Goal: Task Accomplishment & Management: Use online tool/utility

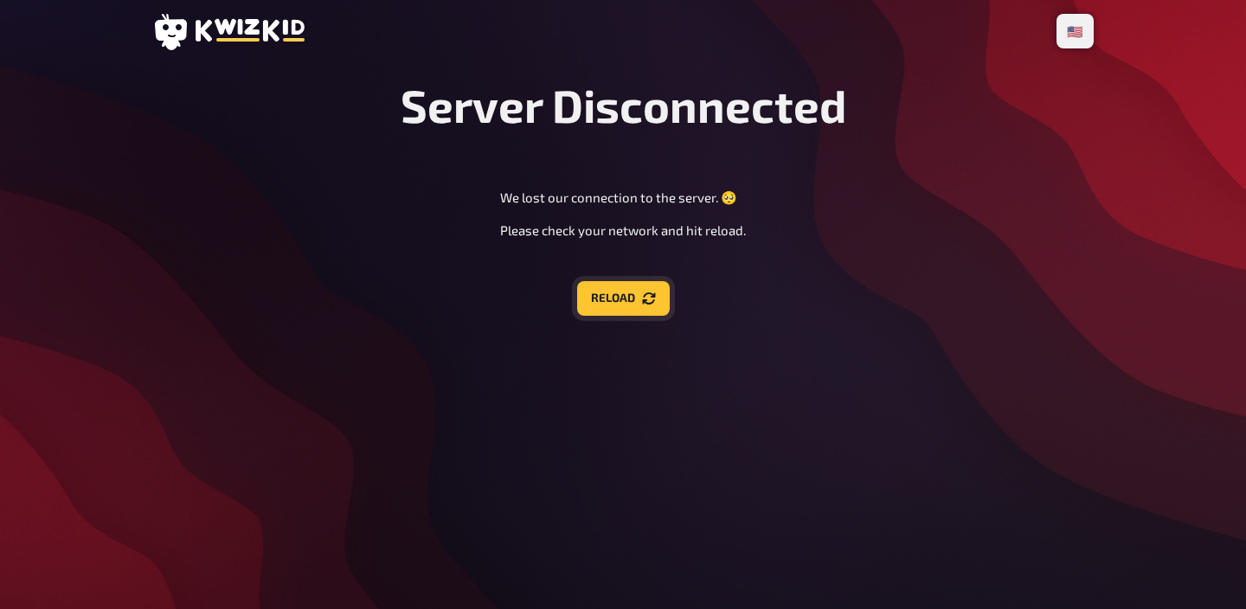
click at [654, 297] on icon "Reload" at bounding box center [648, 298] width 13 height 12
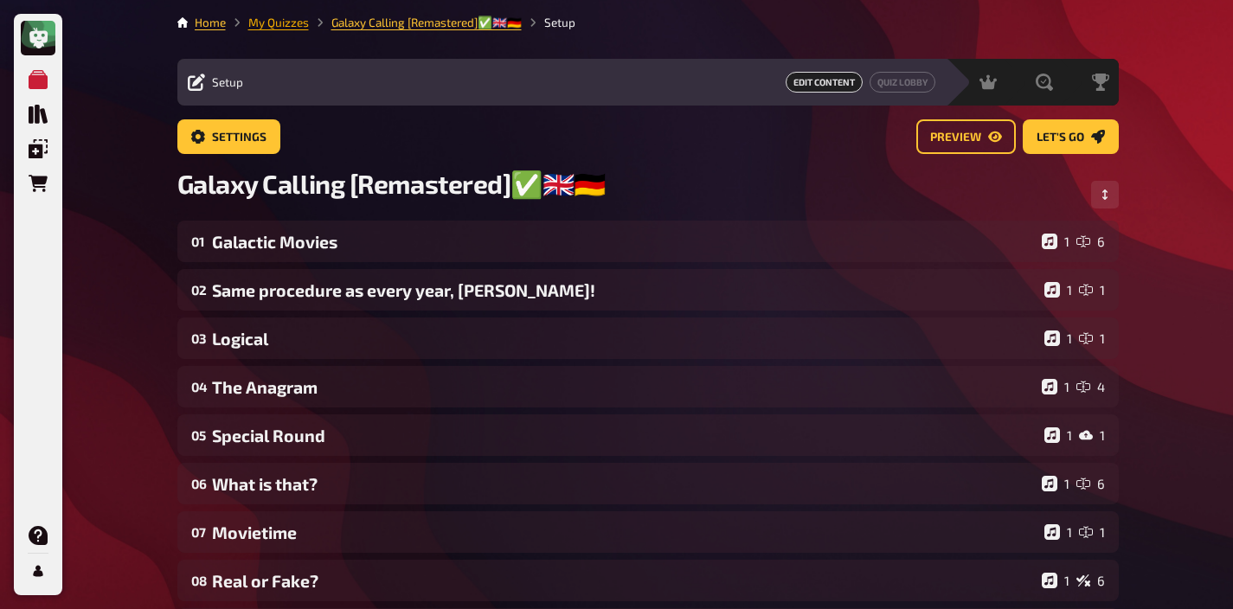
click at [286, 22] on link "My Quizzes" at bounding box center [278, 23] width 61 height 14
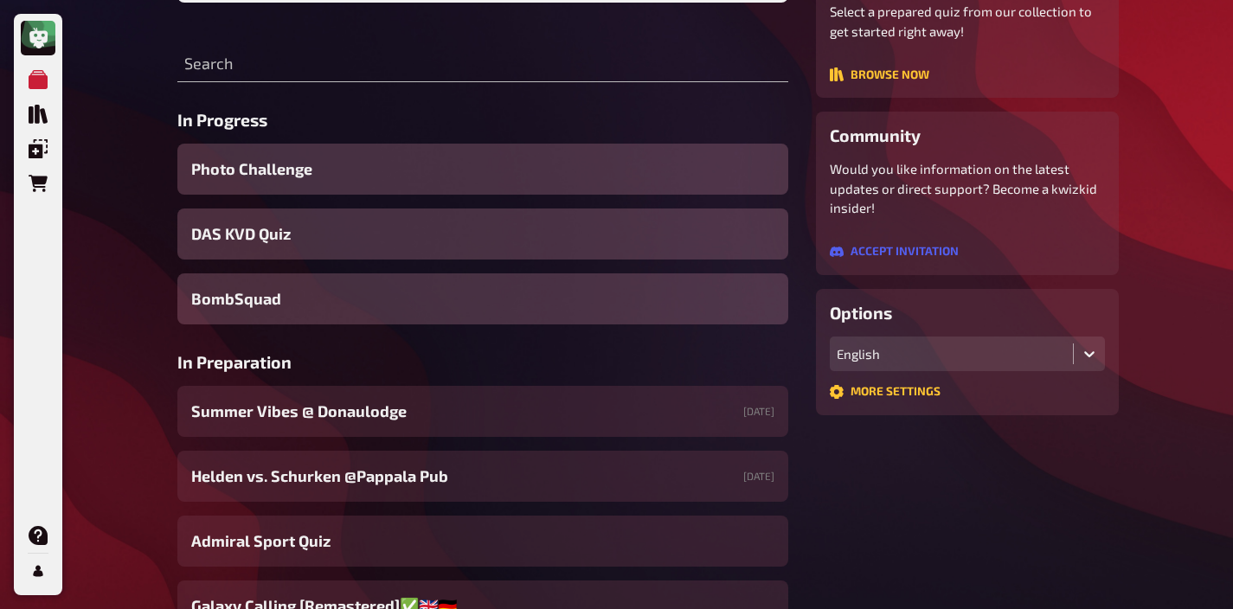
scroll to position [324, 0]
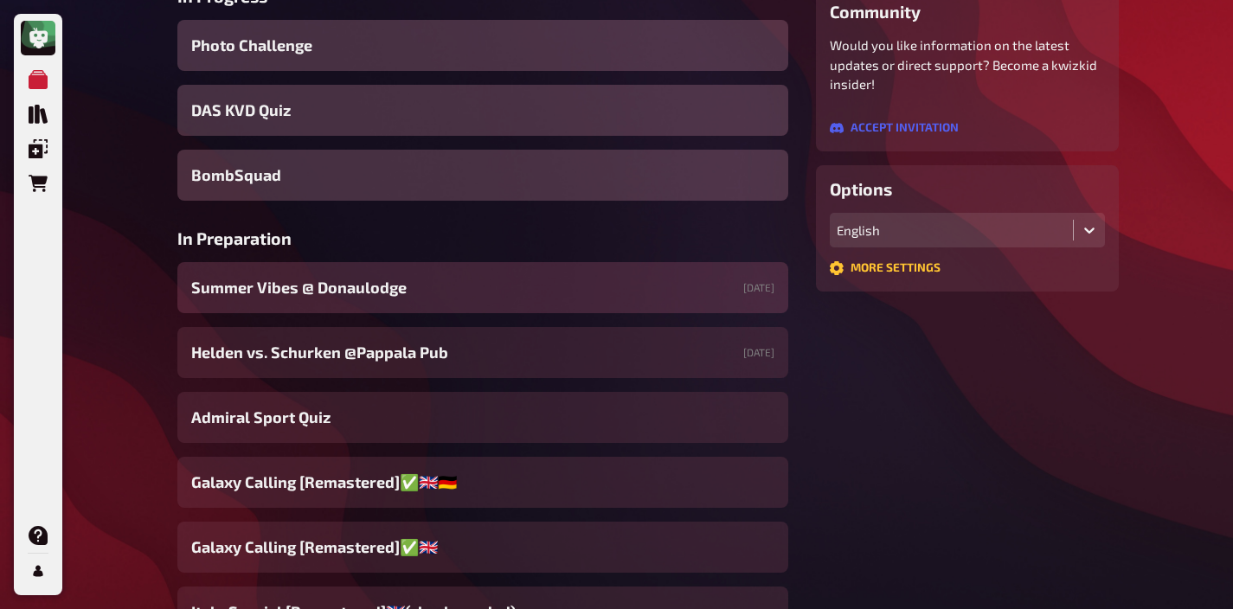
click at [359, 292] on span "Summer Vibes @ Donaulodge" at bounding box center [298, 287] width 215 height 23
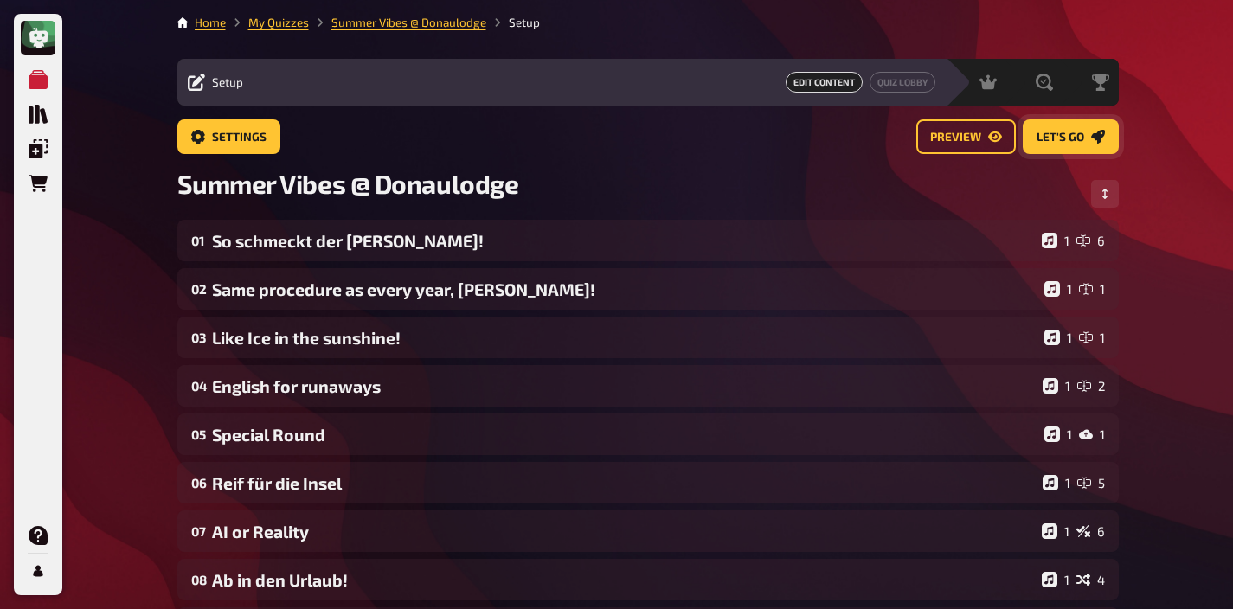
click at [1072, 137] on span "Let's go" at bounding box center [1060, 138] width 48 height 12
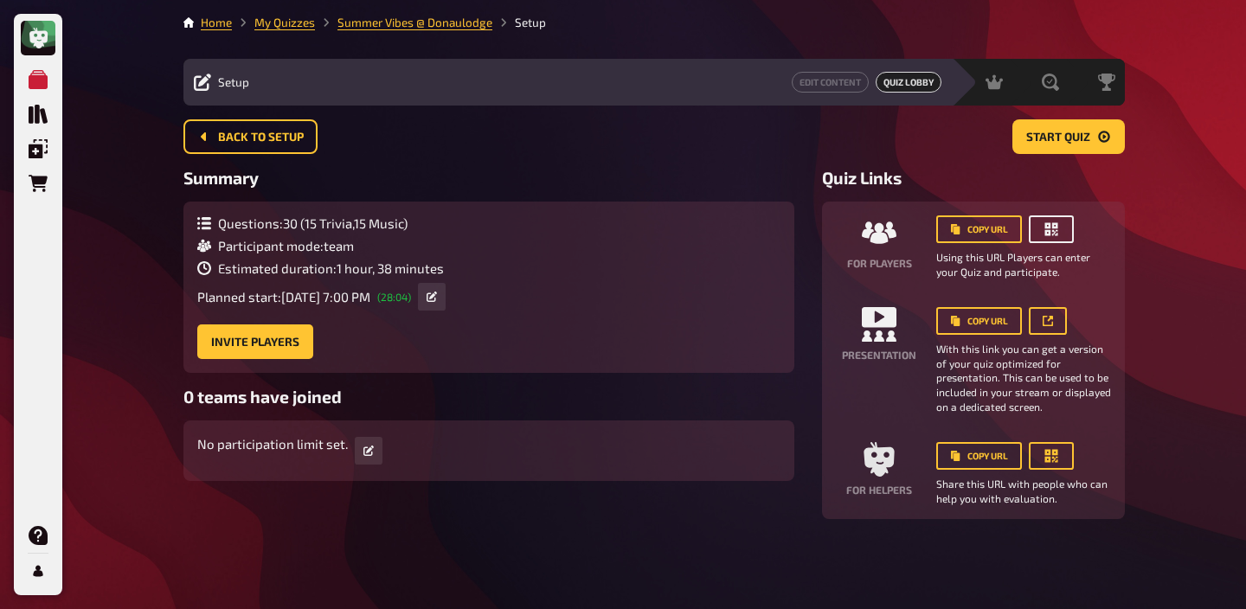
click at [1056, 220] on button "button" at bounding box center [1051, 229] width 45 height 28
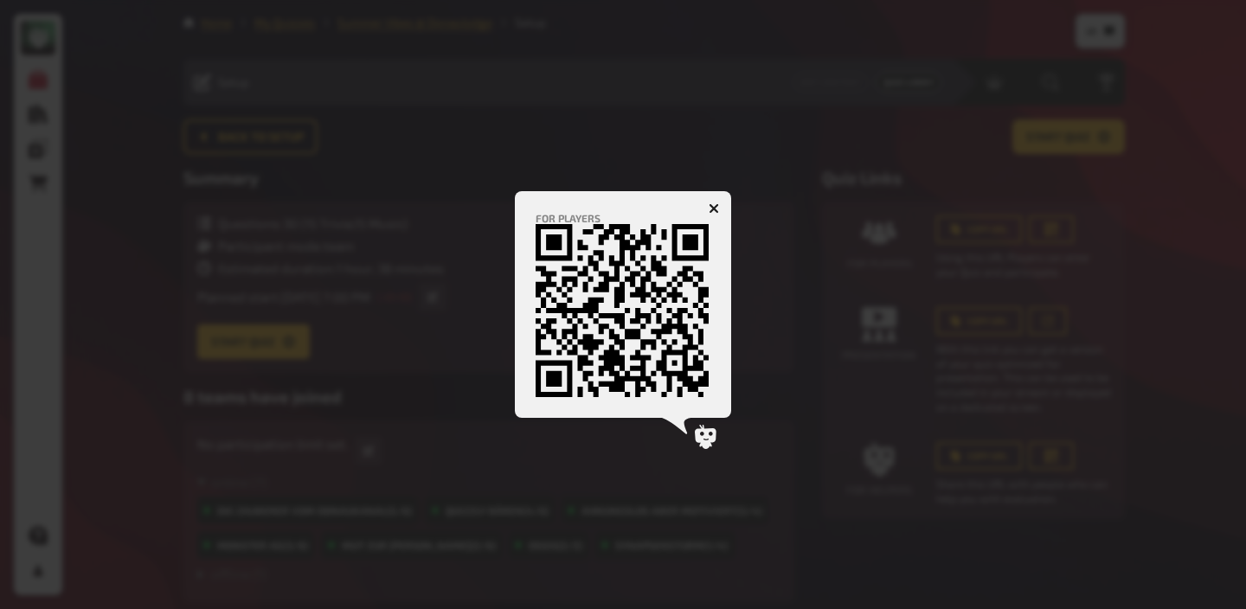
click at [711, 203] on icon "button" at bounding box center [714, 208] width 10 height 10
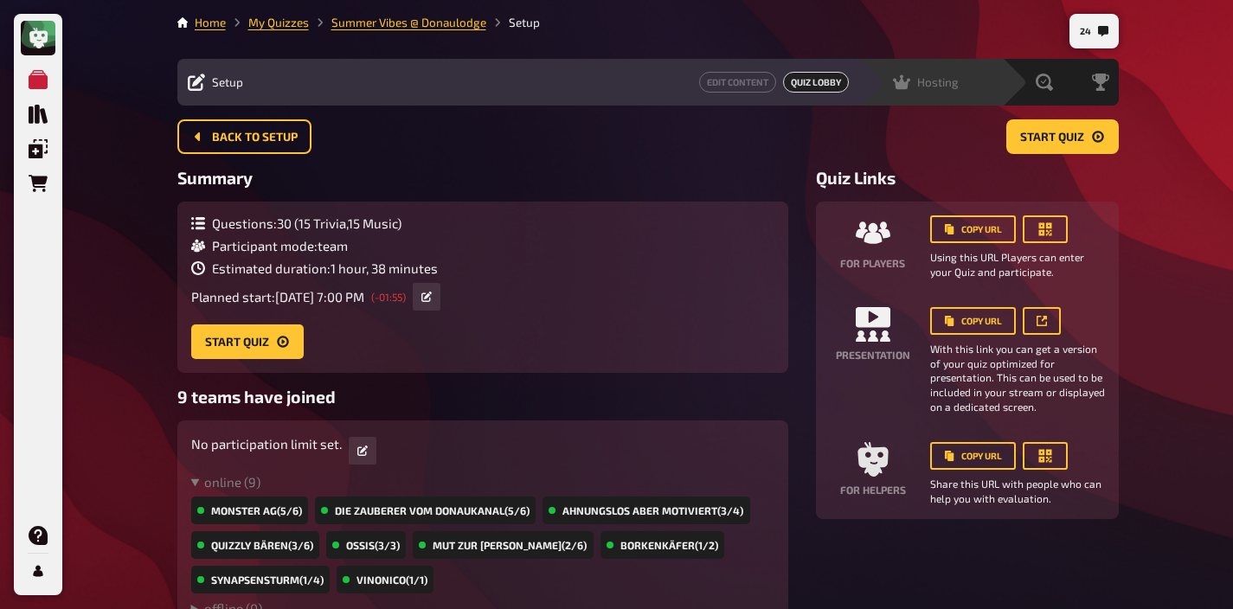
click at [908, 93] on div "Hosting undefined" at bounding box center [930, 82] width 143 height 47
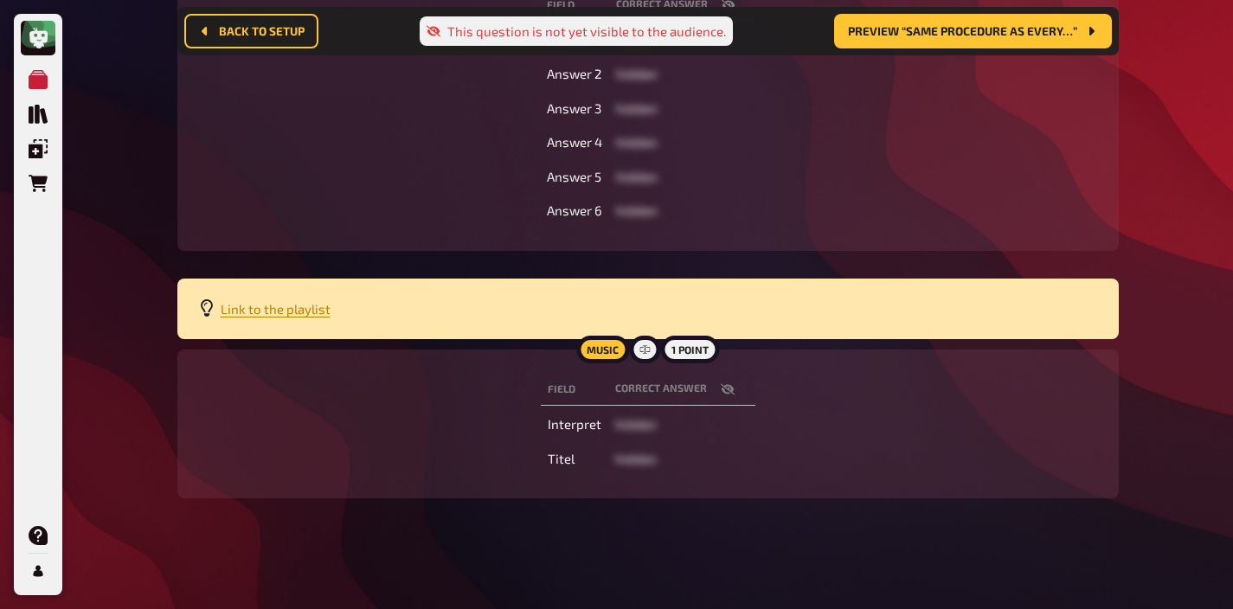
scroll to position [564, 0]
click at [290, 309] on span "Link to the playlist" at bounding box center [276, 309] width 110 height 16
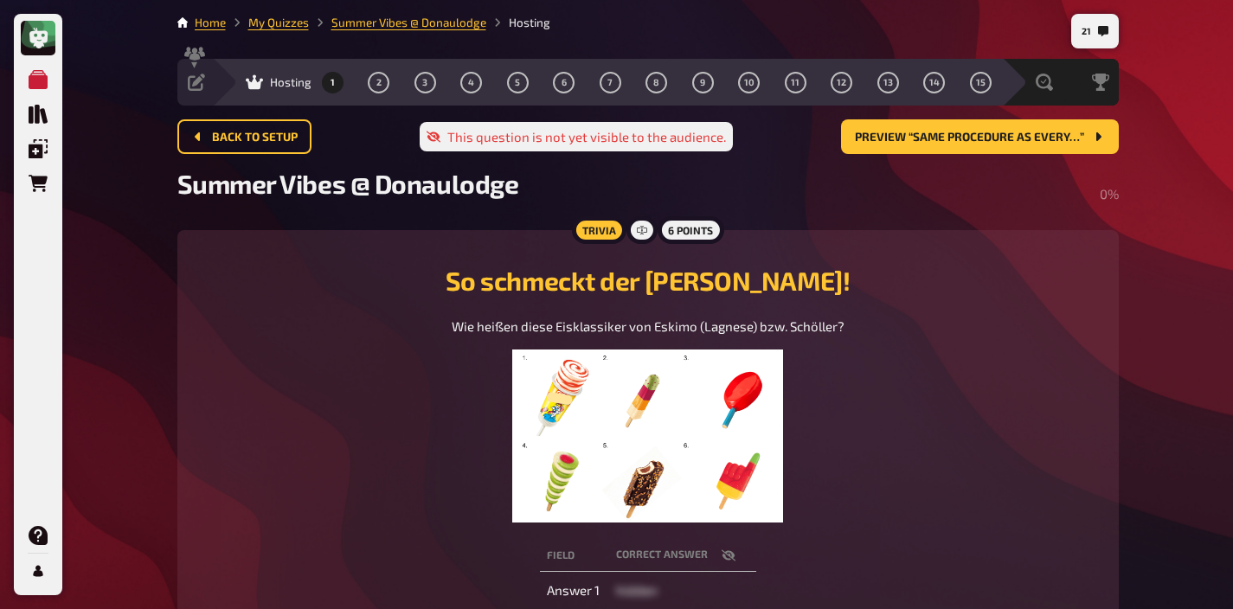
click at [684, 409] on img at bounding box center [648, 436] width 272 height 173
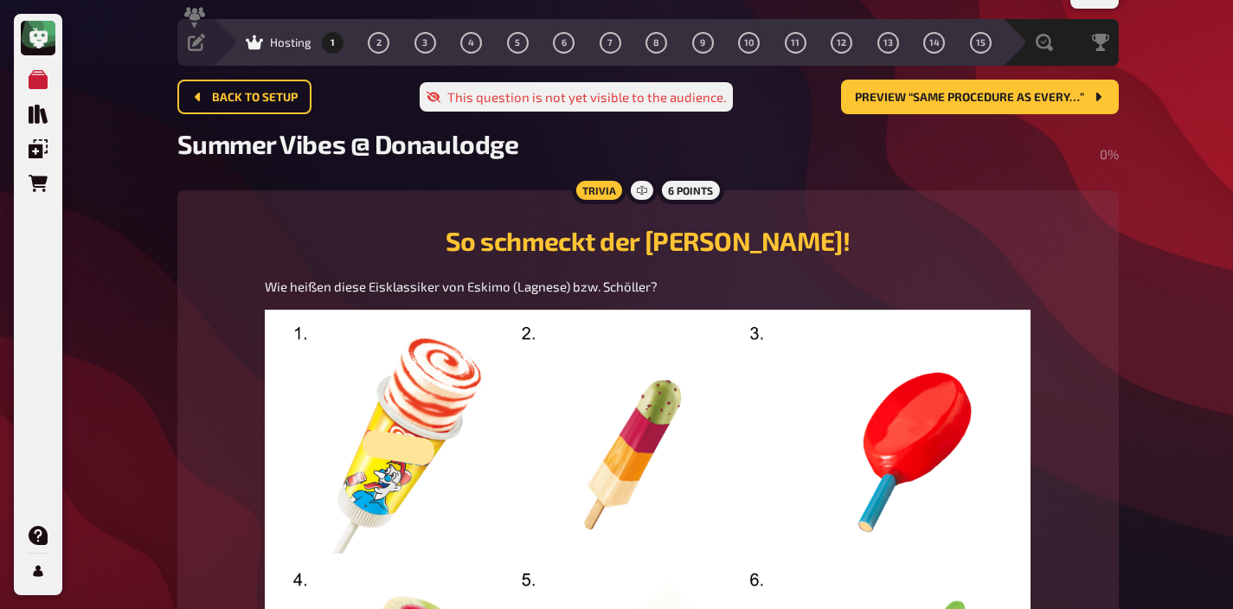
scroll to position [35, 0]
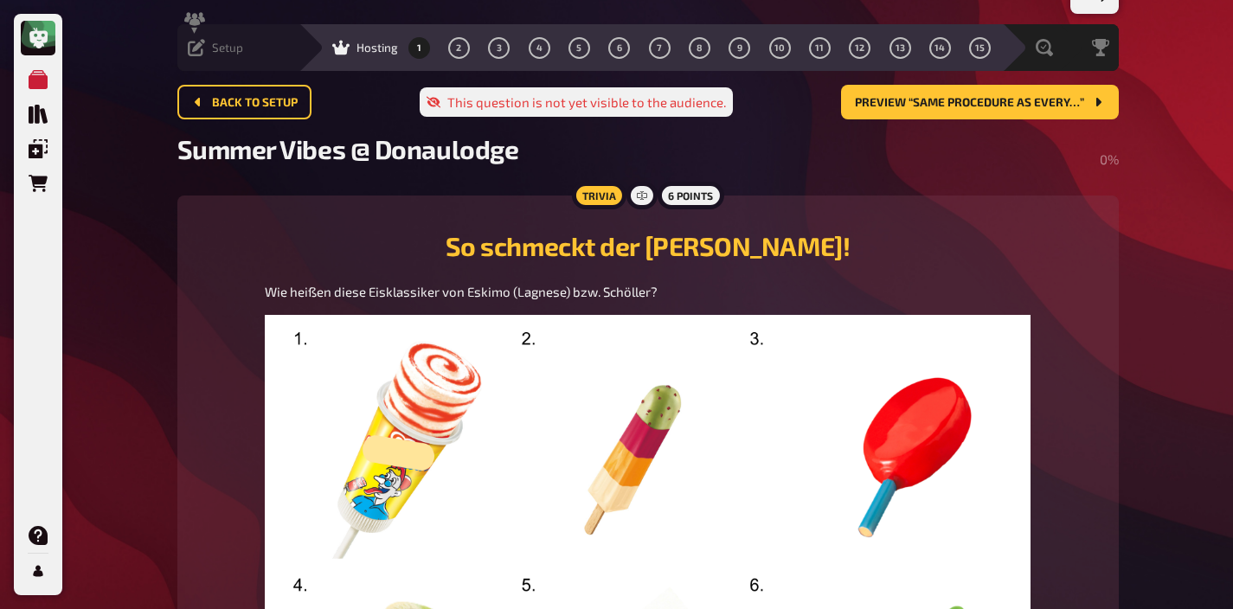
click at [233, 48] on span "Setup" at bounding box center [227, 48] width 31 height 14
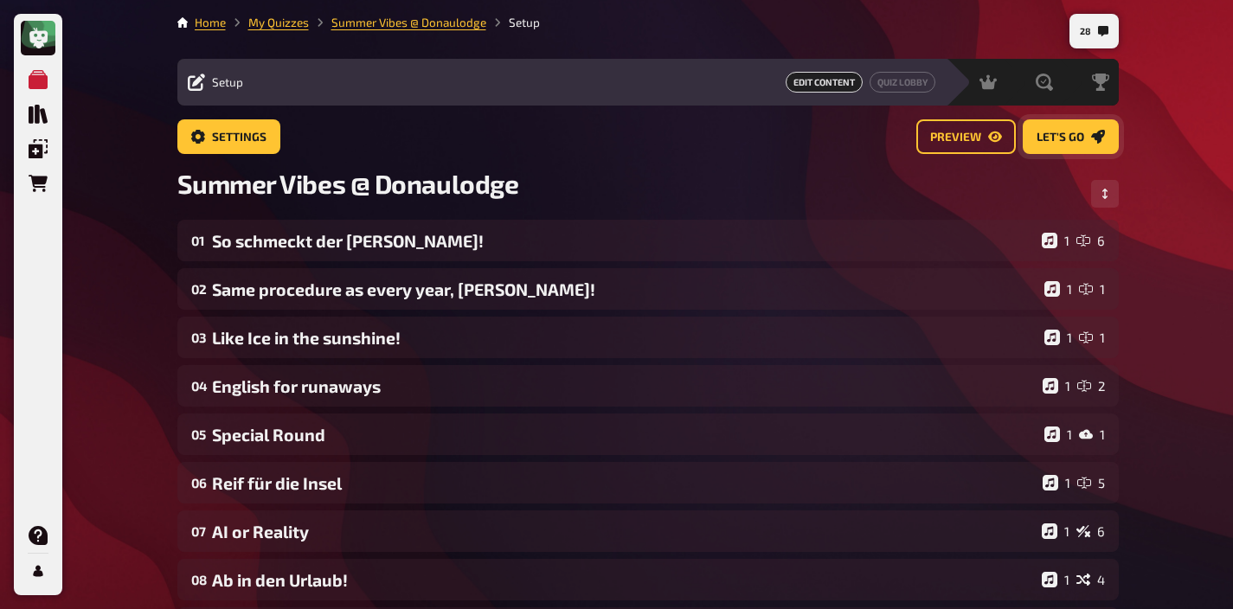
click at [1062, 135] on span "Let's go" at bounding box center [1060, 138] width 48 height 12
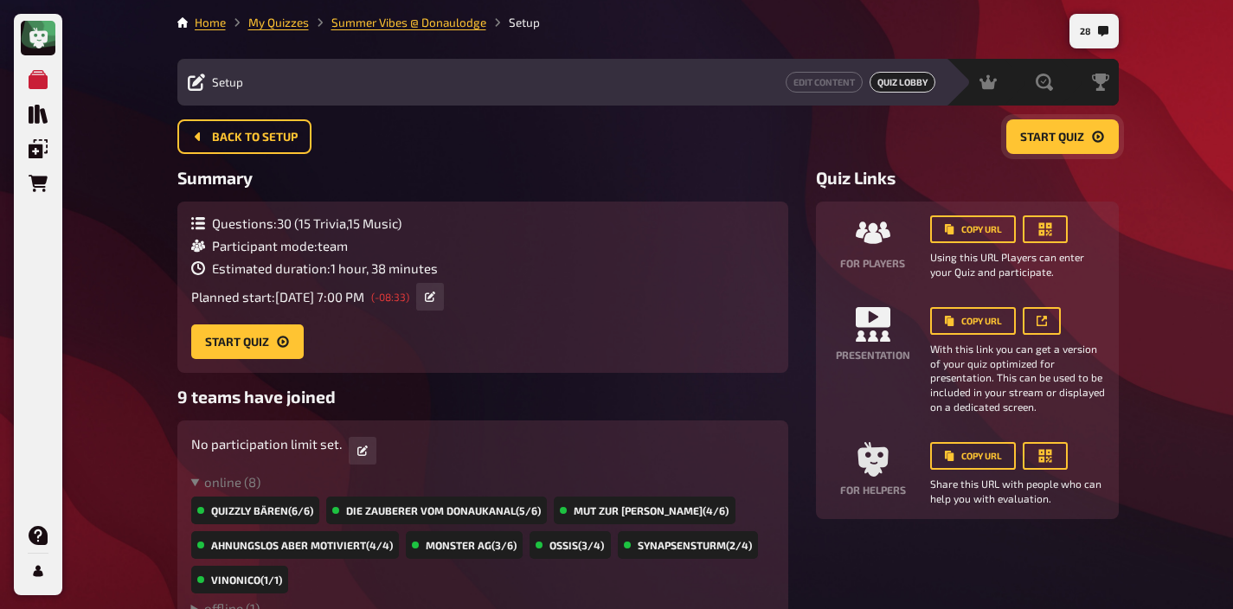
click at [1058, 144] on button "Start Quiz" at bounding box center [1062, 136] width 112 height 35
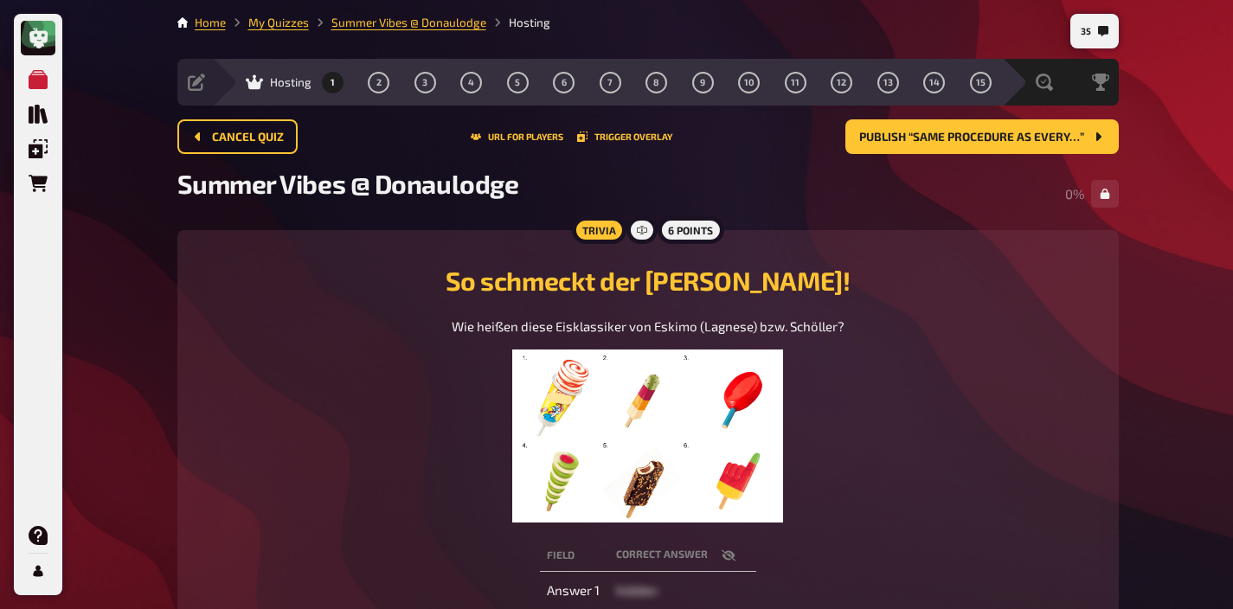
click at [658, 423] on img at bounding box center [648, 436] width 272 height 173
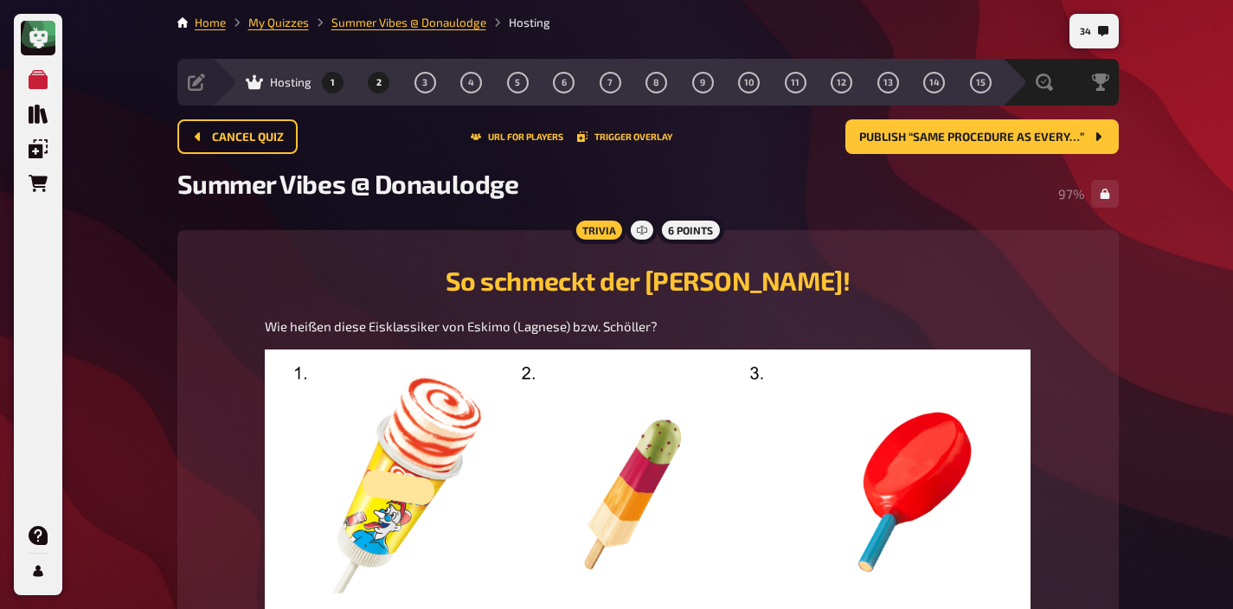
click at [376, 85] on span "2" at bounding box center [378, 83] width 5 height 10
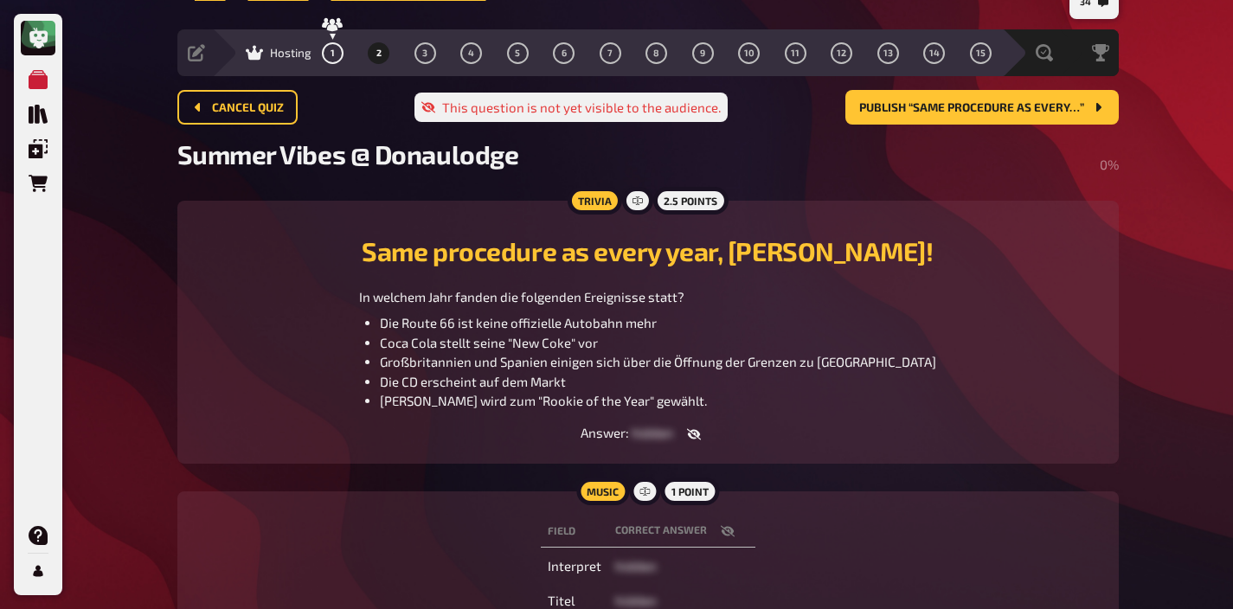
scroll to position [30, 0]
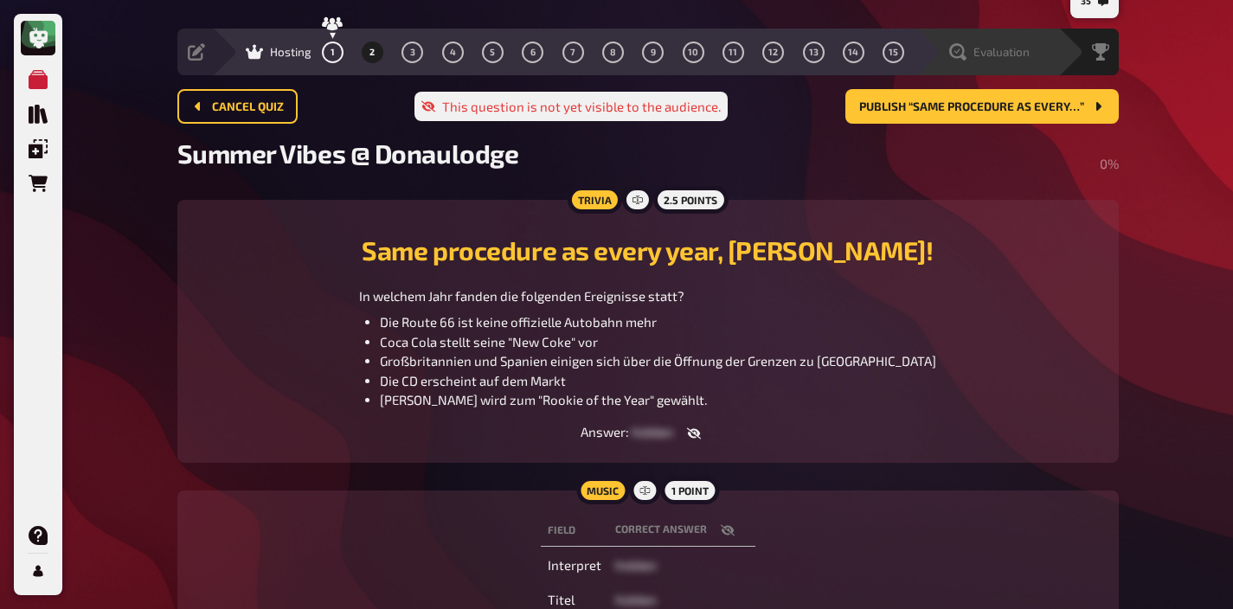
click at [1019, 55] on span "Evaluation" at bounding box center [1001, 52] width 56 height 14
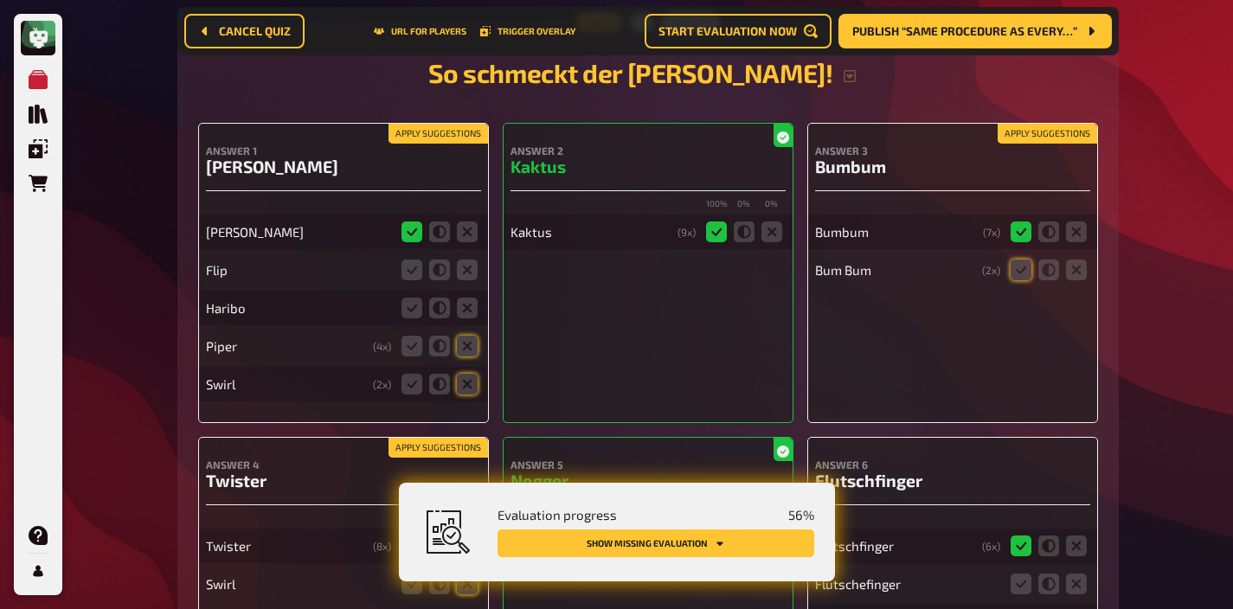
scroll to position [326, 0]
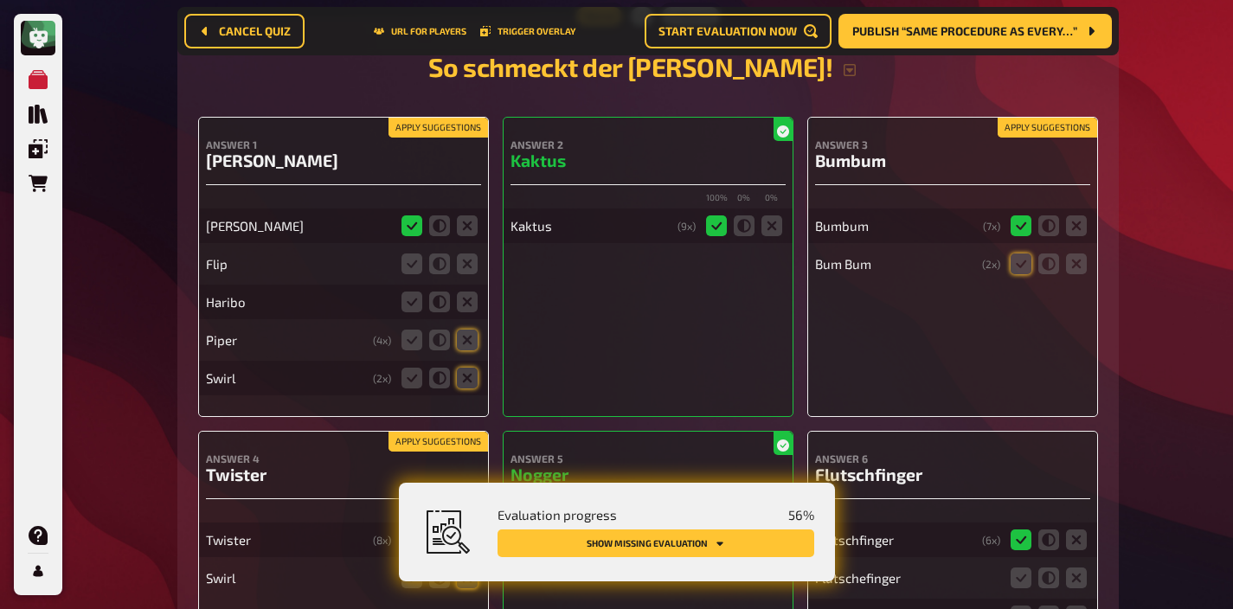
click at [472, 127] on button "Apply suggestions" at bounding box center [437, 128] width 99 height 19
click at [467, 299] on icon at bounding box center [467, 302] width 21 height 21
click at [0, 0] on input "radio" at bounding box center [0, 0] width 0 height 0
click at [466, 276] on fieldset at bounding box center [439, 264] width 83 height 28
click at [467, 268] on icon at bounding box center [467, 264] width 21 height 21
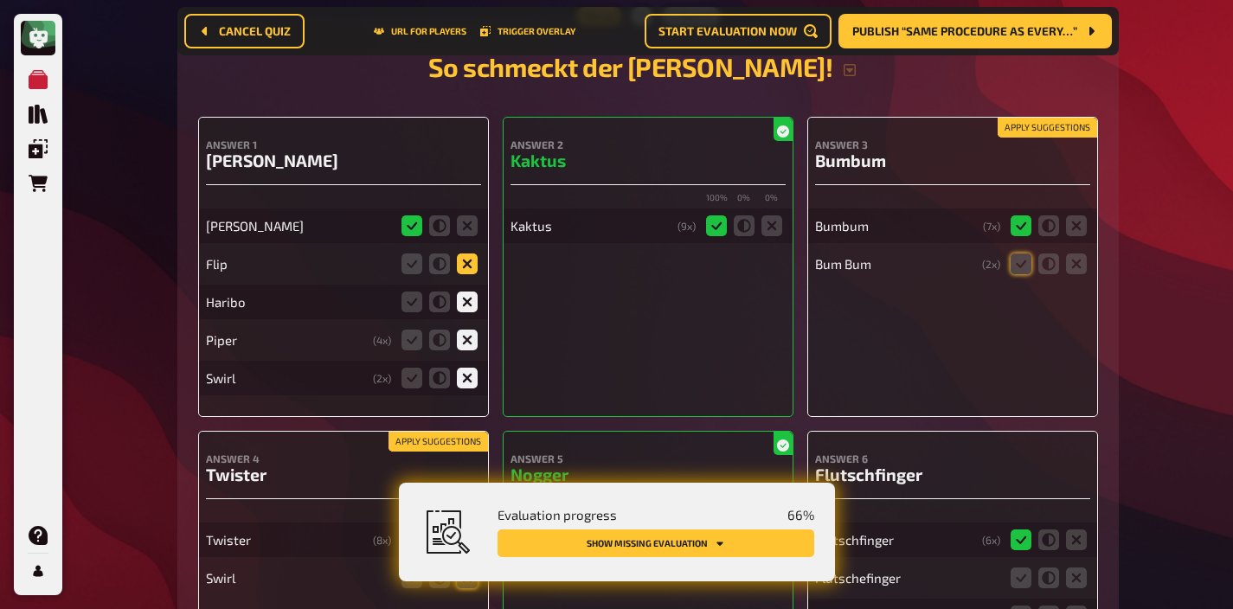
click at [0, 0] on input "radio" at bounding box center [0, 0] width 0 height 0
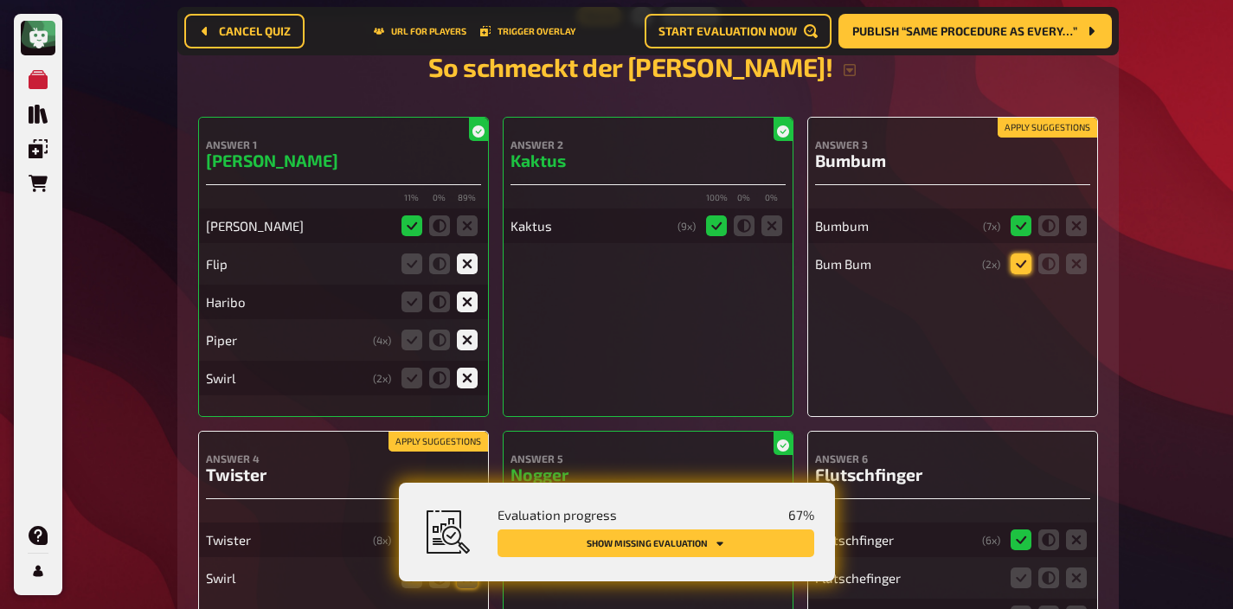
click at [1017, 272] on icon at bounding box center [1021, 264] width 21 height 21
click at [0, 0] on input "radio" at bounding box center [0, 0] width 0 height 0
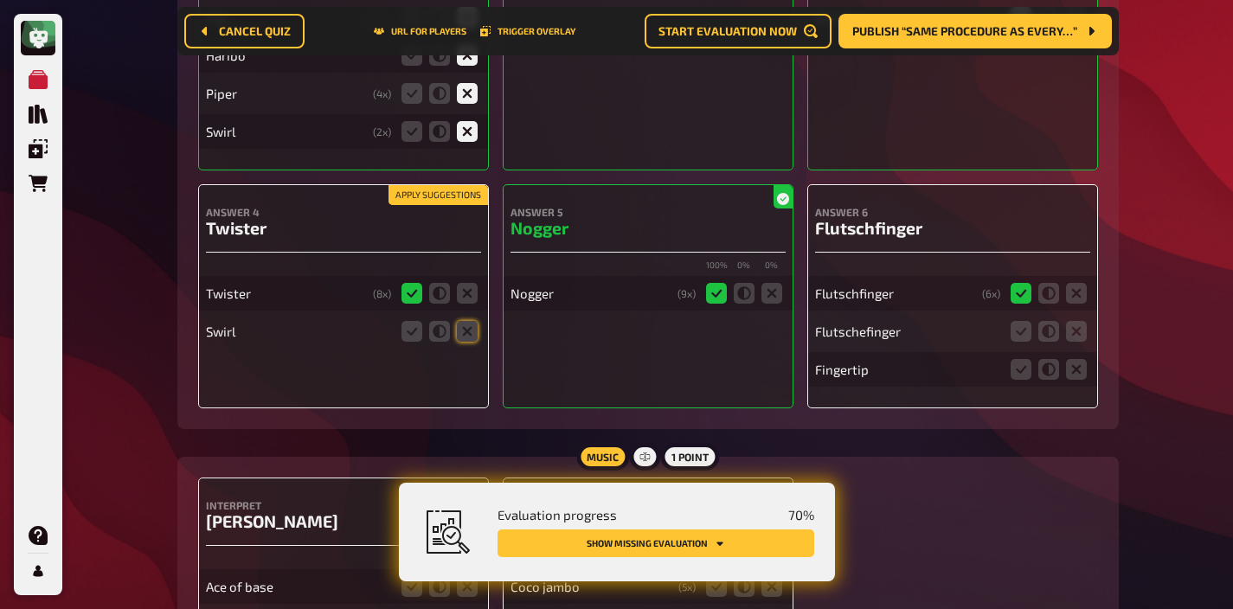
scroll to position [613, 0]
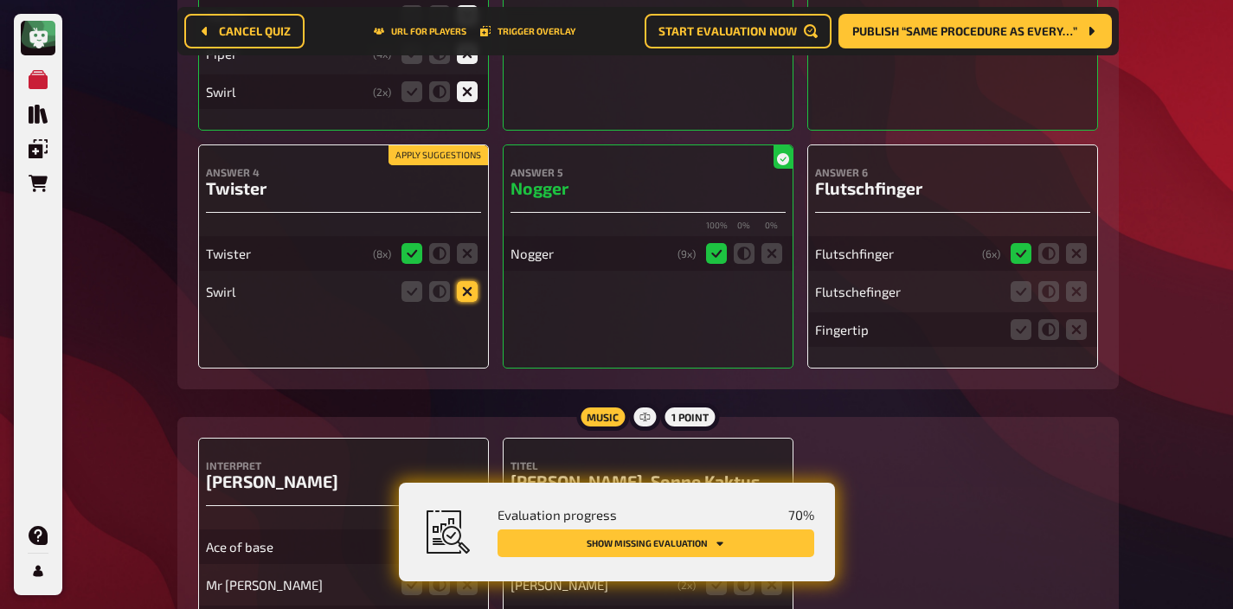
click at [470, 296] on icon at bounding box center [467, 291] width 21 height 21
click at [0, 0] on input "radio" at bounding box center [0, 0] width 0 height 0
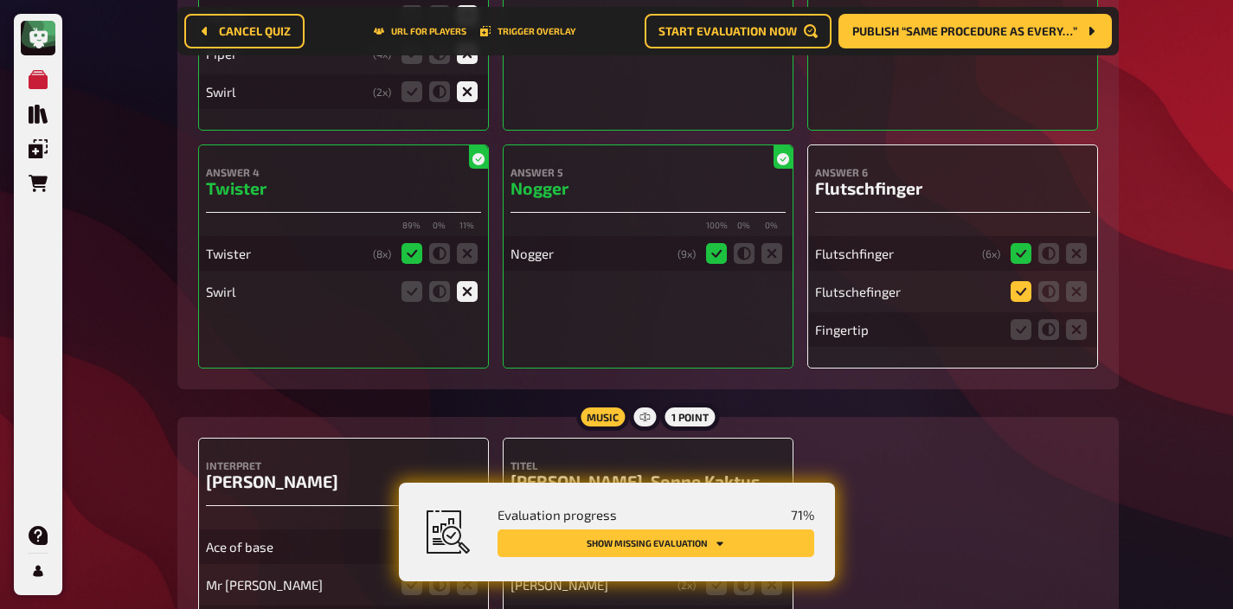
click at [1016, 287] on icon at bounding box center [1021, 291] width 21 height 21
click at [0, 0] on input "radio" at bounding box center [0, 0] width 0 height 0
click at [1081, 325] on icon at bounding box center [1076, 329] width 21 height 21
click at [0, 0] on input "radio" at bounding box center [0, 0] width 0 height 0
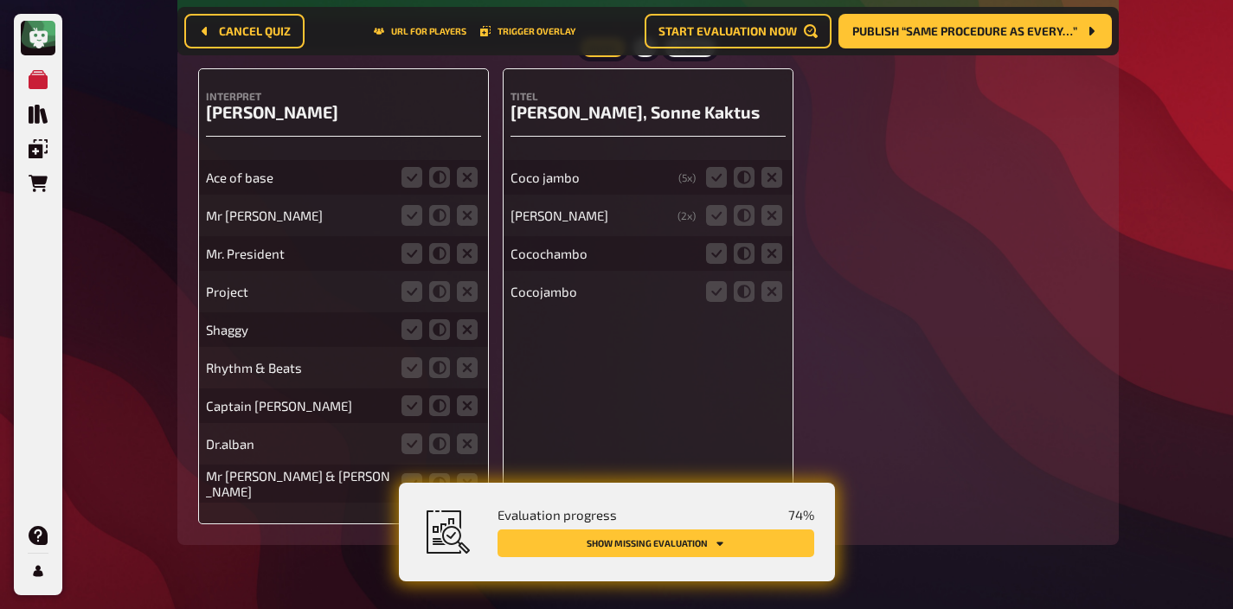
scroll to position [993, 0]
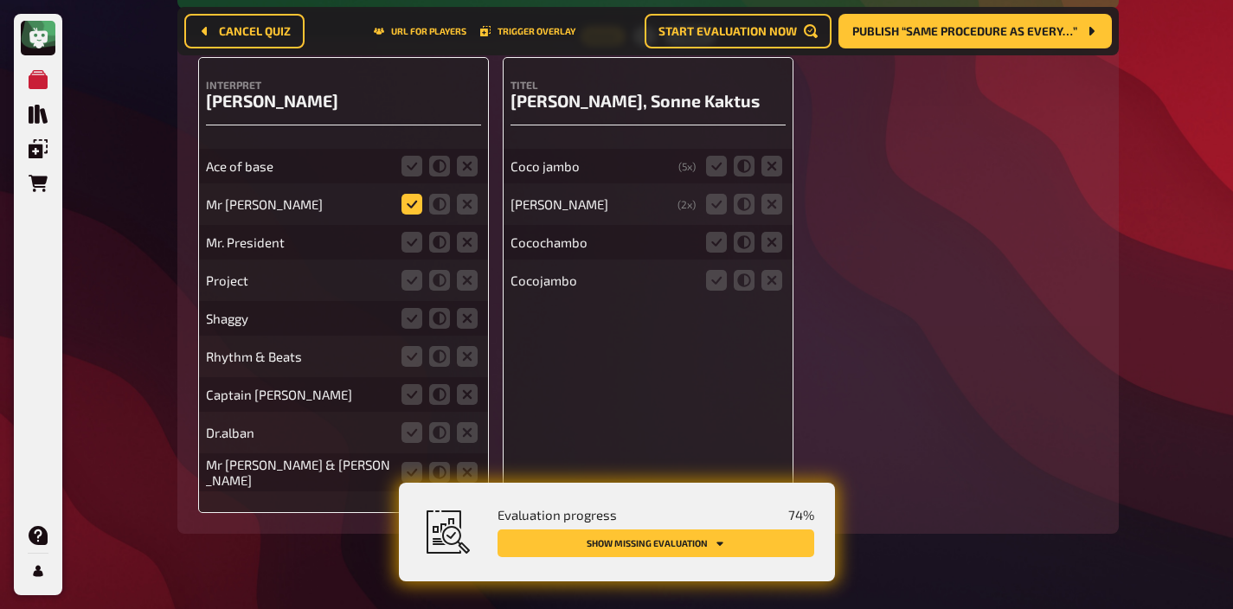
click at [409, 202] on icon at bounding box center [411, 204] width 21 height 21
click at [0, 0] on input "radio" at bounding box center [0, 0] width 0 height 0
click at [410, 244] on icon at bounding box center [411, 242] width 21 height 21
click at [0, 0] on input "radio" at bounding box center [0, 0] width 0 height 0
click at [460, 286] on icon at bounding box center [467, 280] width 21 height 21
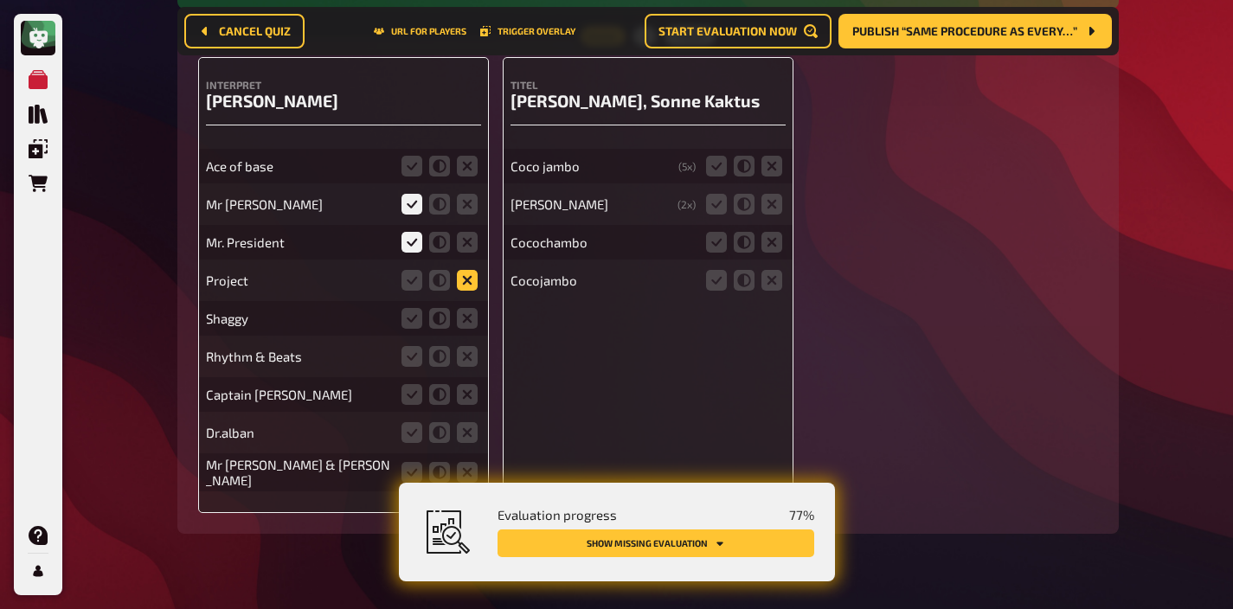
click at [0, 0] on input "radio" at bounding box center [0, 0] width 0 height 0
click at [460, 329] on icon at bounding box center [467, 318] width 21 height 21
click at [0, 0] on input "radio" at bounding box center [0, 0] width 0 height 0
click at [464, 370] on fieldset at bounding box center [439, 357] width 83 height 28
drag, startPoint x: 467, startPoint y: 362, endPoint x: 467, endPoint y: 379, distance: 17.3
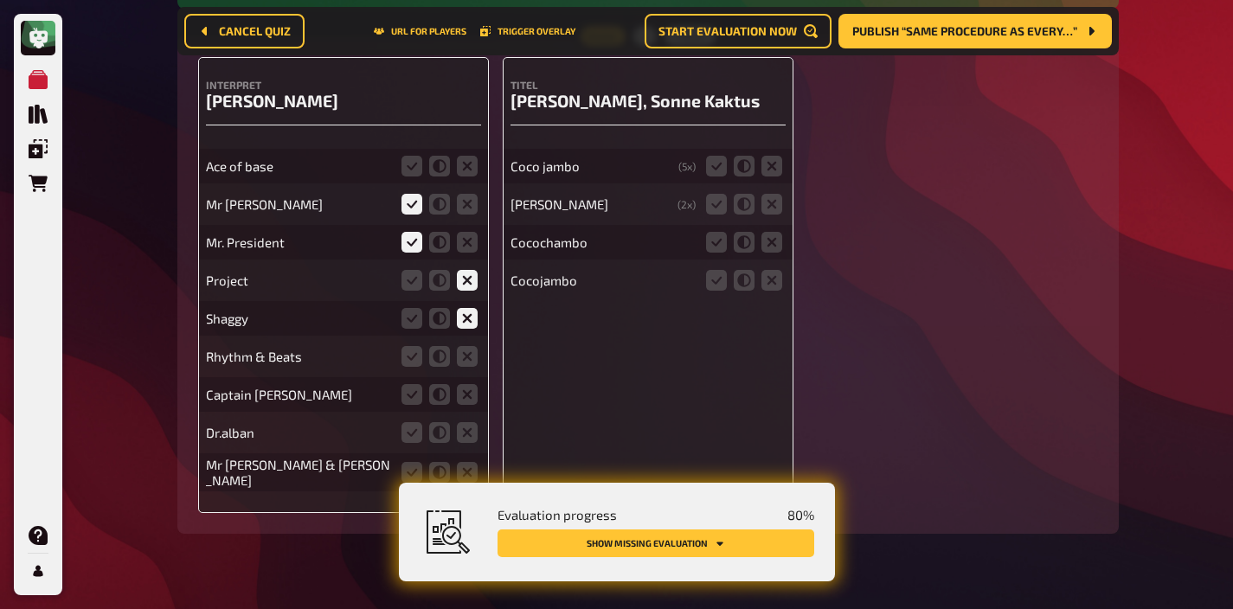
click at [467, 362] on icon at bounding box center [467, 356] width 21 height 21
click at [0, 0] on input "radio" at bounding box center [0, 0] width 0 height 0
click at [467, 405] on icon at bounding box center [467, 394] width 21 height 21
click at [0, 0] on input "radio" at bounding box center [0, 0] width 0 height 0
click at [469, 437] on icon at bounding box center [467, 432] width 21 height 21
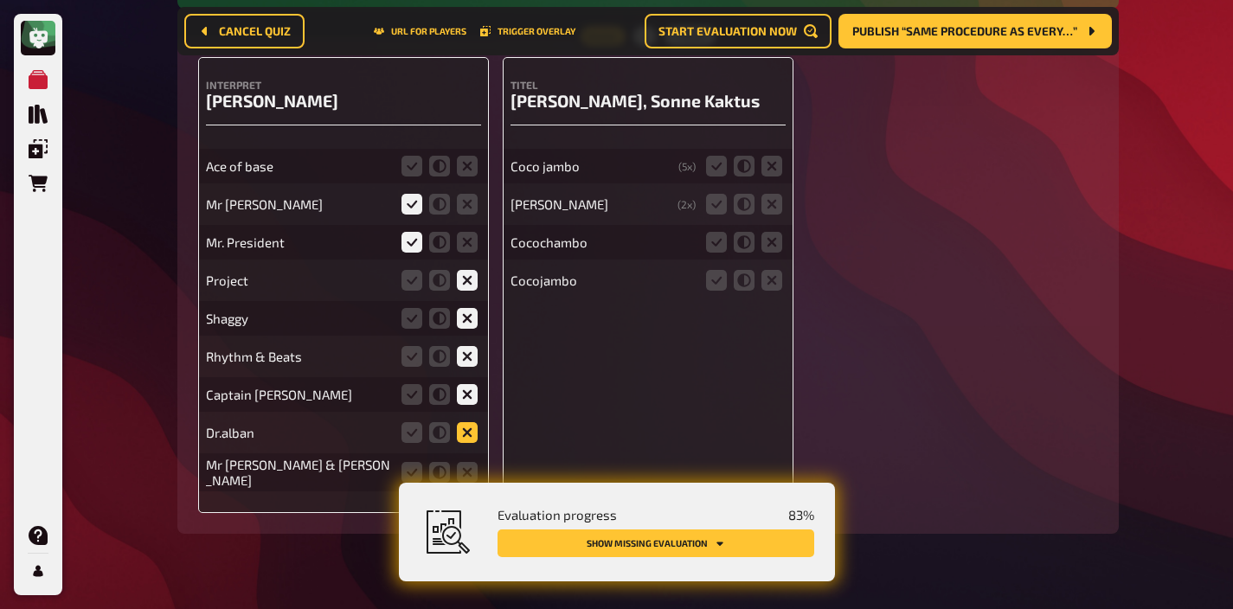
click at [0, 0] on input "radio" at bounding box center [0, 0] width 0 height 0
click at [467, 476] on icon at bounding box center [467, 472] width 21 height 21
click at [0, 0] on input "radio" at bounding box center [0, 0] width 0 height 0
click at [469, 170] on icon at bounding box center [467, 166] width 21 height 21
click at [0, 0] on input "radio" at bounding box center [0, 0] width 0 height 0
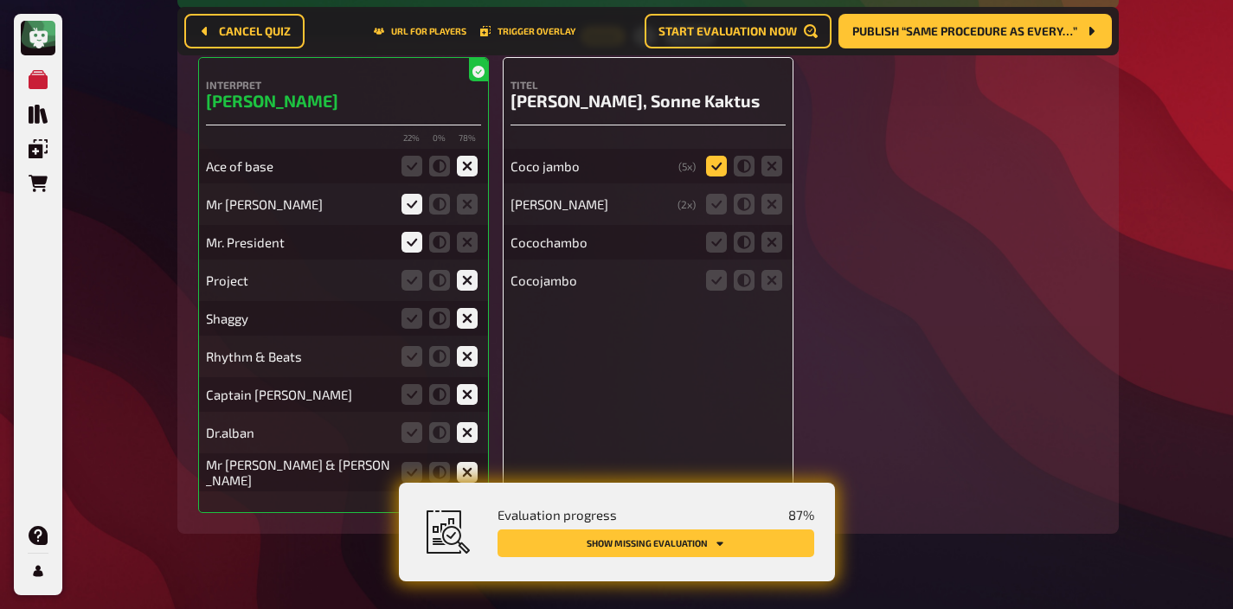
click at [715, 168] on icon at bounding box center [716, 166] width 21 height 21
click at [0, 0] on input "radio" at bounding box center [0, 0] width 0 height 0
click at [709, 203] on icon at bounding box center [716, 204] width 21 height 21
click at [0, 0] on input "radio" at bounding box center [0, 0] width 0 height 0
click at [716, 250] on icon at bounding box center [716, 242] width 21 height 21
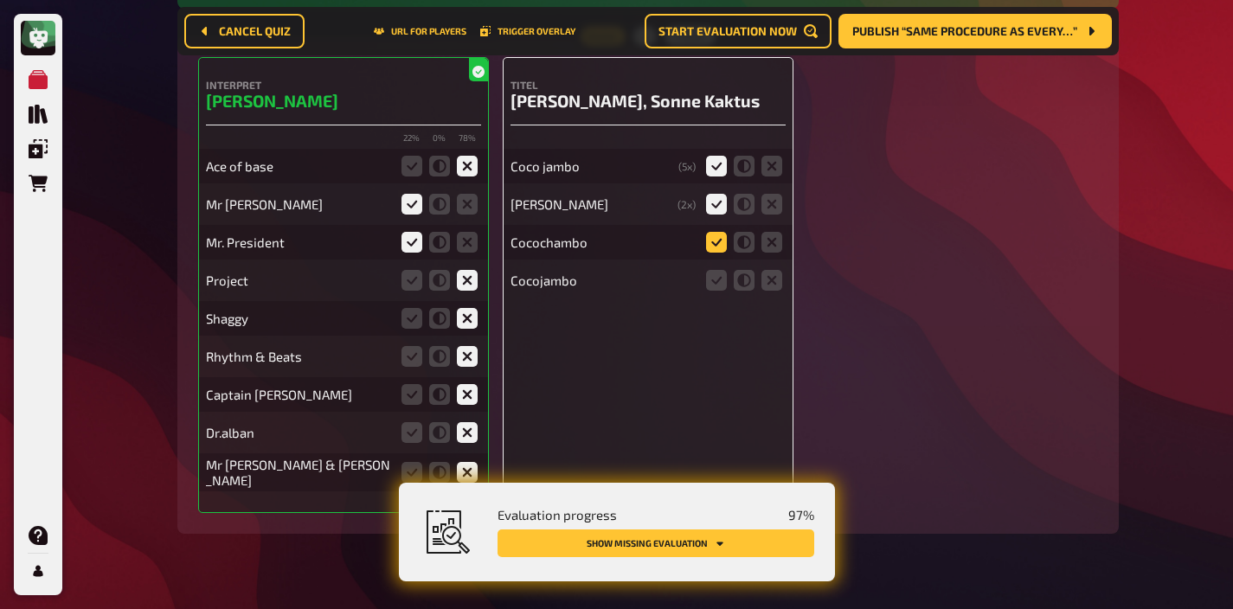
click at [0, 0] on input "radio" at bounding box center [0, 0] width 0 height 0
click at [715, 271] on fieldset at bounding box center [744, 280] width 83 height 28
click at [715, 286] on icon at bounding box center [716, 280] width 21 height 21
click at [0, 0] on input "radio" at bounding box center [0, 0] width 0 height 0
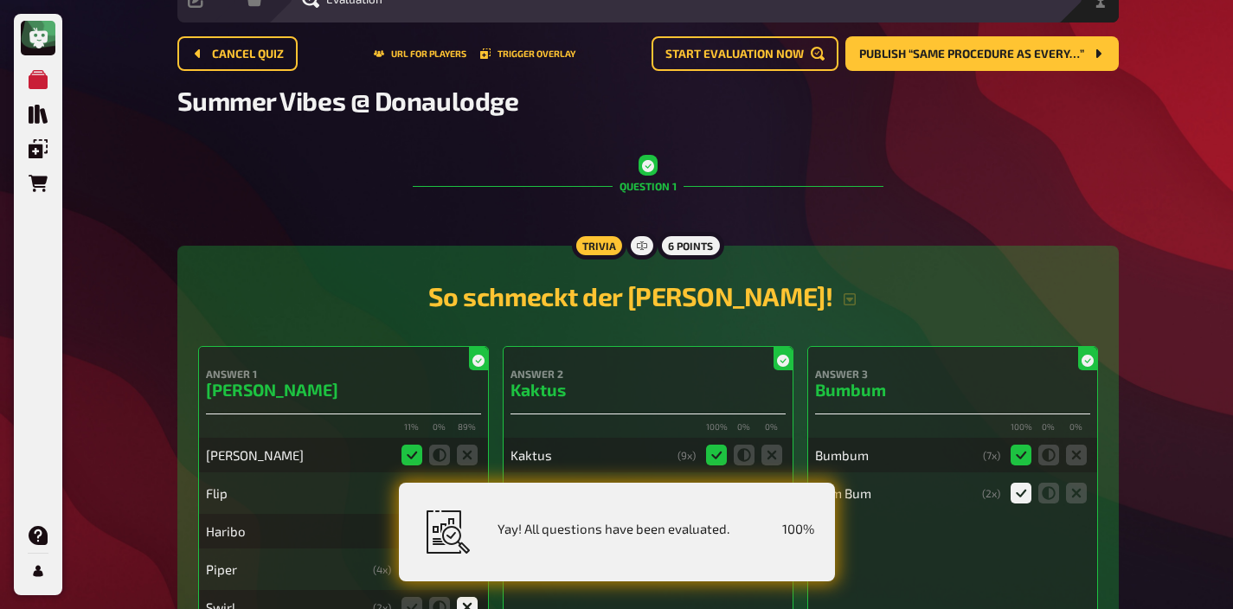
scroll to position [0, 0]
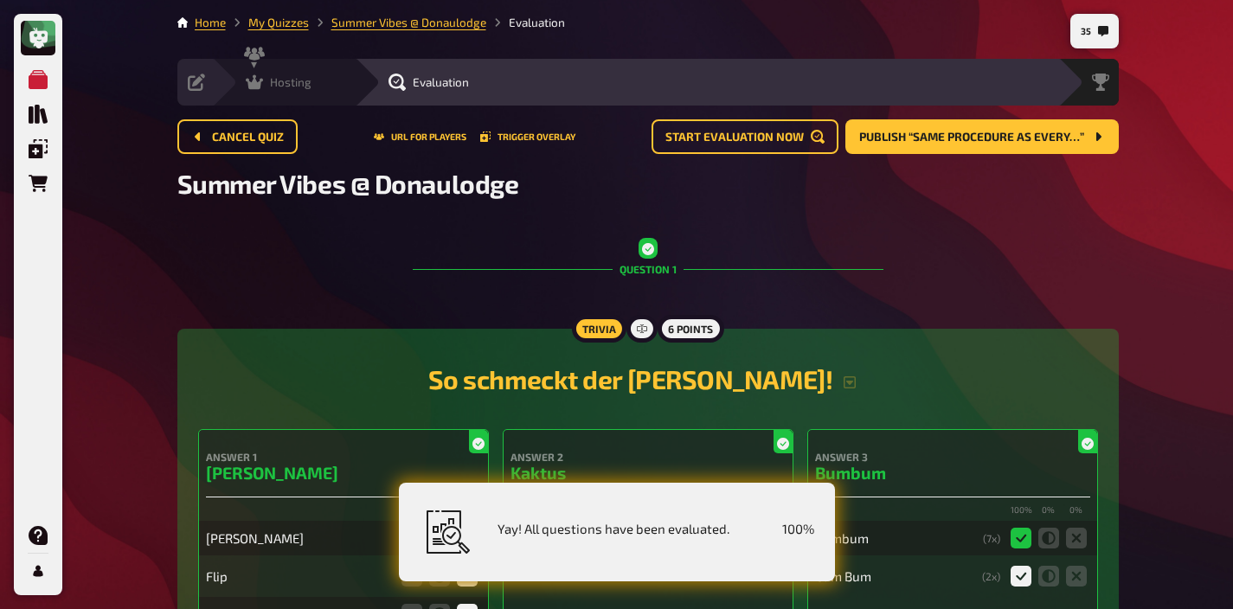
click at [266, 90] on div "Hosting" at bounding box center [279, 82] width 66 height 17
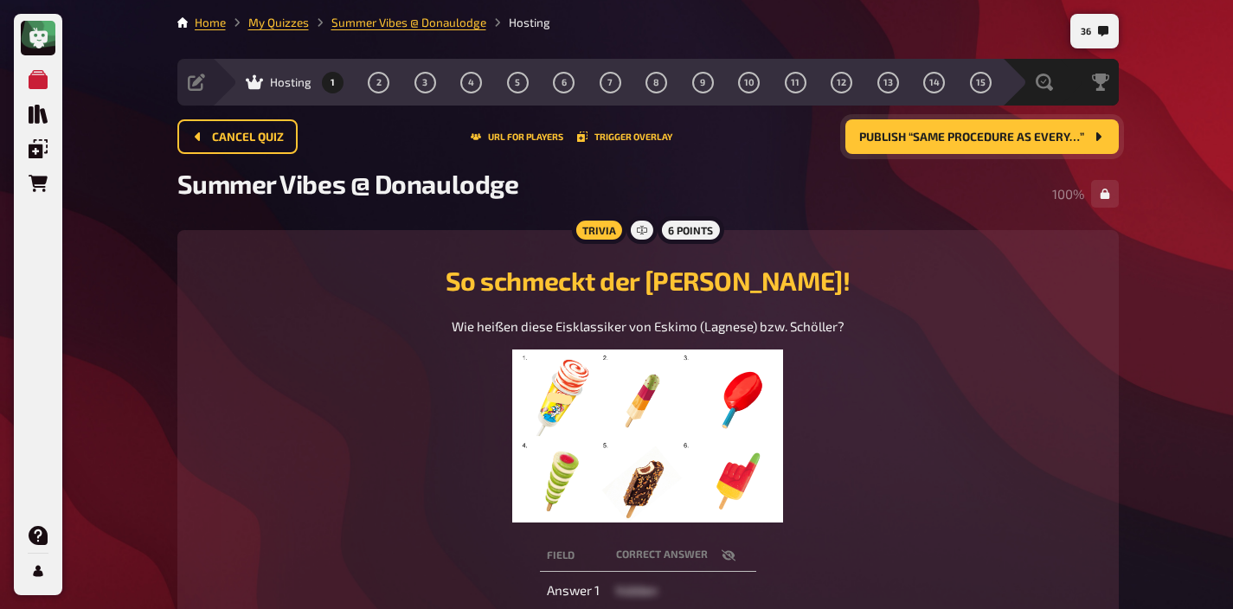
click at [914, 142] on span "Publish “Same procedure as every…”" at bounding box center [971, 138] width 225 height 12
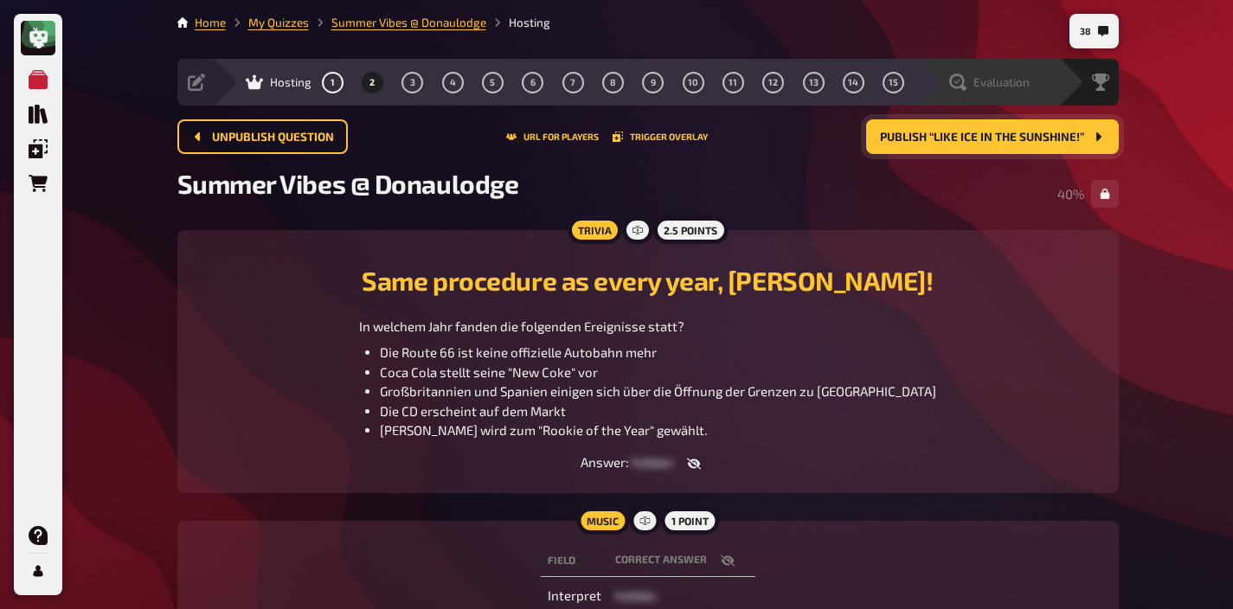
click at [1013, 81] on span "Evaluation" at bounding box center [1001, 82] width 56 height 14
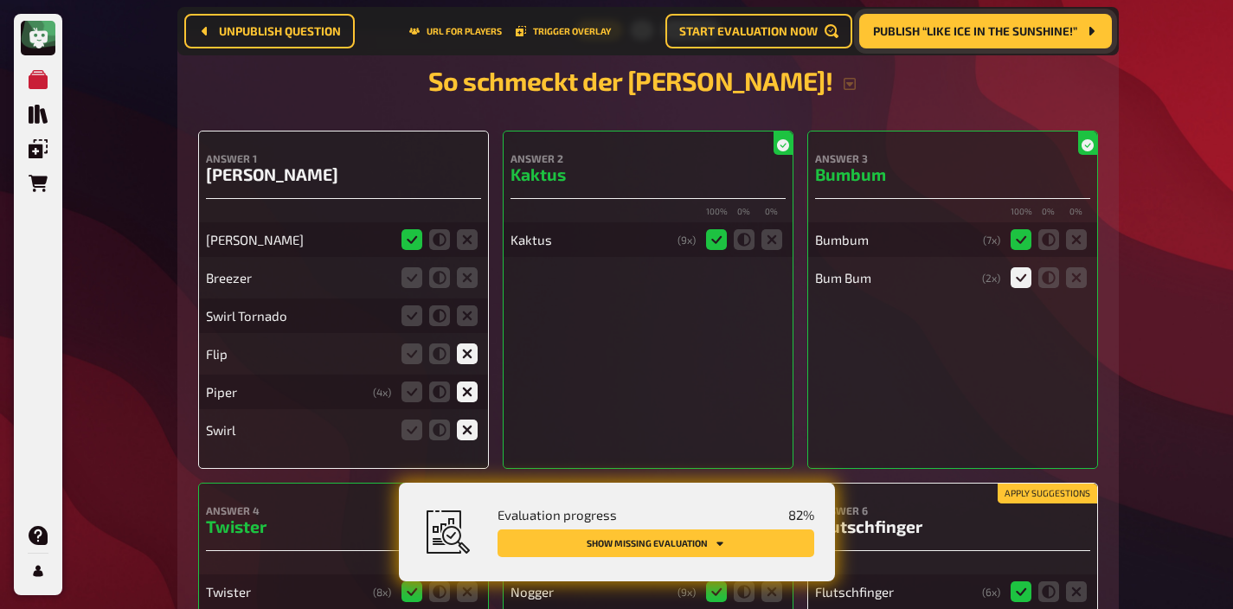
scroll to position [346, 0]
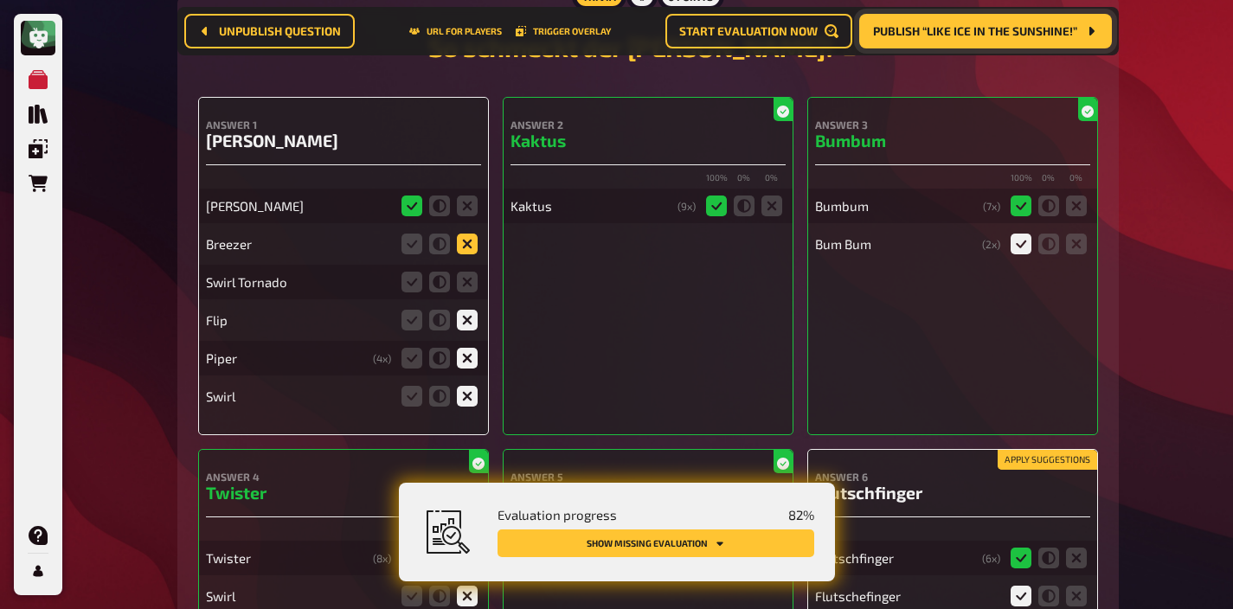
click at [467, 242] on icon at bounding box center [467, 244] width 21 height 21
click at [0, 0] on input "radio" at bounding box center [0, 0] width 0 height 0
click at [461, 287] on icon at bounding box center [467, 282] width 21 height 21
click at [0, 0] on input "radio" at bounding box center [0, 0] width 0 height 0
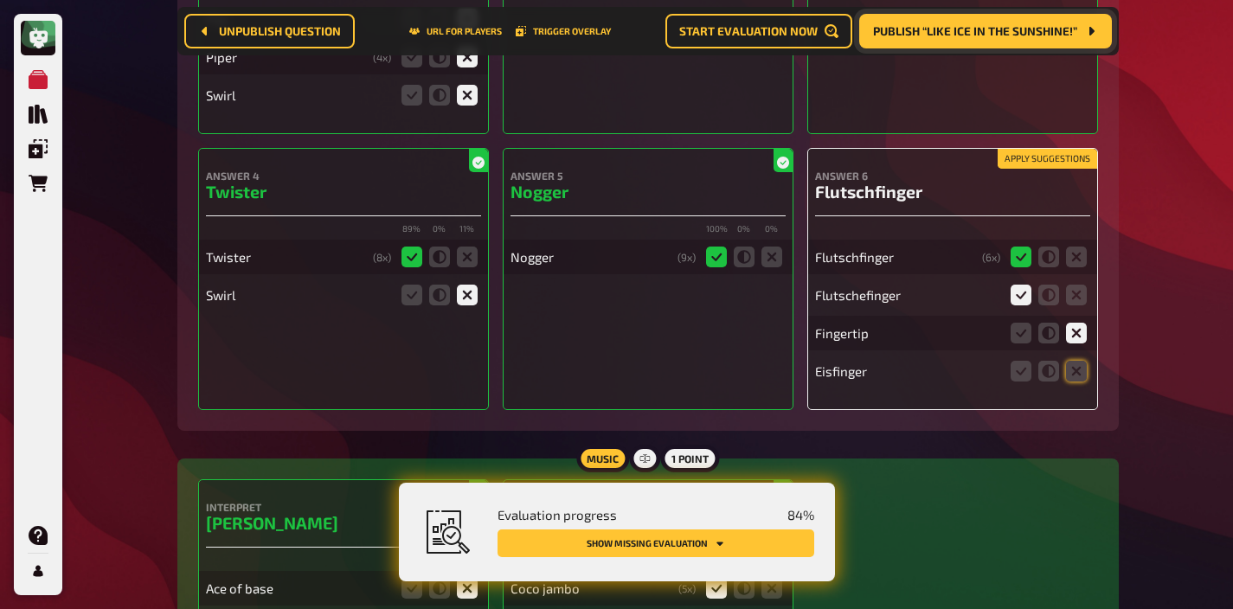
scroll to position [657, 0]
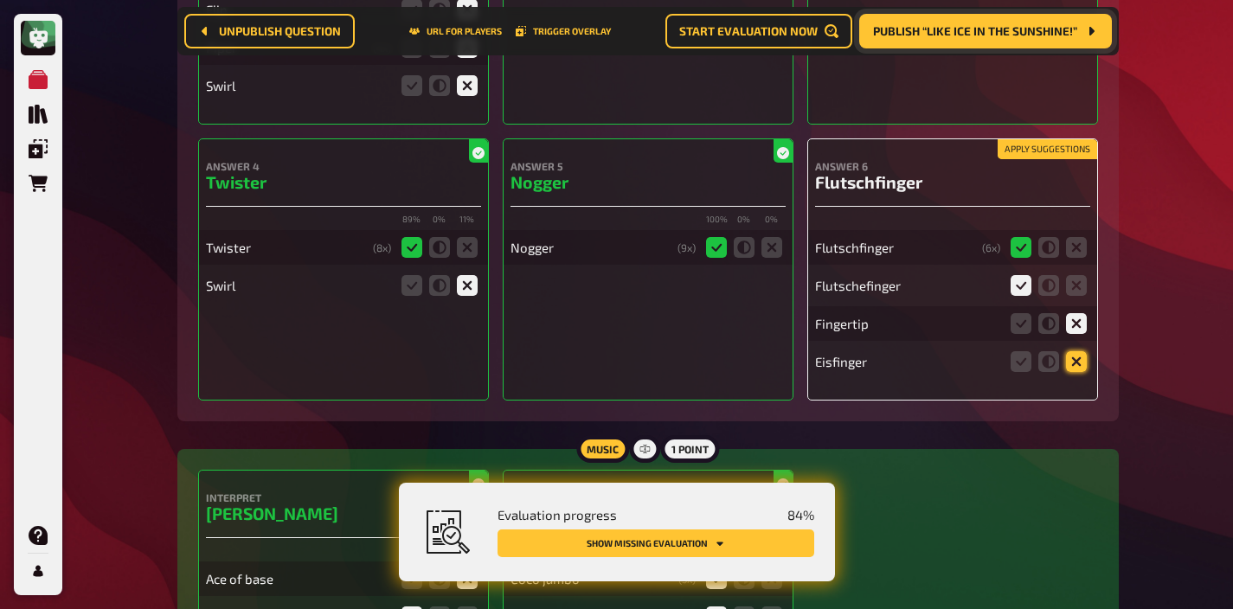
click at [1073, 363] on icon at bounding box center [1076, 361] width 21 height 21
click at [0, 0] on input "radio" at bounding box center [0, 0] width 0 height 0
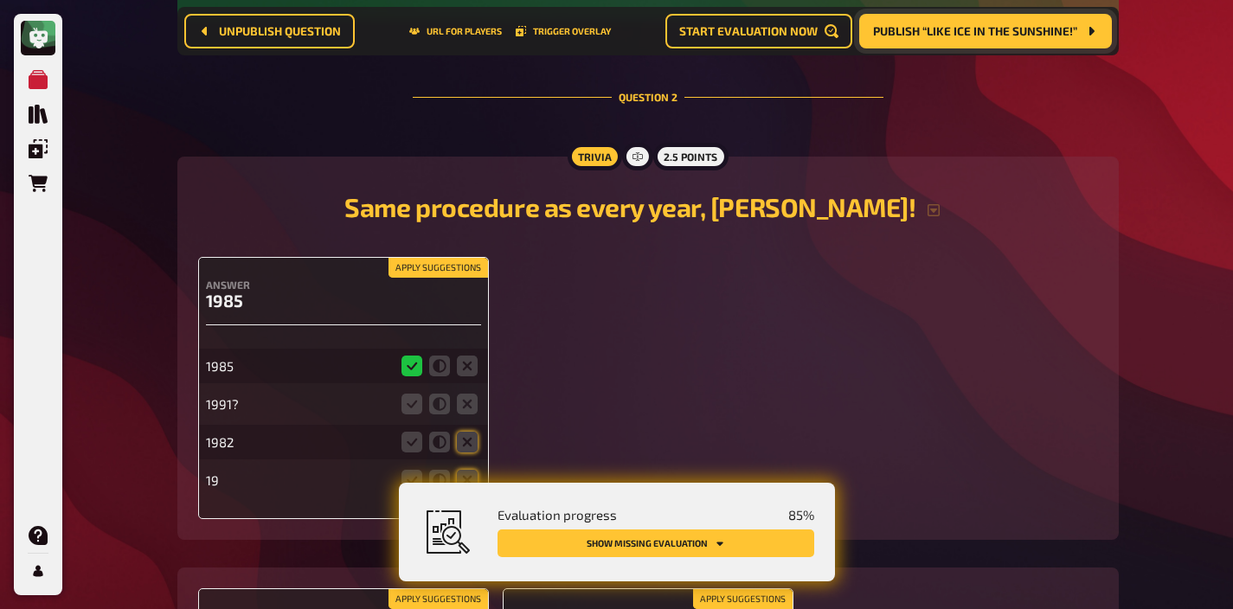
scroll to position [1624, 0]
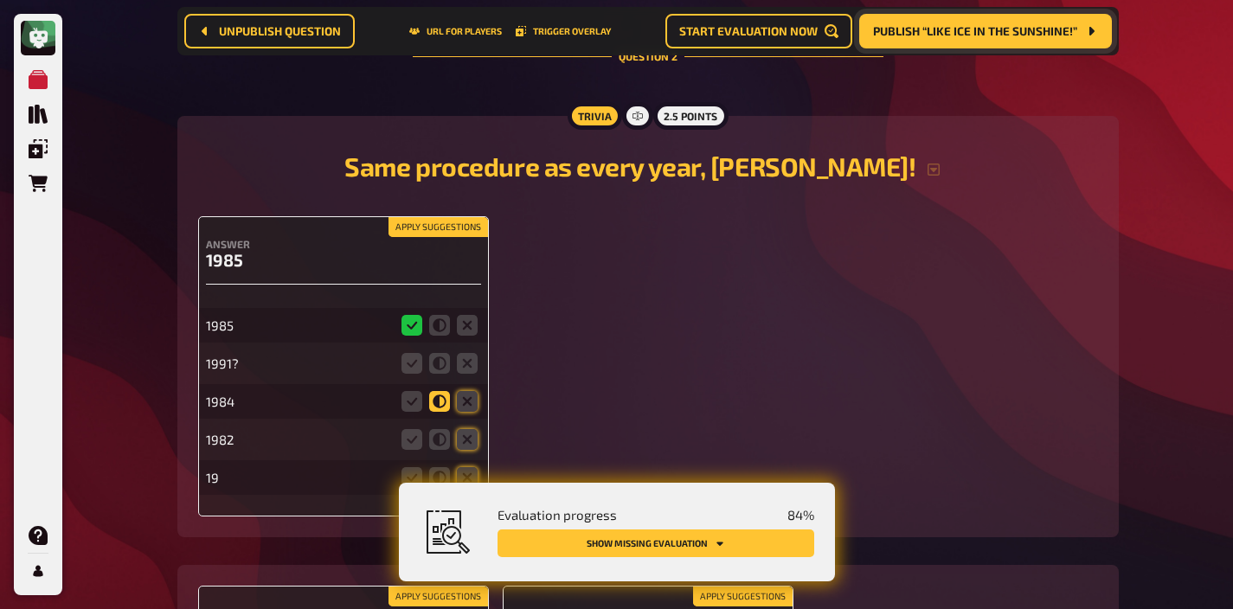
click at [433, 403] on icon at bounding box center [439, 401] width 21 height 21
click at [0, 0] on input "radio" at bounding box center [0, 0] width 0 height 0
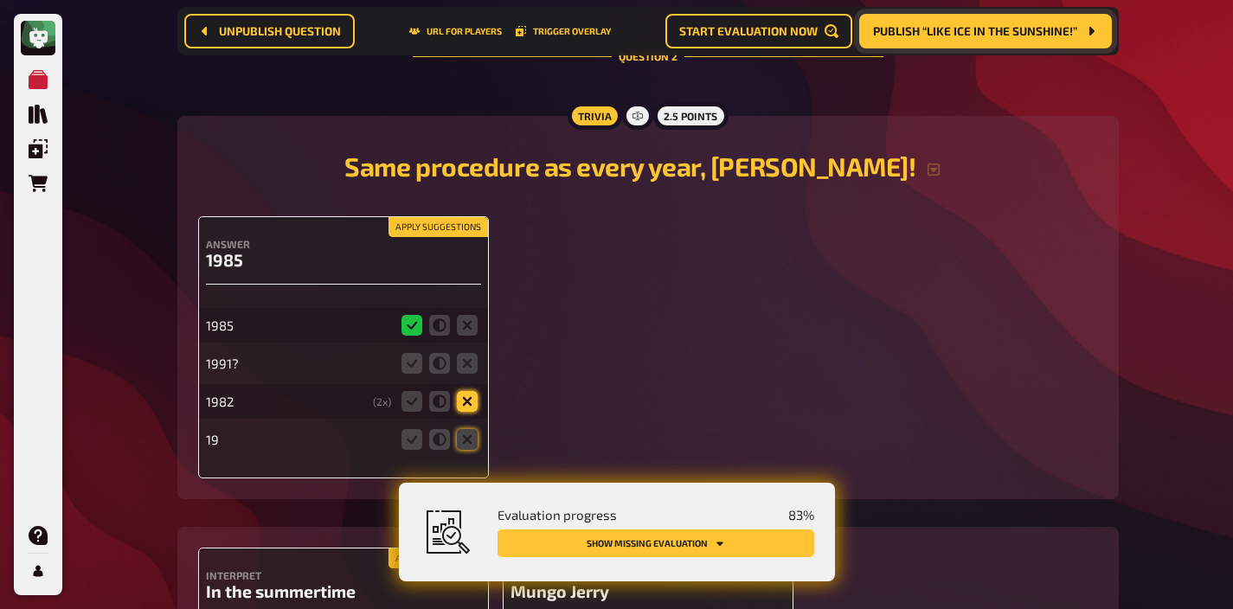
click at [463, 399] on icon at bounding box center [467, 401] width 21 height 21
click at [0, 0] on input "radio" at bounding box center [0, 0] width 0 height 0
click at [457, 359] on icon at bounding box center [467, 363] width 21 height 21
click at [0, 0] on input "radio" at bounding box center [0, 0] width 0 height 0
click at [441, 445] on icon at bounding box center [439, 439] width 21 height 21
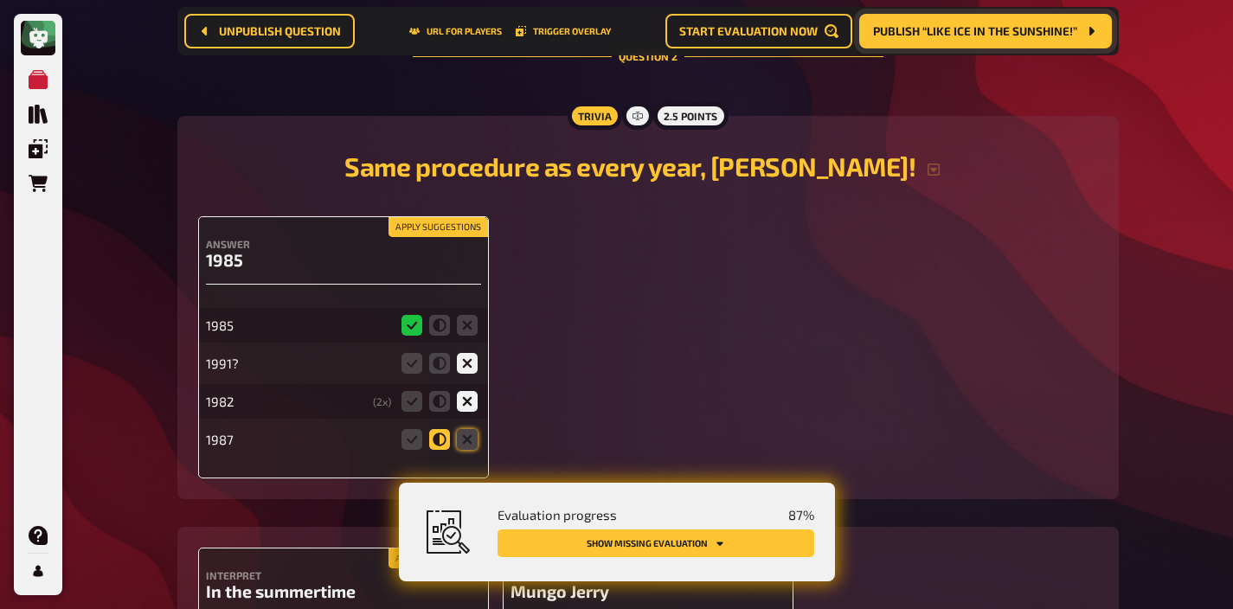
click at [0, 0] on input "radio" at bounding box center [0, 0] width 0 height 0
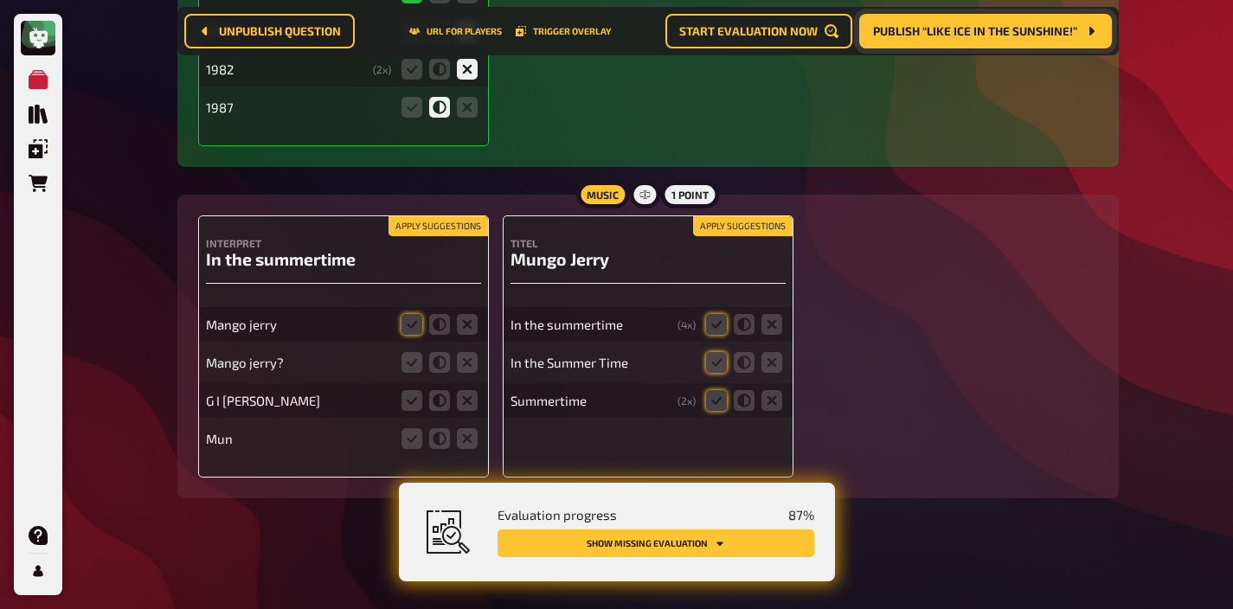
scroll to position [1962, 0]
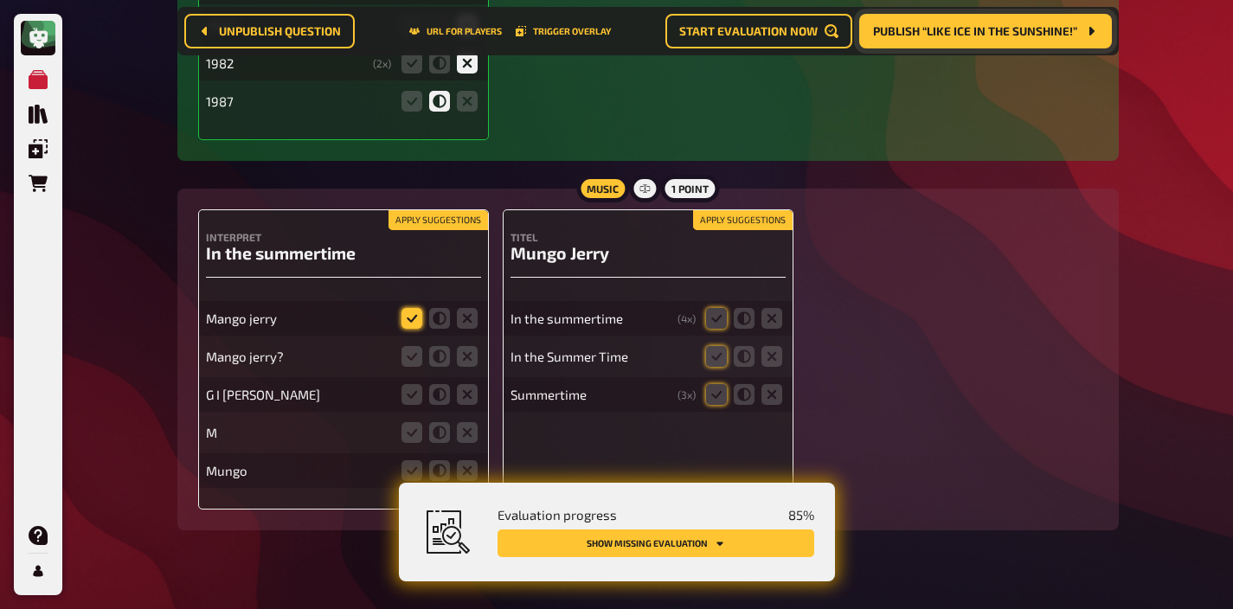
click at [405, 320] on icon at bounding box center [411, 318] width 21 height 21
click at [0, 0] on input "radio" at bounding box center [0, 0] width 0 height 0
click at [405, 357] on icon at bounding box center [411, 356] width 21 height 21
click at [0, 0] on input "radio" at bounding box center [0, 0] width 0 height 0
click at [701, 224] on button "Apply suggestions" at bounding box center [742, 220] width 99 height 19
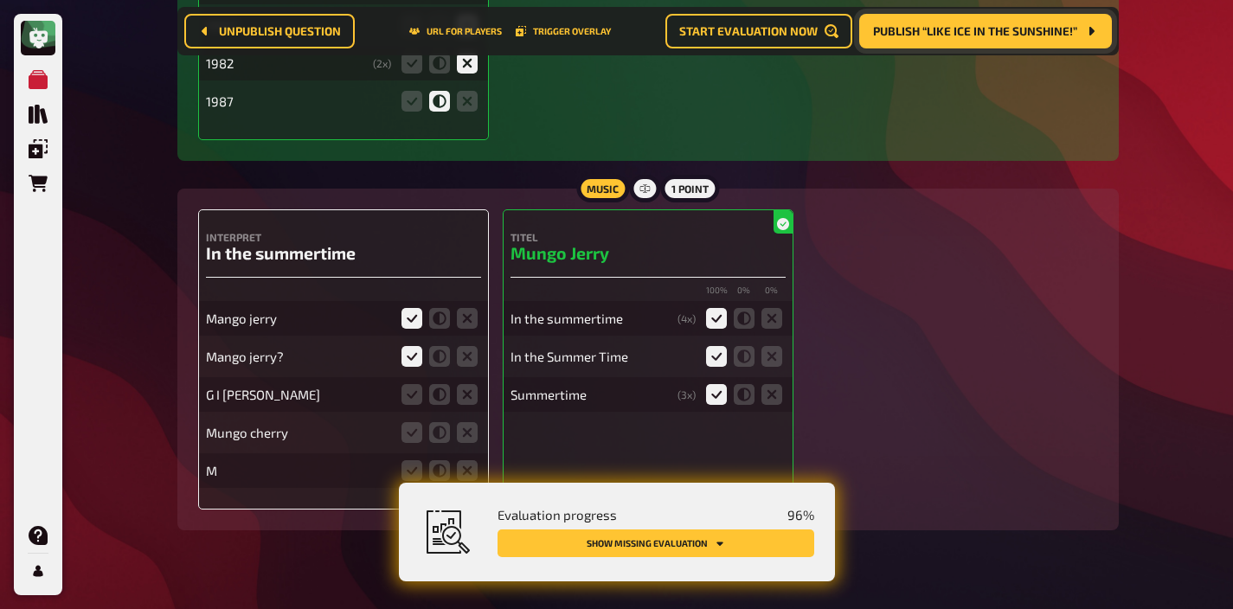
scroll to position [1996, 0]
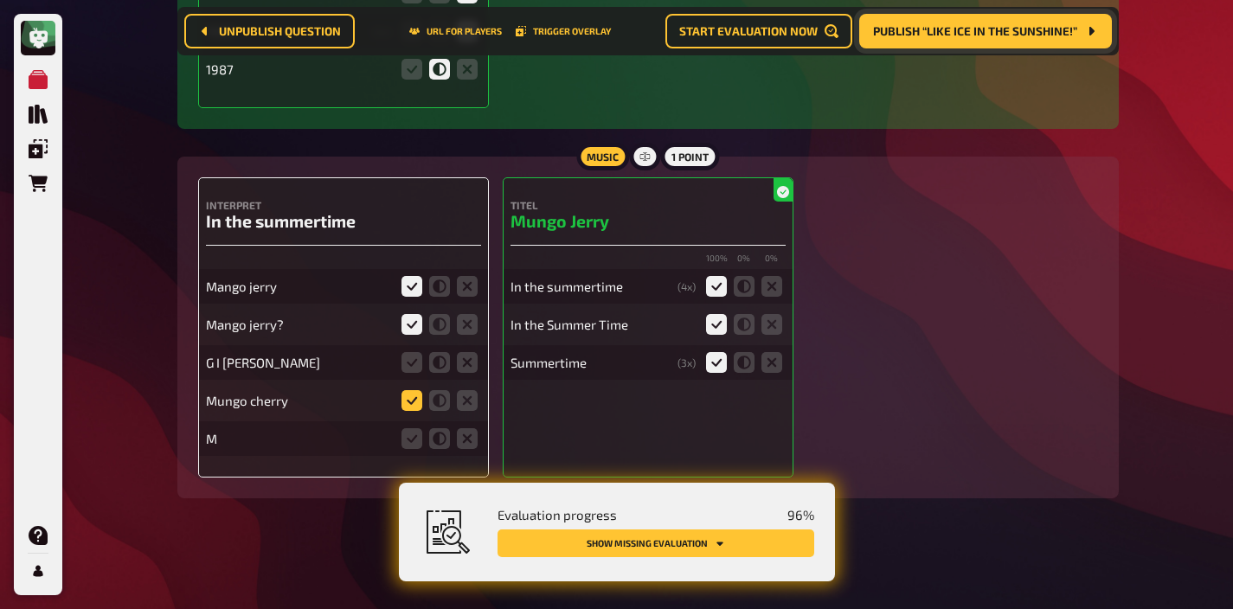
click at [406, 398] on icon at bounding box center [411, 400] width 21 height 21
click at [0, 0] on input "radio" at bounding box center [0, 0] width 0 height 0
click at [467, 363] on icon at bounding box center [467, 362] width 21 height 21
click at [0, 0] on input "radio" at bounding box center [0, 0] width 0 height 0
click at [467, 430] on icon at bounding box center [467, 438] width 21 height 21
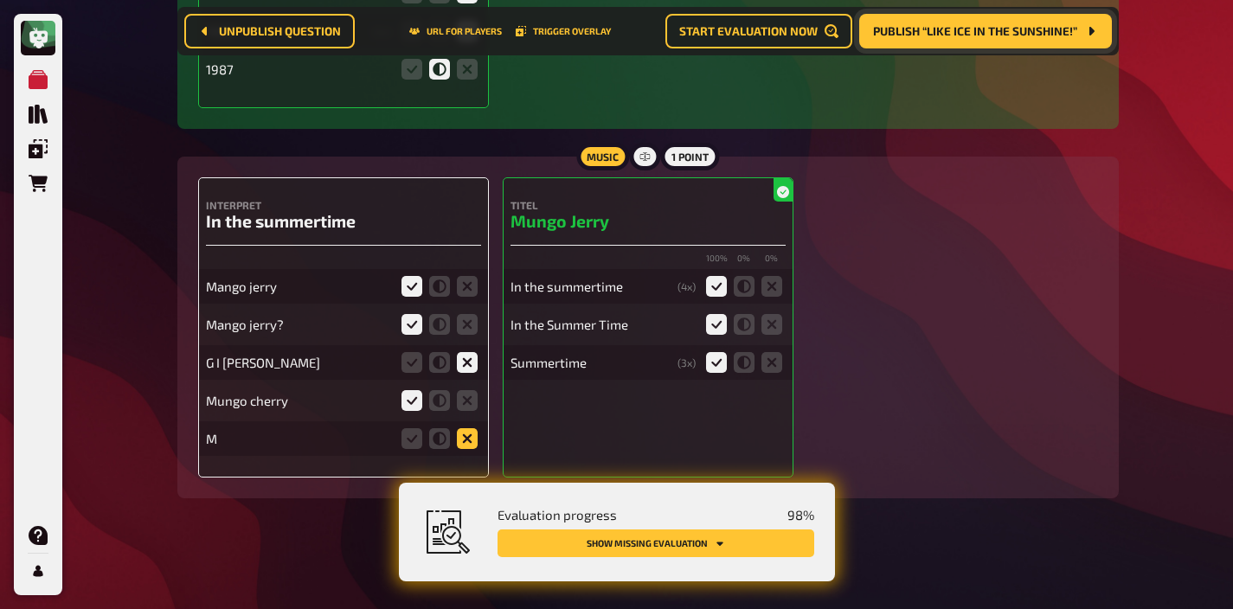
click at [0, 0] on input "radio" at bounding box center [0, 0] width 0 height 0
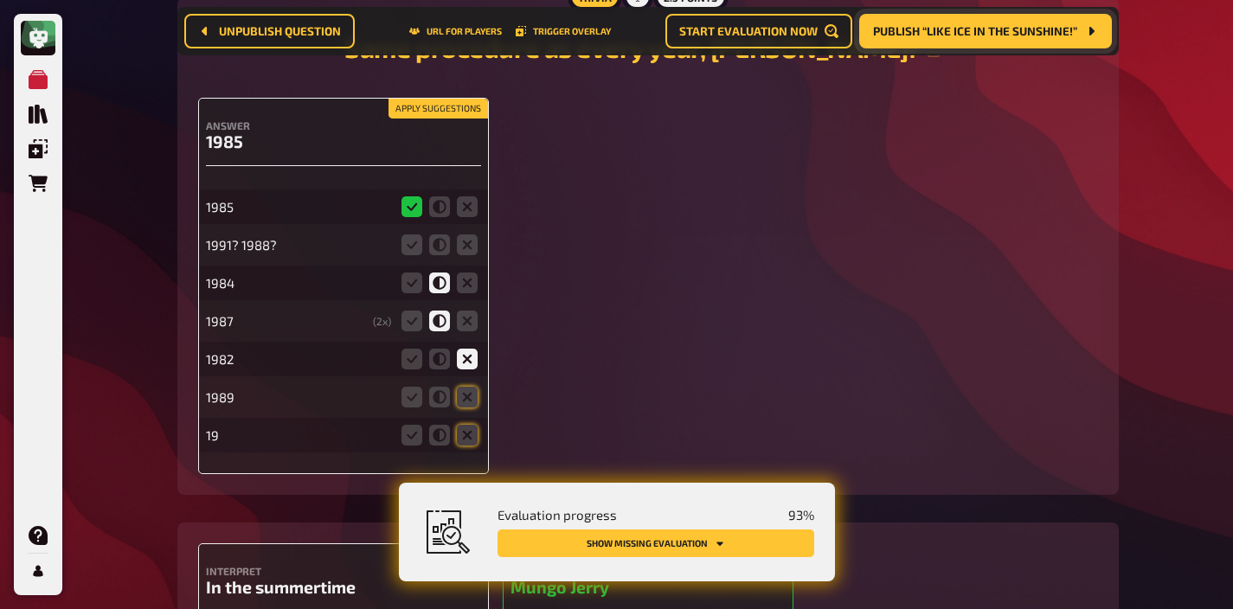
scroll to position [1749, 0]
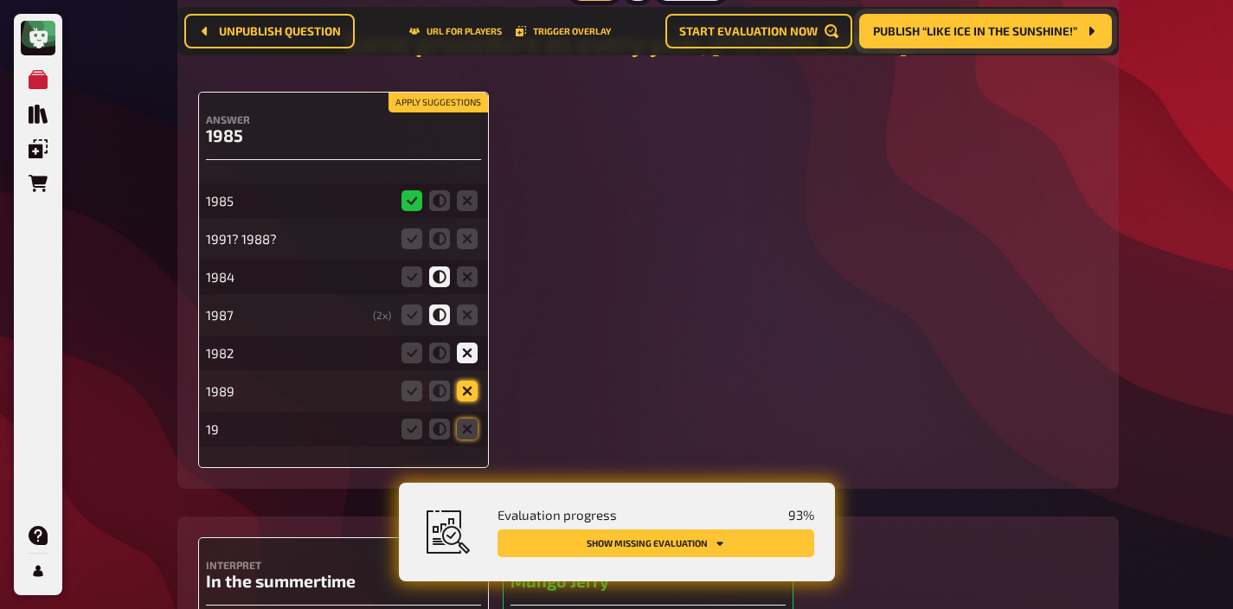
click at [464, 390] on icon at bounding box center [467, 391] width 21 height 21
click at [0, 0] on input "radio" at bounding box center [0, 0] width 0 height 0
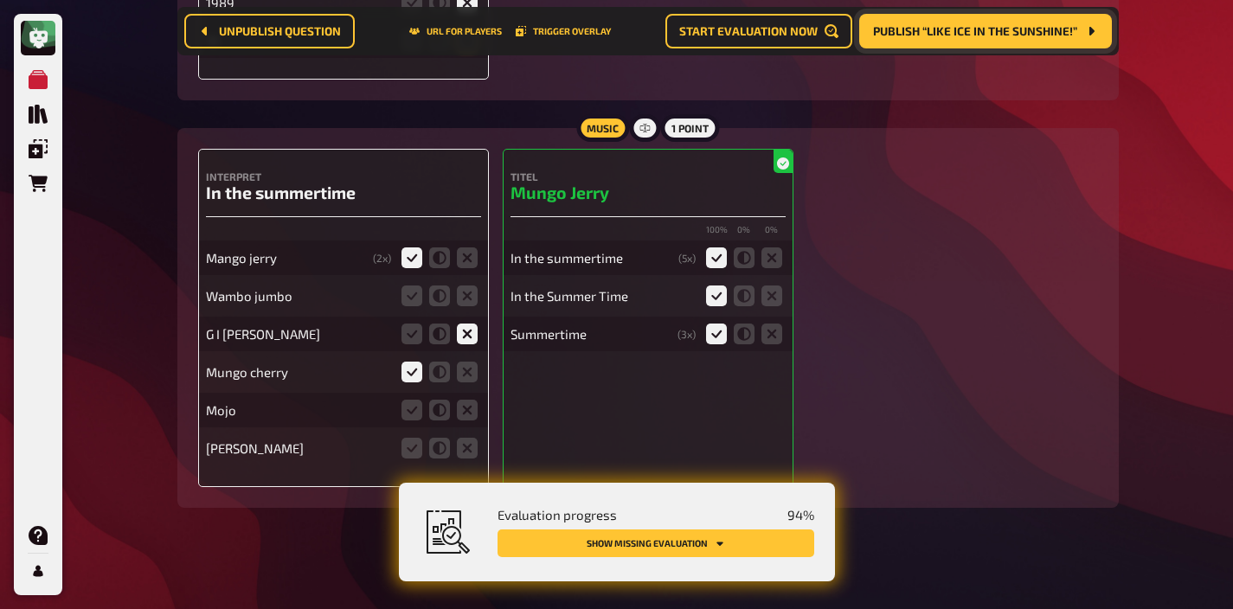
scroll to position [2148, 0]
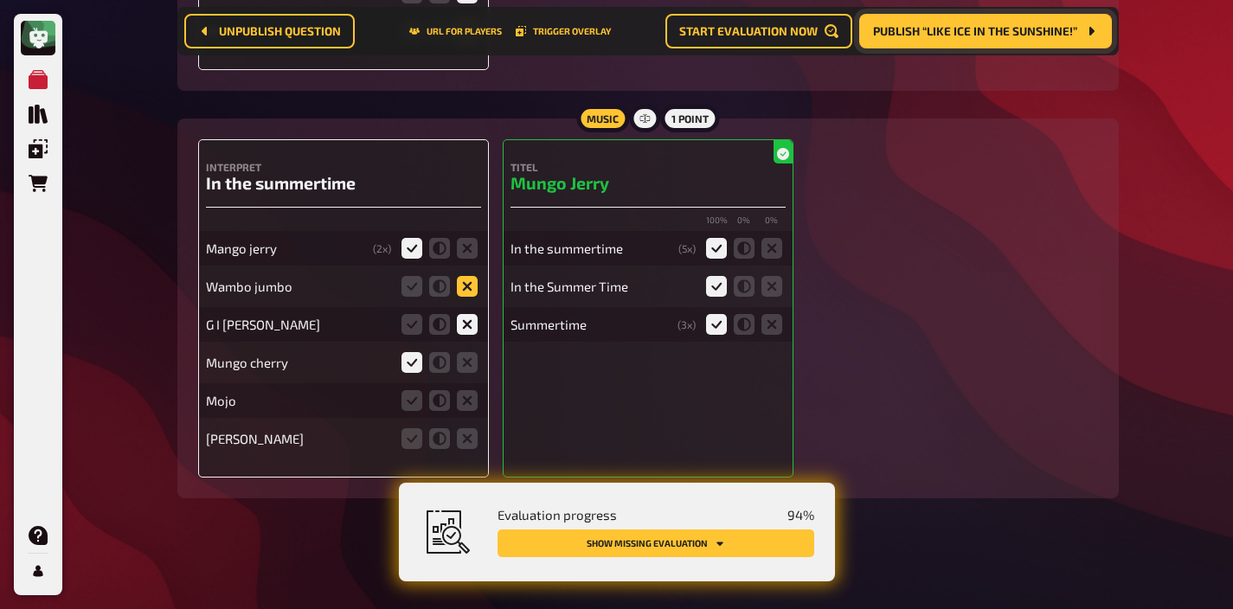
click at [459, 281] on icon at bounding box center [467, 286] width 21 height 21
click at [0, 0] on input "radio" at bounding box center [0, 0] width 0 height 0
click at [459, 396] on icon at bounding box center [467, 400] width 21 height 21
click at [0, 0] on input "radio" at bounding box center [0, 0] width 0 height 0
click at [460, 433] on icon at bounding box center [467, 438] width 21 height 21
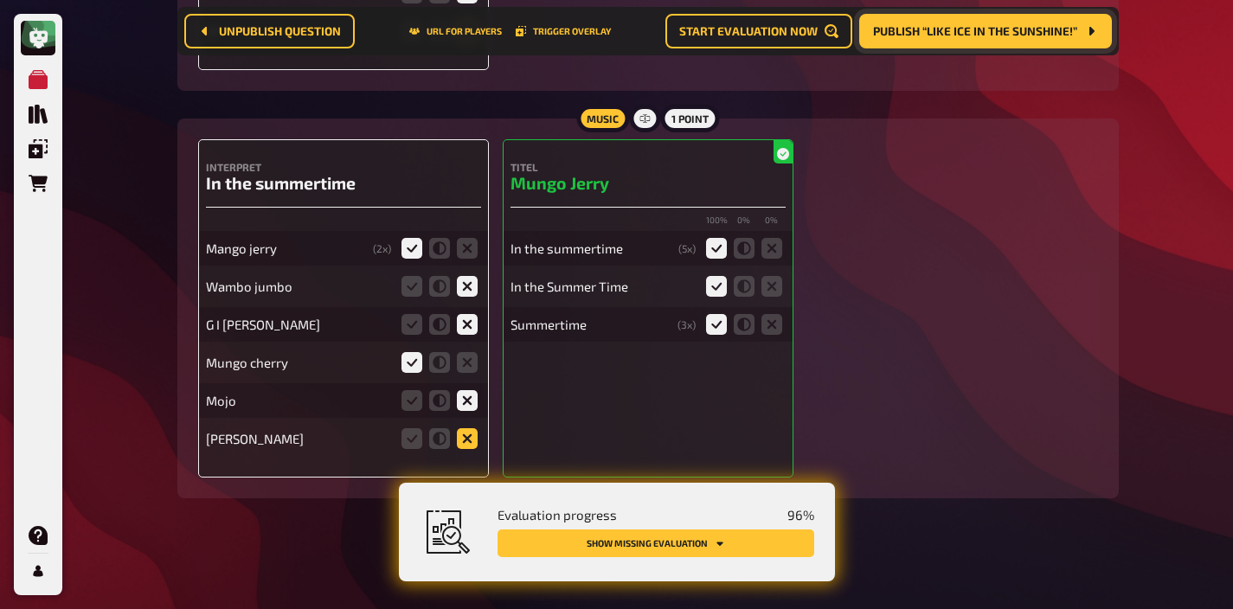
click at [0, 0] on input "radio" at bounding box center [0, 0] width 0 height 0
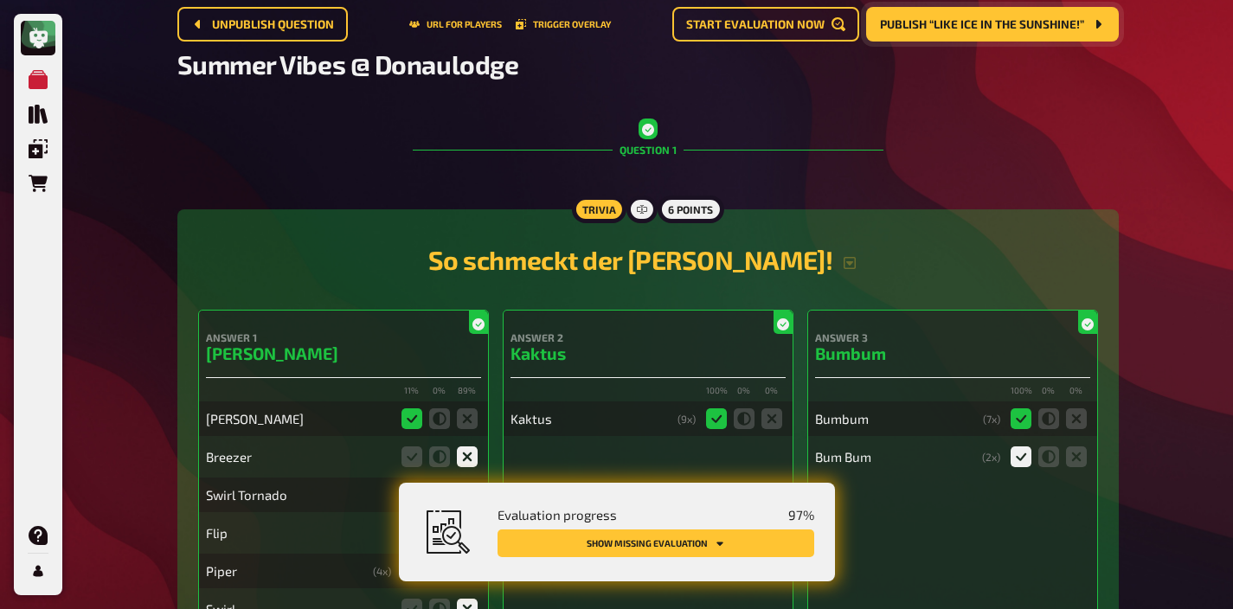
scroll to position [0, 0]
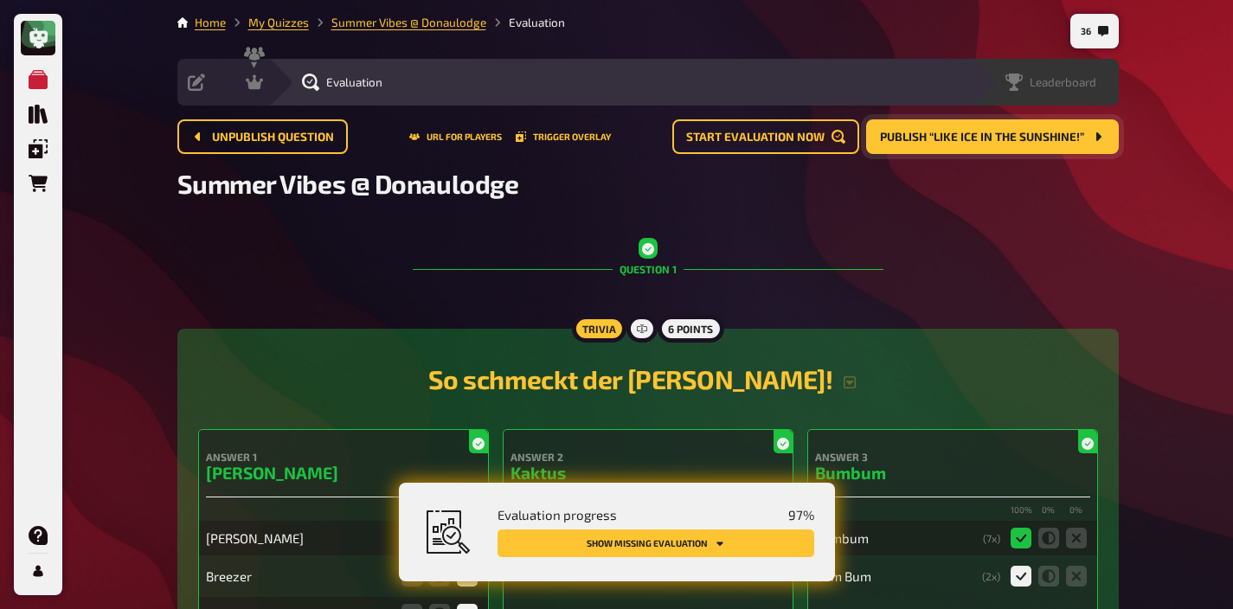
click at [1078, 89] on span "Leaderboard" at bounding box center [1063, 82] width 67 height 14
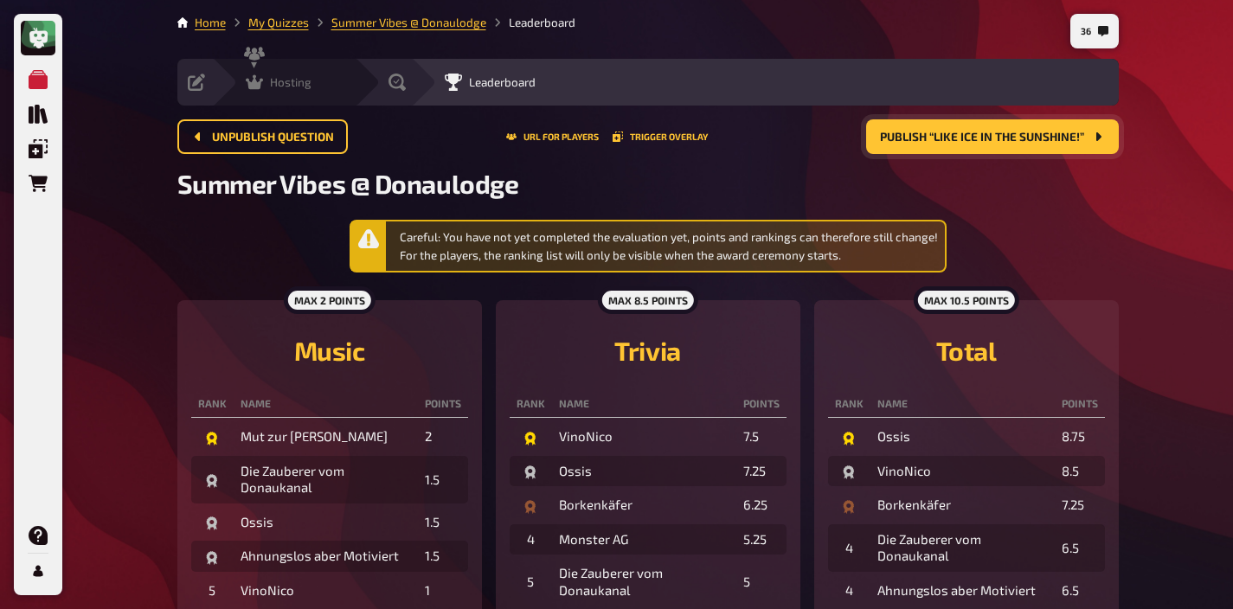
click at [279, 87] on span "Hosting" at bounding box center [291, 82] width 42 height 14
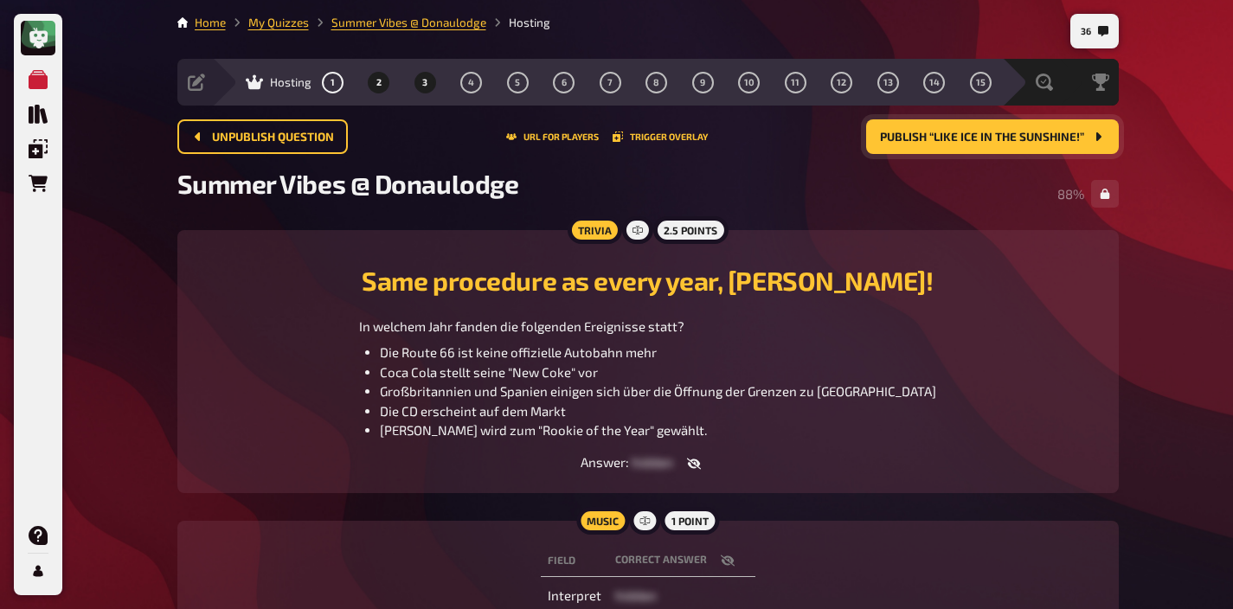
click at [421, 88] on button "3" at bounding box center [425, 82] width 28 height 28
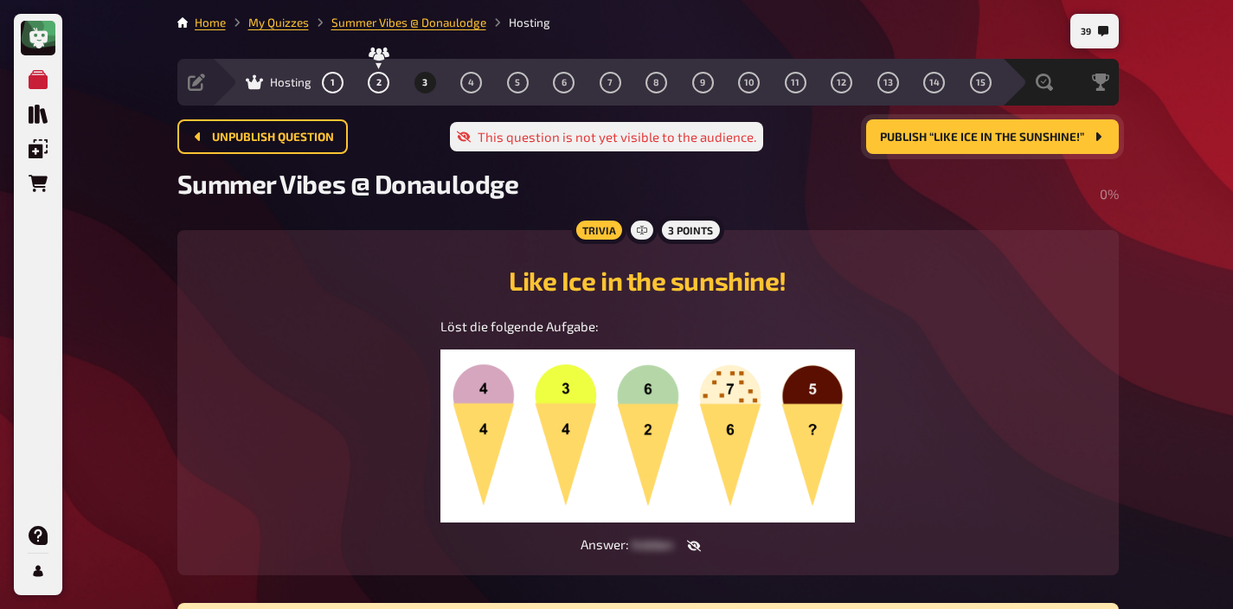
click at [943, 147] on button "Publish “Like Ice in the sunshine!”" at bounding box center [992, 136] width 253 height 35
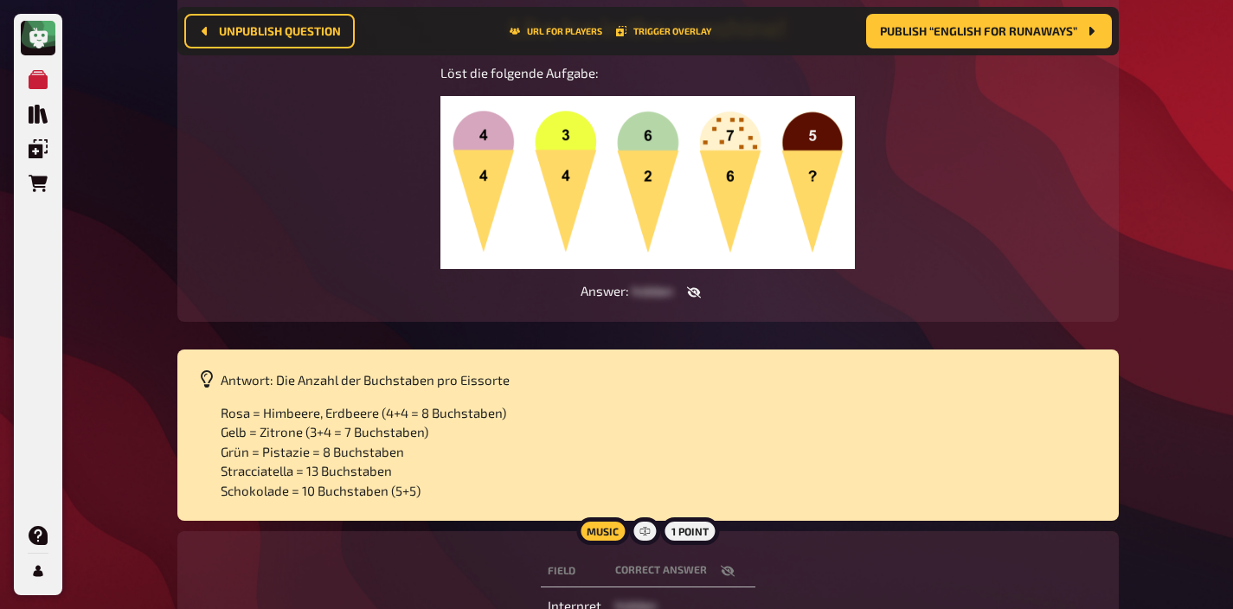
scroll to position [273, 0]
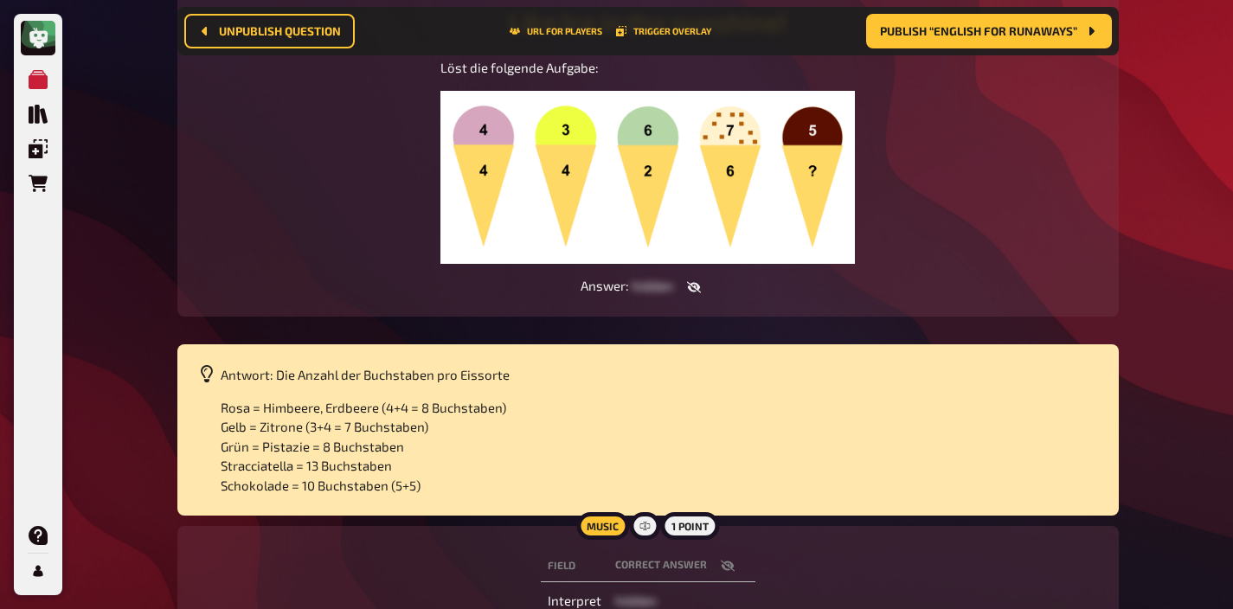
click at [692, 279] on button "button" at bounding box center [694, 287] width 42 height 17
click at [694, 282] on button "button" at bounding box center [677, 287] width 42 height 17
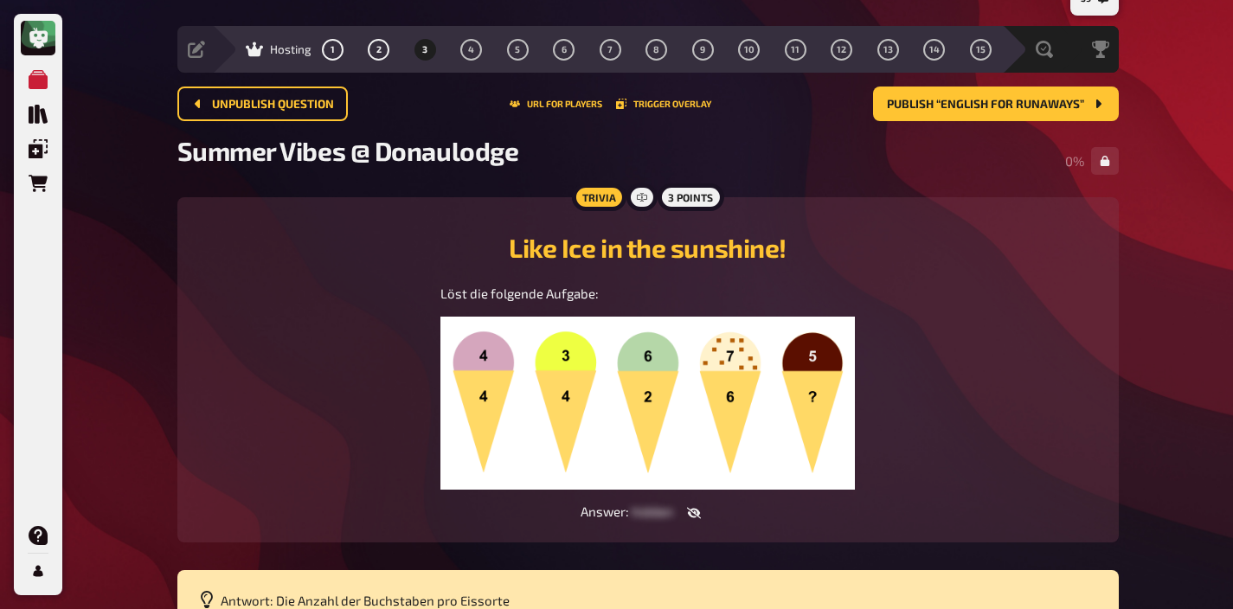
scroll to position [0, 0]
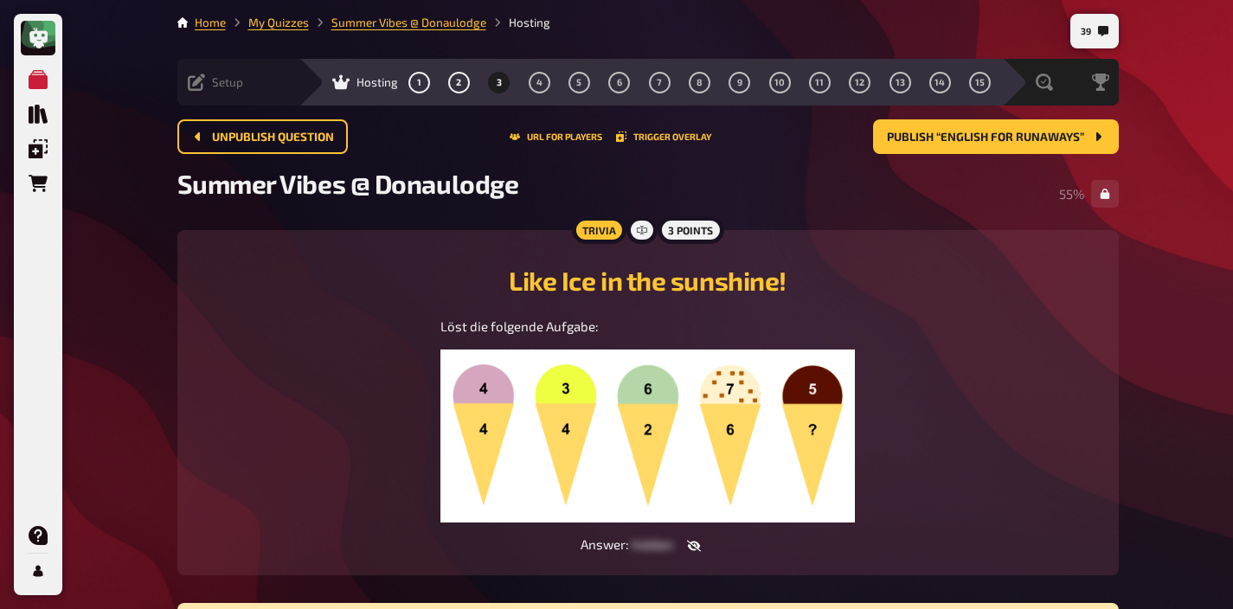
click at [215, 88] on span "Setup" at bounding box center [227, 82] width 31 height 14
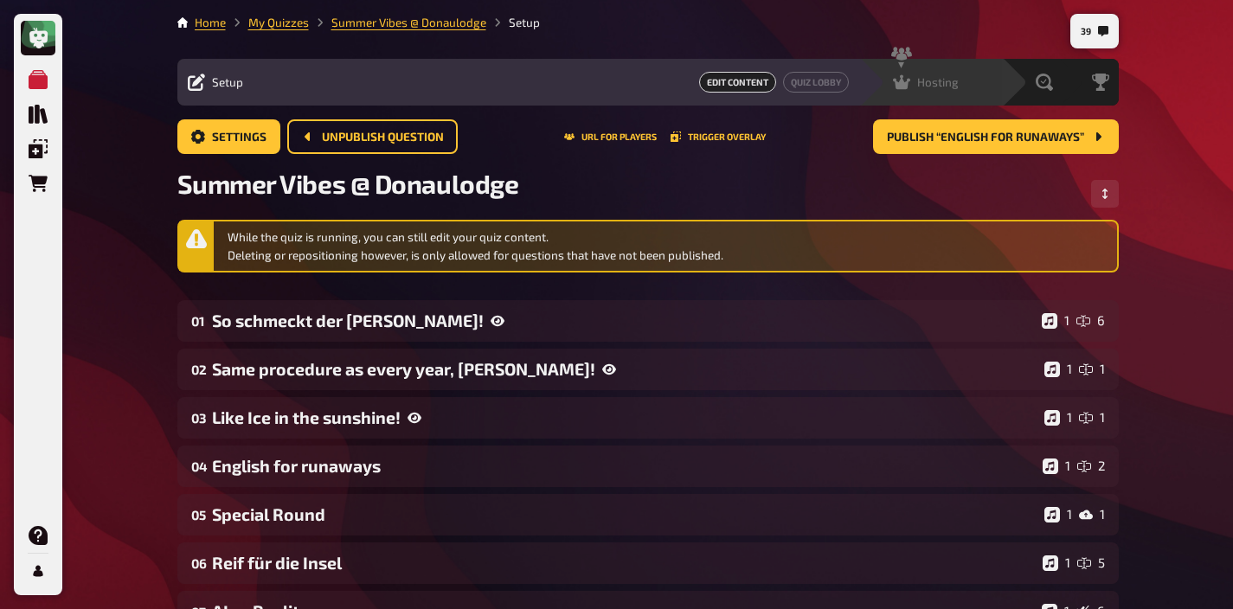
click at [959, 89] on div "Hosting undefined" at bounding box center [941, 82] width 119 height 17
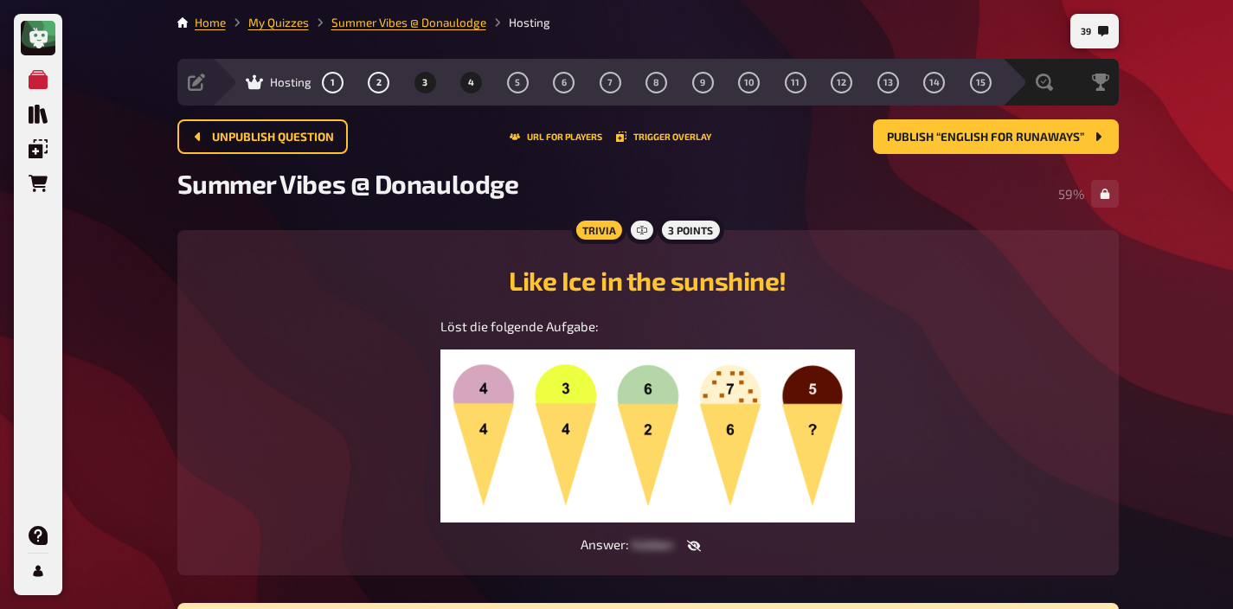
click at [472, 85] on span "4" at bounding box center [471, 83] width 6 height 10
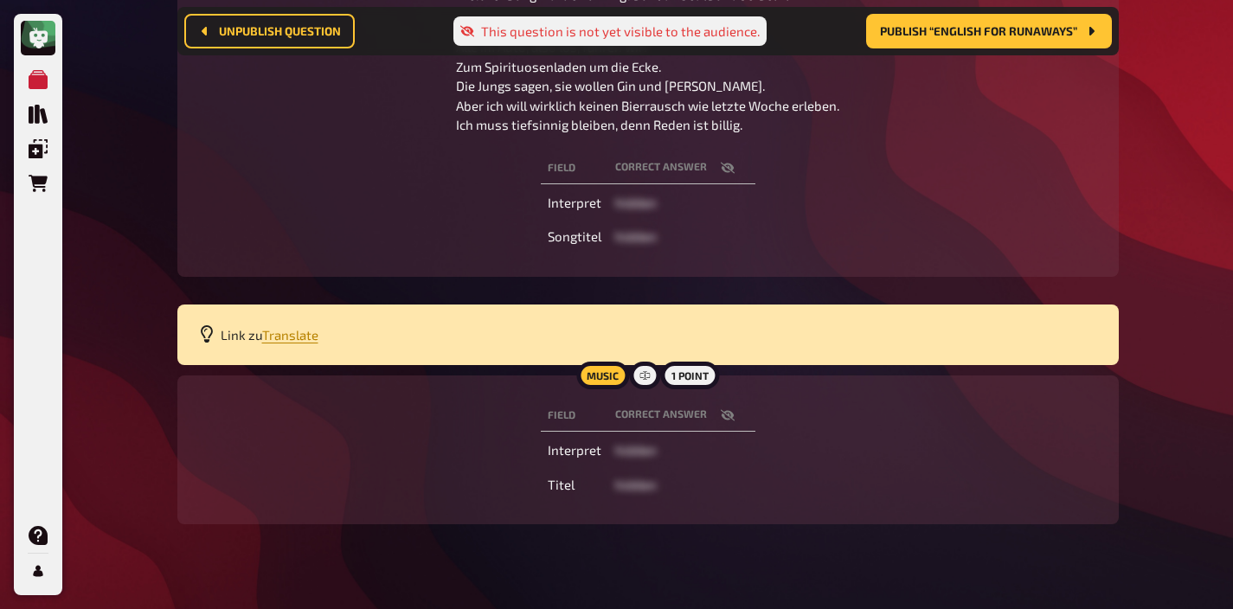
scroll to position [371, 0]
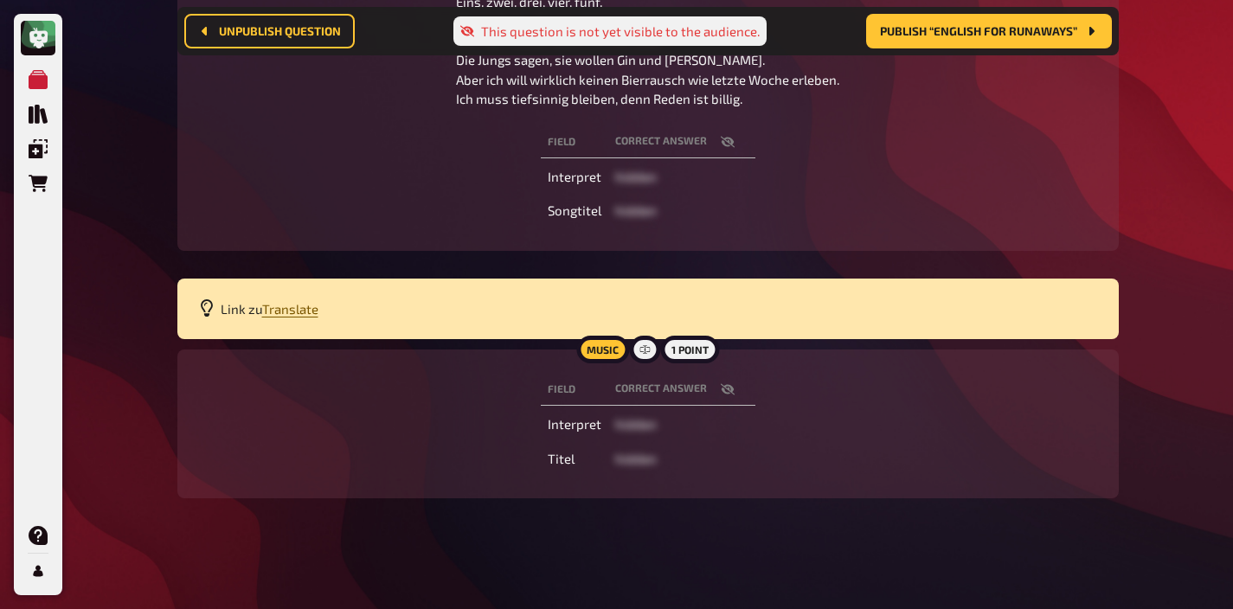
click at [280, 305] on span "Translate" at bounding box center [290, 309] width 56 height 16
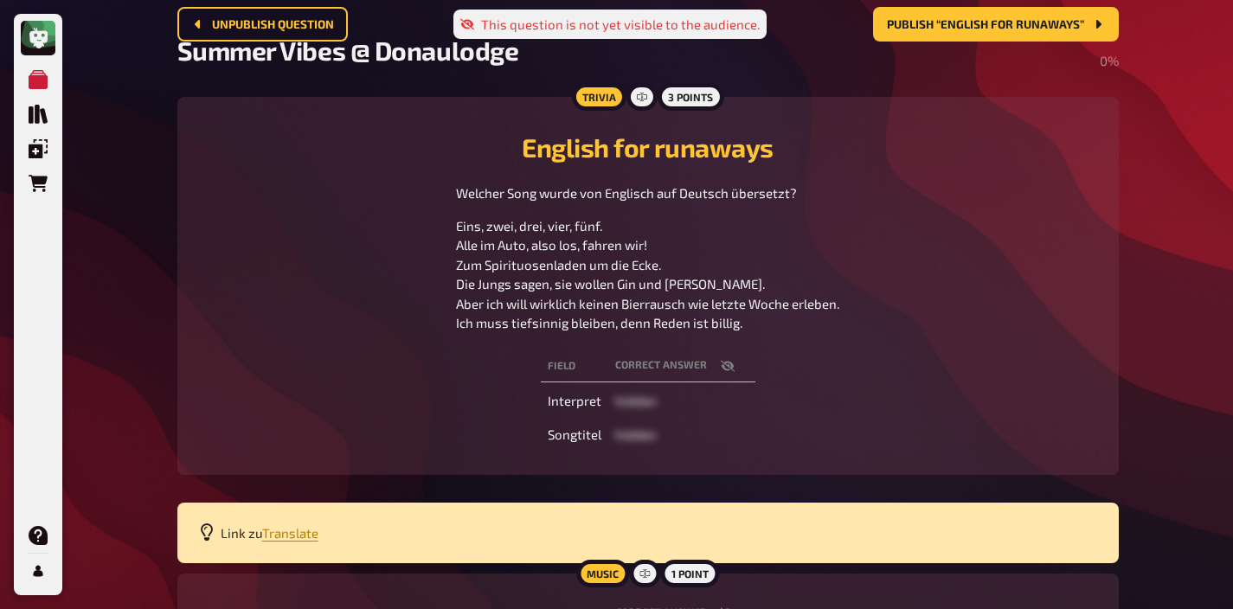
scroll to position [0, 0]
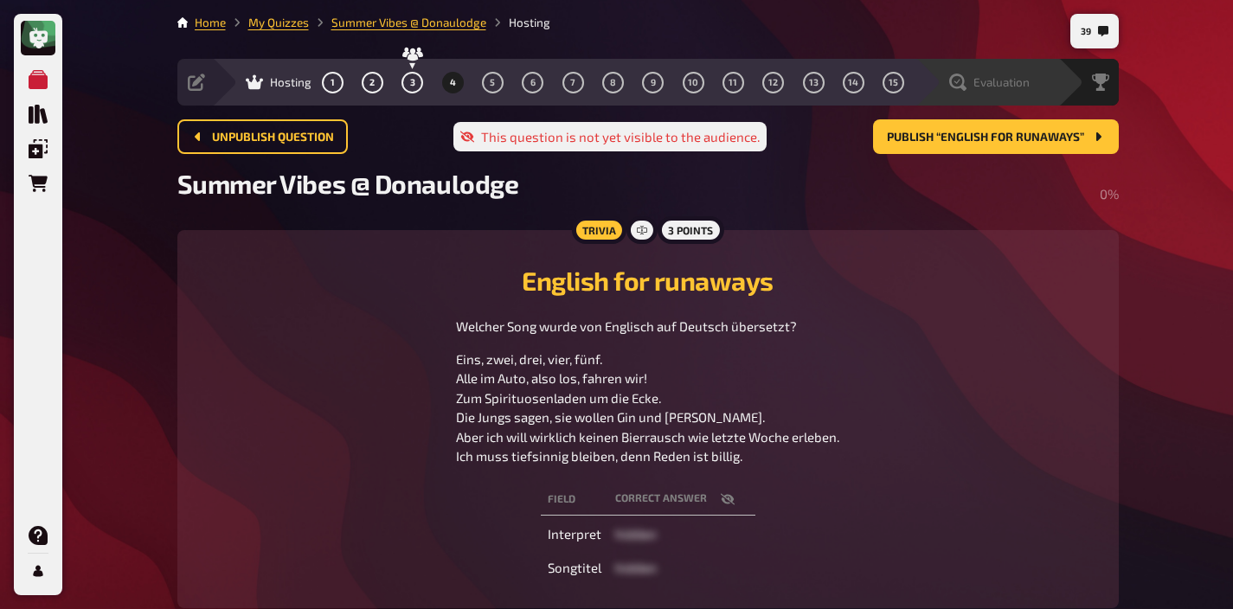
click at [1036, 83] on div "Evaluation" at bounding box center [998, 82] width 119 height 17
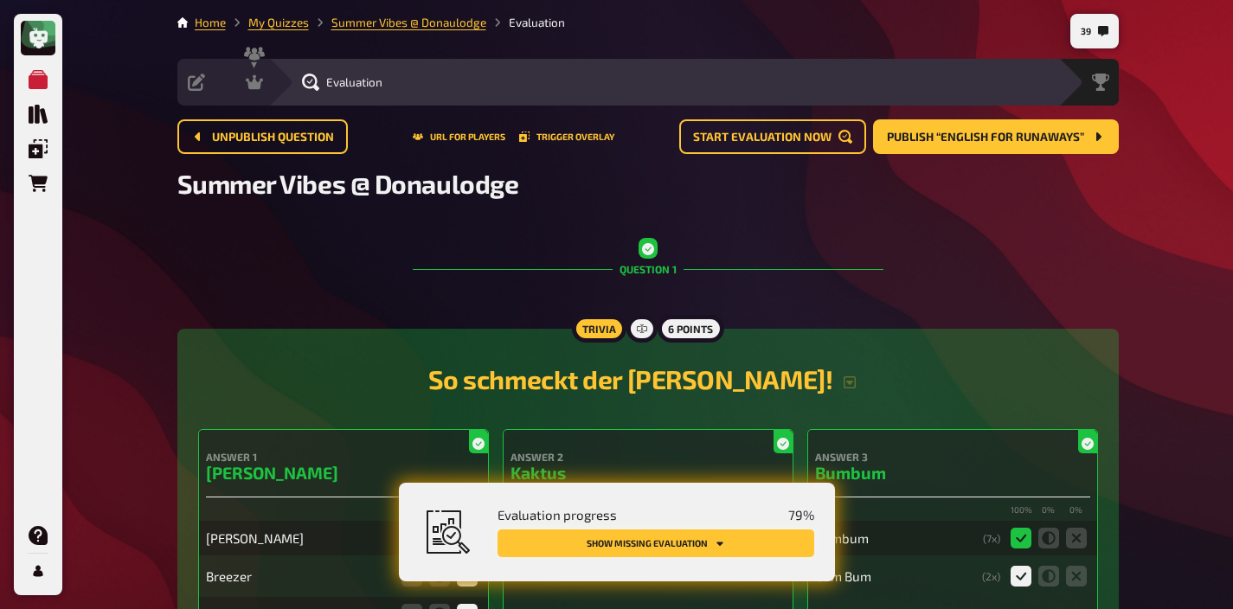
click at [723, 536] on button "Show missing evaluation" at bounding box center [655, 543] width 317 height 28
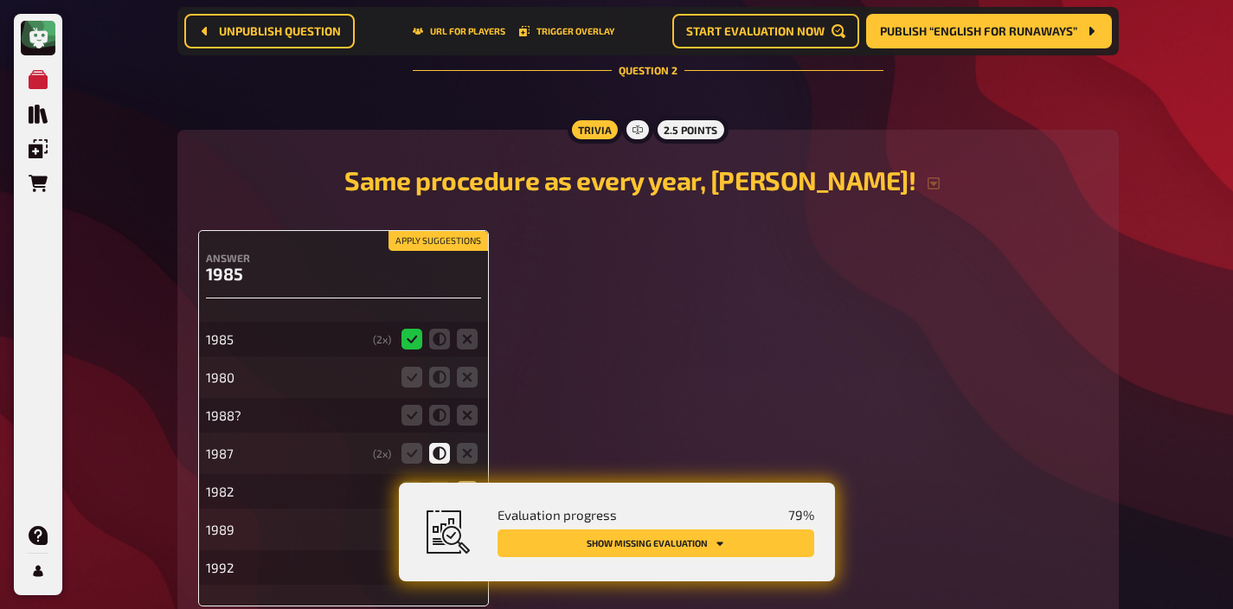
scroll to position [1648, 0]
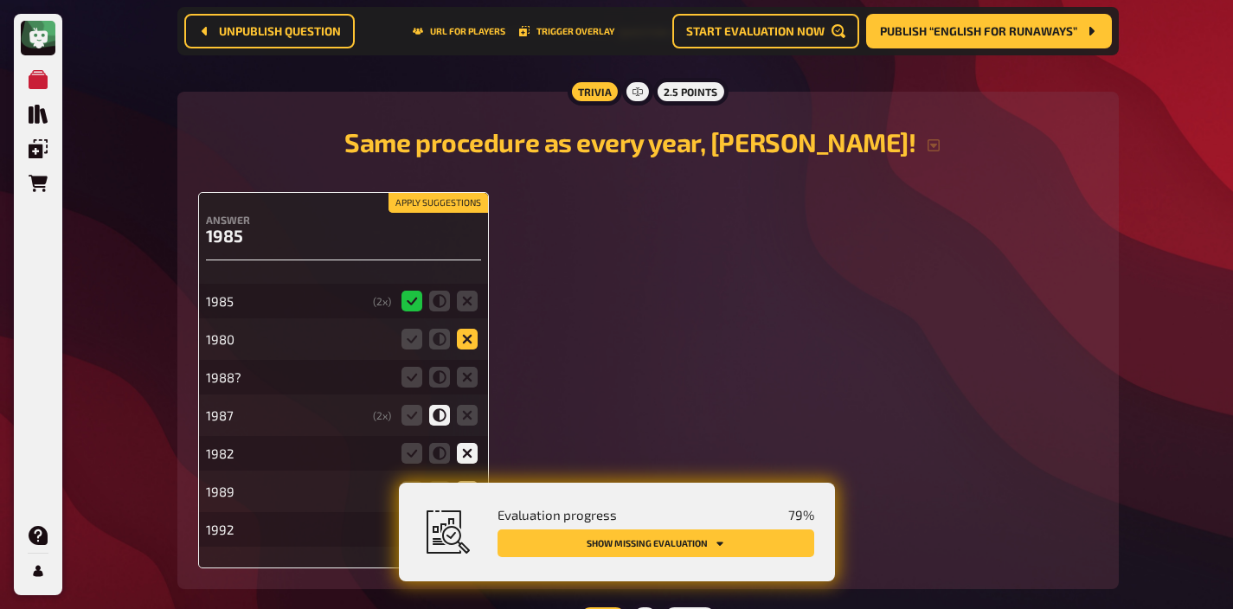
click at [465, 336] on icon at bounding box center [467, 339] width 21 height 21
click at [0, 0] on input "radio" at bounding box center [0, 0] width 0 height 0
click at [467, 376] on icon at bounding box center [467, 377] width 21 height 21
click at [0, 0] on input "radio" at bounding box center [0, 0] width 0 height 0
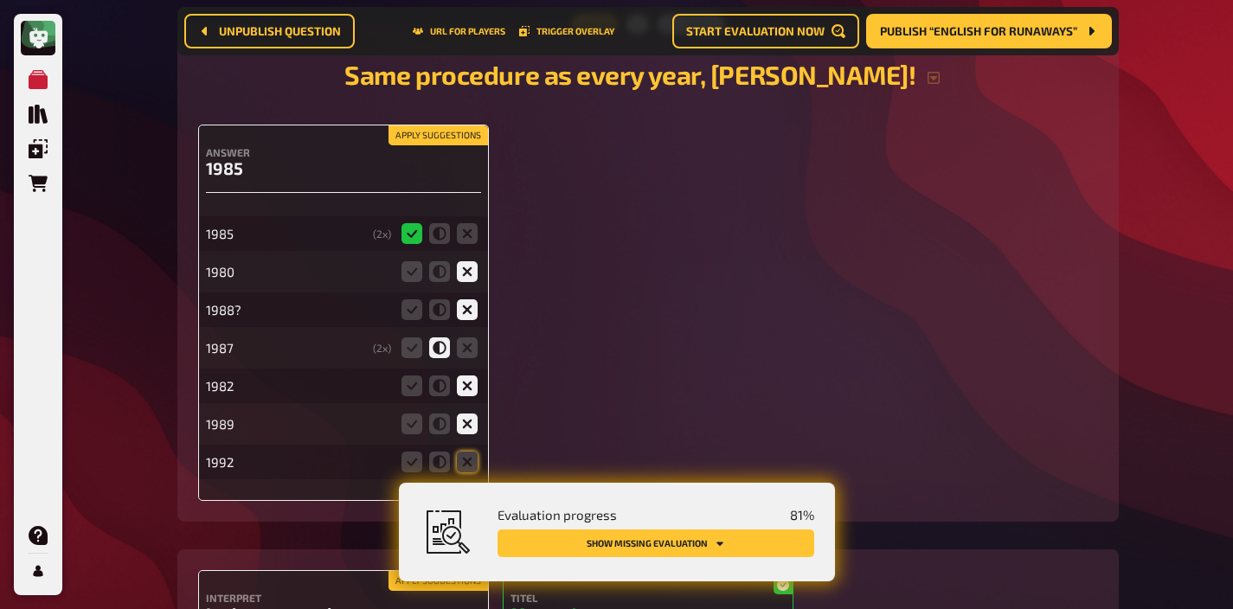
scroll to position [1718, 0]
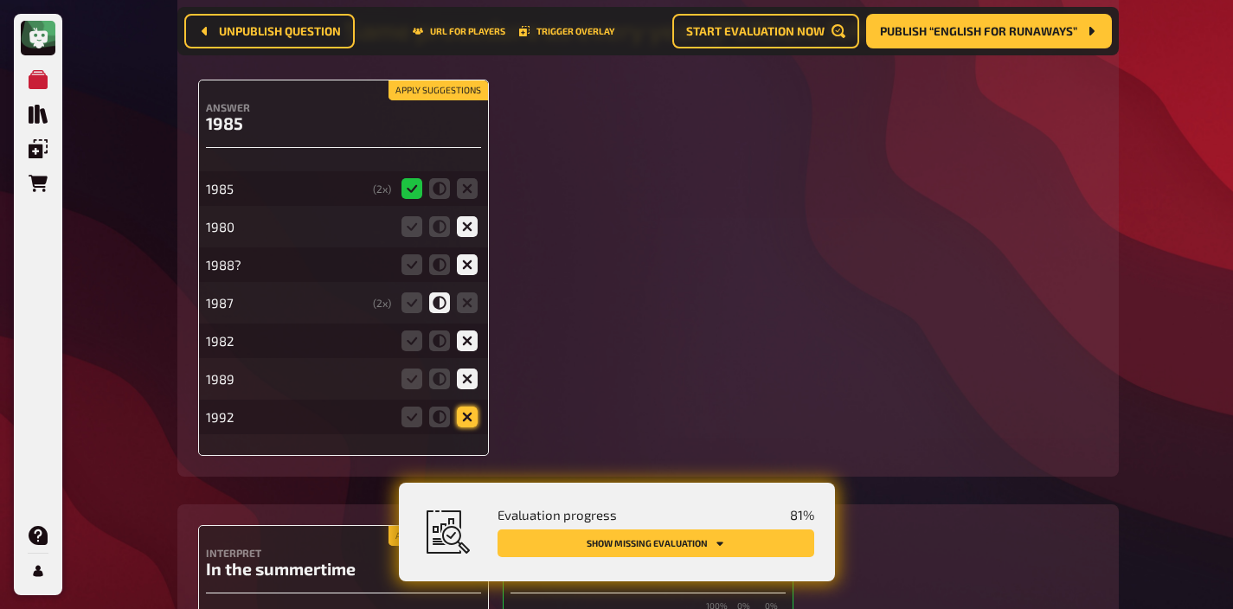
click at [465, 414] on icon at bounding box center [467, 417] width 21 height 21
click at [0, 0] on input "radio" at bounding box center [0, 0] width 0 height 0
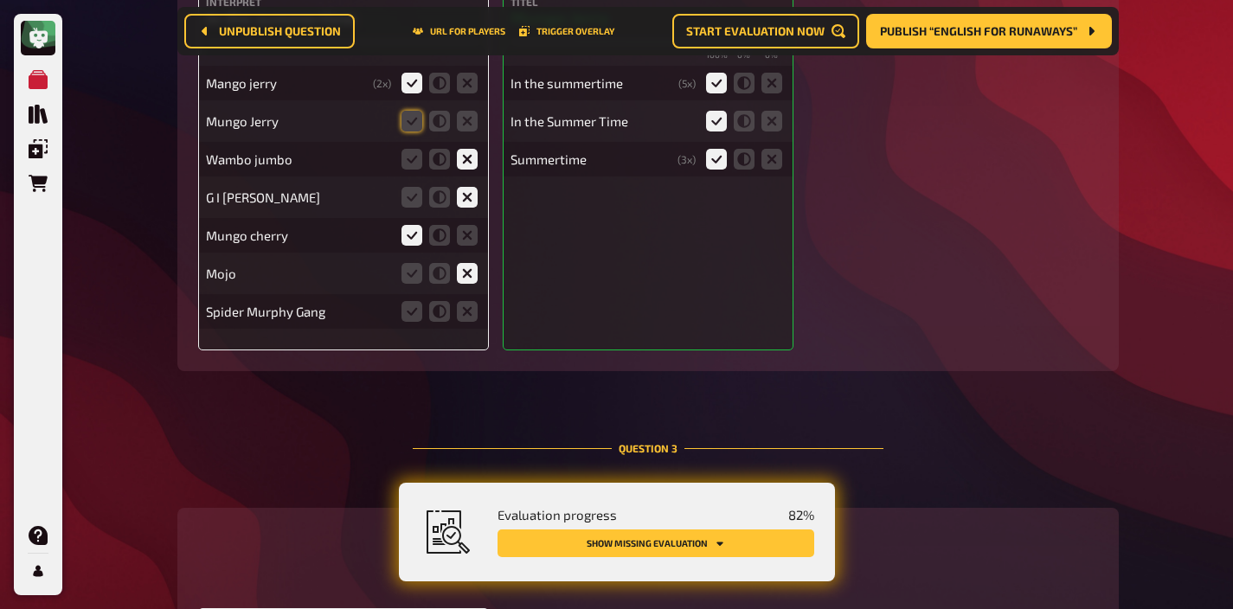
scroll to position [2319, 0]
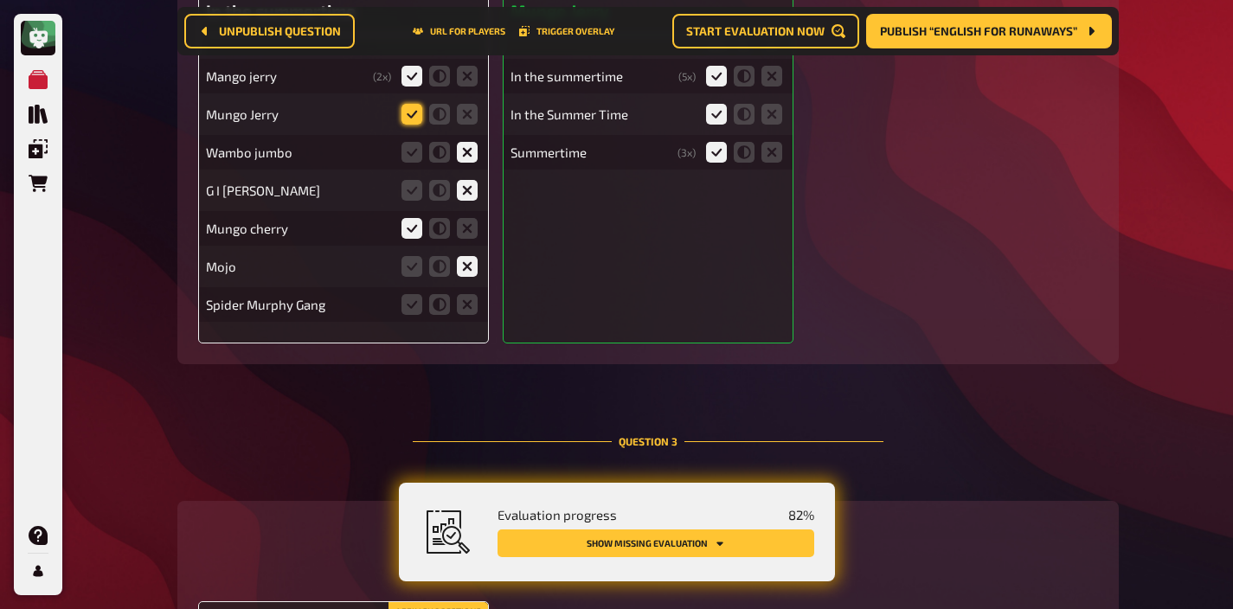
click at [415, 117] on icon at bounding box center [411, 114] width 21 height 21
click at [0, 0] on input "radio" at bounding box center [0, 0] width 0 height 0
click at [471, 311] on icon at bounding box center [467, 304] width 21 height 21
click at [0, 0] on input "radio" at bounding box center [0, 0] width 0 height 0
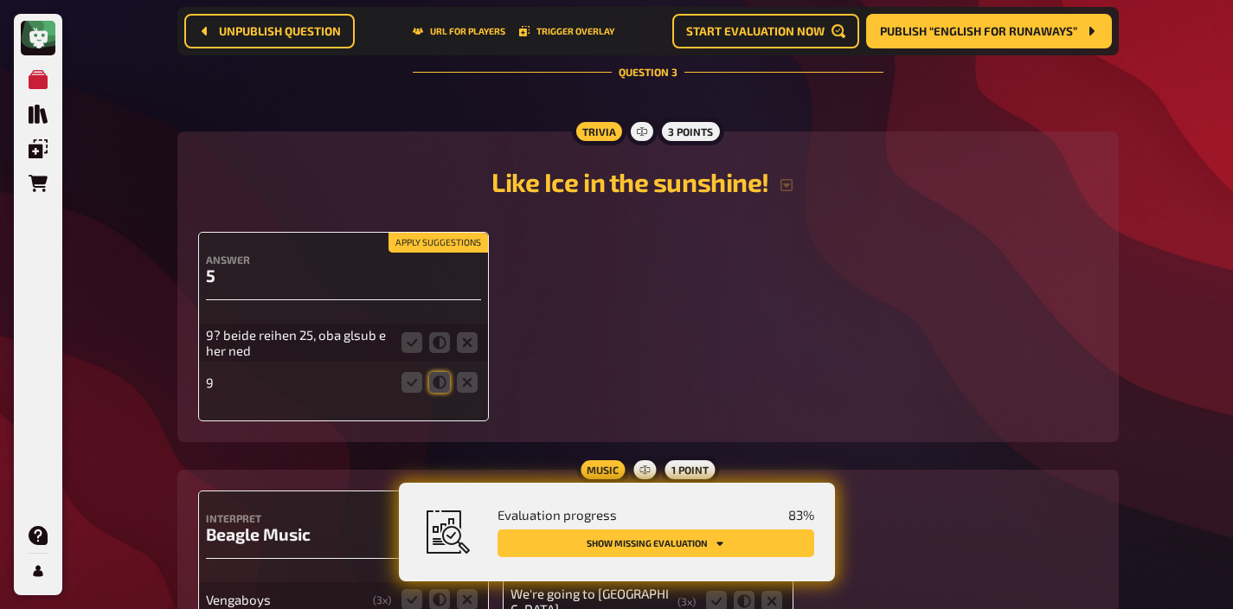
scroll to position [2857, 0]
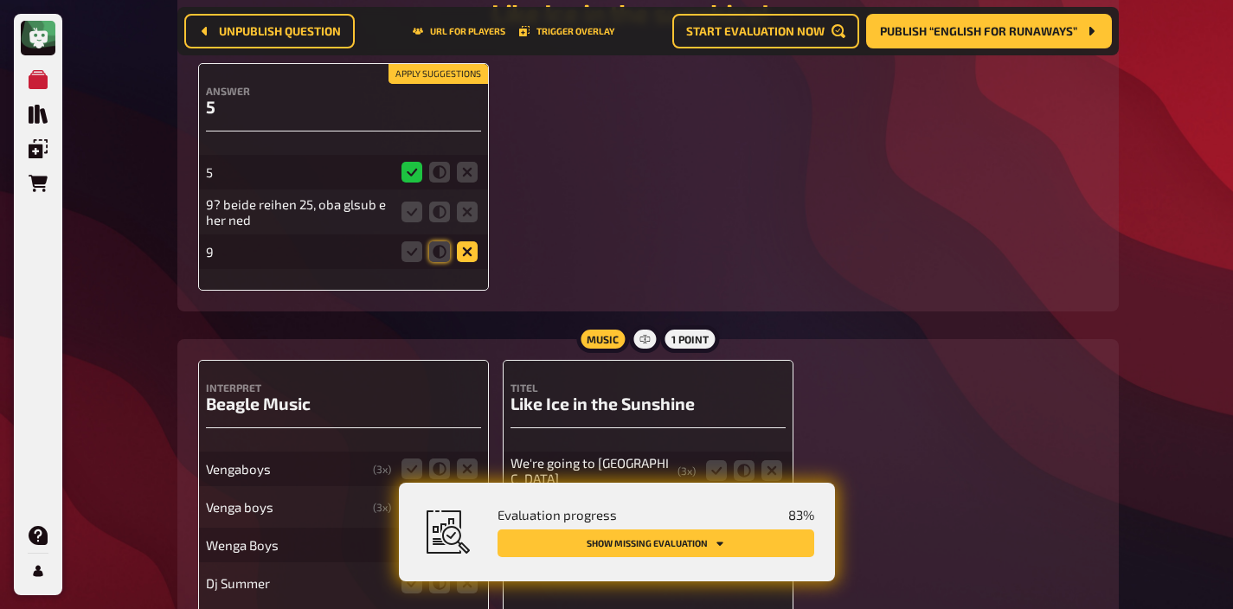
click at [465, 252] on icon at bounding box center [467, 251] width 21 height 21
click at [0, 0] on input "radio" at bounding box center [0, 0] width 0 height 0
click at [438, 213] on icon at bounding box center [439, 212] width 21 height 21
click at [0, 0] on input "radio" at bounding box center [0, 0] width 0 height 0
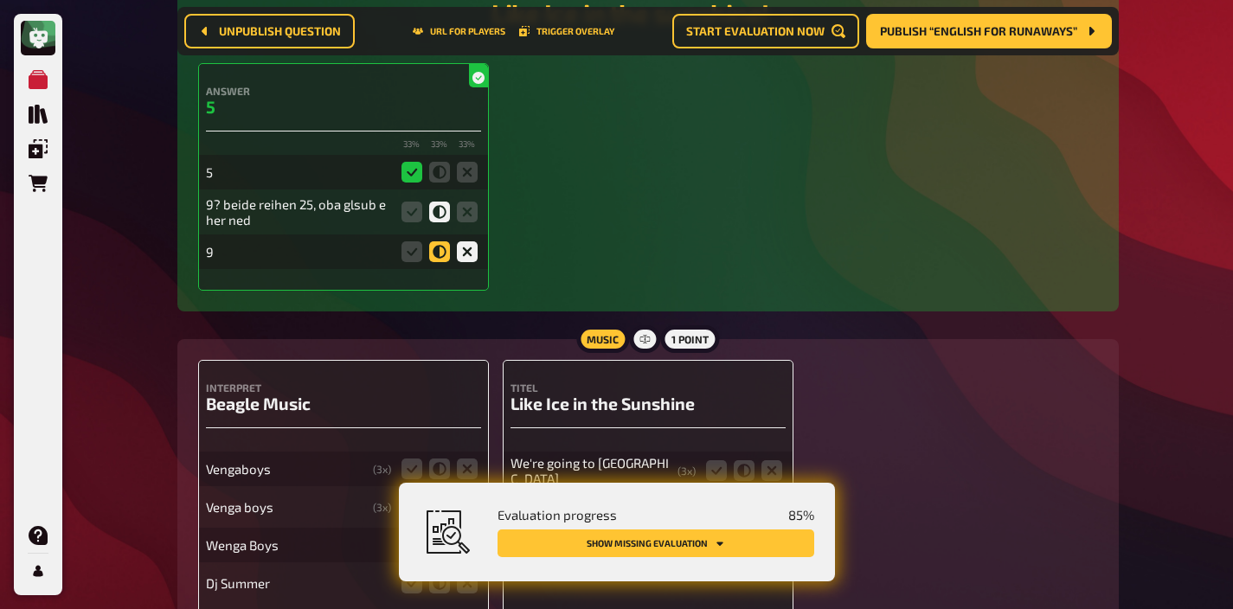
click at [437, 250] on icon at bounding box center [439, 251] width 21 height 21
click at [0, 0] on input "radio" at bounding box center [0, 0] width 0 height 0
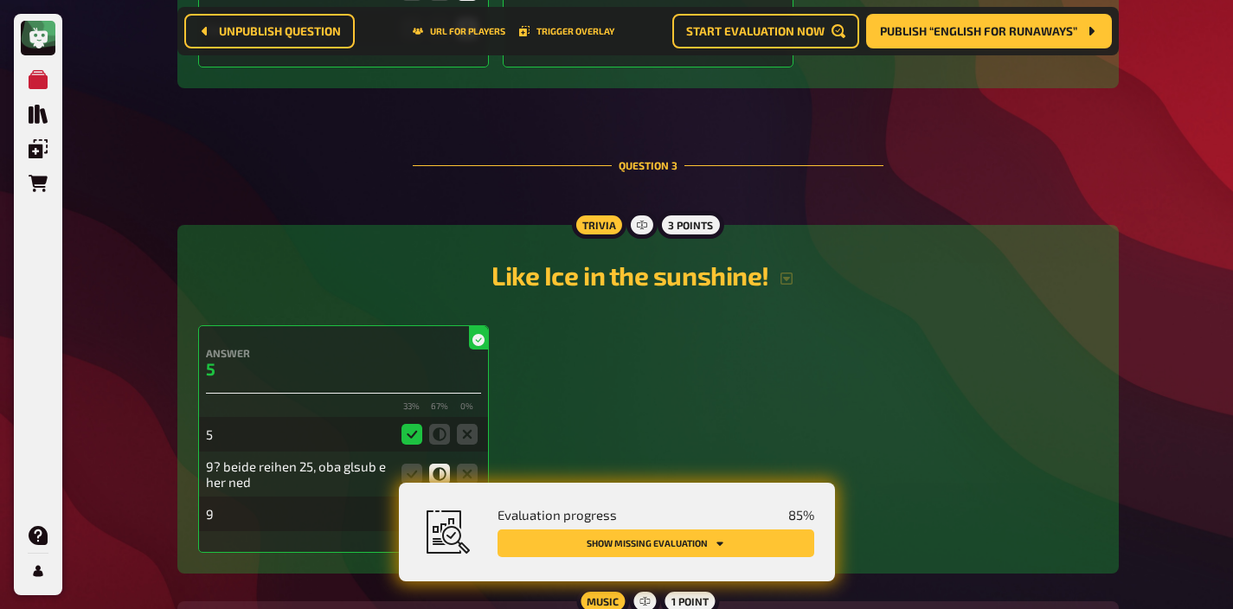
scroll to position [2569, 0]
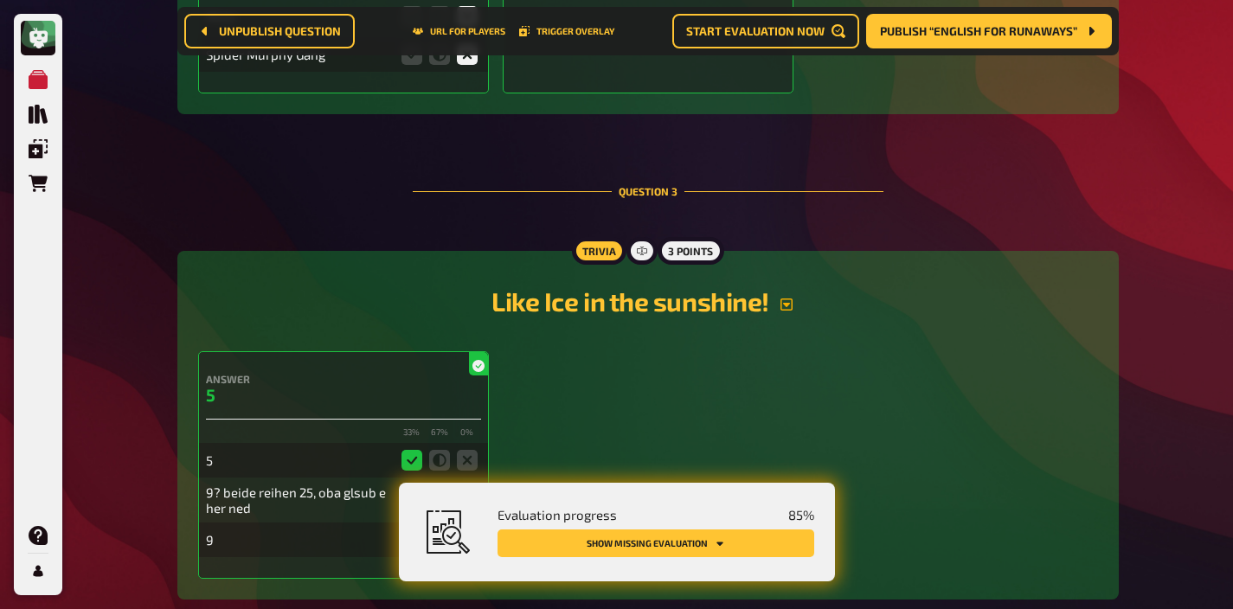
click at [786, 307] on icon "button" at bounding box center [786, 304] width 12 height 12
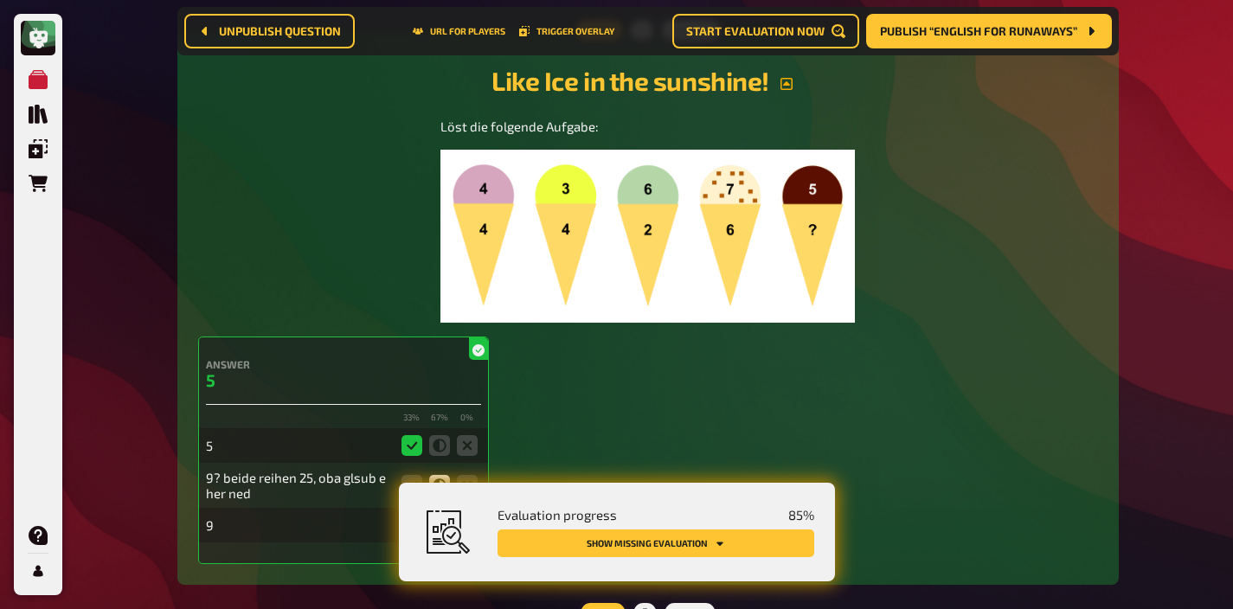
scroll to position [2865, 0]
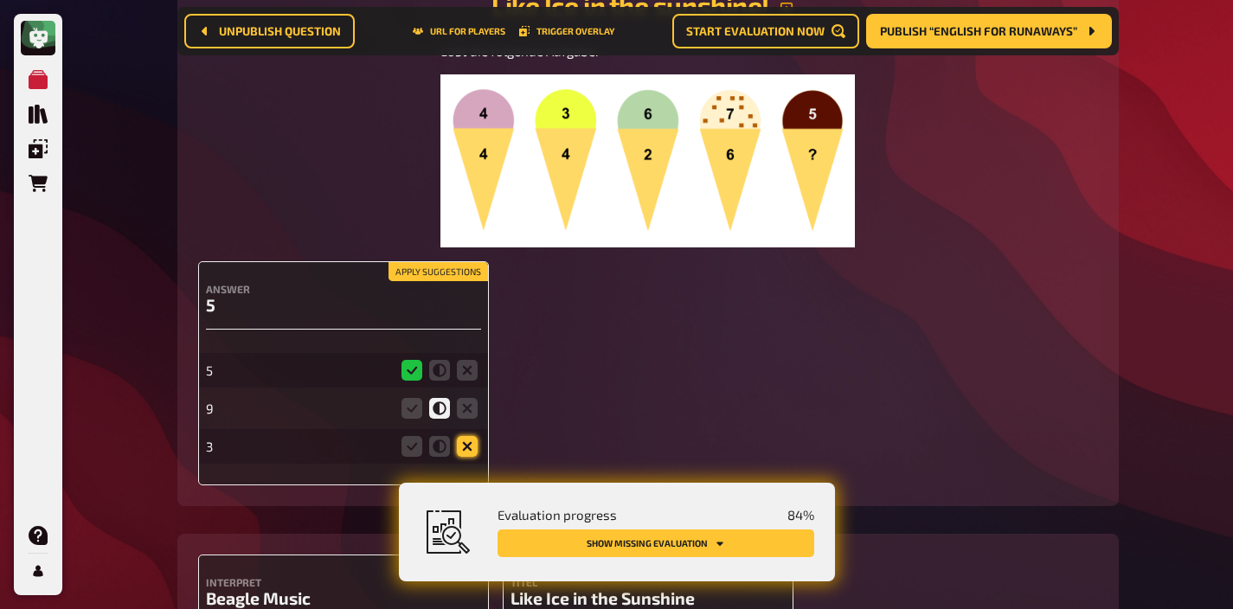
click at [470, 447] on icon at bounding box center [467, 446] width 21 height 21
click at [0, 0] on input "radio" at bounding box center [0, 0] width 0 height 0
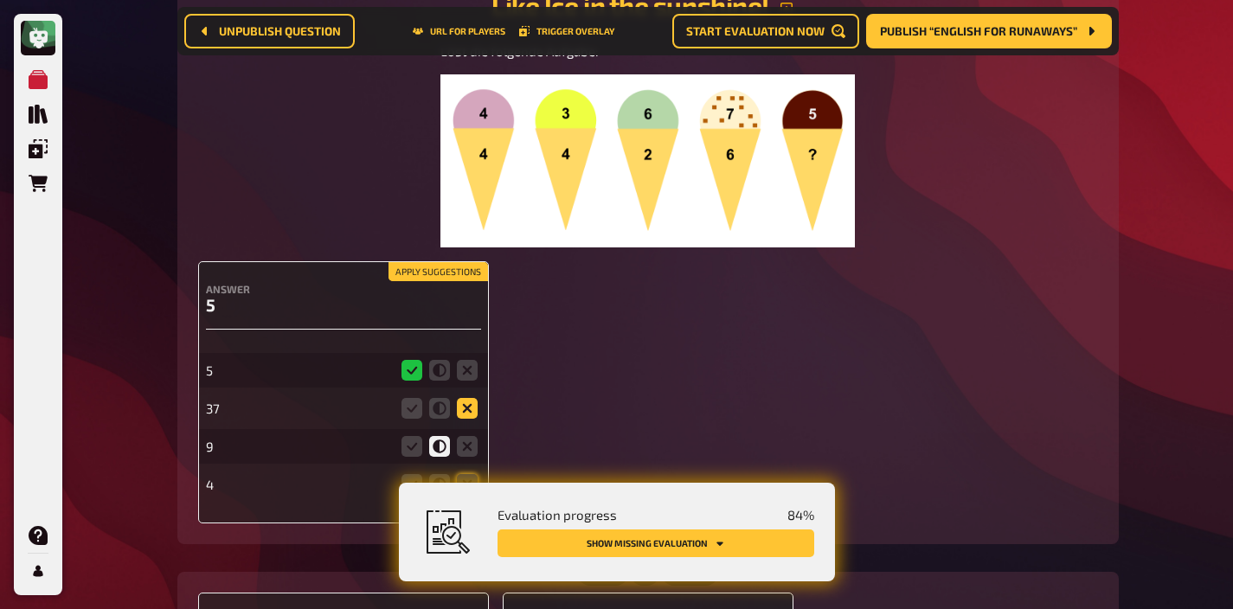
click at [465, 412] on icon at bounding box center [467, 408] width 21 height 21
click at [0, 0] on input "radio" at bounding box center [0, 0] width 0 height 0
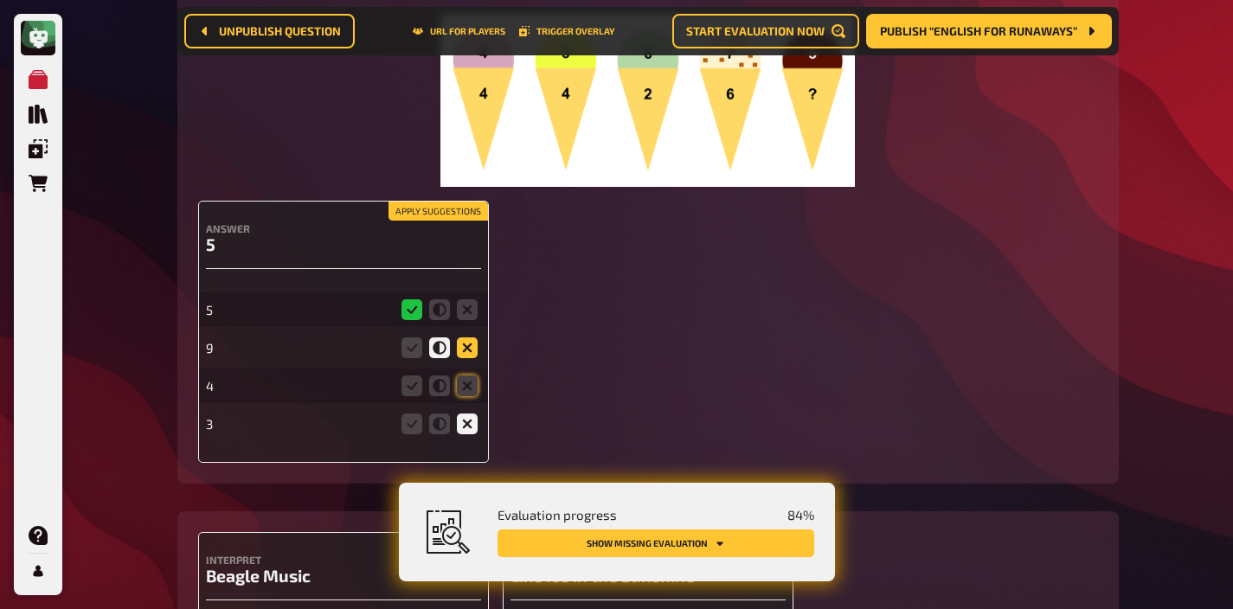
scroll to position [2956, 0]
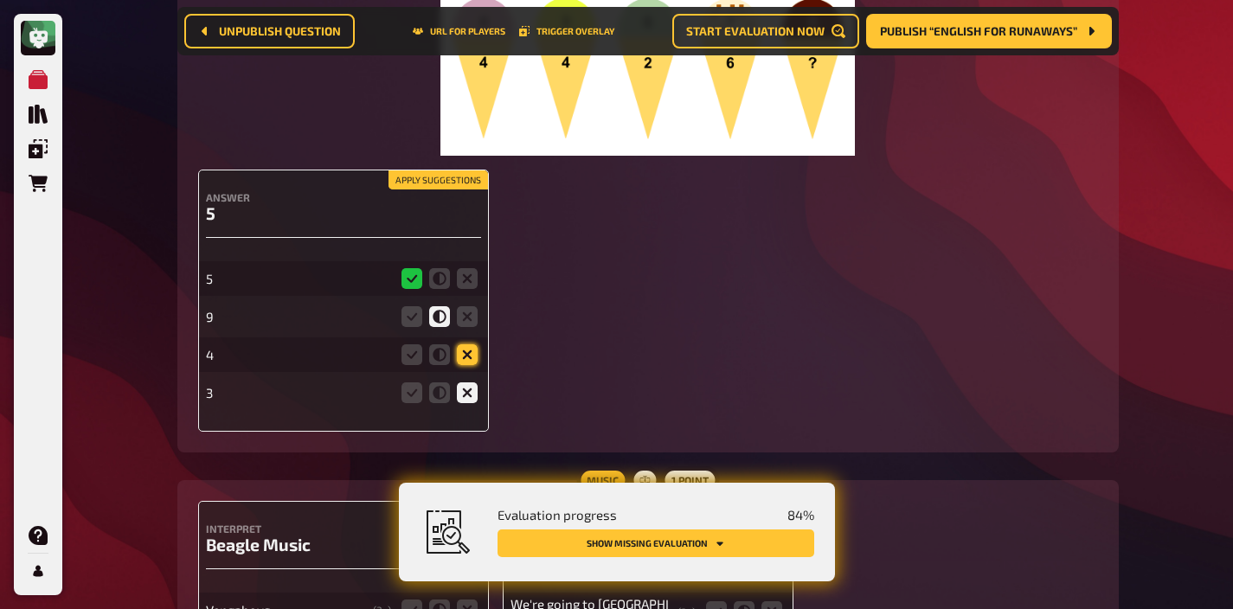
click at [462, 359] on icon at bounding box center [467, 354] width 21 height 21
click at [0, 0] on input "radio" at bounding box center [0, 0] width 0 height 0
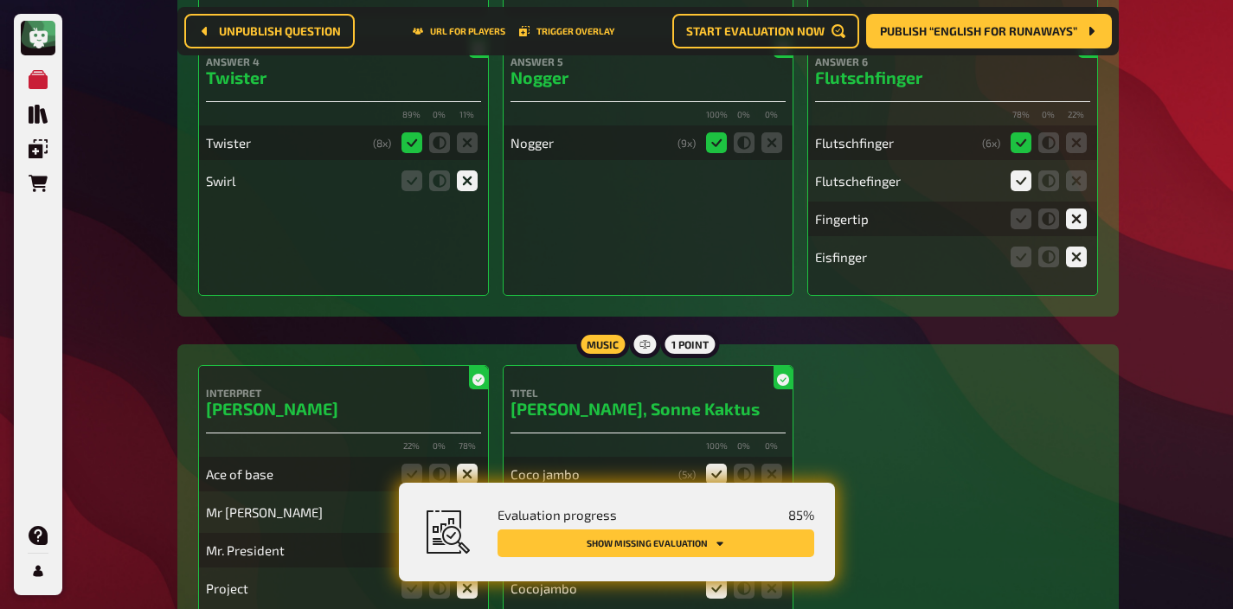
scroll to position [0, 0]
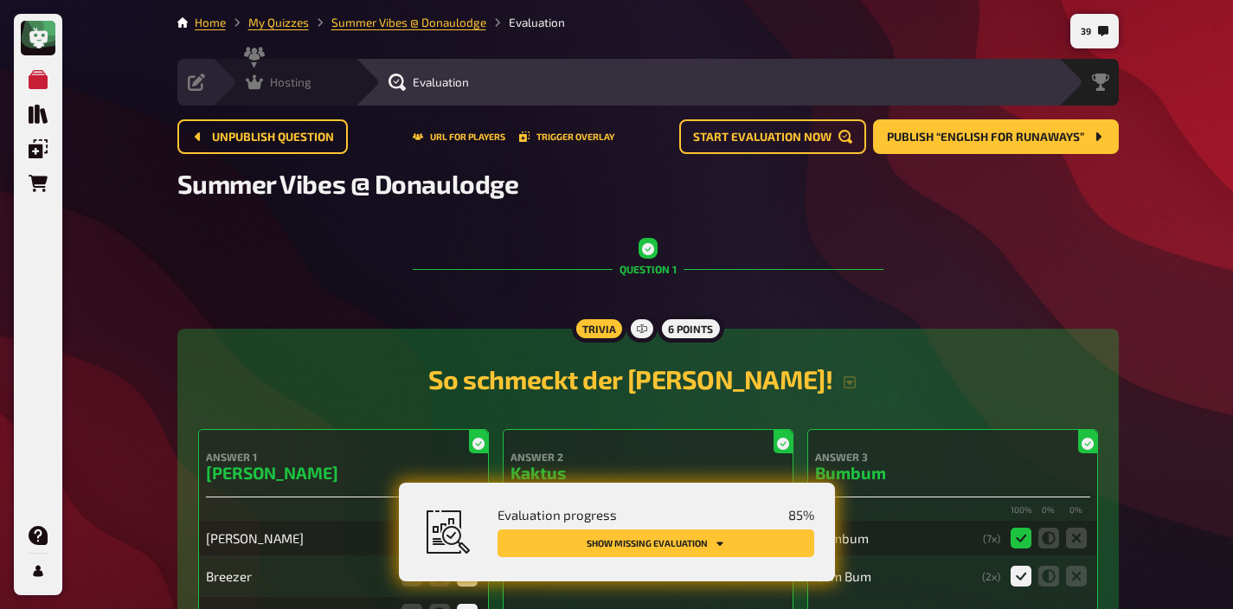
click at [276, 81] on span "Hosting" at bounding box center [291, 82] width 42 height 14
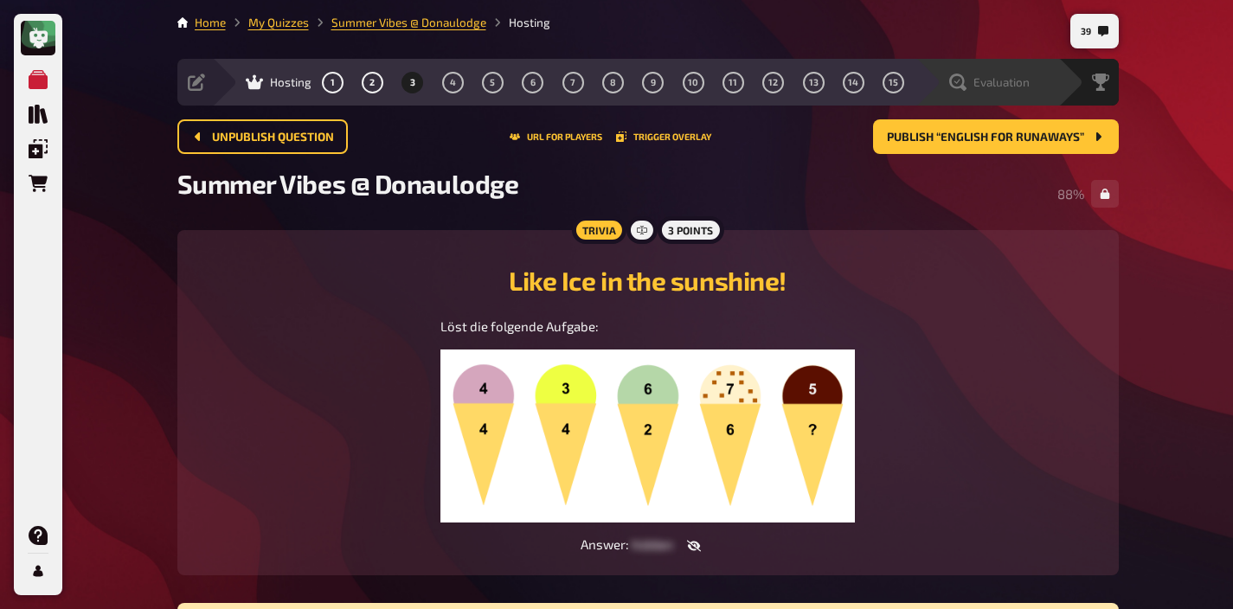
click at [1002, 94] on div "Evaluation" at bounding box center [986, 82] width 143 height 47
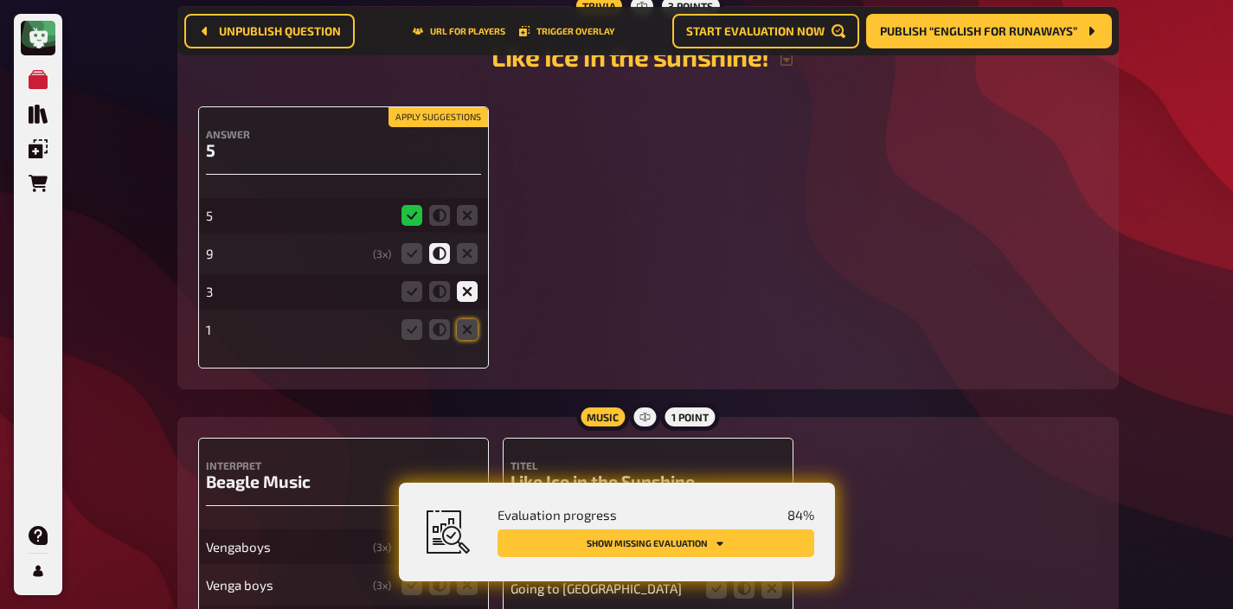
scroll to position [2898, 0]
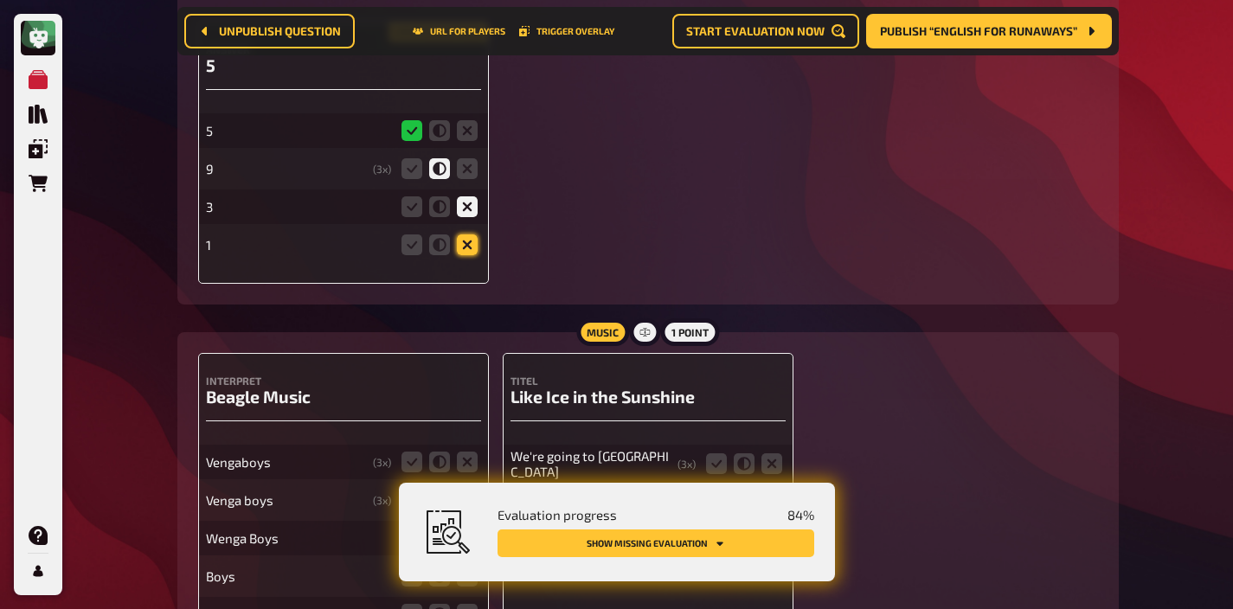
click at [474, 248] on icon at bounding box center [467, 244] width 21 height 21
click at [0, 0] on input "radio" at bounding box center [0, 0] width 0 height 0
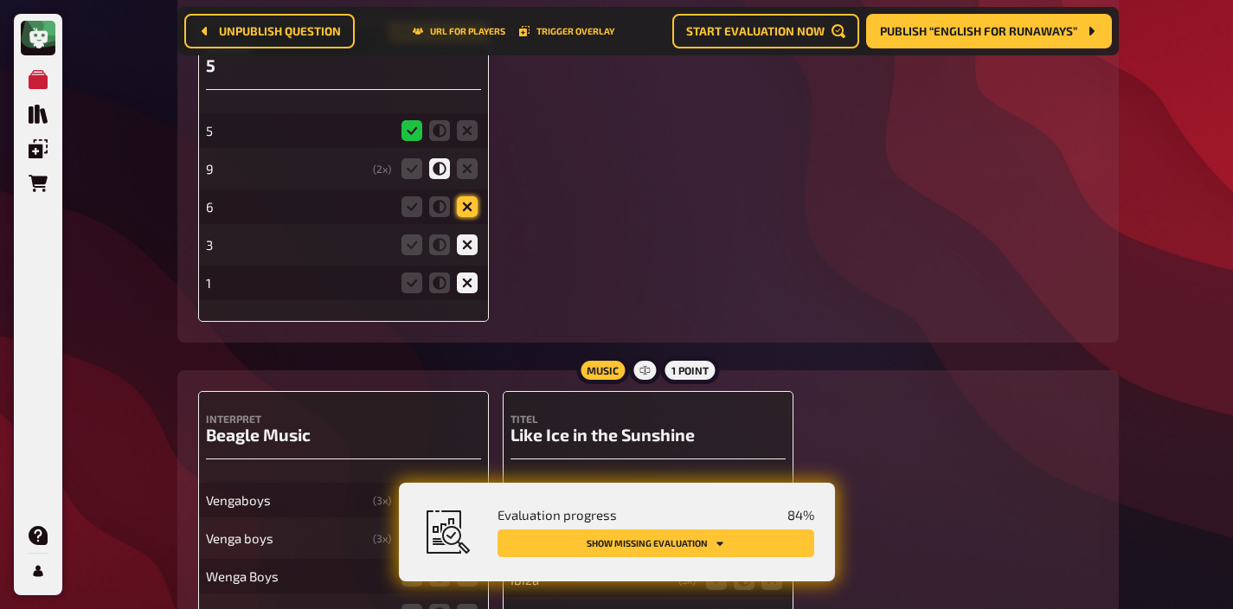
click at [472, 211] on icon at bounding box center [467, 206] width 21 height 21
click at [0, 0] on input "radio" at bounding box center [0, 0] width 0 height 0
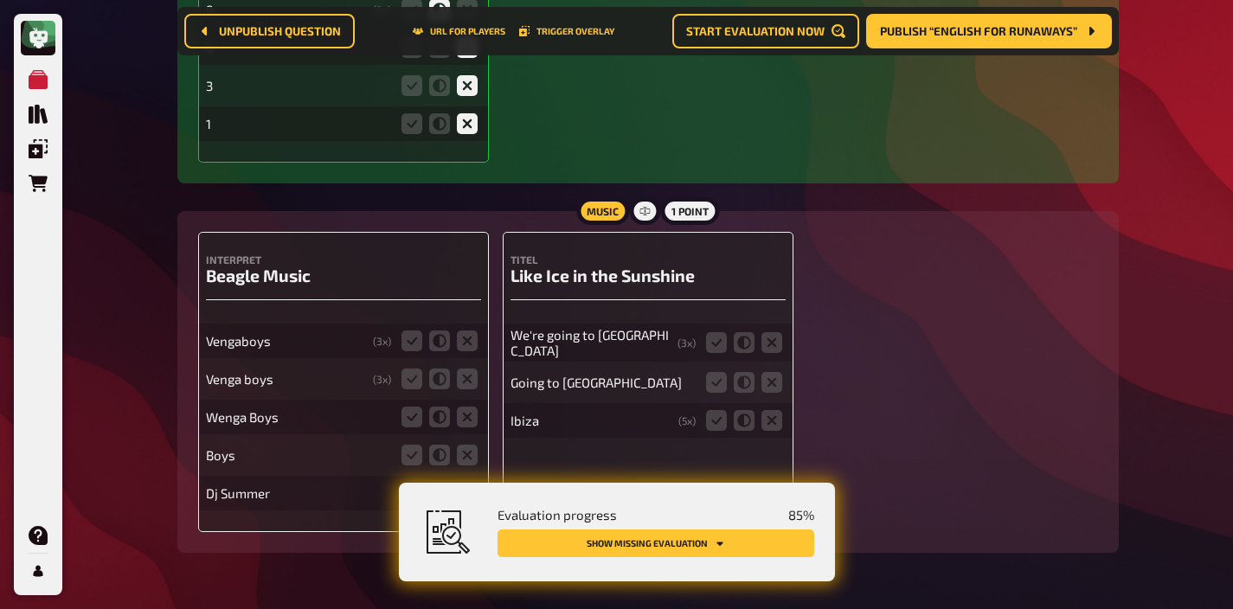
scroll to position [3116, 0]
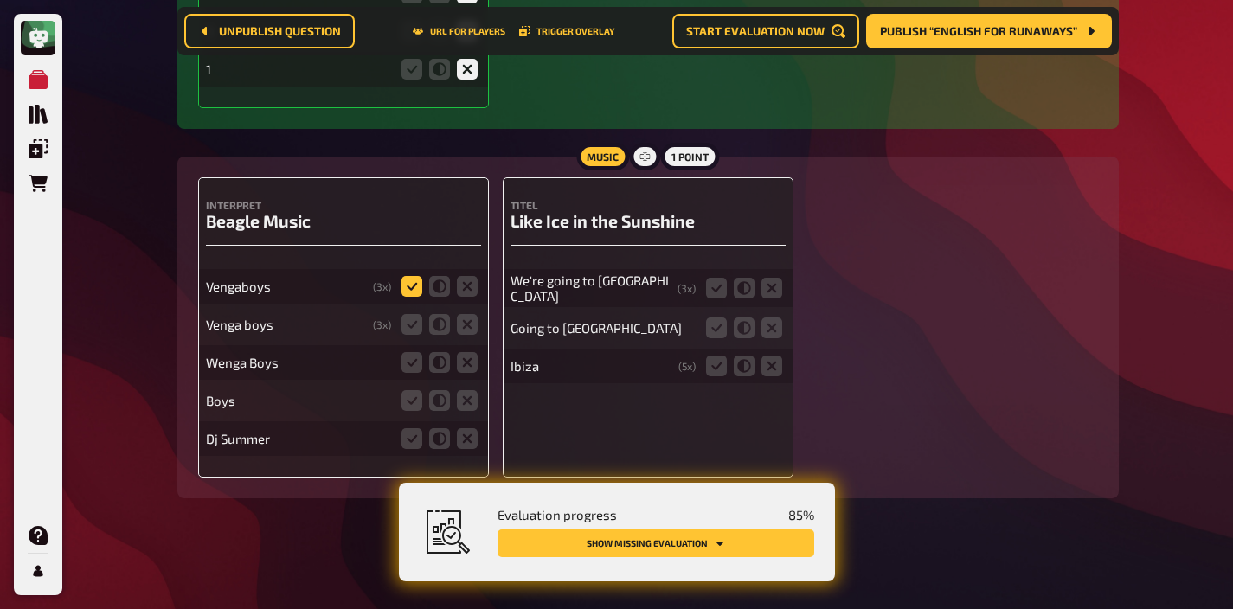
click at [406, 286] on icon at bounding box center [411, 286] width 21 height 21
click at [0, 0] on input "radio" at bounding box center [0, 0] width 0 height 0
click at [406, 315] on icon at bounding box center [411, 324] width 21 height 21
click at [0, 0] on input "radio" at bounding box center [0, 0] width 0 height 0
click at [408, 355] on icon at bounding box center [411, 362] width 21 height 21
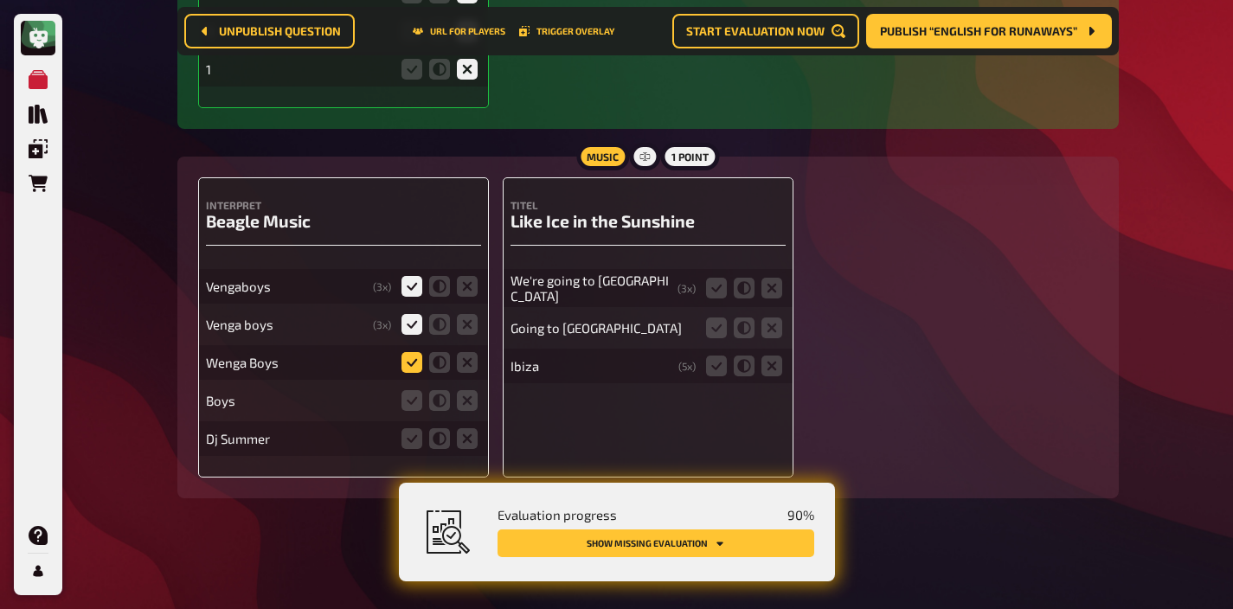
click at [0, 0] on input "radio" at bounding box center [0, 0] width 0 height 0
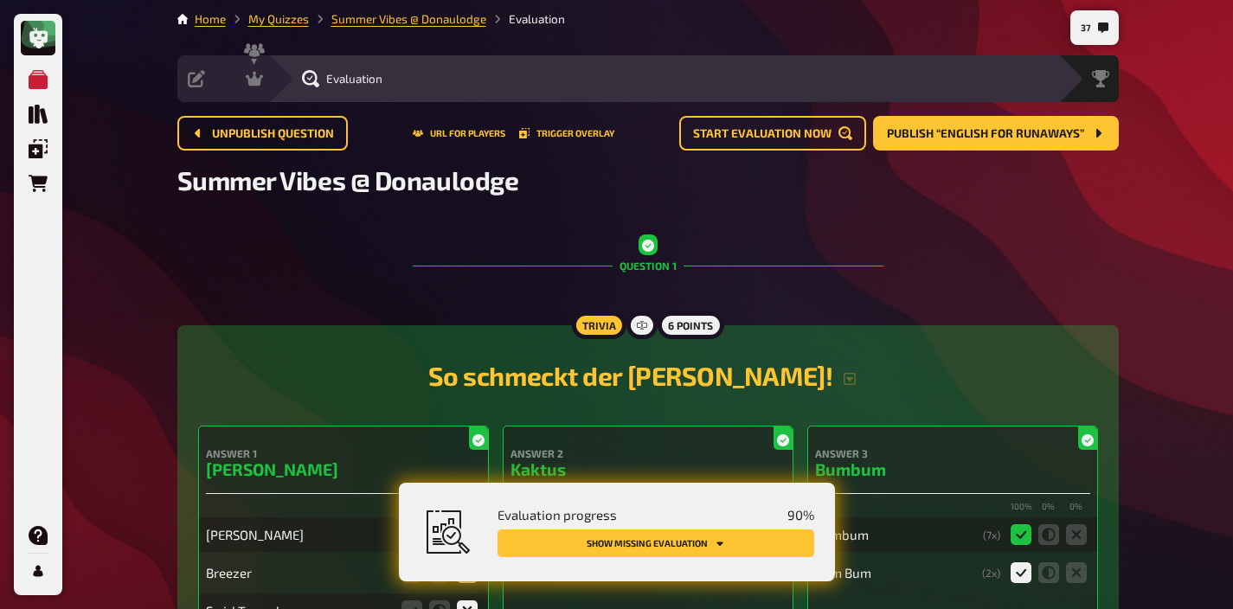
scroll to position [0, 0]
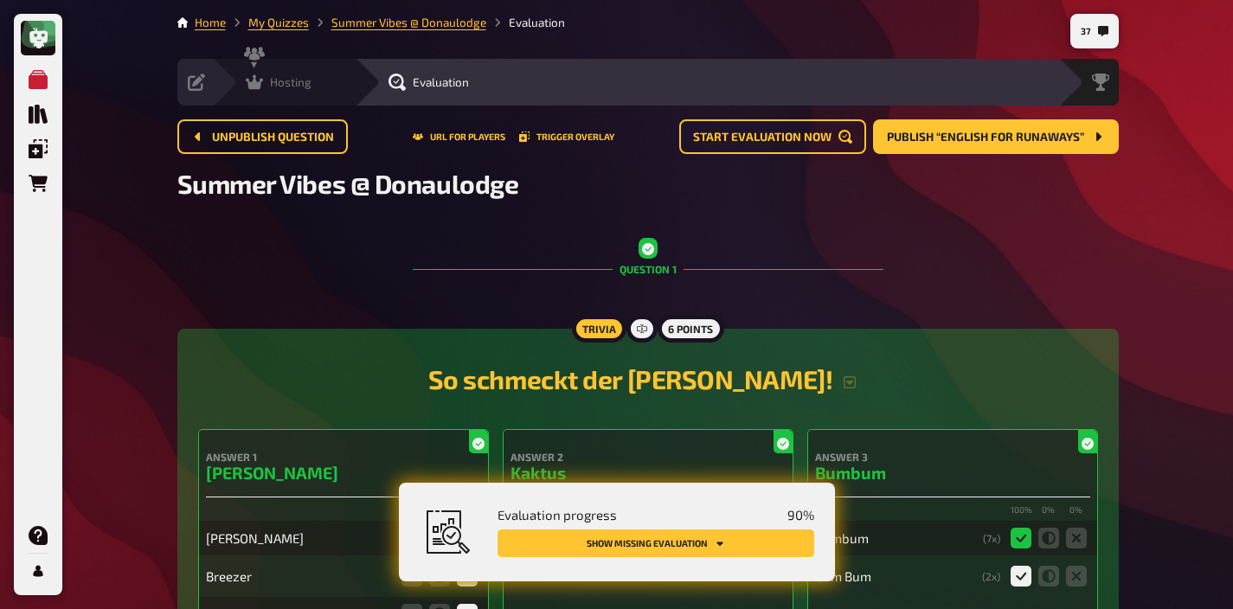
click at [286, 89] on span "Hosting" at bounding box center [291, 82] width 42 height 14
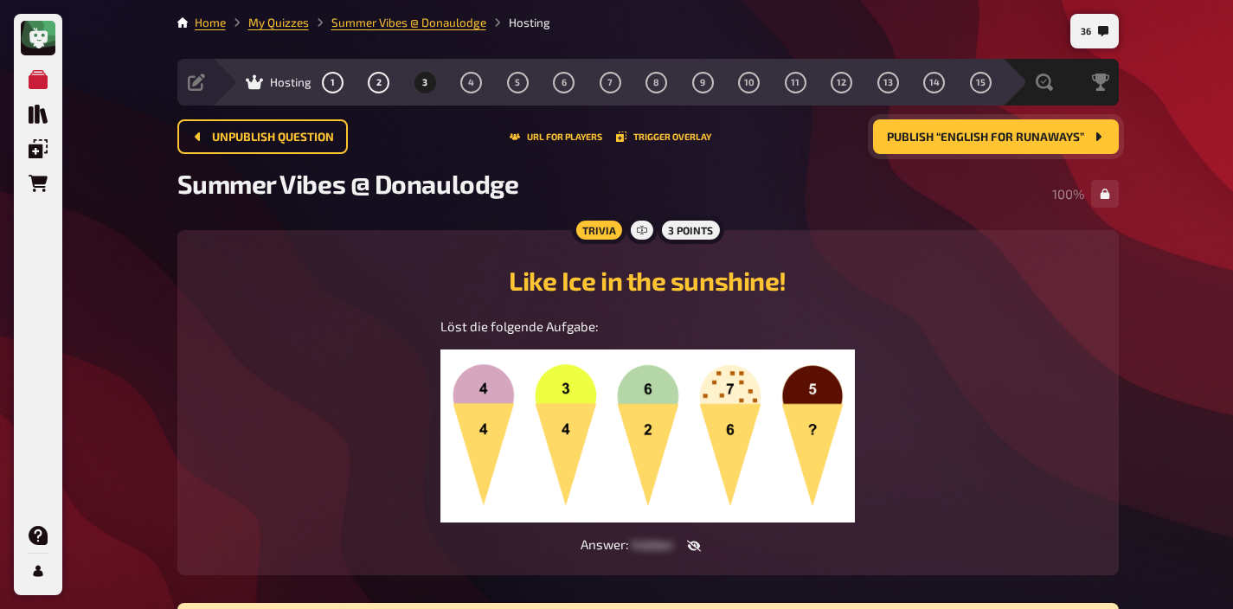
click at [927, 134] on span "Publish “English for runaways”" at bounding box center [985, 138] width 197 height 12
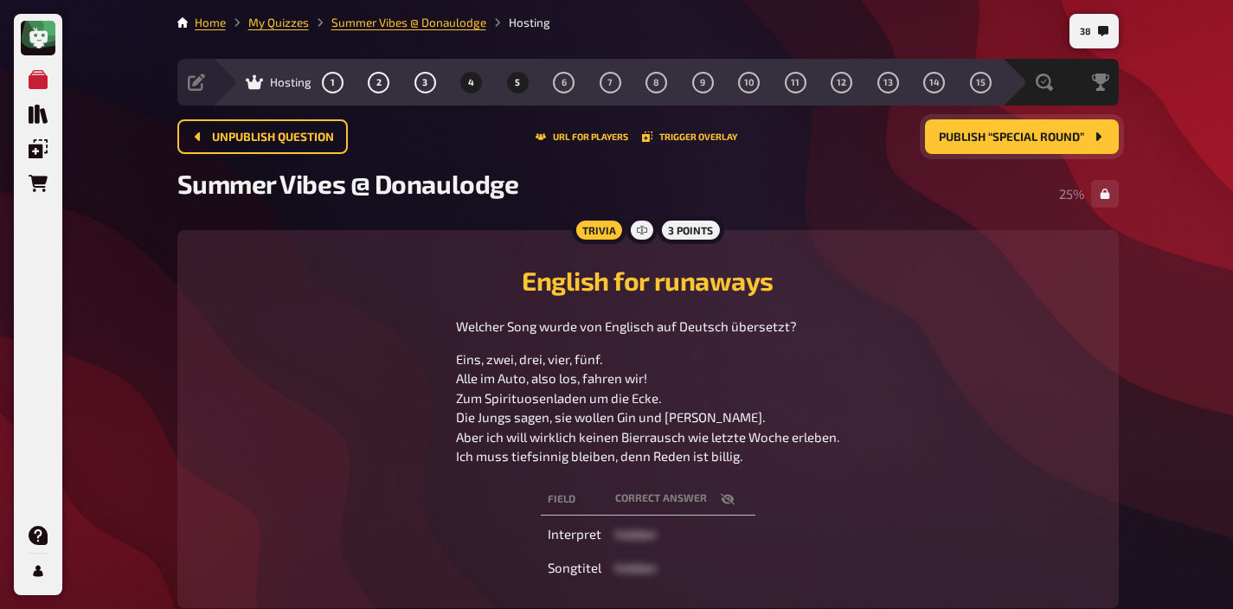
click at [523, 88] on button "5" at bounding box center [518, 82] width 28 height 28
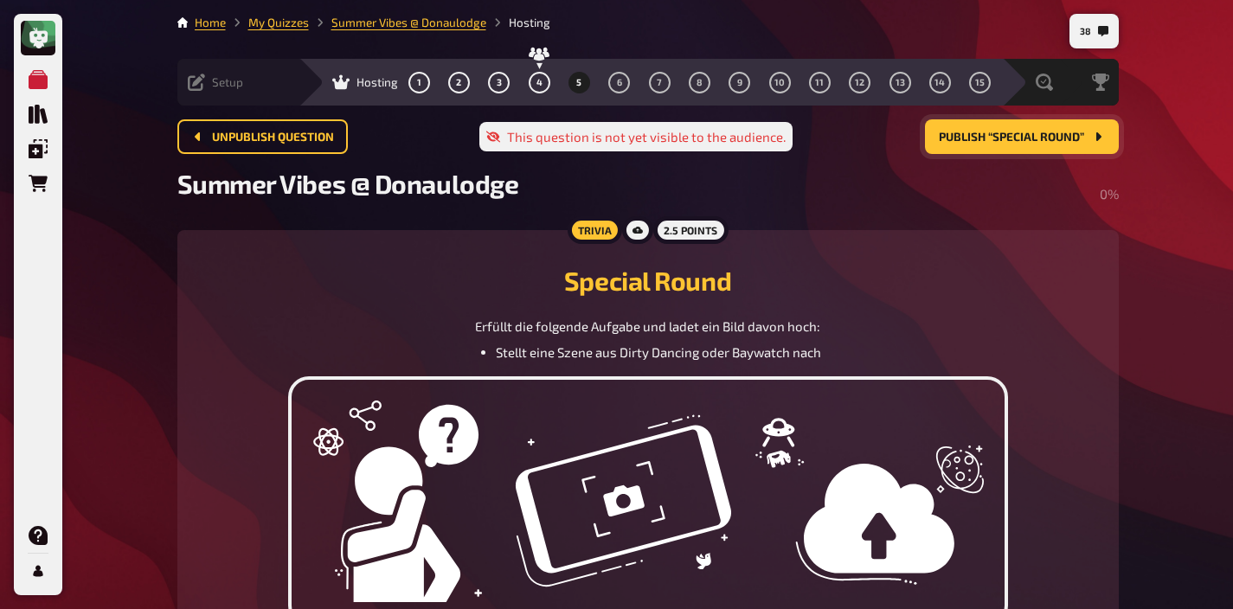
click at [231, 88] on span "Setup" at bounding box center [227, 82] width 31 height 14
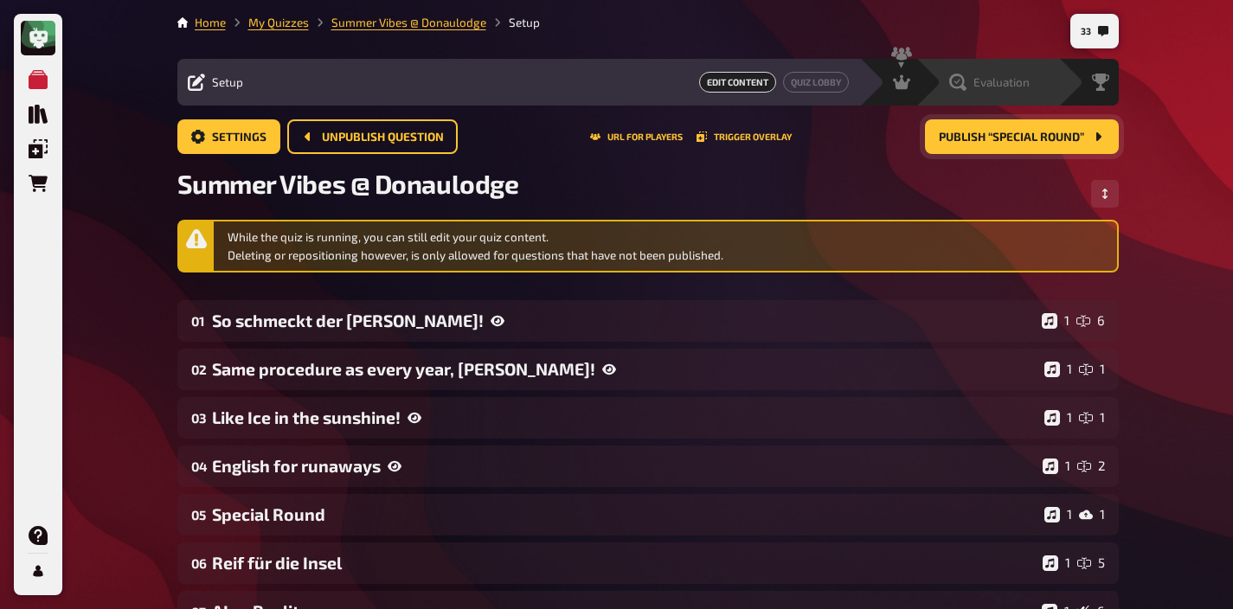
click at [1028, 75] on span "Evaluation" at bounding box center [1001, 82] width 56 height 14
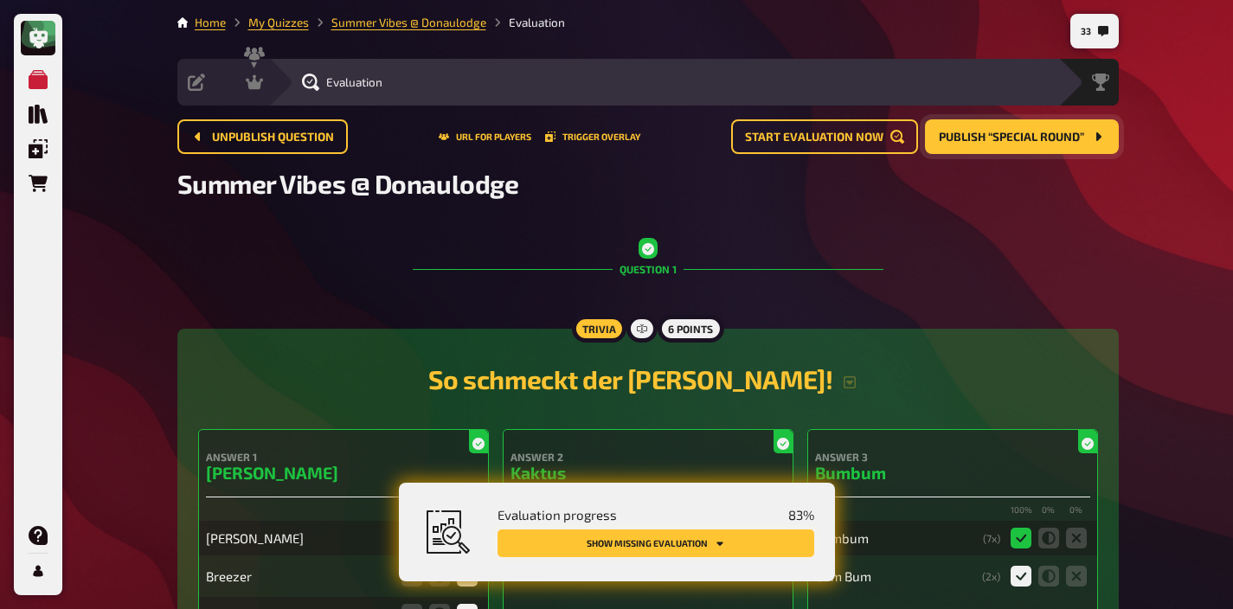
click at [745, 543] on button "Show missing evaluation" at bounding box center [655, 543] width 317 height 28
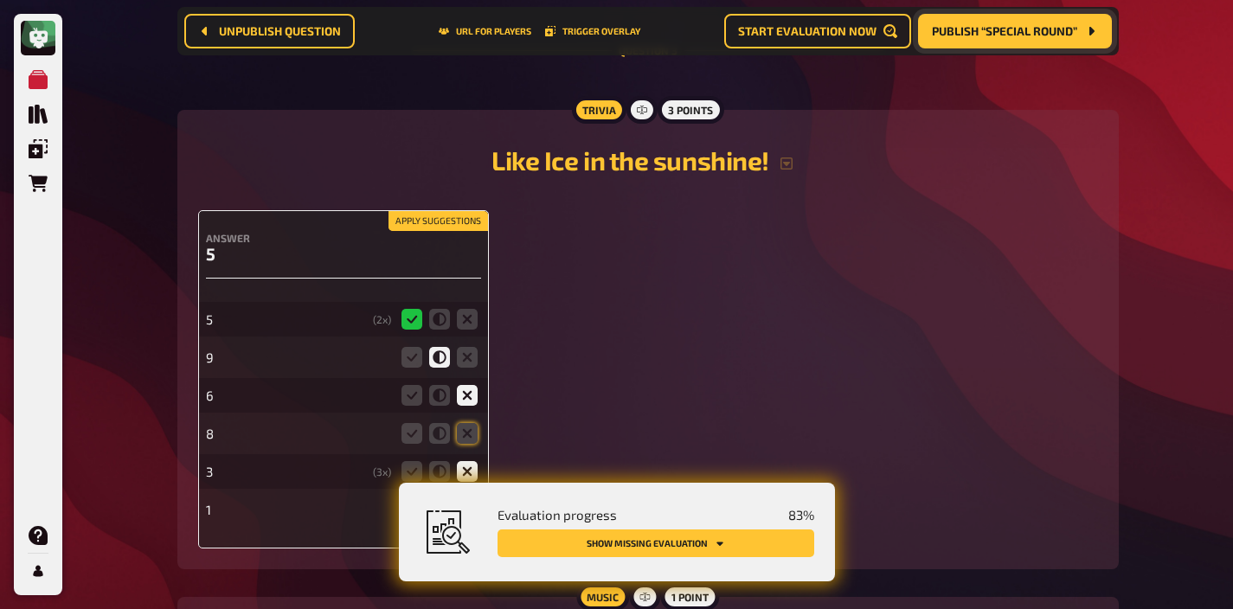
scroll to position [2731, 0]
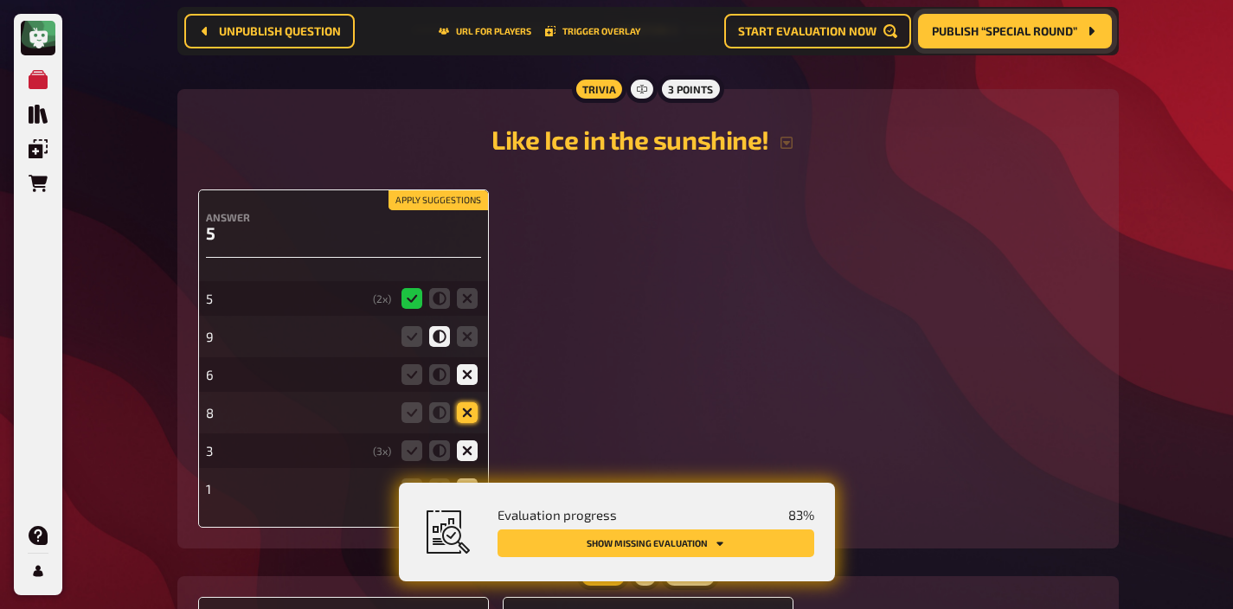
click at [462, 415] on icon at bounding box center [467, 412] width 21 height 21
click at [0, 0] on input "radio" at bounding box center [0, 0] width 0 height 0
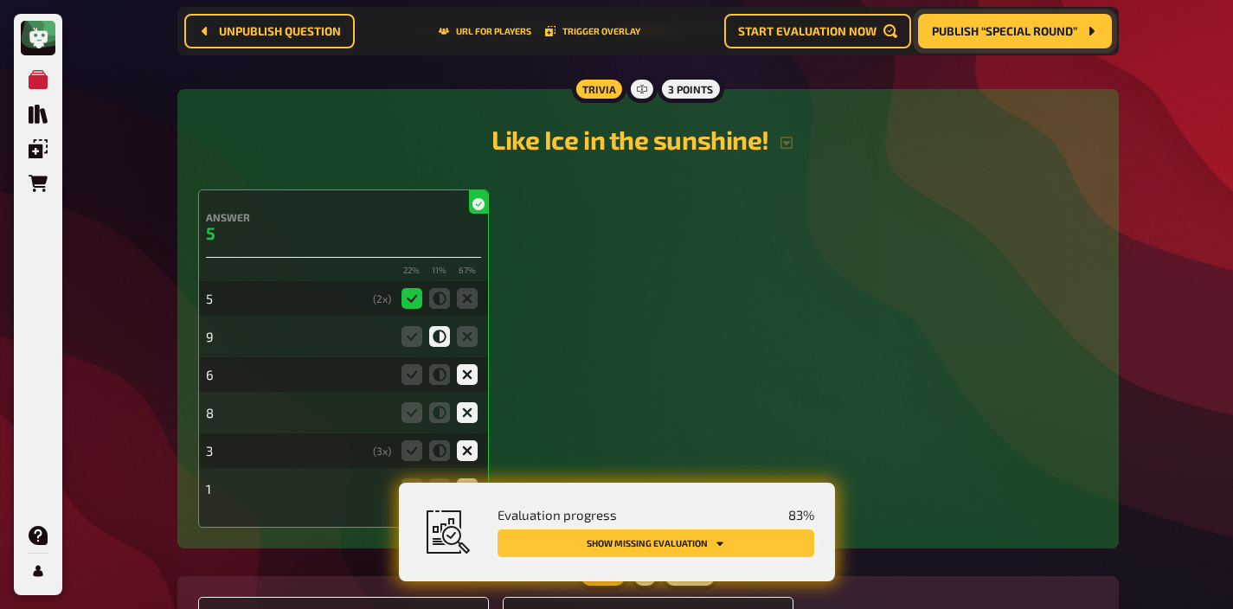
click at [667, 542] on button "Show missing evaluation" at bounding box center [655, 543] width 317 height 28
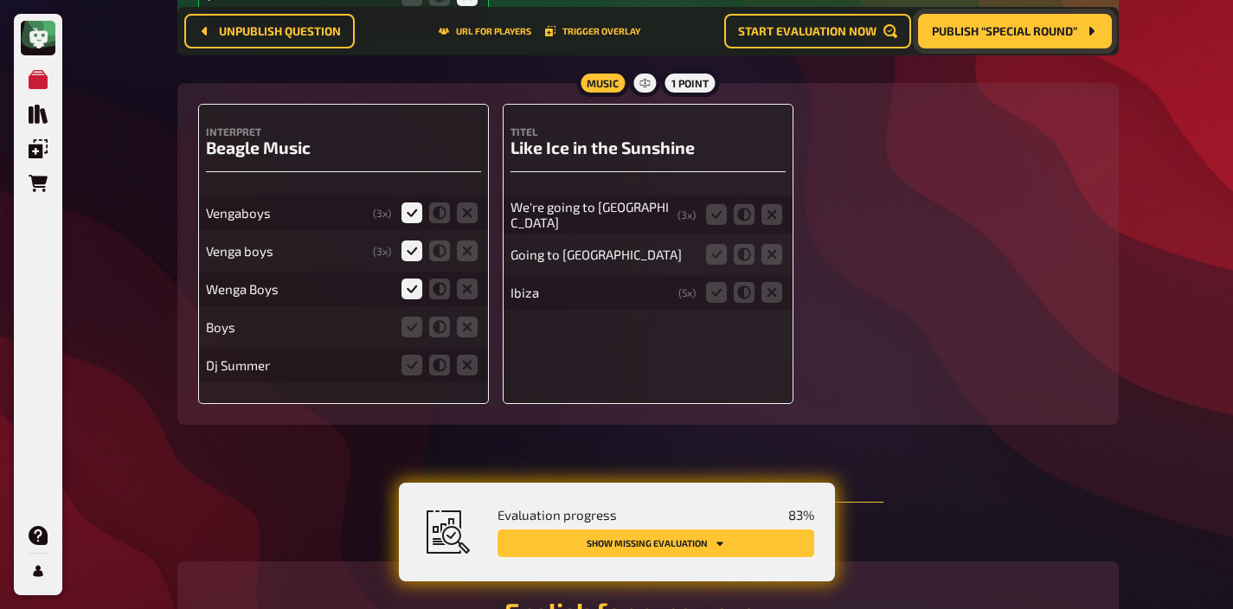
scroll to position [3232, 0]
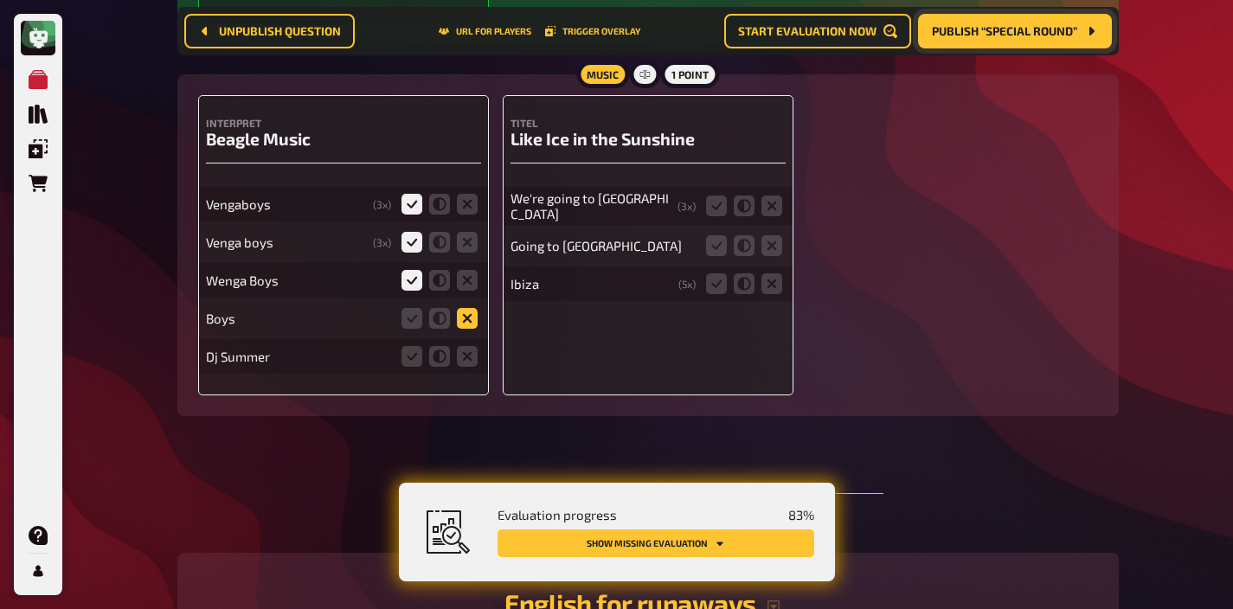
click at [467, 324] on icon at bounding box center [467, 318] width 21 height 21
click at [0, 0] on input "radio" at bounding box center [0, 0] width 0 height 0
click at [446, 320] on icon at bounding box center [439, 318] width 21 height 21
click at [0, 0] on input "radio" at bounding box center [0, 0] width 0 height 0
click at [463, 357] on icon at bounding box center [467, 356] width 21 height 21
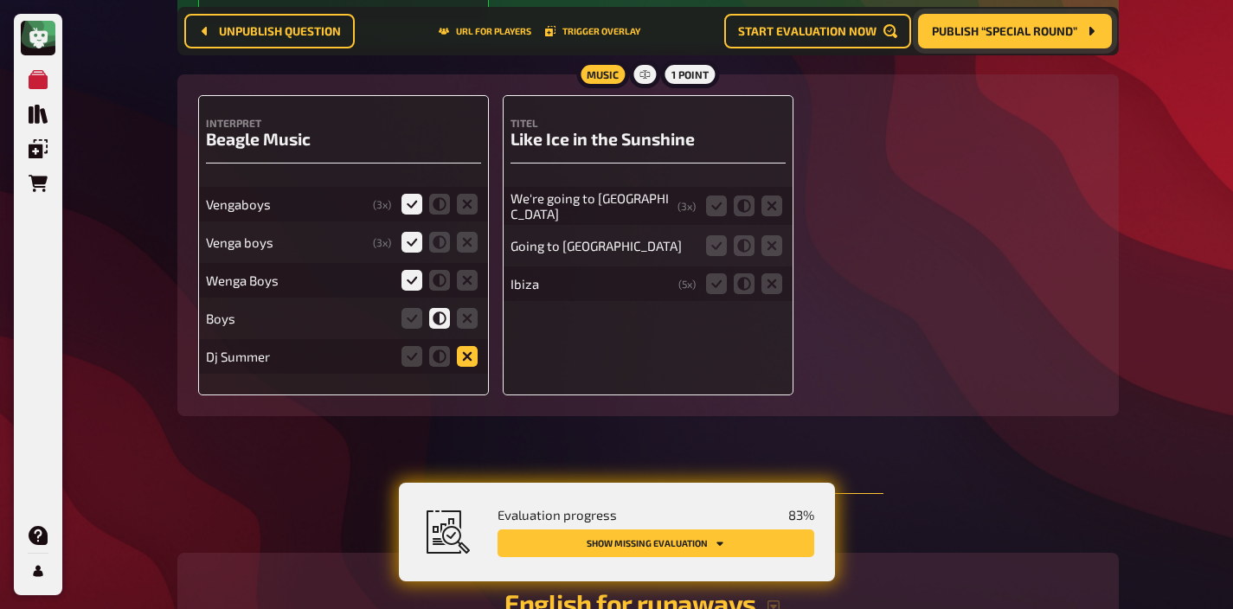
click at [0, 0] on input "radio" at bounding box center [0, 0] width 0 height 0
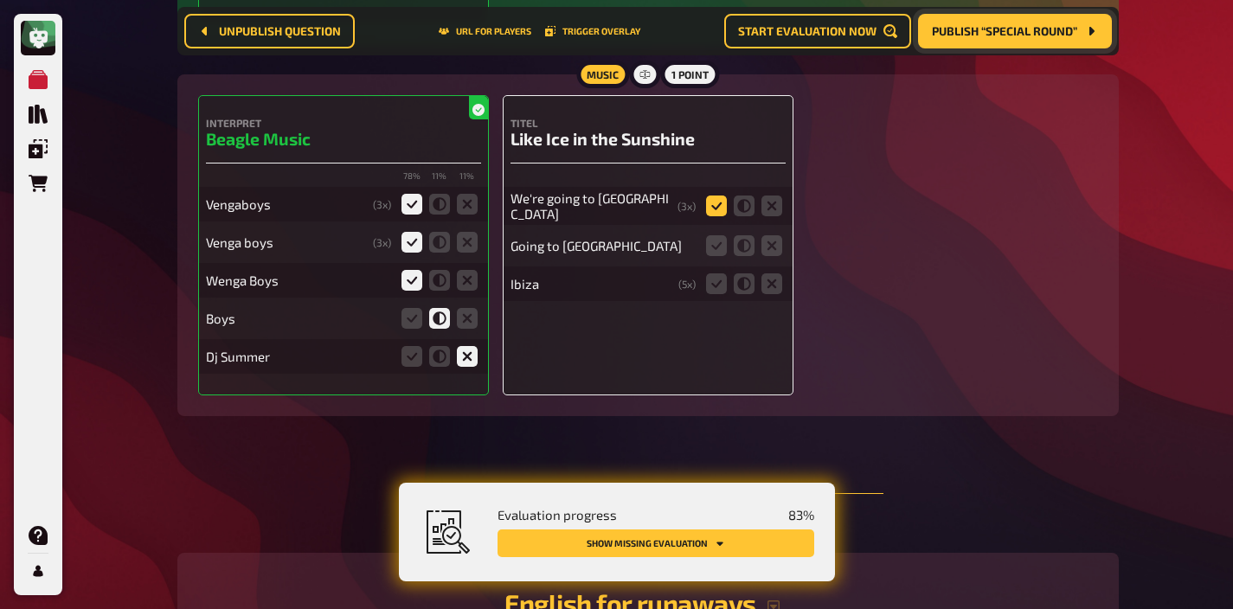
click at [708, 209] on icon at bounding box center [716, 206] width 21 height 21
click at [0, 0] on input "radio" at bounding box center [0, 0] width 0 height 0
click at [707, 246] on icon at bounding box center [716, 245] width 21 height 21
click at [0, 0] on input "radio" at bounding box center [0, 0] width 0 height 0
click at [748, 278] on icon at bounding box center [744, 283] width 21 height 21
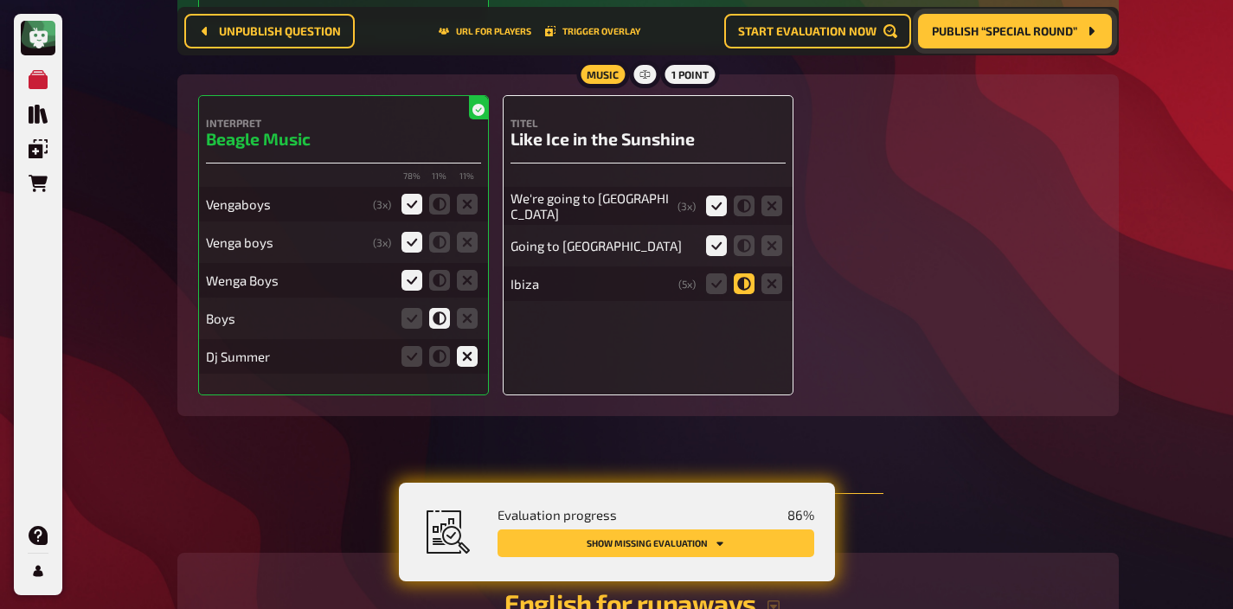
click at [0, 0] on input "radio" at bounding box center [0, 0] width 0 height 0
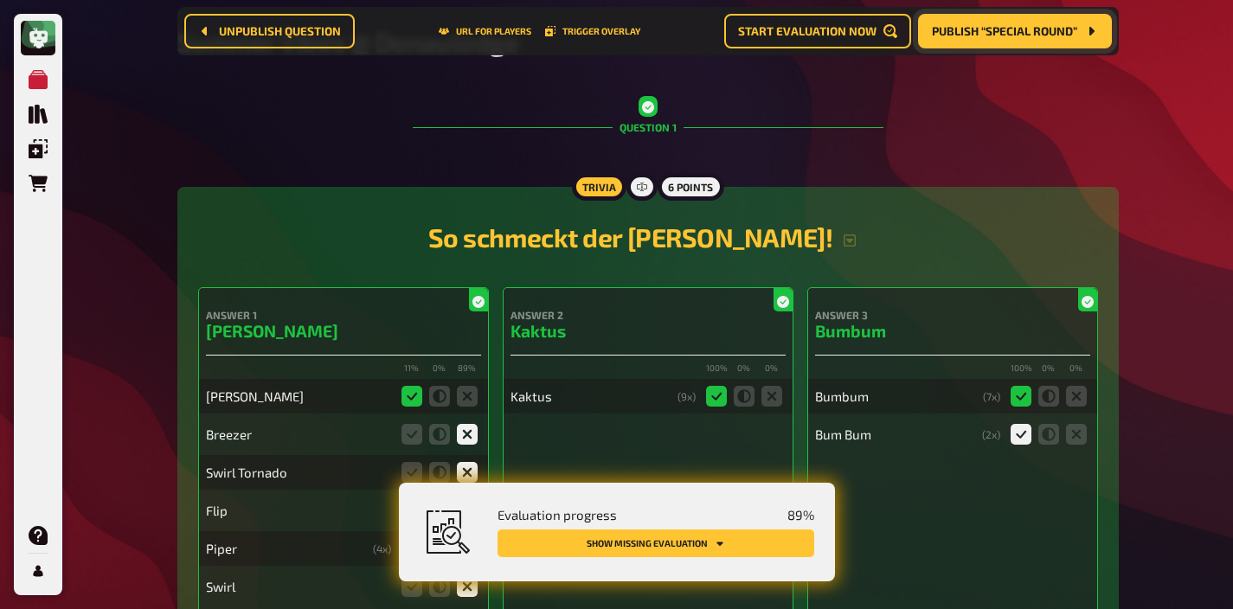
scroll to position [0, 0]
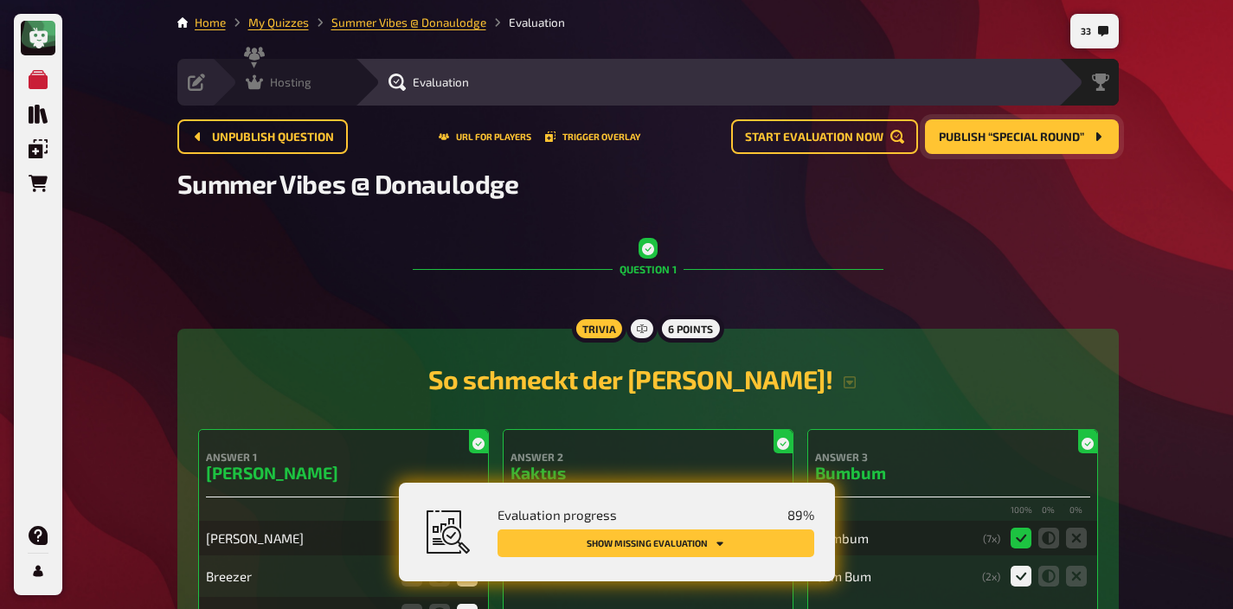
click at [292, 84] on span "Hosting" at bounding box center [291, 82] width 42 height 14
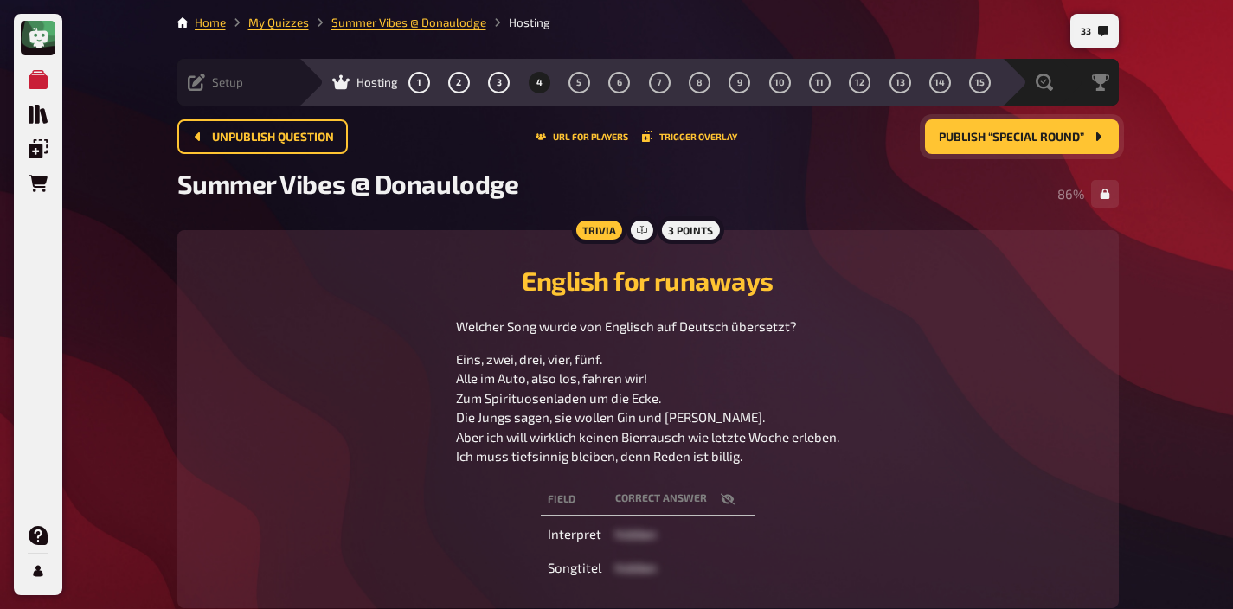
click at [234, 84] on span "Setup" at bounding box center [227, 82] width 31 height 14
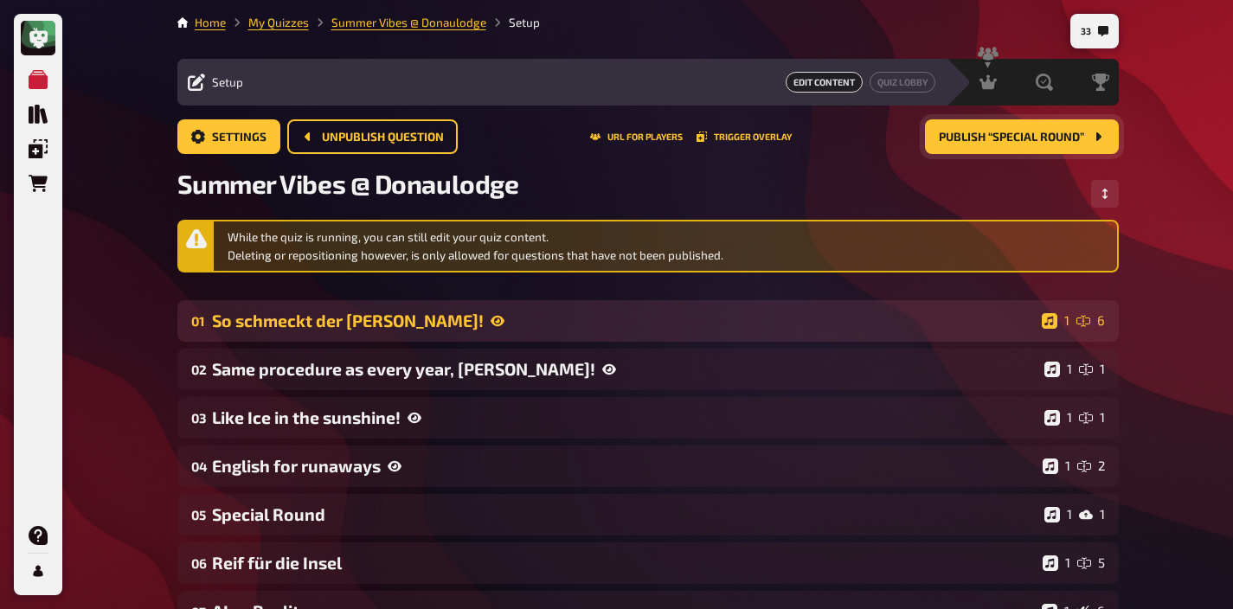
click at [463, 317] on div "So schmeckt der [PERSON_NAME]!" at bounding box center [623, 321] width 823 height 20
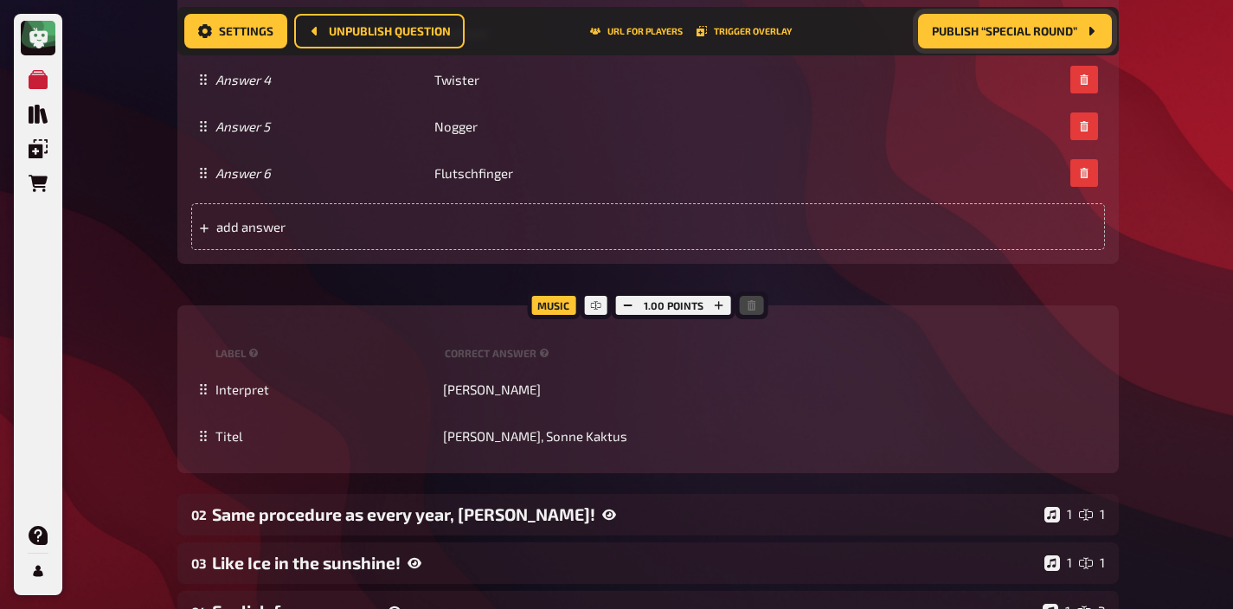
scroll to position [1261, 0]
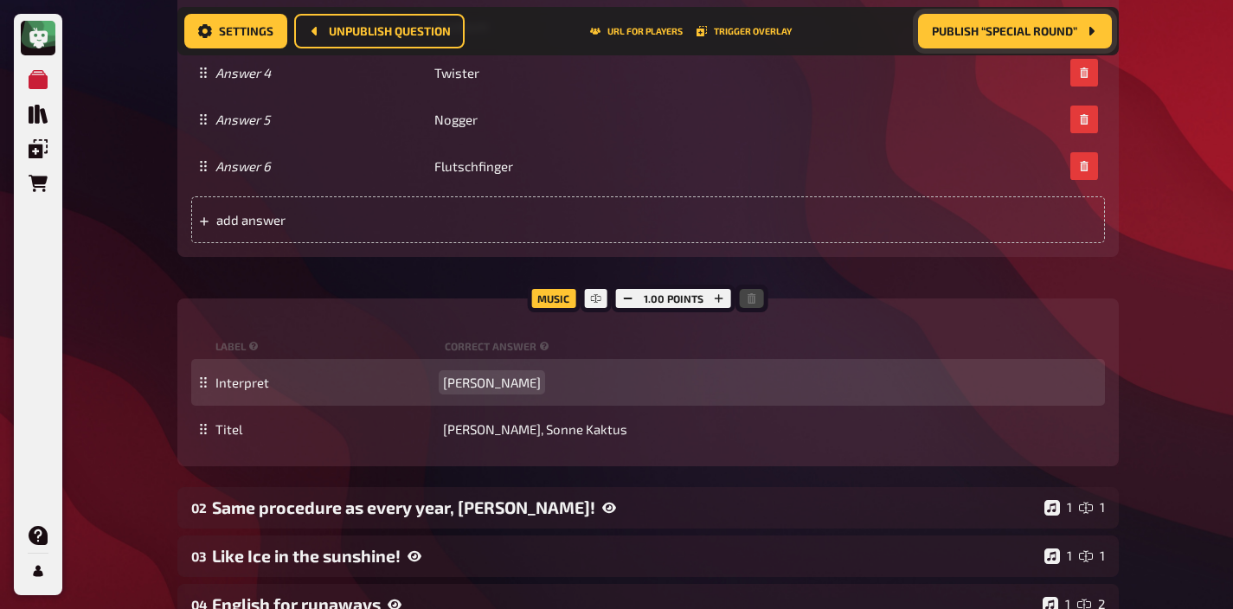
click at [464, 382] on span "[PERSON_NAME]" at bounding box center [492, 383] width 98 height 16
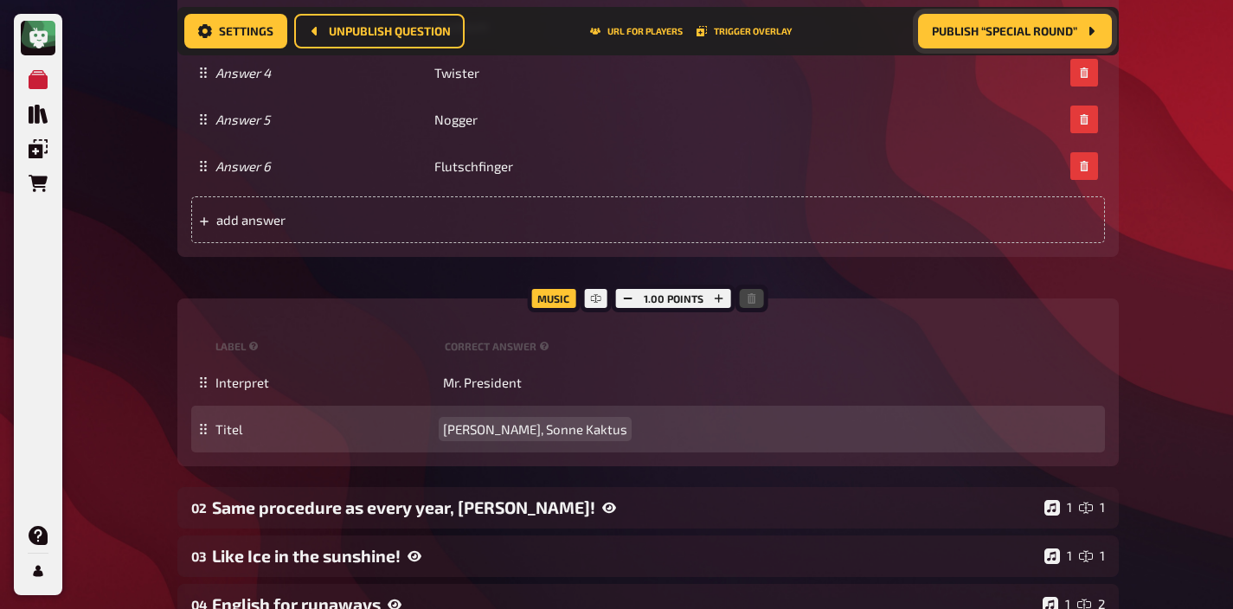
click at [475, 423] on span "[PERSON_NAME], Sonne Kaktus" at bounding box center [535, 429] width 184 height 16
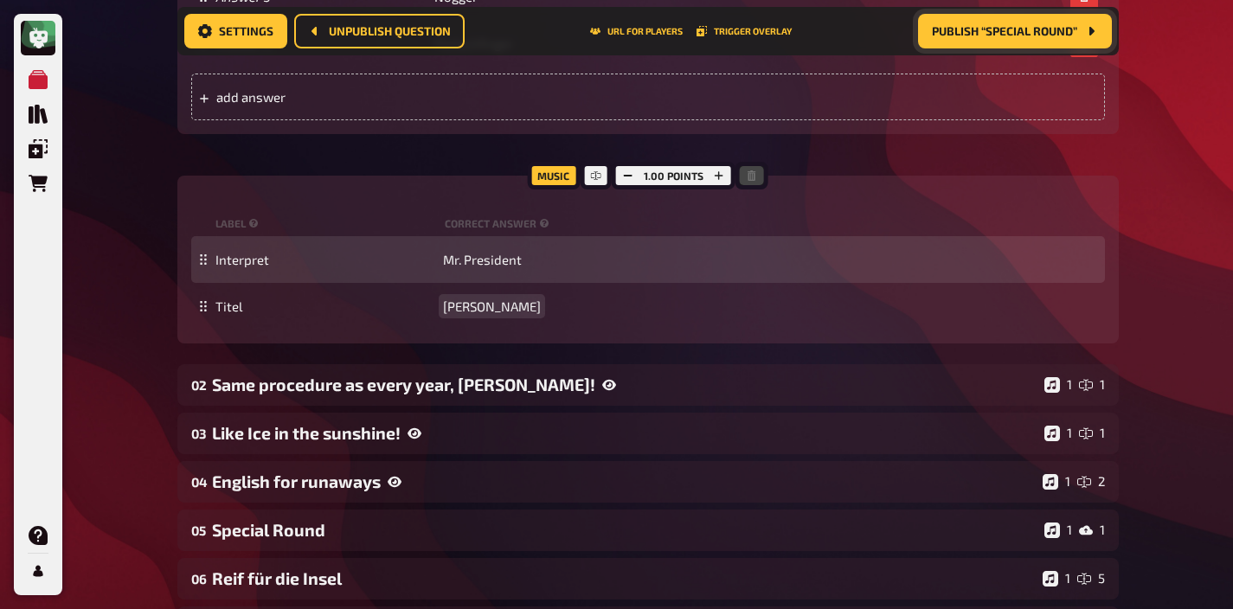
scroll to position [1454, 0]
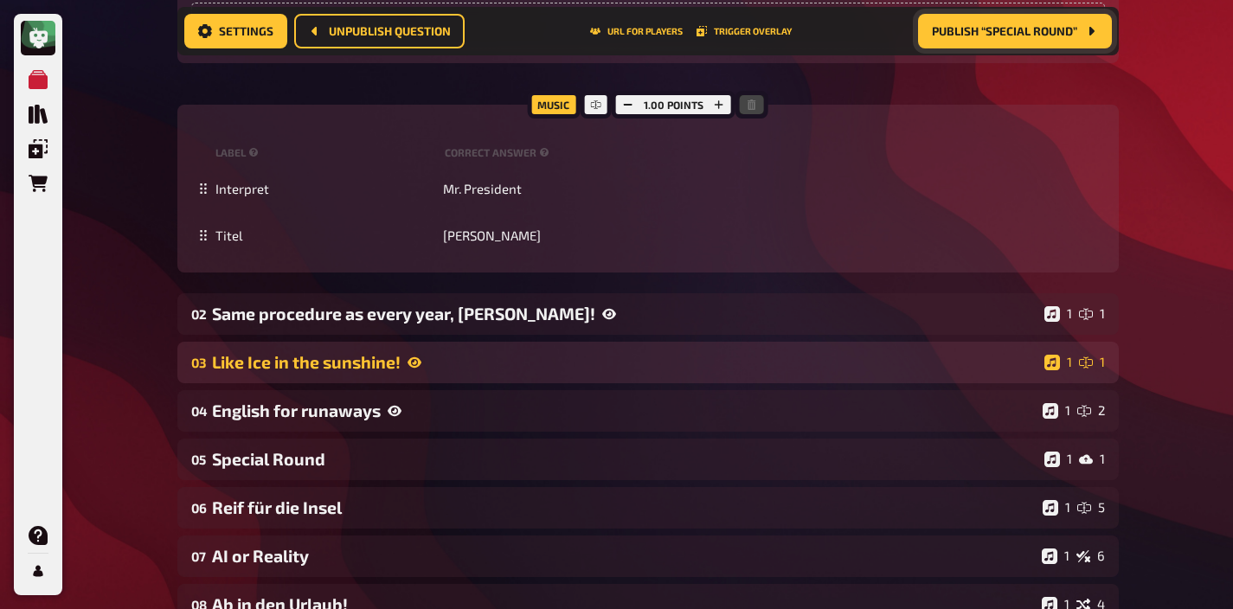
click at [566, 365] on div "Like Ice in the sunshine!" at bounding box center [624, 362] width 825 height 20
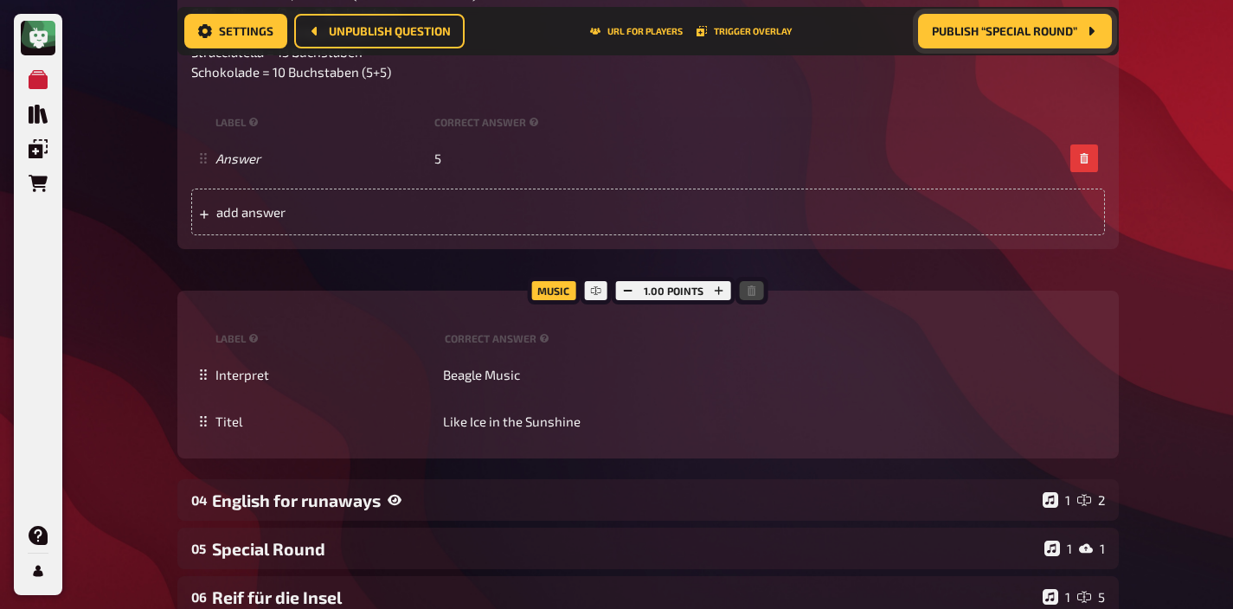
scroll to position [2522, 0]
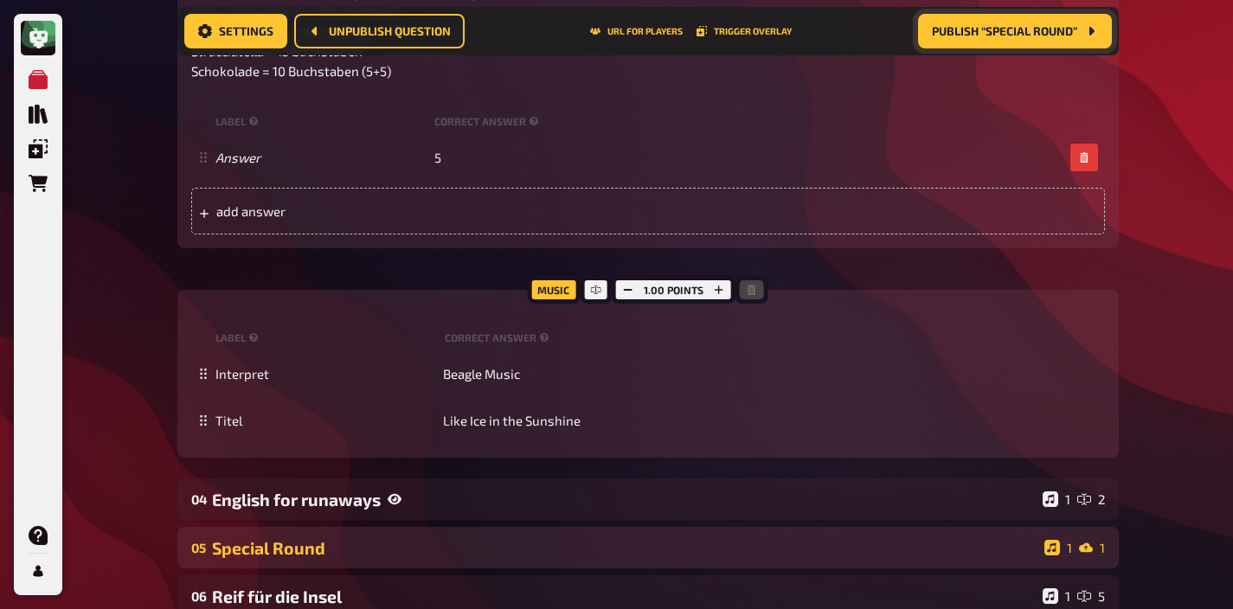
click at [539, 538] on div "Special Round" at bounding box center [624, 548] width 825 height 20
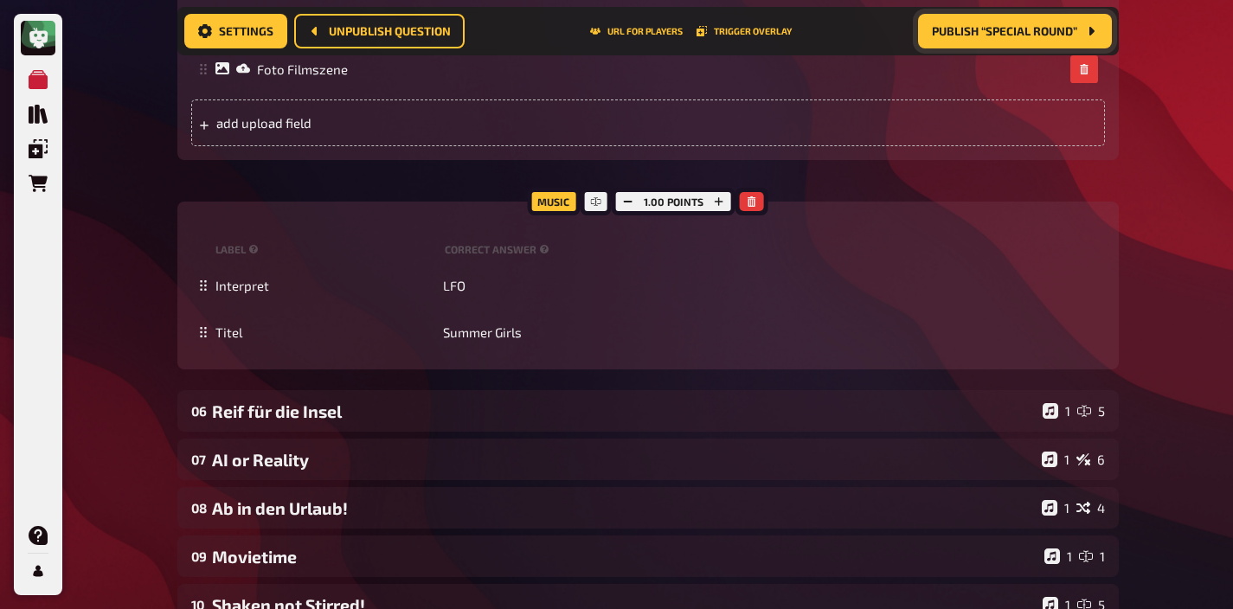
scroll to position [3373, 0]
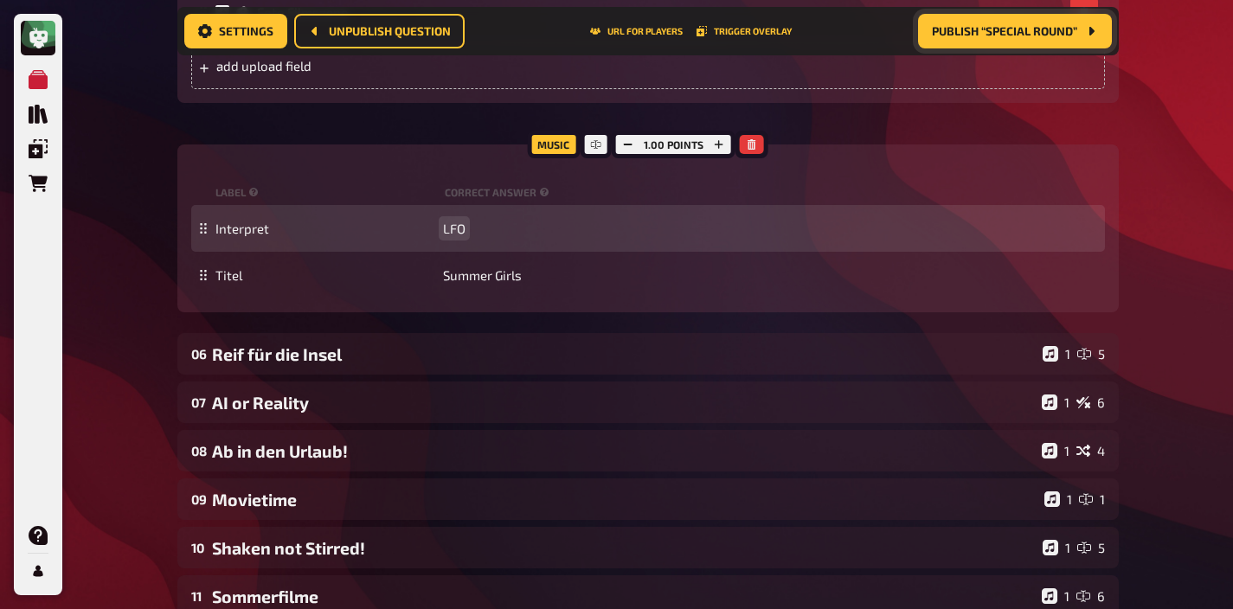
click at [459, 228] on span "LFO" at bounding box center [454, 229] width 22 height 16
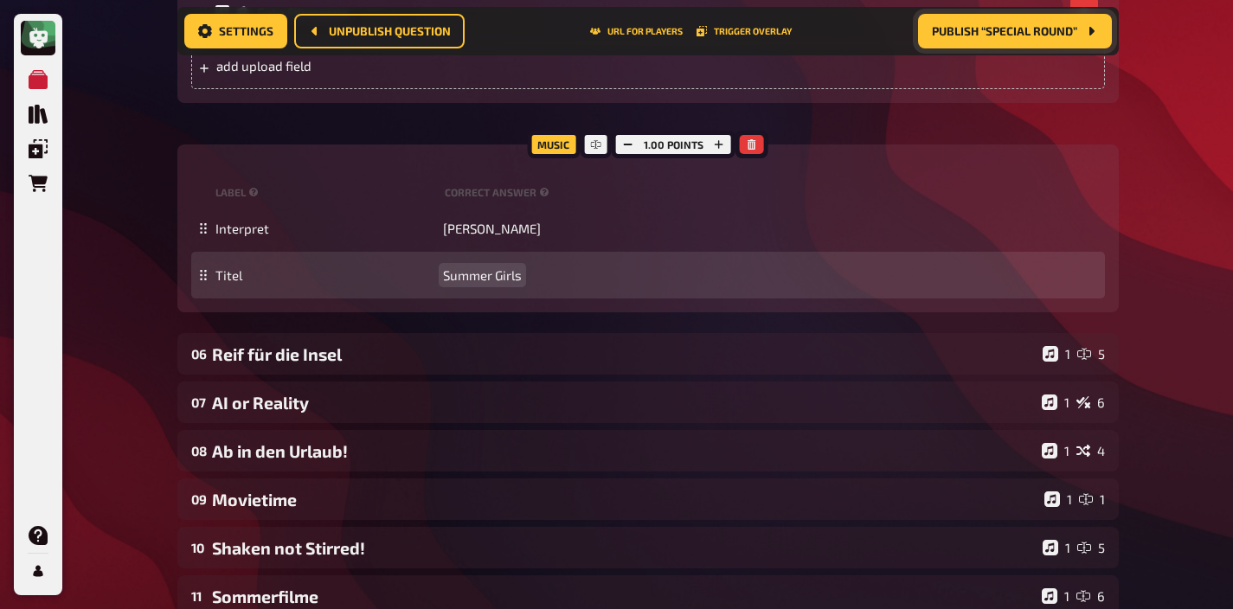
click at [467, 276] on span "Summer Girls" at bounding box center [482, 275] width 79 height 16
paste span
click at [514, 277] on span "[URL][DOMAIN_NAME]" at bounding box center [509, 275] width 132 height 16
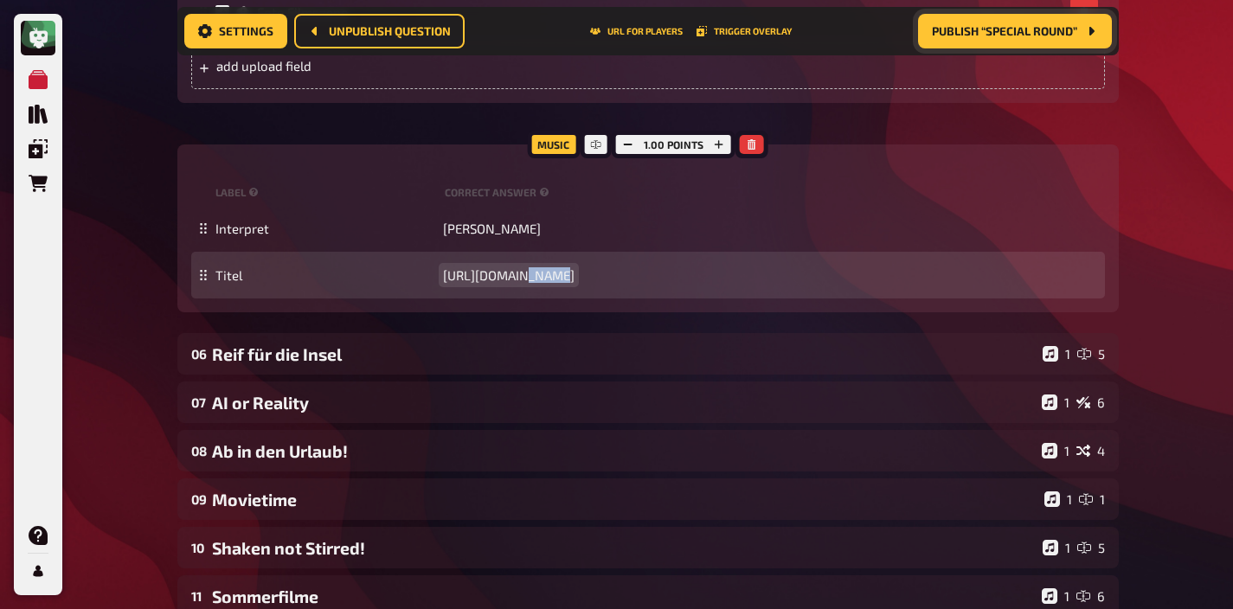
click at [514, 277] on span "[URL][DOMAIN_NAME]" at bounding box center [509, 275] width 132 height 16
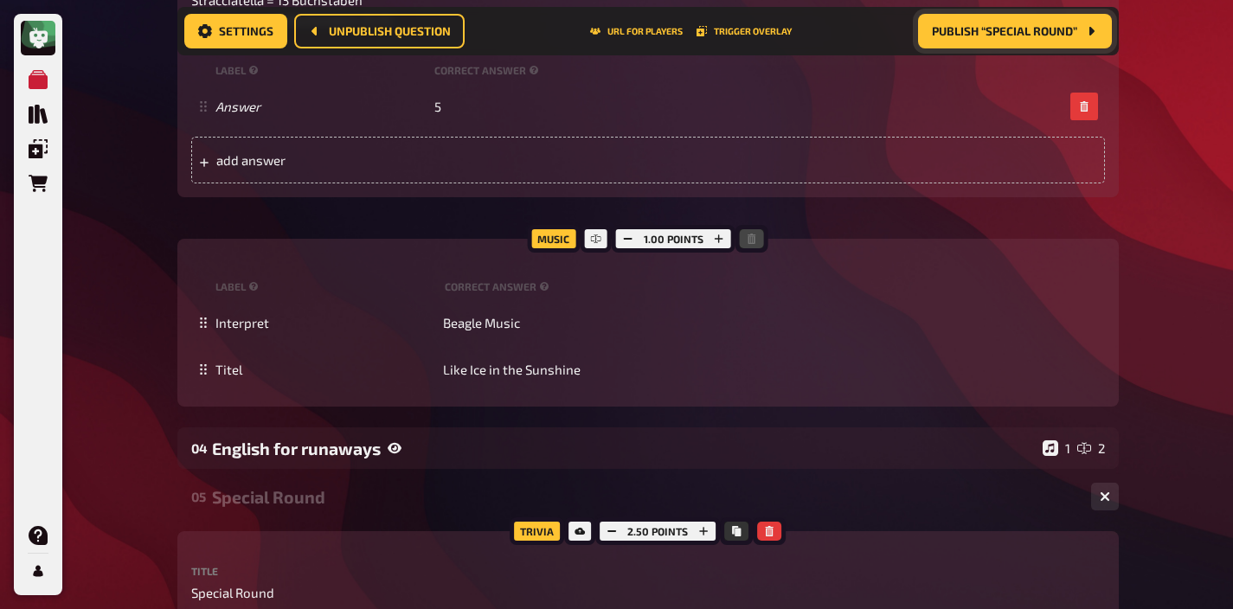
scroll to position [2562, 0]
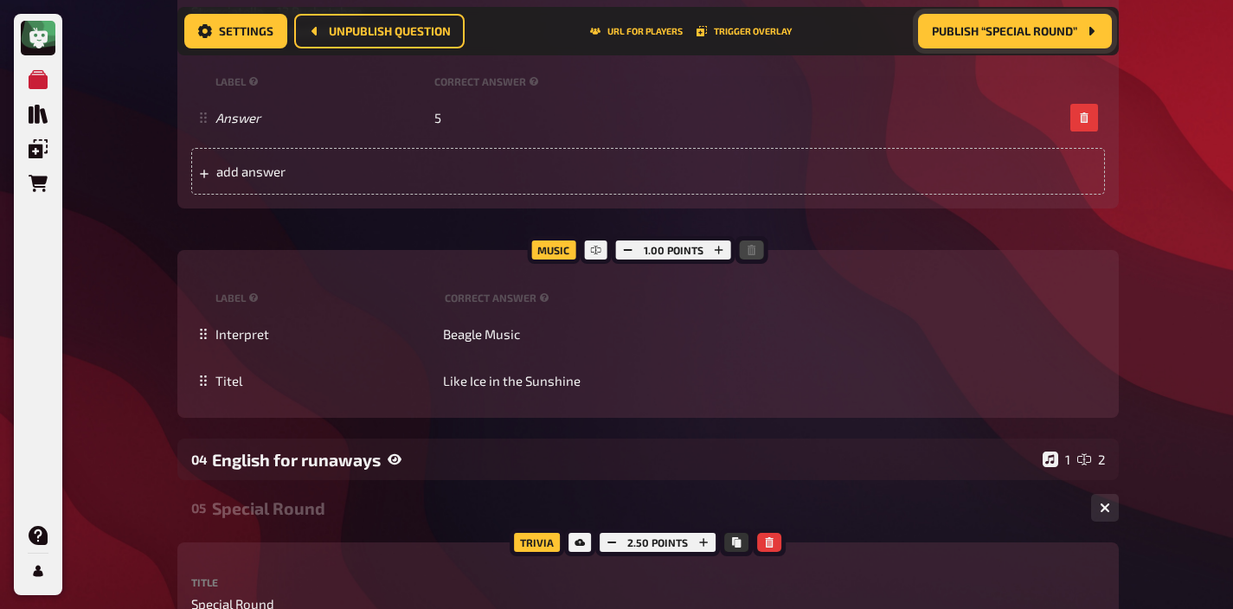
click at [961, 34] on span "Publish “Special Round”" at bounding box center [1004, 31] width 145 height 12
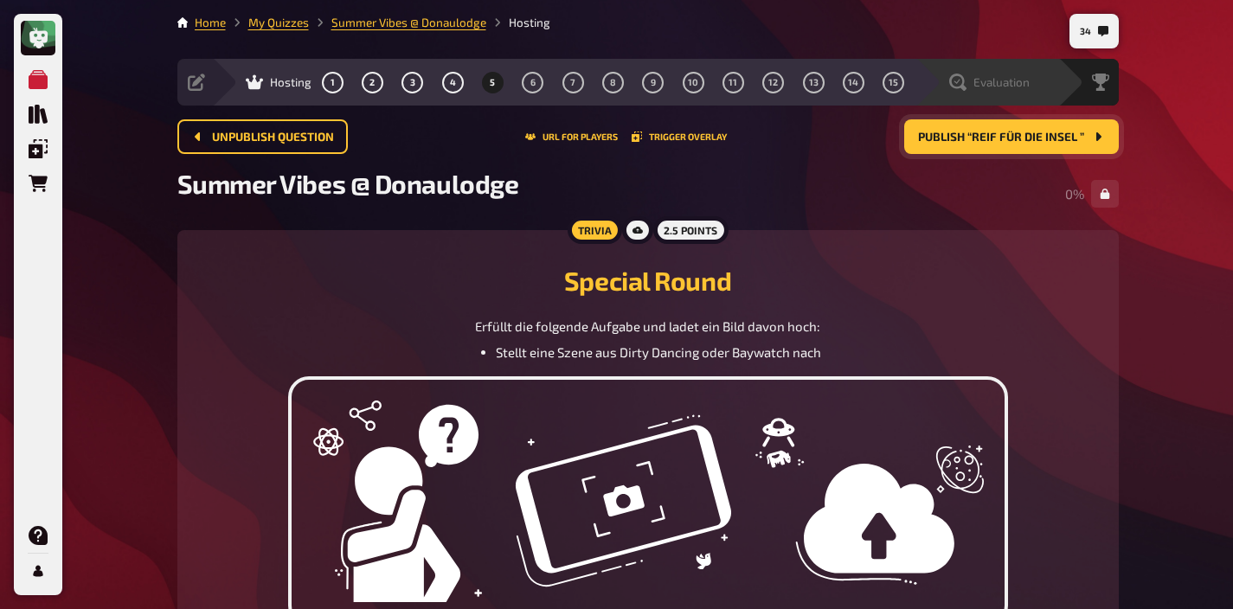
click at [1006, 84] on span "Evaluation" at bounding box center [1001, 82] width 56 height 14
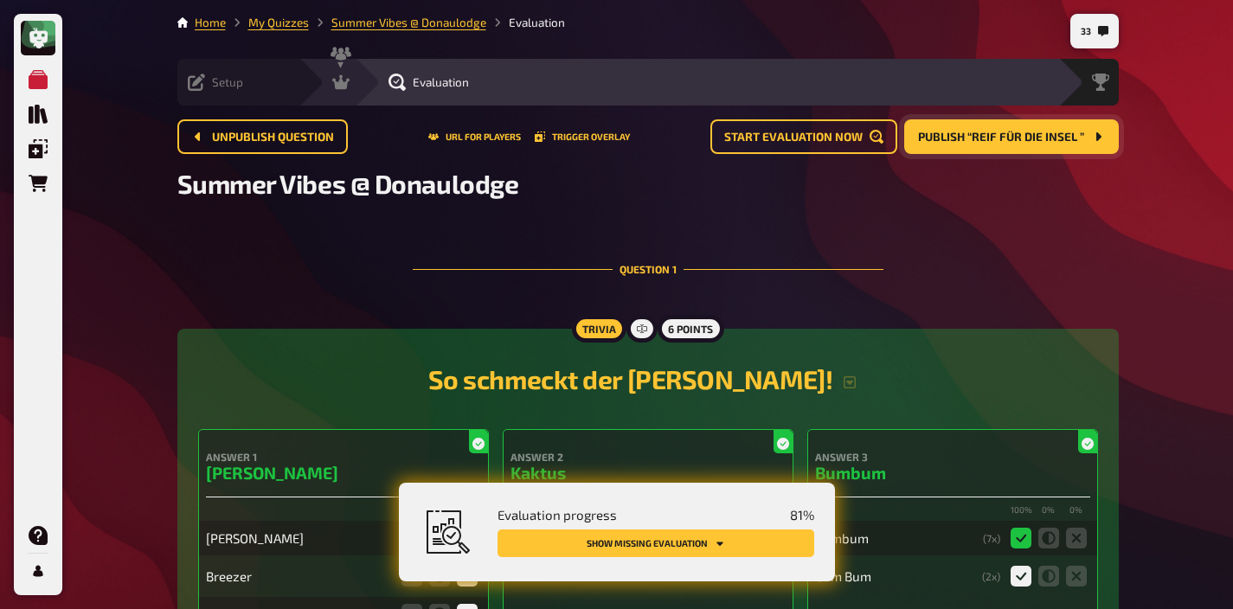
click at [232, 88] on span "Setup" at bounding box center [227, 82] width 31 height 14
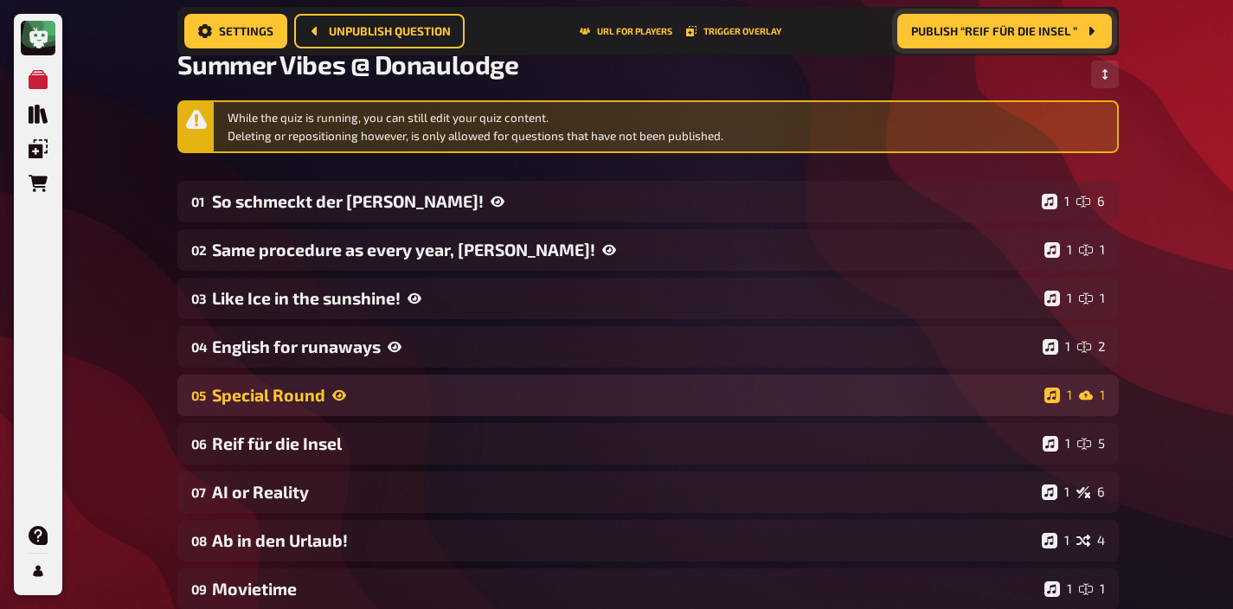
click at [381, 401] on div "Special Round" at bounding box center [624, 395] width 825 height 20
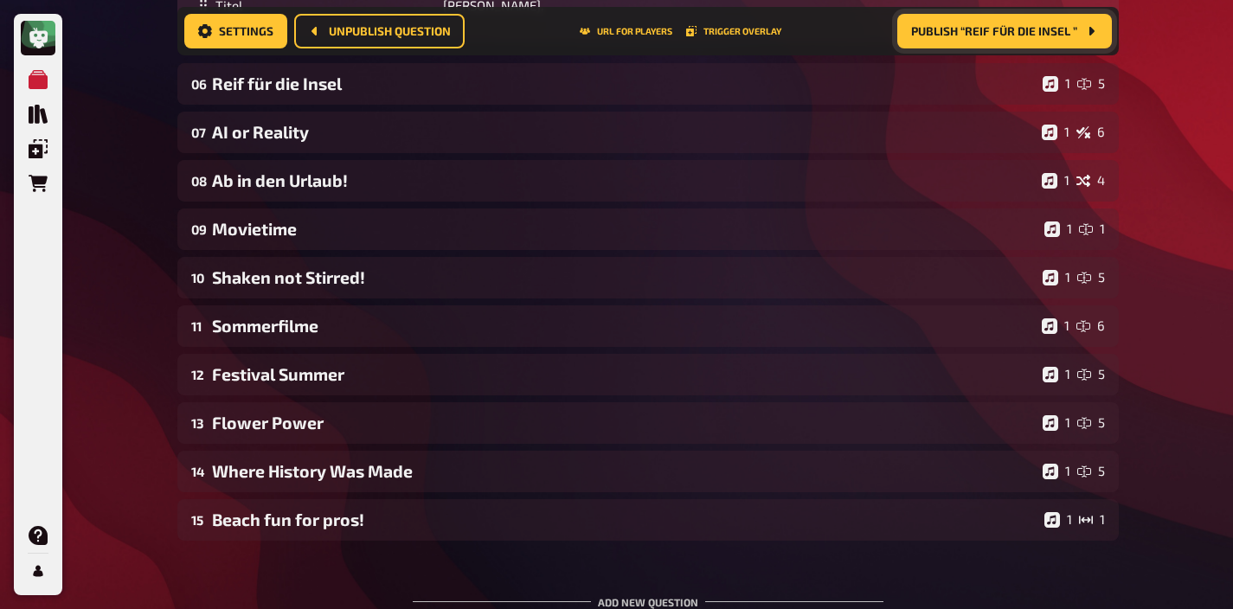
scroll to position [633, 0]
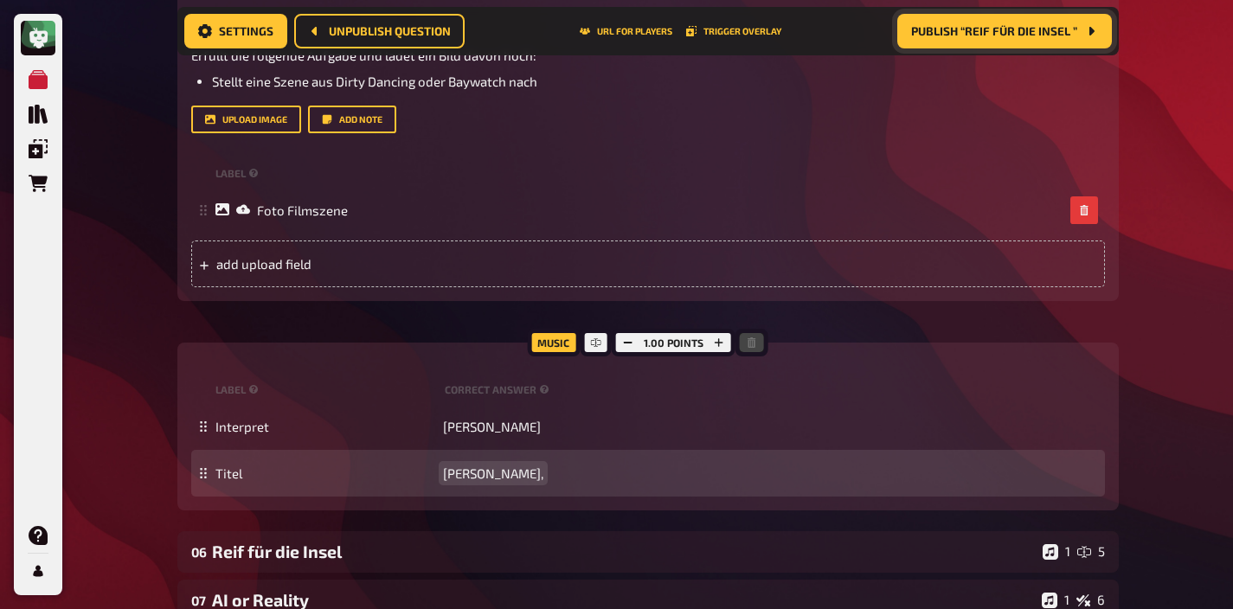
click at [504, 489] on div "Titel [PERSON_NAME]," at bounding box center [648, 473] width 914 height 47
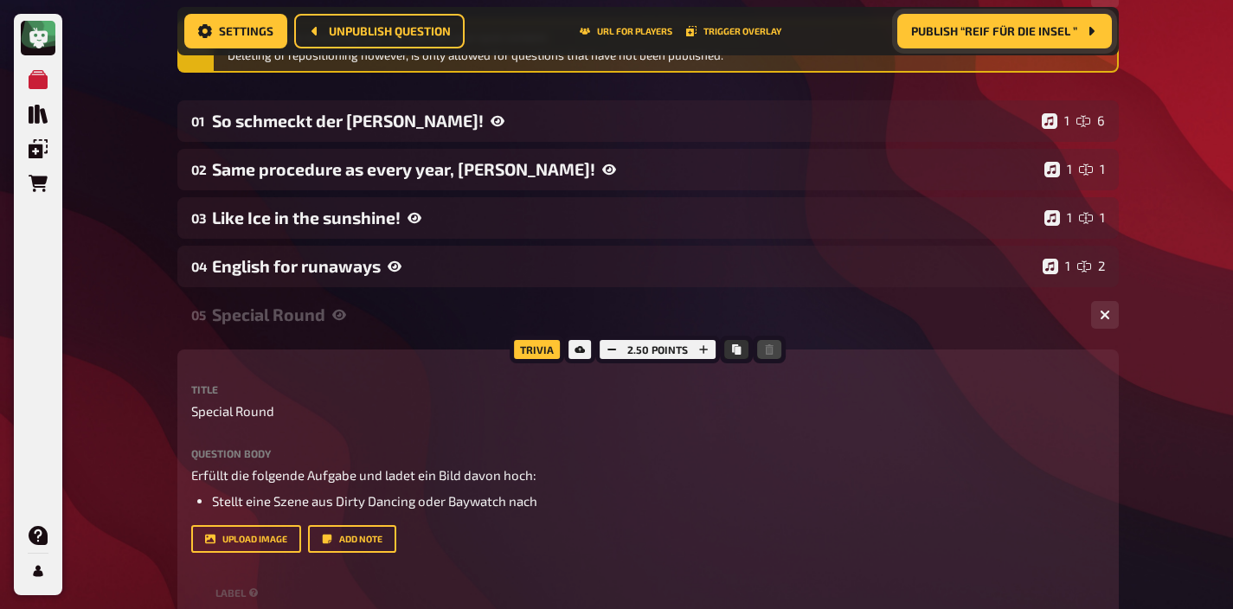
scroll to position [194, 0]
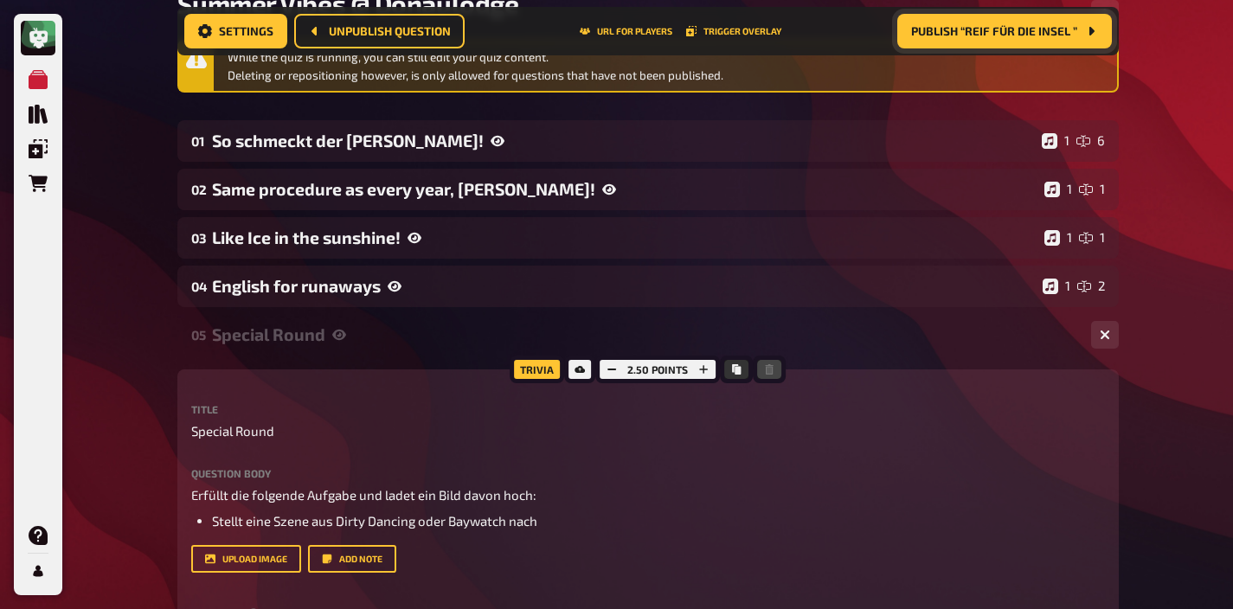
click at [362, 335] on div "Special Round" at bounding box center [644, 334] width 865 height 20
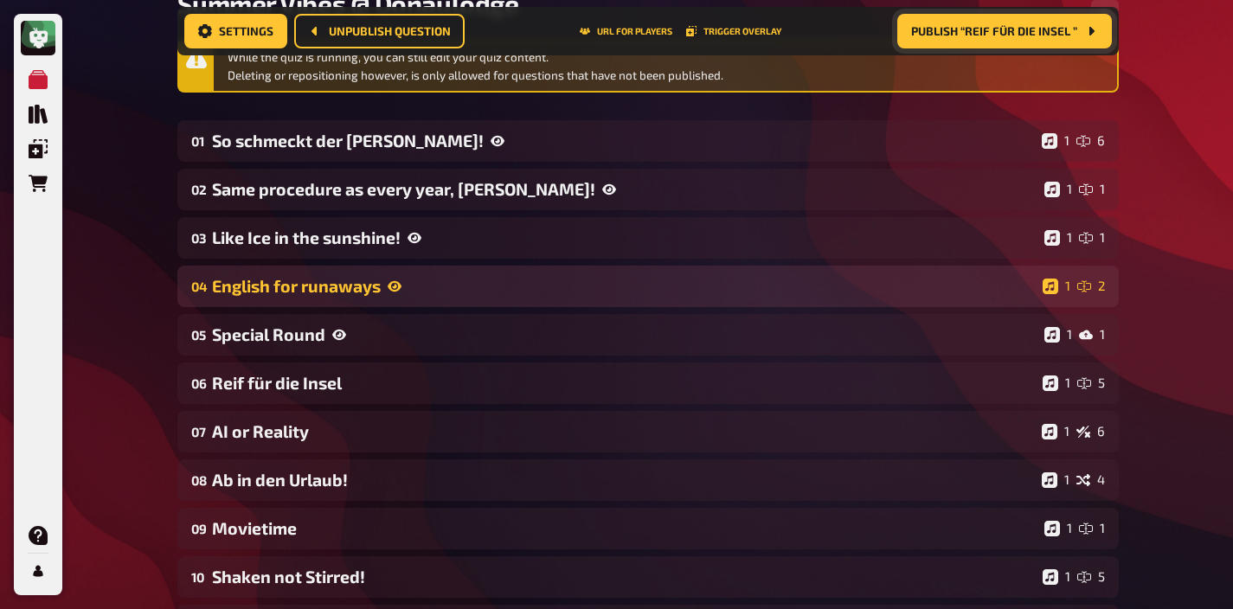
click at [449, 306] on div "04 English for runaways 1 2" at bounding box center [647, 287] width 941 height 42
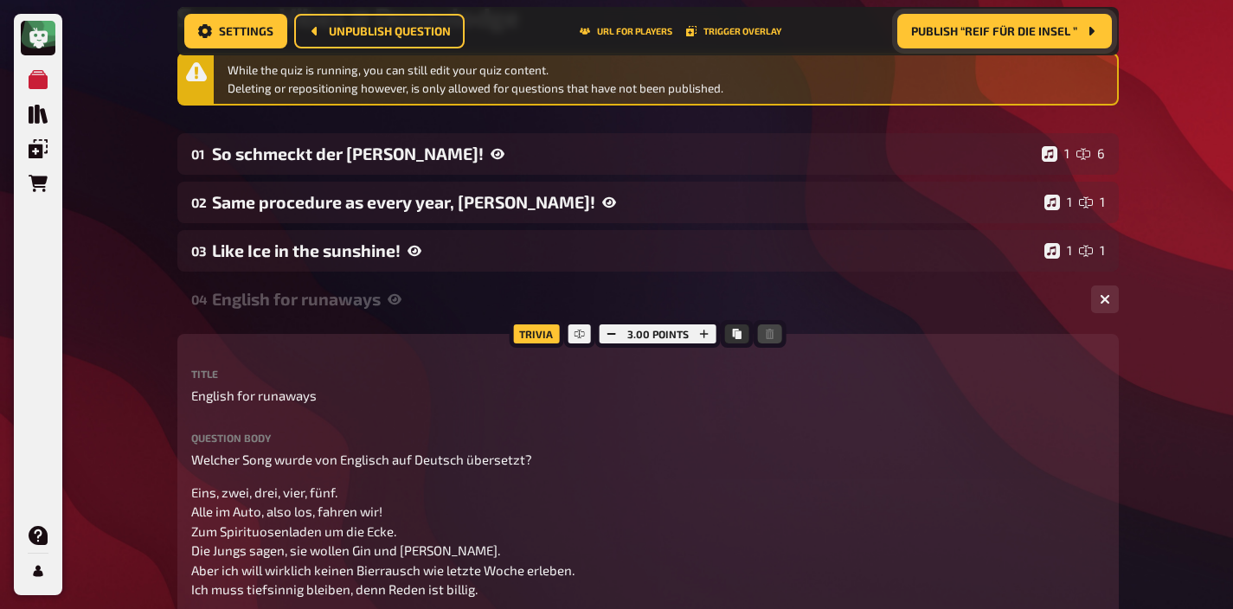
scroll to position [0, 0]
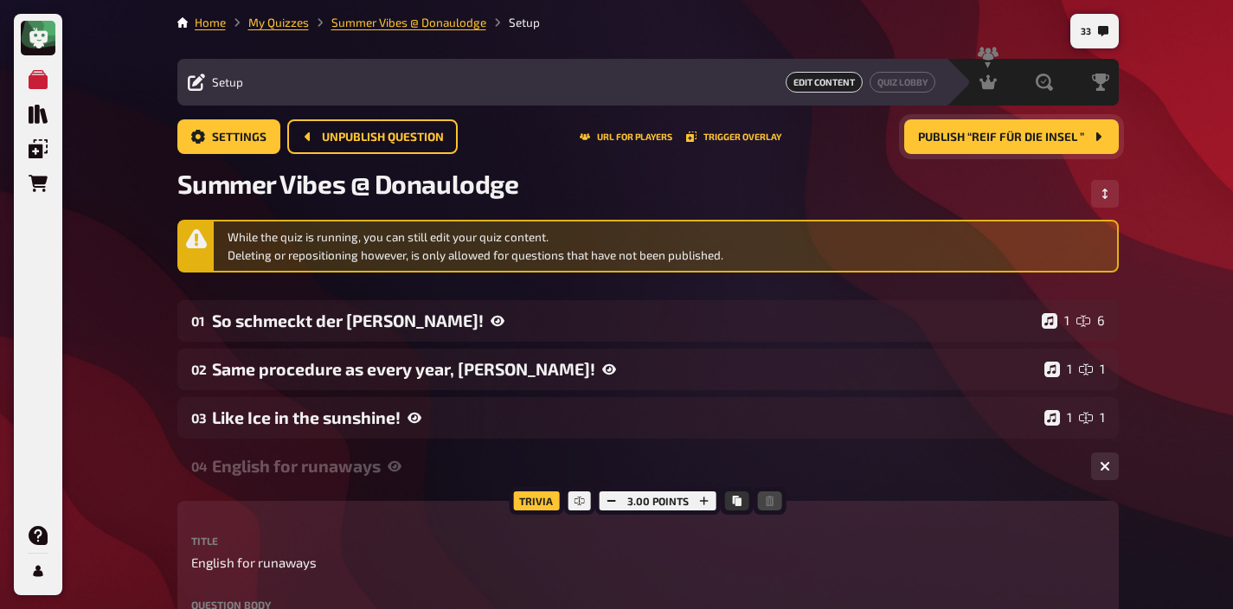
click at [433, 460] on div "English for runaways" at bounding box center [644, 466] width 865 height 20
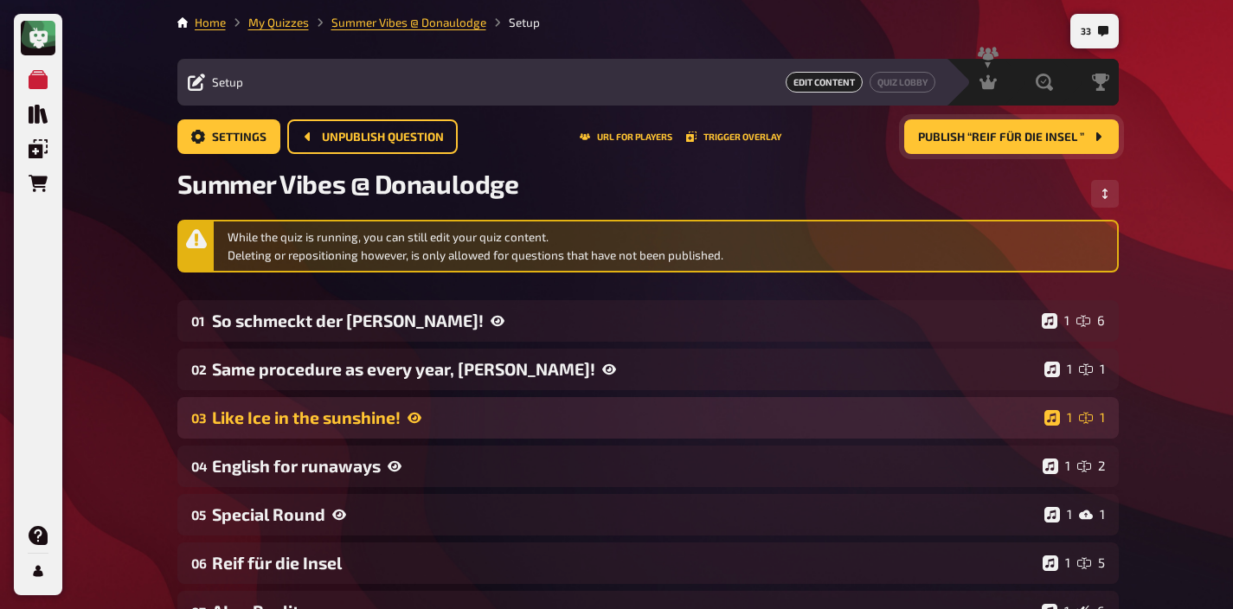
click at [458, 421] on div "Like Ice in the sunshine!" at bounding box center [624, 418] width 825 height 20
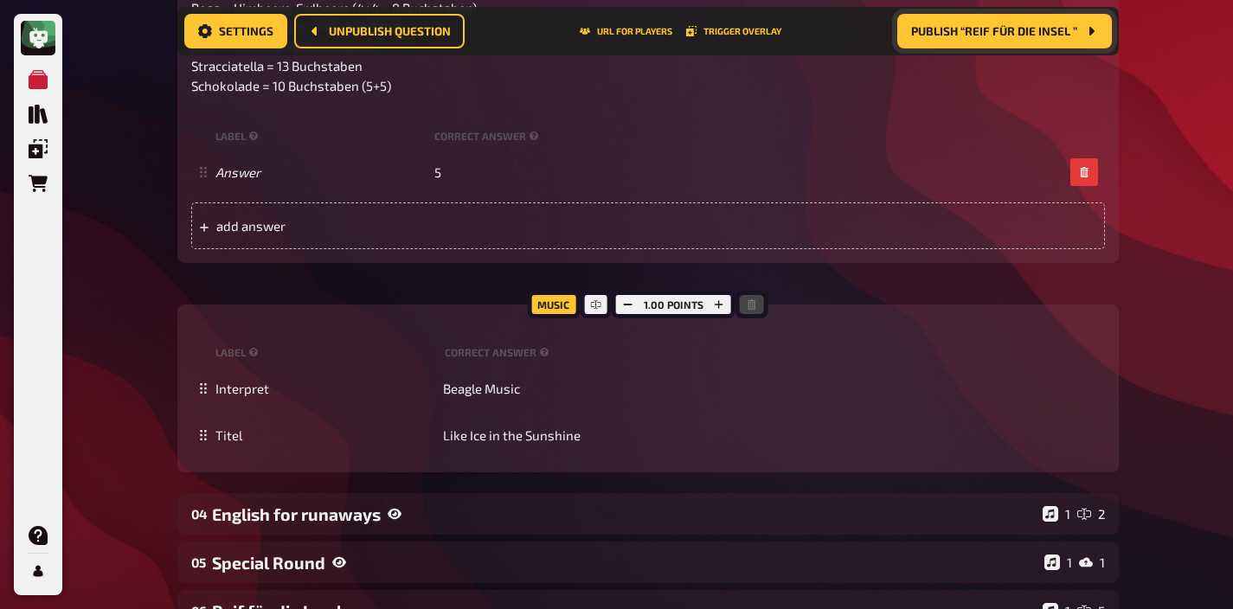
scroll to position [1123, 0]
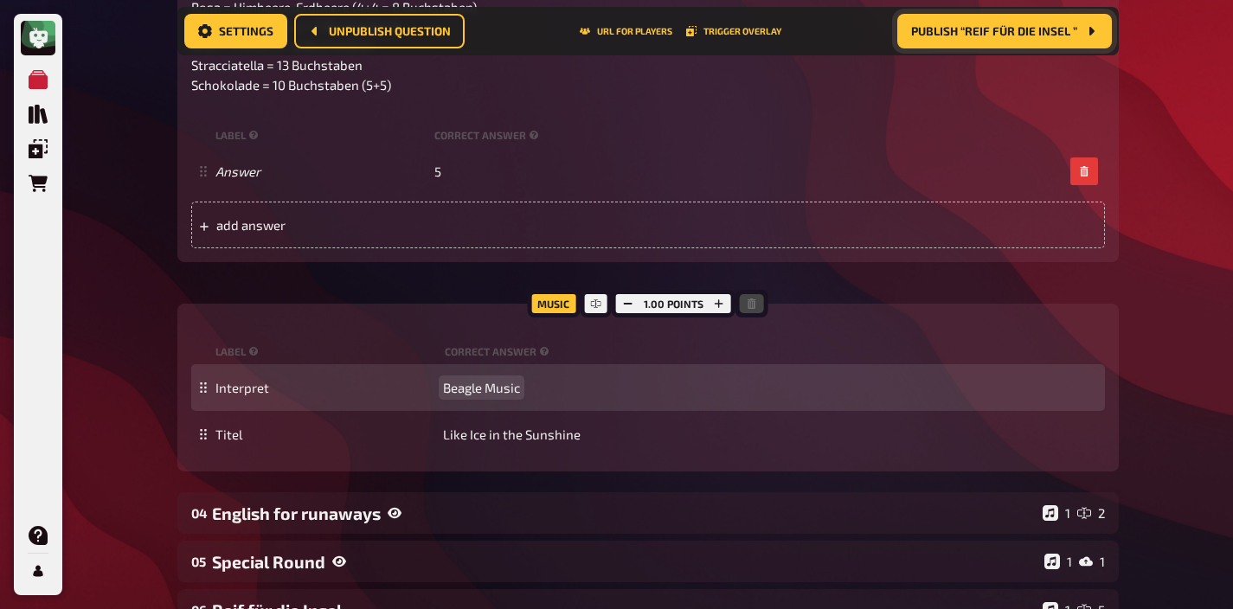
click at [487, 390] on span "Beagle Music" at bounding box center [481, 388] width 77 height 16
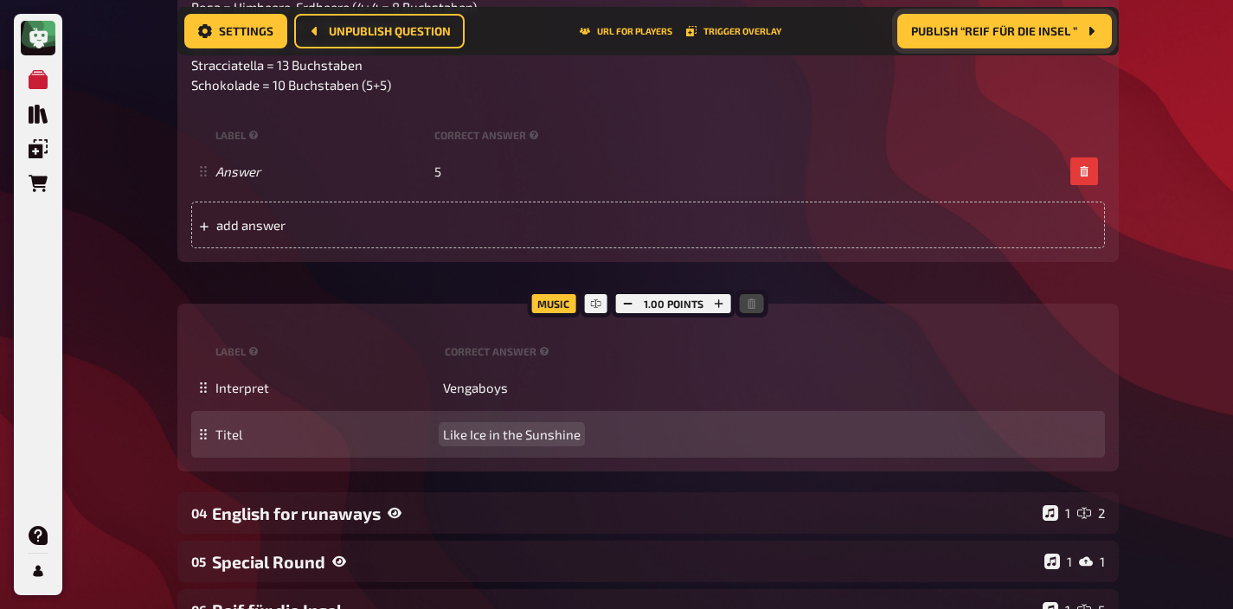
click at [494, 437] on span "Like Ice in the Sunshine" at bounding box center [512, 435] width 138 height 16
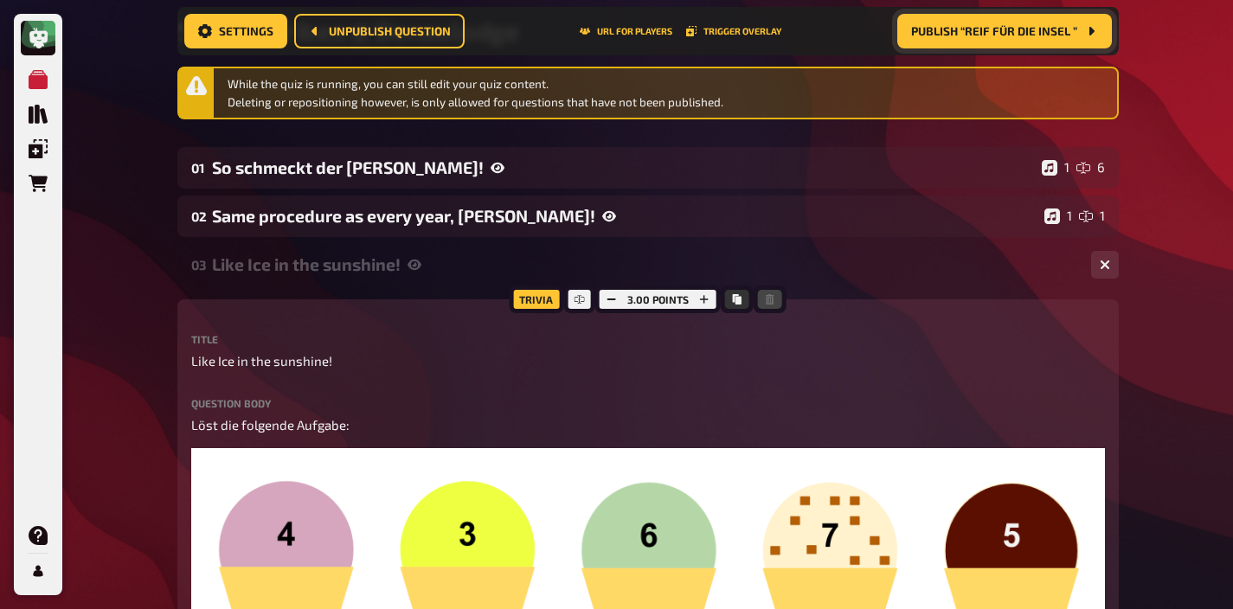
scroll to position [94, 0]
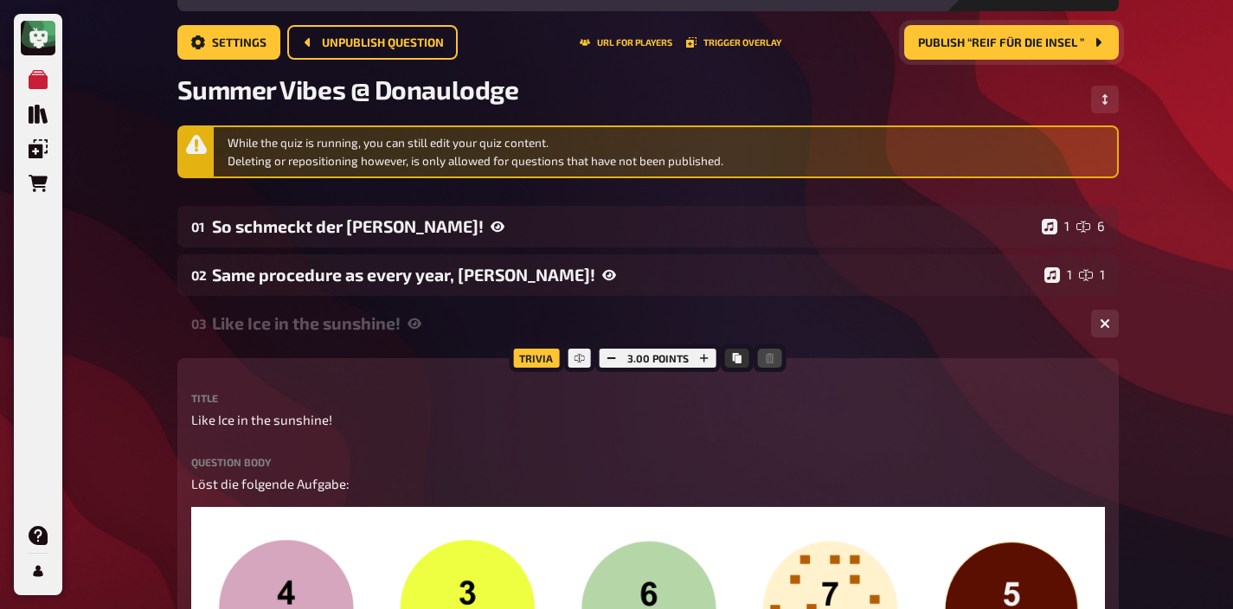
click at [376, 332] on div "Like Ice in the sunshine!" at bounding box center [644, 323] width 865 height 20
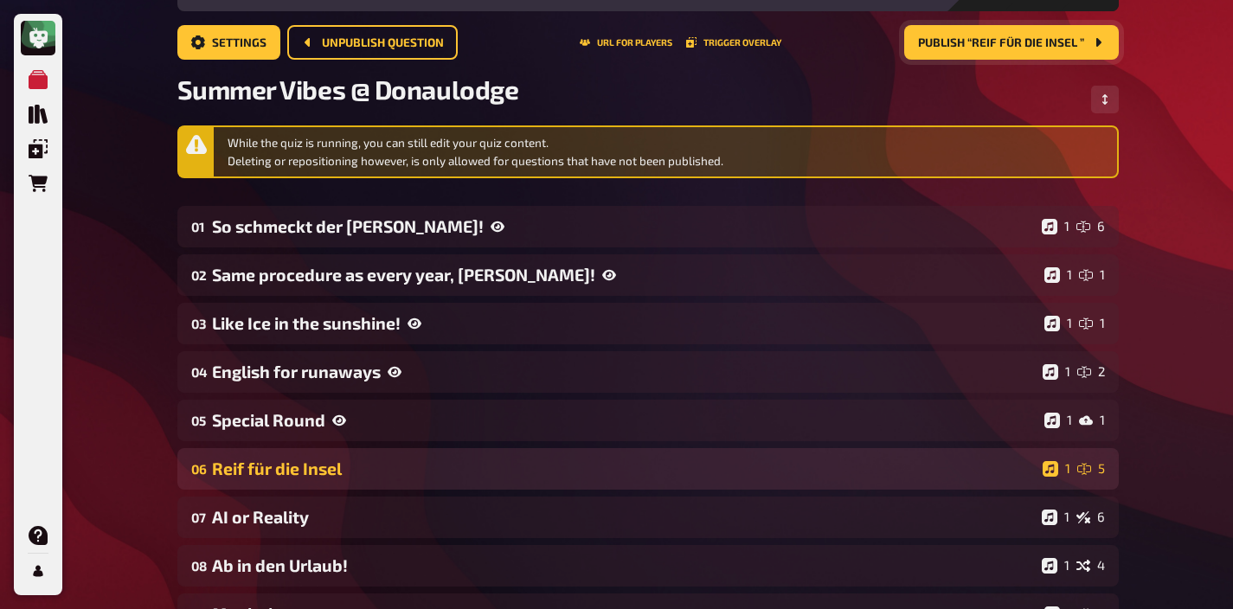
click at [356, 462] on div "Reif für die Insel" at bounding box center [624, 469] width 824 height 20
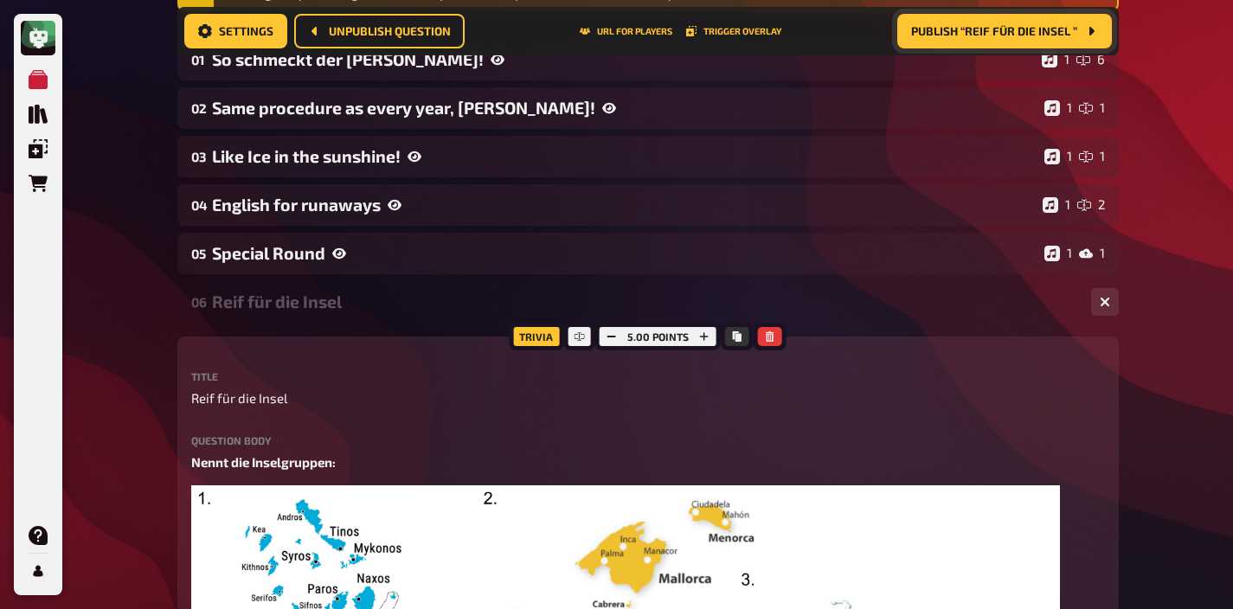
scroll to position [274, 0]
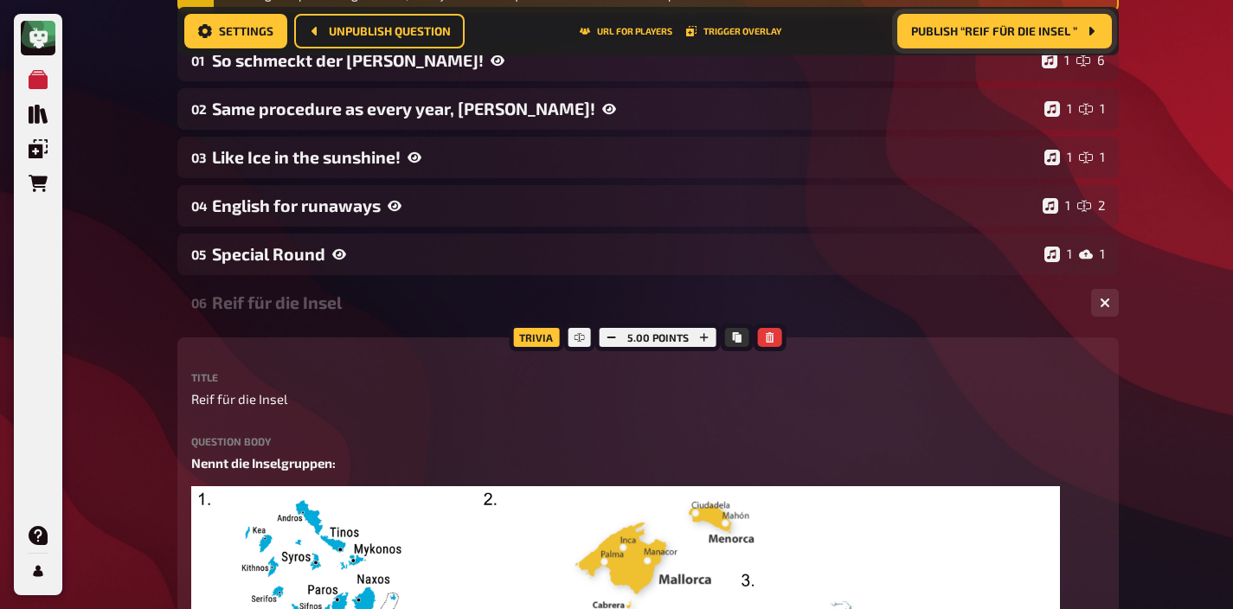
click at [374, 298] on div "Reif für die Insel" at bounding box center [644, 302] width 865 height 20
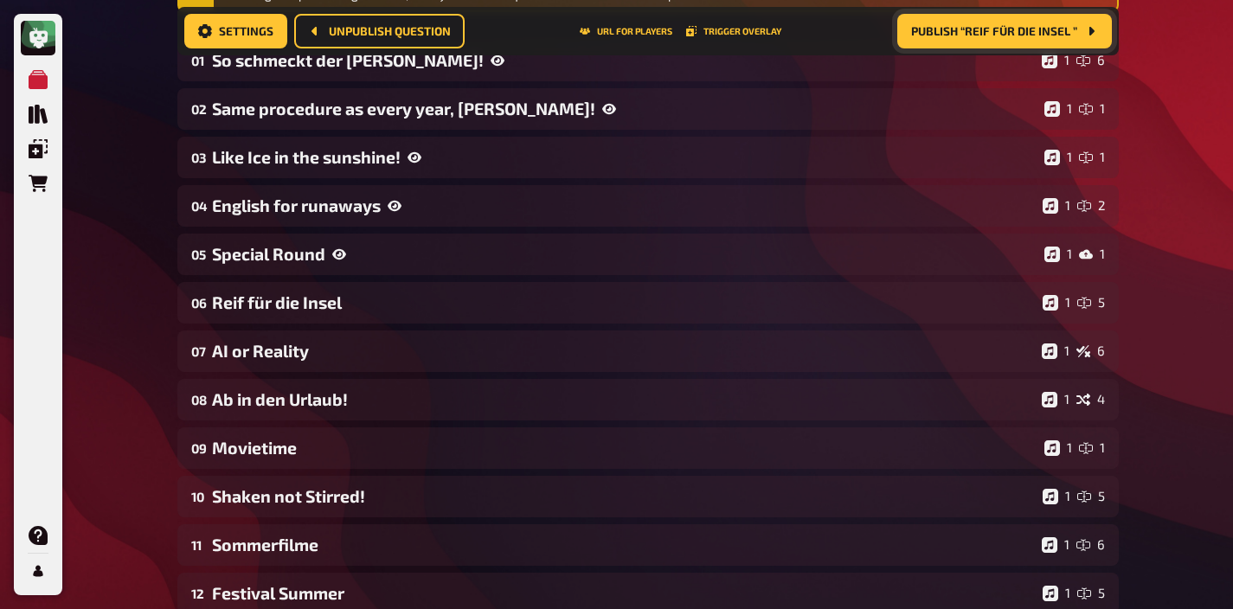
click at [980, 34] on span "Publish “Reif für die Insel ”" at bounding box center [994, 31] width 166 height 12
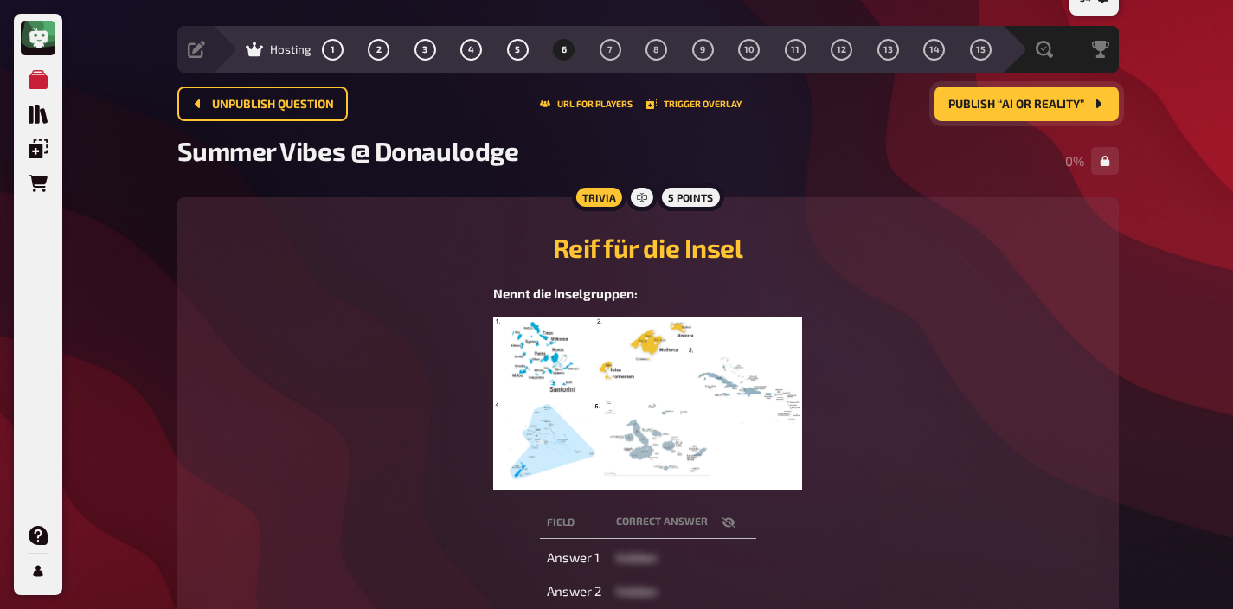
scroll to position [53, 0]
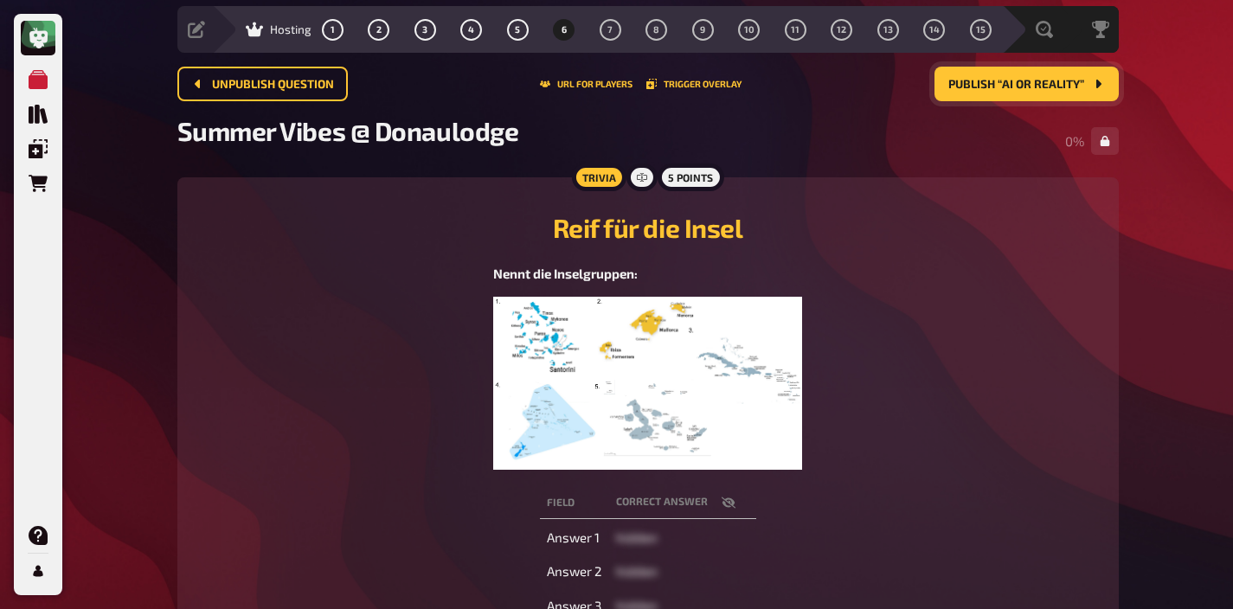
click at [689, 372] on img at bounding box center [647, 383] width 309 height 173
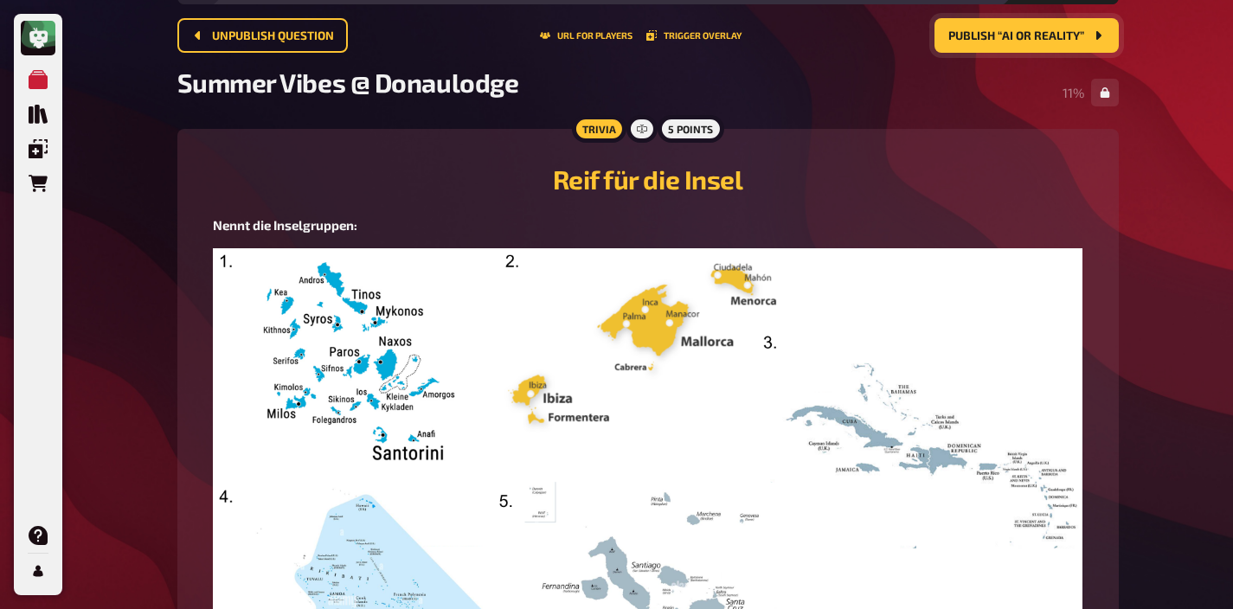
scroll to position [0, 0]
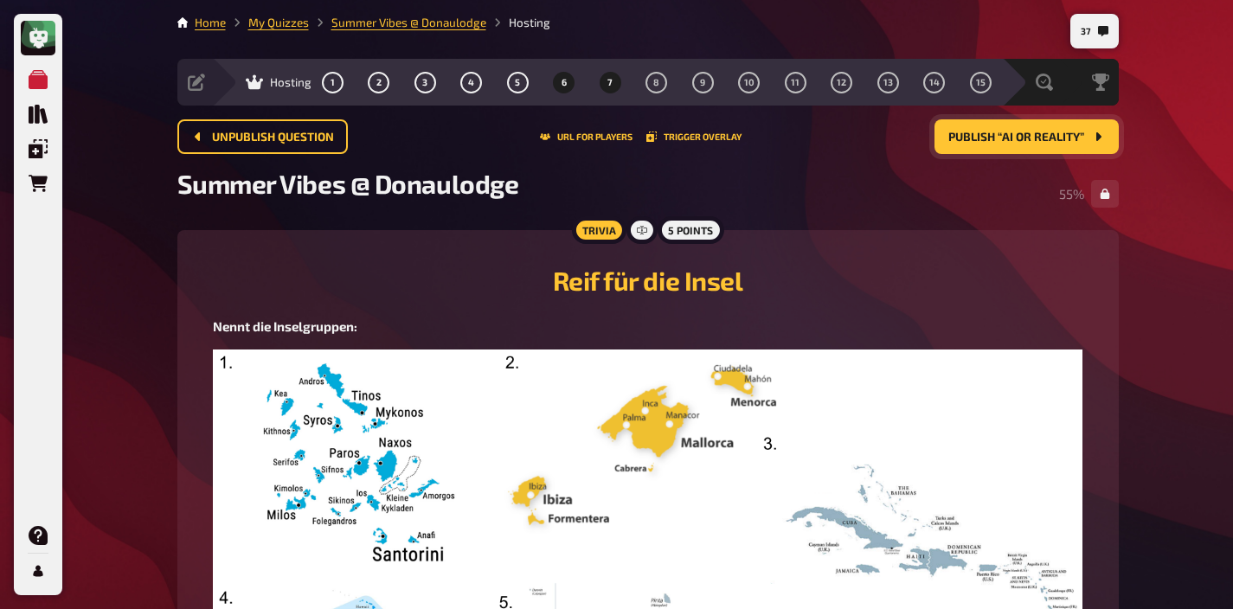
click at [609, 84] on span "7" at bounding box center [609, 83] width 5 height 10
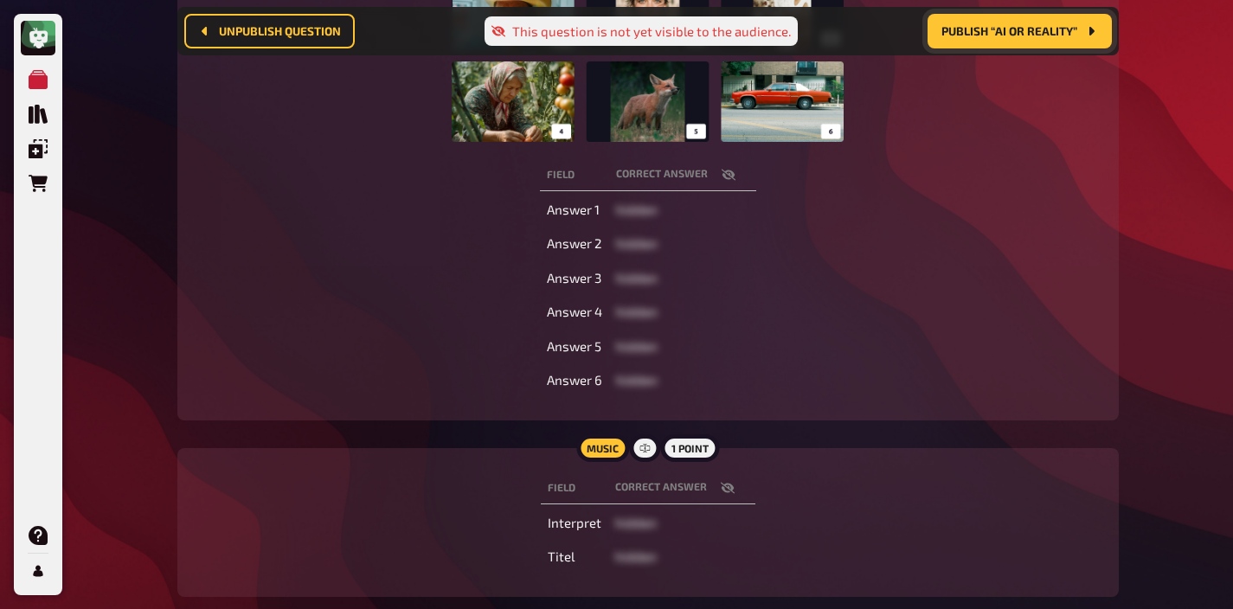
scroll to position [396, 0]
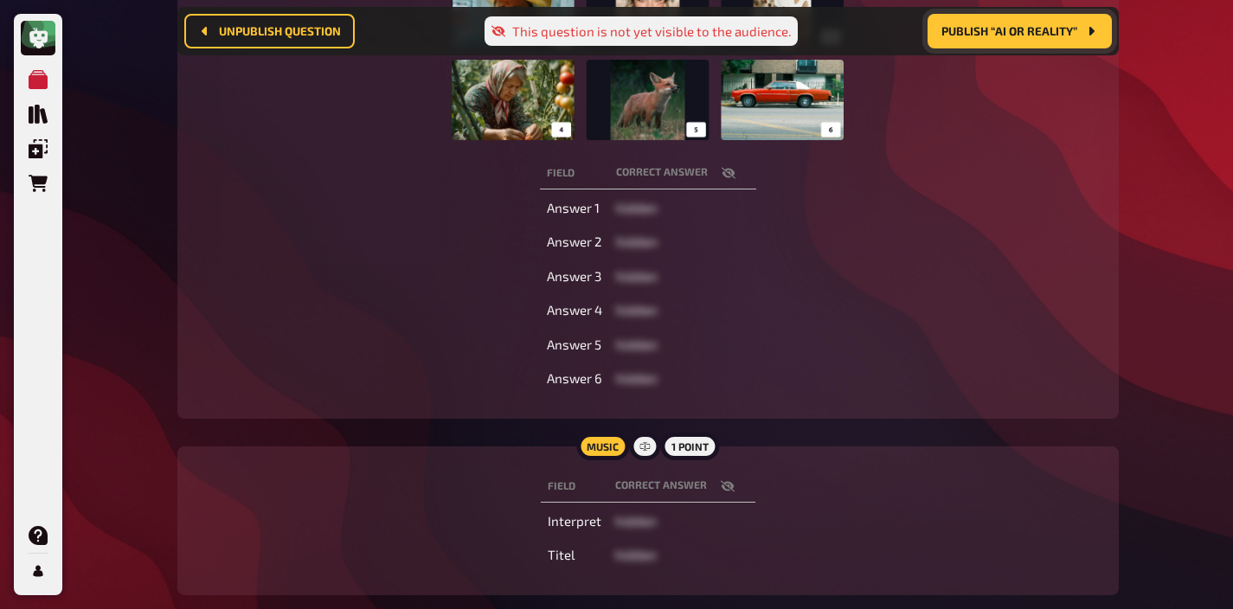
click at [723, 480] on icon "button" at bounding box center [728, 486] width 14 height 14
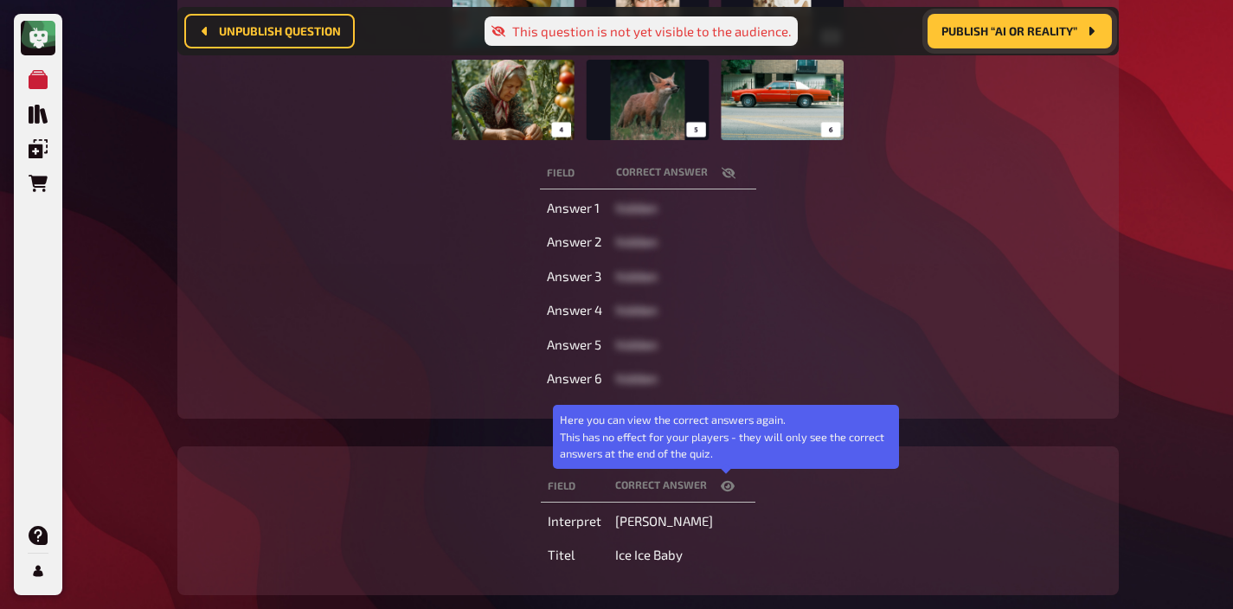
click at [723, 480] on icon "button" at bounding box center [728, 486] width 14 height 14
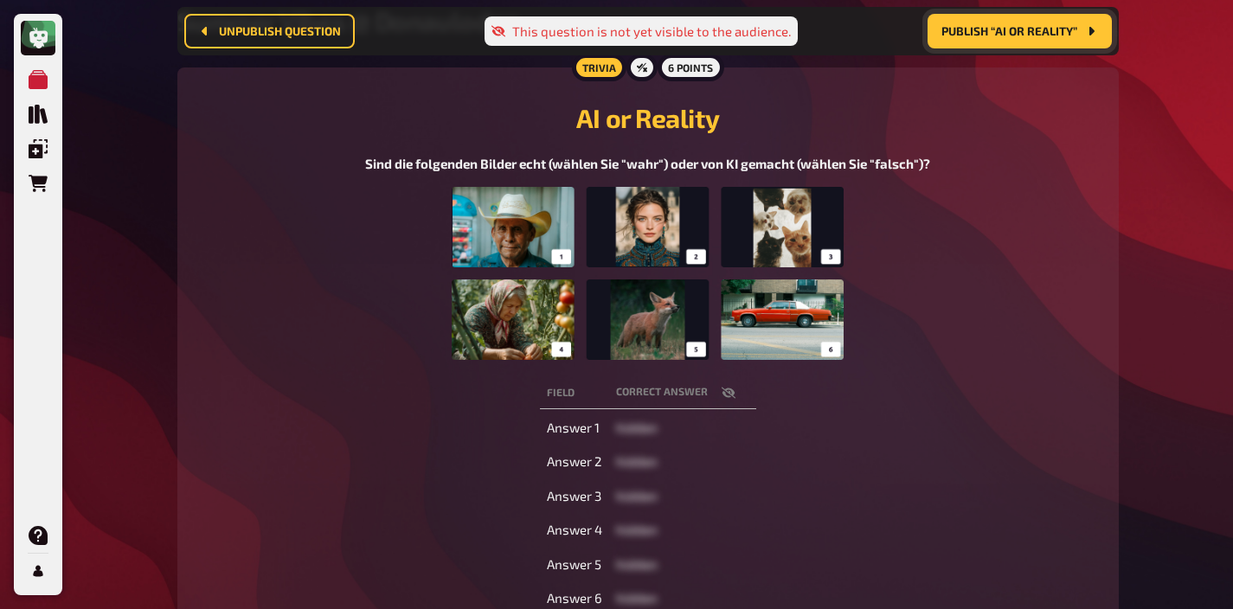
scroll to position [0, 0]
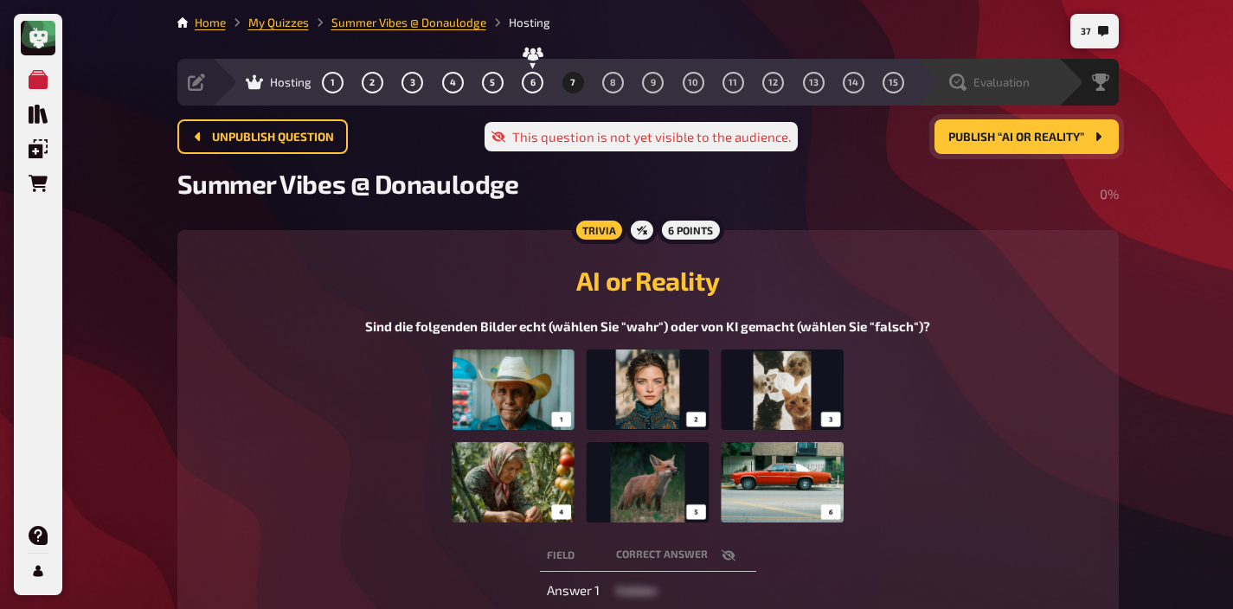
click at [1003, 95] on div "Evaluation" at bounding box center [986, 82] width 143 height 47
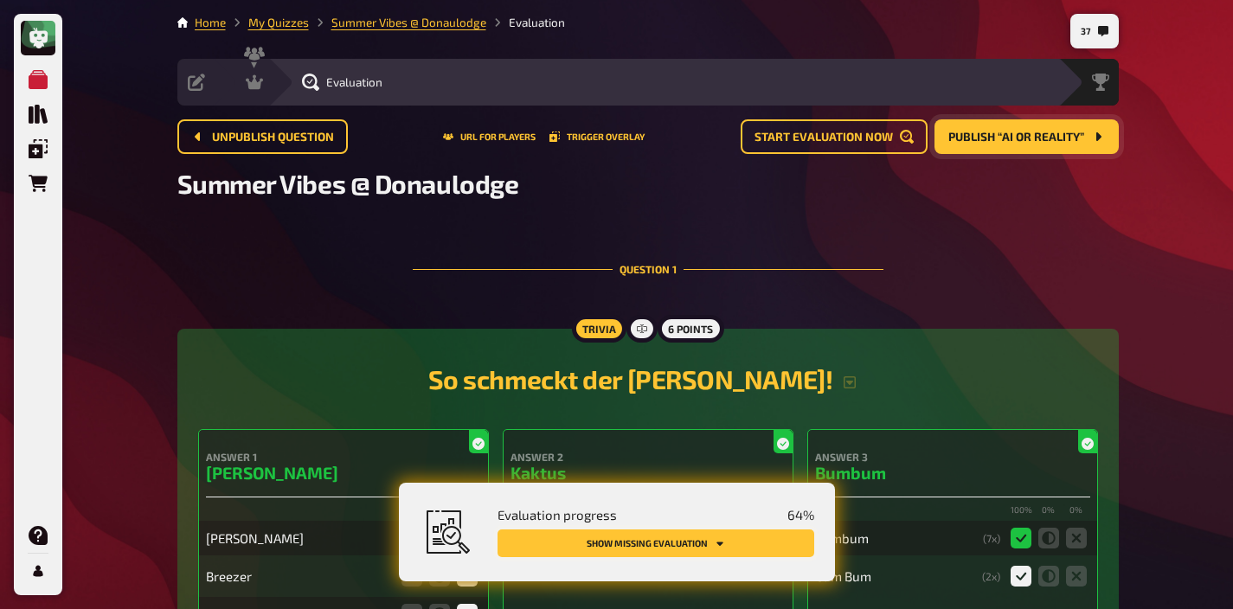
click at [741, 536] on button "Show missing evaluation" at bounding box center [655, 543] width 317 height 28
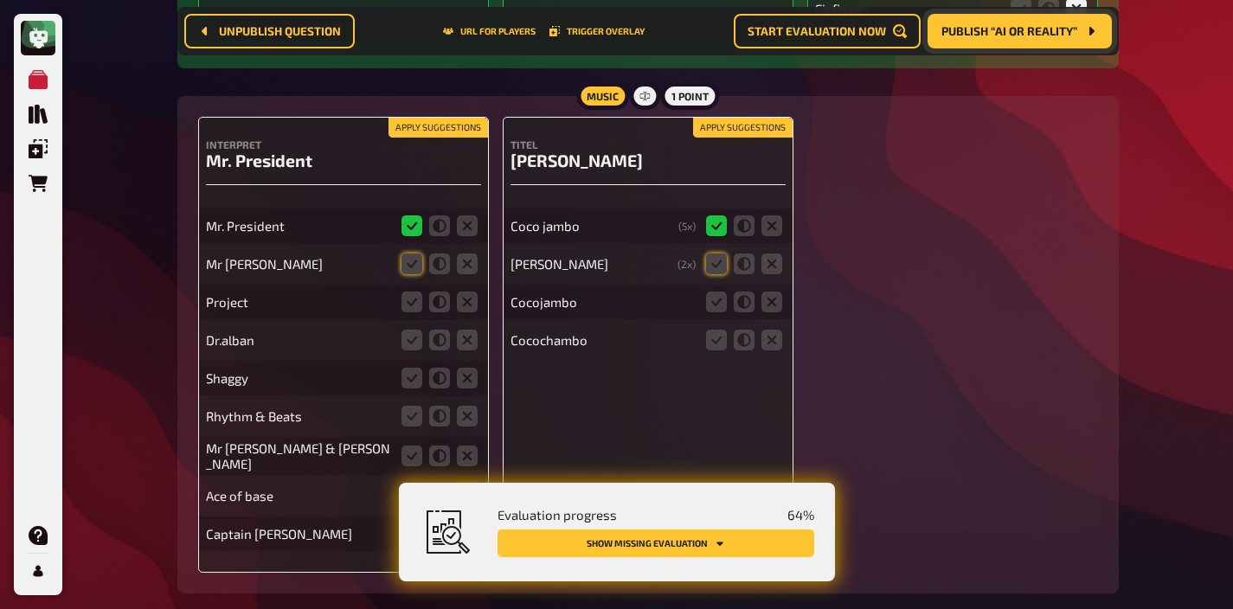
scroll to position [1017, 0]
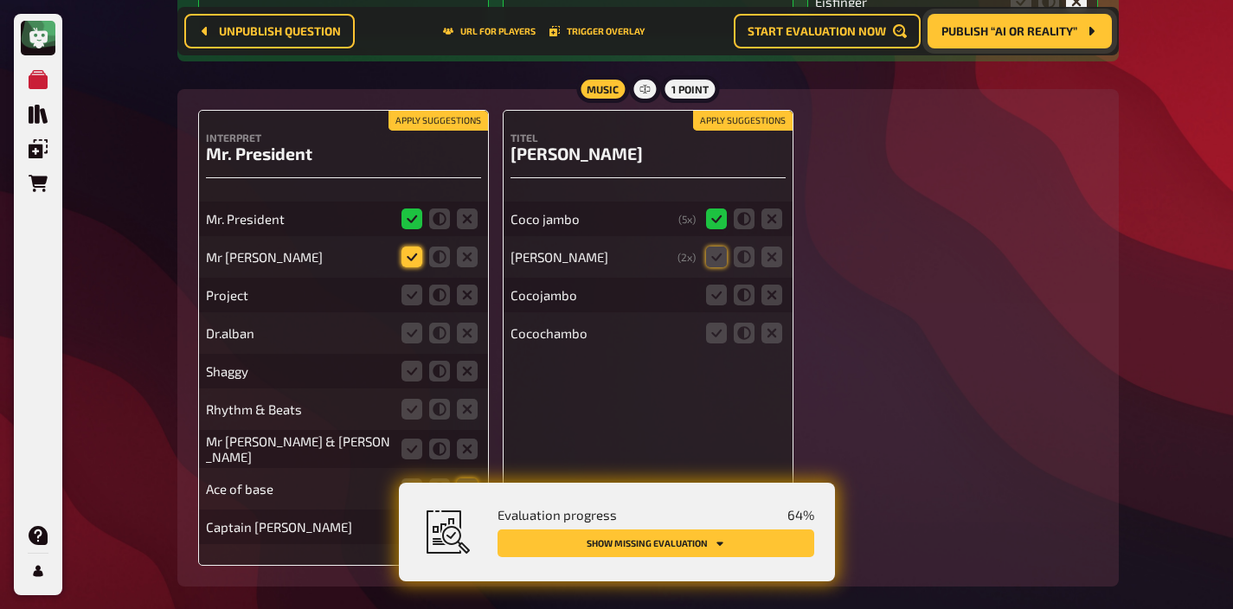
click at [410, 261] on icon at bounding box center [411, 257] width 21 height 21
click at [0, 0] on input "radio" at bounding box center [0, 0] width 0 height 0
click at [463, 295] on icon at bounding box center [467, 295] width 21 height 21
click at [0, 0] on input "radio" at bounding box center [0, 0] width 0 height 0
click at [463, 338] on icon at bounding box center [467, 333] width 21 height 21
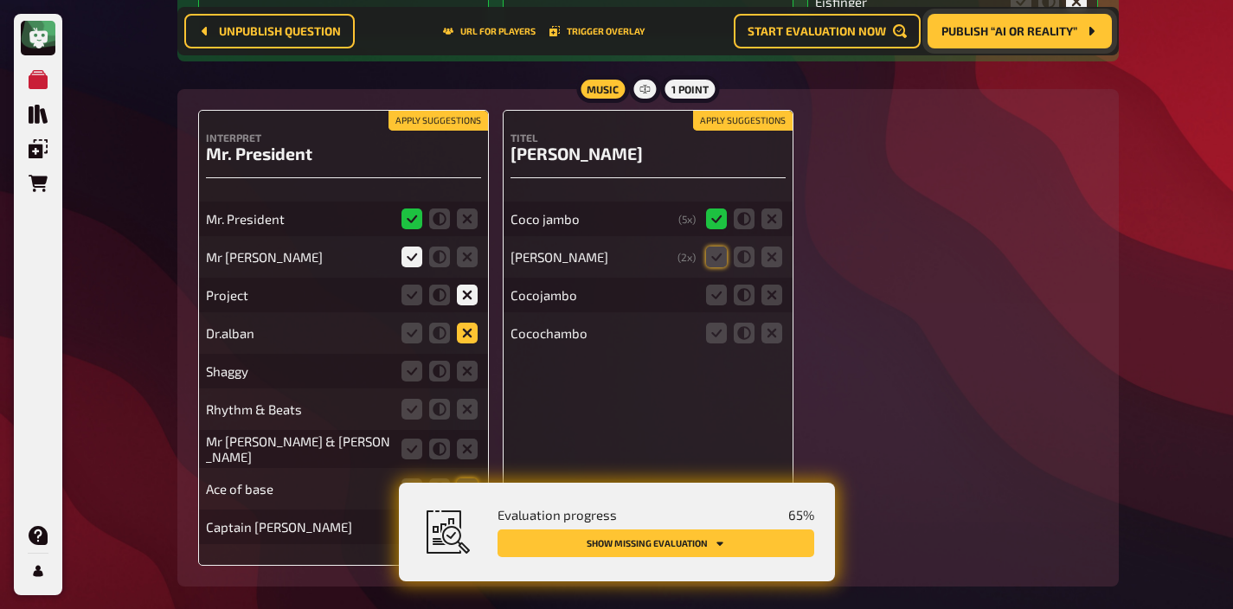
click at [0, 0] on input "radio" at bounding box center [0, 0] width 0 height 0
click at [461, 375] on icon at bounding box center [467, 371] width 21 height 21
click at [0, 0] on input "radio" at bounding box center [0, 0] width 0 height 0
click at [463, 402] on icon at bounding box center [467, 409] width 21 height 21
click at [0, 0] on input "radio" at bounding box center [0, 0] width 0 height 0
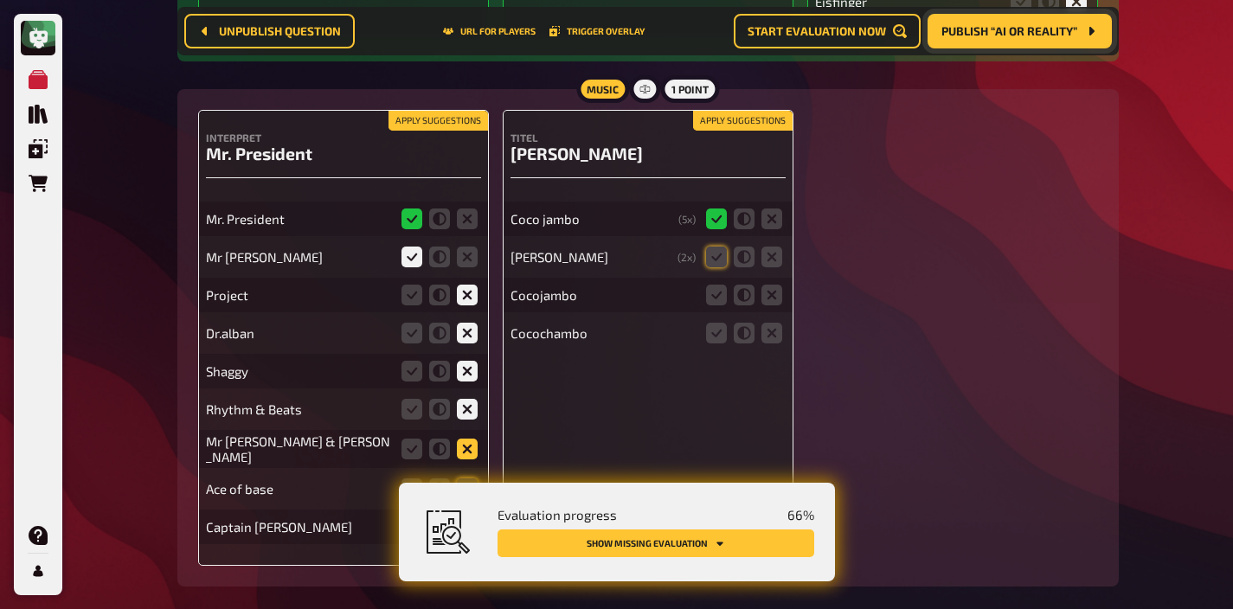
click at [464, 452] on icon at bounding box center [467, 449] width 21 height 21
click at [0, 0] on input "radio" at bounding box center [0, 0] width 0 height 0
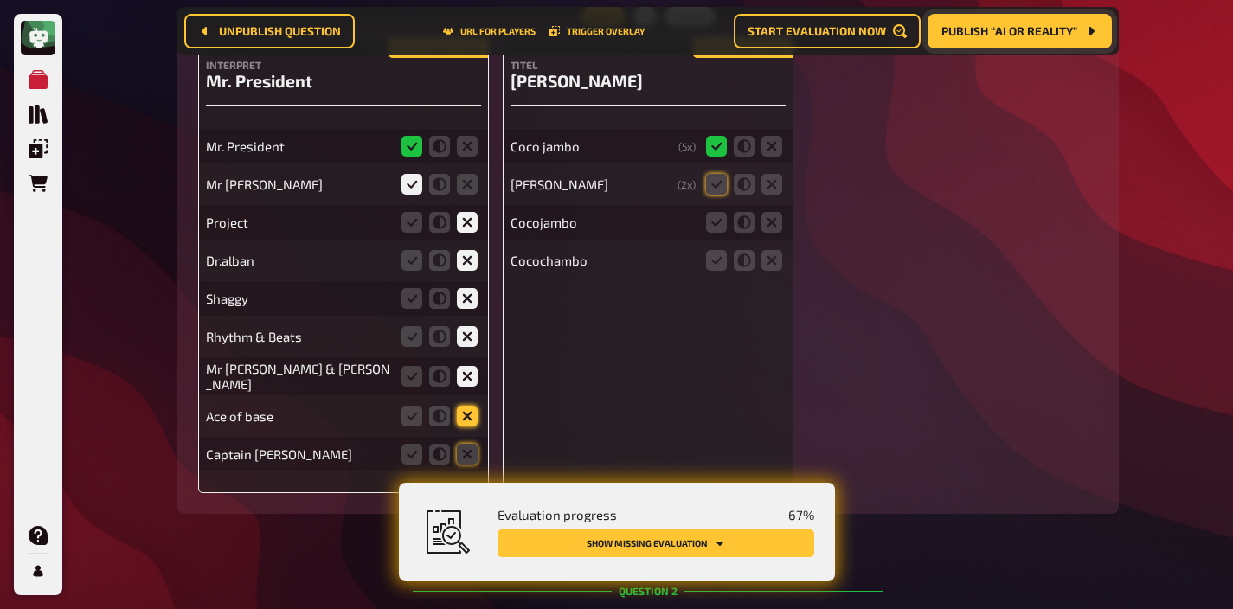
click at [471, 415] on icon at bounding box center [467, 416] width 21 height 21
click at [0, 0] on input "radio" at bounding box center [0, 0] width 0 height 0
click at [471, 462] on icon at bounding box center [467, 454] width 21 height 21
click at [0, 0] on input "radio" at bounding box center [0, 0] width 0 height 0
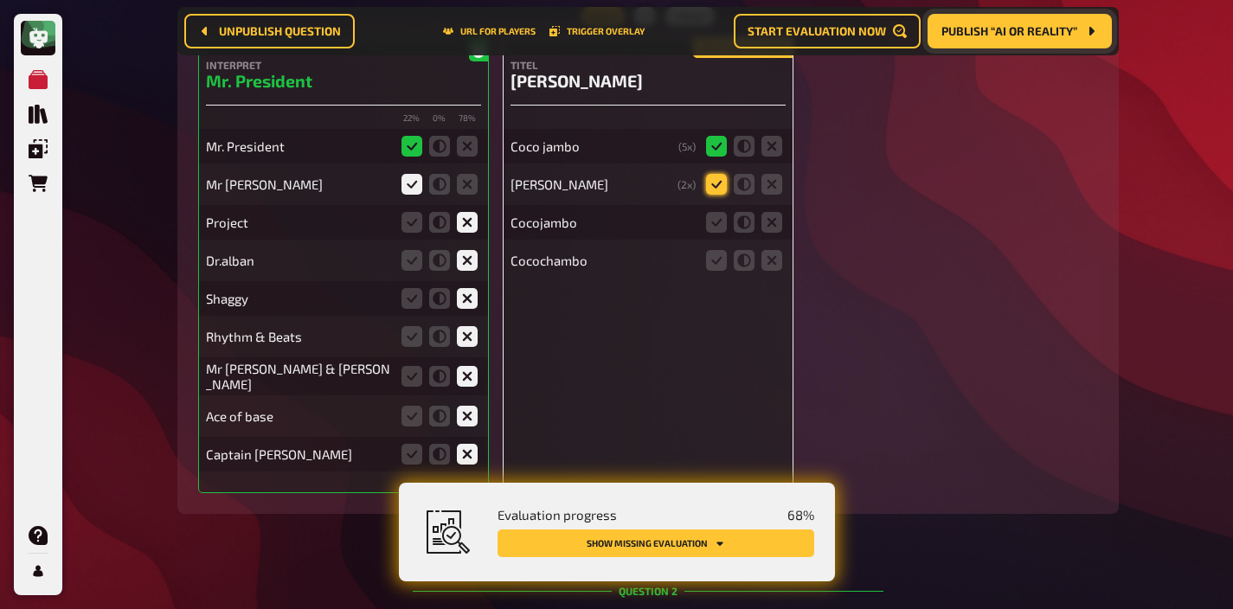
click at [716, 182] on icon at bounding box center [716, 184] width 21 height 21
click at [0, 0] on input "radio" at bounding box center [0, 0] width 0 height 0
click at [716, 215] on fieldset at bounding box center [744, 223] width 83 height 28
click at [716, 229] on icon at bounding box center [716, 222] width 21 height 21
click at [0, 0] on input "radio" at bounding box center [0, 0] width 0 height 0
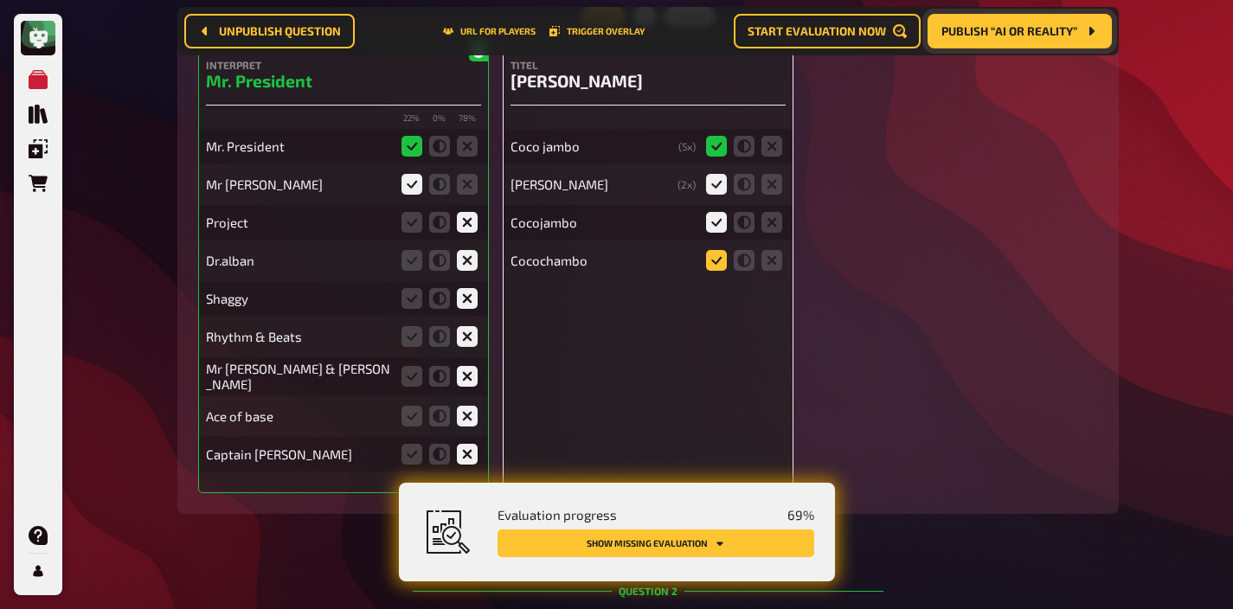
click at [716, 261] on icon at bounding box center [716, 260] width 21 height 21
click at [0, 0] on input "radio" at bounding box center [0, 0] width 0 height 0
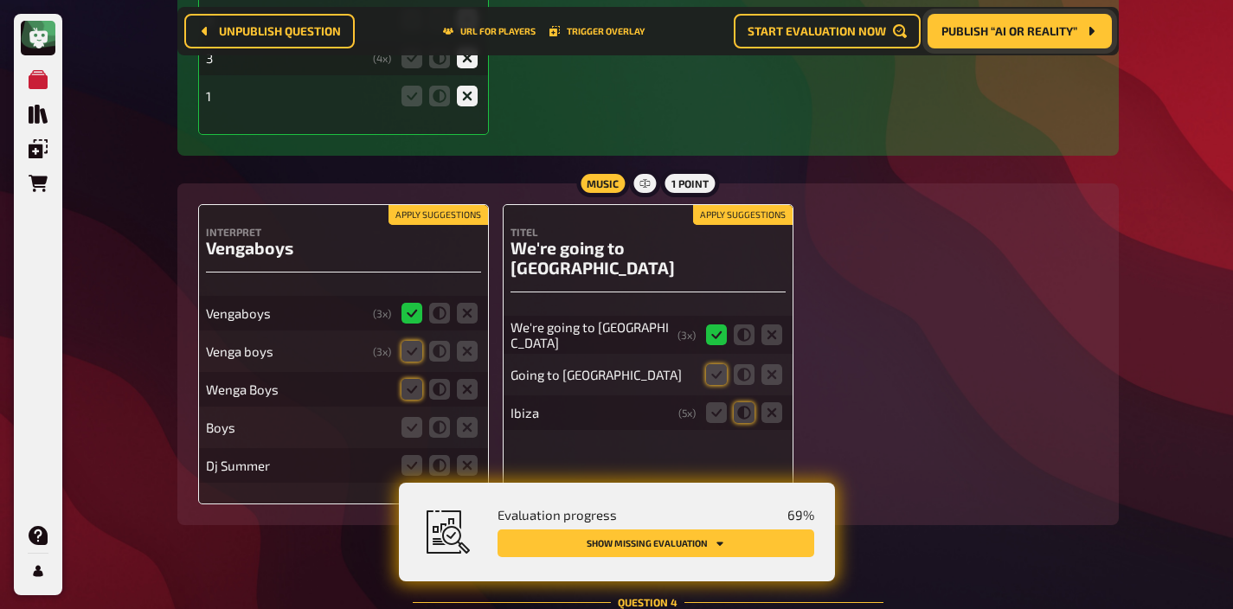
scroll to position [3058, 0]
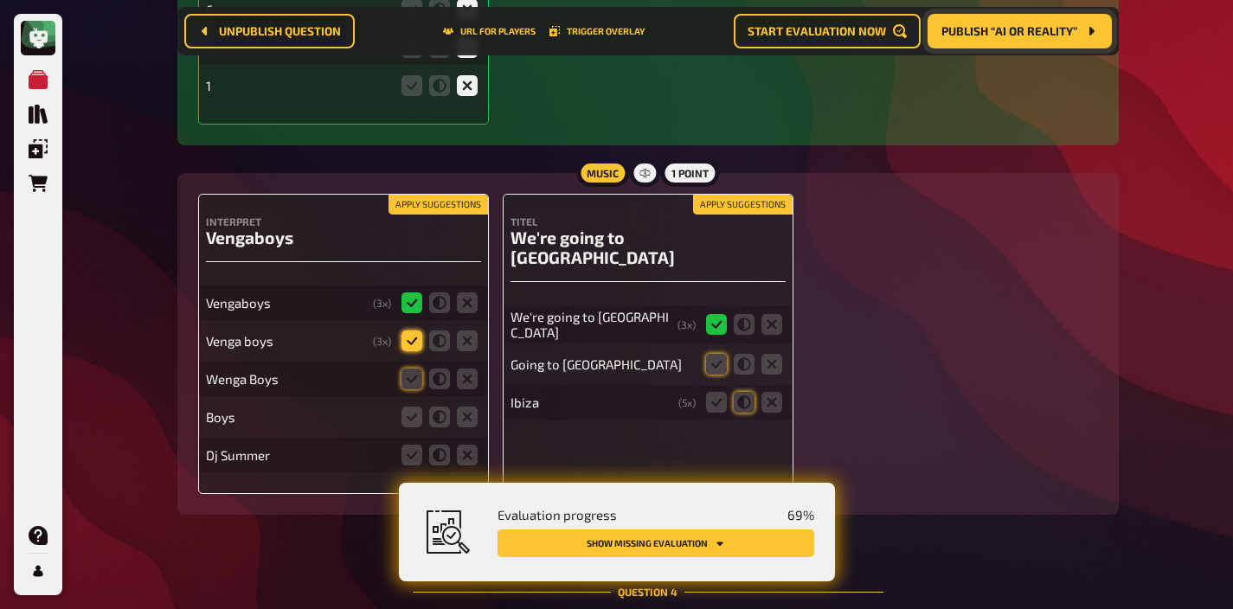
click at [406, 338] on icon at bounding box center [411, 341] width 21 height 21
click at [0, 0] on input "radio" at bounding box center [0, 0] width 0 height 0
click at [406, 375] on icon at bounding box center [411, 379] width 21 height 21
click at [0, 0] on input "radio" at bounding box center [0, 0] width 0 height 0
click at [438, 420] on icon at bounding box center [439, 417] width 21 height 21
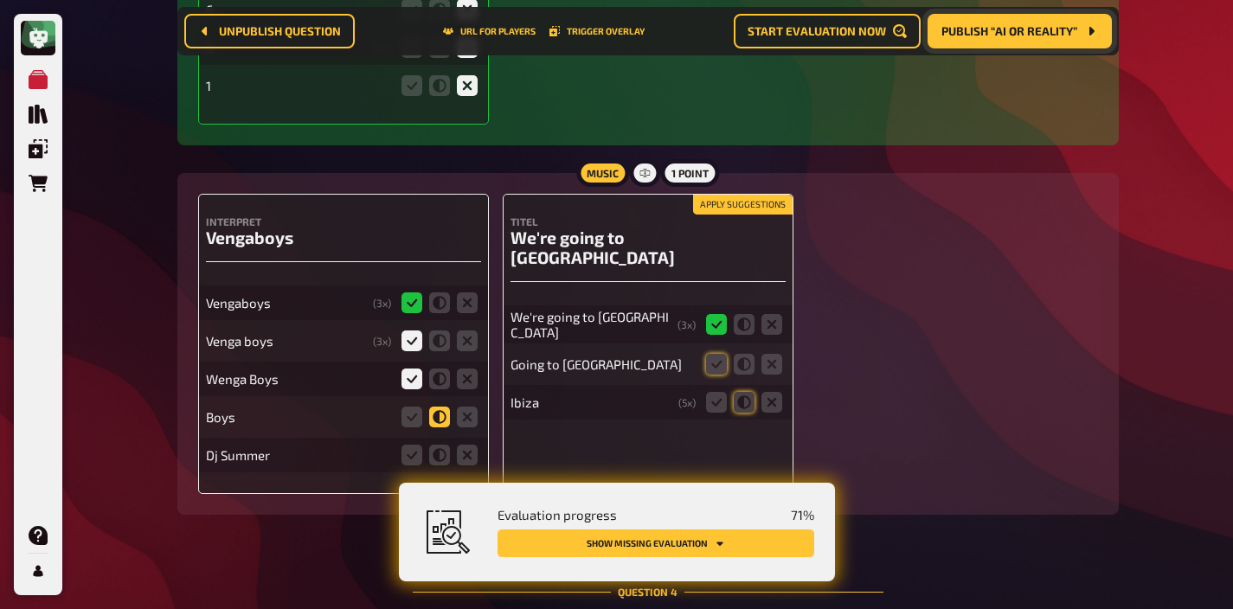
click at [0, 0] on input "radio" at bounding box center [0, 0] width 0 height 0
click at [459, 452] on icon at bounding box center [467, 455] width 21 height 21
click at [0, 0] on input "radio" at bounding box center [0, 0] width 0 height 0
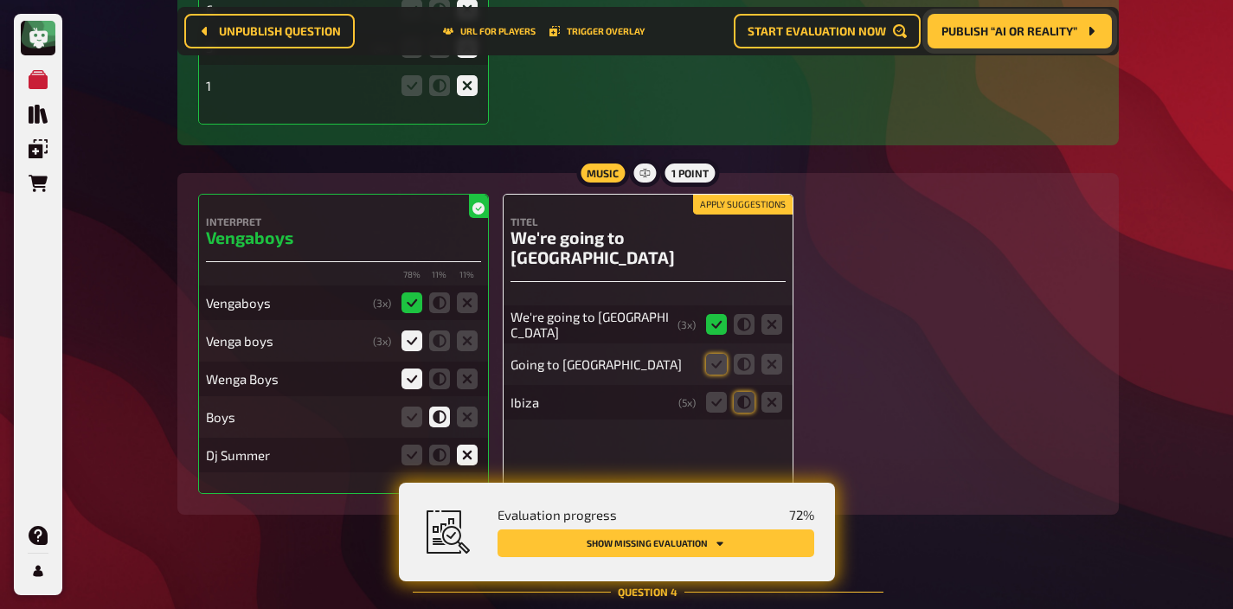
click at [713, 209] on button "Apply suggestions" at bounding box center [742, 205] width 99 height 19
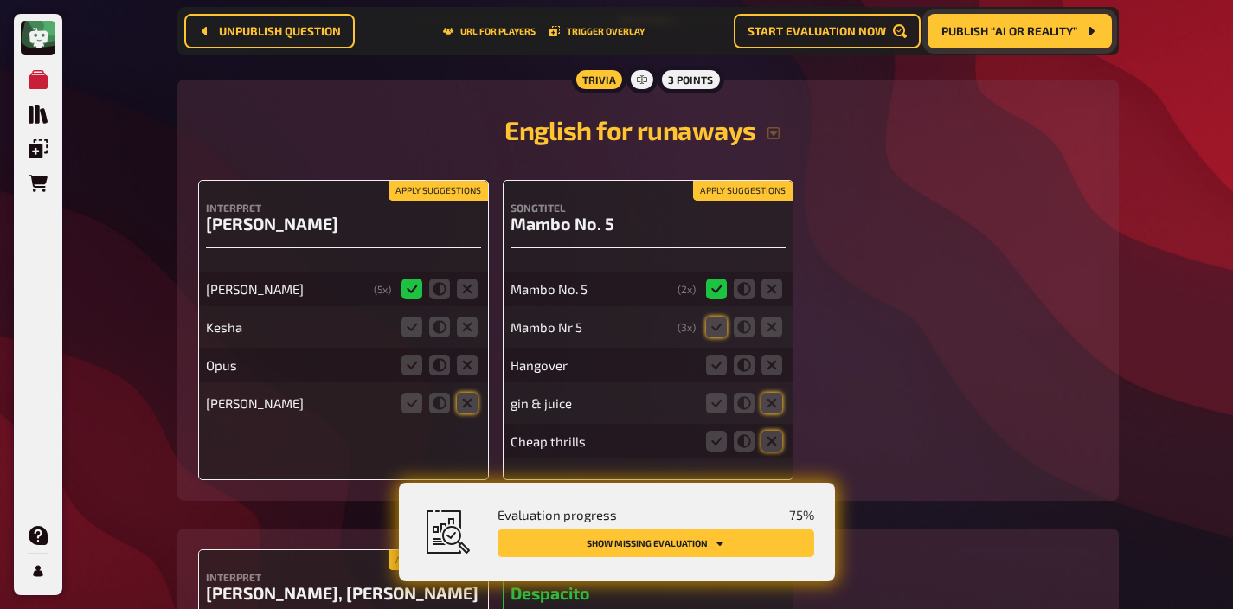
scroll to position [3635, 0]
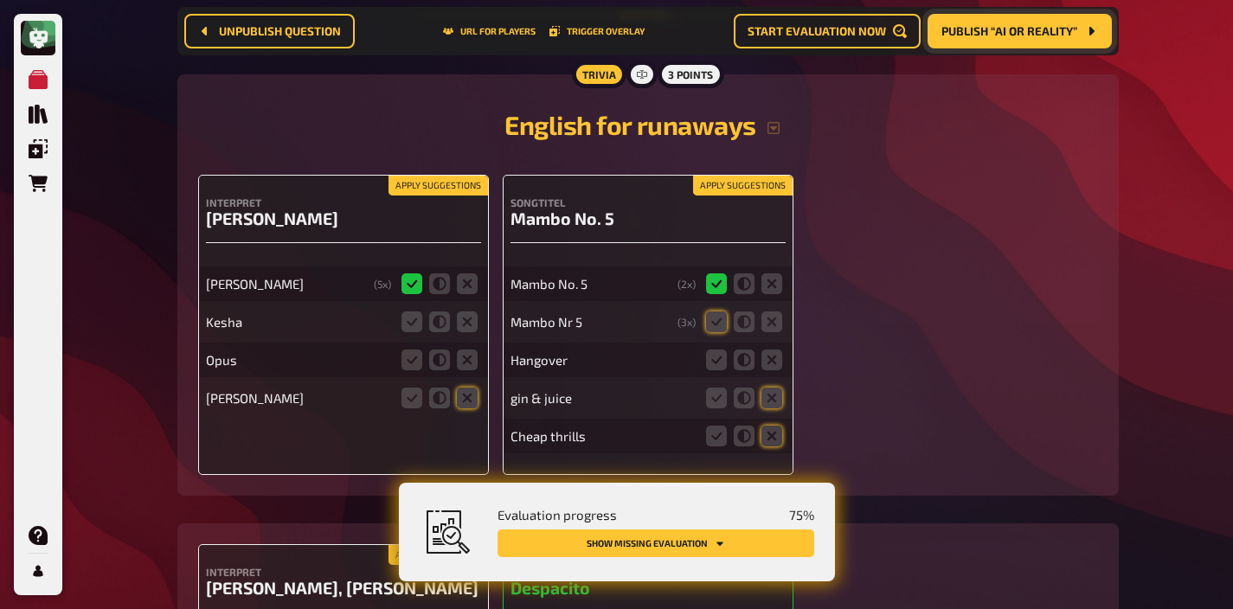
click at [404, 189] on button "Apply suggestions" at bounding box center [437, 185] width 99 height 19
click at [465, 330] on icon at bounding box center [467, 321] width 21 height 21
click at [0, 0] on input "radio" at bounding box center [0, 0] width 0 height 0
click at [465, 362] on icon at bounding box center [467, 360] width 21 height 21
click at [0, 0] on input "radio" at bounding box center [0, 0] width 0 height 0
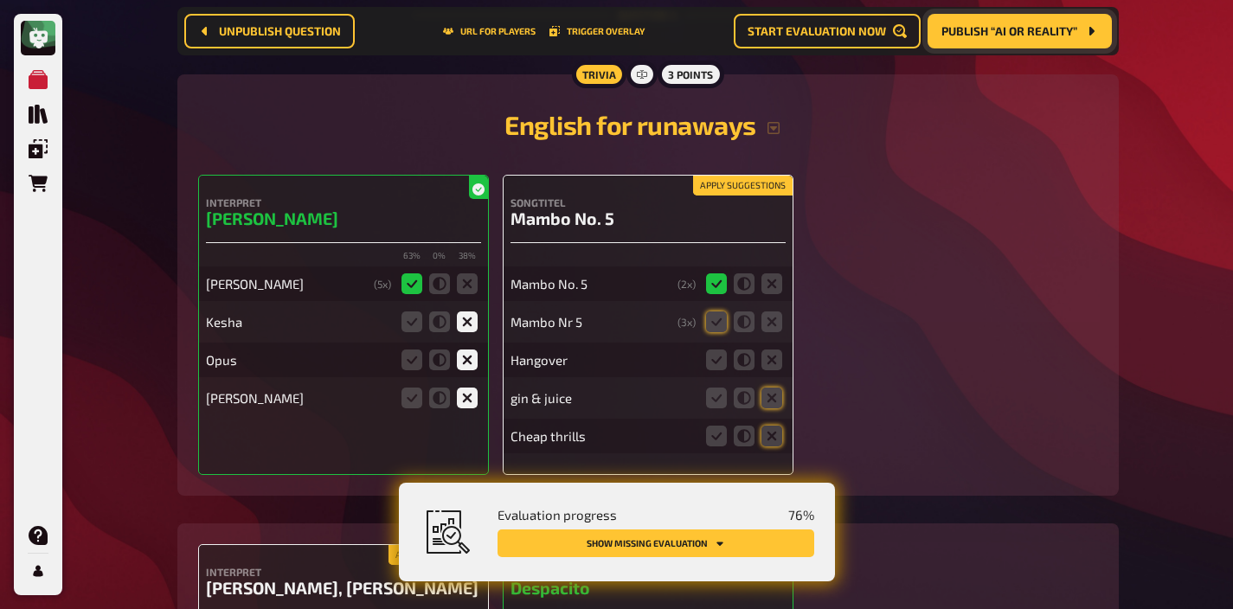
click at [748, 196] on button "Apply suggestions" at bounding box center [742, 185] width 99 height 19
click at [772, 361] on icon at bounding box center [771, 360] width 21 height 21
click at [0, 0] on input "radio" at bounding box center [0, 0] width 0 height 0
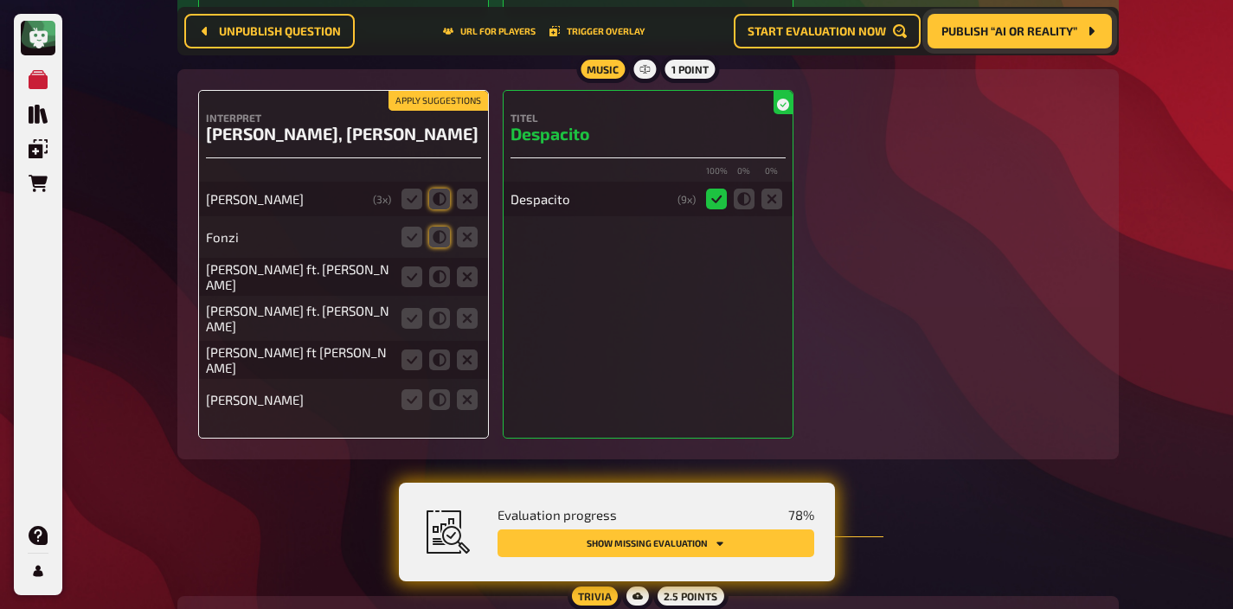
scroll to position [4091, 0]
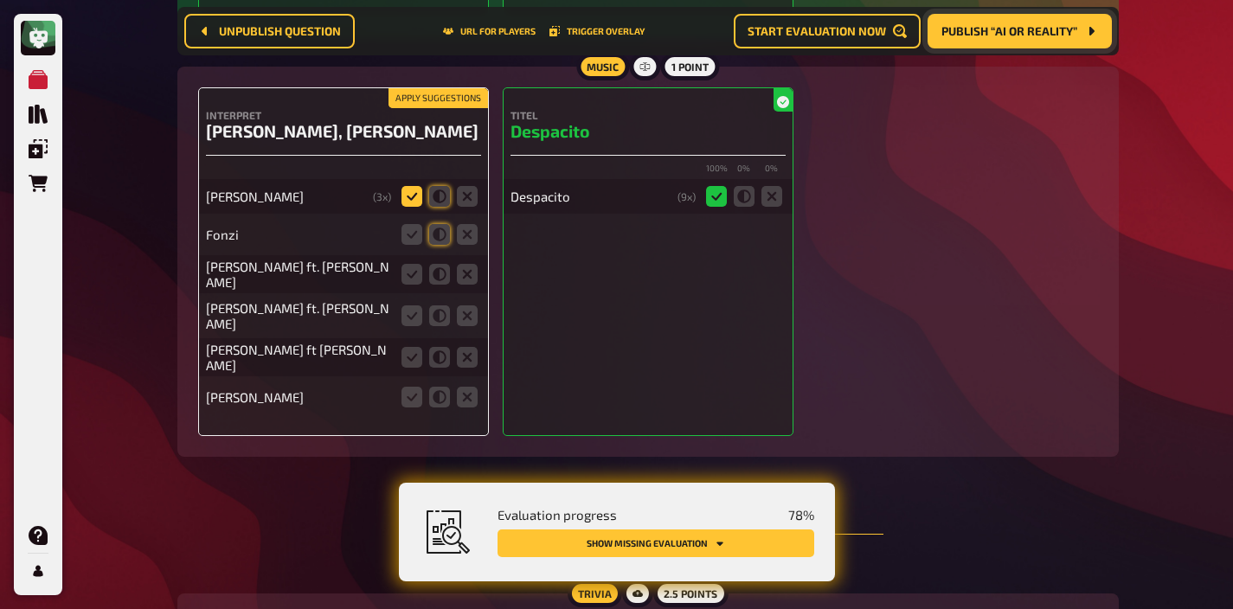
click at [415, 206] on icon at bounding box center [411, 196] width 21 height 21
click at [0, 0] on input "radio" at bounding box center [0, 0] width 0 height 0
click at [412, 242] on icon at bounding box center [411, 234] width 21 height 21
click at [0, 0] on input "radio" at bounding box center [0, 0] width 0 height 0
click at [410, 285] on icon at bounding box center [411, 274] width 21 height 21
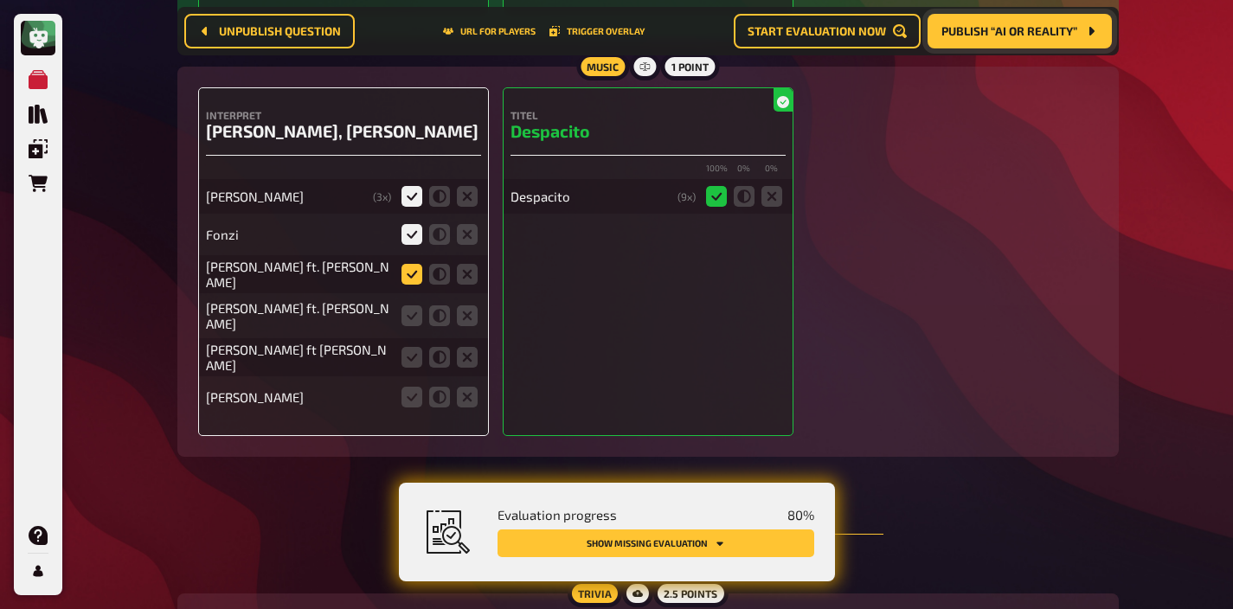
click at [0, 0] on input "radio" at bounding box center [0, 0] width 0 height 0
click at [410, 314] on icon at bounding box center [411, 315] width 21 height 21
click at [0, 0] on input "radio" at bounding box center [0, 0] width 0 height 0
click at [433, 353] on icon at bounding box center [439, 357] width 21 height 21
click at [0, 0] on input "radio" at bounding box center [0, 0] width 0 height 0
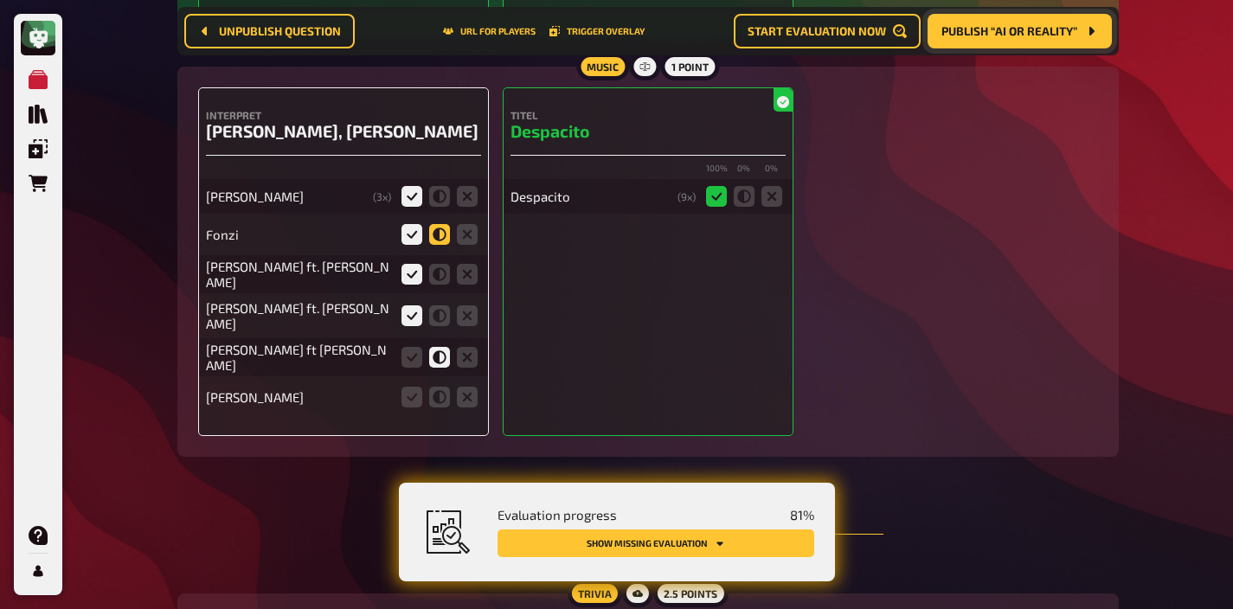
click at [441, 245] on icon at bounding box center [439, 234] width 21 height 21
click at [0, 0] on input "radio" at bounding box center [0, 0] width 0 height 0
click at [440, 197] on icon at bounding box center [439, 196] width 21 height 21
click at [0, 0] on input "radio" at bounding box center [0, 0] width 0 height 0
click at [468, 392] on icon at bounding box center [467, 397] width 21 height 21
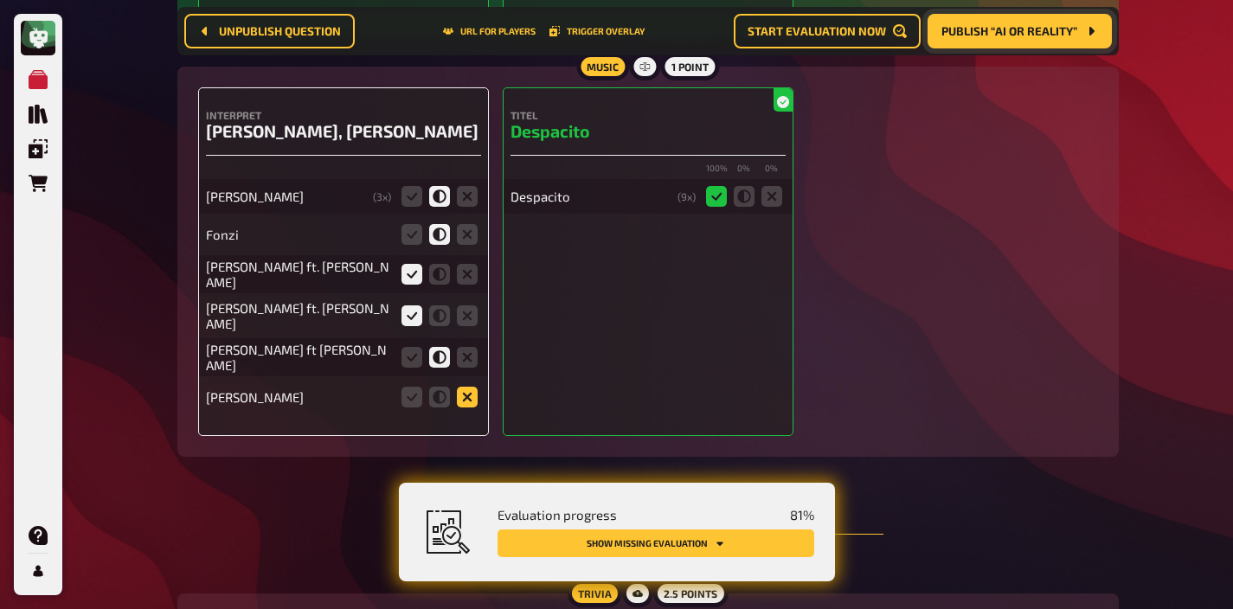
click at [0, 0] on input "radio" at bounding box center [0, 0] width 0 height 0
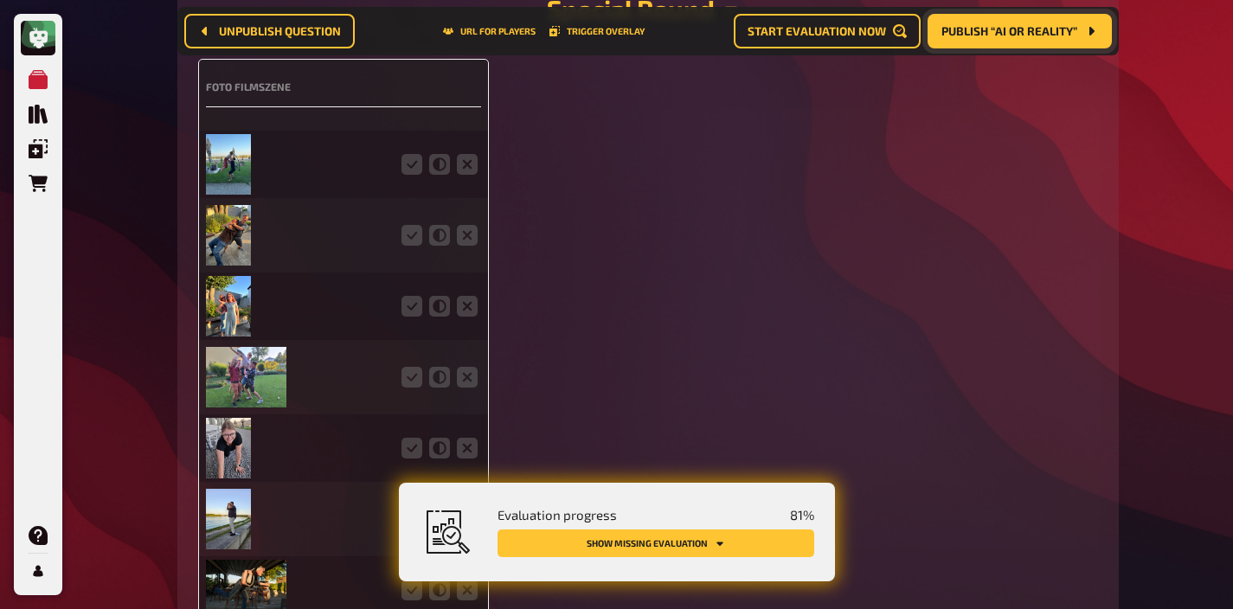
scroll to position [4734, 0]
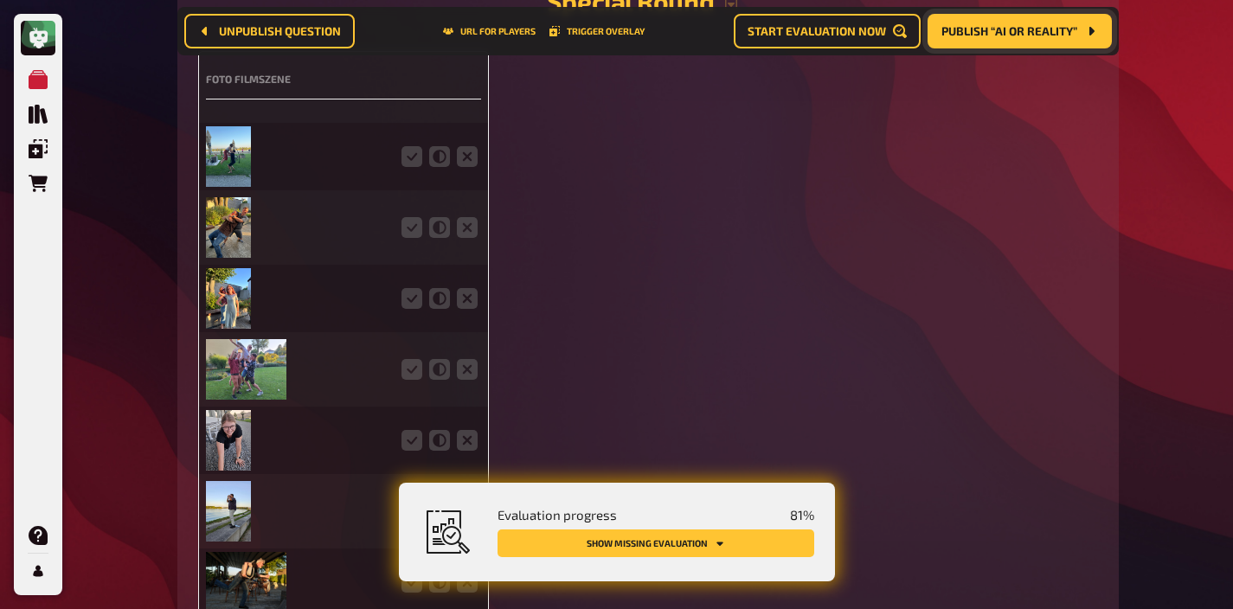
click at [240, 134] on img at bounding box center [229, 156] width 46 height 61
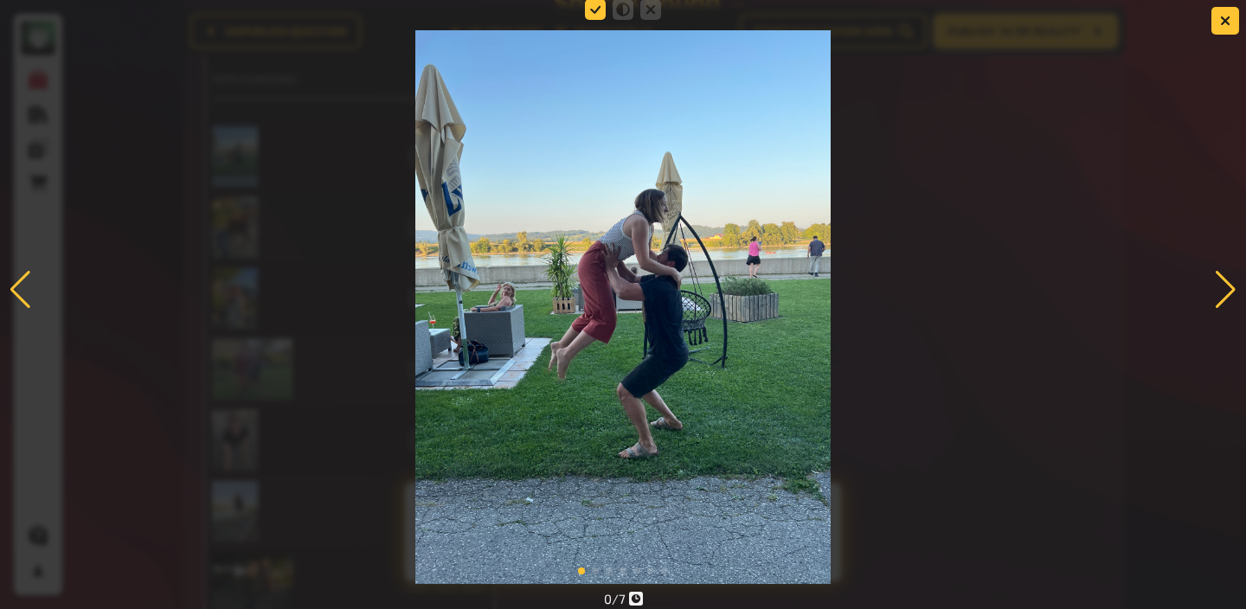
click at [594, 13] on icon at bounding box center [595, 9] width 21 height 21
click at [0, 0] on input "radio" at bounding box center [0, 0] width 0 height 0
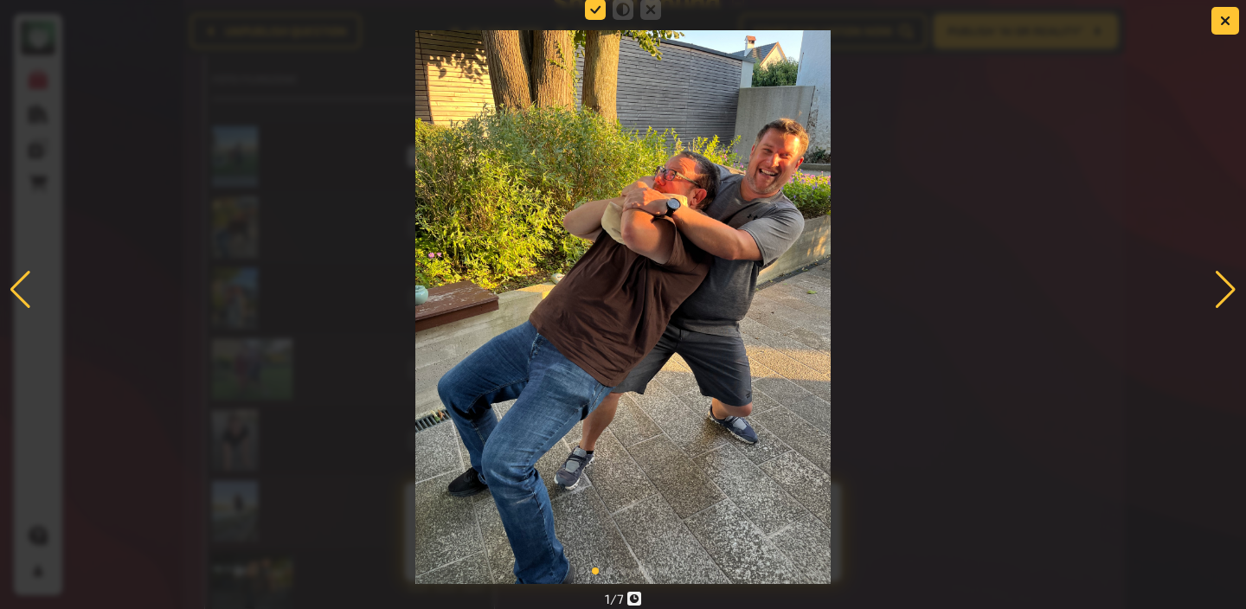
click at [594, 10] on icon at bounding box center [595, 9] width 21 height 21
click at [0, 0] on input "radio" at bounding box center [0, 0] width 0 height 0
click at [1229, 278] on div at bounding box center [1225, 290] width 23 height 38
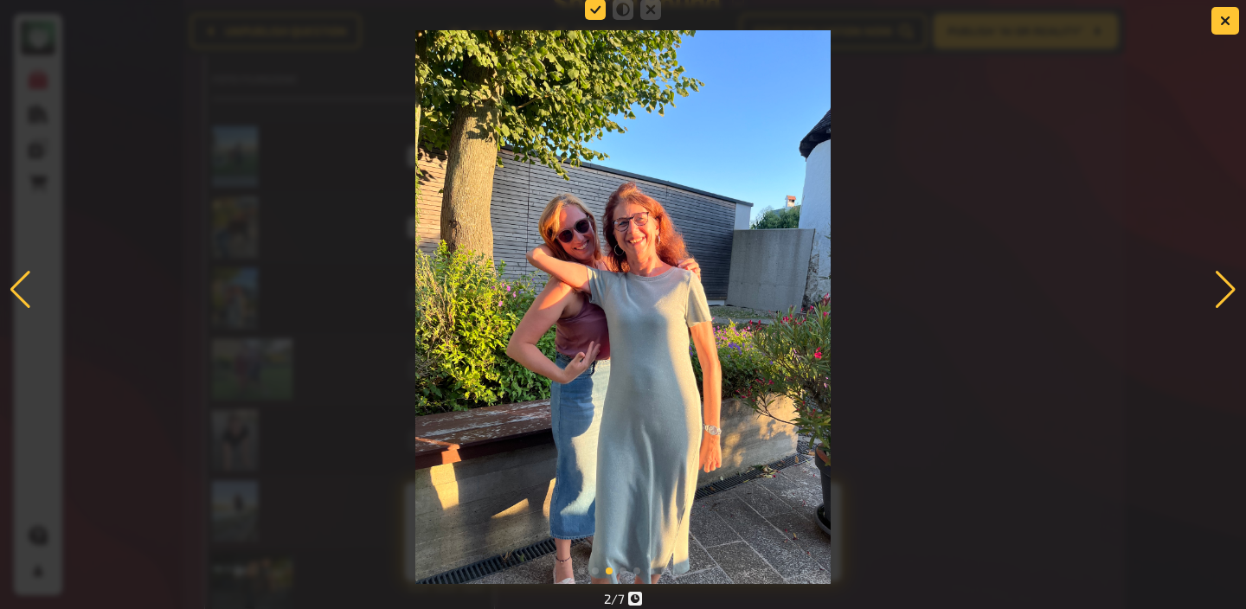
click at [596, 14] on icon at bounding box center [595, 9] width 21 height 21
click at [0, 0] on input "radio" at bounding box center [0, 0] width 0 height 0
click at [1216, 271] on div at bounding box center [1225, 290] width 23 height 38
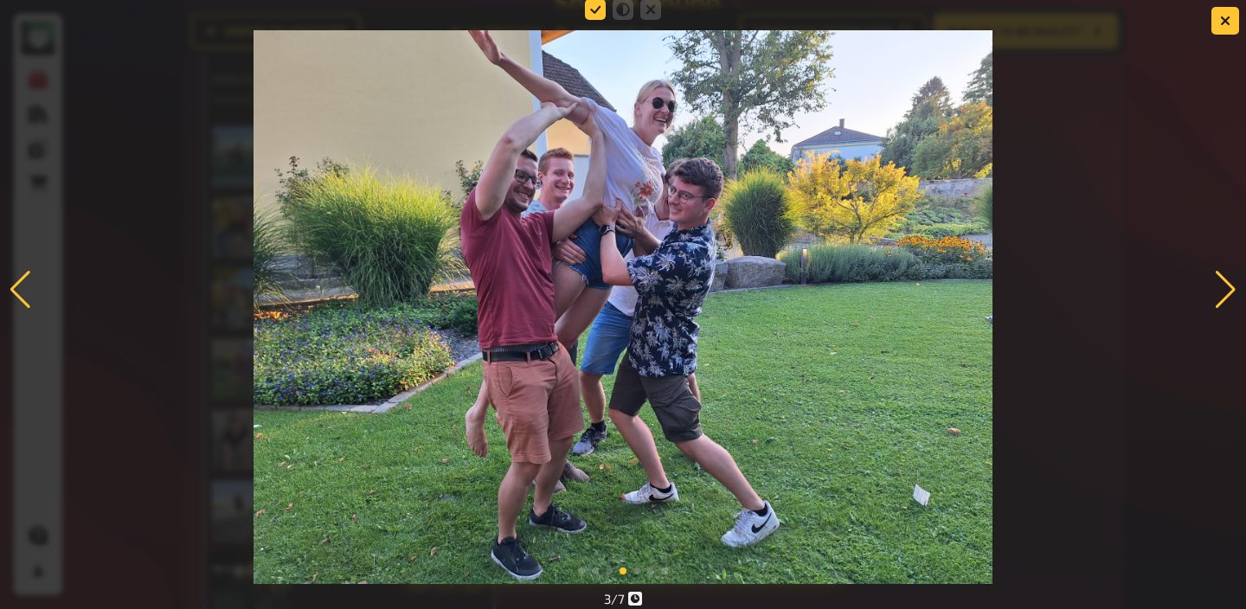
click at [598, 15] on icon at bounding box center [595, 9] width 21 height 21
click at [0, 0] on input "radio" at bounding box center [0, 0] width 0 height 0
click at [1229, 287] on div at bounding box center [1225, 290] width 23 height 38
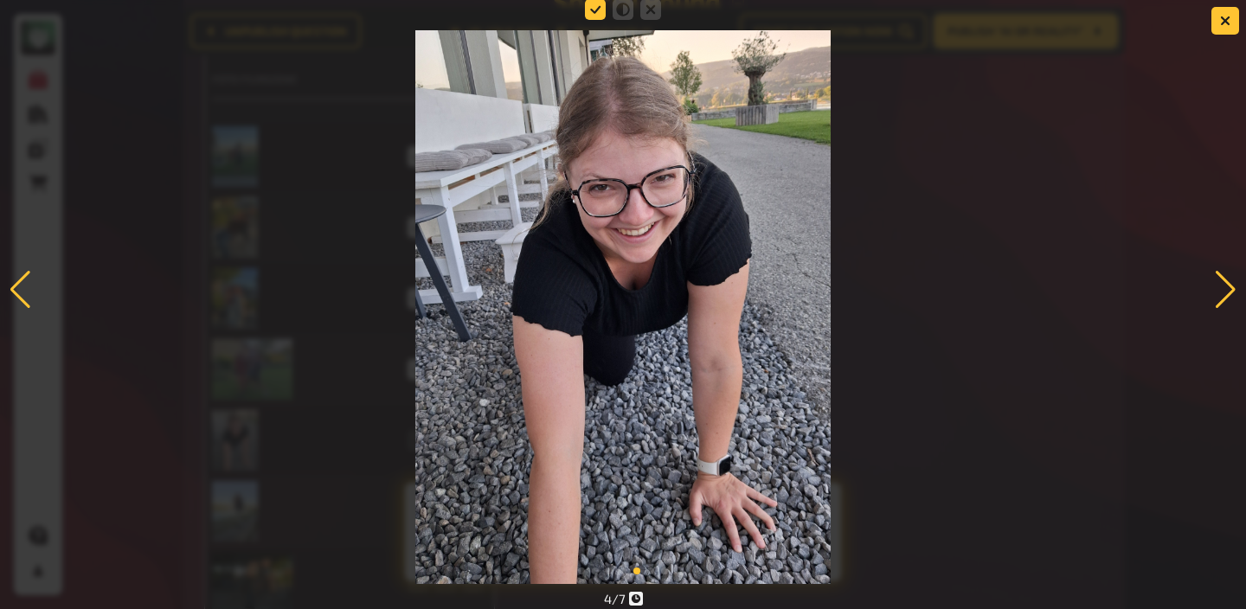
click at [600, 7] on icon at bounding box center [595, 9] width 21 height 21
click at [0, 0] on input "radio" at bounding box center [0, 0] width 0 height 0
click at [1220, 284] on div at bounding box center [1225, 290] width 23 height 38
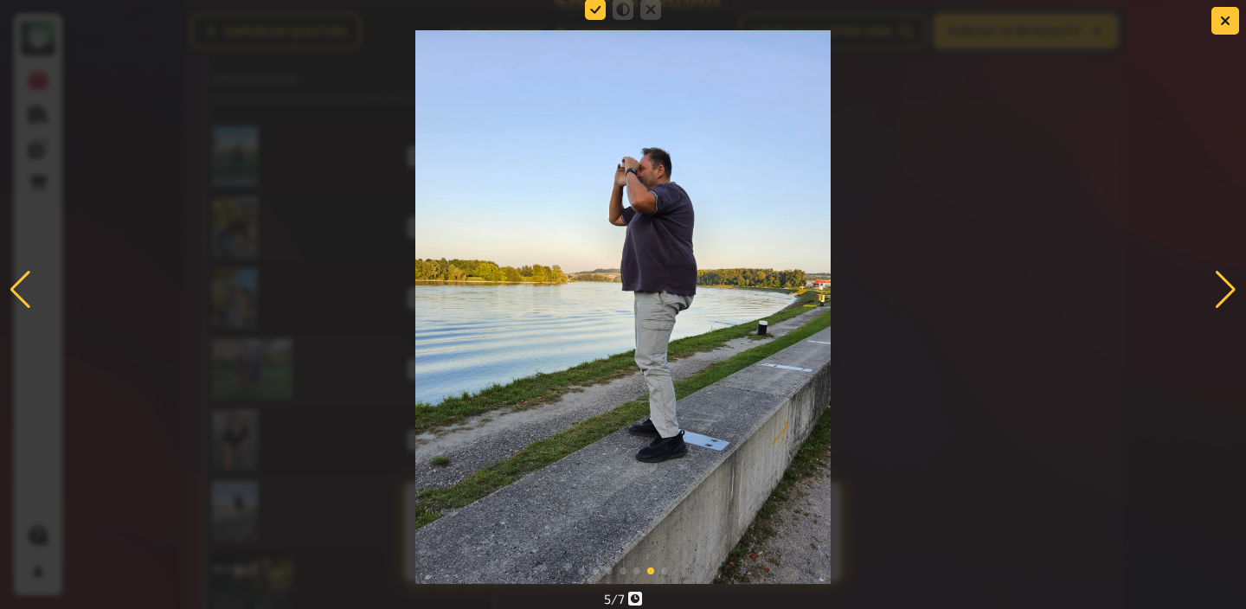
click at [592, 11] on icon at bounding box center [595, 9] width 21 height 21
click at [0, 0] on input "radio" at bounding box center [0, 0] width 0 height 0
click at [1229, 277] on div at bounding box center [1225, 290] width 23 height 38
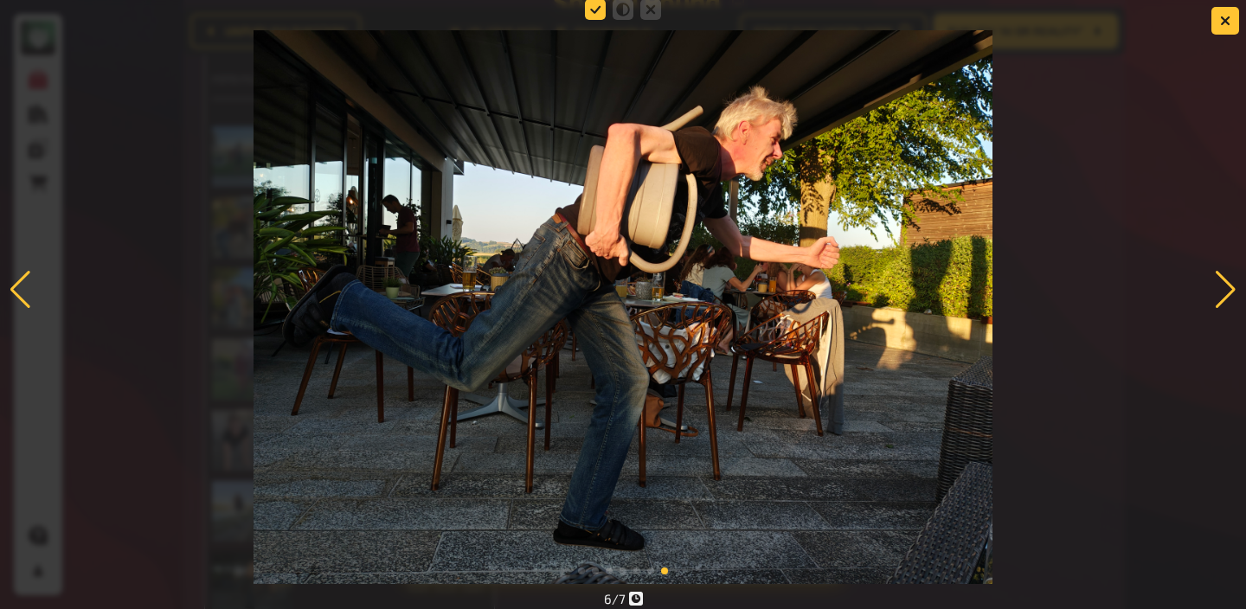
click at [599, 10] on icon at bounding box center [595, 9] width 21 height 21
click at [0, 0] on input "radio" at bounding box center [0, 0] width 0 height 0
click at [1223, 283] on div at bounding box center [1225, 290] width 23 height 38
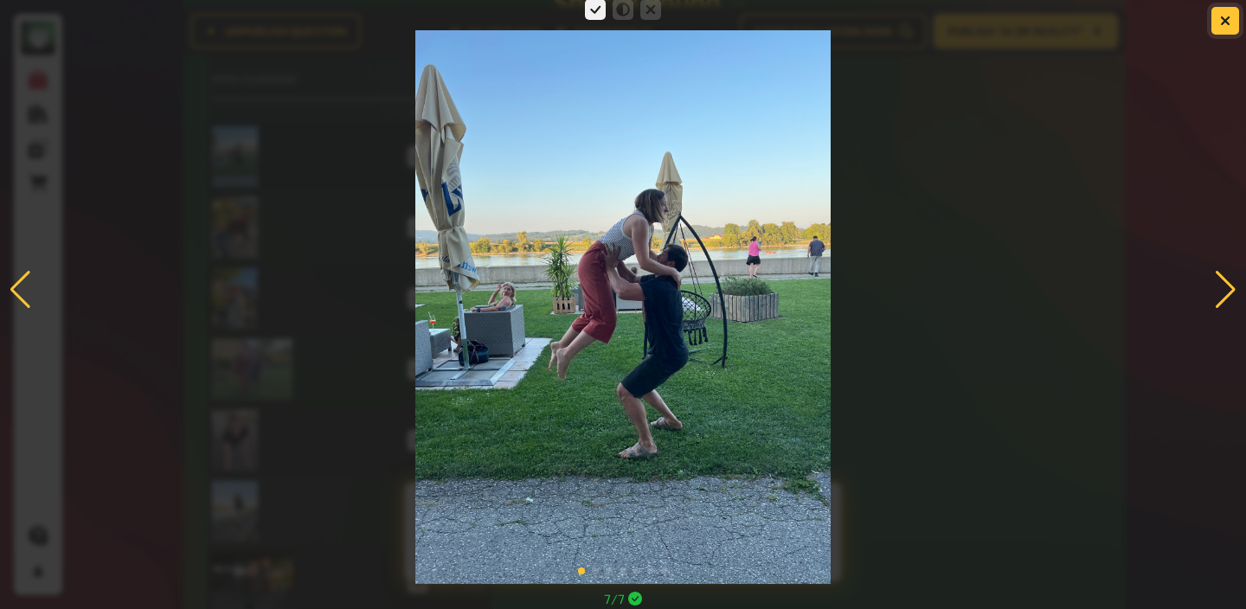
click at [1223, 22] on icon "button" at bounding box center [1225, 20] width 16 height 16
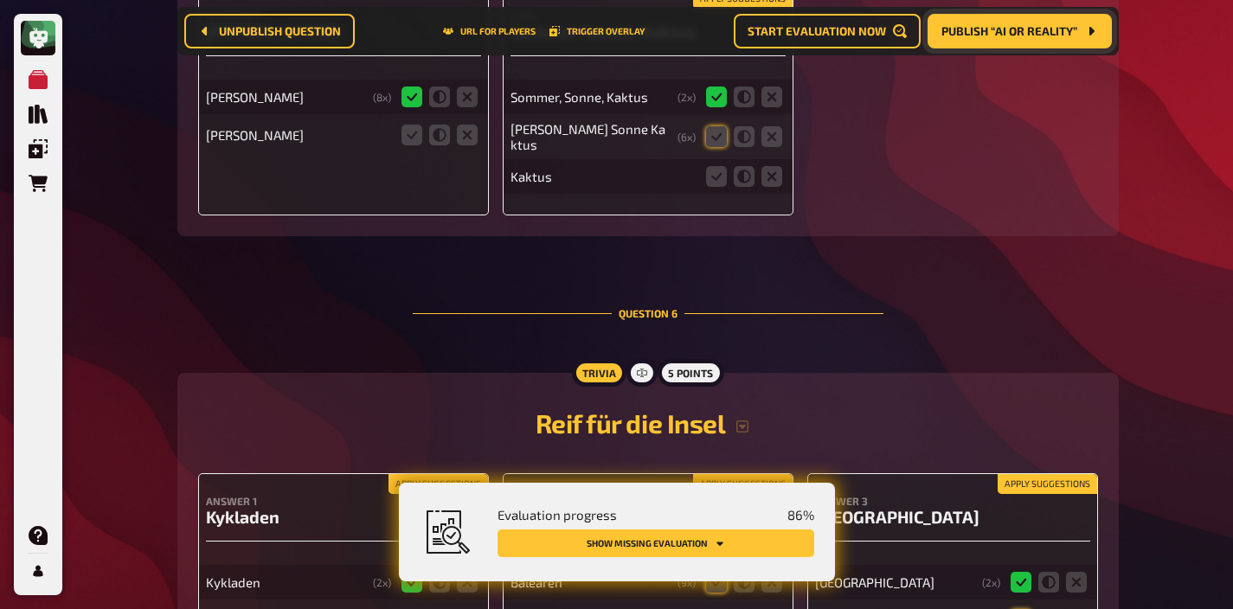
scroll to position [5452, 0]
click at [462, 125] on icon at bounding box center [467, 135] width 21 height 21
click at [0, 0] on input "radio" at bounding box center [0, 0] width 0 height 0
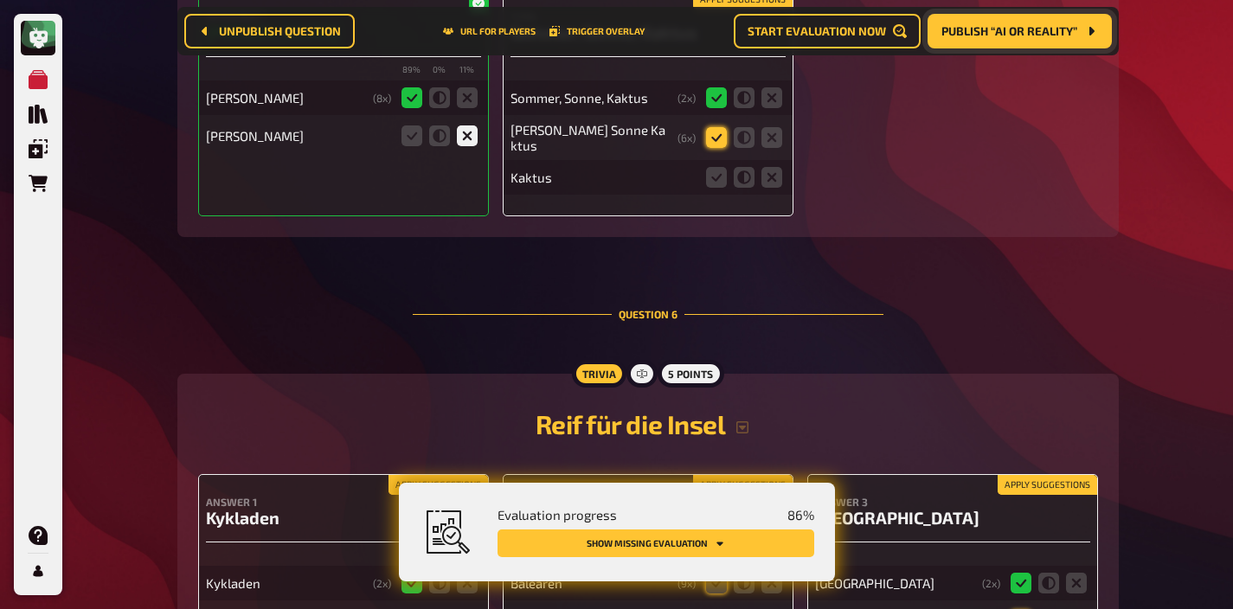
click at [716, 133] on icon at bounding box center [716, 137] width 21 height 21
click at [0, 0] on input "radio" at bounding box center [0, 0] width 0 height 0
click at [742, 172] on icon at bounding box center [744, 177] width 21 height 21
click at [0, 0] on input "radio" at bounding box center [0, 0] width 0 height 0
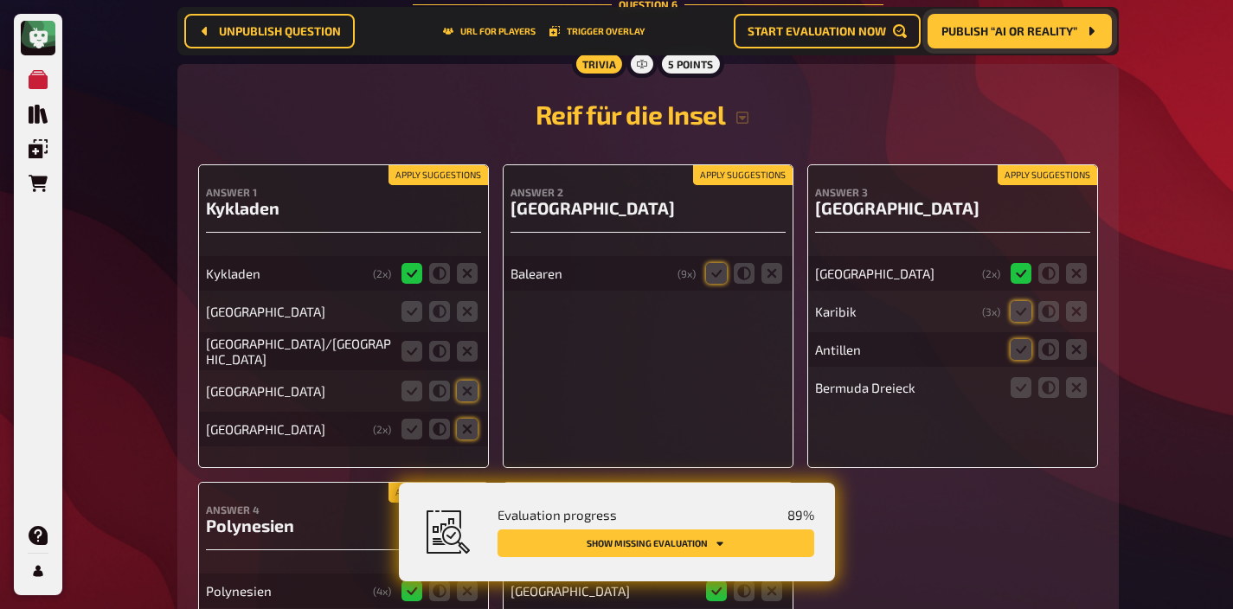
scroll to position [5837, 0]
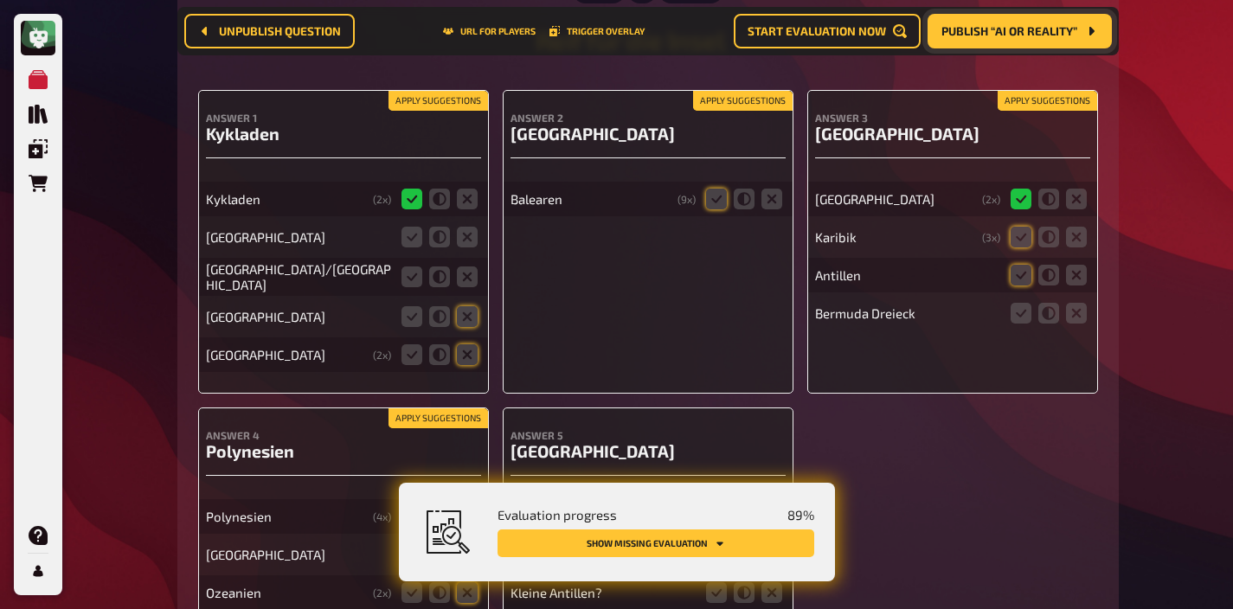
click at [439, 94] on button "Apply suggestions" at bounding box center [437, 101] width 99 height 19
click at [465, 235] on icon at bounding box center [467, 237] width 21 height 21
click at [0, 0] on input "radio" at bounding box center [0, 0] width 0 height 0
click at [465, 266] on icon at bounding box center [467, 276] width 21 height 21
click at [0, 0] on input "radio" at bounding box center [0, 0] width 0 height 0
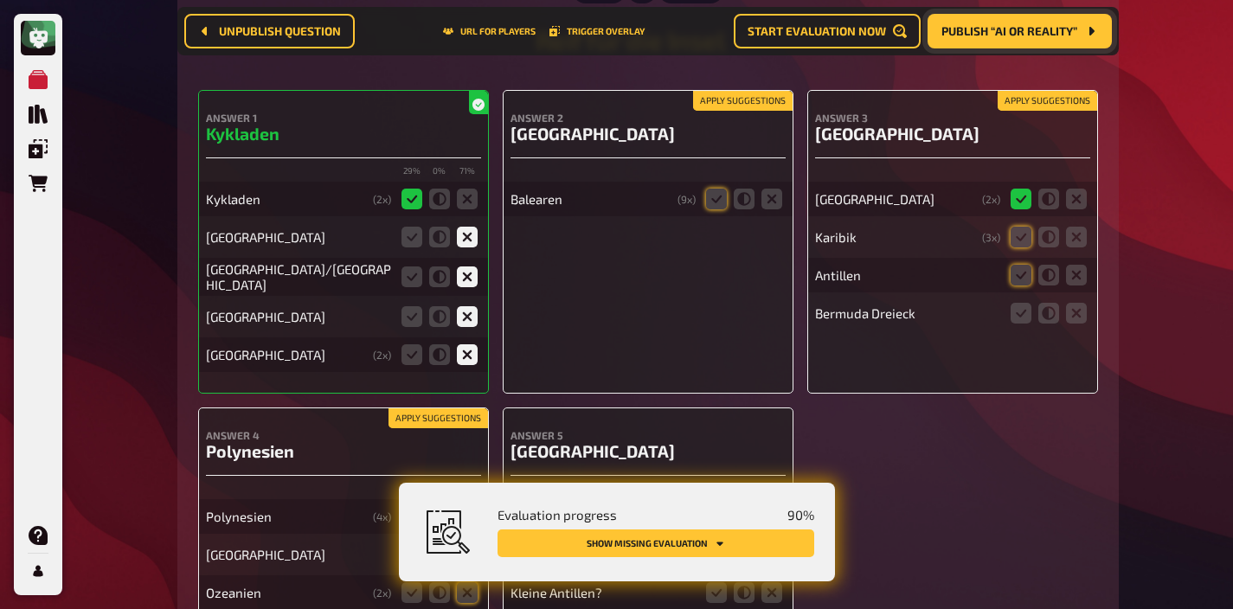
click at [731, 94] on button "Apply suggestions" at bounding box center [742, 101] width 99 height 19
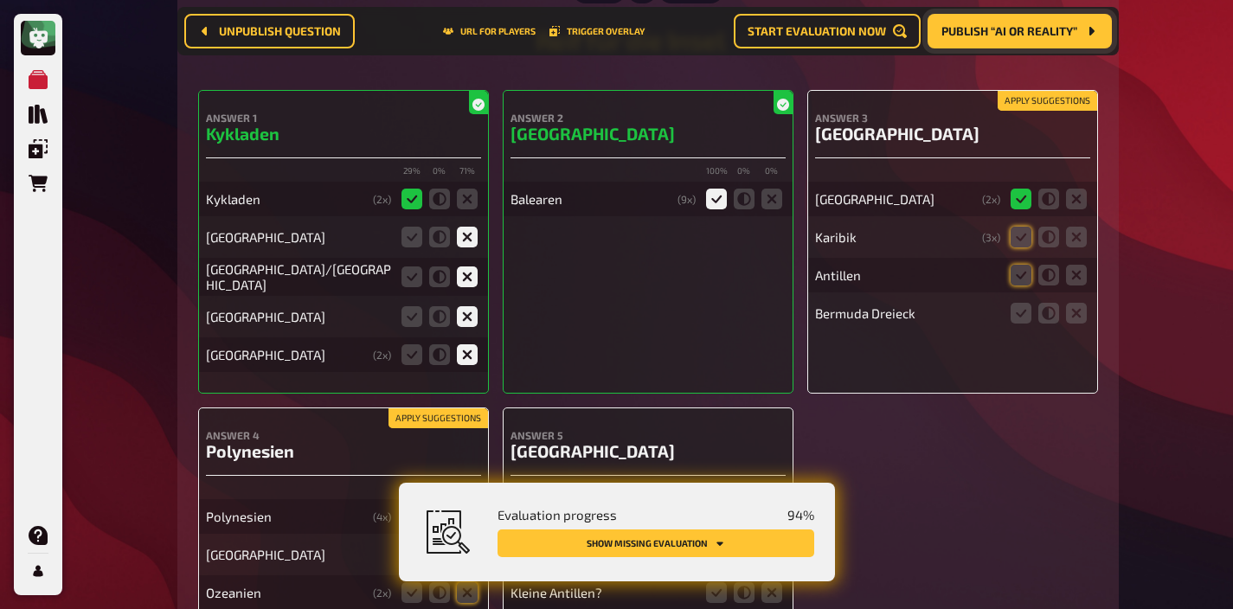
click at [1012, 92] on button "Apply suggestions" at bounding box center [1047, 101] width 99 height 19
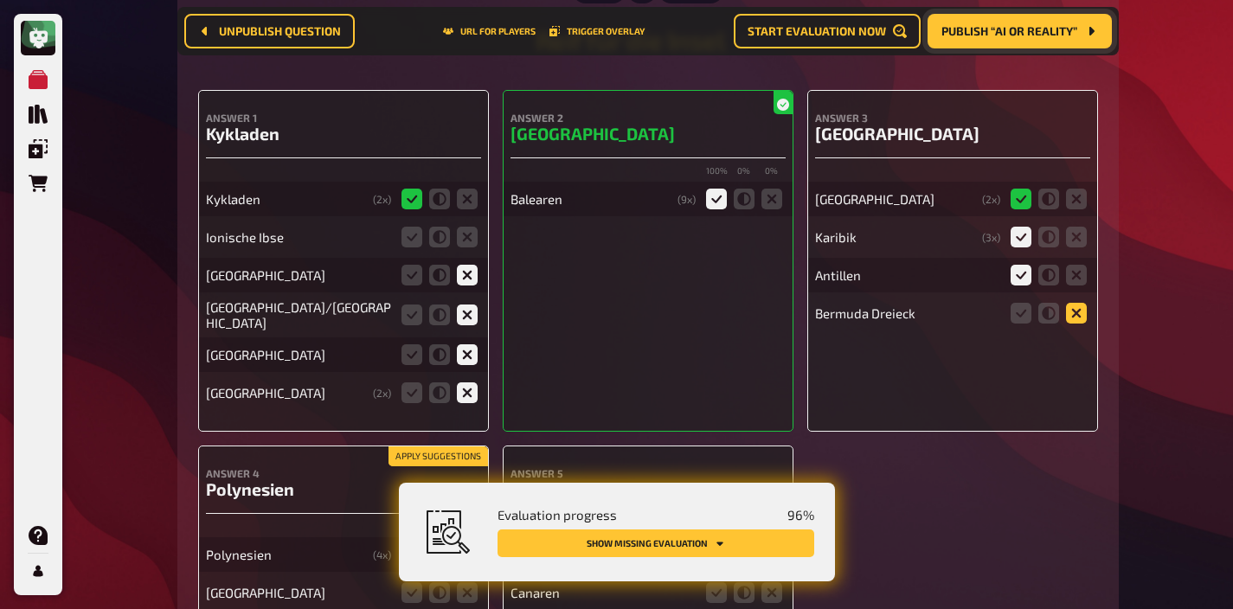
click at [1067, 303] on icon at bounding box center [1076, 313] width 21 height 21
click at [0, 0] on input "radio" at bounding box center [0, 0] width 0 height 0
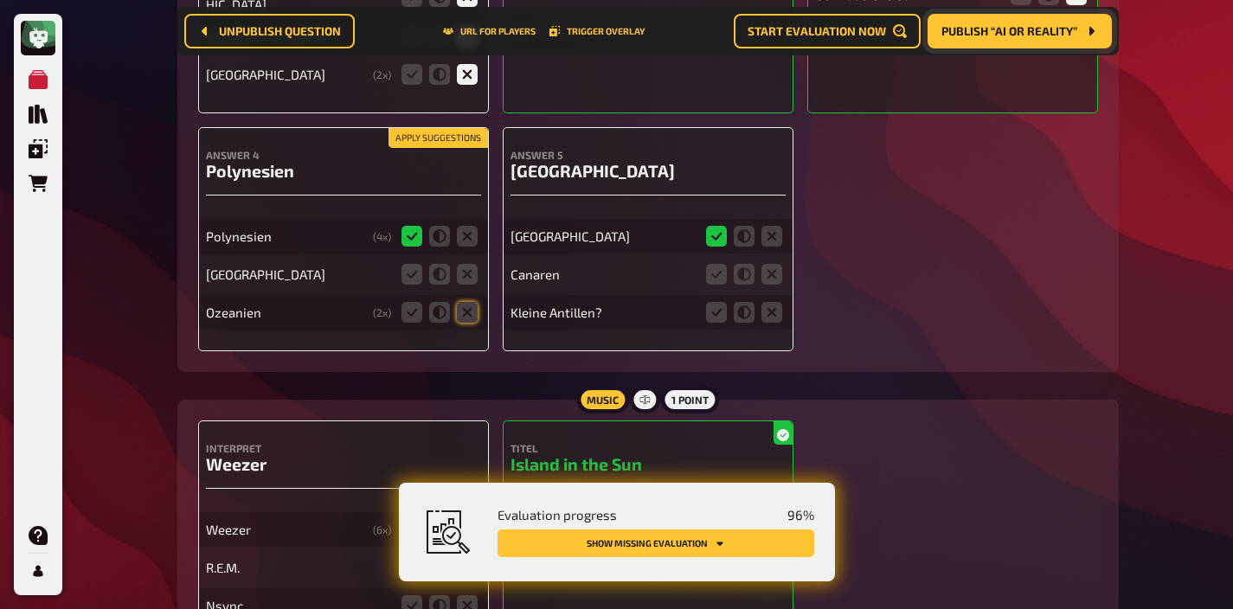
scroll to position [6072, 0]
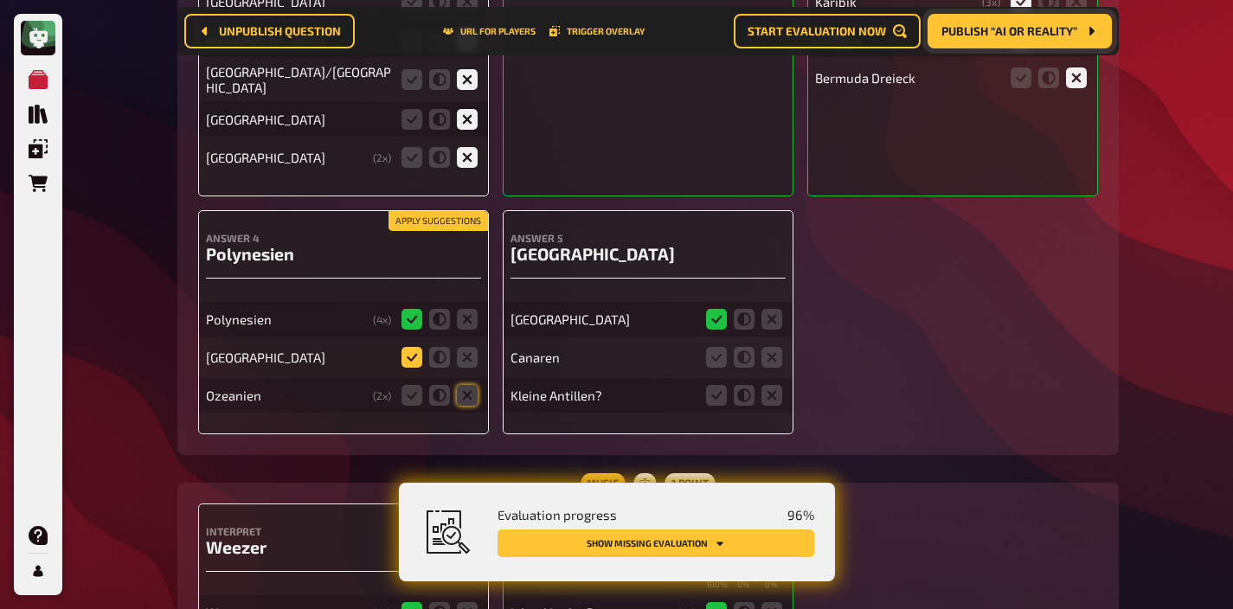
click at [420, 347] on icon at bounding box center [411, 357] width 21 height 21
click at [0, 0] on input "radio" at bounding box center [0, 0] width 0 height 0
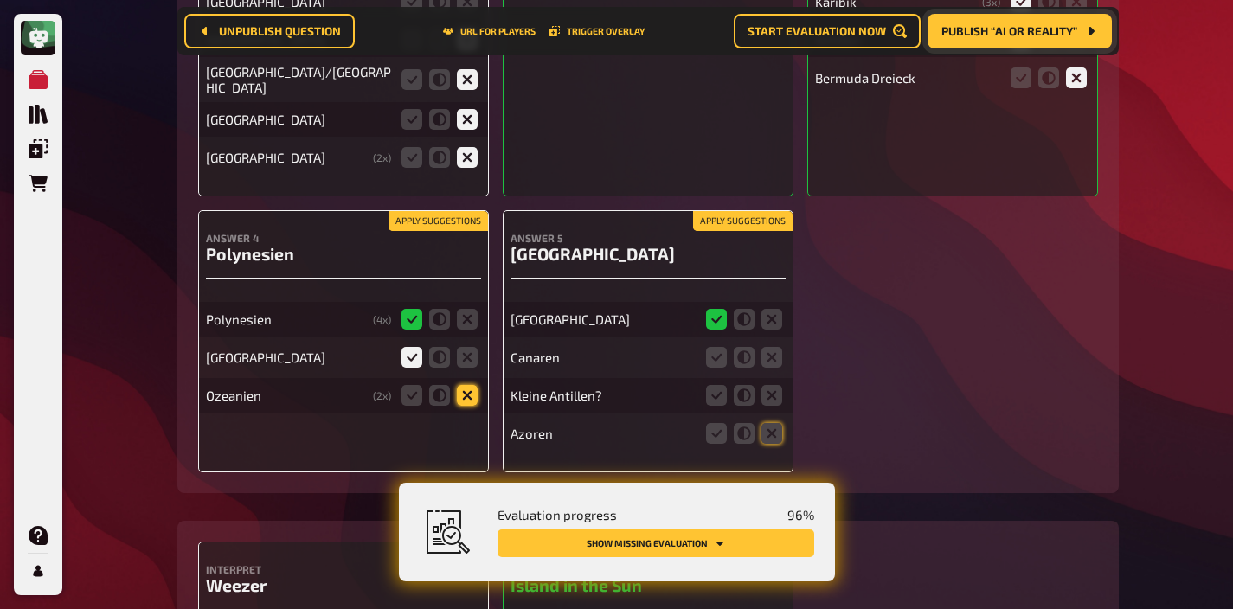
click at [471, 392] on icon at bounding box center [467, 395] width 21 height 21
click at [0, 0] on input "radio" at bounding box center [0, 0] width 0 height 0
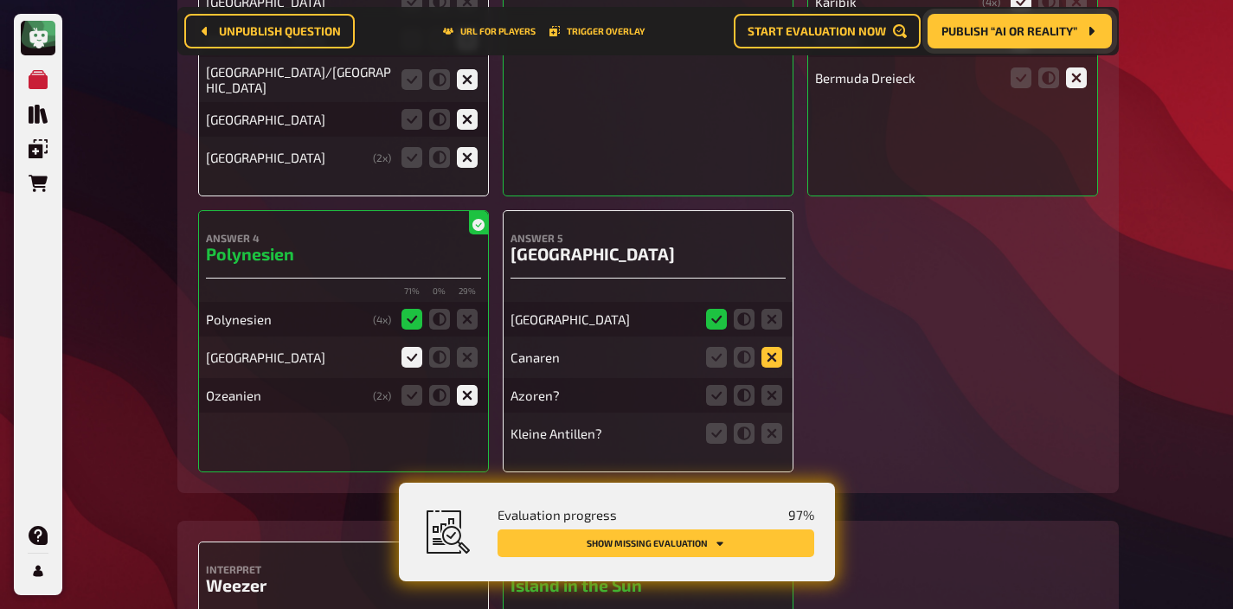
click at [771, 347] on icon at bounding box center [771, 357] width 21 height 21
click at [0, 0] on input "radio" at bounding box center [0, 0] width 0 height 0
click at [767, 385] on icon at bounding box center [771, 395] width 21 height 21
click at [0, 0] on input "radio" at bounding box center [0, 0] width 0 height 0
click at [774, 427] on icon at bounding box center [771, 433] width 21 height 21
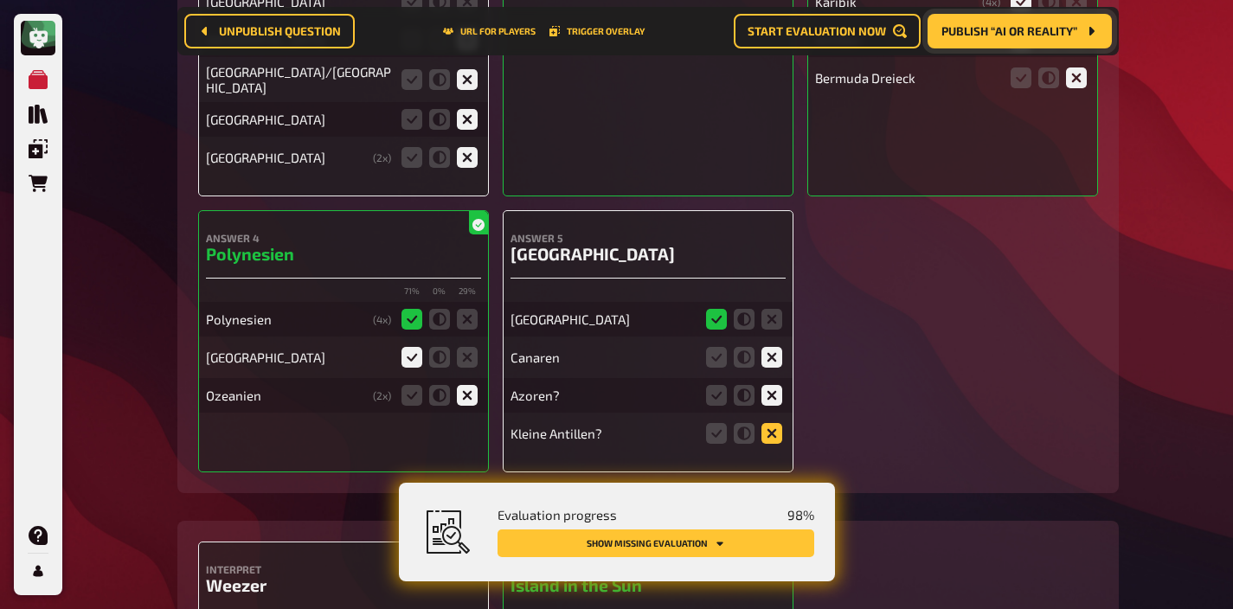
click at [0, 0] on input "radio" at bounding box center [0, 0] width 0 height 0
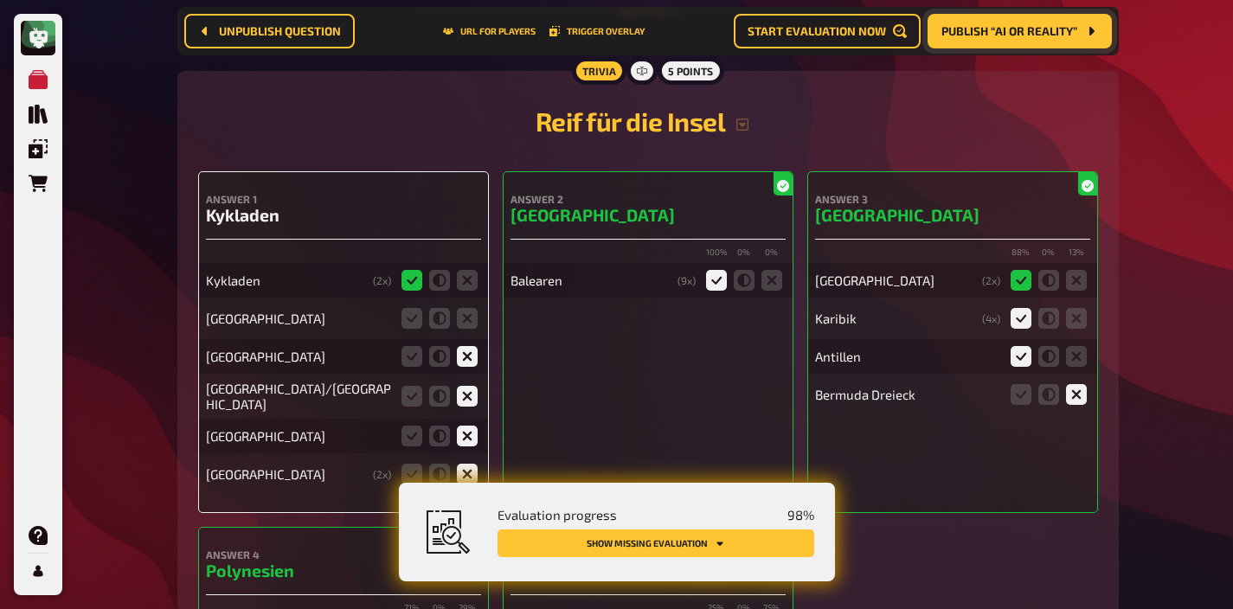
scroll to position [5752, 0]
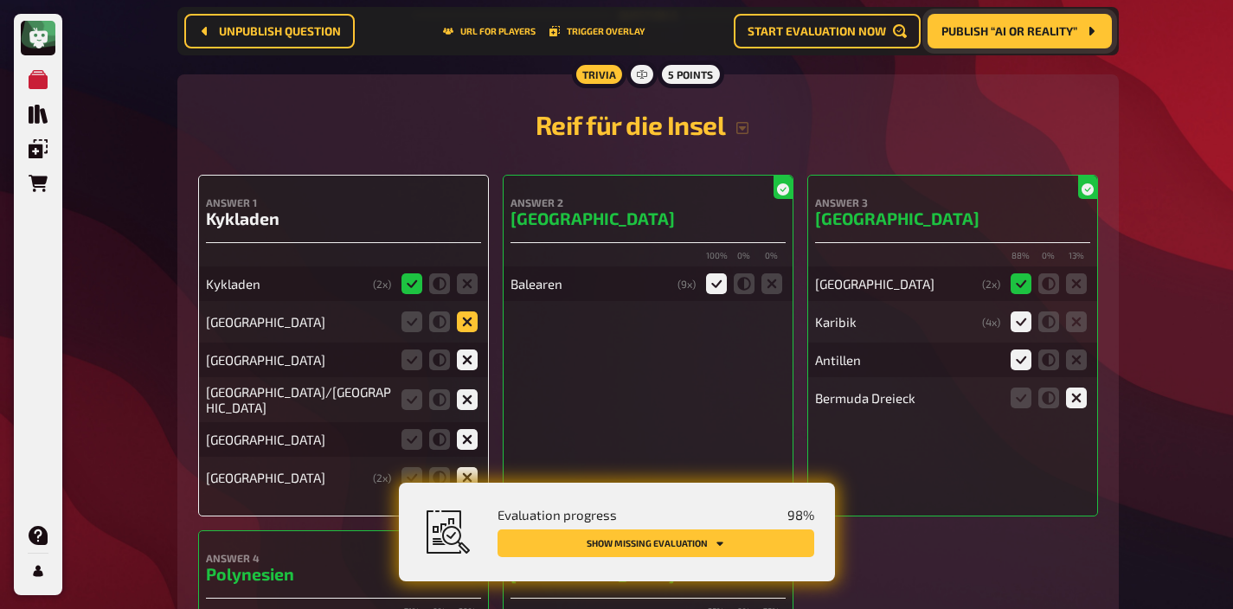
click at [469, 326] on icon at bounding box center [467, 321] width 21 height 21
click at [0, 0] on input "radio" at bounding box center [0, 0] width 0 height 0
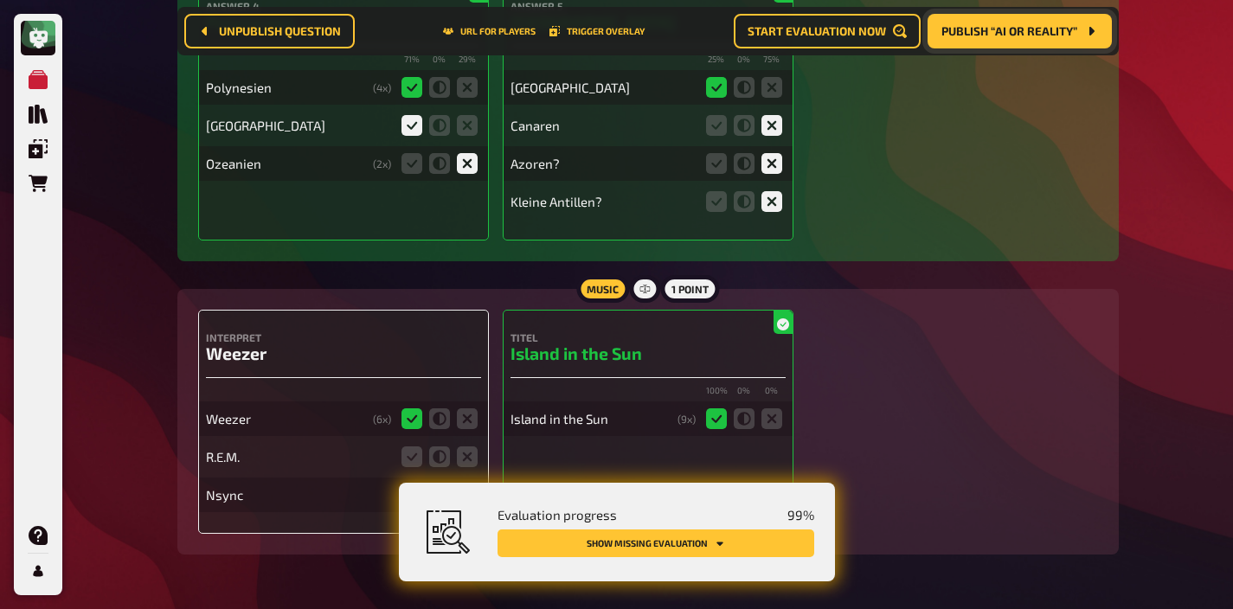
scroll to position [6354, 0]
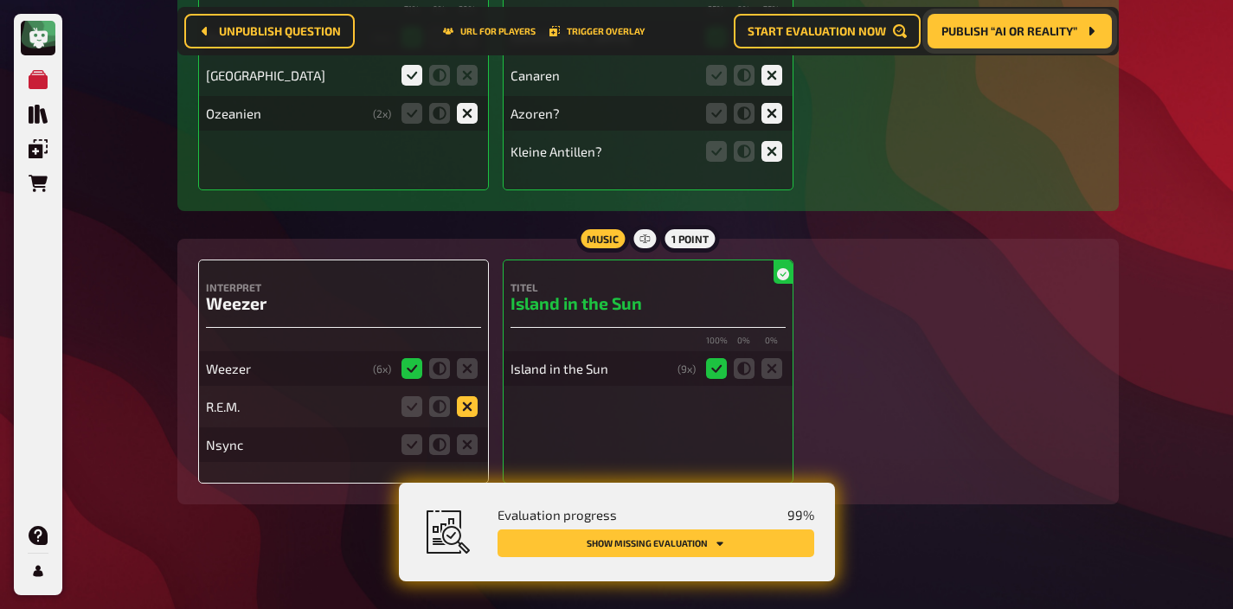
click at [461, 397] on icon at bounding box center [467, 406] width 21 height 21
click at [0, 0] on input "radio" at bounding box center [0, 0] width 0 height 0
click at [459, 435] on icon at bounding box center [467, 444] width 21 height 21
click at [0, 0] on input "radio" at bounding box center [0, 0] width 0 height 0
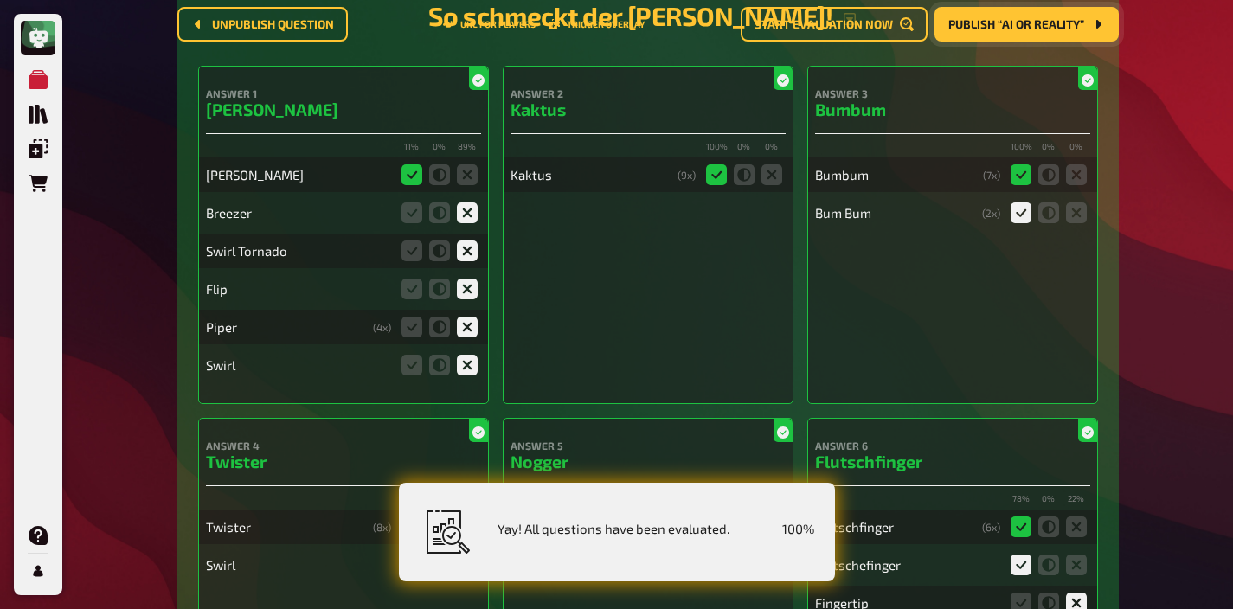
scroll to position [0, 0]
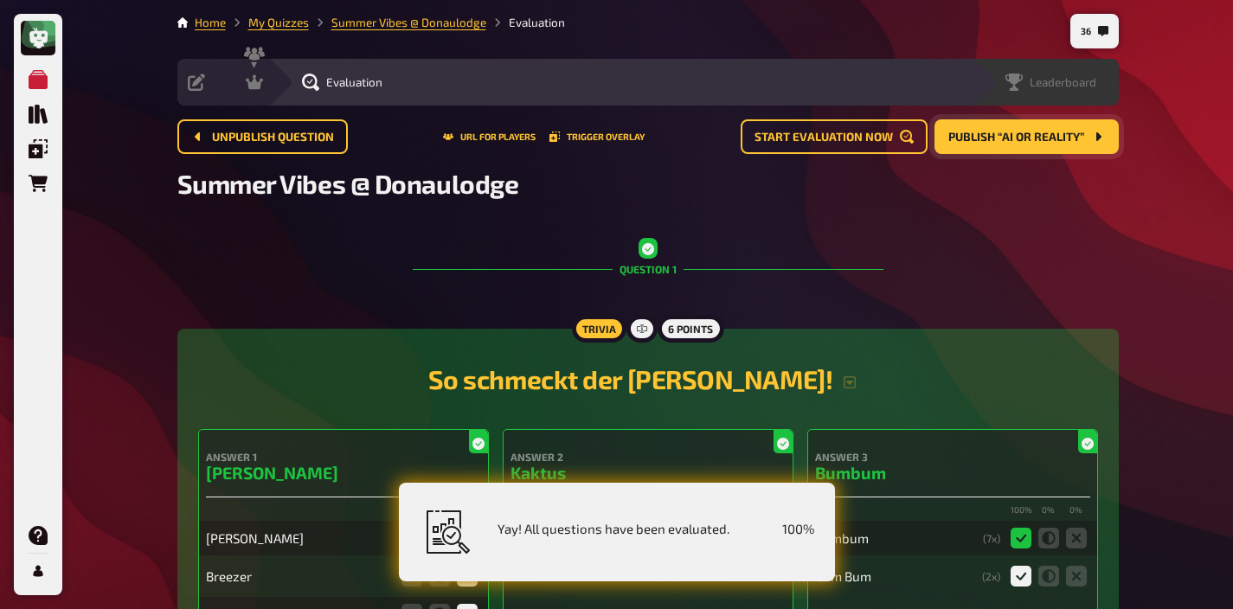
click at [1071, 89] on div "Leaderboard" at bounding box center [1050, 82] width 91 height 17
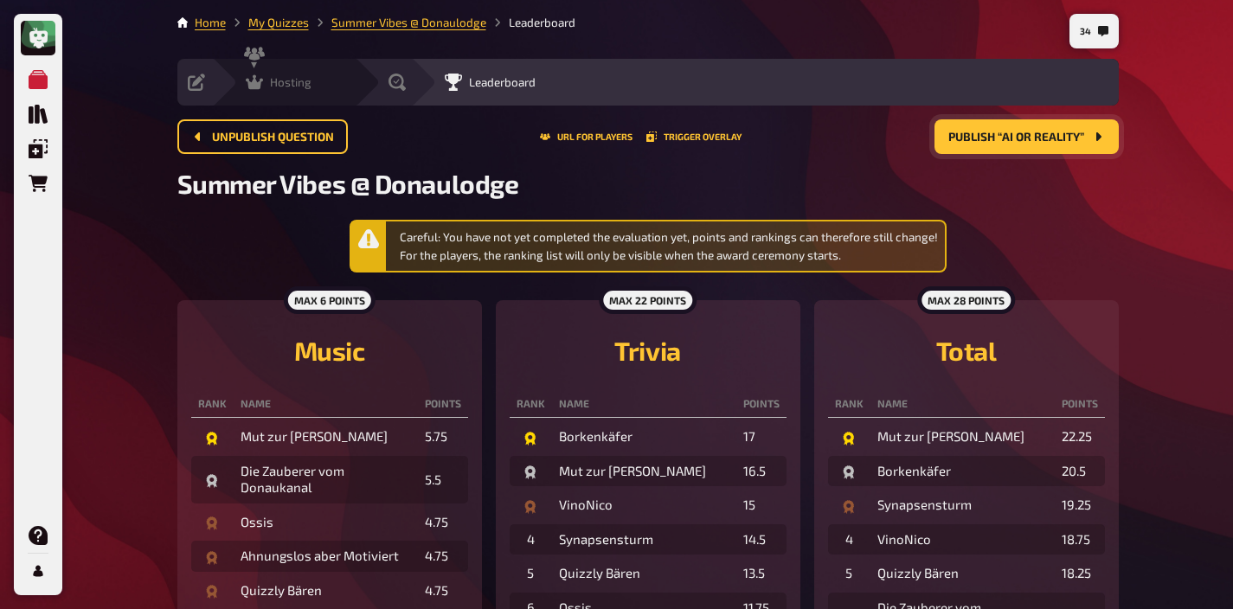
click at [293, 90] on div "Hosting" at bounding box center [279, 82] width 66 height 17
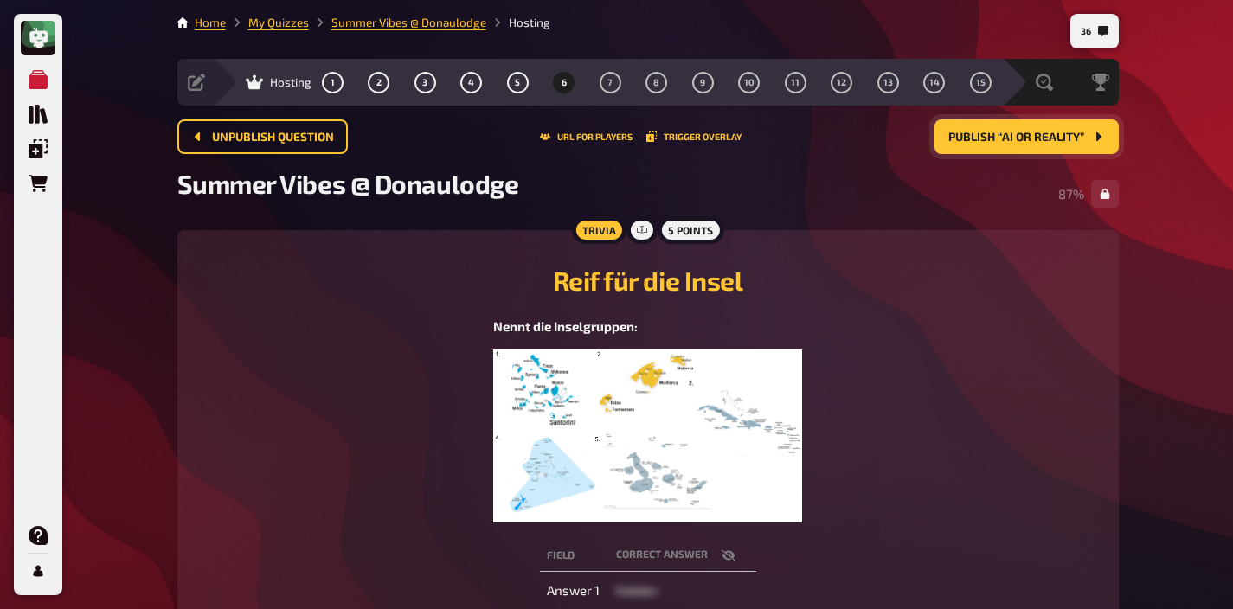
click at [1025, 138] on span "Publish “AI or Reality”" at bounding box center [1016, 138] width 136 height 12
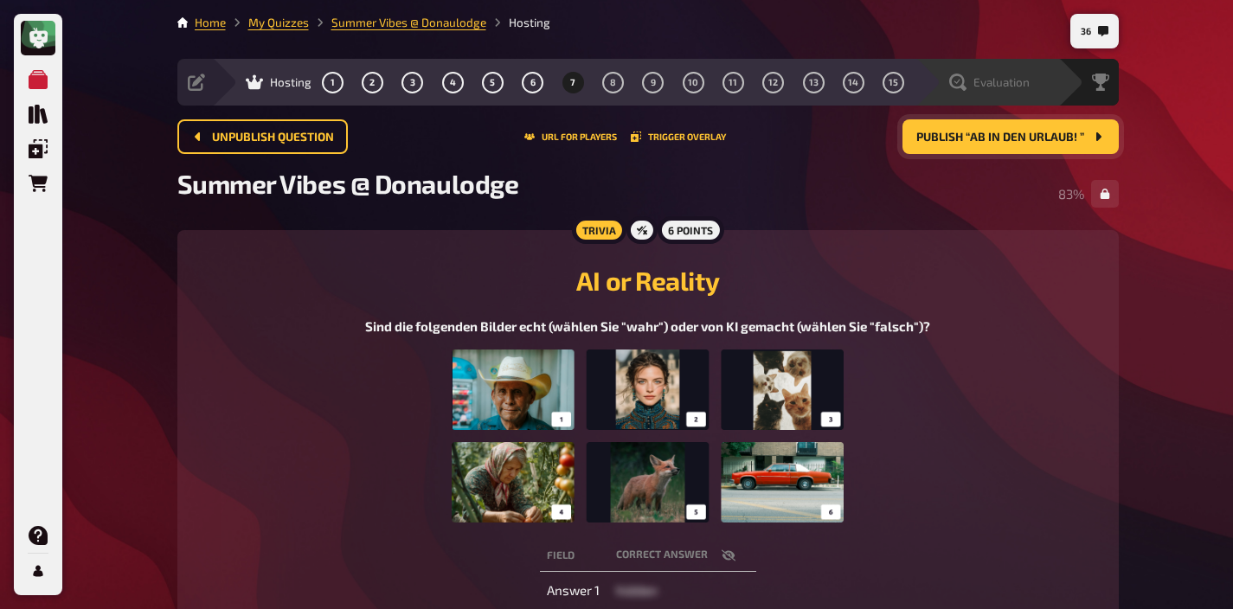
click at [1029, 93] on div "Evaluation" at bounding box center [986, 82] width 143 height 47
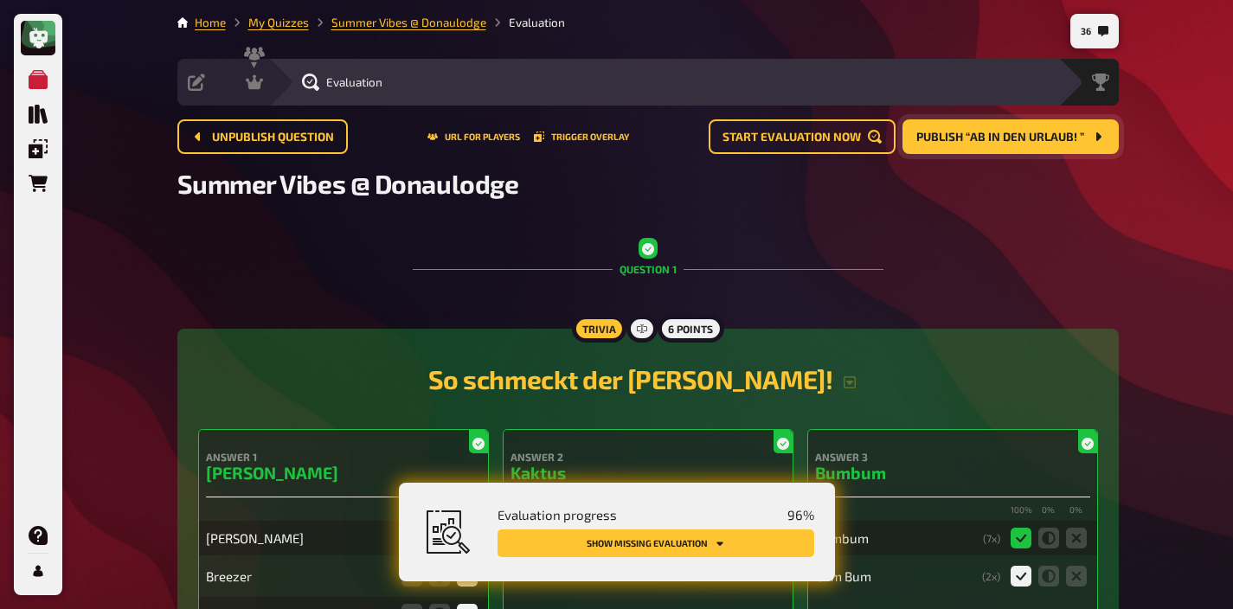
click at [749, 542] on button "Show missing evaluation" at bounding box center [655, 543] width 317 height 28
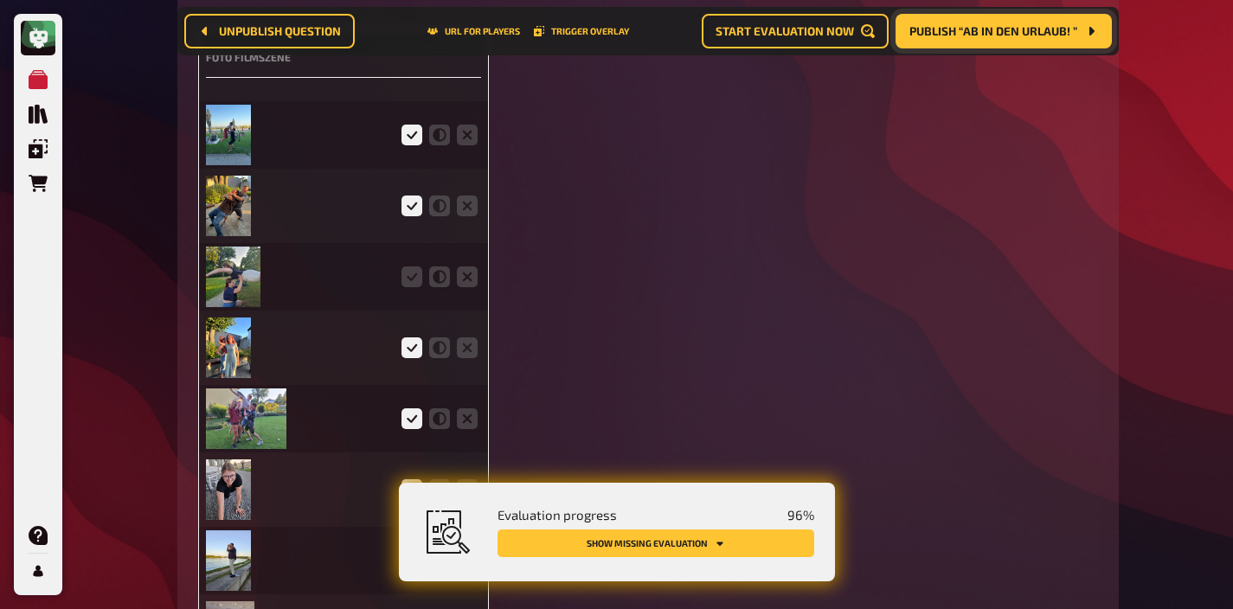
scroll to position [4800, 0]
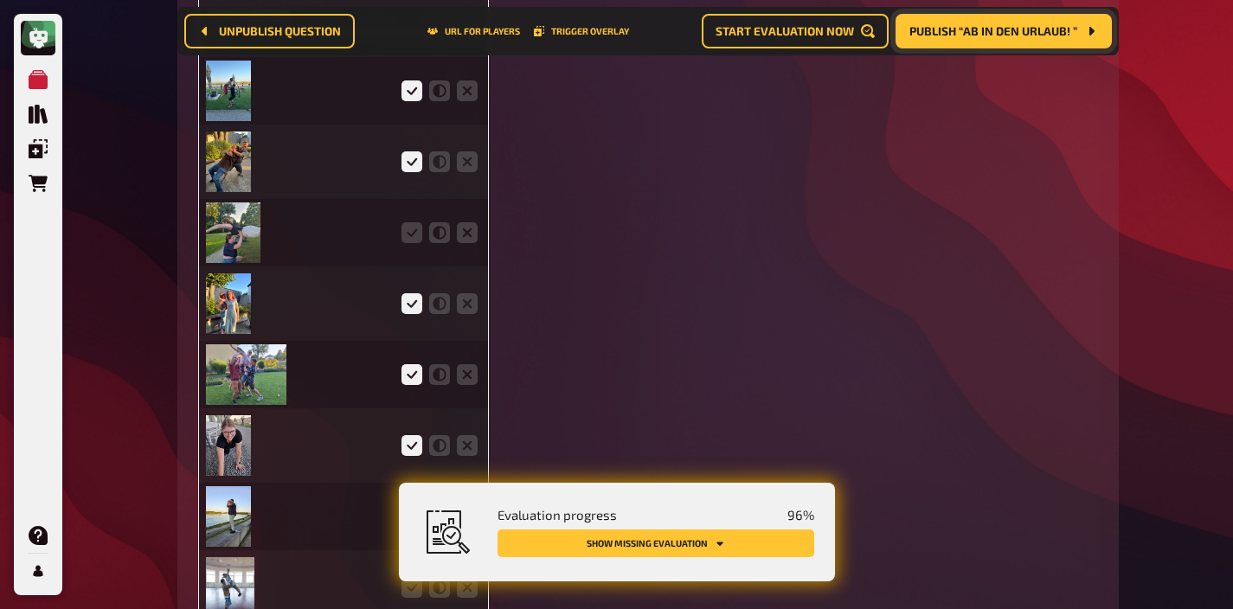
click at [252, 243] on img at bounding box center [233, 232] width 55 height 61
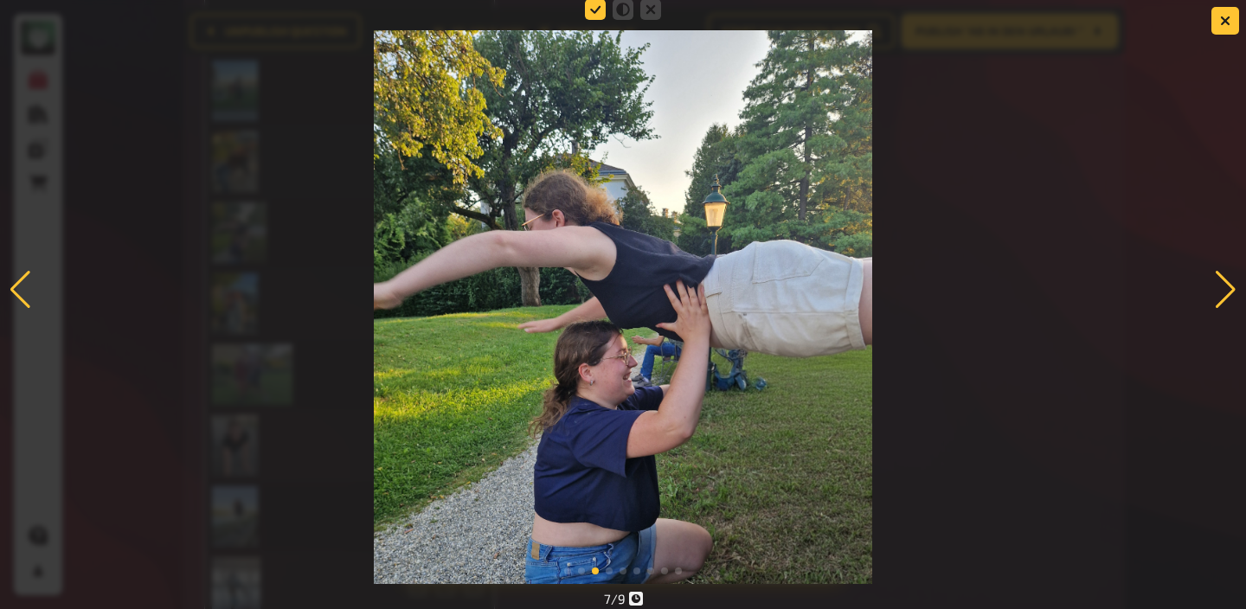
click at [586, 16] on icon at bounding box center [595, 9] width 21 height 21
click at [0, 0] on input "radio" at bounding box center [0, 0] width 0 height 0
click at [1222, 18] on icon "button" at bounding box center [1225, 20] width 16 height 16
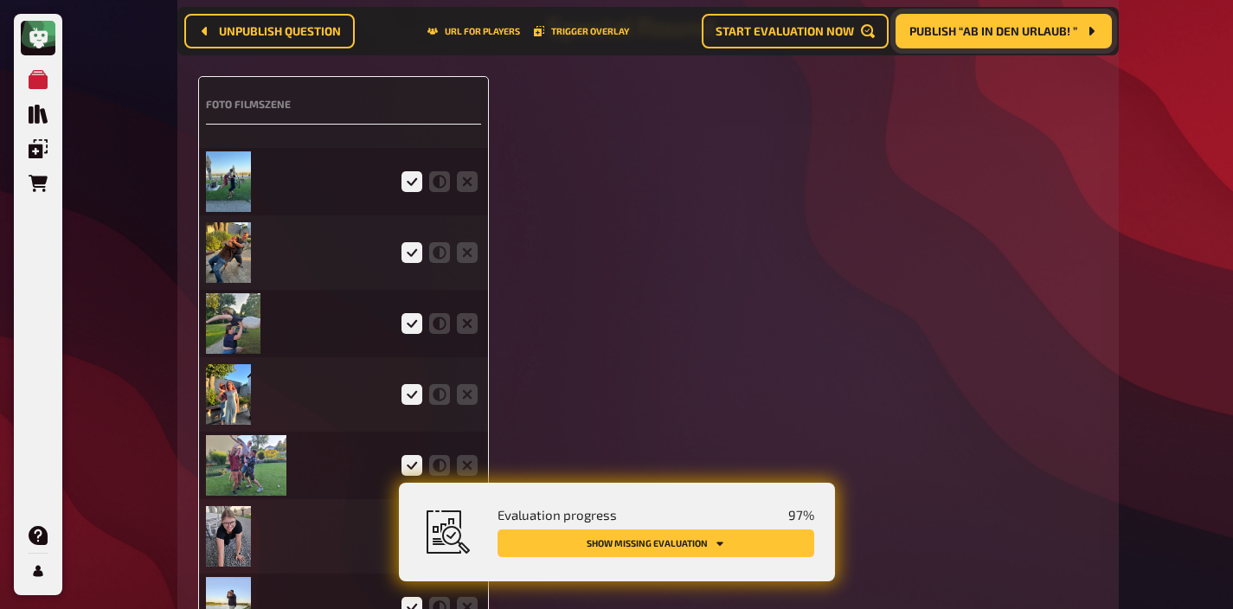
scroll to position [4534, 0]
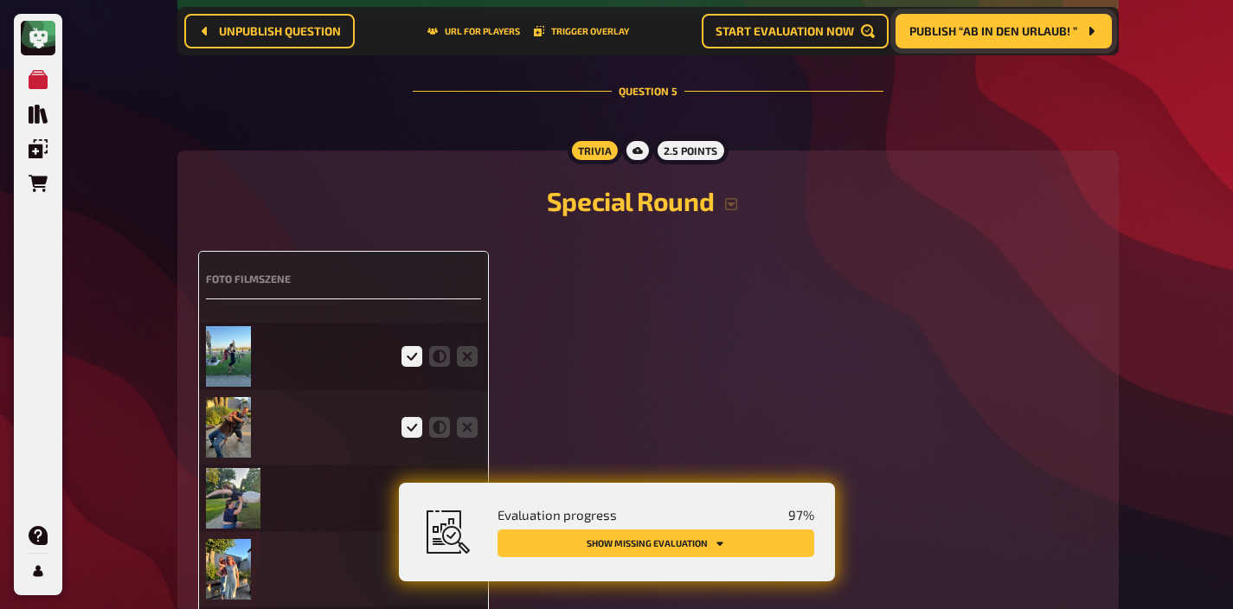
click at [220, 353] on img at bounding box center [229, 356] width 46 height 61
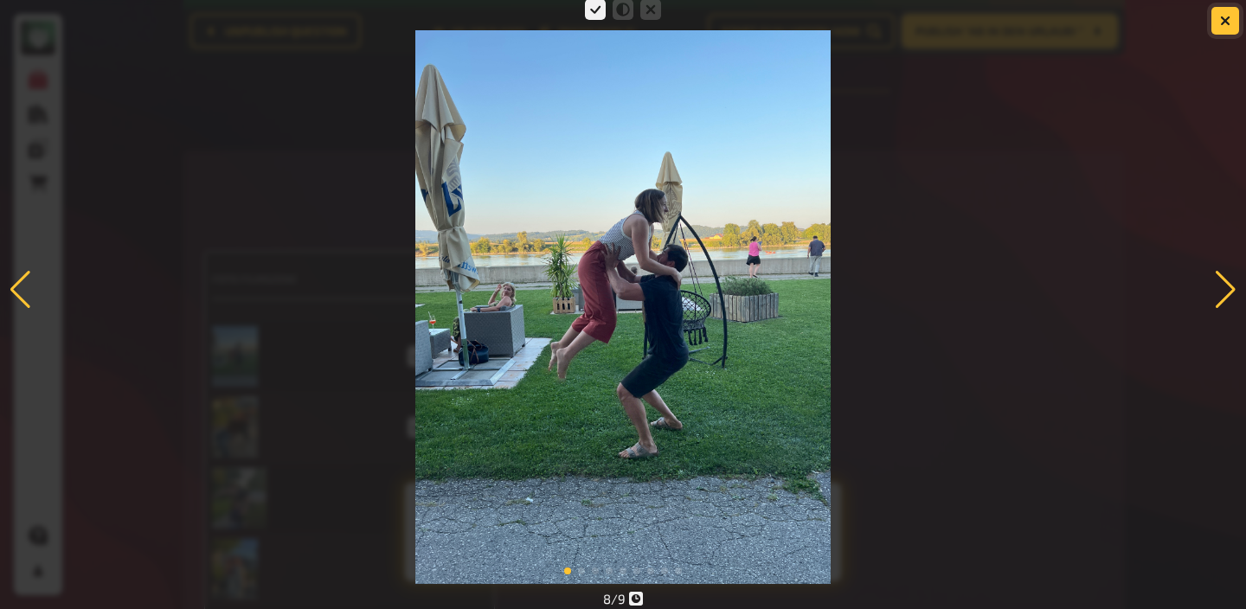
click at [1230, 24] on button "button" at bounding box center [1225, 21] width 28 height 28
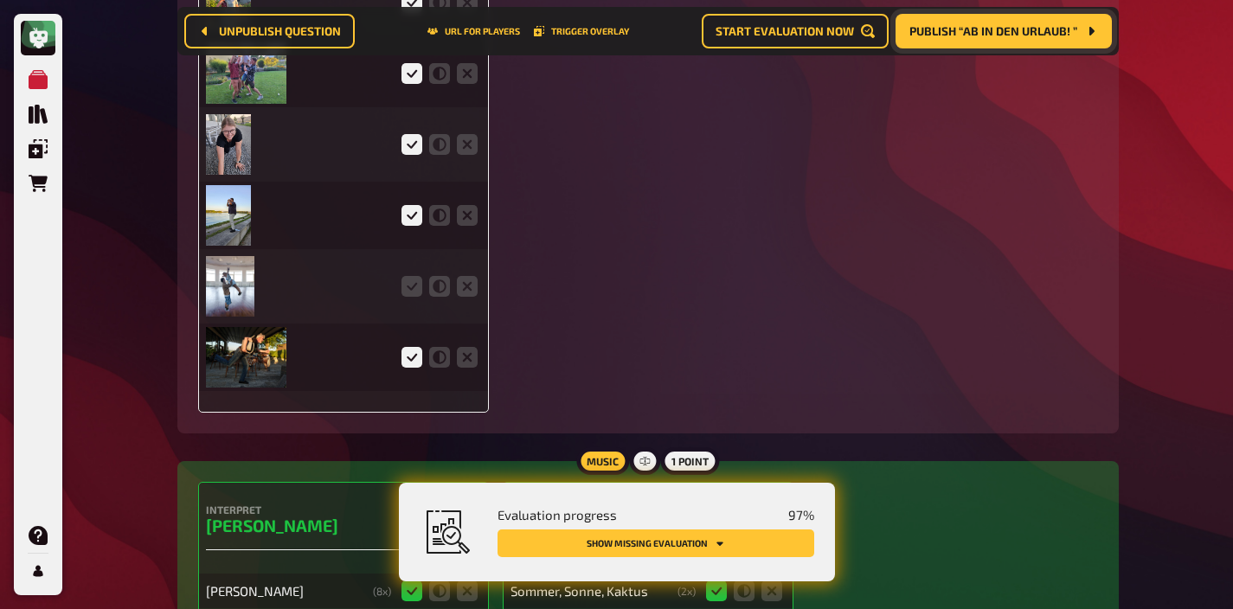
scroll to position [5102, 0]
click at [230, 292] on img at bounding box center [230, 285] width 48 height 61
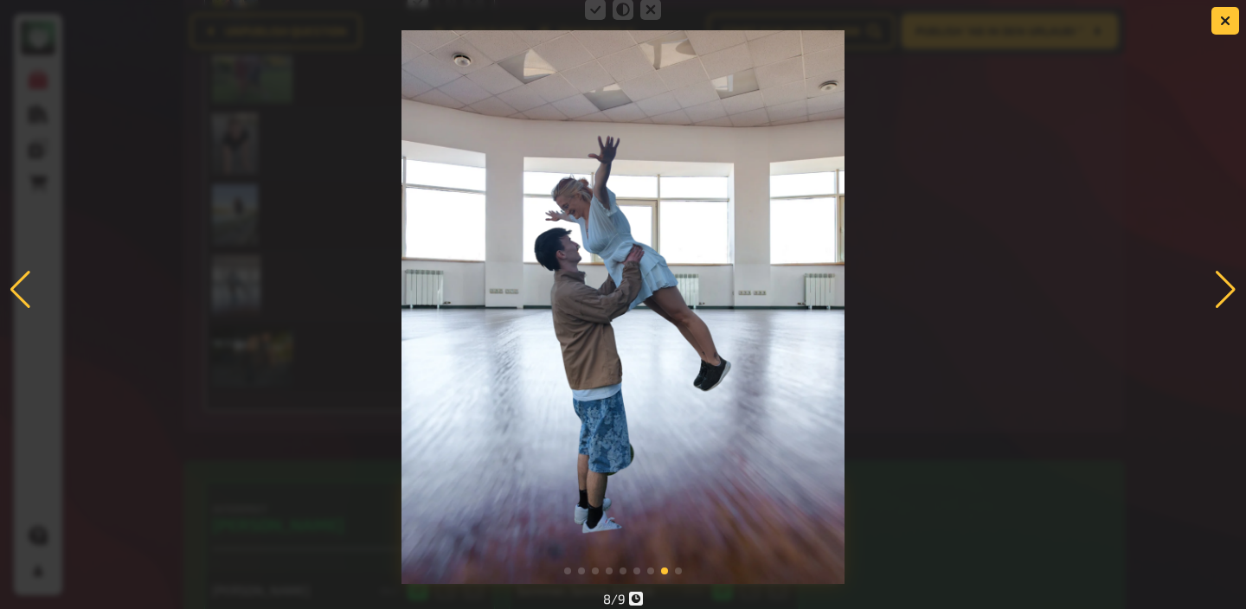
click at [582, 13] on fieldset at bounding box center [622, 10] width 83 height 28
click at [590, 13] on icon at bounding box center [595, 9] width 21 height 21
click at [0, 0] on input "radio" at bounding box center [0, 0] width 0 height 0
click at [1224, 20] on icon "button" at bounding box center [1225, 20] width 16 height 16
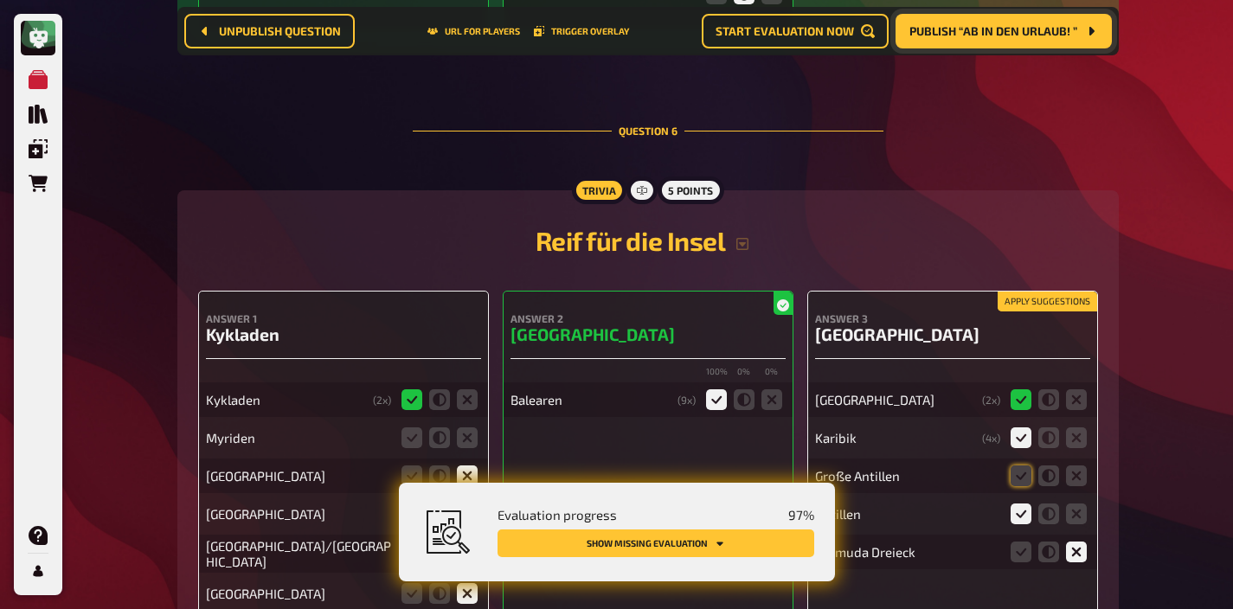
scroll to position [5999, 0]
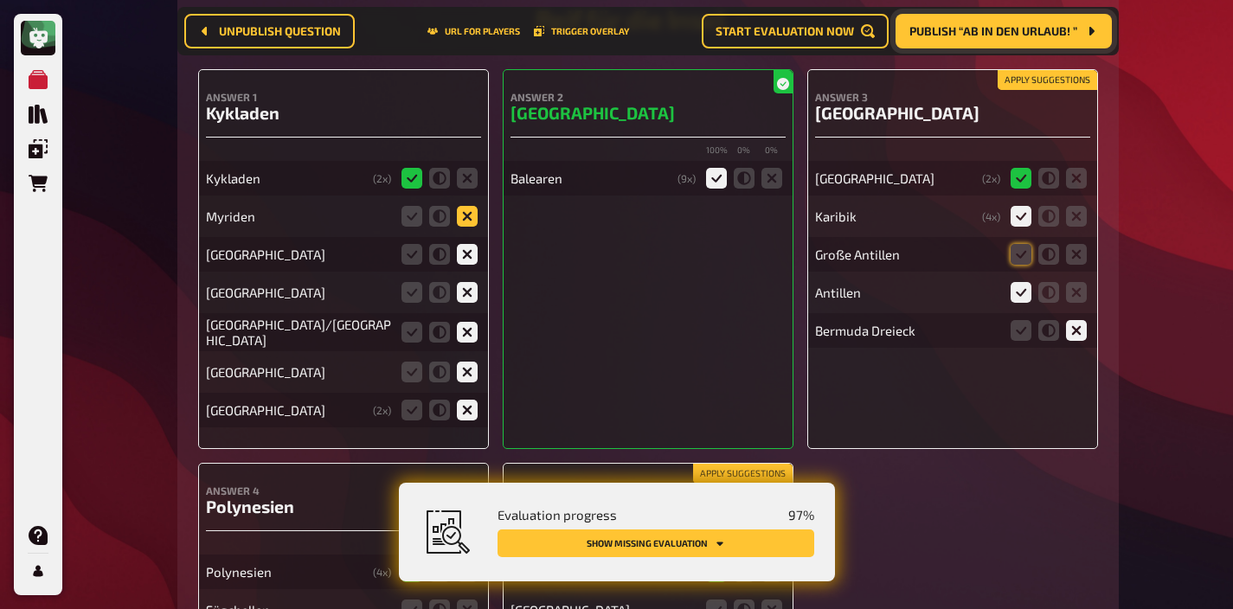
click at [469, 214] on icon at bounding box center [467, 216] width 21 height 21
click at [0, 0] on input "radio" at bounding box center [0, 0] width 0 height 0
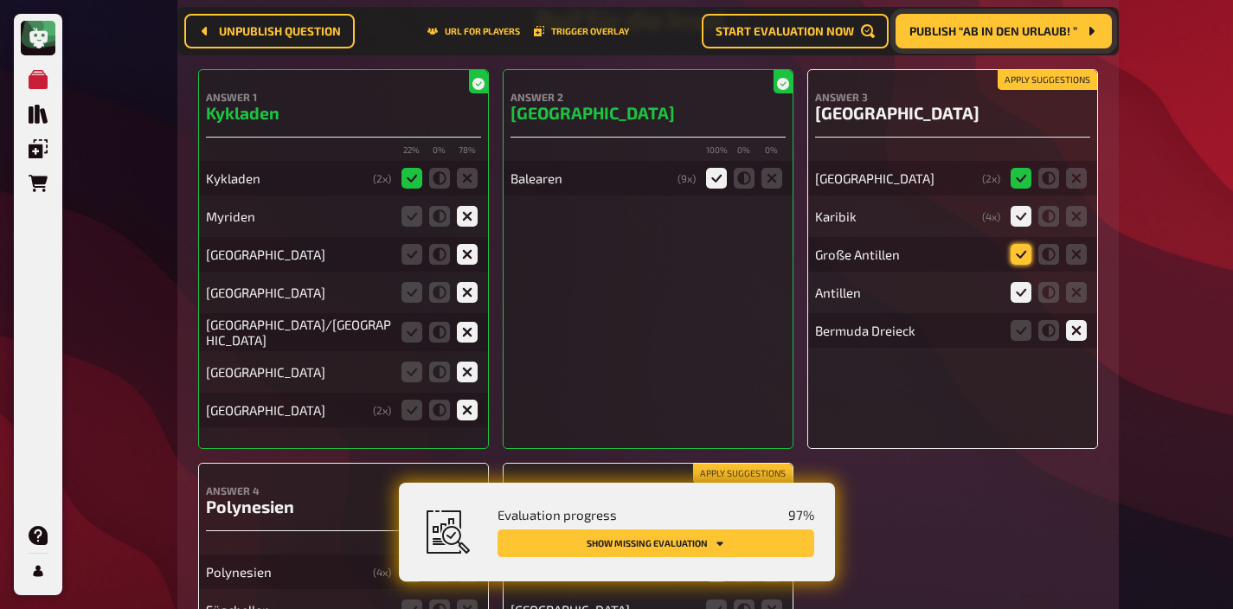
click at [1015, 250] on icon at bounding box center [1021, 254] width 21 height 21
click at [0, 0] on input "radio" at bounding box center [0, 0] width 0 height 0
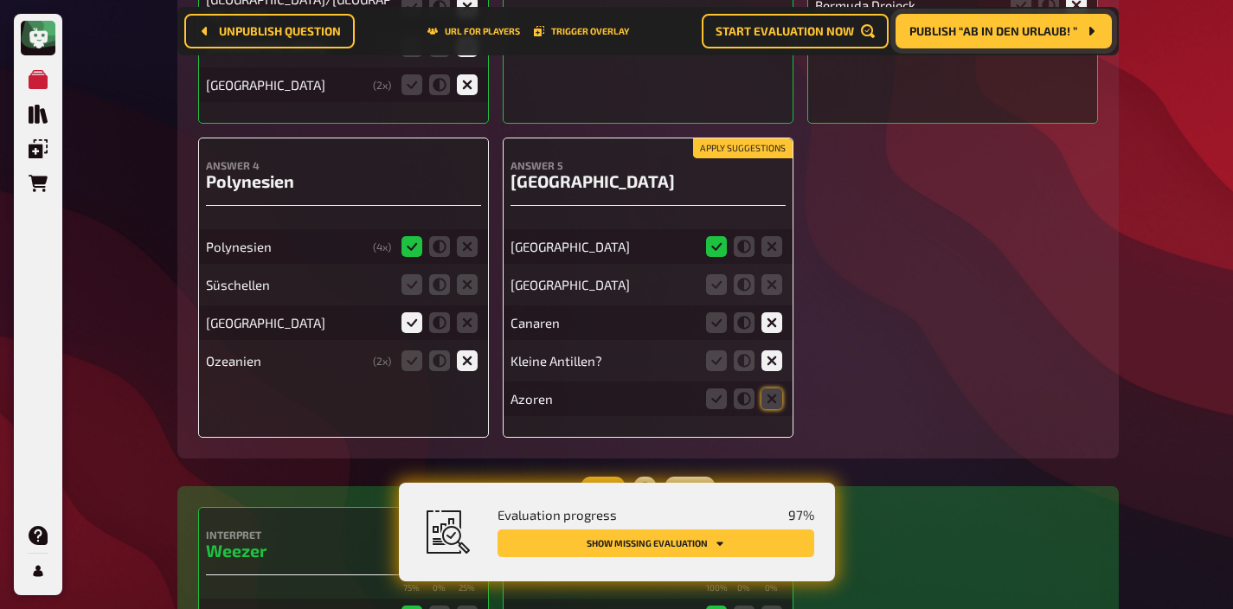
scroll to position [6327, 0]
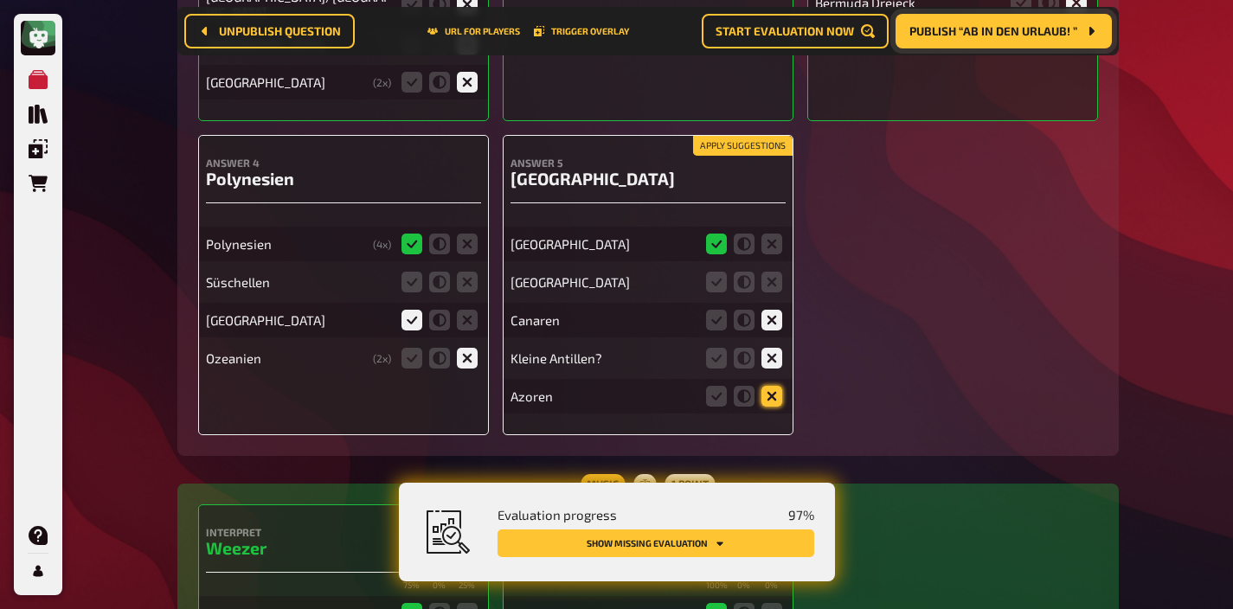
click at [766, 387] on icon at bounding box center [771, 396] width 21 height 21
click at [0, 0] on input "radio" at bounding box center [0, 0] width 0 height 0
click at [778, 275] on icon at bounding box center [771, 282] width 21 height 21
click at [0, 0] on input "radio" at bounding box center [0, 0] width 0 height 0
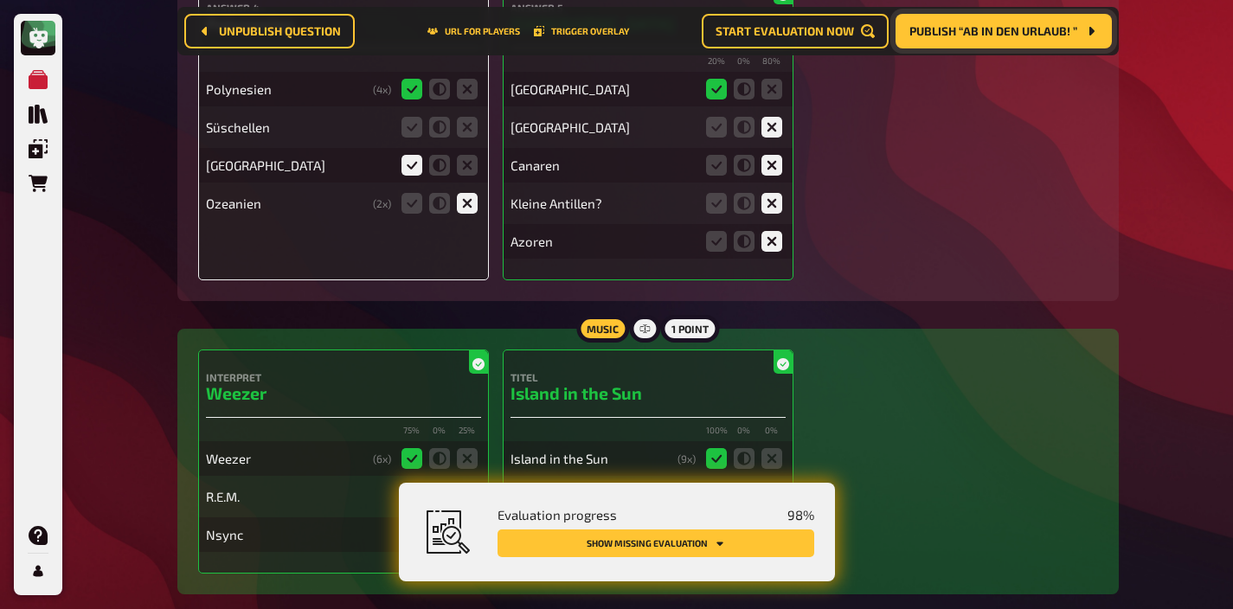
scroll to position [6440, 0]
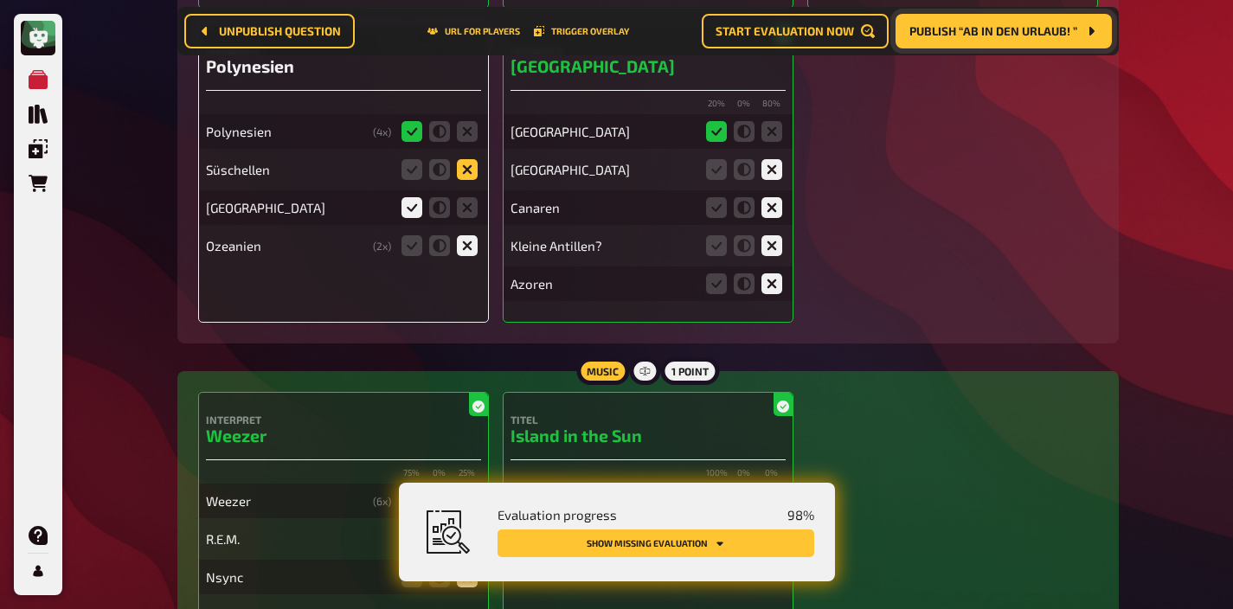
click at [468, 159] on icon at bounding box center [467, 169] width 21 height 21
click at [0, 0] on input "radio" at bounding box center [0, 0] width 0 height 0
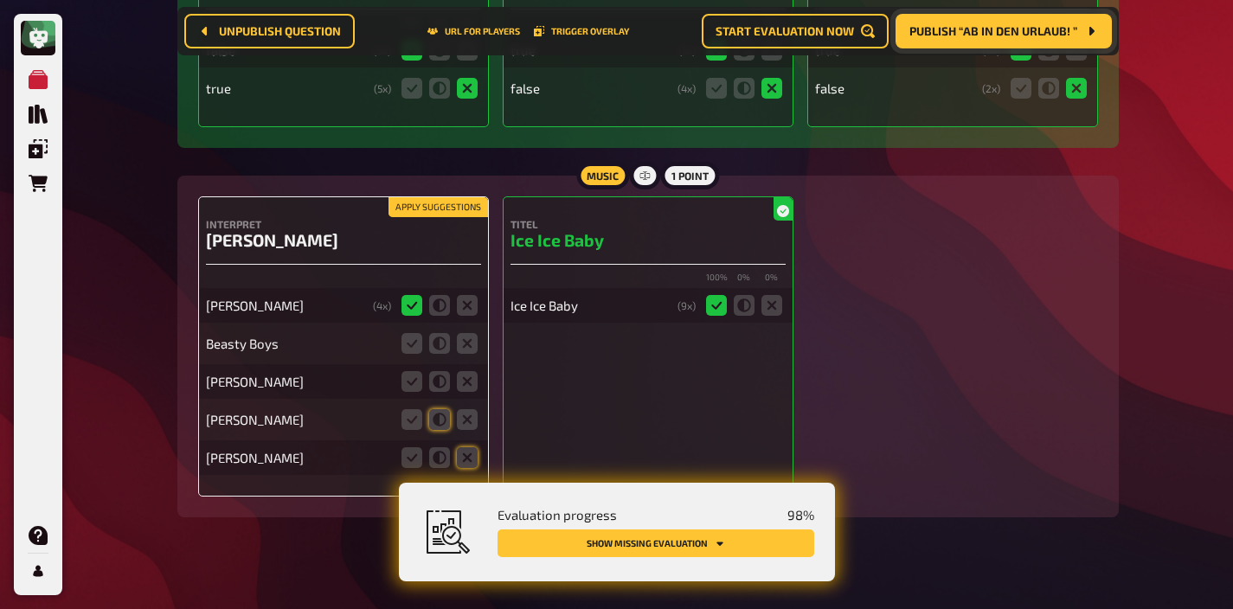
scroll to position [7588, 0]
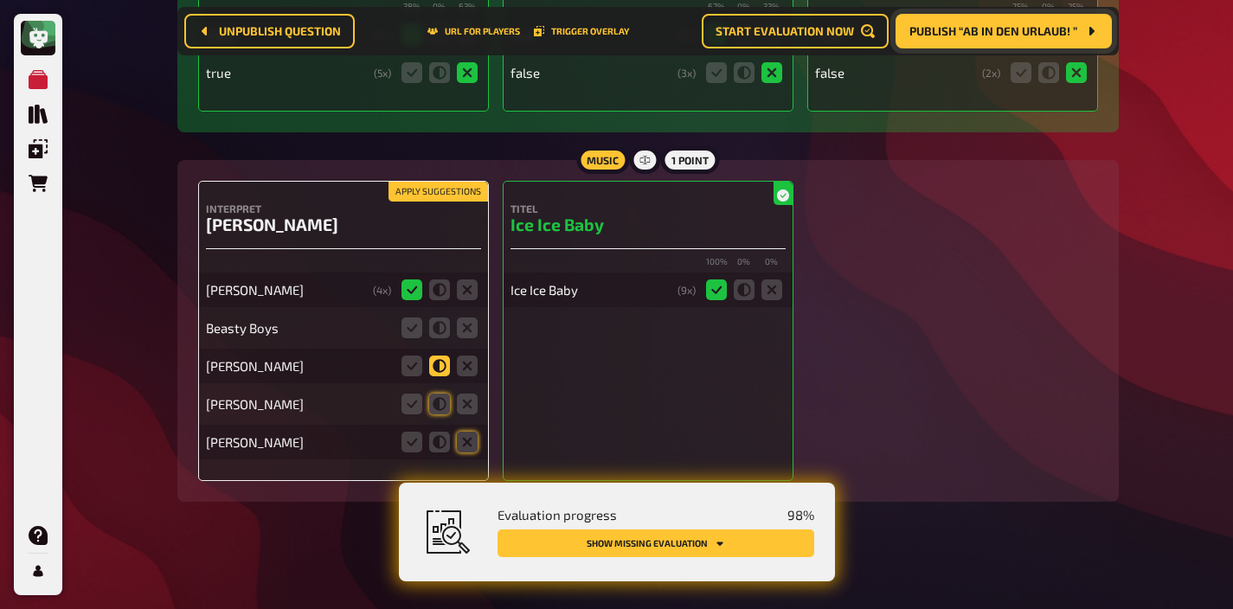
click at [431, 363] on icon at bounding box center [439, 366] width 21 height 21
click at [0, 0] on input "radio" at bounding box center [0, 0] width 0 height 0
click at [431, 400] on icon at bounding box center [439, 404] width 21 height 21
click at [0, 0] on input "radio" at bounding box center [0, 0] width 0 height 0
click at [431, 433] on icon at bounding box center [439, 442] width 21 height 21
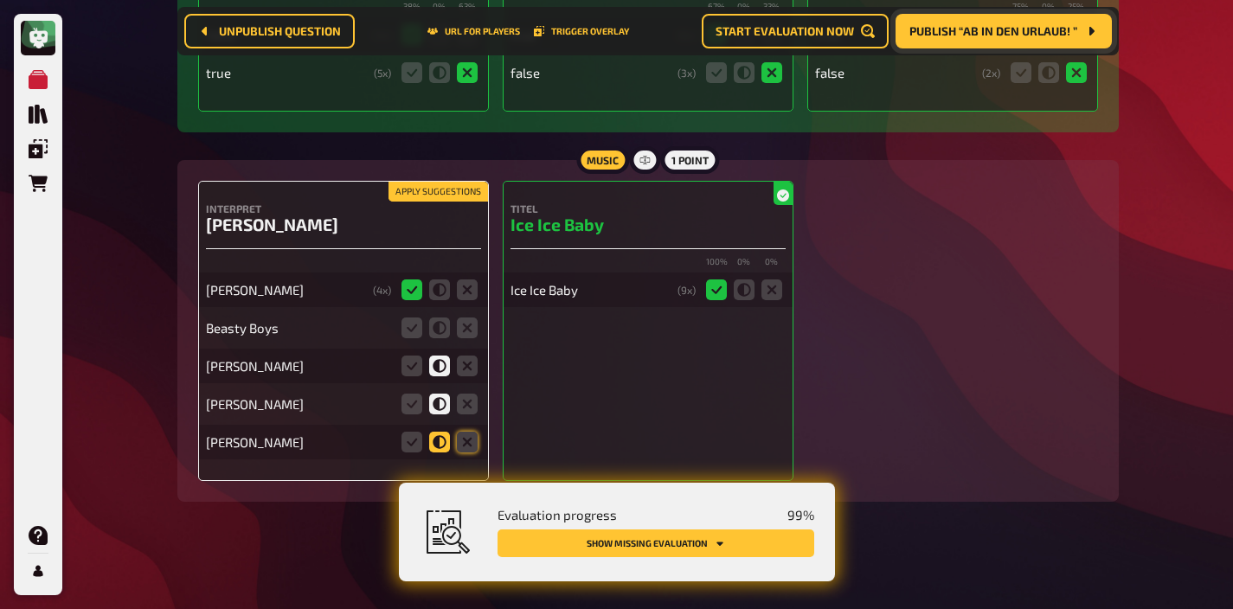
click at [0, 0] on input "radio" at bounding box center [0, 0] width 0 height 0
click at [472, 321] on icon at bounding box center [467, 328] width 21 height 21
click at [0, 0] on input "radio" at bounding box center [0, 0] width 0 height 0
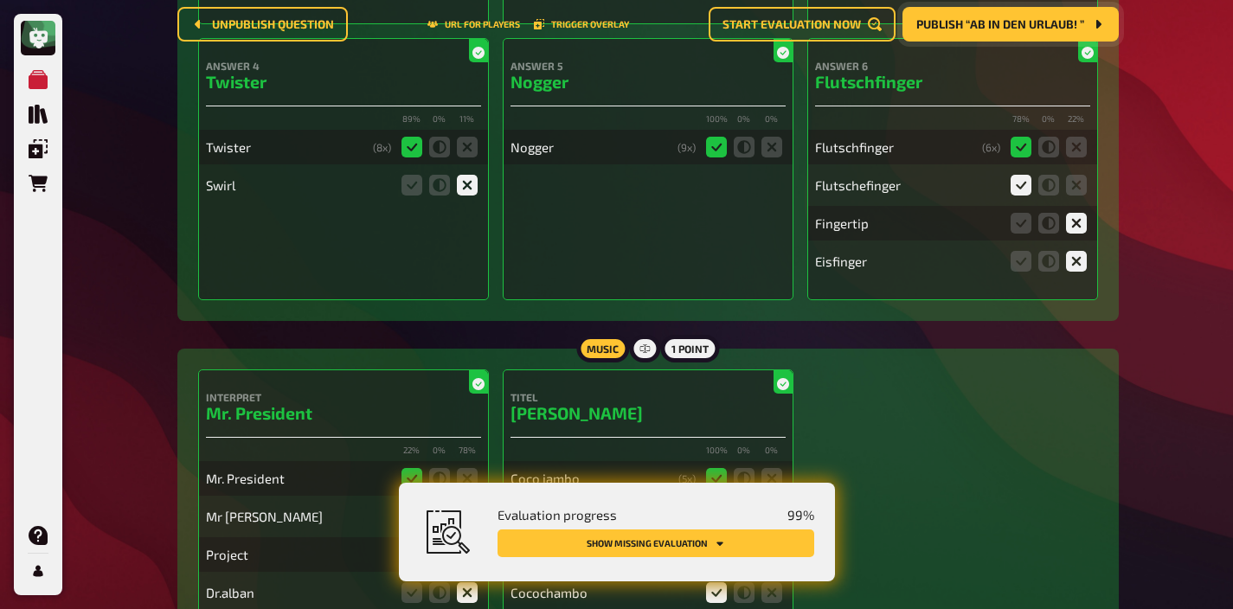
scroll to position [0, 0]
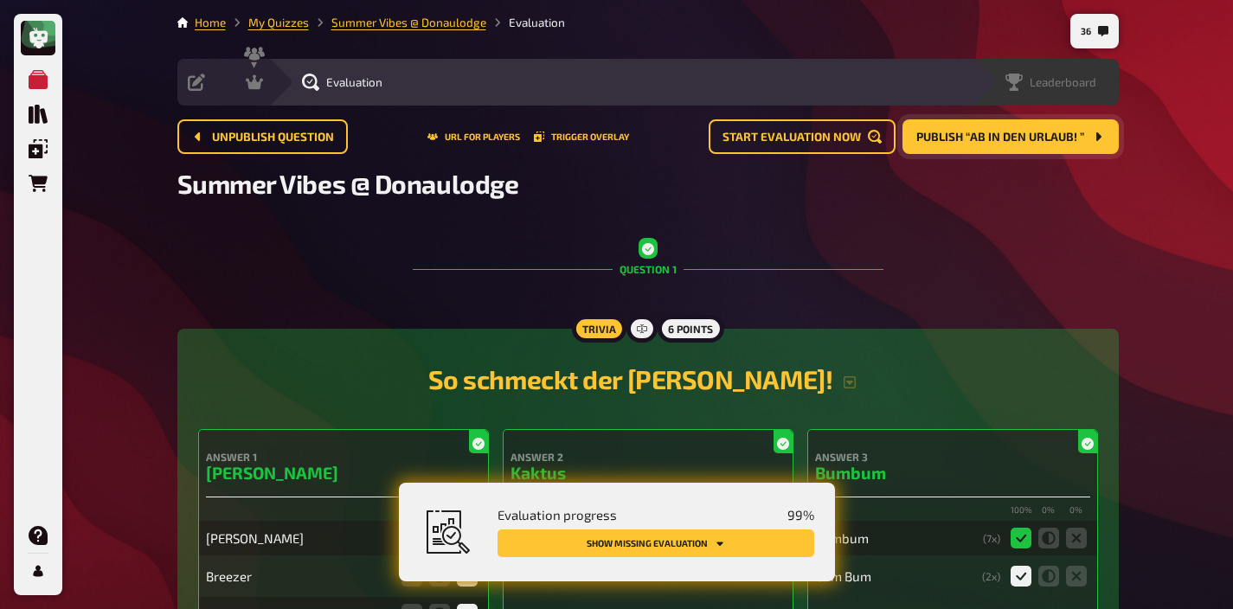
click at [1077, 74] on div "Leaderboard" at bounding box center [1050, 82] width 91 height 17
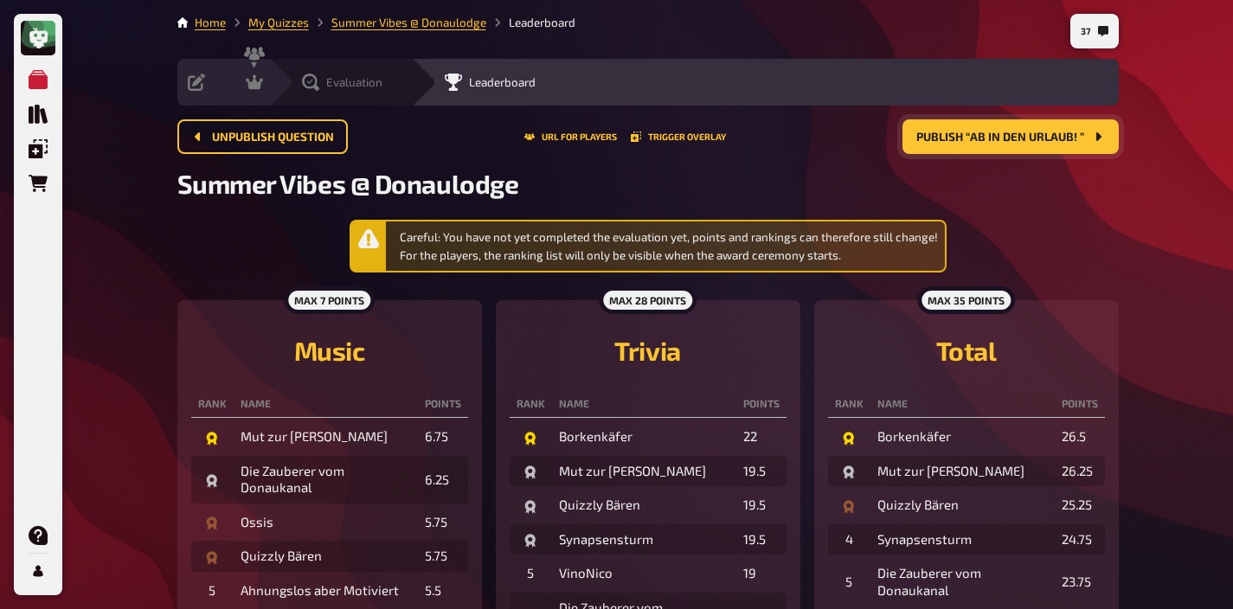
click at [359, 88] on span "Evaluation" at bounding box center [354, 82] width 56 height 14
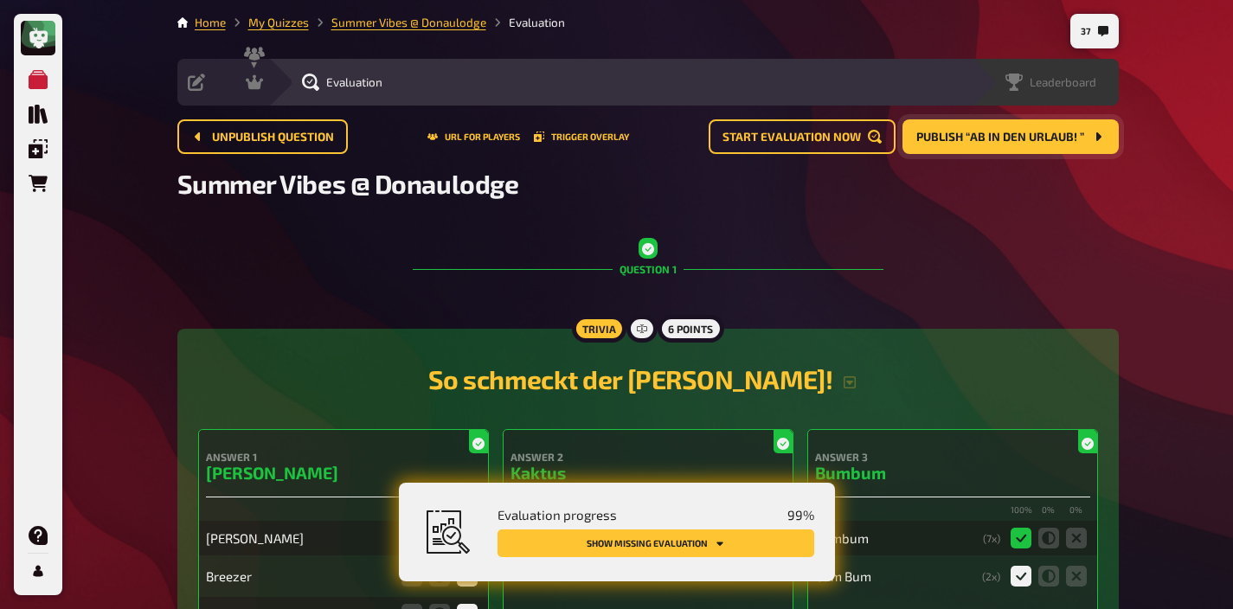
click at [1071, 76] on span "Leaderboard" at bounding box center [1063, 82] width 67 height 14
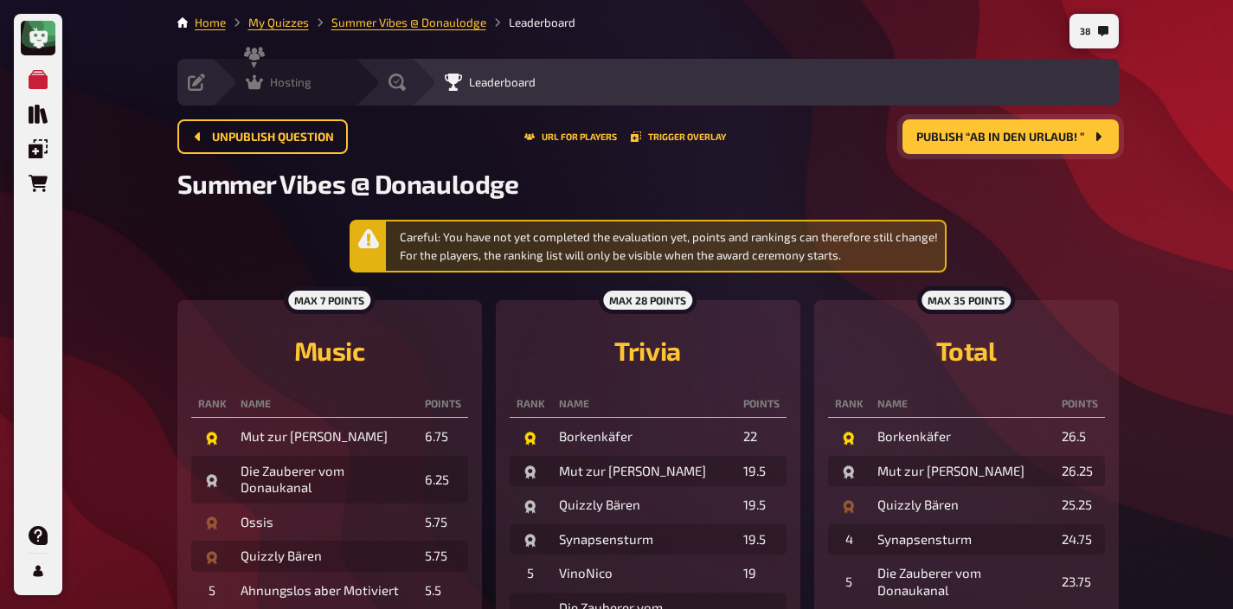
click at [289, 79] on span "Hosting" at bounding box center [291, 82] width 42 height 14
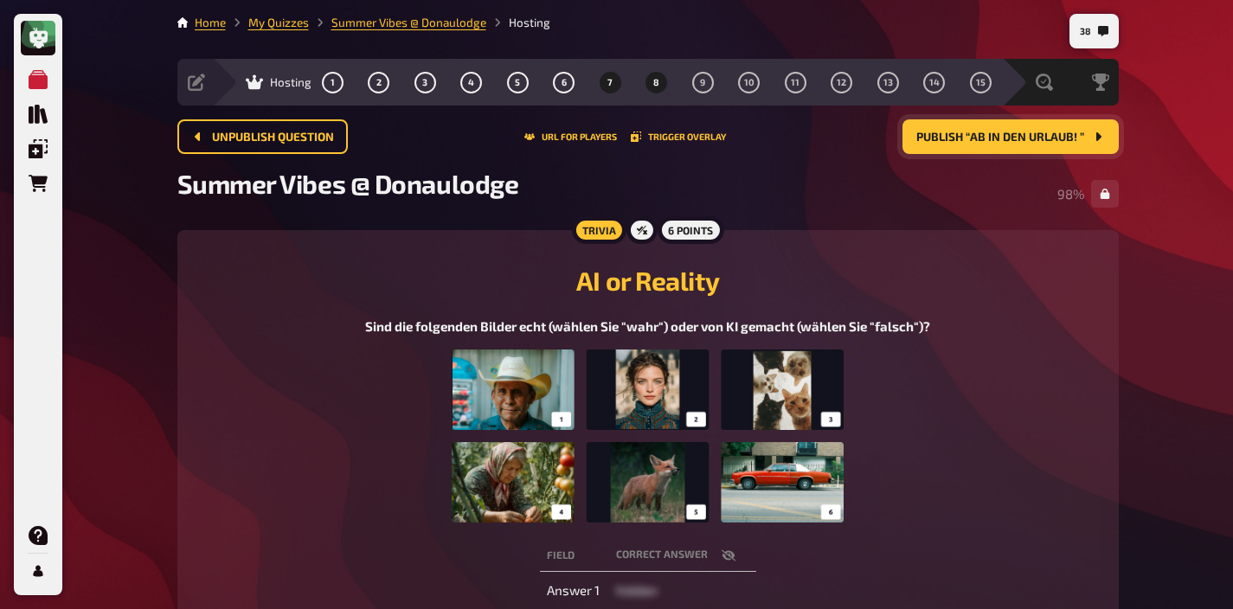
click at [655, 87] on span "8" at bounding box center [656, 83] width 6 height 10
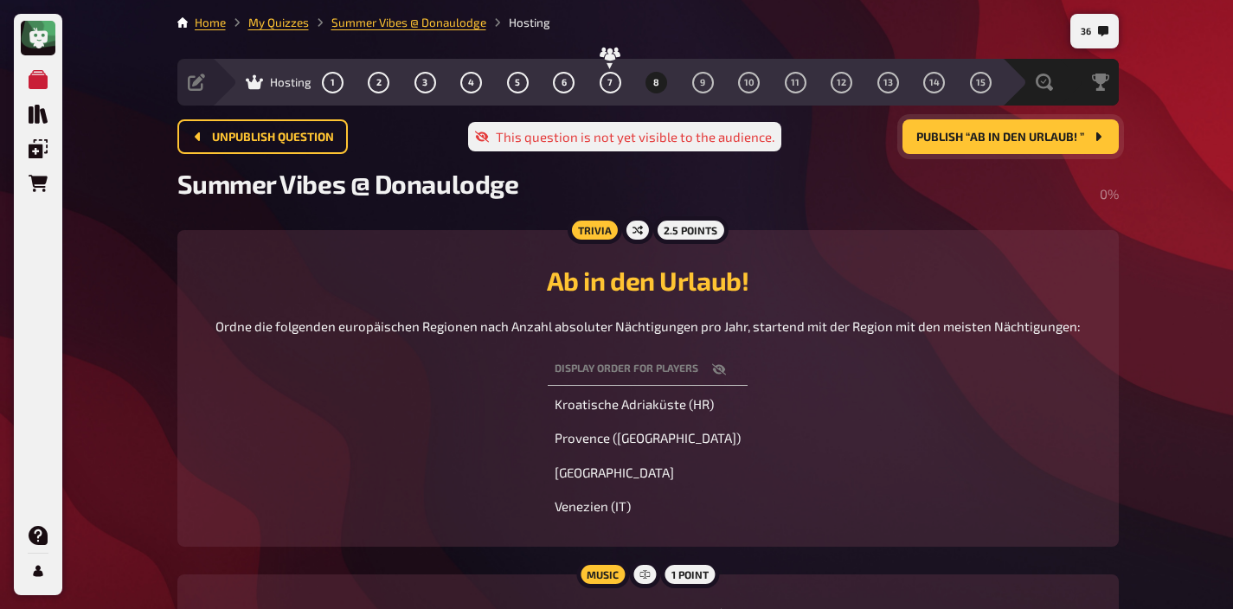
click at [968, 144] on button "Publish “Ab in den Urlaub! ”" at bounding box center [1010, 136] width 216 height 35
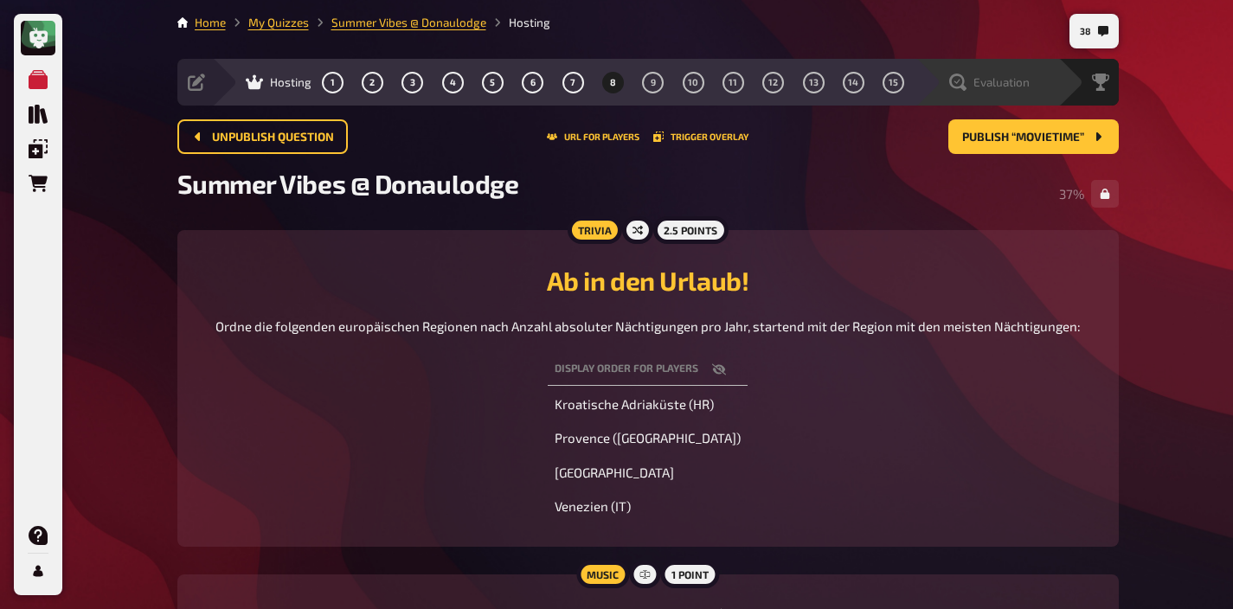
click at [1017, 90] on div "Evaluation" at bounding box center [989, 82] width 80 height 17
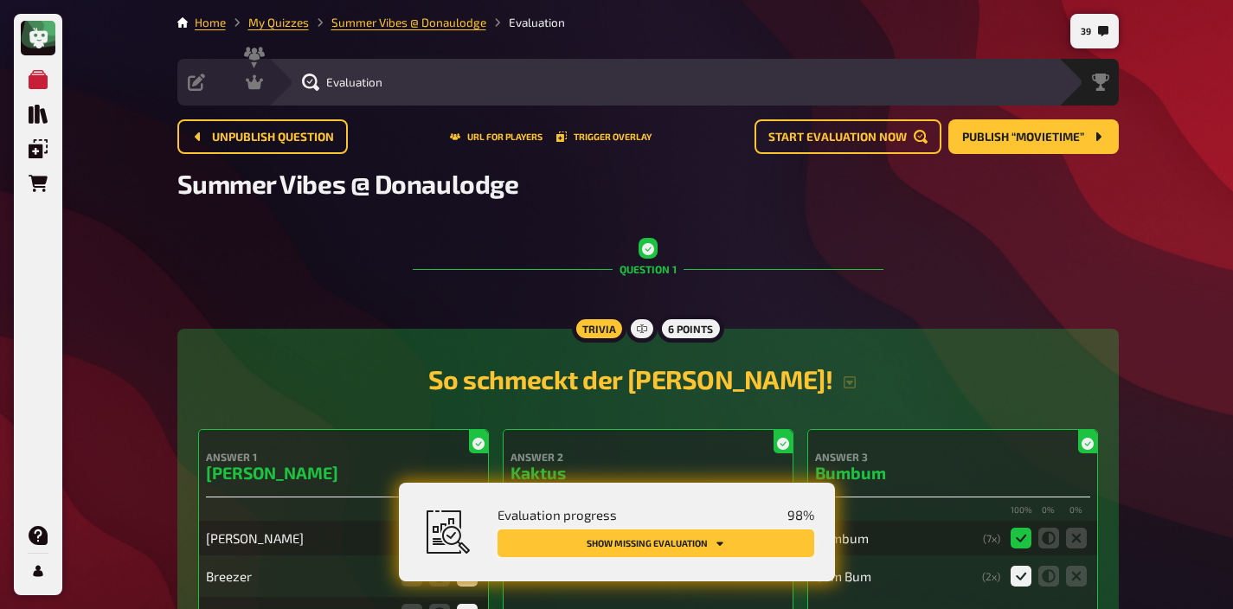
click at [718, 549] on button "Show missing evaluation" at bounding box center [655, 543] width 317 height 28
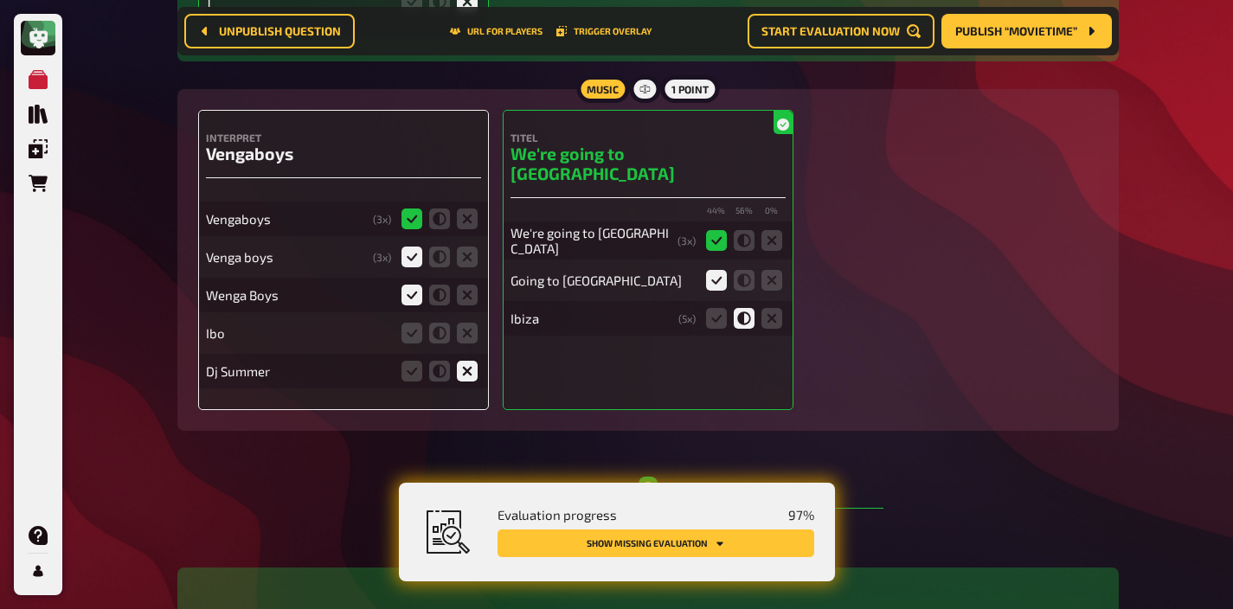
scroll to position [3142, 0]
click at [463, 339] on icon at bounding box center [467, 332] width 21 height 21
click at [0, 0] on input "radio" at bounding box center [0, 0] width 0 height 0
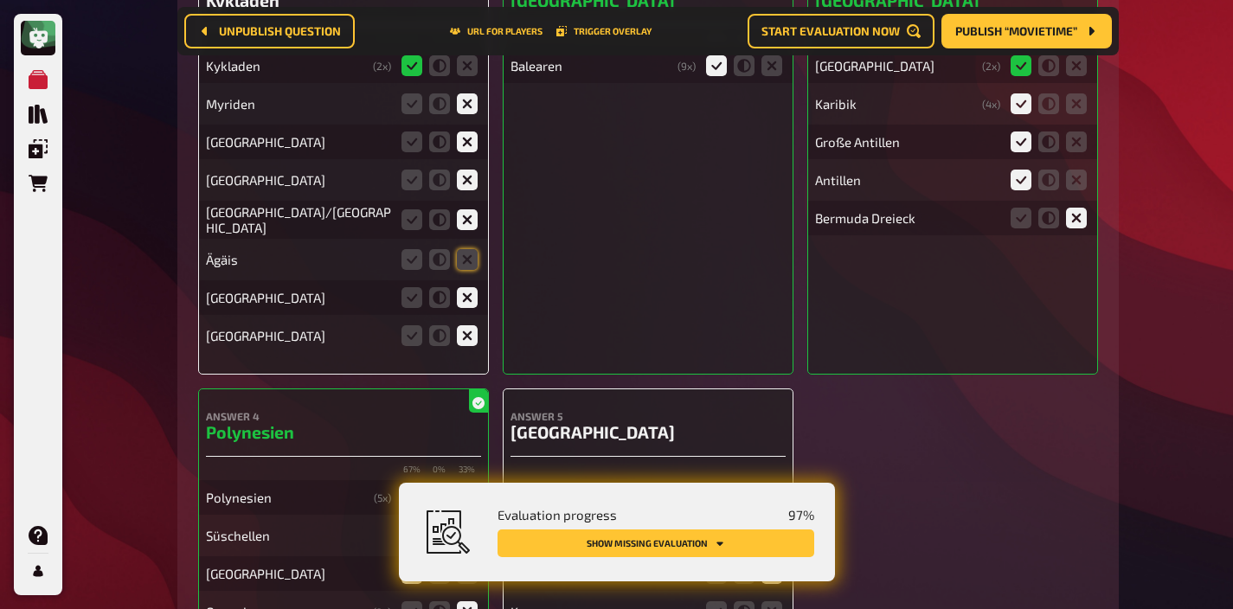
scroll to position [6116, 0]
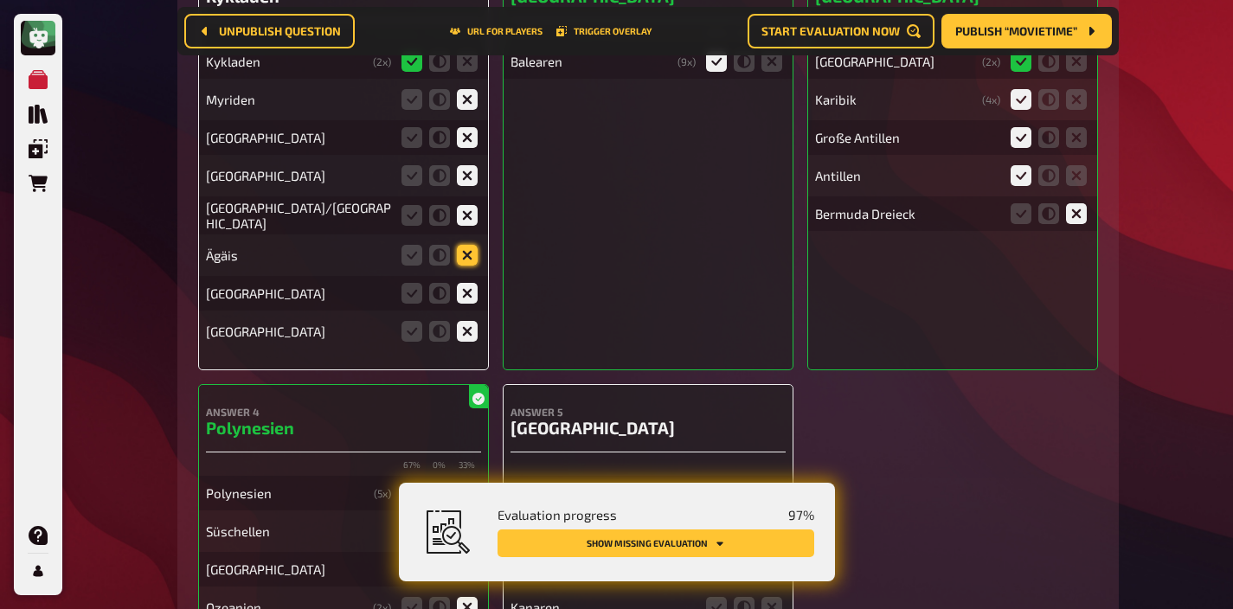
click at [470, 245] on icon at bounding box center [467, 255] width 21 height 21
click at [0, 0] on input "radio" at bounding box center [0, 0] width 0 height 0
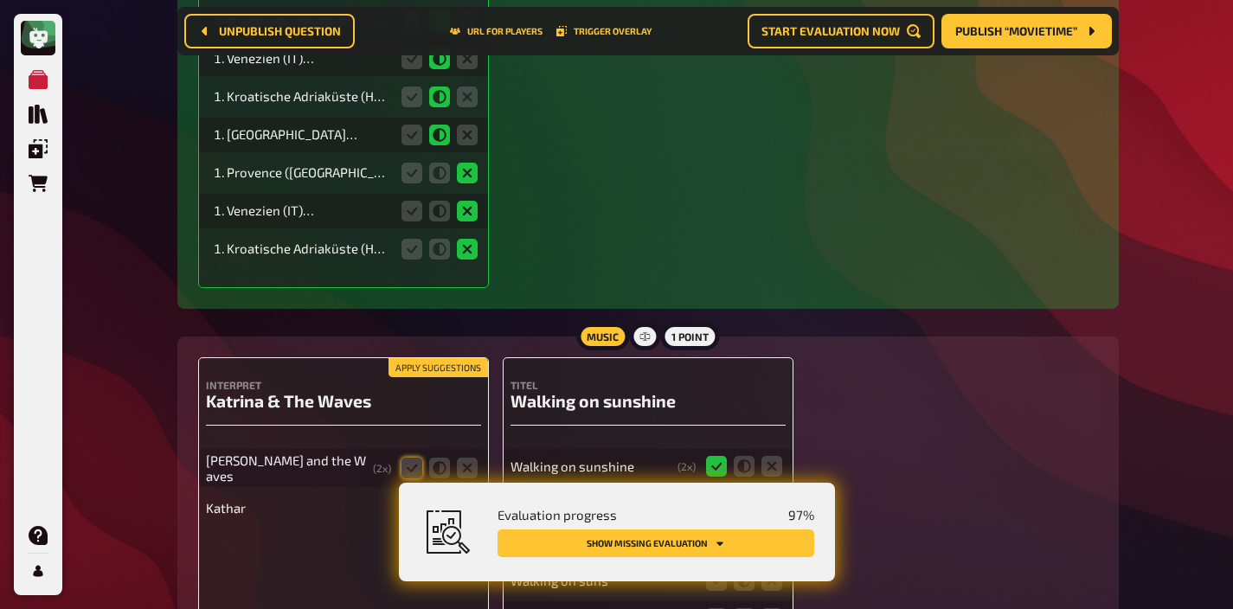
scroll to position [8789, 0]
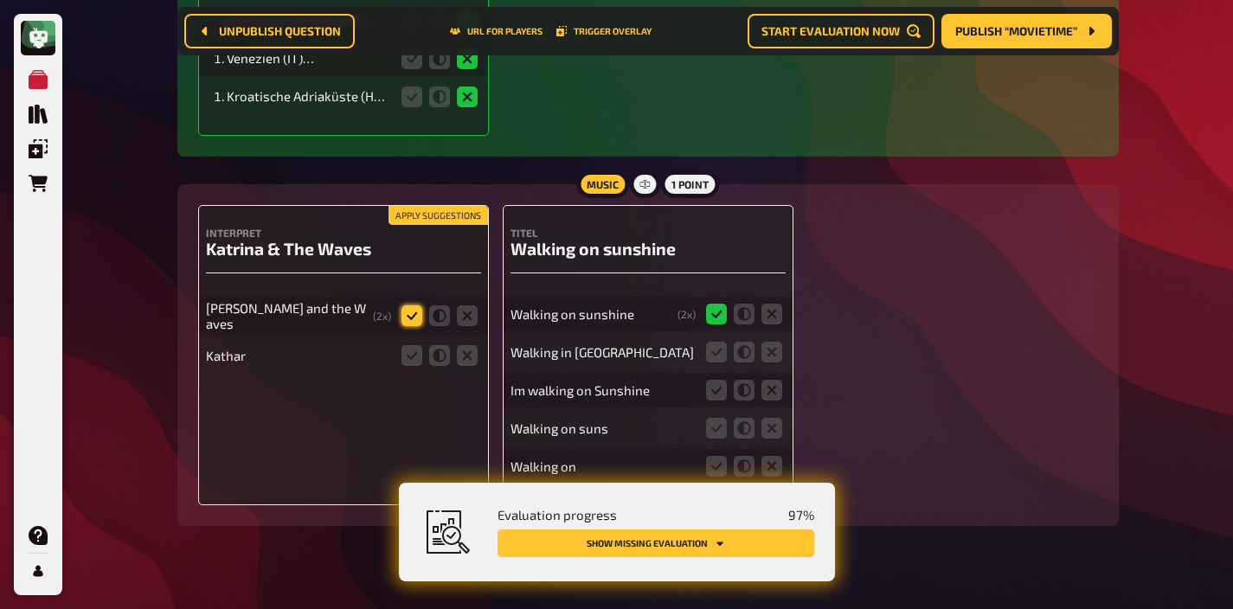
click at [408, 305] on icon at bounding box center [411, 315] width 21 height 21
click at [0, 0] on input "radio" at bounding box center [0, 0] width 0 height 0
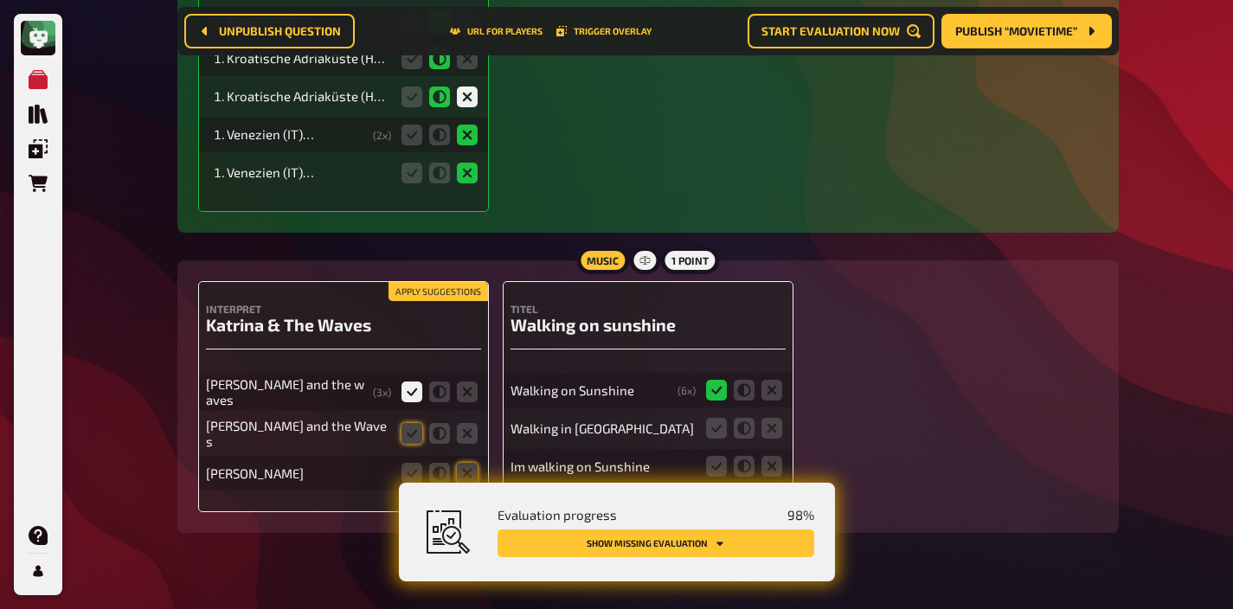
scroll to position [8560, 0]
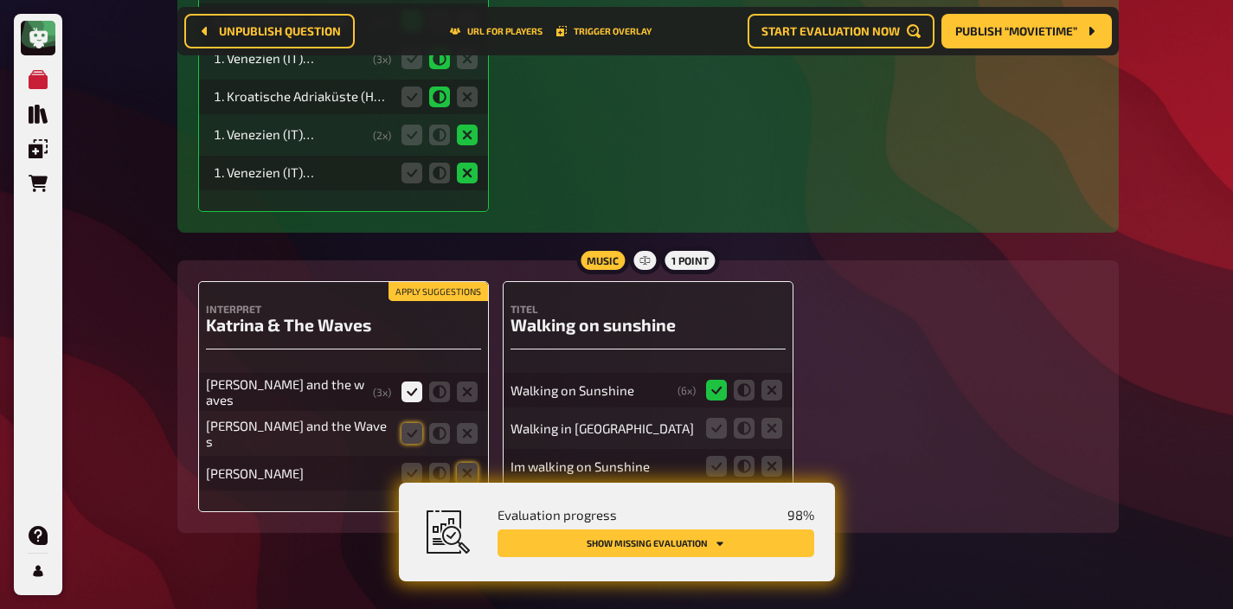
click at [427, 282] on button "Apply suggestions" at bounding box center [437, 291] width 99 height 19
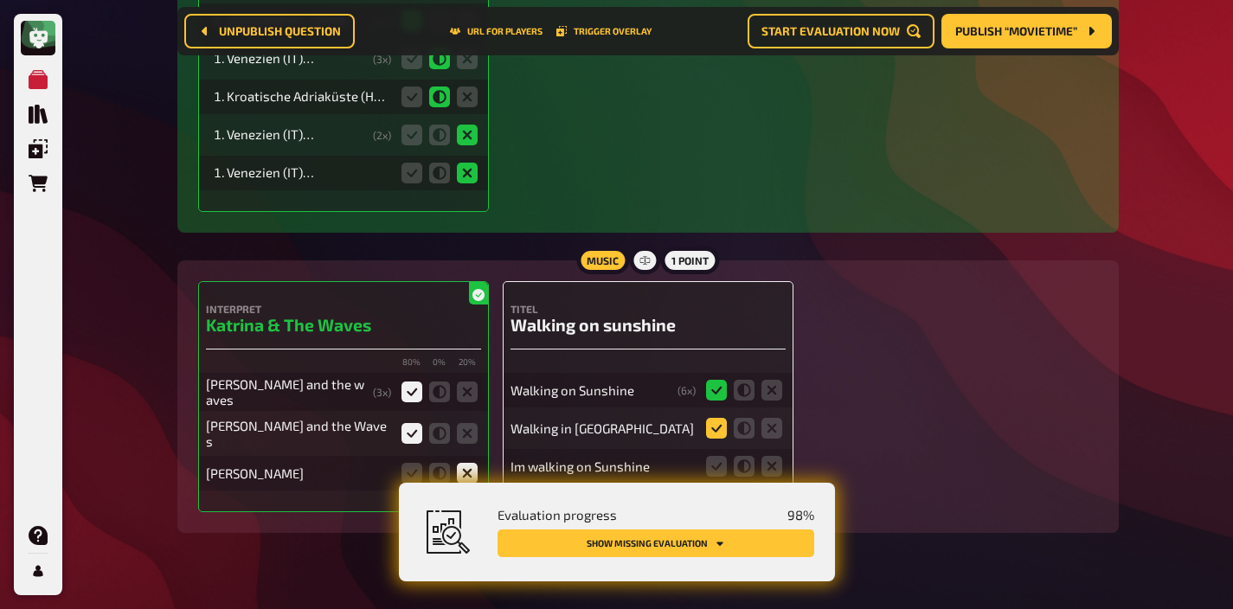
click at [717, 418] on icon at bounding box center [716, 428] width 21 height 21
click at [0, 0] on input "radio" at bounding box center [0, 0] width 0 height 0
click at [717, 456] on icon at bounding box center [716, 466] width 21 height 21
click at [0, 0] on input "radio" at bounding box center [0, 0] width 0 height 0
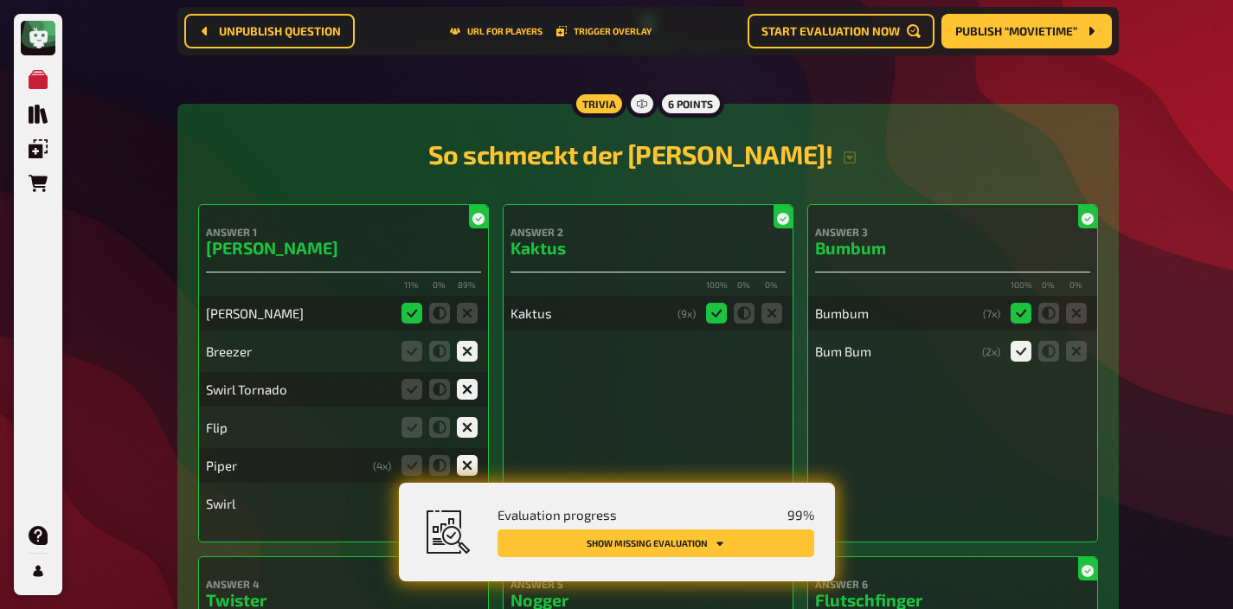
scroll to position [0, 0]
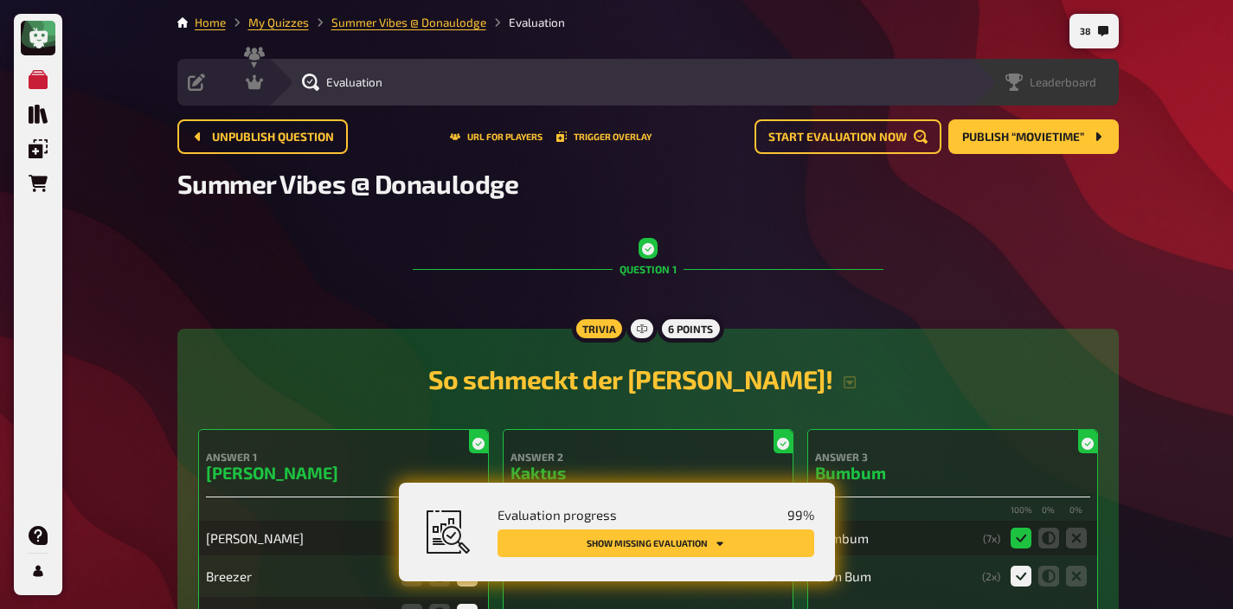
click at [1045, 81] on span "Leaderboard" at bounding box center [1063, 82] width 67 height 14
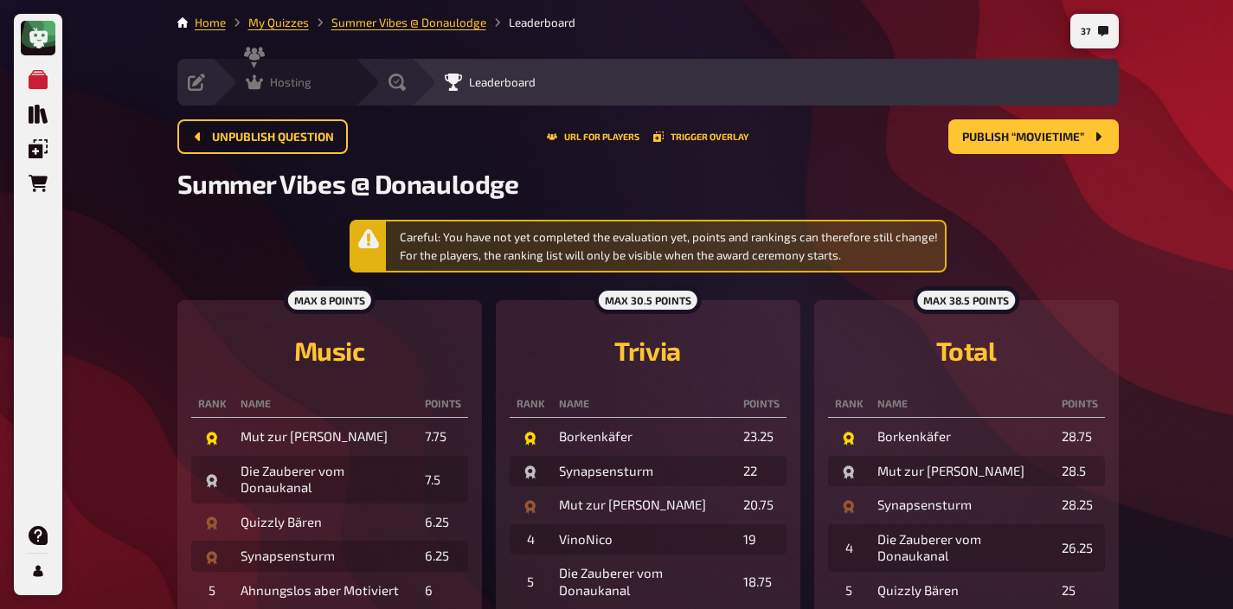
click at [278, 87] on span "Hosting" at bounding box center [291, 82] width 42 height 14
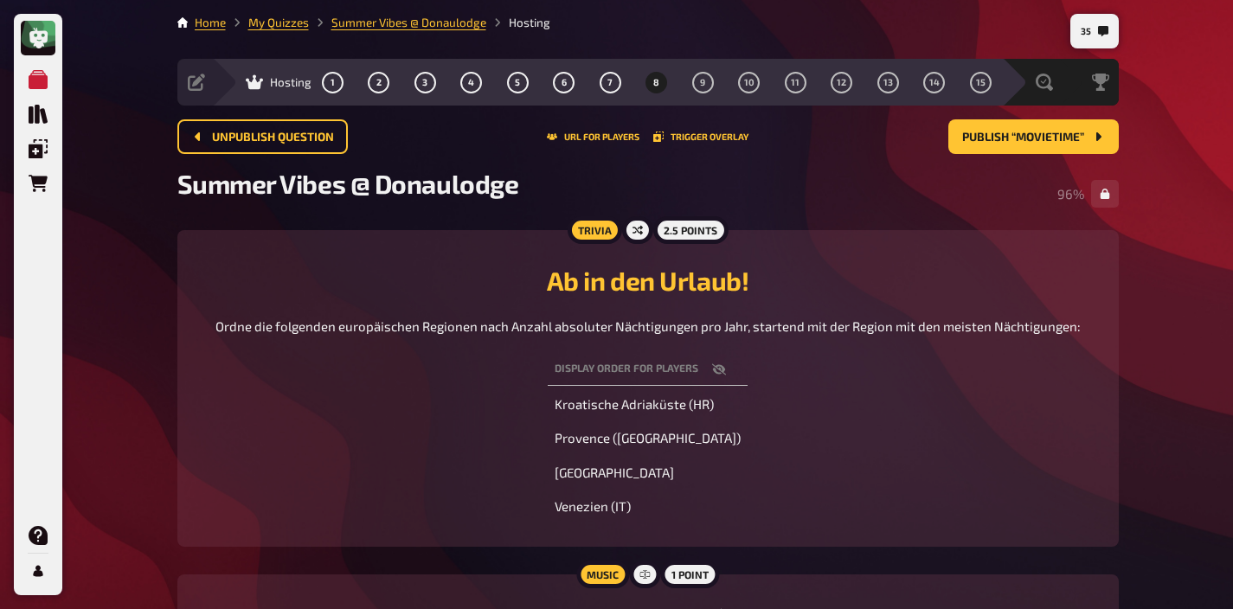
click at [718, 369] on icon "button" at bounding box center [719, 368] width 14 height 11
click at [718, 369] on th "Correct order" at bounding box center [648, 370] width 200 height 32
click at [664, 369] on icon "button" at bounding box center [657, 369] width 14 height 10
click at [588, 137] on button "URL for players" at bounding box center [593, 137] width 93 height 10
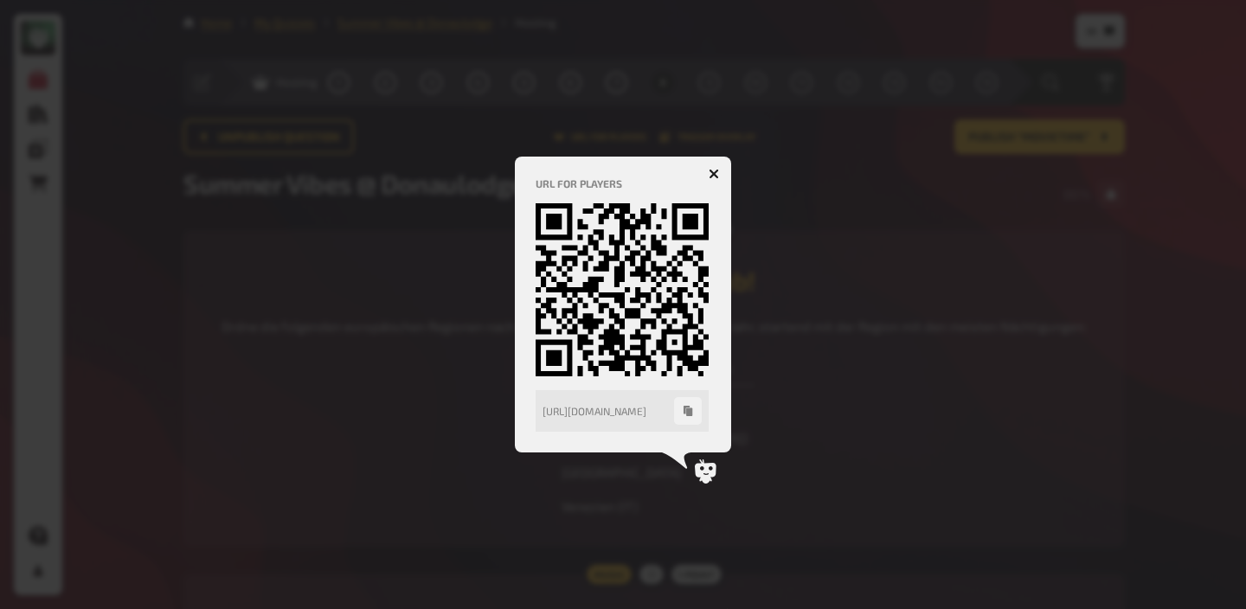
click at [714, 169] on icon "button" at bounding box center [714, 174] width 10 height 10
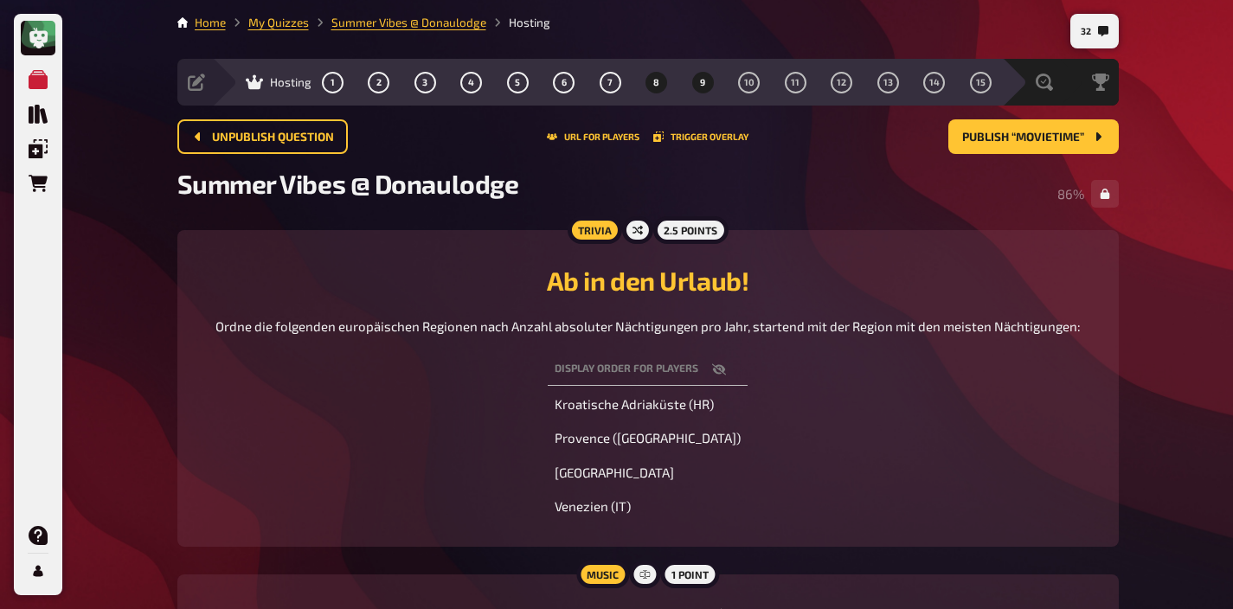
click at [703, 85] on span "9" at bounding box center [702, 83] width 5 height 10
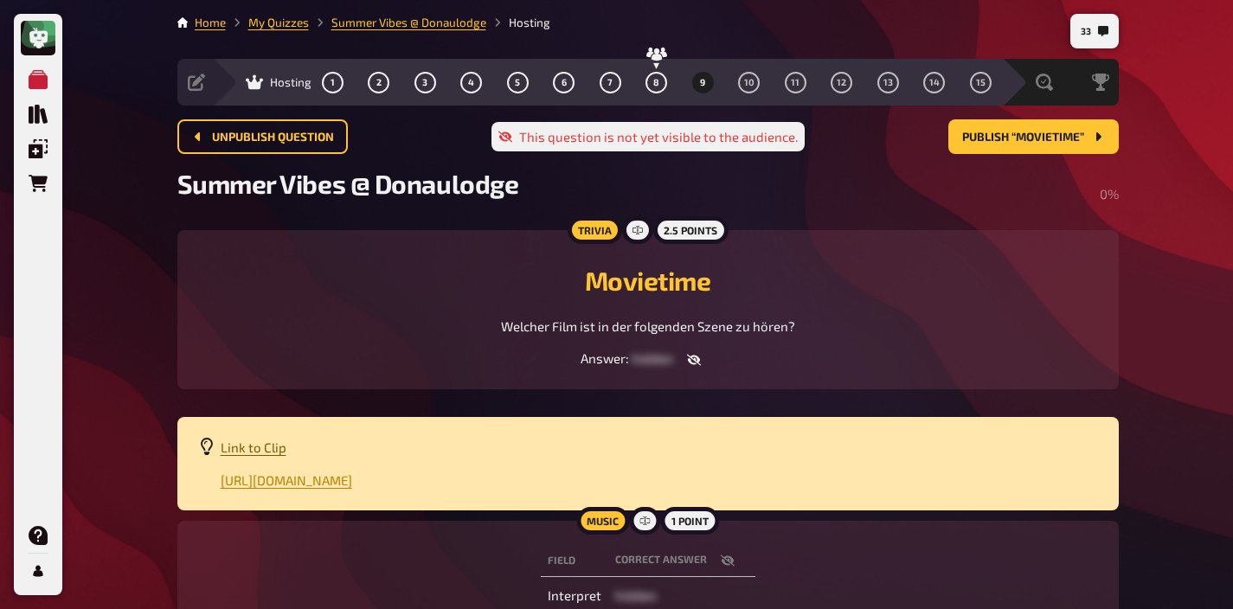
click at [267, 449] on span "Link to Clip" at bounding box center [254, 448] width 66 height 16
click at [996, 148] on button "Publish “Movietime”" at bounding box center [1033, 136] width 170 height 35
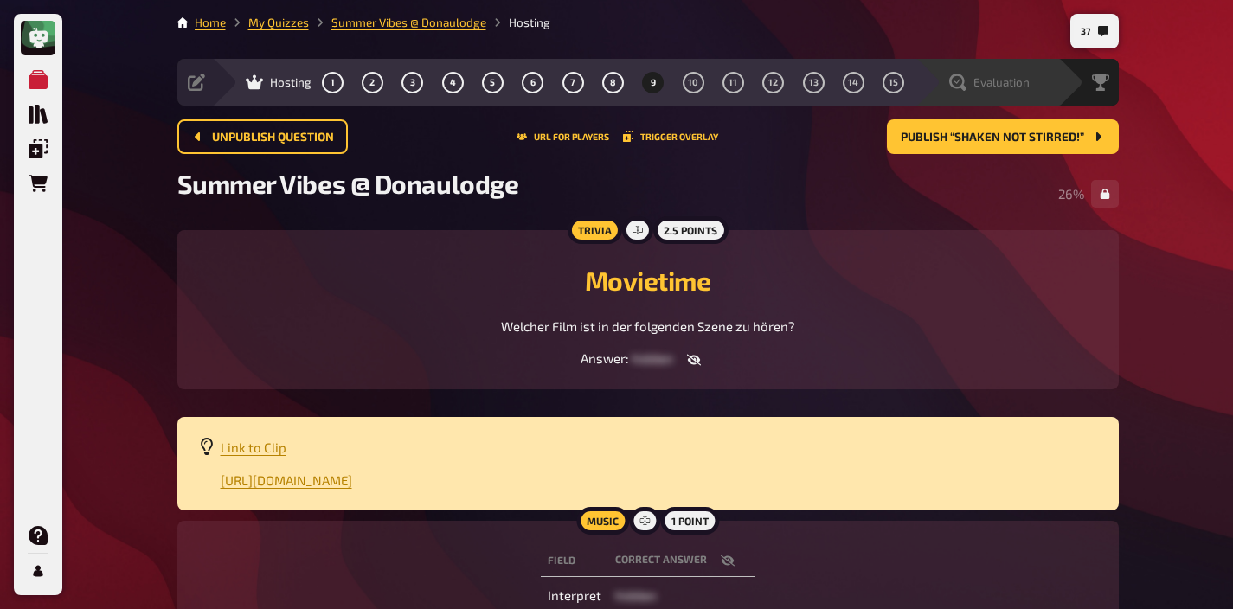
click at [1019, 75] on span "Evaluation" at bounding box center [1001, 82] width 56 height 14
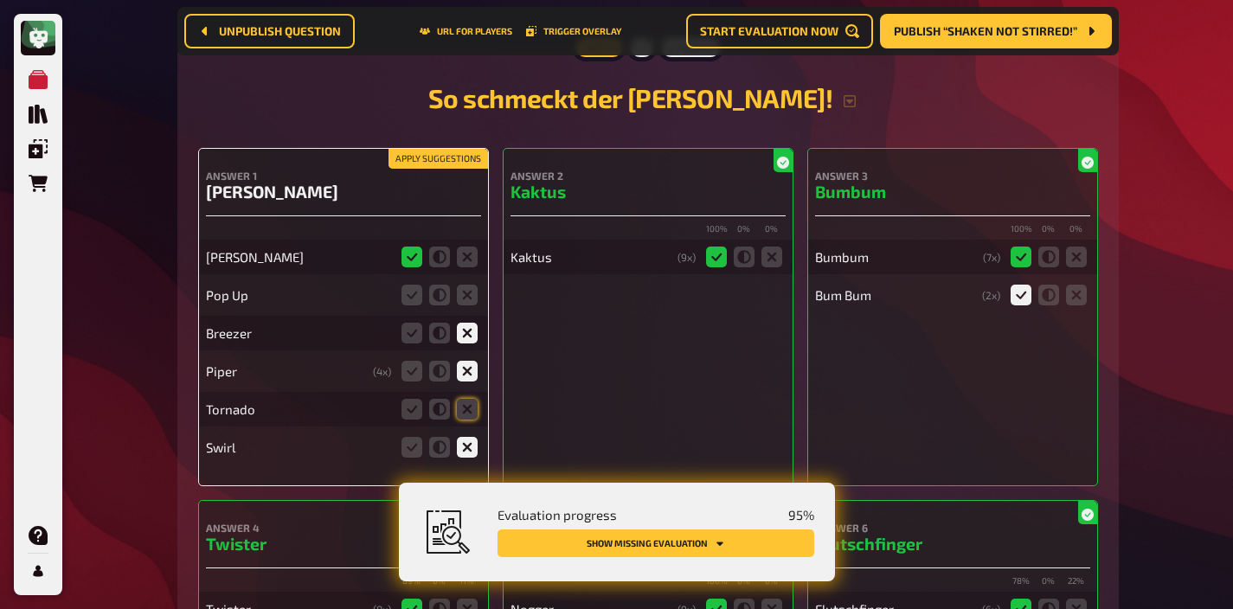
scroll to position [296, 0]
click at [472, 408] on icon at bounding box center [467, 408] width 21 height 21
click at [0, 0] on input "radio" at bounding box center [0, 0] width 0 height 0
click at [468, 301] on icon at bounding box center [467, 294] width 21 height 21
click at [0, 0] on input "radio" at bounding box center [0, 0] width 0 height 0
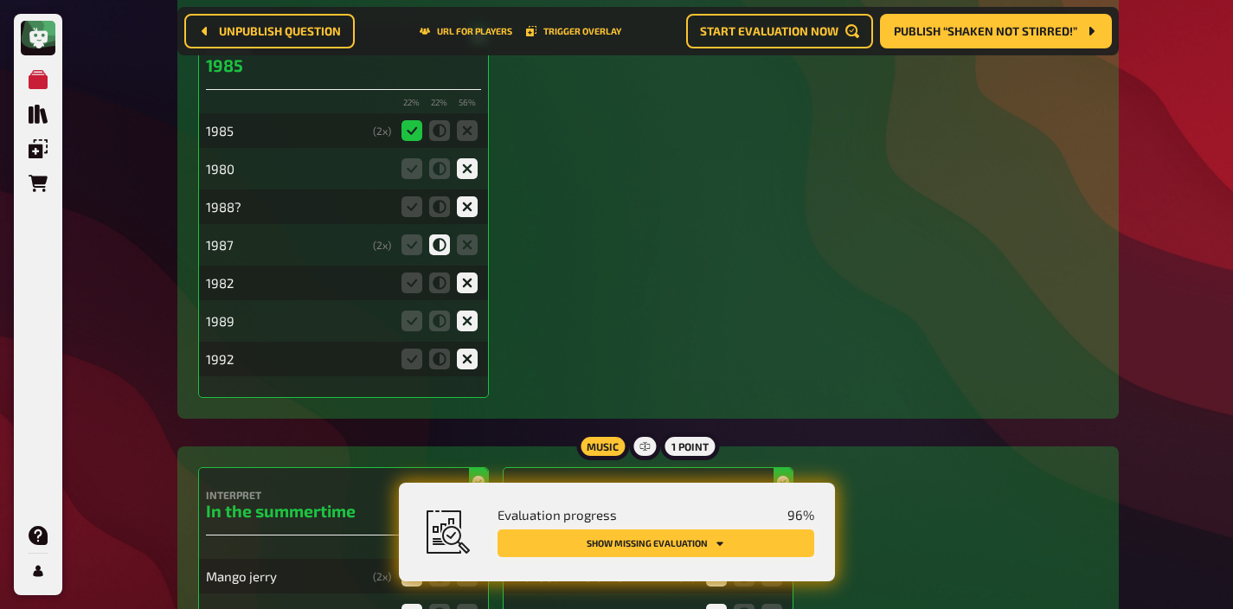
click at [672, 552] on button "Show missing evaluation" at bounding box center [655, 543] width 317 height 28
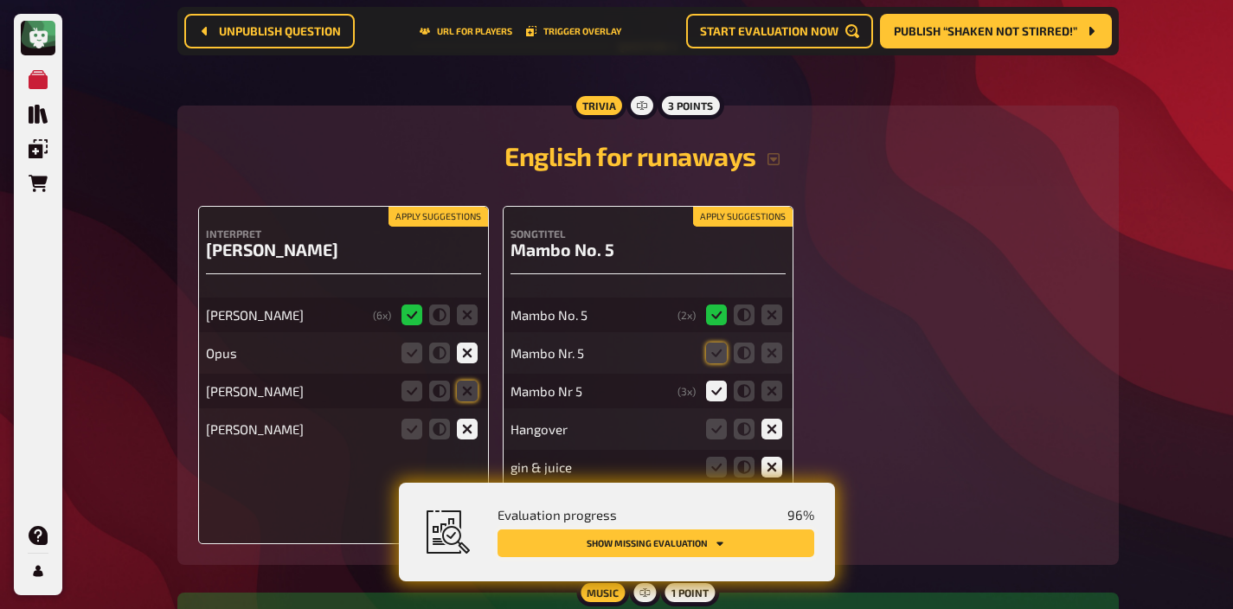
scroll to position [3559, 0]
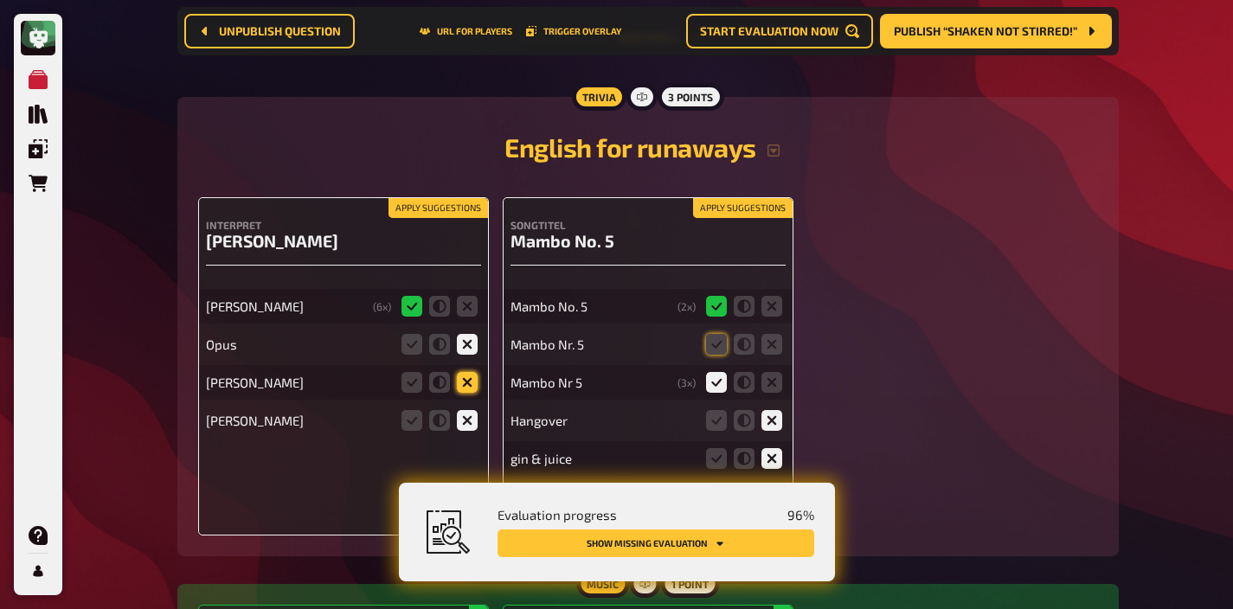
click at [462, 372] on icon at bounding box center [467, 382] width 21 height 21
click at [0, 0] on input "radio" at bounding box center [0, 0] width 0 height 0
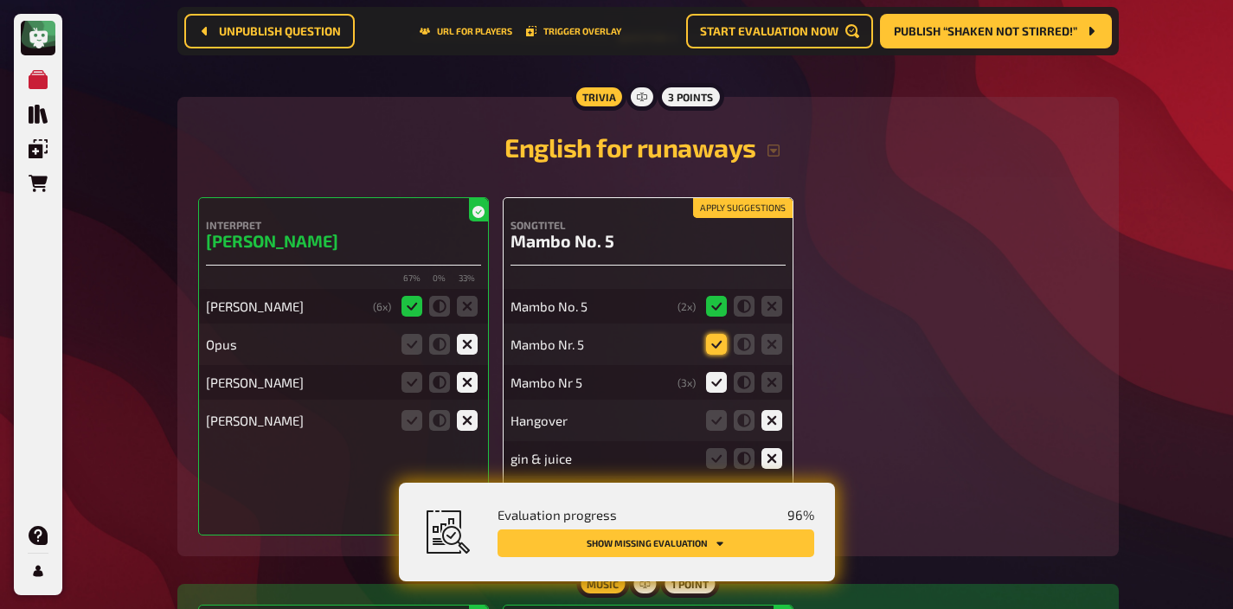
click at [715, 334] on icon at bounding box center [716, 344] width 21 height 21
click at [0, 0] on input "radio" at bounding box center [0, 0] width 0 height 0
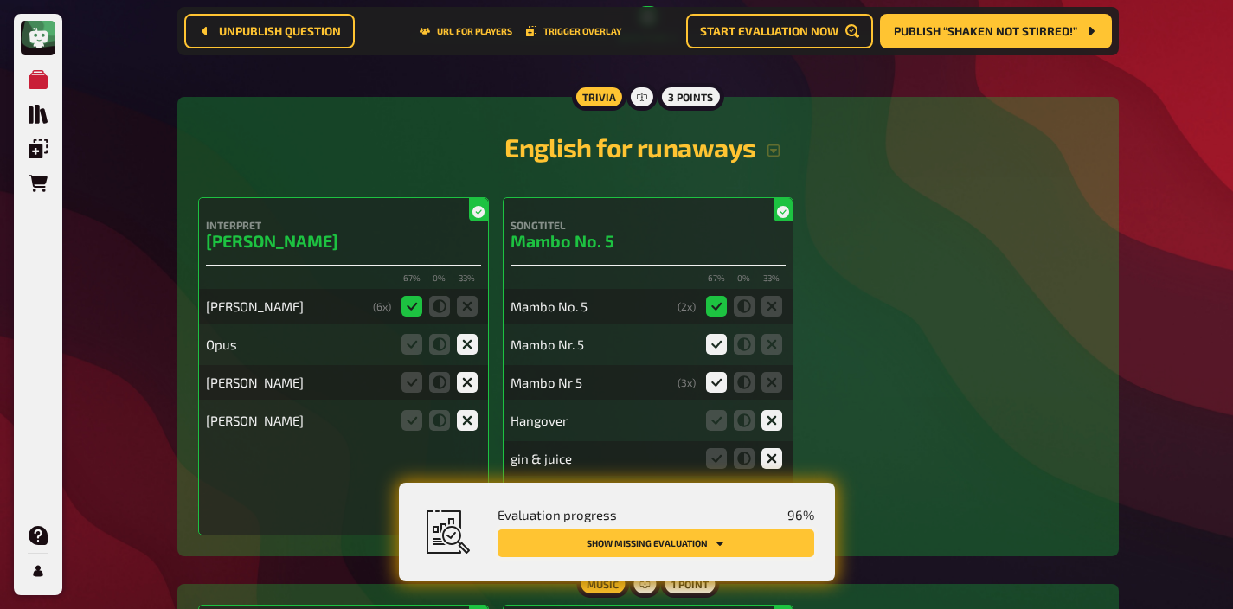
click at [737, 550] on button "Show missing evaluation" at bounding box center [655, 543] width 317 height 28
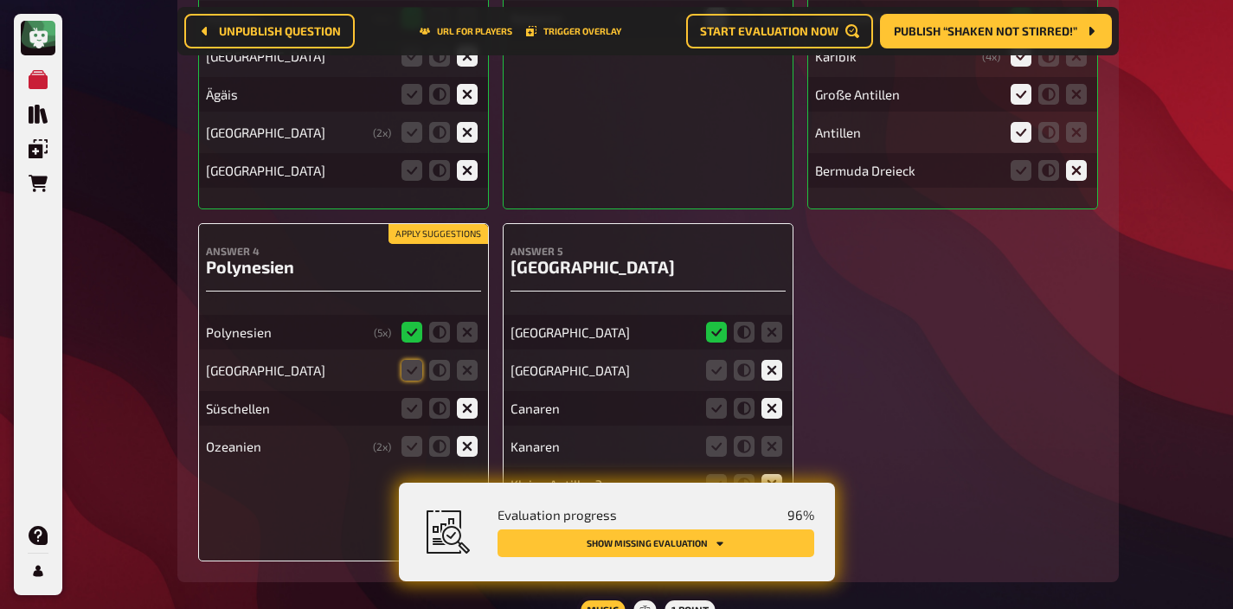
scroll to position [6145, 0]
click at [410, 356] on fieldset at bounding box center [439, 370] width 83 height 28
click at [409, 359] on icon at bounding box center [411, 369] width 21 height 21
click at [0, 0] on input "radio" at bounding box center [0, 0] width 0 height 0
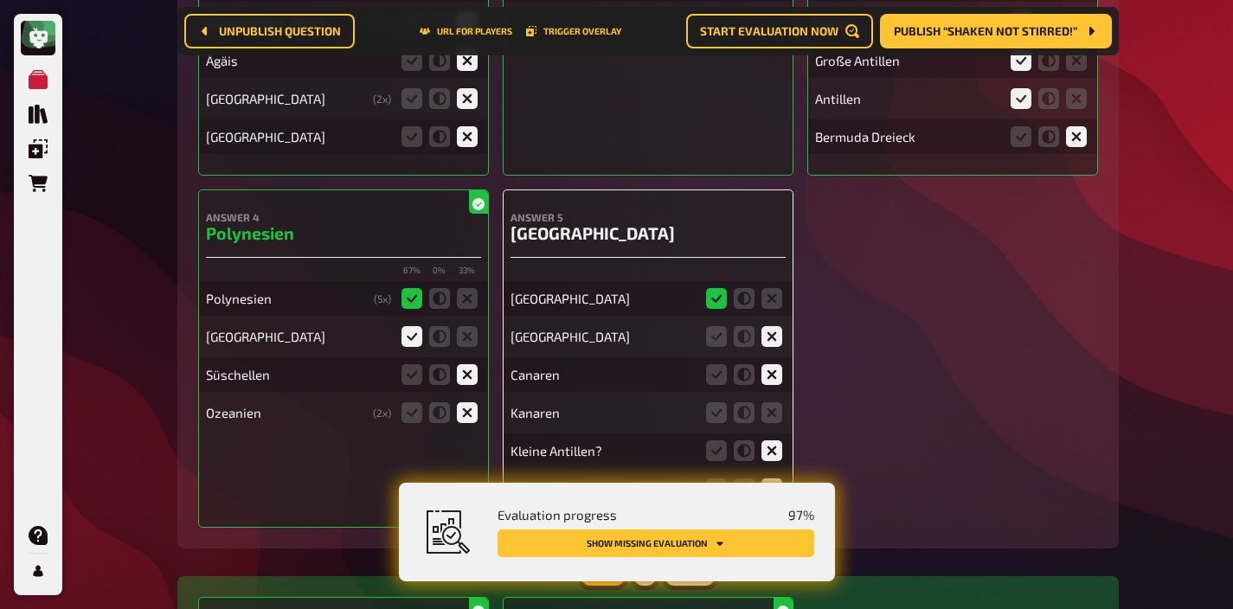
scroll to position [6185, 0]
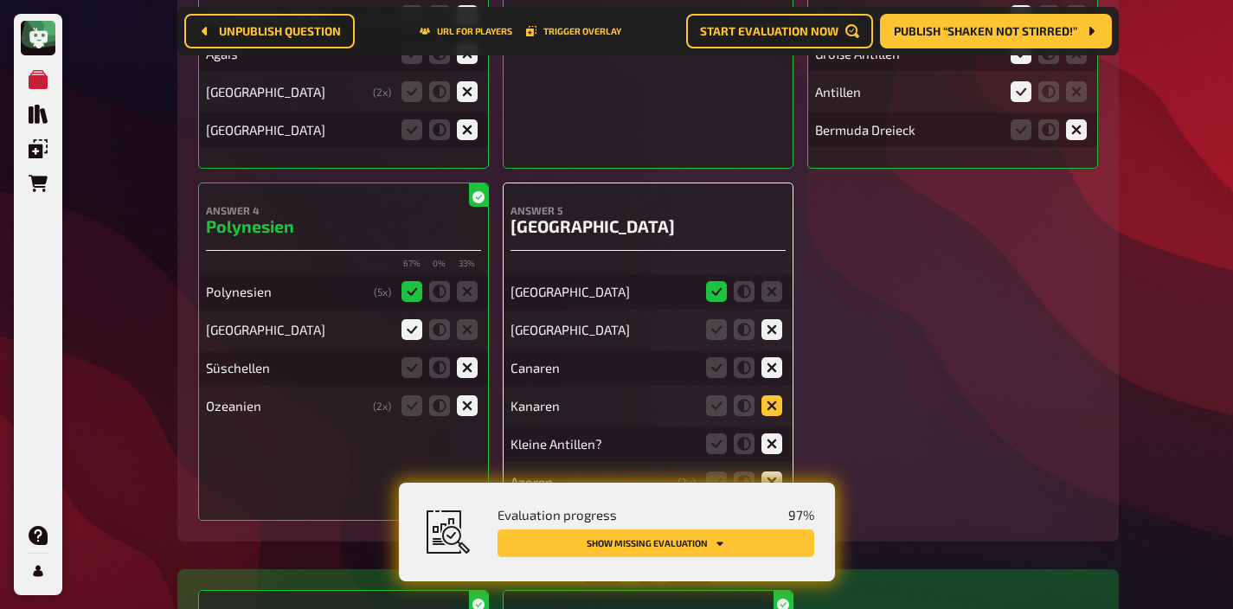
click at [775, 395] on icon at bounding box center [771, 405] width 21 height 21
click at [0, 0] on input "radio" at bounding box center [0, 0] width 0 height 0
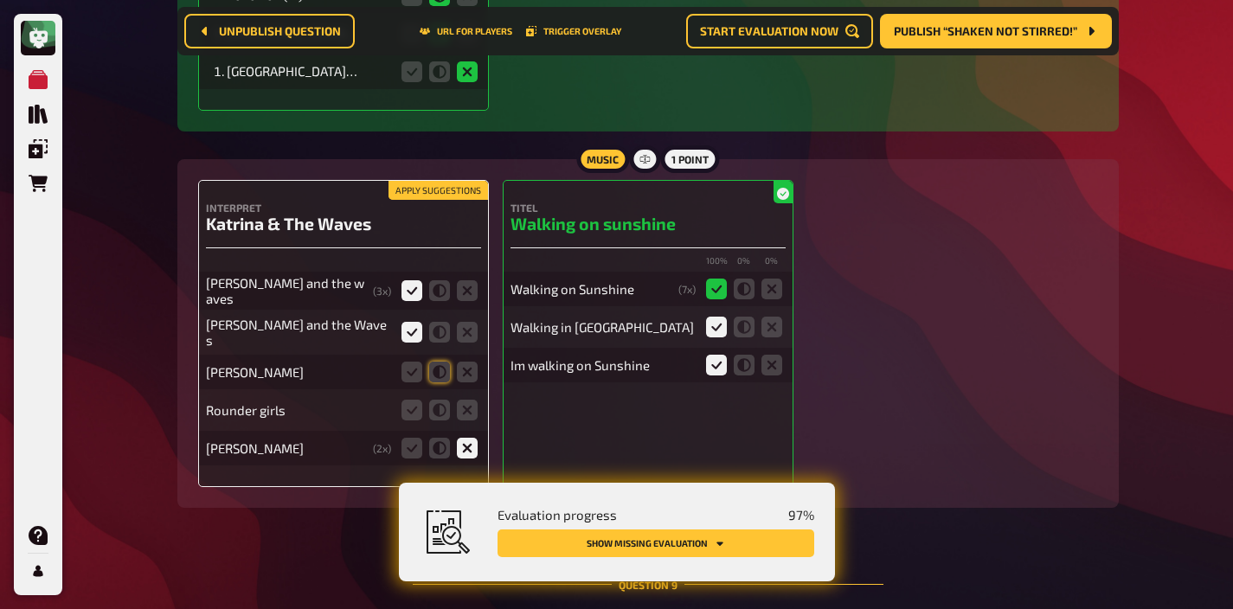
scroll to position [8579, 0]
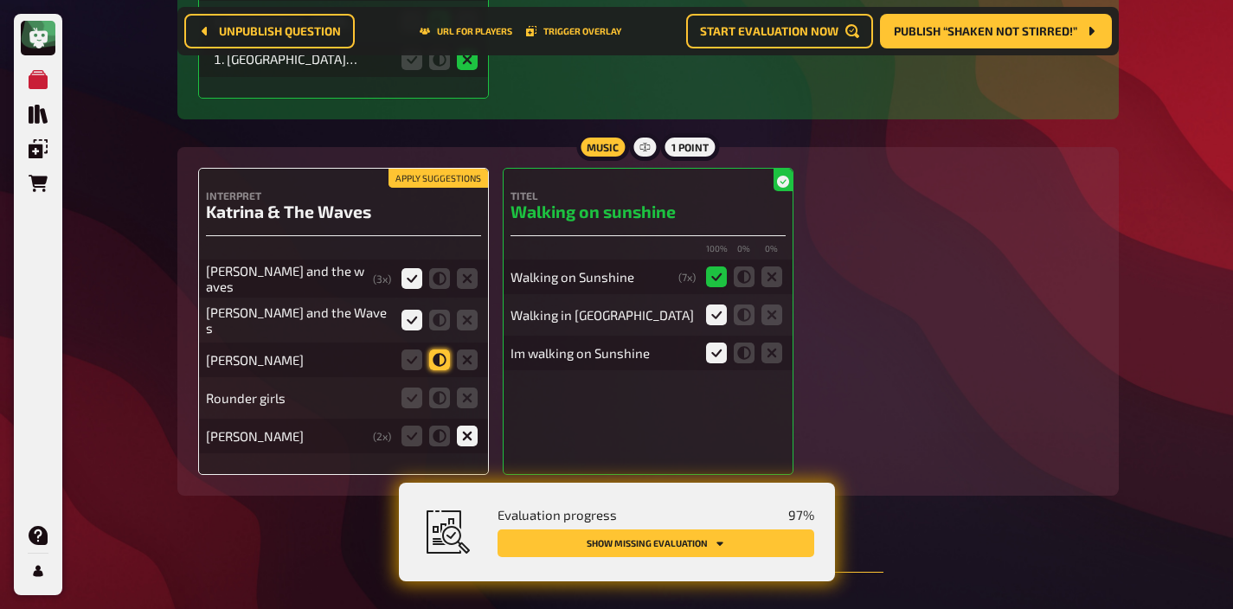
click at [445, 350] on icon at bounding box center [439, 360] width 21 height 21
click at [0, 0] on input "radio" at bounding box center [0, 0] width 0 height 0
click at [465, 388] on icon at bounding box center [467, 398] width 21 height 21
click at [0, 0] on input "radio" at bounding box center [0, 0] width 0 height 0
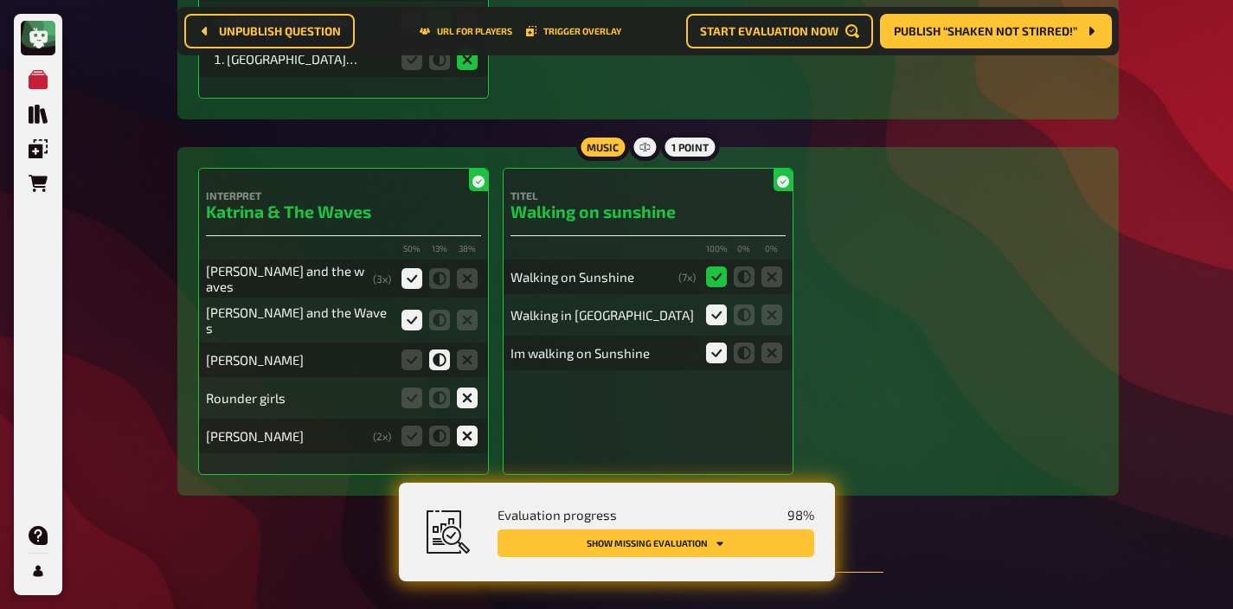
click at [680, 549] on button "Show missing evaluation" at bounding box center [655, 543] width 317 height 28
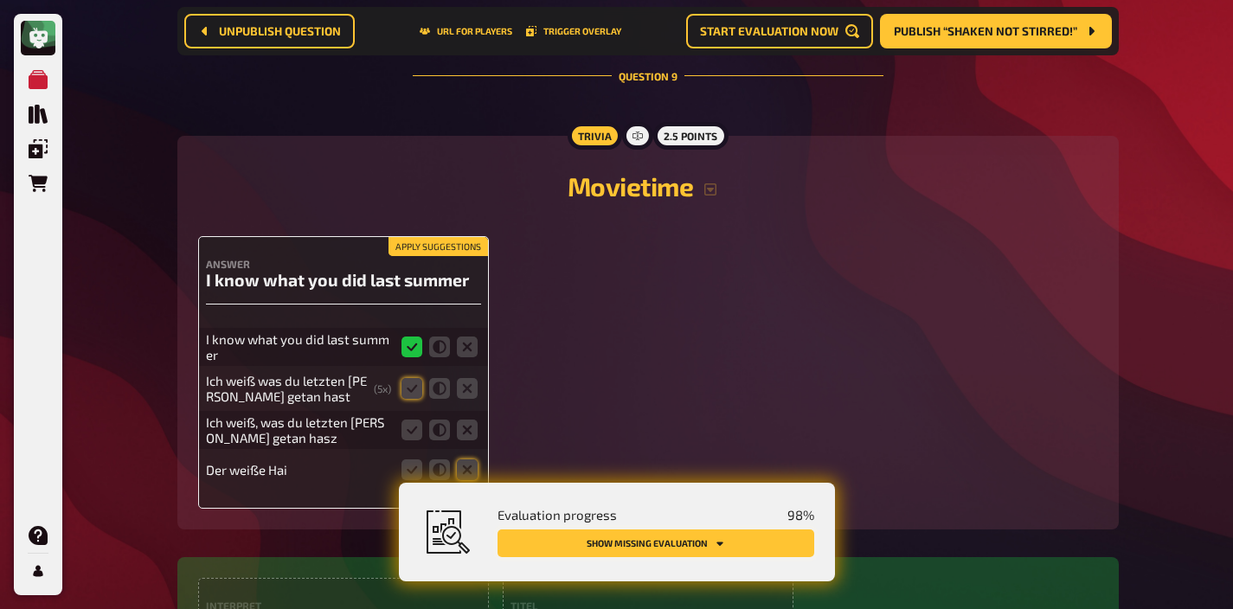
scroll to position [9080, 0]
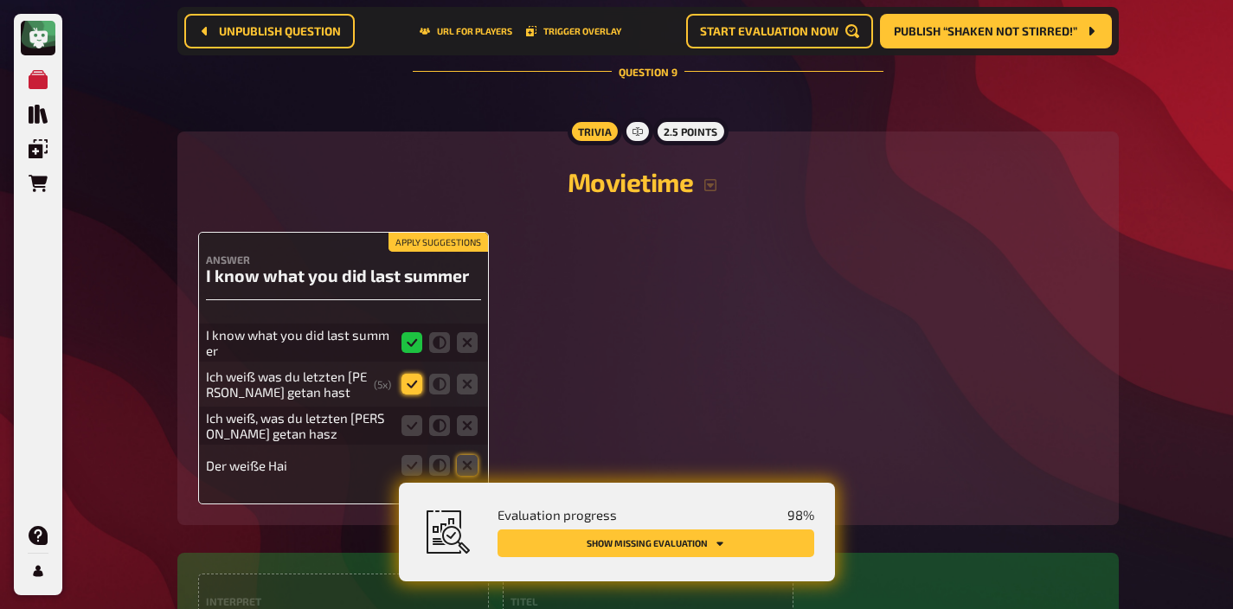
click at [414, 374] on icon at bounding box center [411, 384] width 21 height 21
click at [0, 0] on input "radio" at bounding box center [0, 0] width 0 height 0
click at [409, 415] on icon at bounding box center [411, 425] width 21 height 21
click at [0, 0] on input "radio" at bounding box center [0, 0] width 0 height 0
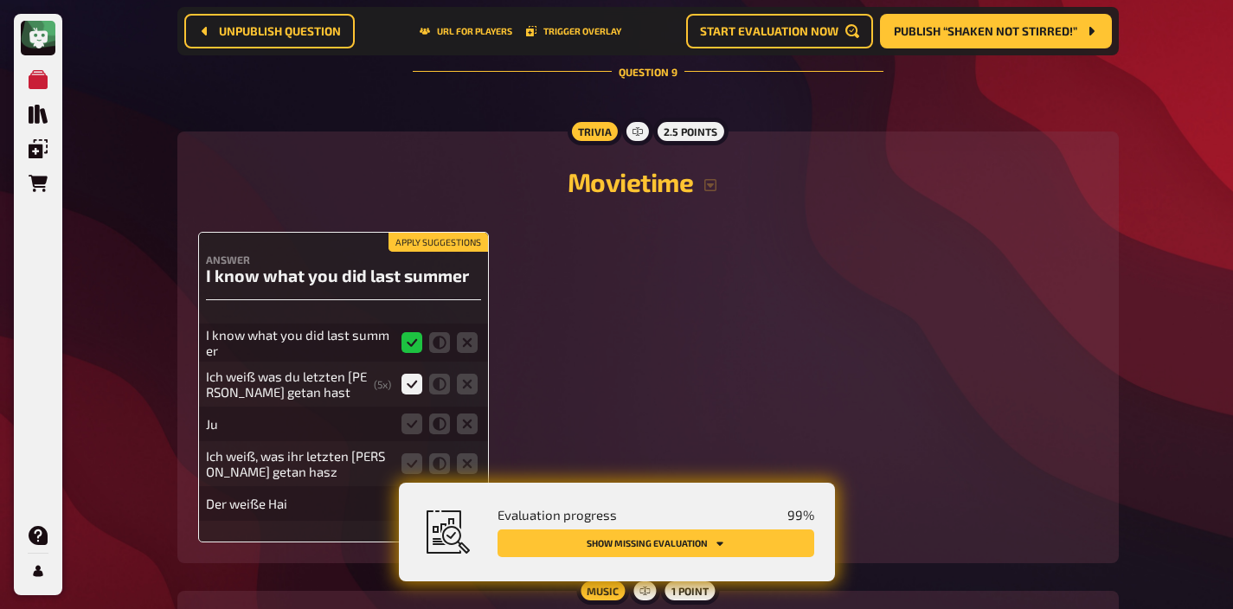
click at [467, 493] on icon at bounding box center [467, 503] width 21 height 21
click at [0, 0] on input "radio" at bounding box center [0, 0] width 0 height 0
click at [416, 453] on icon at bounding box center [411, 463] width 21 height 21
click at [0, 0] on input "radio" at bounding box center [0, 0] width 0 height 0
click at [472, 493] on icon at bounding box center [467, 503] width 21 height 21
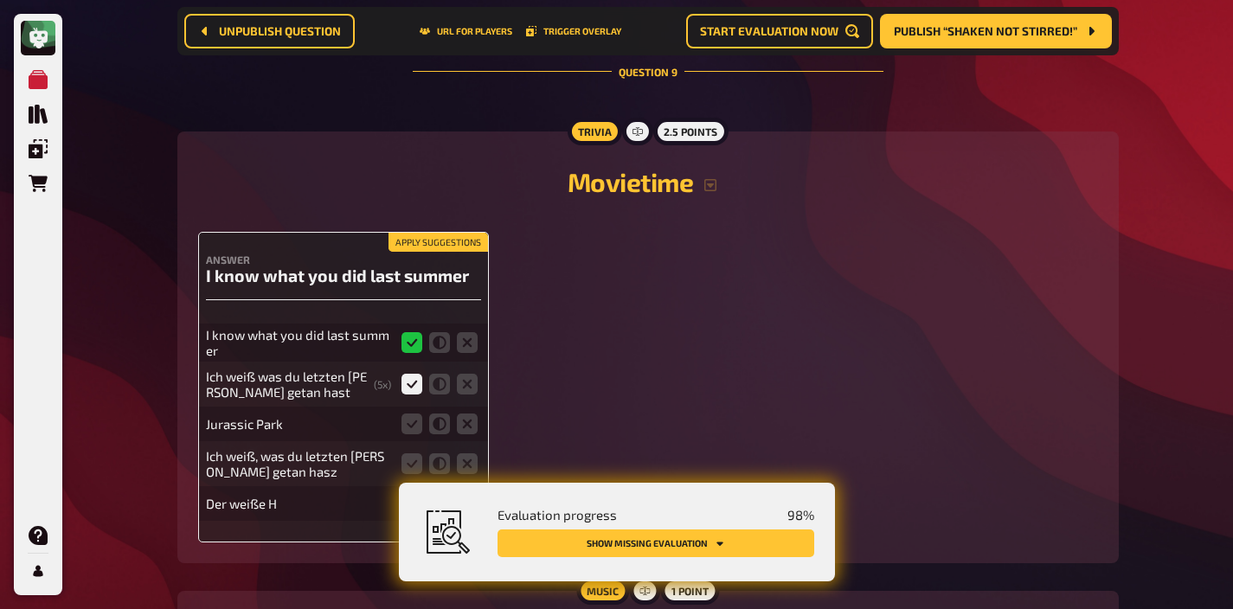
click at [0, 0] on input "radio" at bounding box center [0, 0] width 0 height 0
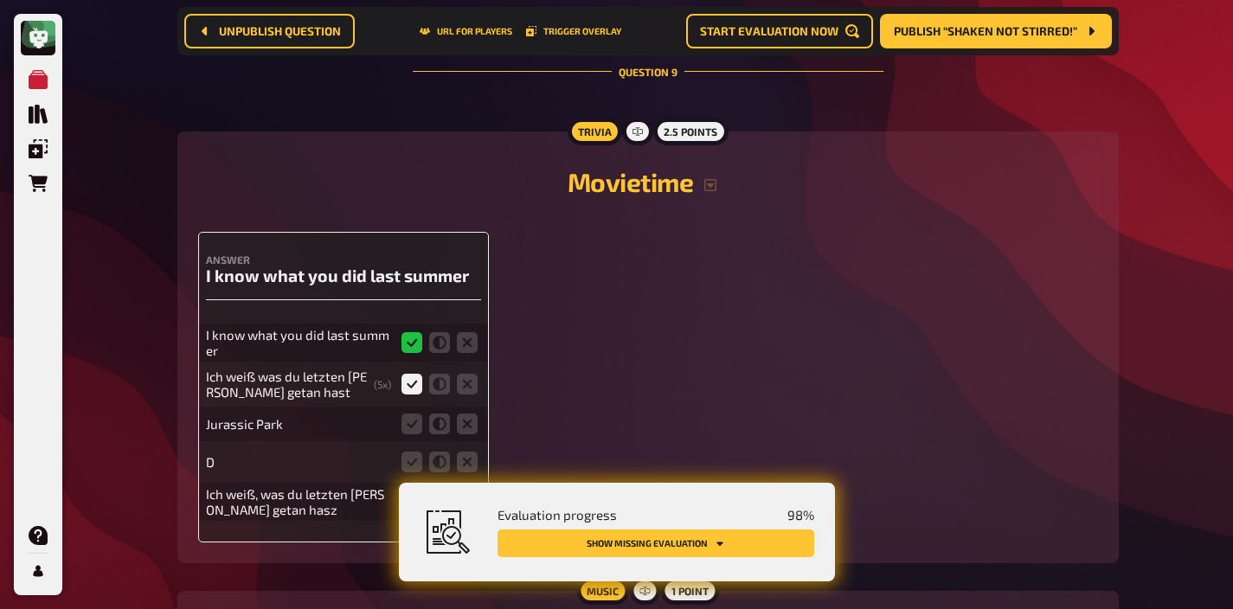
click at [408, 491] on icon at bounding box center [411, 501] width 21 height 21
click at [0, 0] on input "radio" at bounding box center [0, 0] width 0 height 0
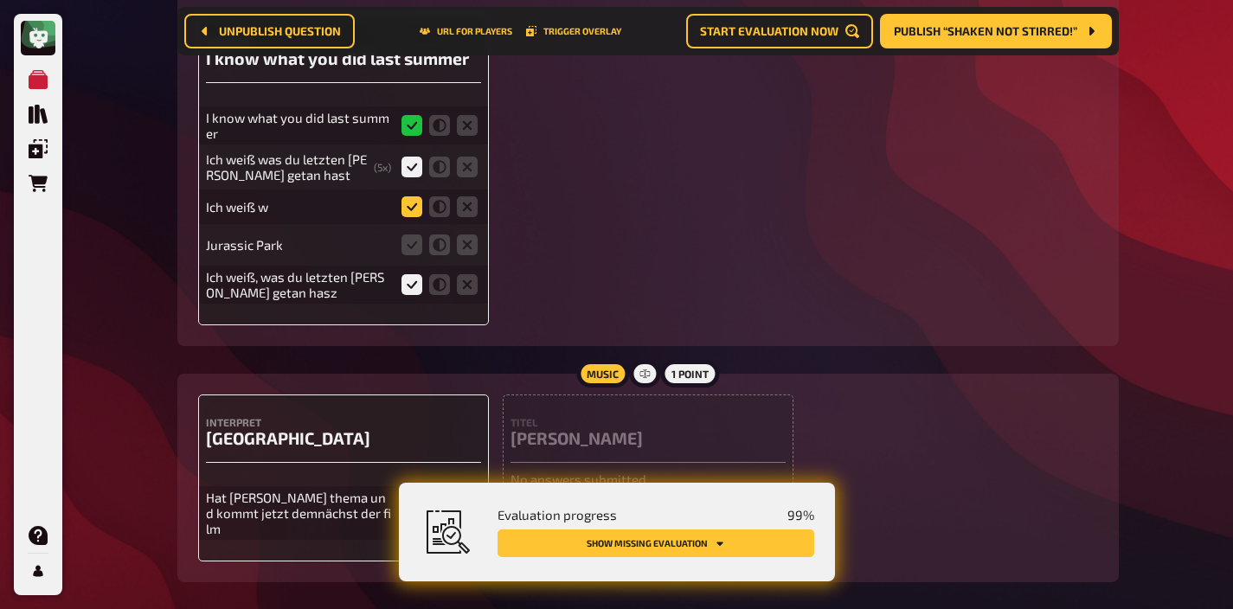
scroll to position [9314, 0]
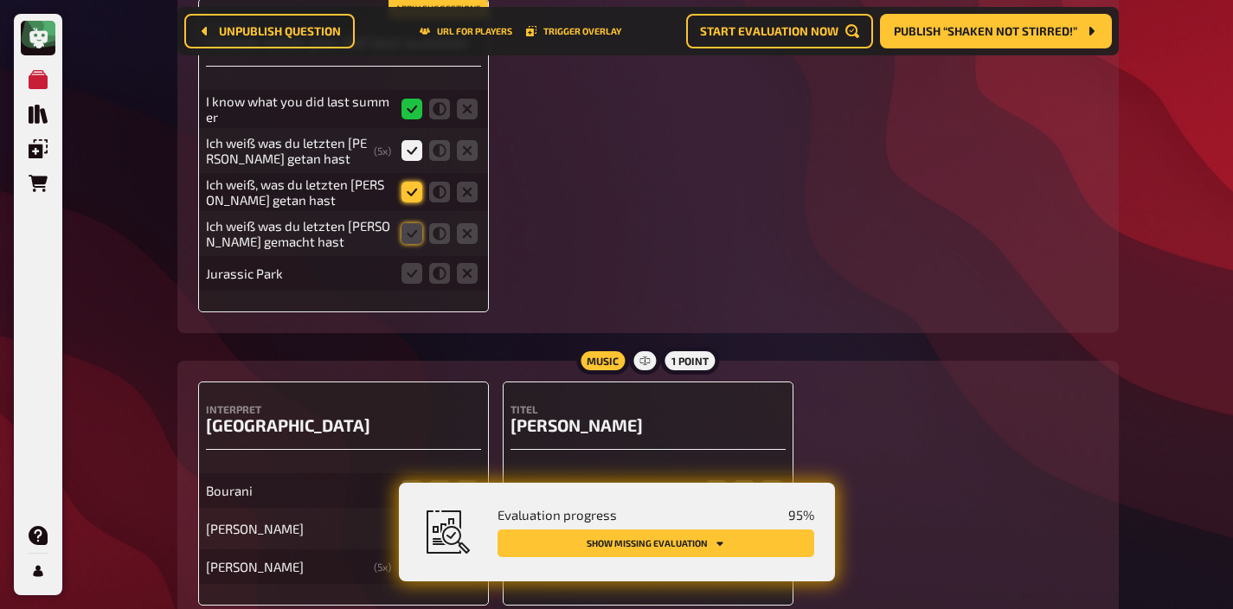
click at [405, 182] on icon at bounding box center [411, 192] width 21 height 21
click at [0, 0] on input "radio" at bounding box center [0, 0] width 0 height 0
click at [408, 223] on icon at bounding box center [411, 233] width 21 height 21
click at [0, 0] on input "radio" at bounding box center [0, 0] width 0 height 0
click at [466, 263] on icon at bounding box center [467, 273] width 21 height 21
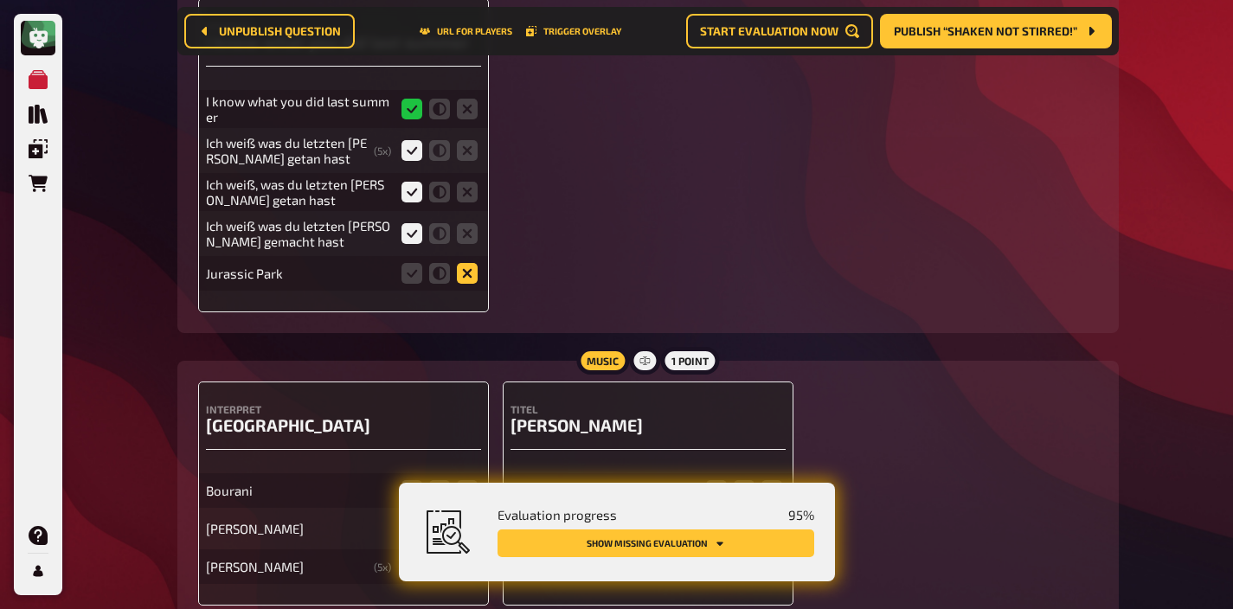
click at [0, 0] on input "radio" at bounding box center [0, 0] width 0 height 0
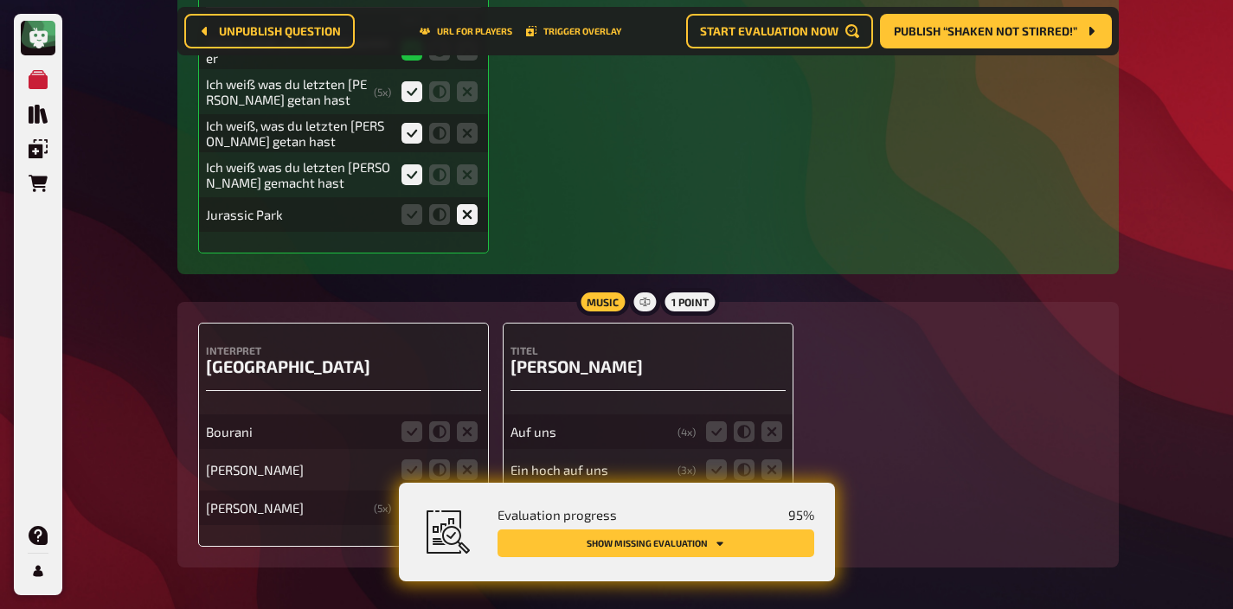
scroll to position [9390, 0]
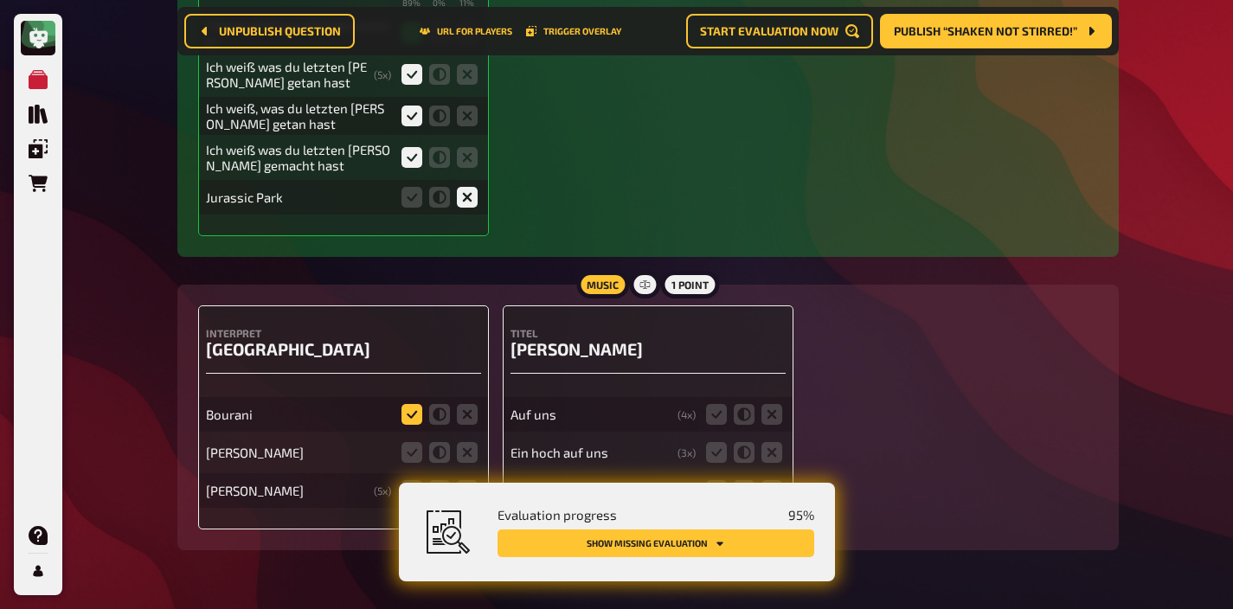
click at [415, 404] on icon at bounding box center [411, 414] width 21 height 21
click at [0, 0] on input "radio" at bounding box center [0, 0] width 0 height 0
click at [414, 442] on icon at bounding box center [411, 452] width 21 height 21
click at [0, 0] on input "radio" at bounding box center [0, 0] width 0 height 0
click at [411, 473] on div "[PERSON_NAME] ( 5 x)" at bounding box center [343, 490] width 275 height 35
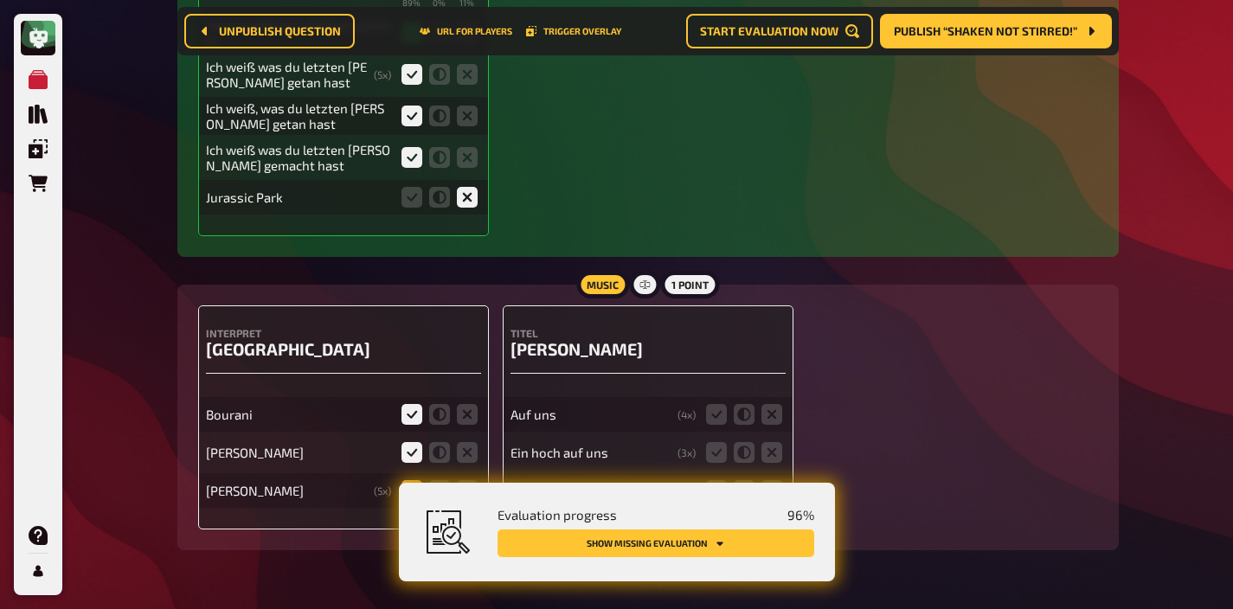
click at [411, 480] on icon at bounding box center [411, 490] width 21 height 21
click at [0, 0] on input "radio" at bounding box center [0, 0] width 0 height 0
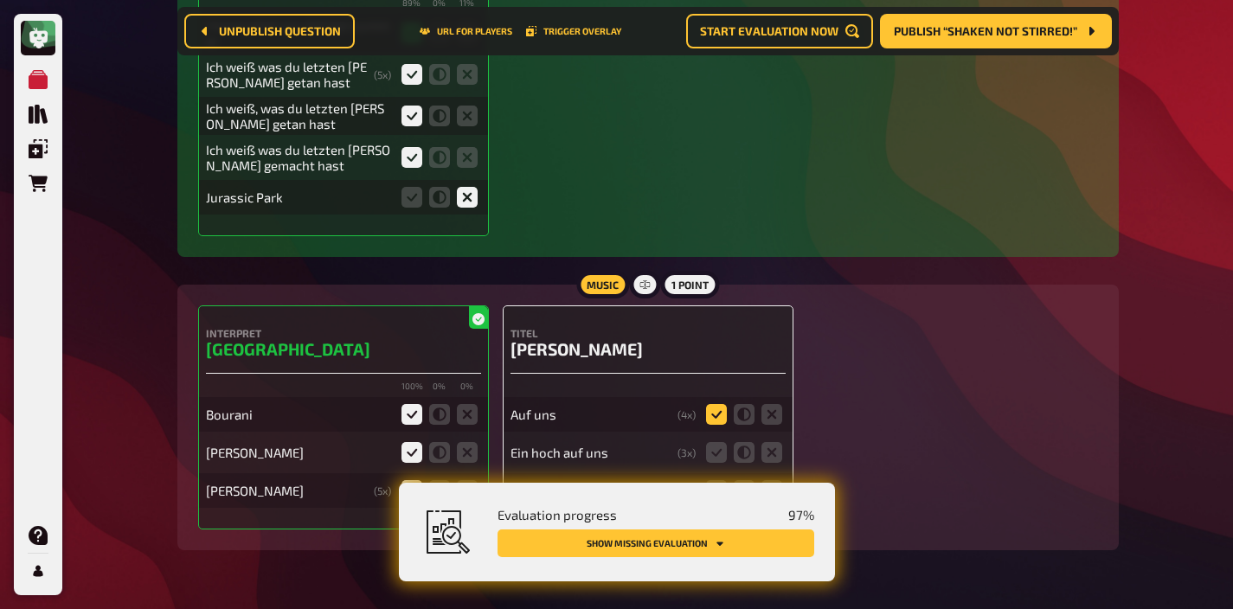
click at [716, 404] on icon at bounding box center [716, 414] width 21 height 21
click at [0, 0] on input "radio" at bounding box center [0, 0] width 0 height 0
click at [718, 442] on icon at bounding box center [716, 452] width 21 height 21
click at [0, 0] on input "radio" at bounding box center [0, 0] width 0 height 0
click at [767, 480] on icon at bounding box center [771, 490] width 21 height 21
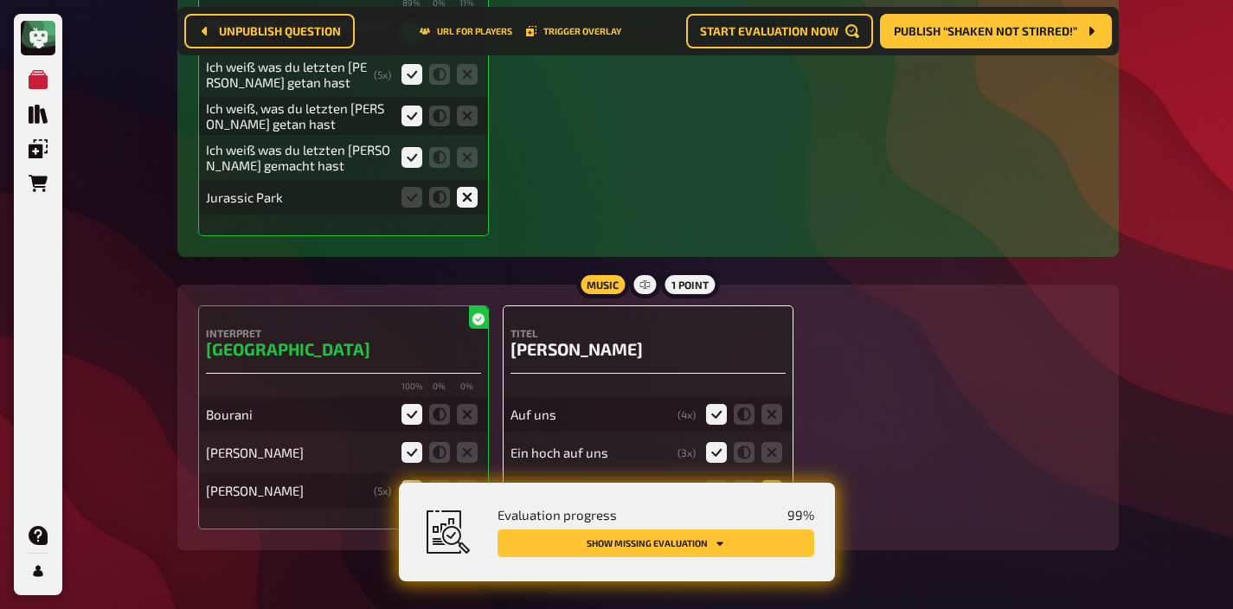
click at [0, 0] on input "radio" at bounding box center [0, 0] width 0 height 0
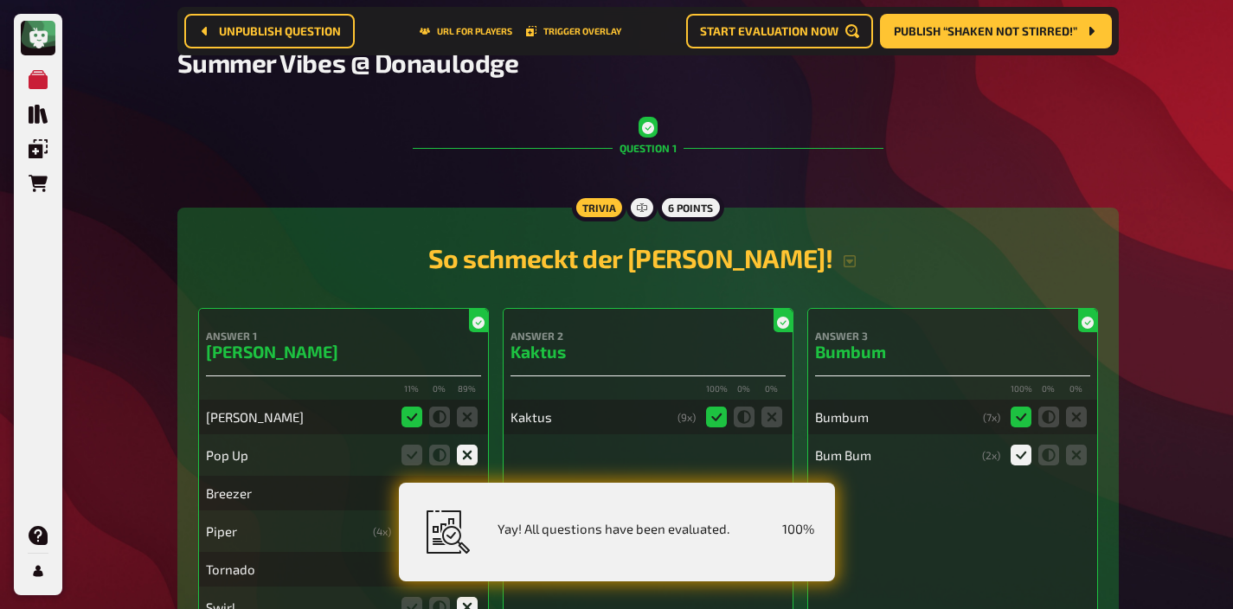
scroll to position [0, 0]
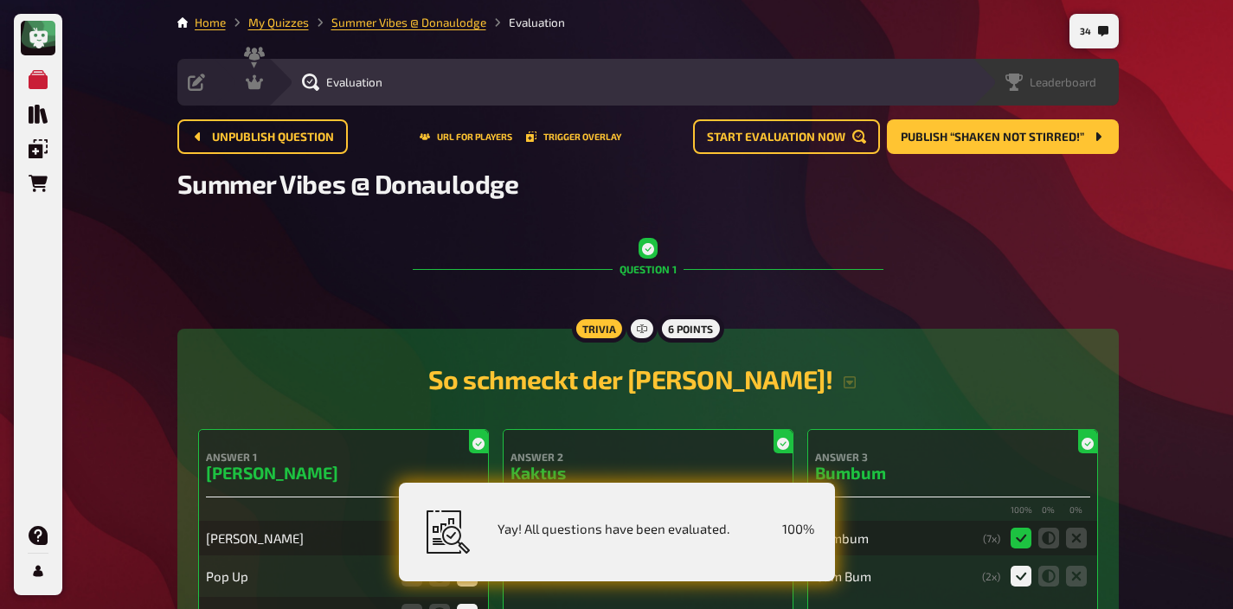
click at [1086, 75] on span "Leaderboard" at bounding box center [1063, 82] width 67 height 14
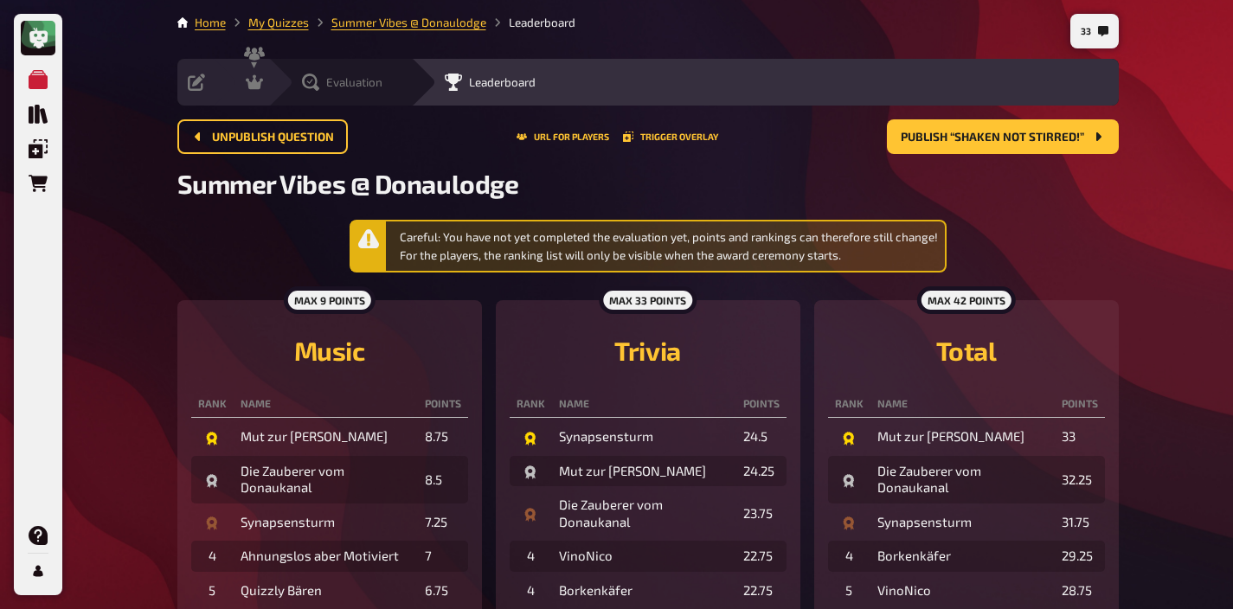
click at [346, 87] on span "Evaluation" at bounding box center [354, 82] width 56 height 14
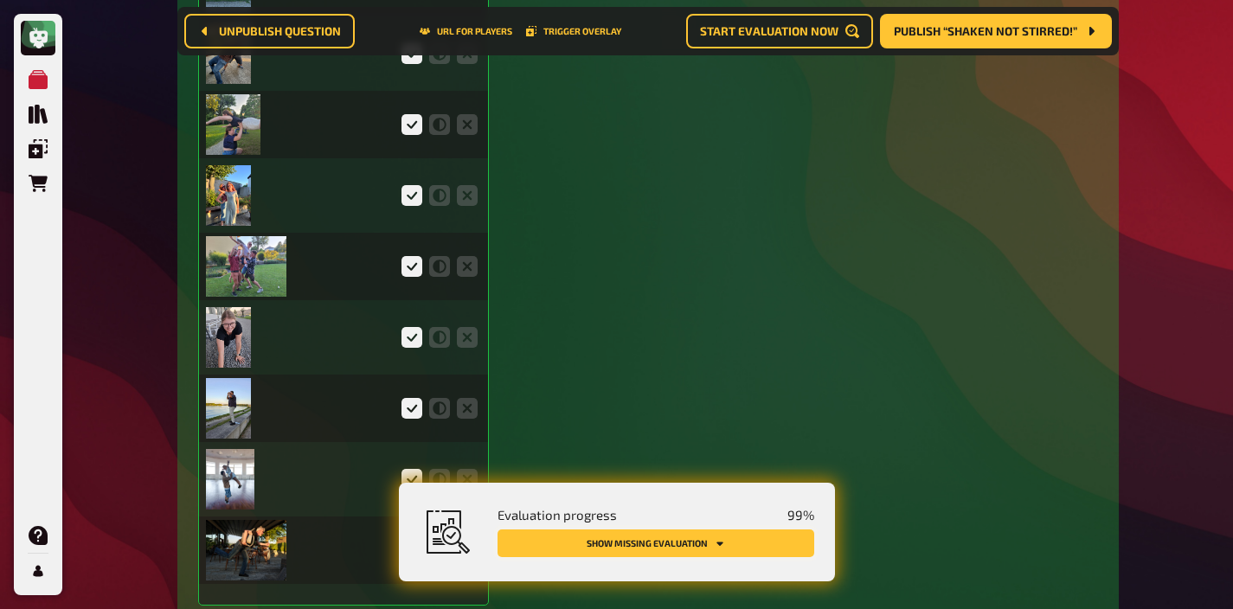
click at [723, 550] on button "Show missing evaluation" at bounding box center [655, 543] width 317 height 28
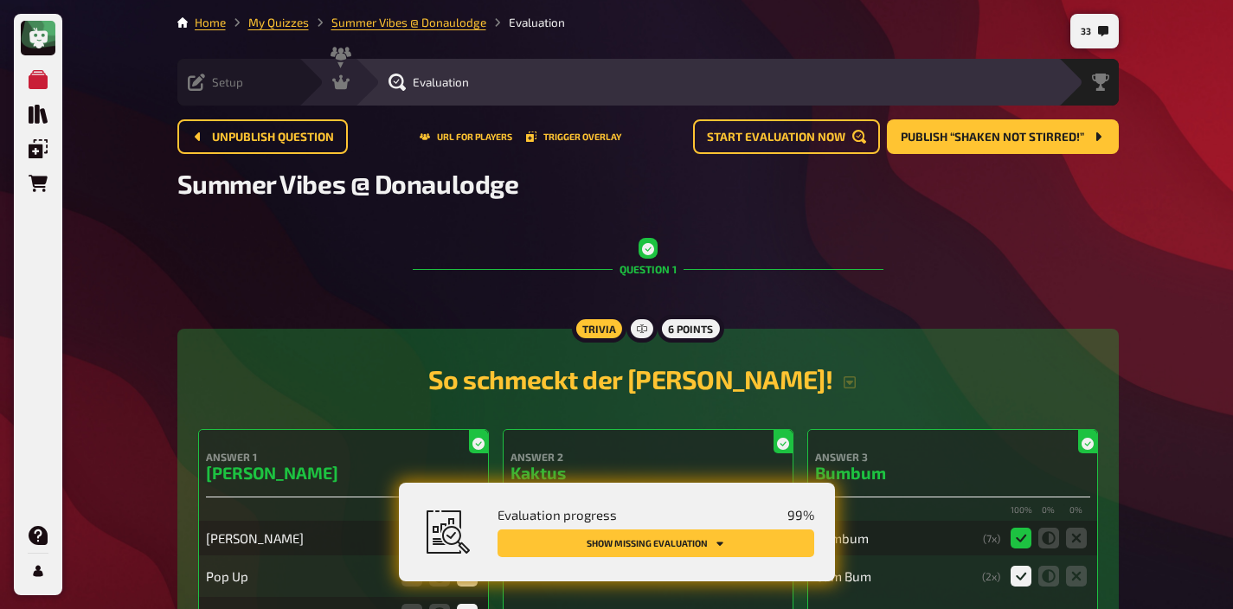
click at [226, 86] on span "Setup" at bounding box center [227, 82] width 31 height 14
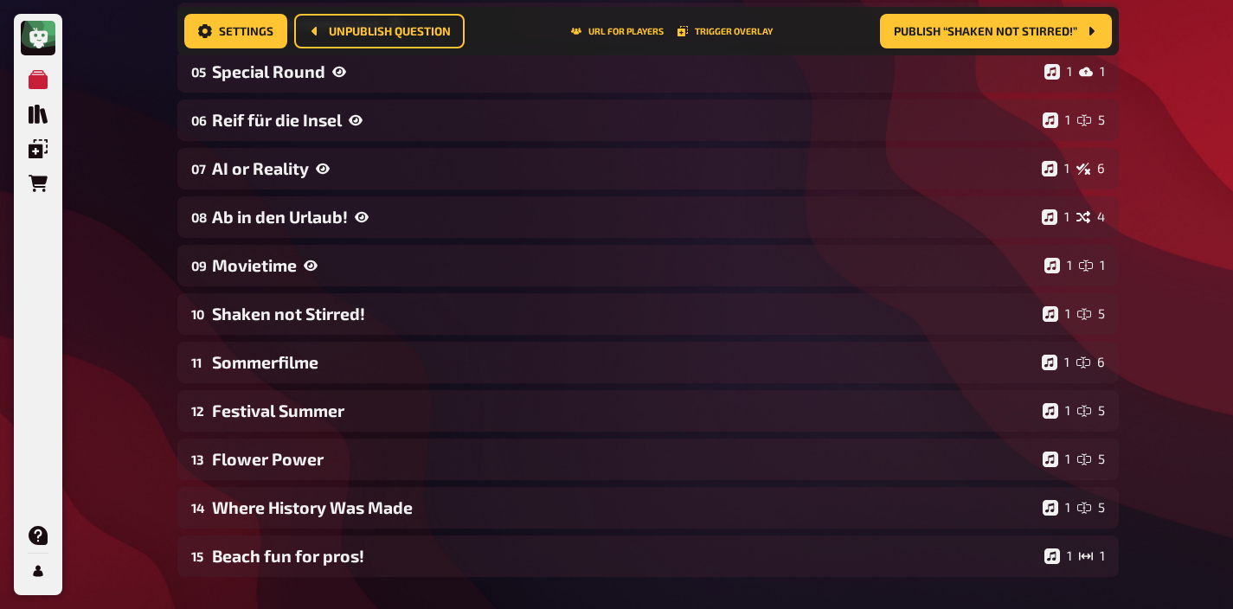
scroll to position [480, 0]
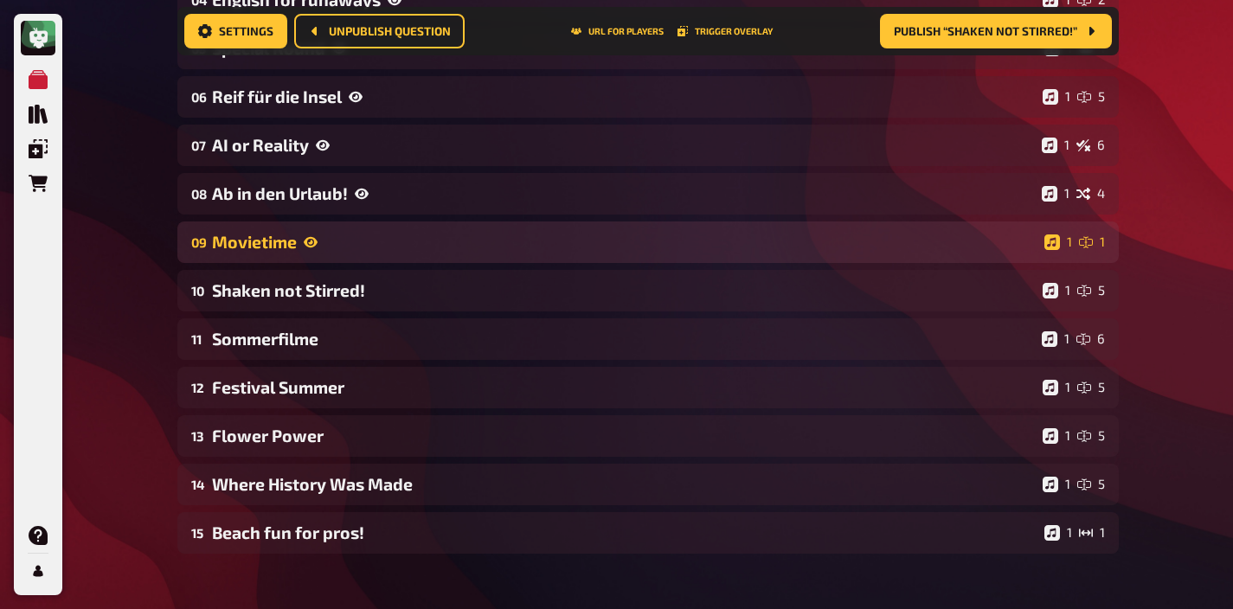
click at [414, 254] on div "09 Movietime 1 1" at bounding box center [647, 242] width 941 height 42
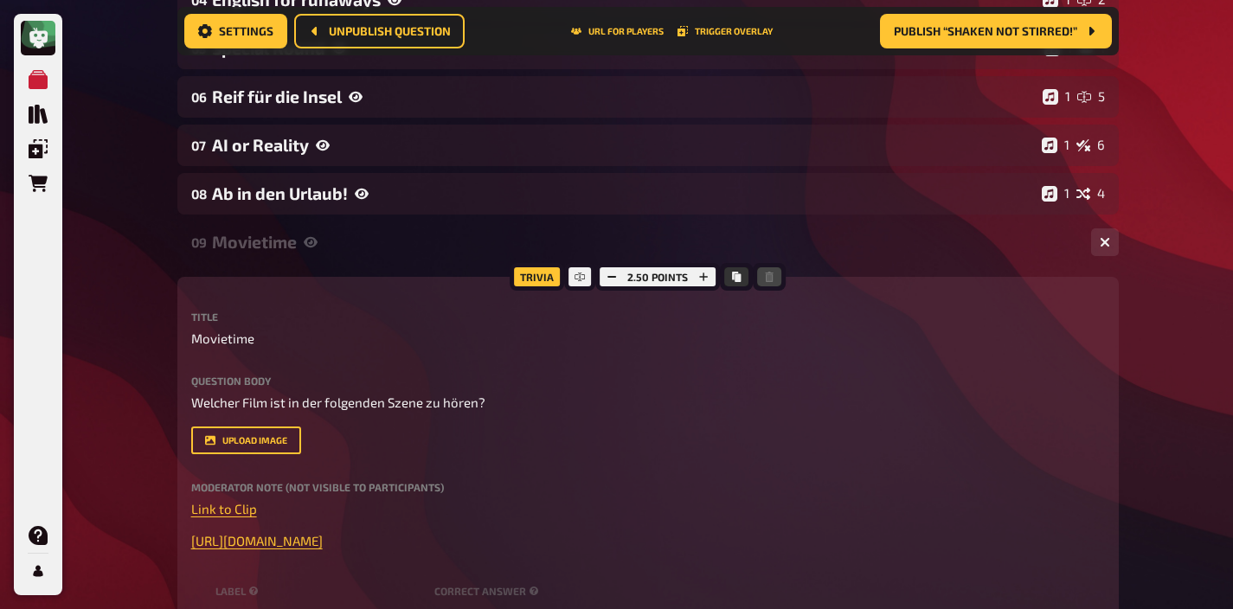
click at [414, 254] on div "09 Movietime 1 1" at bounding box center [647, 242] width 941 height 42
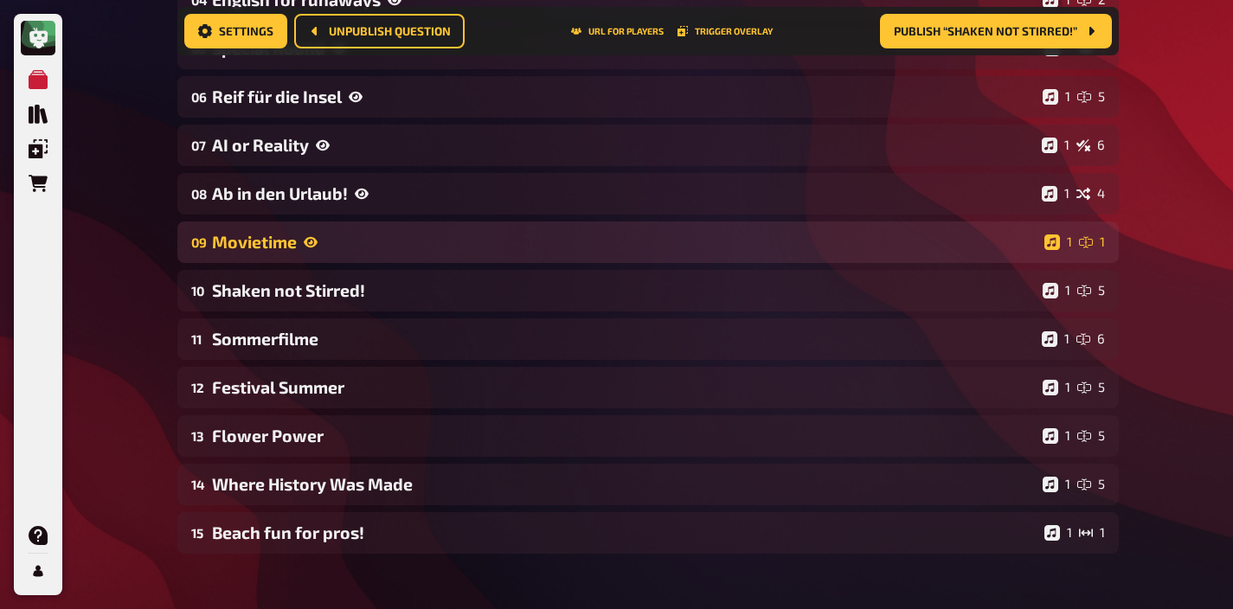
click at [413, 246] on div "Movietime" at bounding box center [624, 242] width 825 height 20
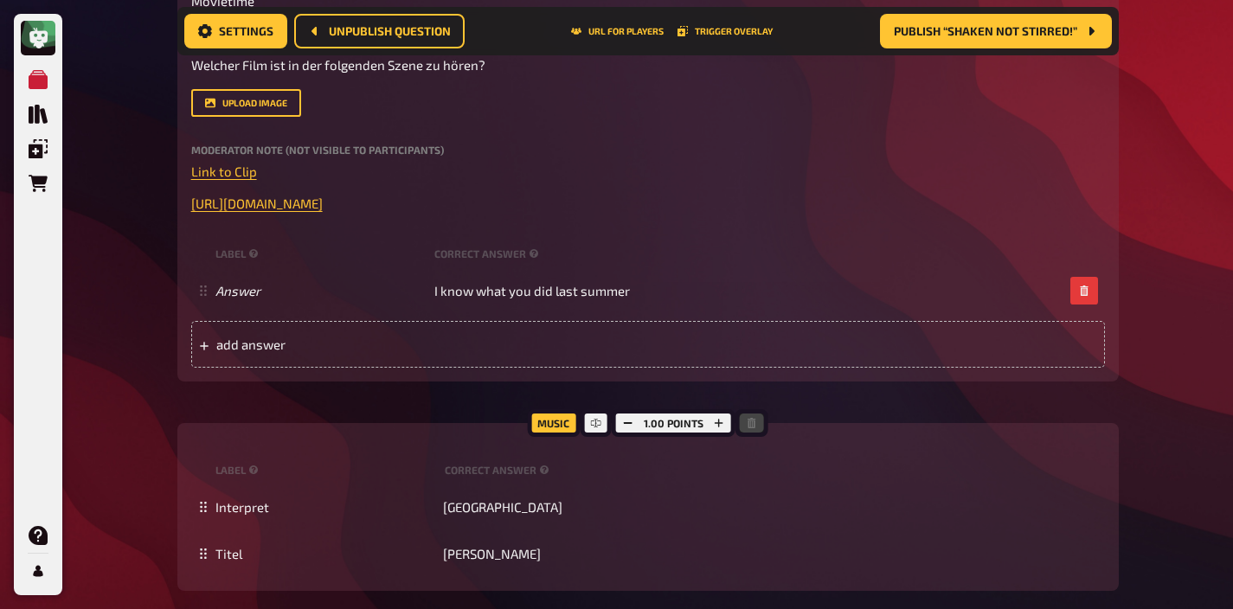
scroll to position [1151, 0]
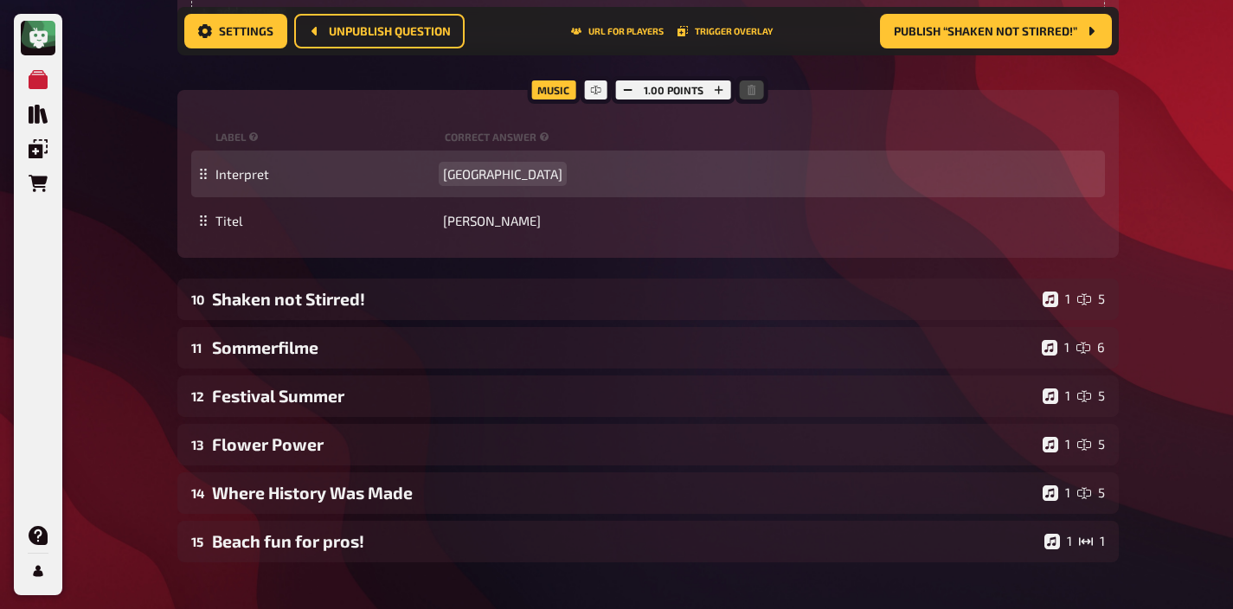
click at [472, 176] on span "[GEOGRAPHIC_DATA]" at bounding box center [502, 174] width 119 height 16
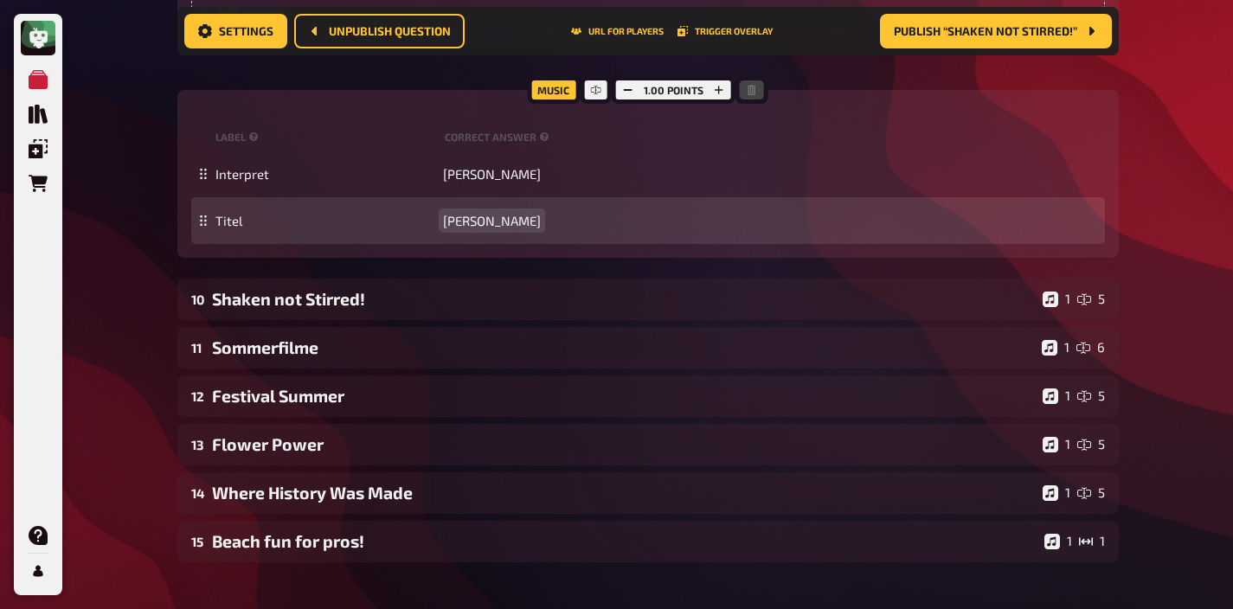
click at [476, 223] on span "[PERSON_NAME]" at bounding box center [492, 221] width 98 height 16
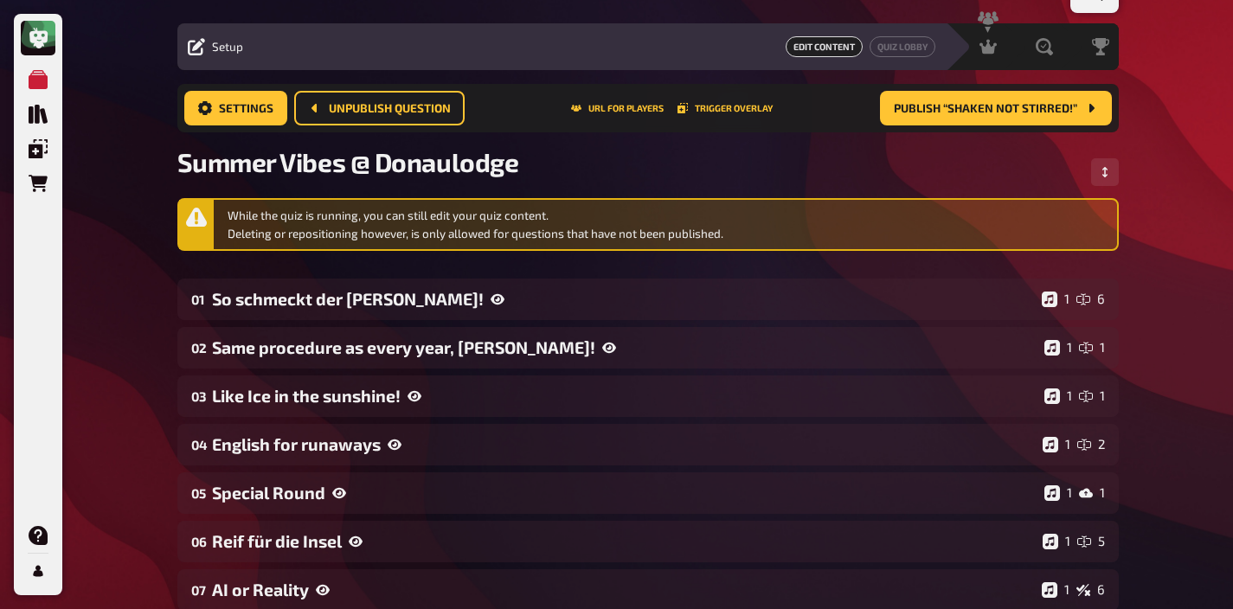
scroll to position [0, 0]
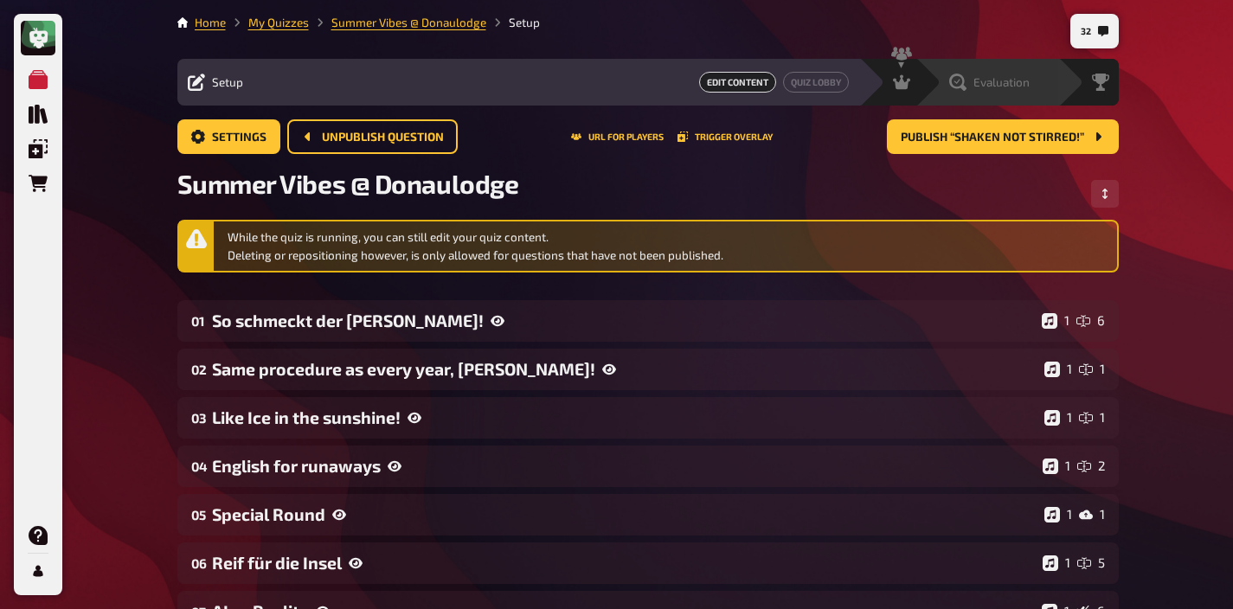
click at [1015, 78] on span "Evaluation" at bounding box center [1001, 82] width 56 height 14
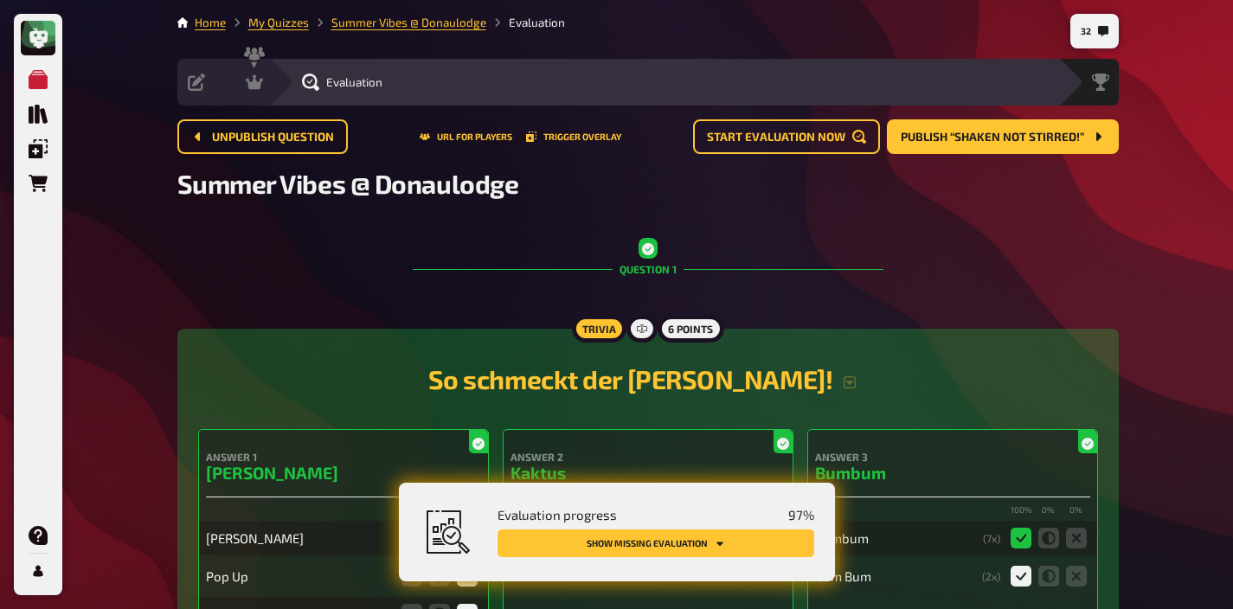
click at [744, 533] on button "Show missing evaluation" at bounding box center [655, 543] width 317 height 28
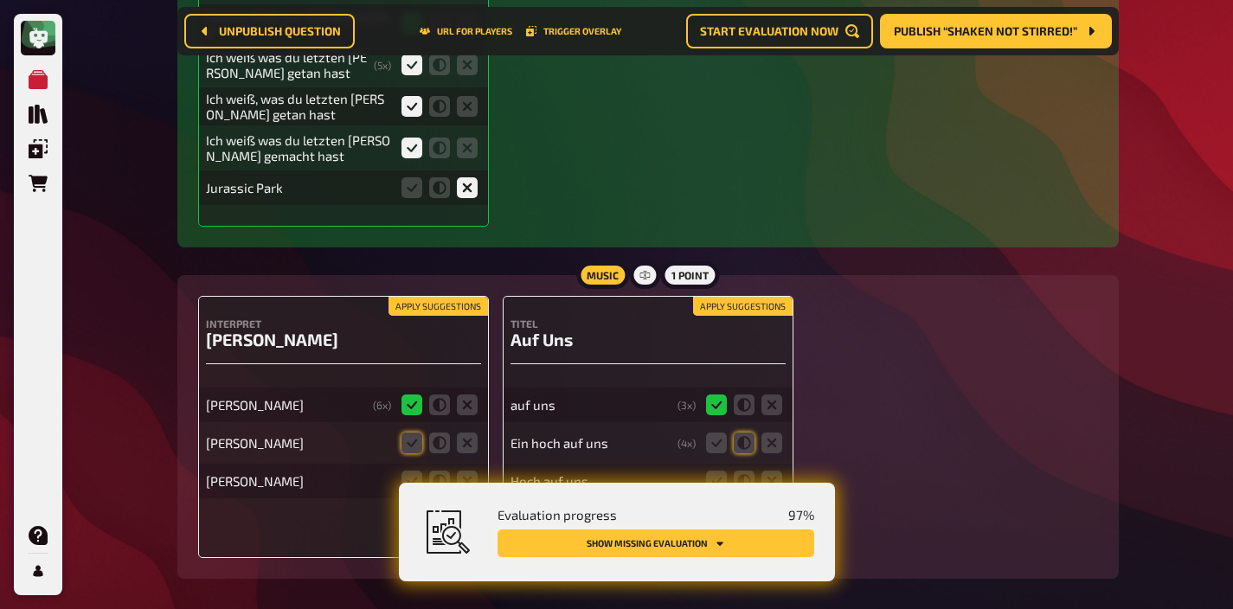
scroll to position [9376, 0]
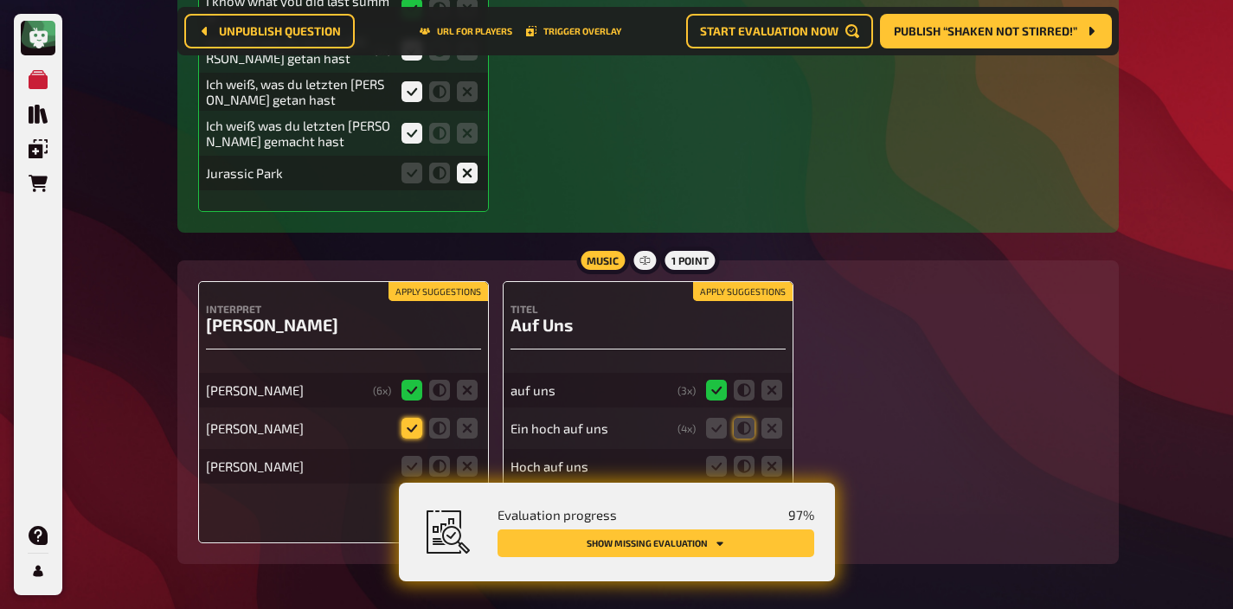
click at [410, 418] on icon at bounding box center [411, 428] width 21 height 21
click at [0, 0] on input "radio" at bounding box center [0, 0] width 0 height 0
click at [410, 456] on icon at bounding box center [411, 466] width 21 height 21
click at [0, 0] on input "radio" at bounding box center [0, 0] width 0 height 0
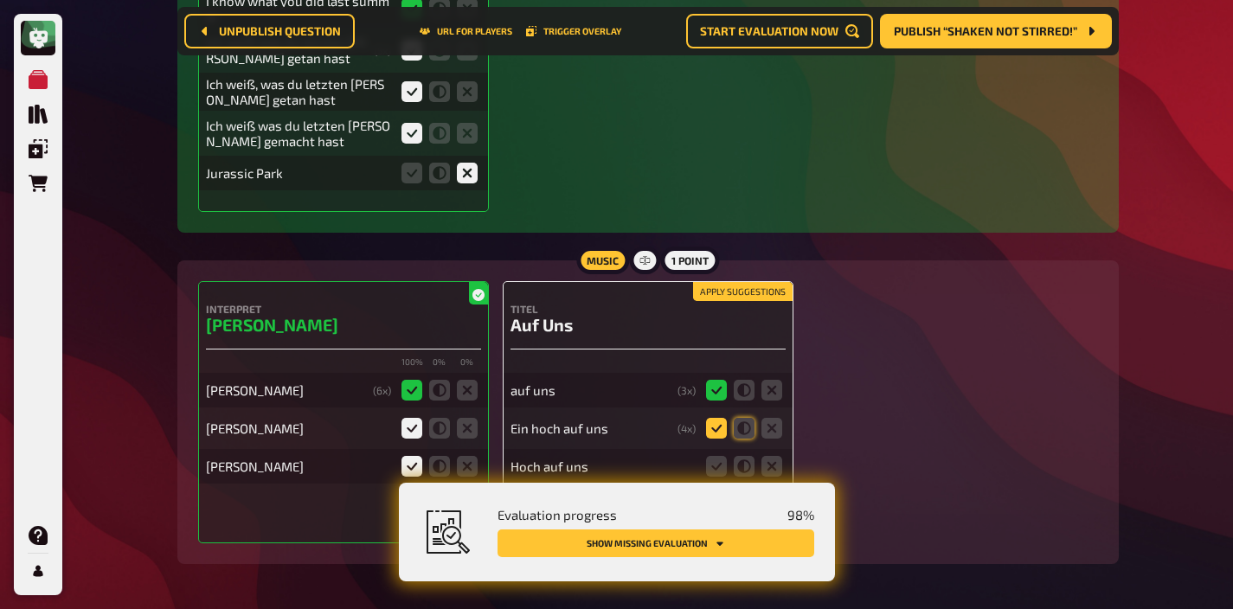
click at [722, 418] on icon at bounding box center [716, 428] width 21 height 21
click at [0, 0] on input "radio" at bounding box center [0, 0] width 0 height 0
click at [723, 456] on icon at bounding box center [716, 466] width 21 height 21
click at [0, 0] on input "radio" at bounding box center [0, 0] width 0 height 0
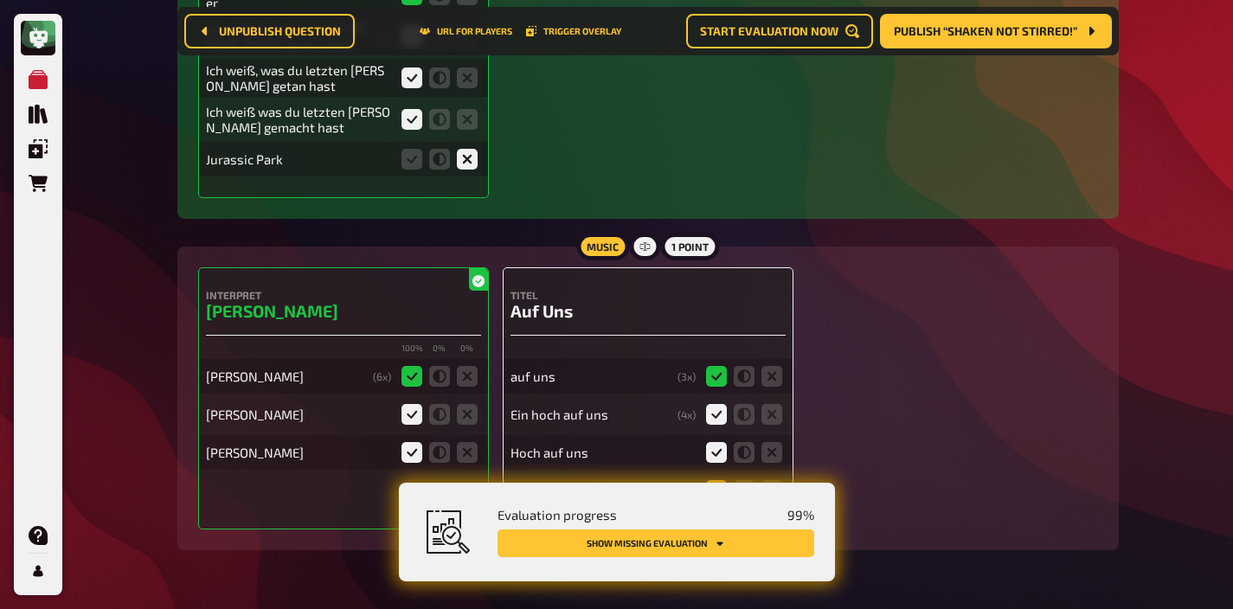
click at [720, 480] on icon at bounding box center [716, 490] width 21 height 21
click at [0, 0] on input "radio" at bounding box center [0, 0] width 0 height 0
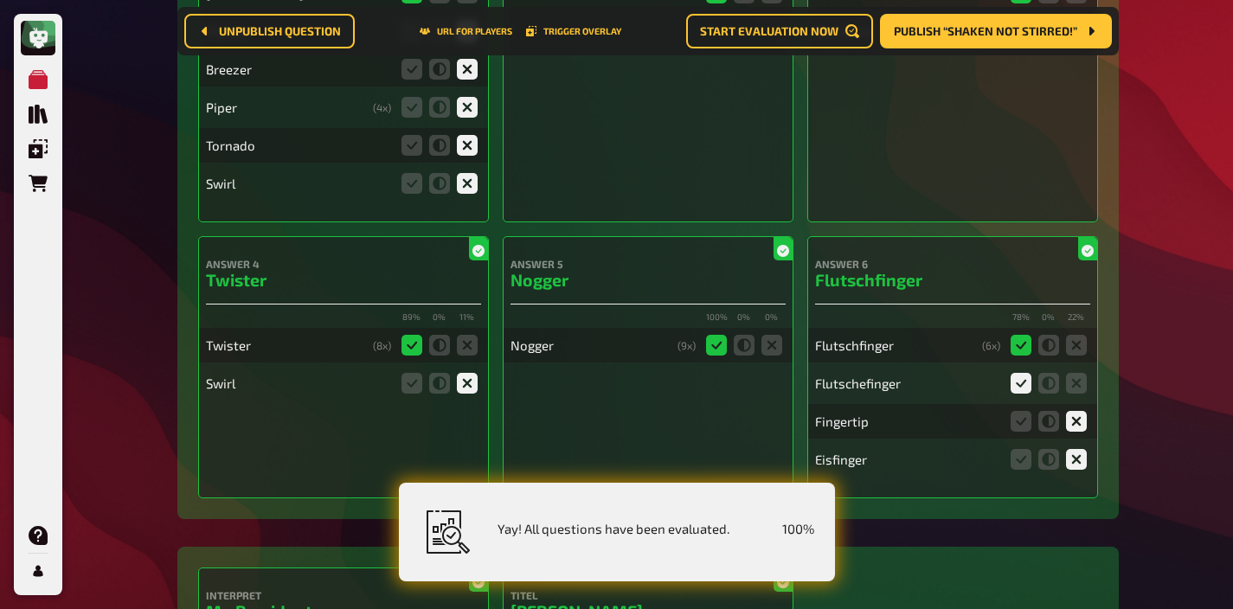
scroll to position [0, 0]
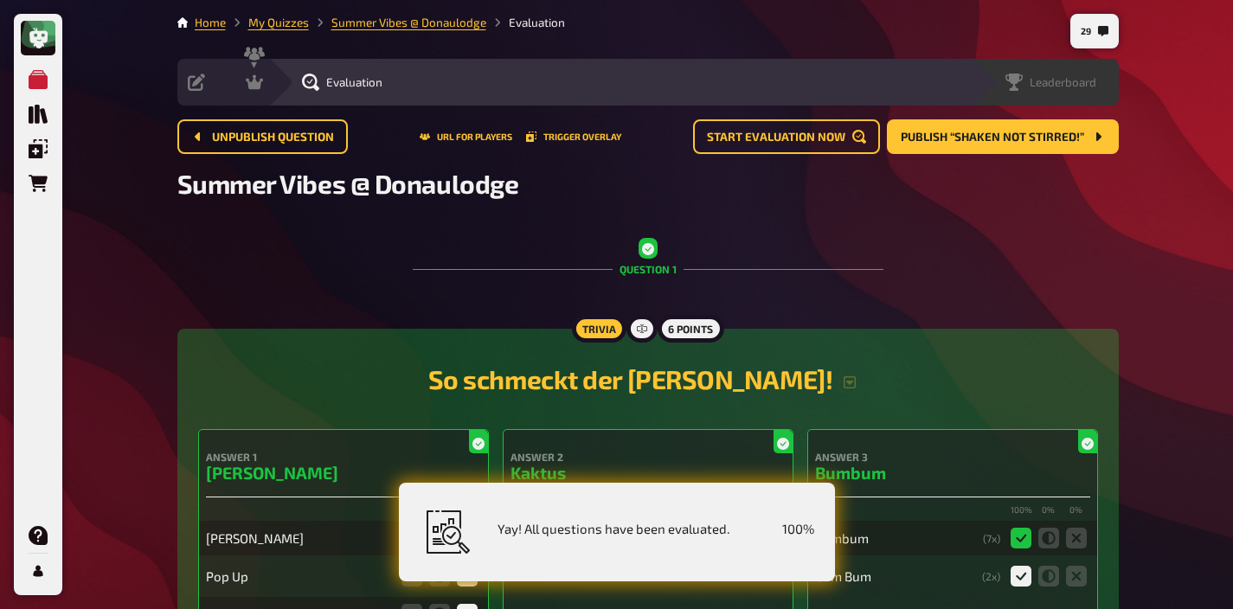
click at [1071, 81] on span "Leaderboard" at bounding box center [1063, 82] width 67 height 14
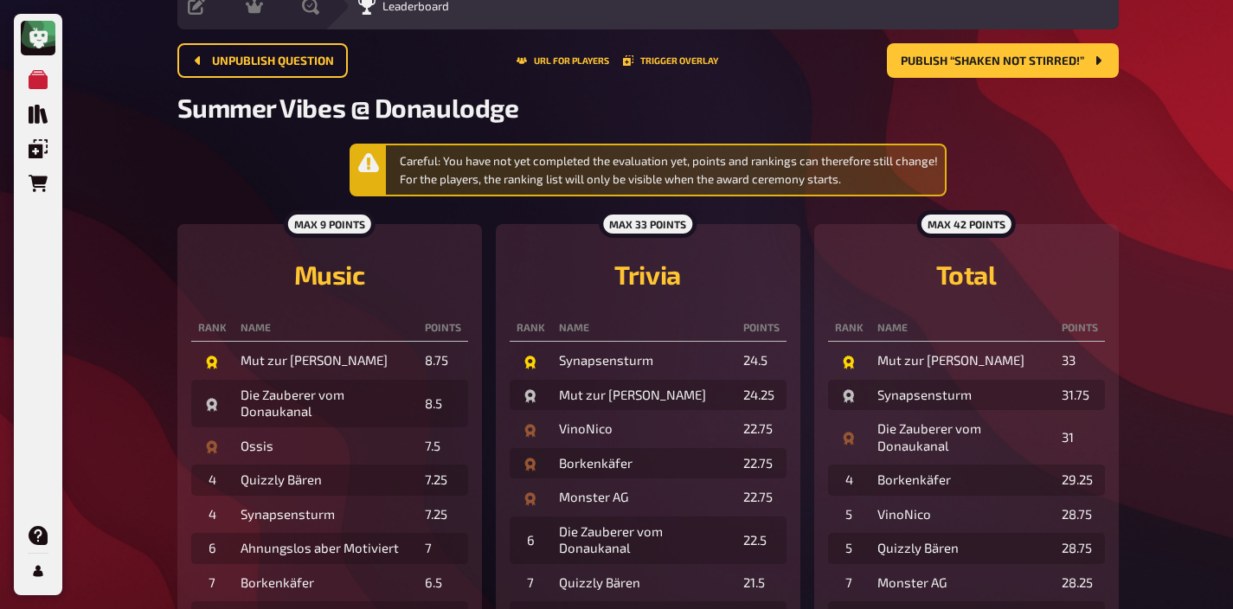
scroll to position [69, 0]
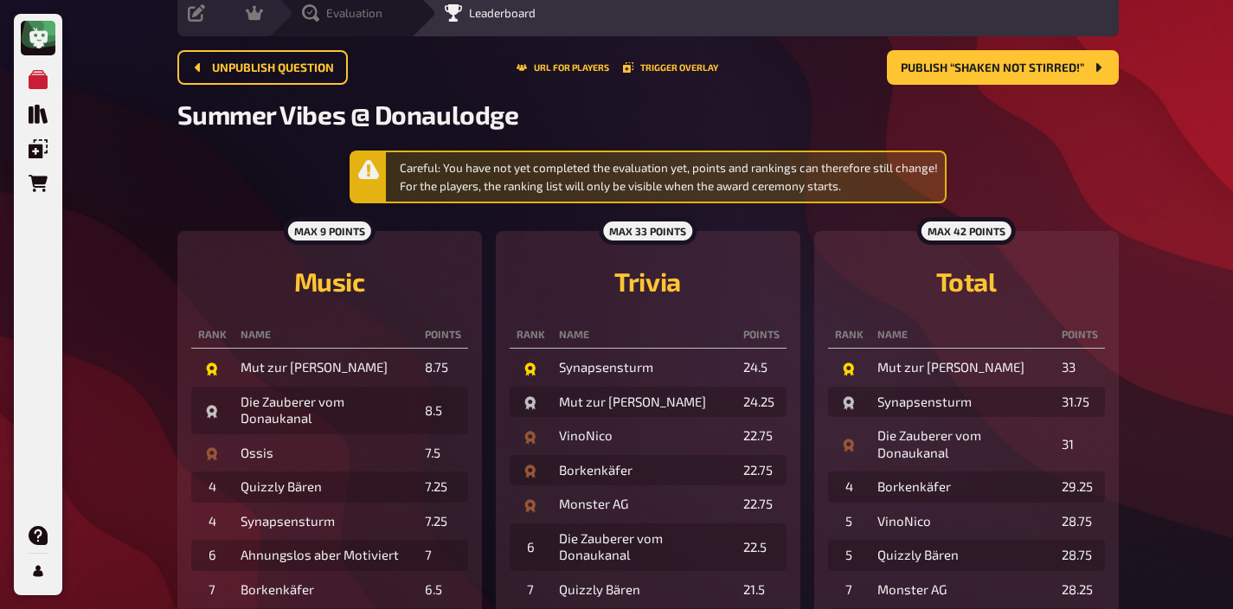
click at [328, 11] on span "Evaluation" at bounding box center [354, 13] width 56 height 14
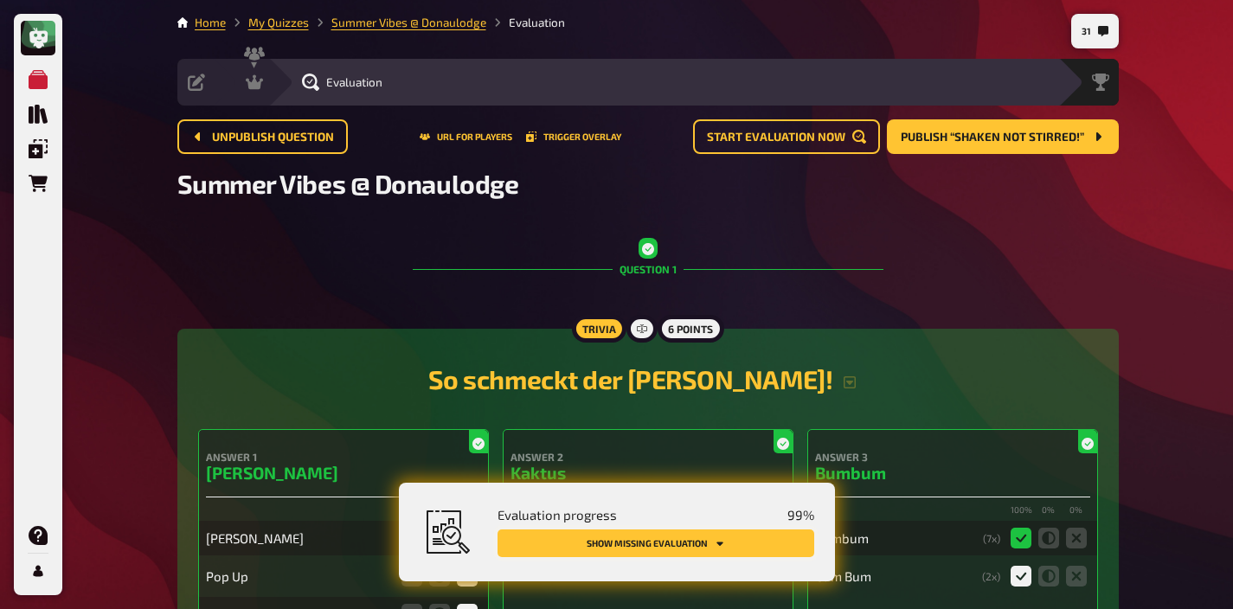
click at [713, 536] on button "Show missing evaluation" at bounding box center [655, 543] width 317 height 28
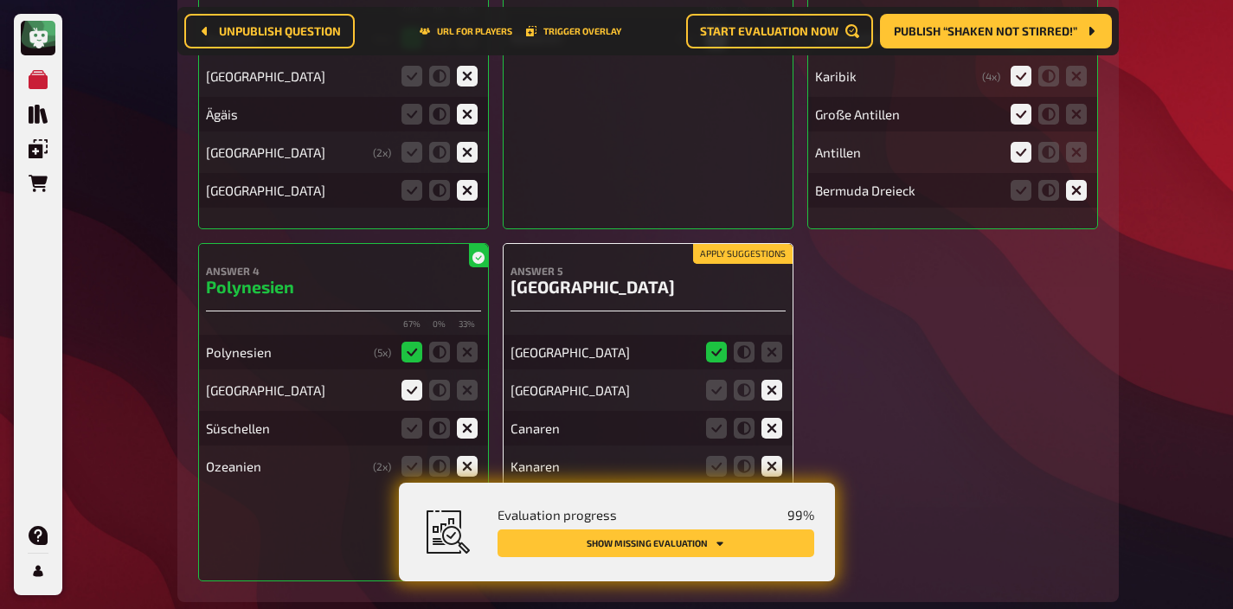
scroll to position [6150, 0]
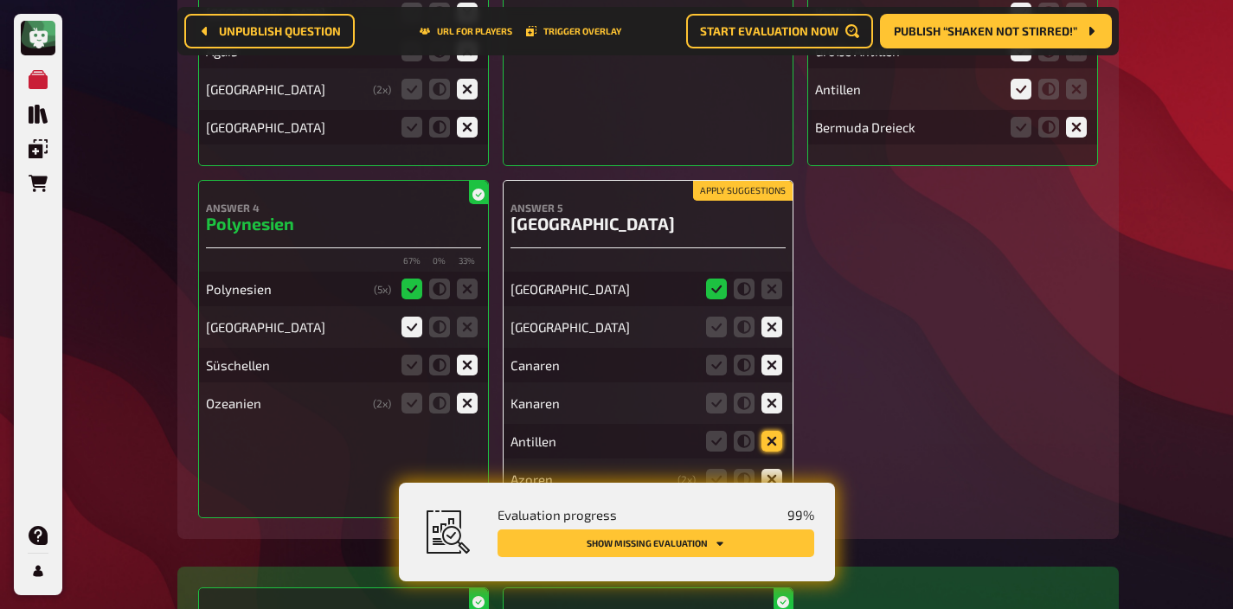
click at [774, 431] on icon at bounding box center [771, 441] width 21 height 21
click at [0, 0] on input "radio" at bounding box center [0, 0] width 0 height 0
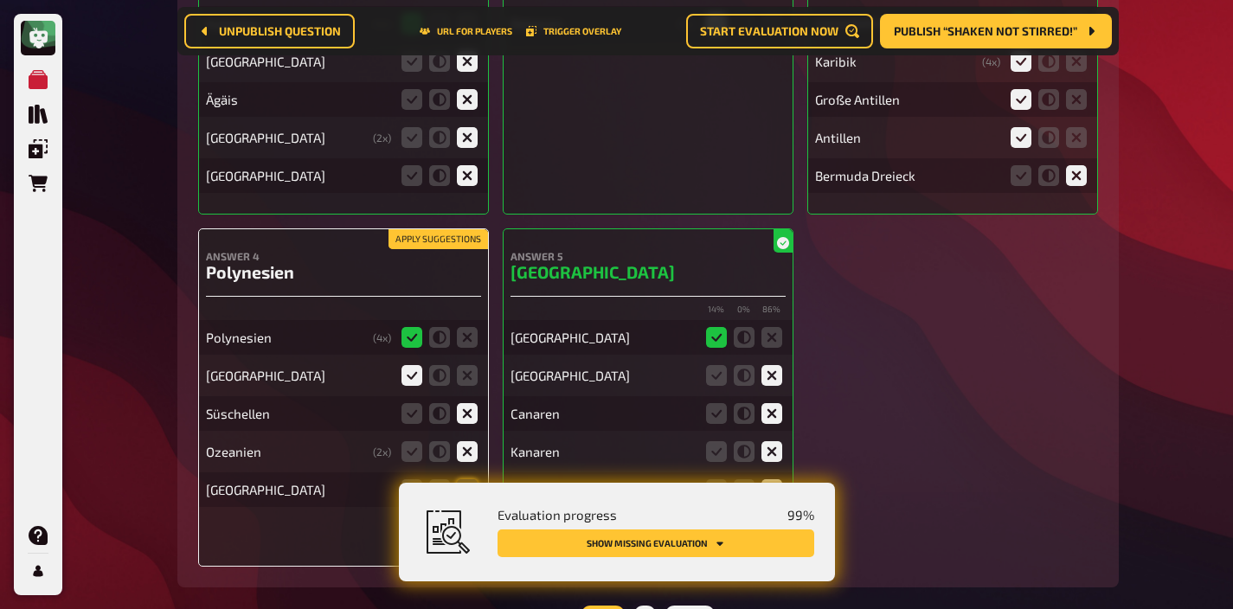
scroll to position [6125, 0]
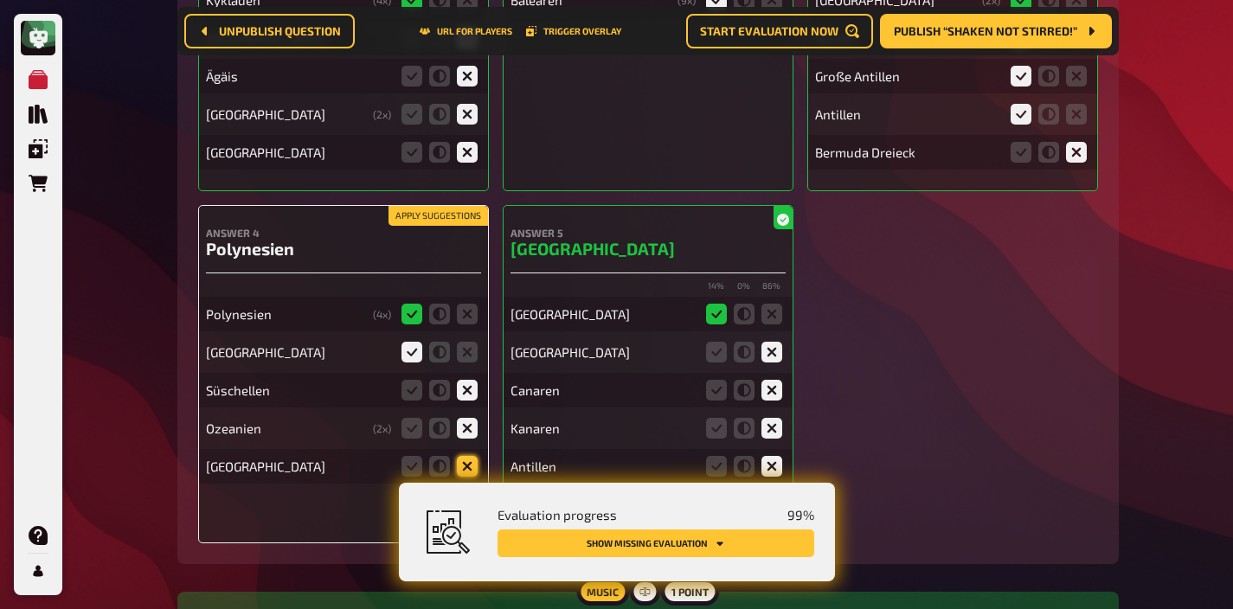
click at [472, 456] on icon at bounding box center [467, 466] width 21 height 21
click at [0, 0] on input "radio" at bounding box center [0, 0] width 0 height 0
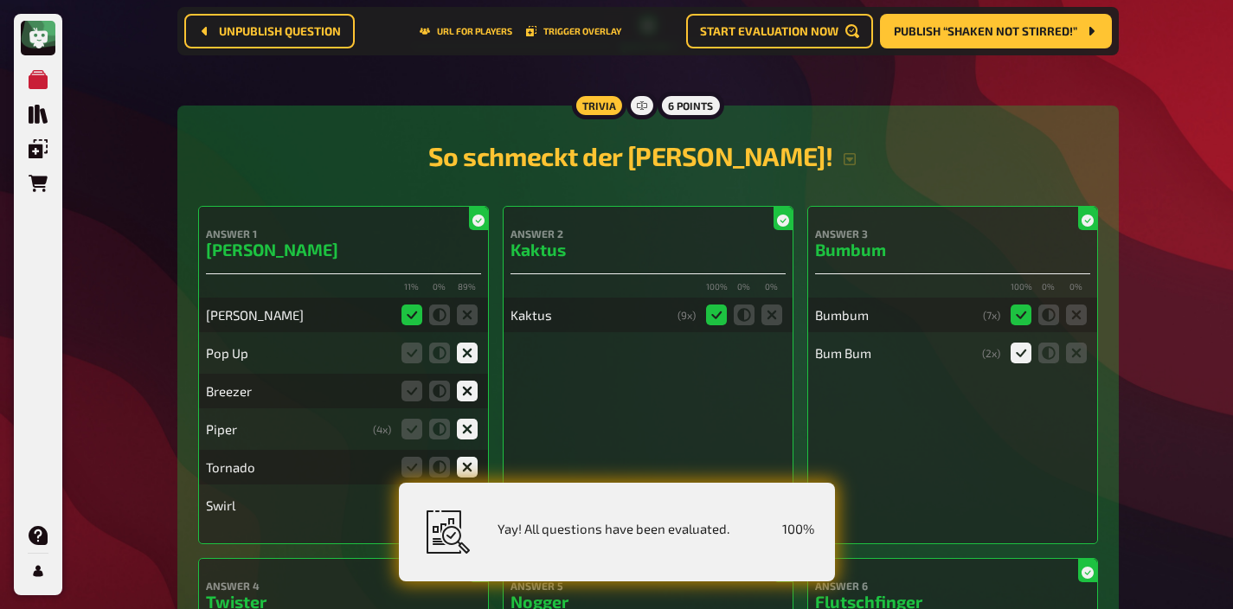
scroll to position [0, 0]
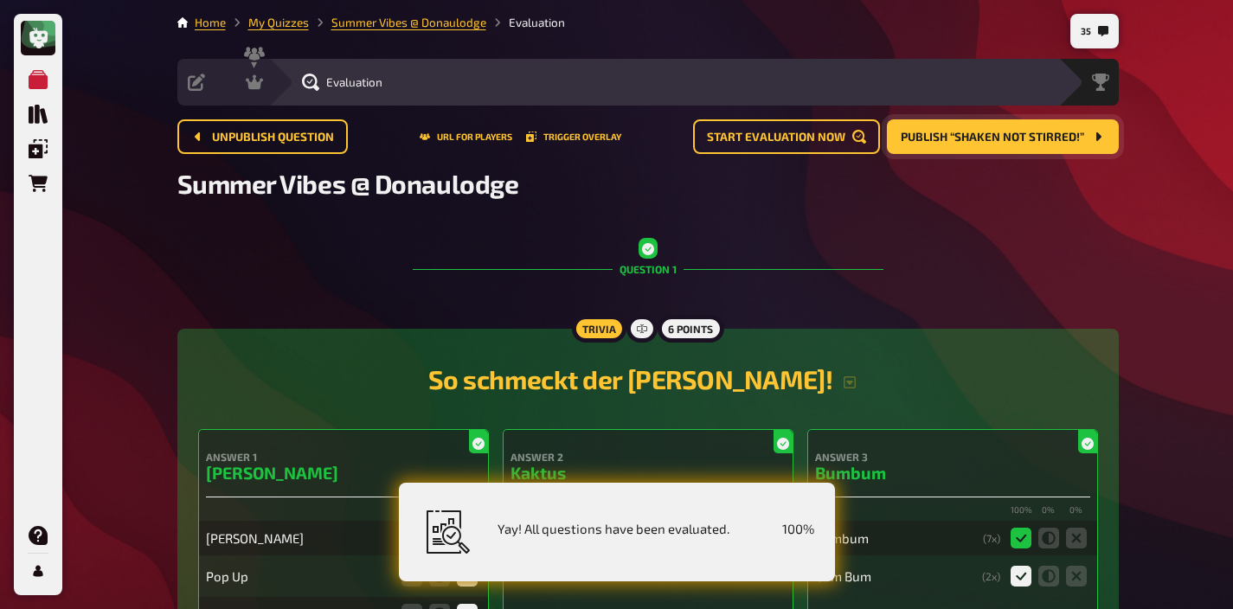
click at [936, 132] on span "Publish “Shaken not Stirred!”" at bounding box center [992, 138] width 183 height 12
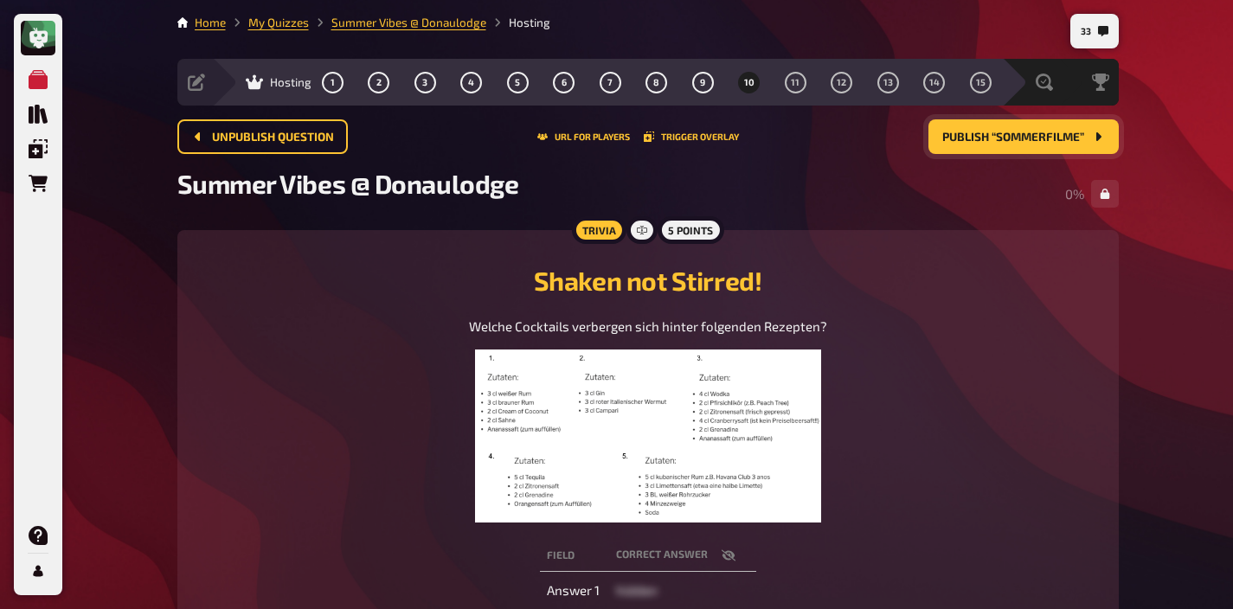
click at [664, 387] on img at bounding box center [648, 436] width 346 height 173
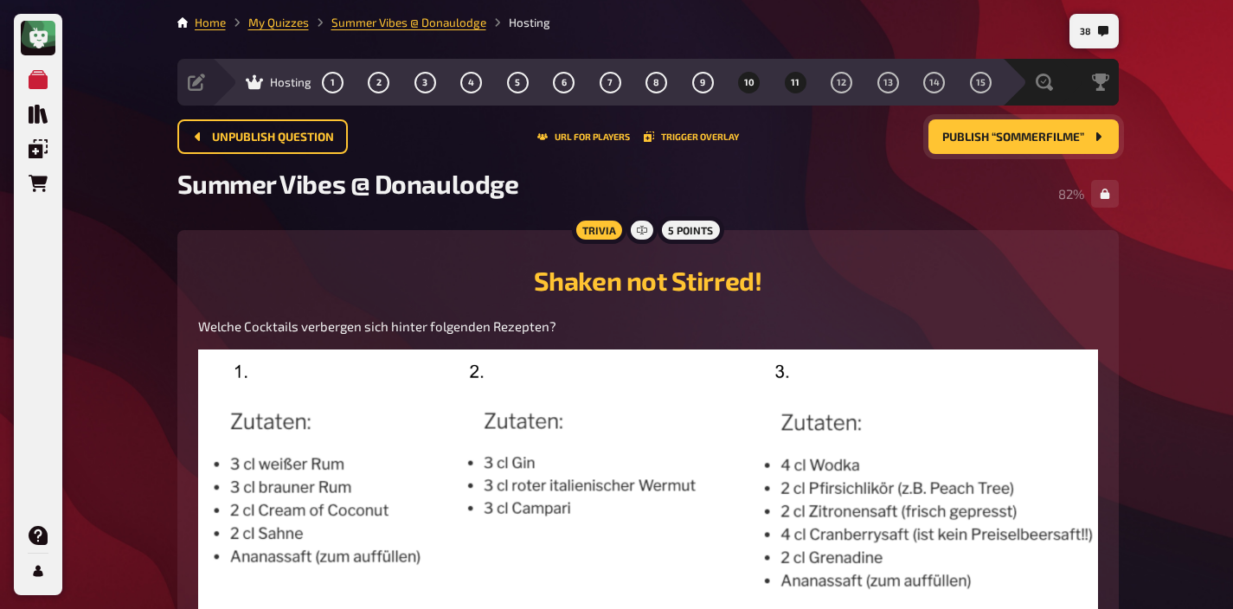
click at [793, 83] on span "11" at bounding box center [795, 83] width 9 height 10
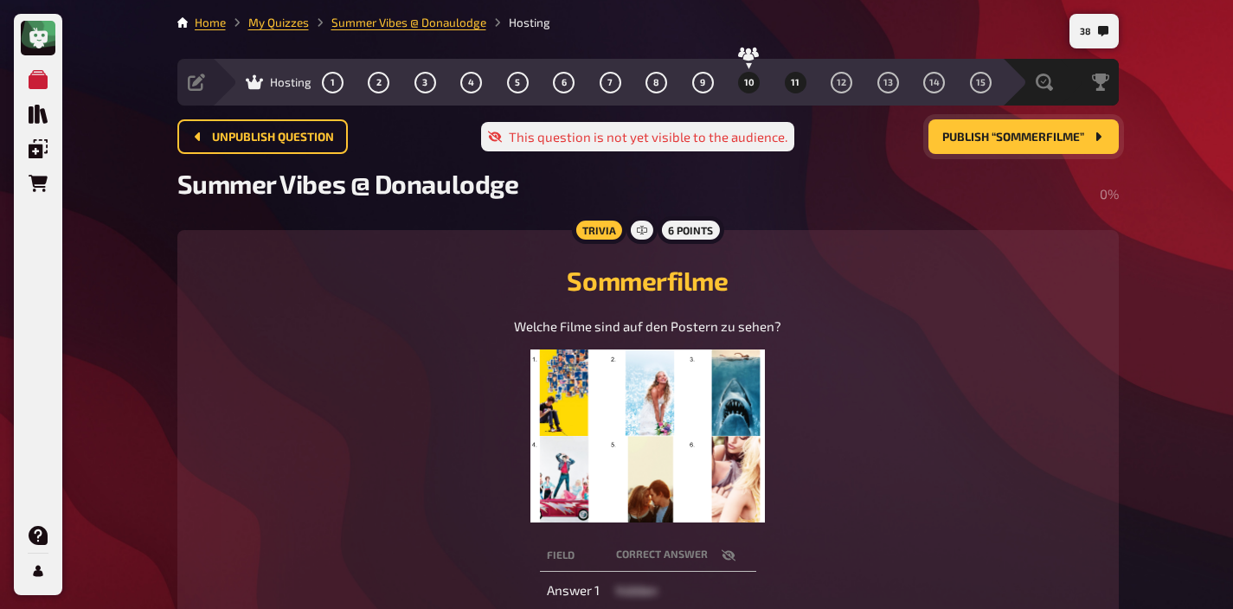
click at [755, 83] on button "10" at bounding box center [749, 82] width 28 height 28
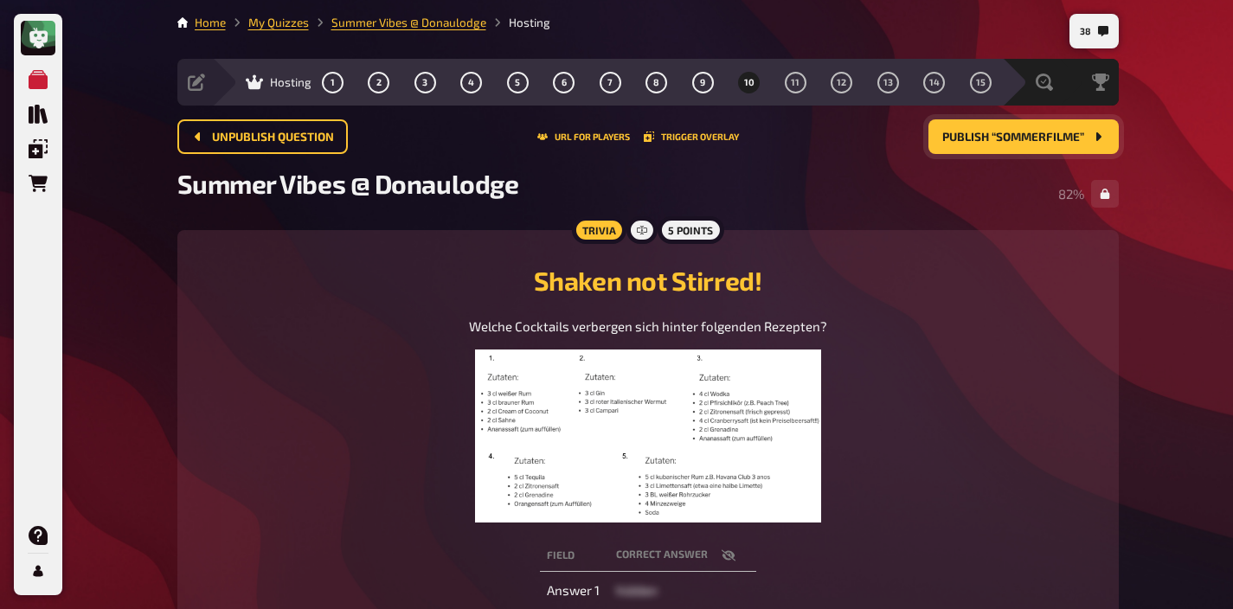
click at [986, 141] on span "Publish “Sommerfilme”" at bounding box center [1013, 138] width 142 height 12
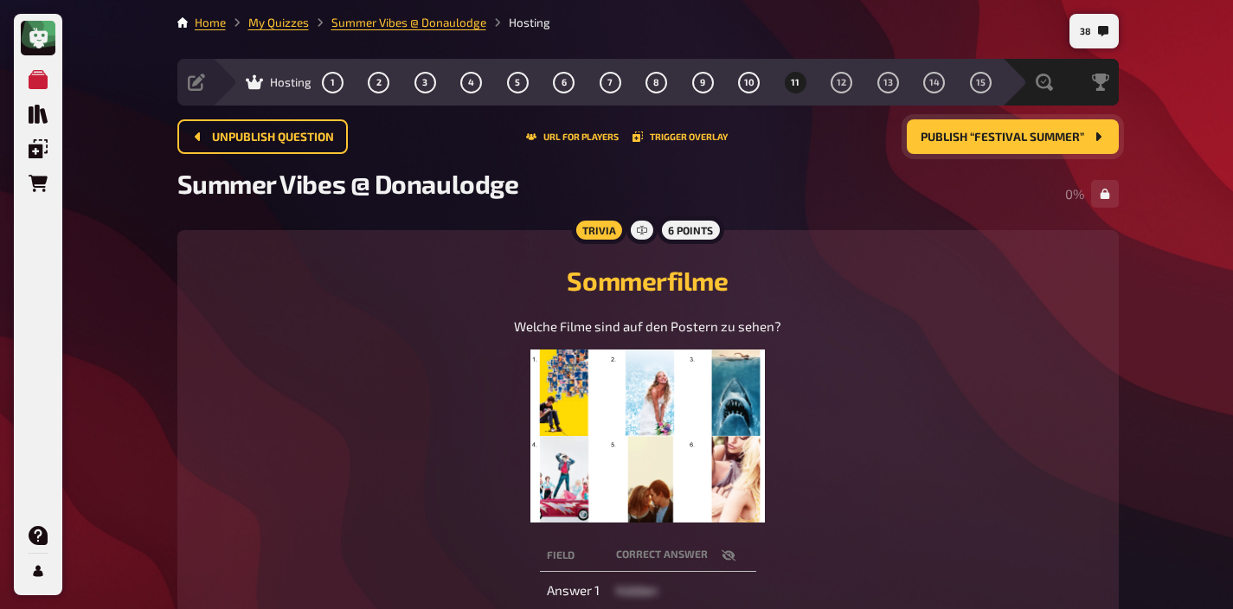
click at [639, 415] on img at bounding box center [647, 436] width 234 height 173
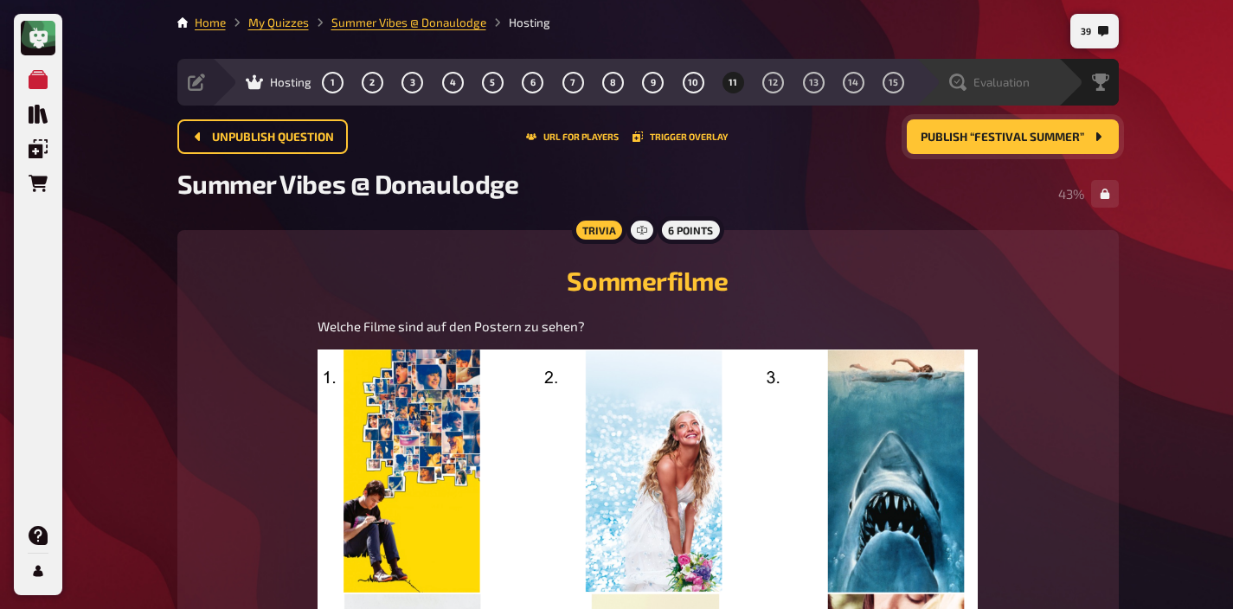
click at [1015, 87] on span "Evaluation" at bounding box center [1001, 82] width 56 height 14
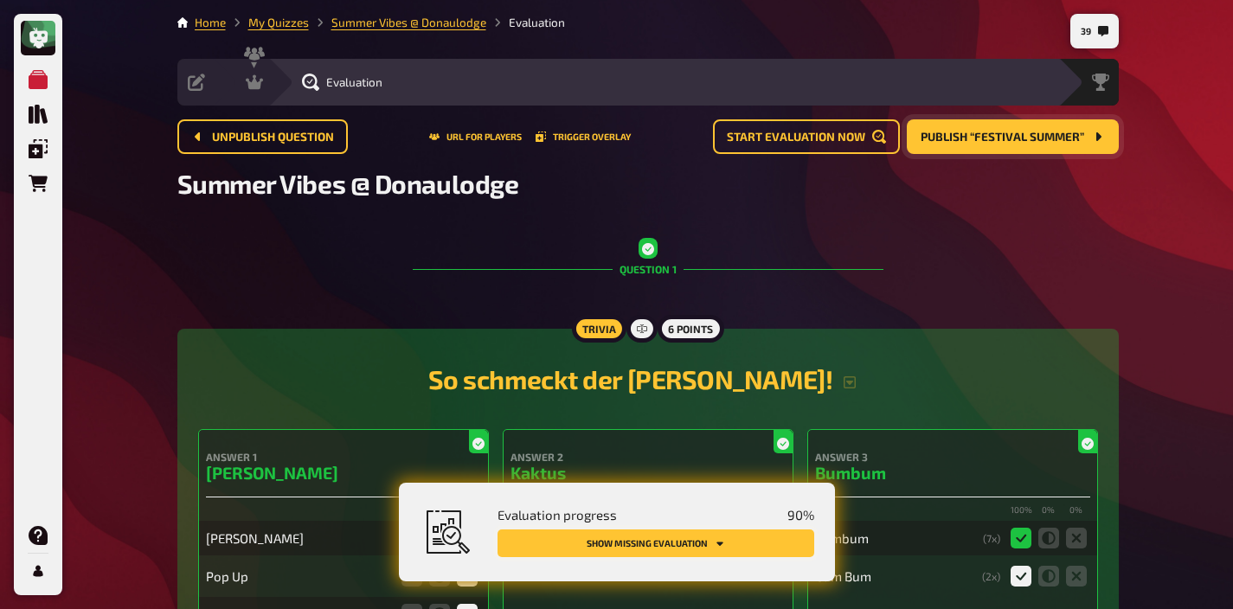
click at [711, 542] on button "Show missing evaluation" at bounding box center [655, 543] width 317 height 28
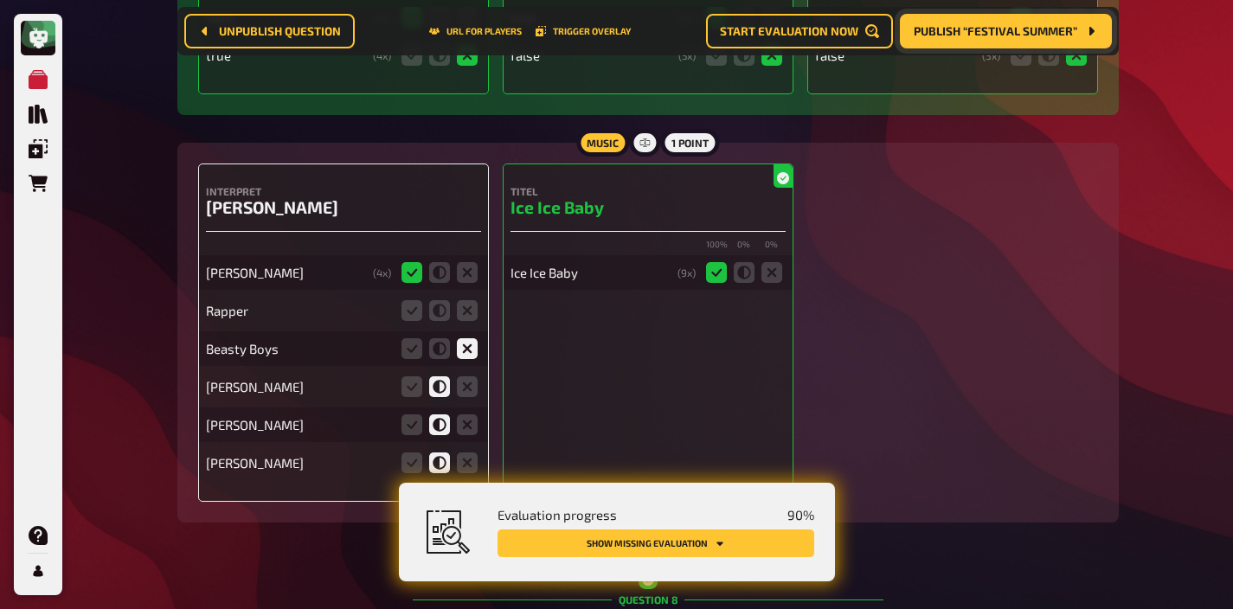
scroll to position [7538, 0]
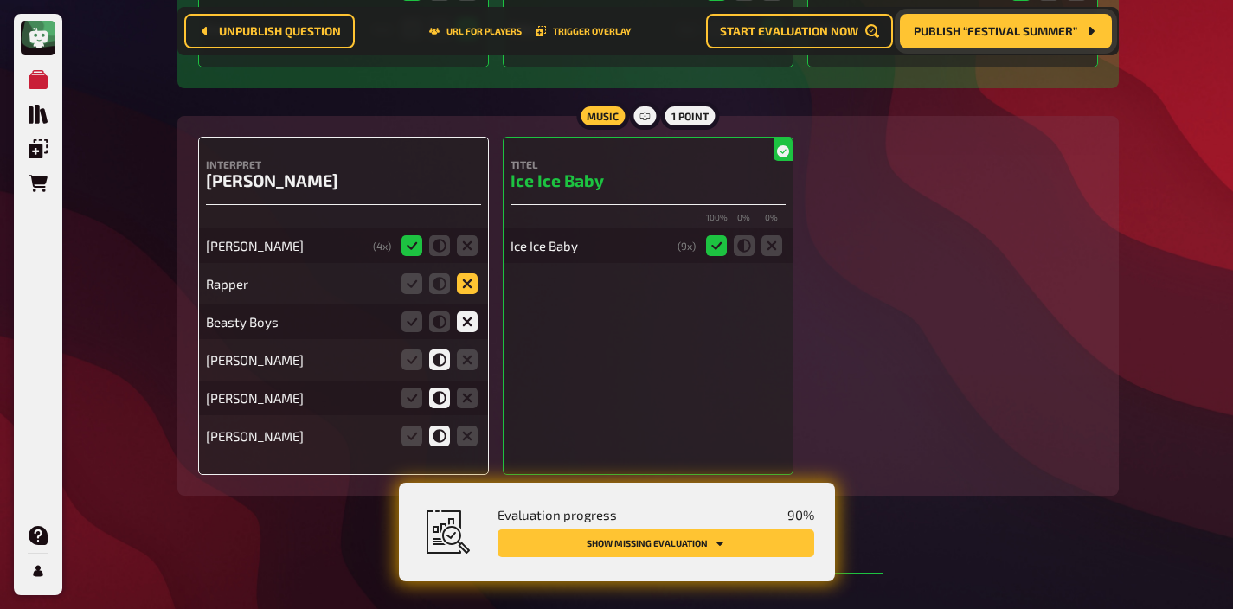
click at [468, 273] on icon at bounding box center [467, 283] width 21 height 21
click at [0, 0] on input "radio" at bounding box center [0, 0] width 0 height 0
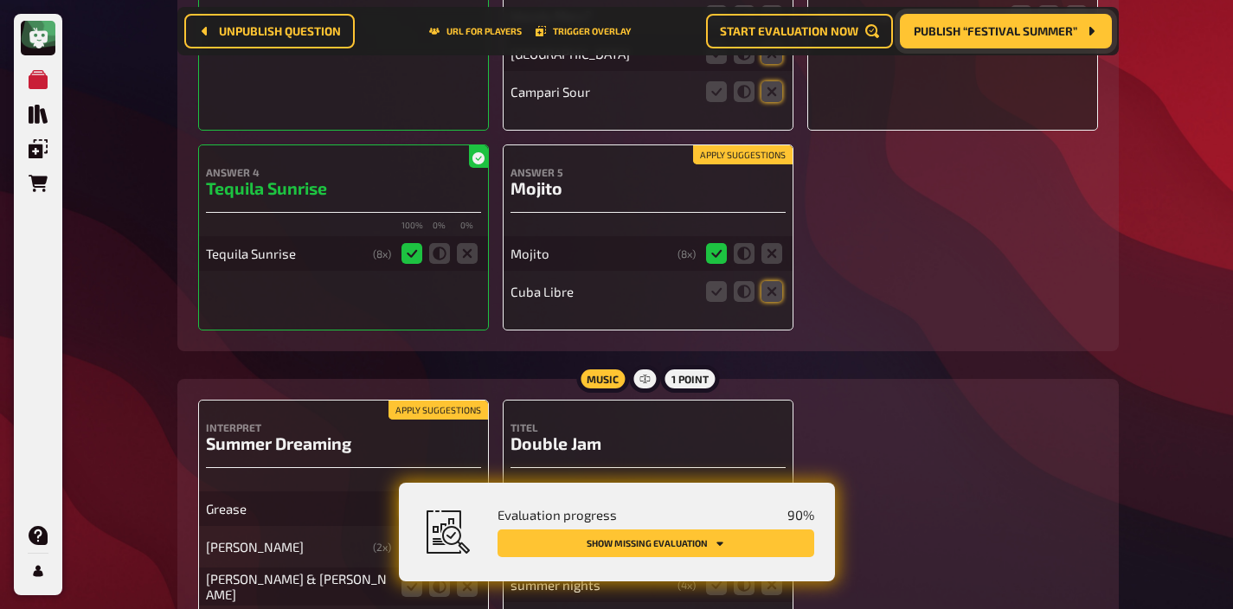
scroll to position [10421, 0]
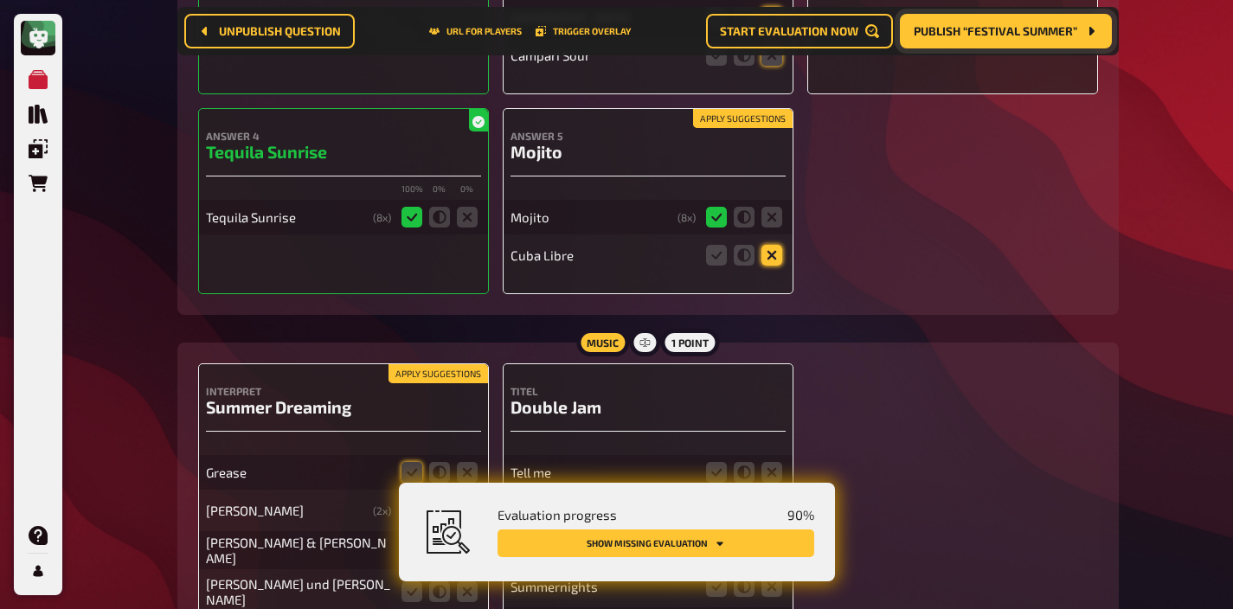
click at [767, 245] on icon at bounding box center [771, 255] width 21 height 21
click at [0, 0] on input "radio" at bounding box center [0, 0] width 0 height 0
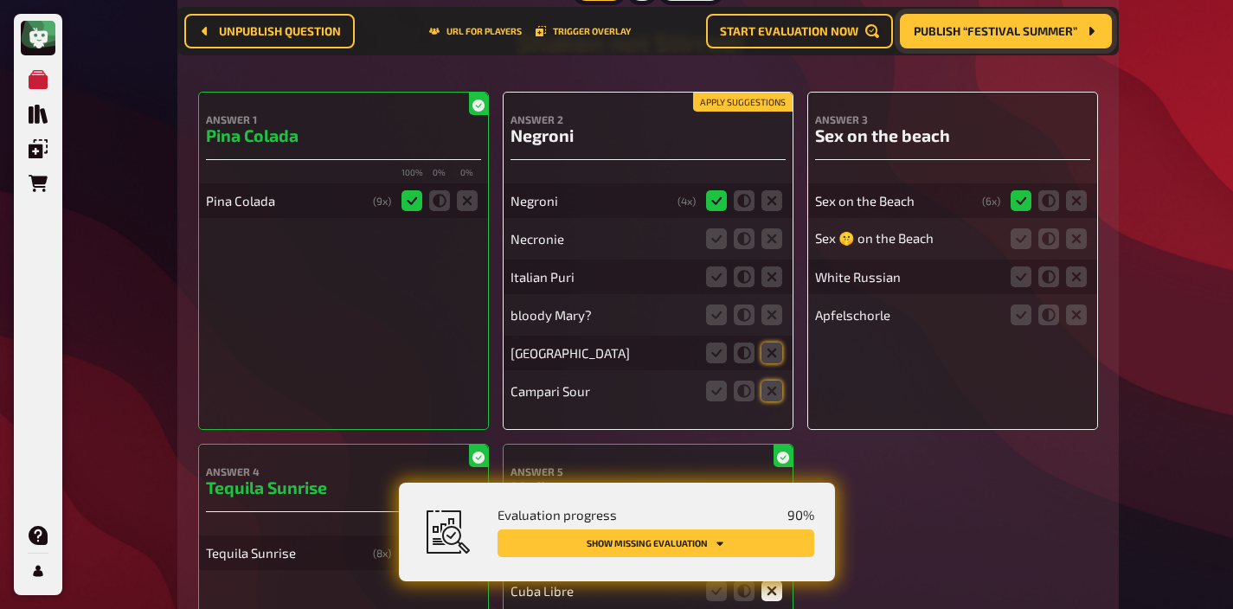
scroll to position [10085, 0]
click at [720, 229] on icon at bounding box center [716, 239] width 21 height 21
click at [0, 0] on input "radio" at bounding box center [0, 0] width 0 height 0
click at [768, 267] on icon at bounding box center [771, 277] width 21 height 21
click at [0, 0] on input "radio" at bounding box center [0, 0] width 0 height 0
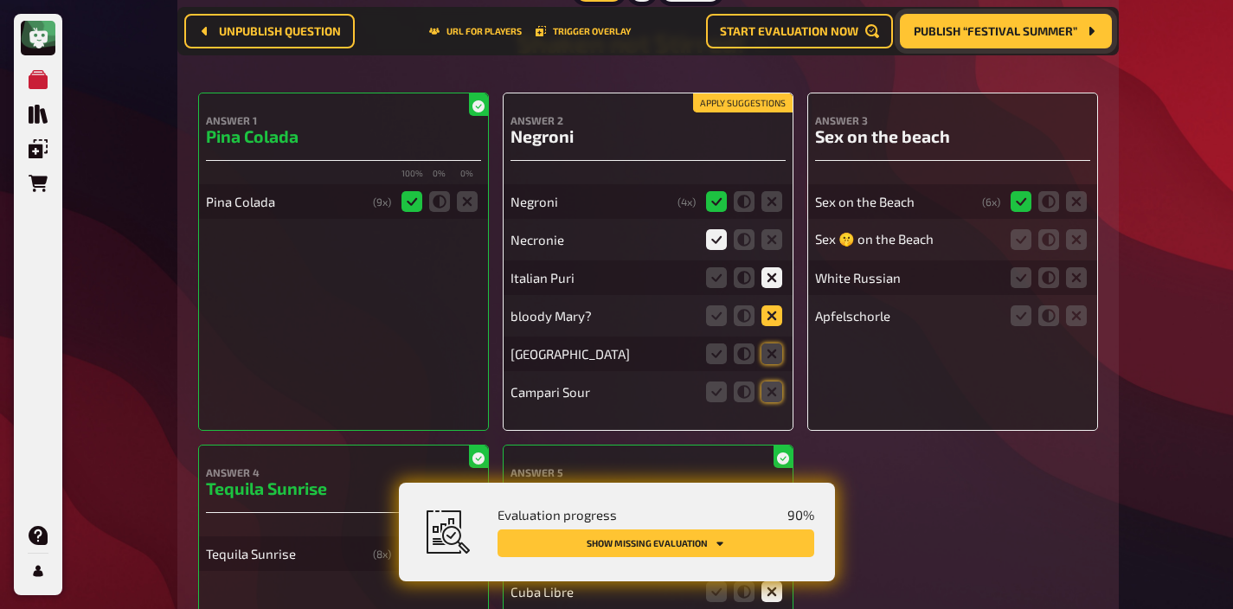
click at [768, 305] on icon at bounding box center [771, 315] width 21 height 21
click at [0, 0] on input "radio" at bounding box center [0, 0] width 0 height 0
click at [770, 343] on icon at bounding box center [771, 353] width 21 height 21
click at [0, 0] on input "radio" at bounding box center [0, 0] width 0 height 0
click at [770, 382] on icon at bounding box center [771, 392] width 21 height 21
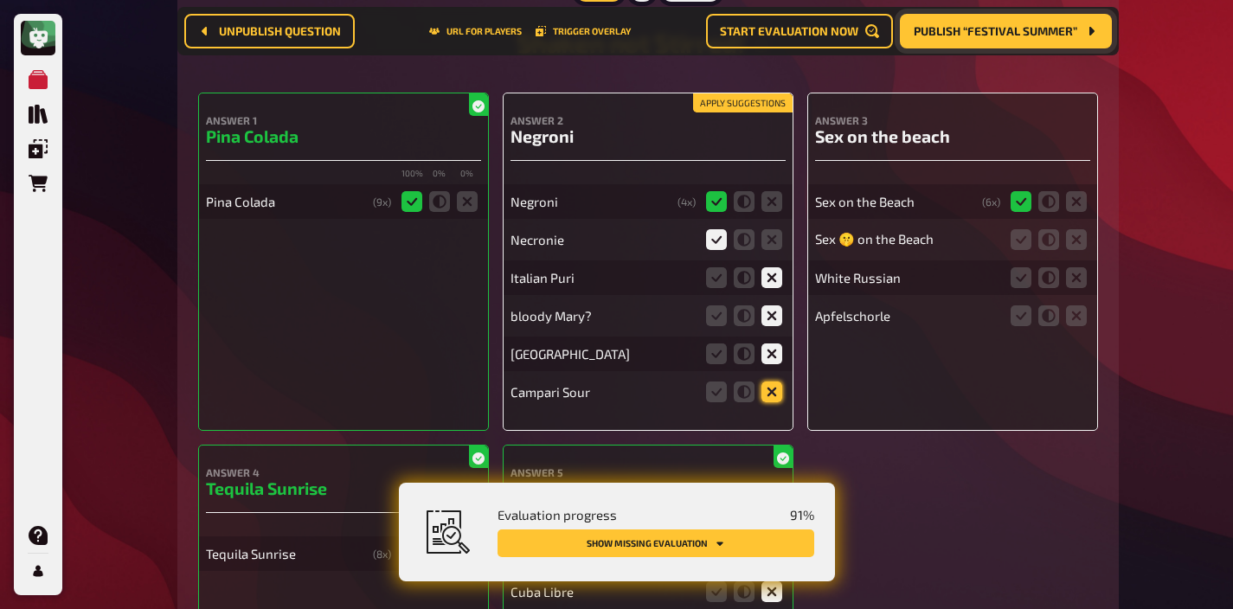
click at [0, 0] on input "radio" at bounding box center [0, 0] width 0 height 0
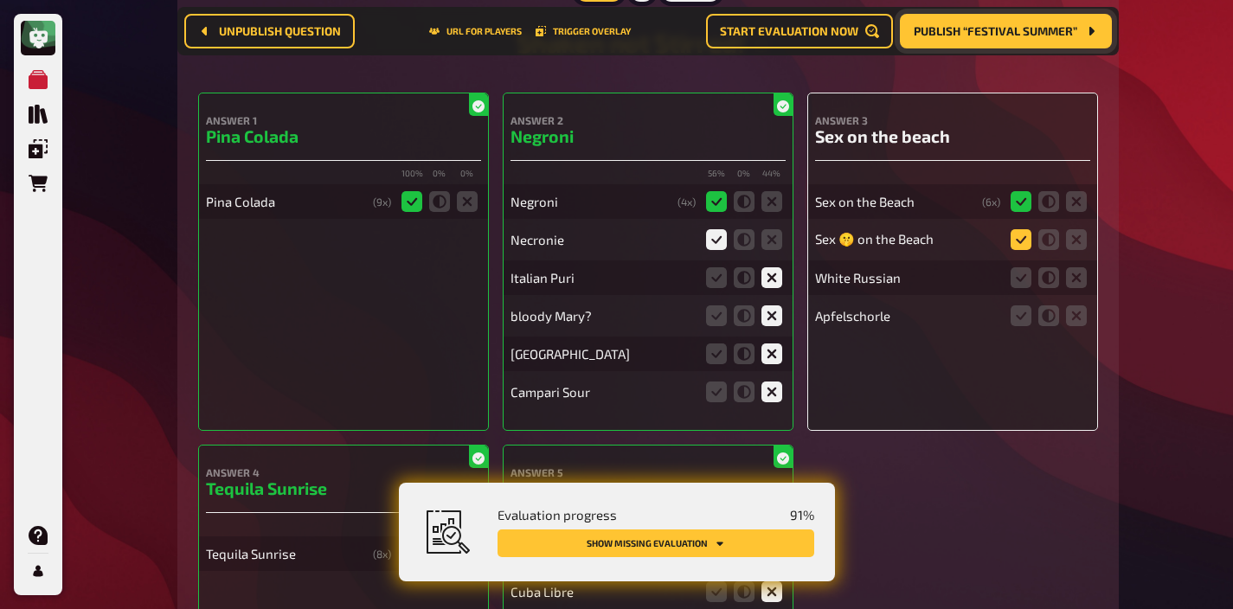
click at [1024, 229] on icon at bounding box center [1021, 239] width 21 height 21
click at [0, 0] on input "radio" at bounding box center [0, 0] width 0 height 0
click at [1078, 267] on icon at bounding box center [1076, 277] width 21 height 21
click at [0, 0] on input "radio" at bounding box center [0, 0] width 0 height 0
click at [1078, 305] on icon at bounding box center [1076, 315] width 21 height 21
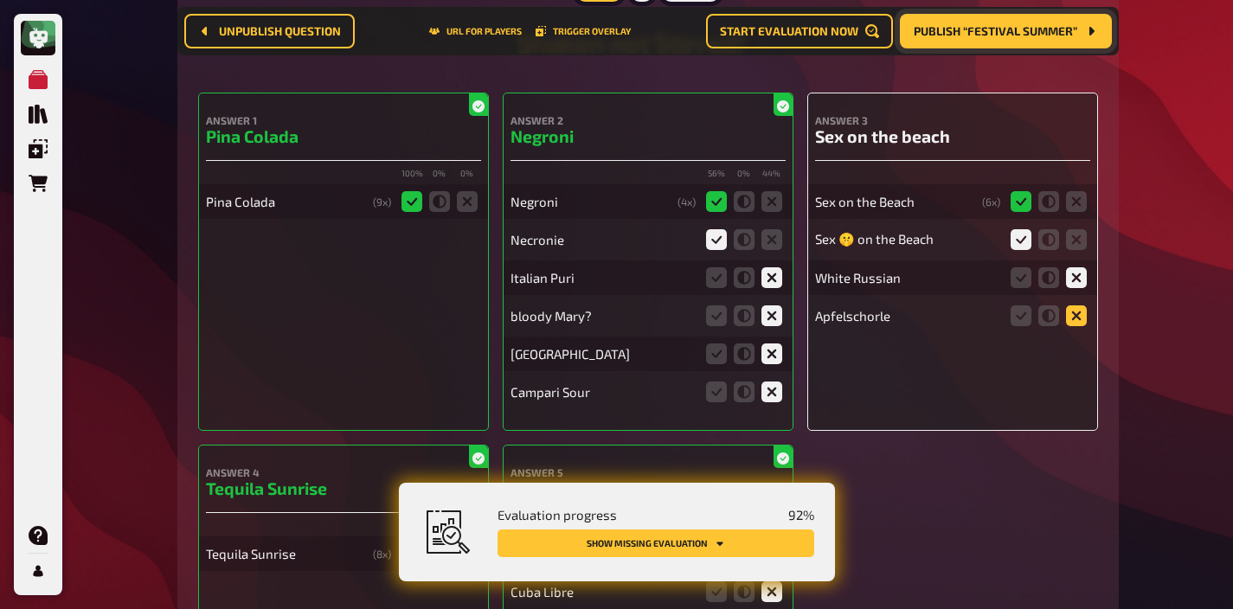
click at [0, 0] on input "radio" at bounding box center [0, 0] width 0 height 0
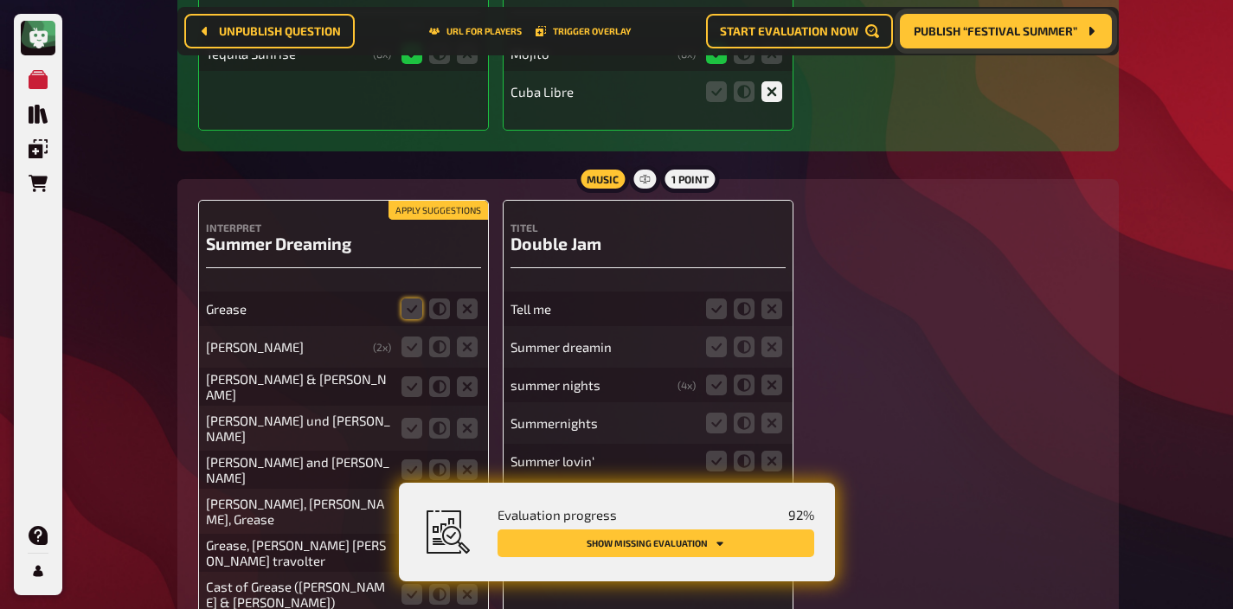
scroll to position [10588, 0]
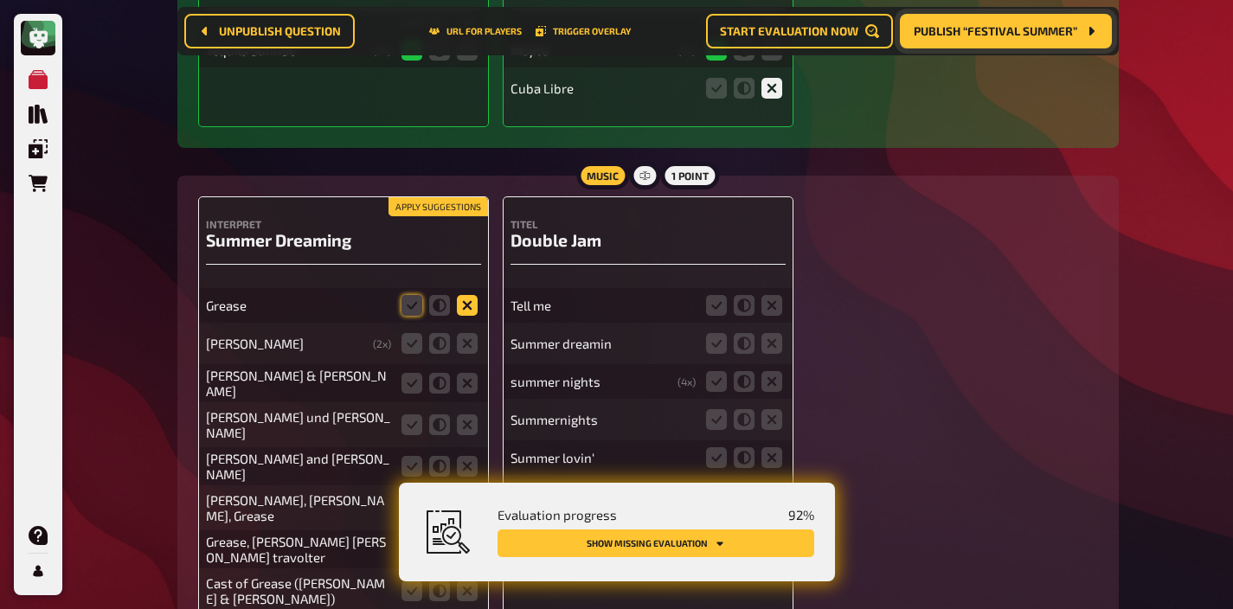
click at [459, 295] on icon at bounding box center [467, 305] width 21 height 21
click at [0, 0] on input "radio" at bounding box center [0, 0] width 0 height 0
click at [434, 333] on icon at bounding box center [439, 343] width 21 height 21
click at [0, 0] on input "radio" at bounding box center [0, 0] width 0 height 0
click at [407, 373] on icon at bounding box center [411, 383] width 21 height 21
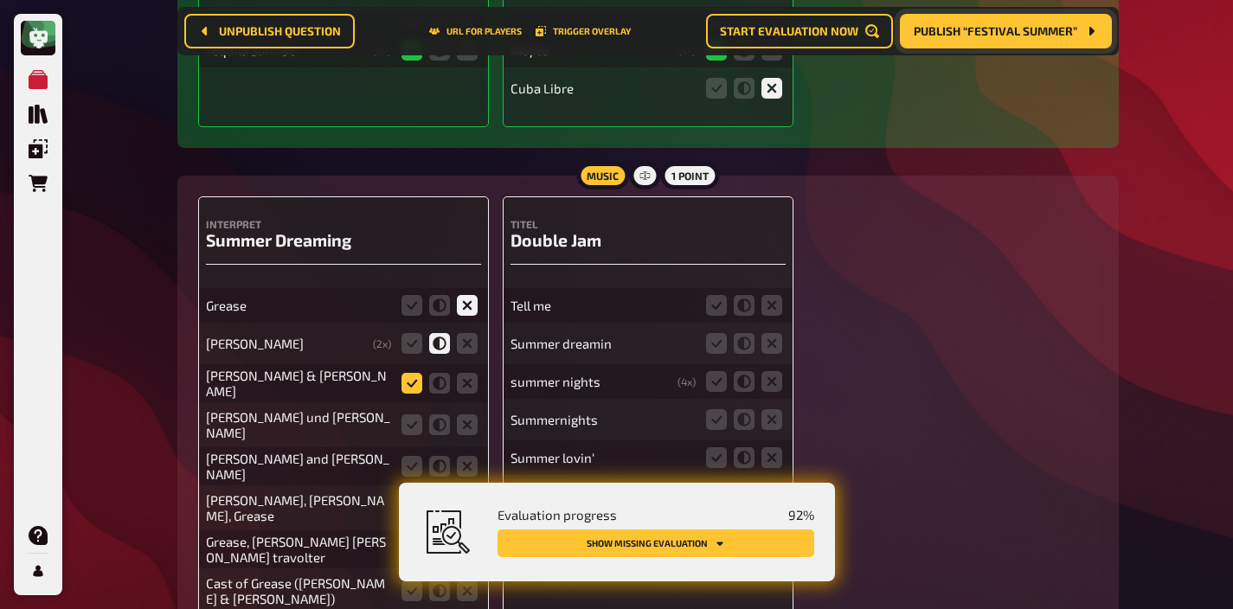
click at [0, 0] on input "radio" at bounding box center [0, 0] width 0 height 0
click at [408, 414] on icon at bounding box center [411, 424] width 21 height 21
click at [0, 0] on input "radio" at bounding box center [0, 0] width 0 height 0
click at [408, 456] on icon at bounding box center [411, 466] width 21 height 21
click at [0, 0] on input "radio" at bounding box center [0, 0] width 0 height 0
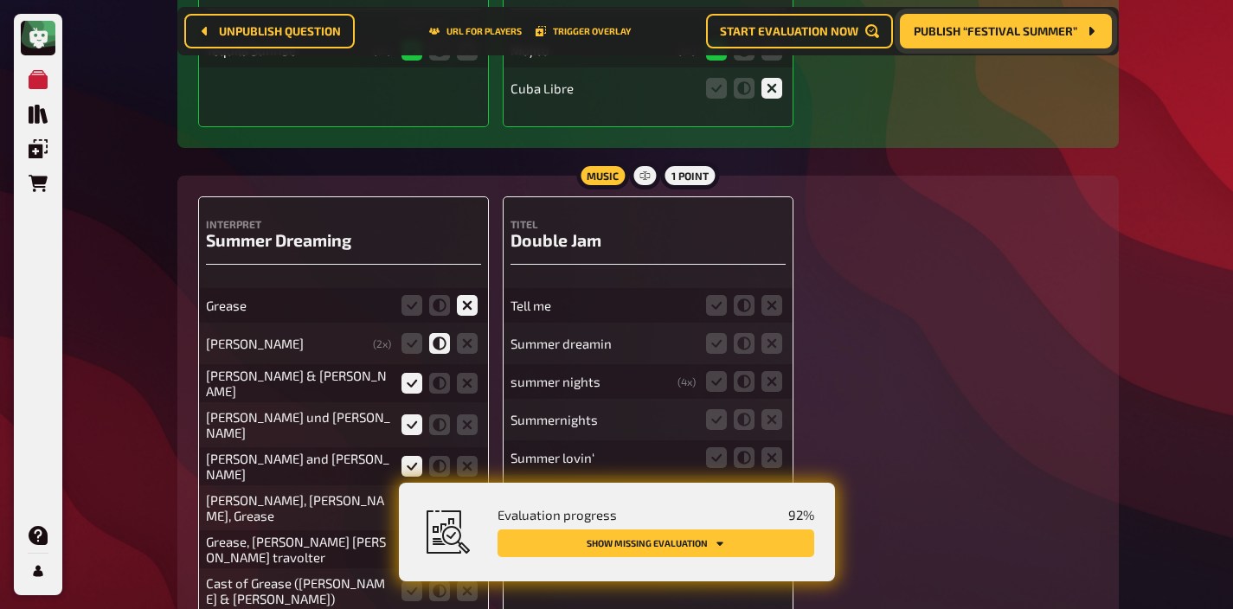
click at [407, 497] on icon at bounding box center [411, 507] width 21 height 21
click at [0, 0] on input "radio" at bounding box center [0, 0] width 0 height 0
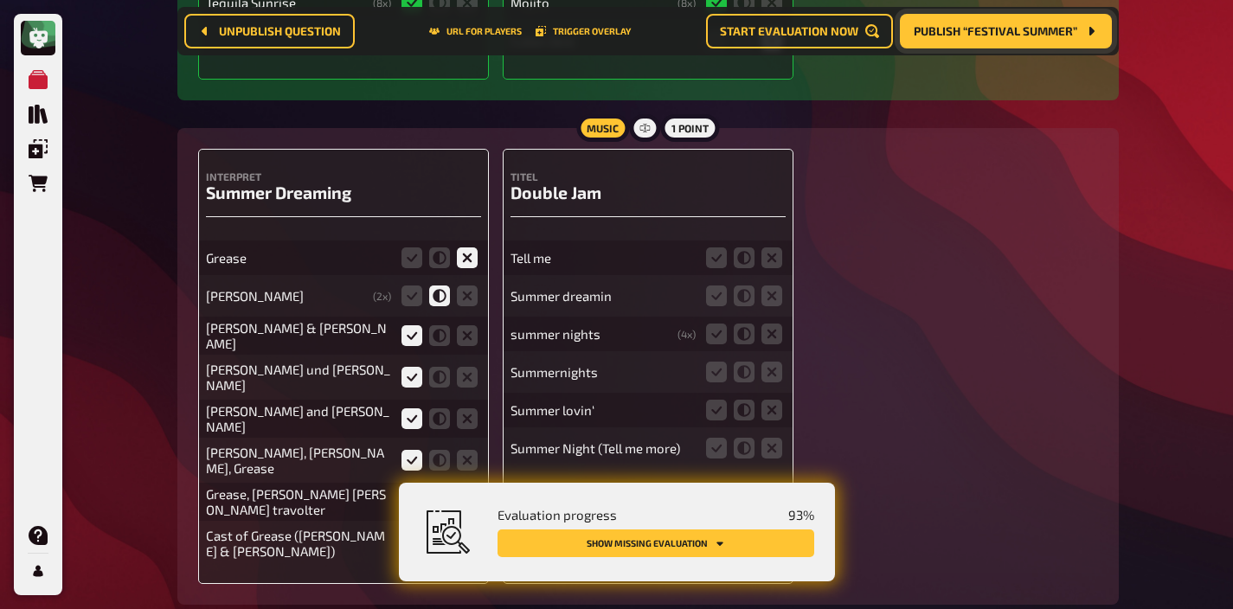
scroll to position [10640, 0]
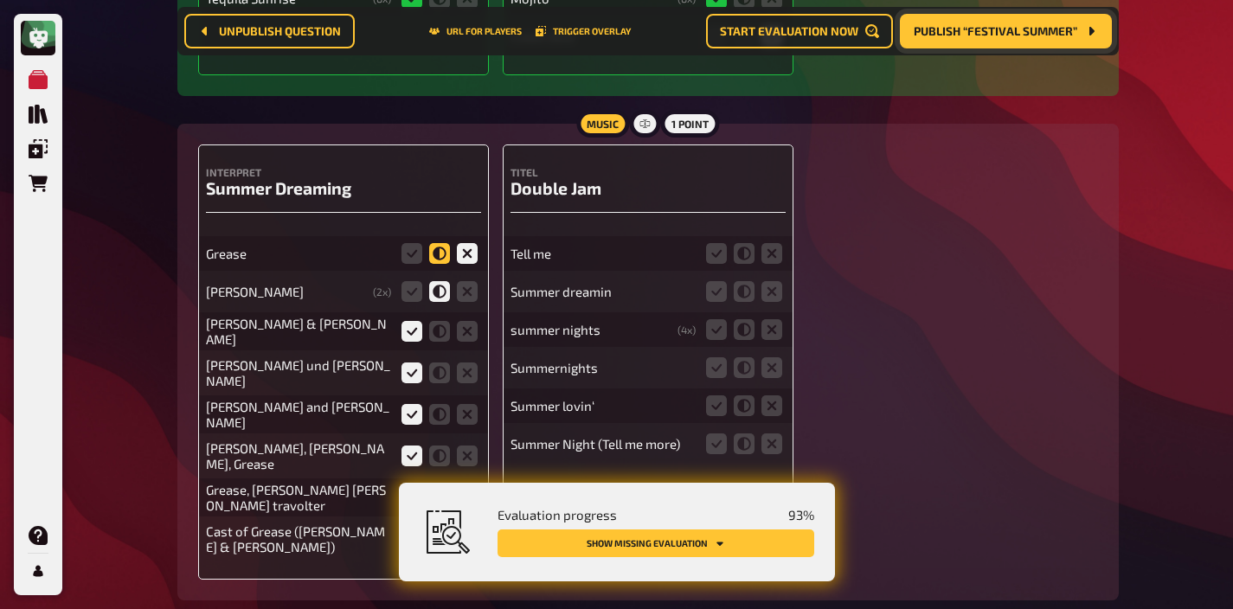
click at [436, 243] on icon at bounding box center [439, 253] width 21 height 21
click at [0, 0] on input "radio" at bounding box center [0, 0] width 0 height 0
click at [402, 487] on icon at bounding box center [411, 497] width 21 height 21
click at [0, 0] on input "radio" at bounding box center [0, 0] width 0 height 0
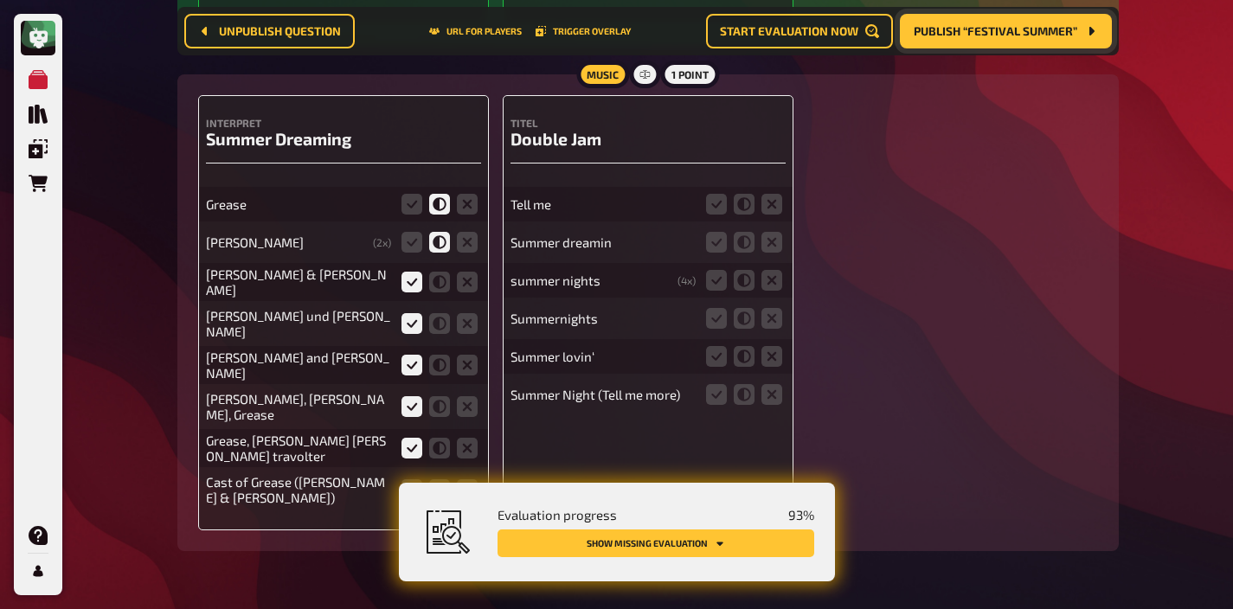
scroll to position [10698, 0]
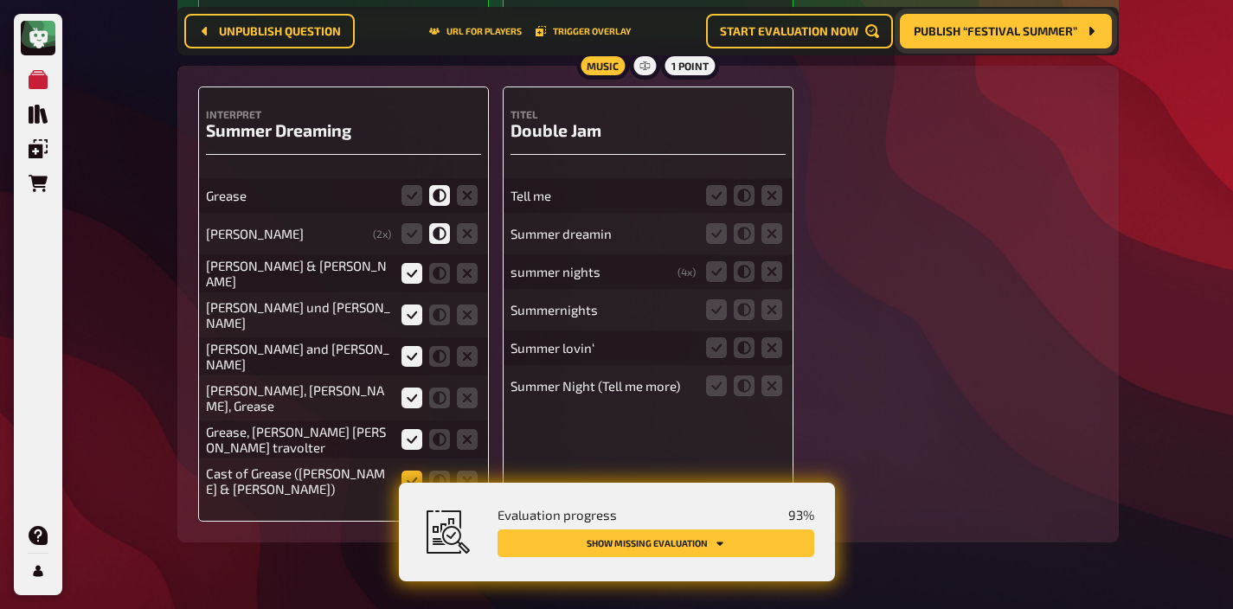
click at [409, 471] on icon at bounding box center [411, 481] width 21 height 21
click at [0, 0] on input "radio" at bounding box center [0, 0] width 0 height 0
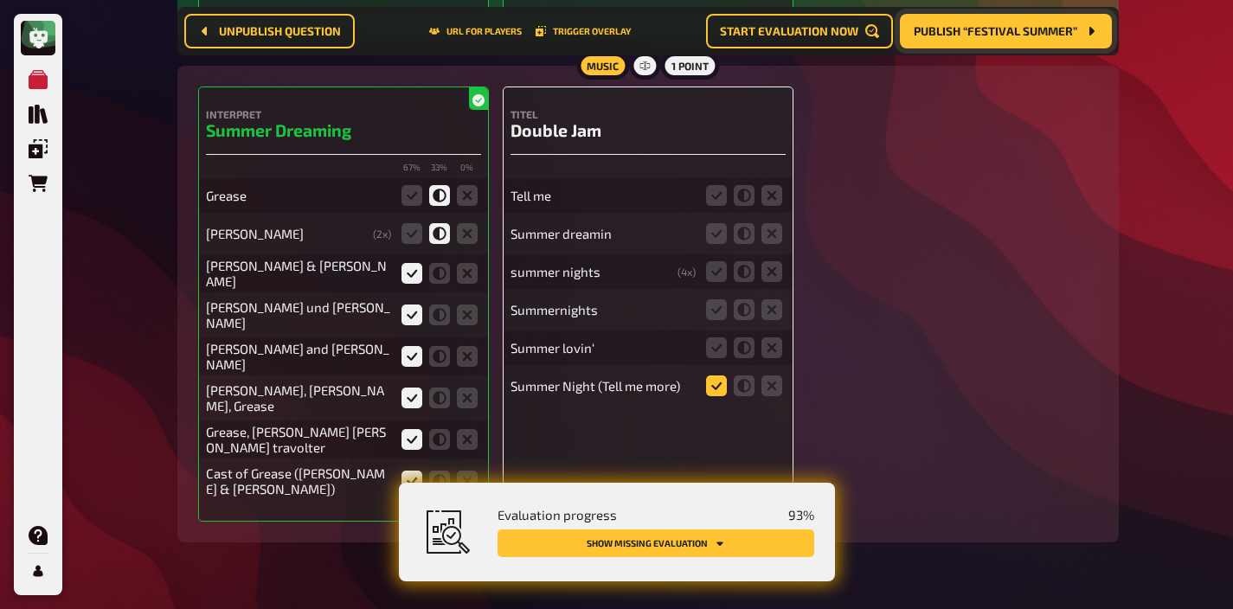
click at [718, 375] on icon at bounding box center [716, 385] width 21 height 21
click at [0, 0] on input "radio" at bounding box center [0, 0] width 0 height 0
click at [718, 299] on icon at bounding box center [716, 309] width 21 height 21
click at [0, 0] on input "radio" at bounding box center [0, 0] width 0 height 0
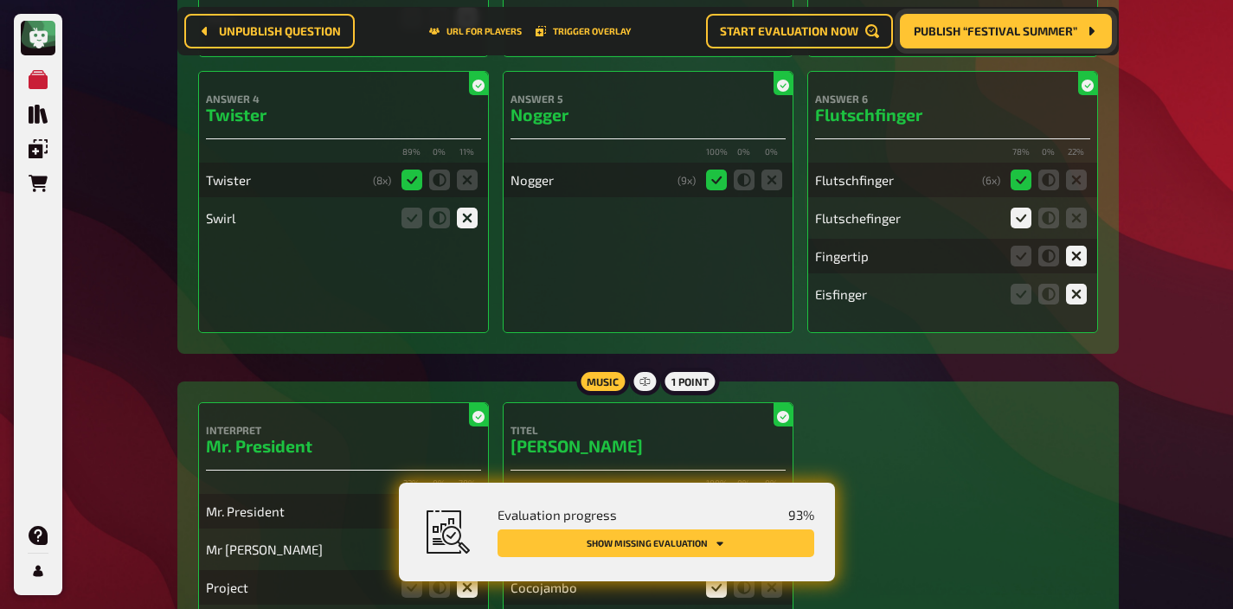
scroll to position [0, 0]
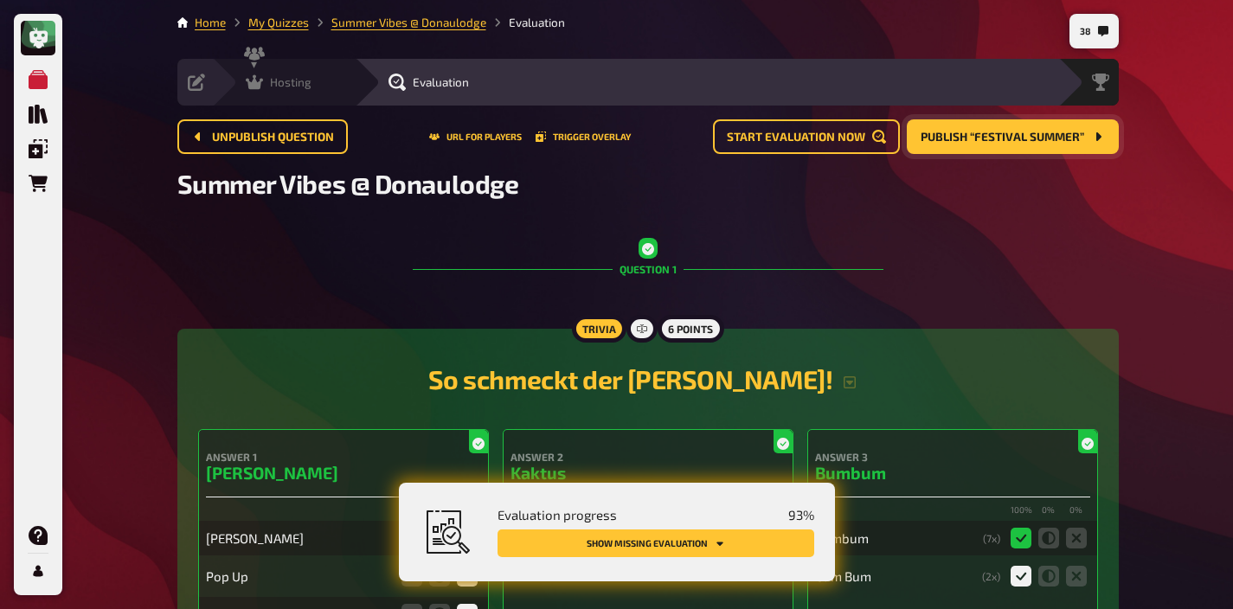
click at [259, 80] on icon at bounding box center [254, 82] width 17 height 17
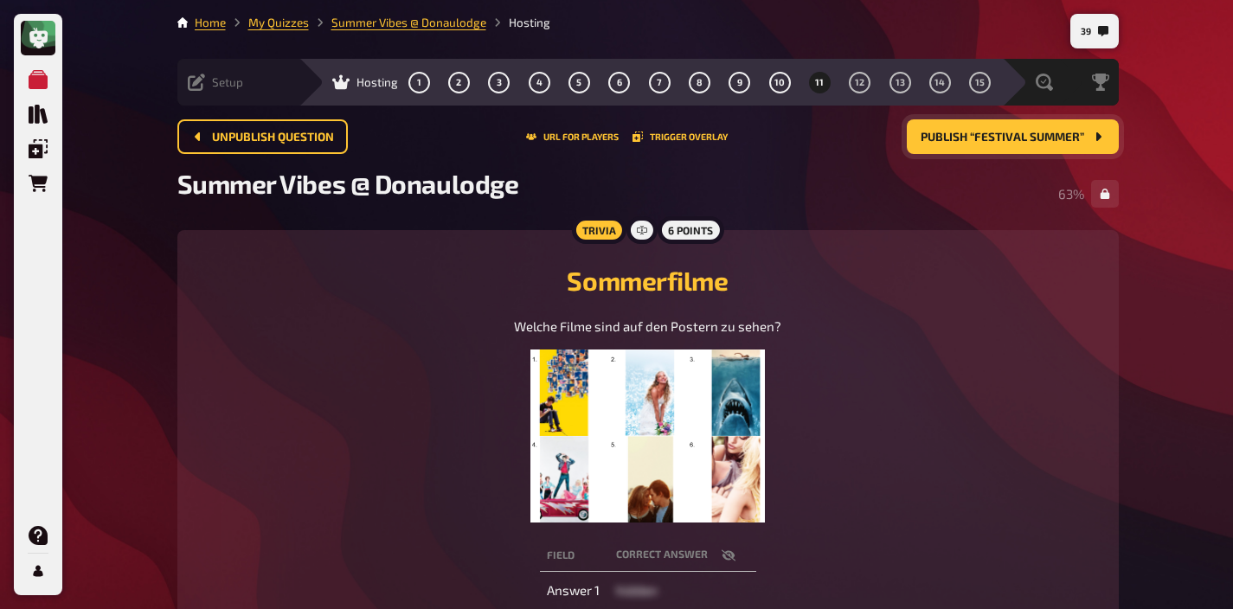
click at [230, 83] on span "Setup" at bounding box center [227, 82] width 31 height 14
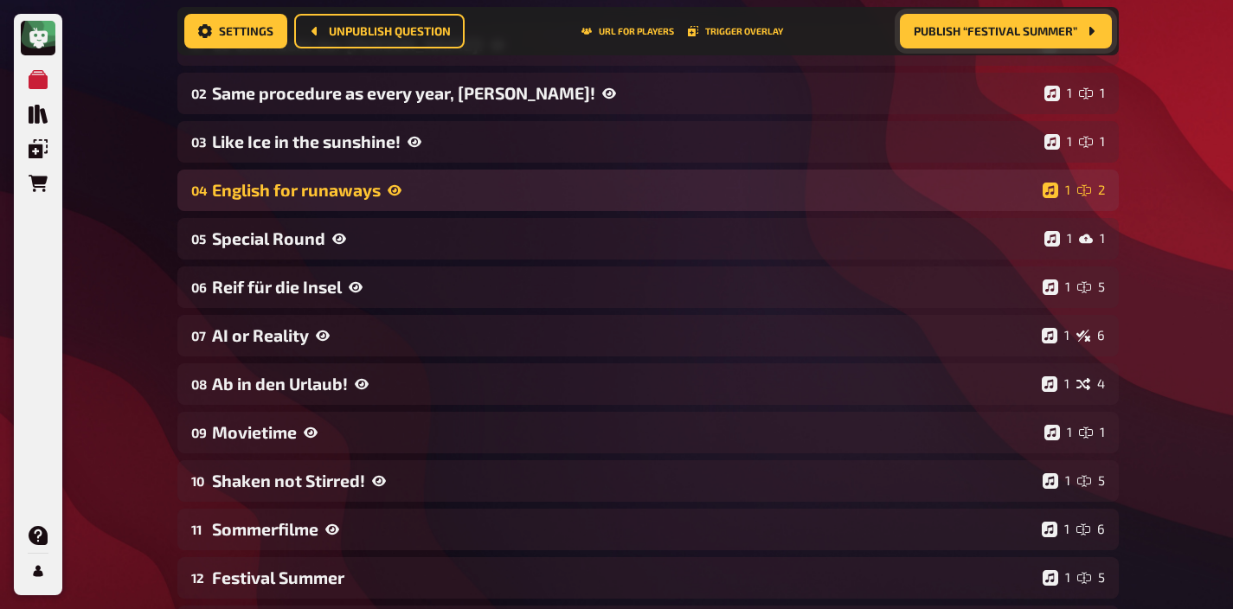
scroll to position [293, 0]
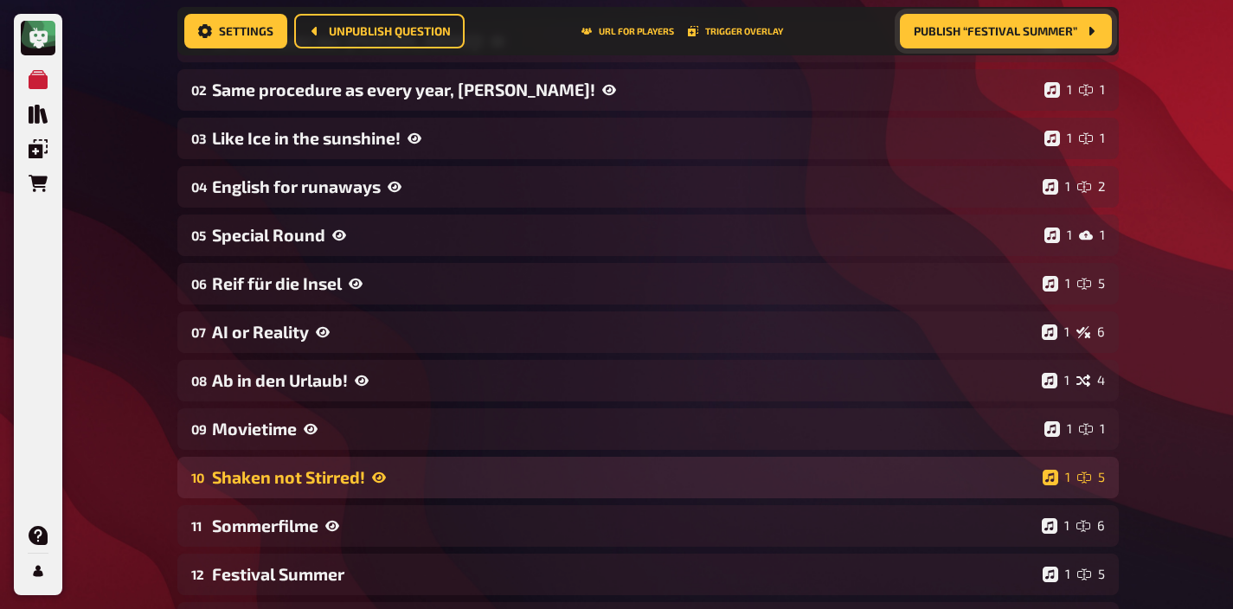
click at [326, 485] on div "Shaken not Stirred!" at bounding box center [624, 477] width 824 height 20
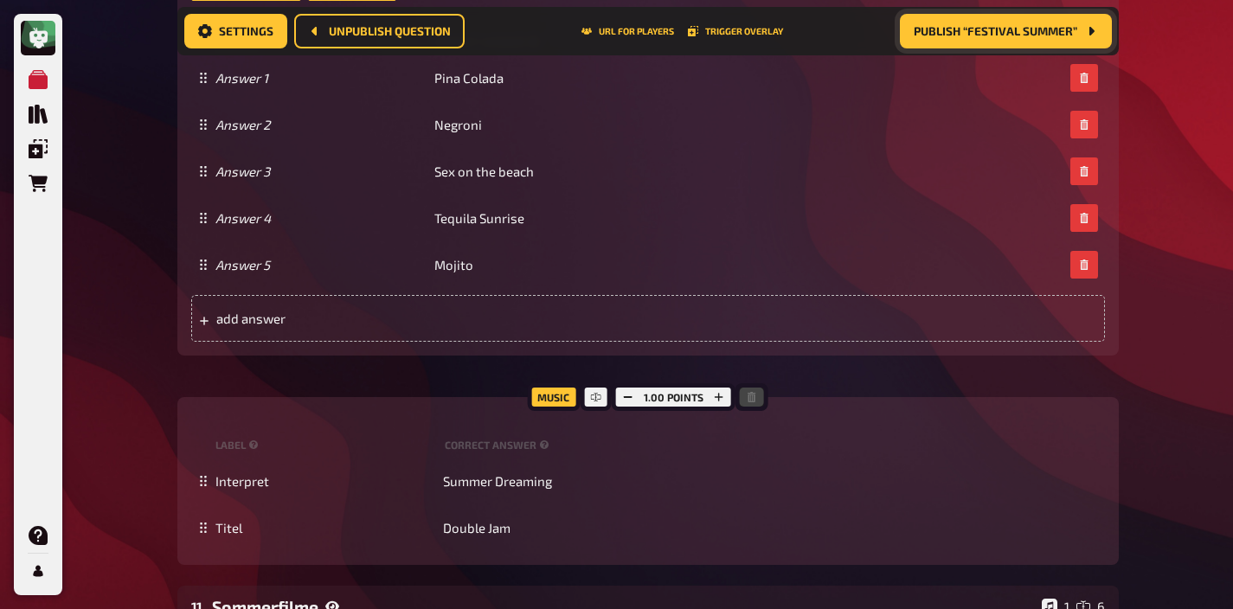
scroll to position [1479, 0]
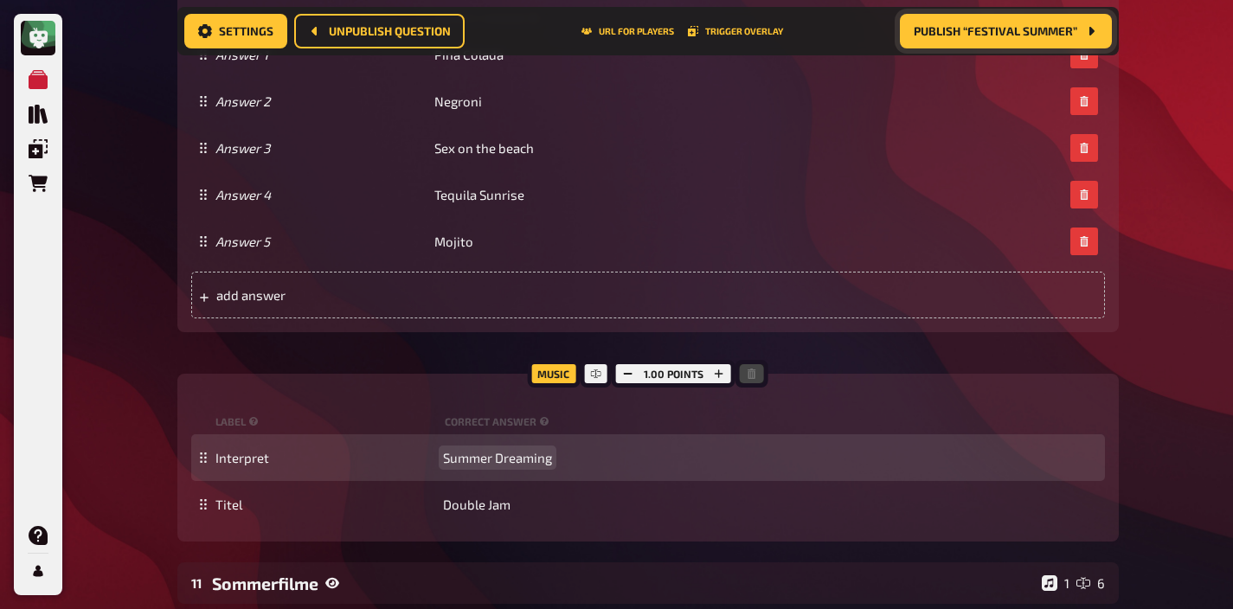
click at [505, 459] on span "Summer Dreaming" at bounding box center [497, 458] width 109 height 16
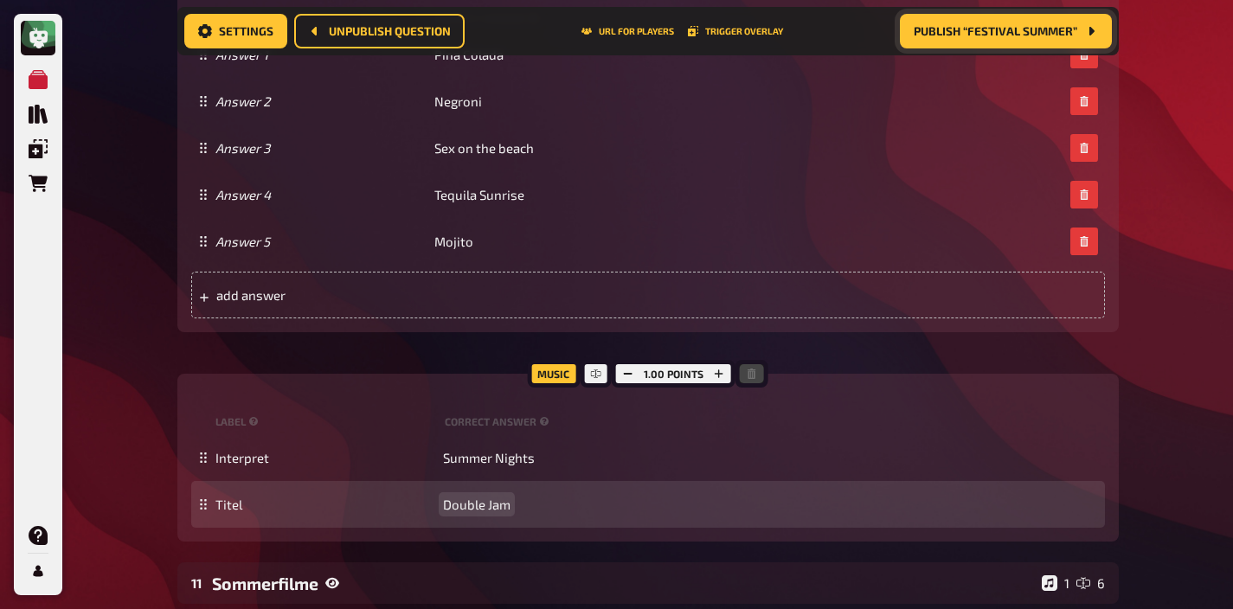
click at [491, 505] on span "Double Jam" at bounding box center [476, 505] width 67 height 16
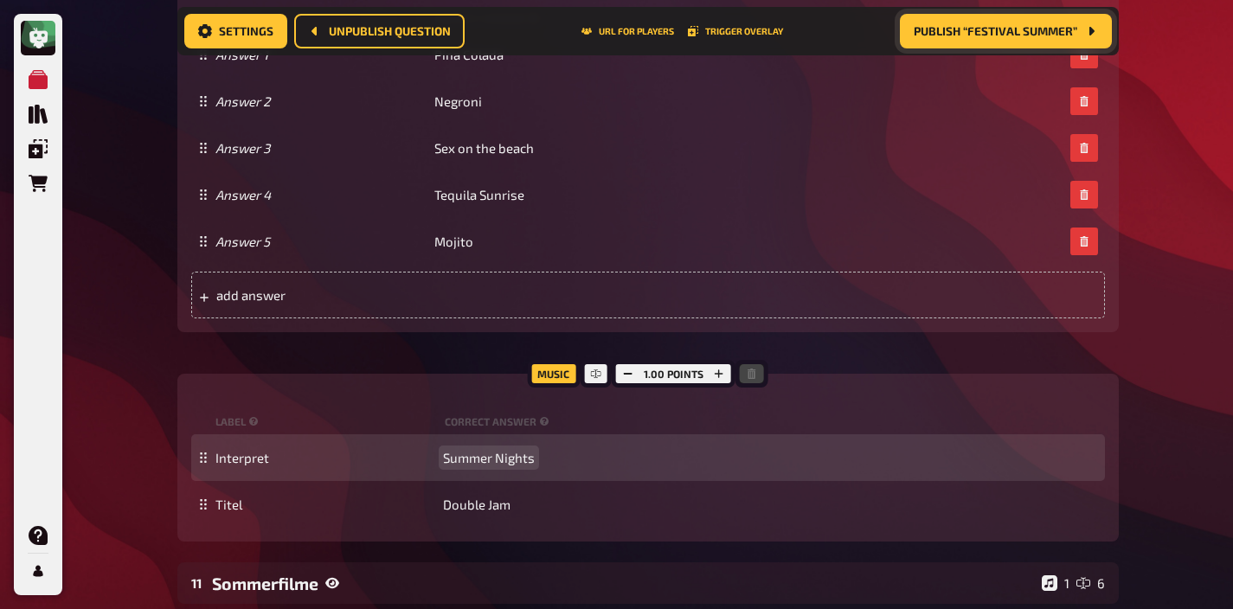
click at [504, 459] on span "Summer Nights" at bounding box center [489, 458] width 92 height 16
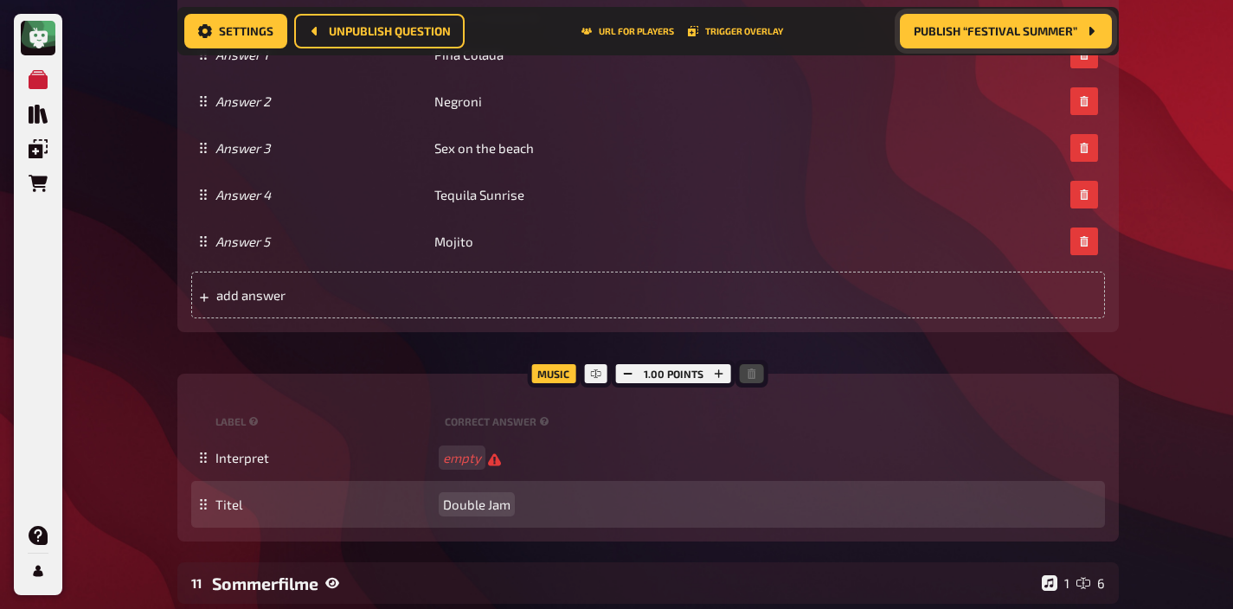
scroll to position [1479, 0]
click at [498, 506] on span "Double Jam" at bounding box center [476, 505] width 67 height 16
paste span
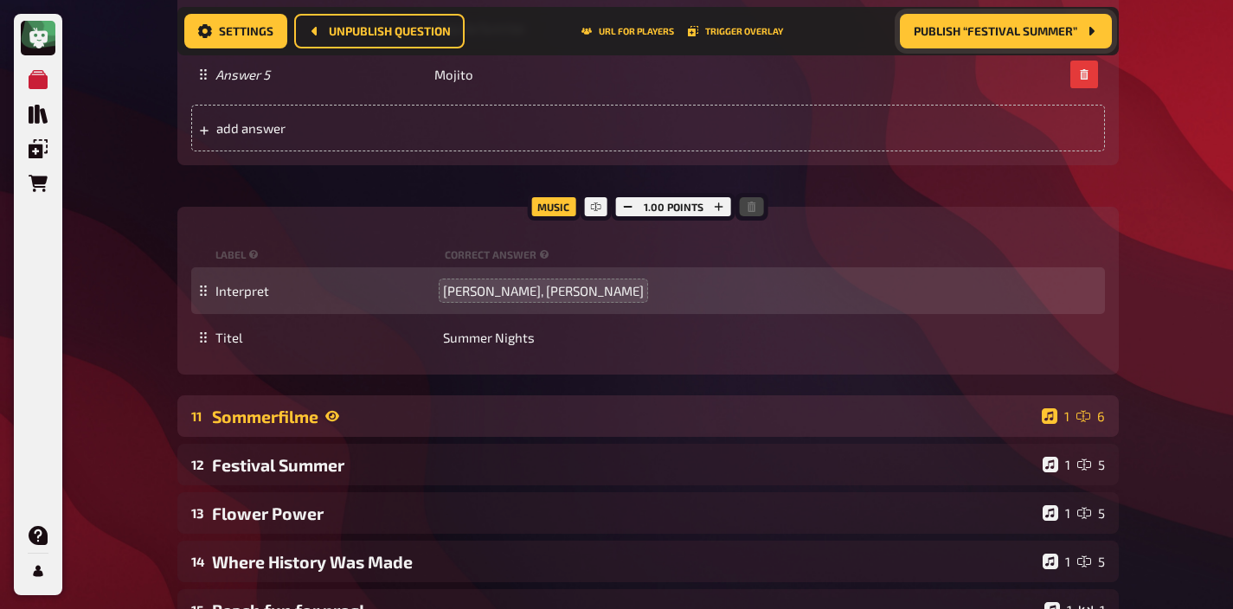
click at [482, 411] on div "Sommerfilme" at bounding box center [623, 417] width 823 height 20
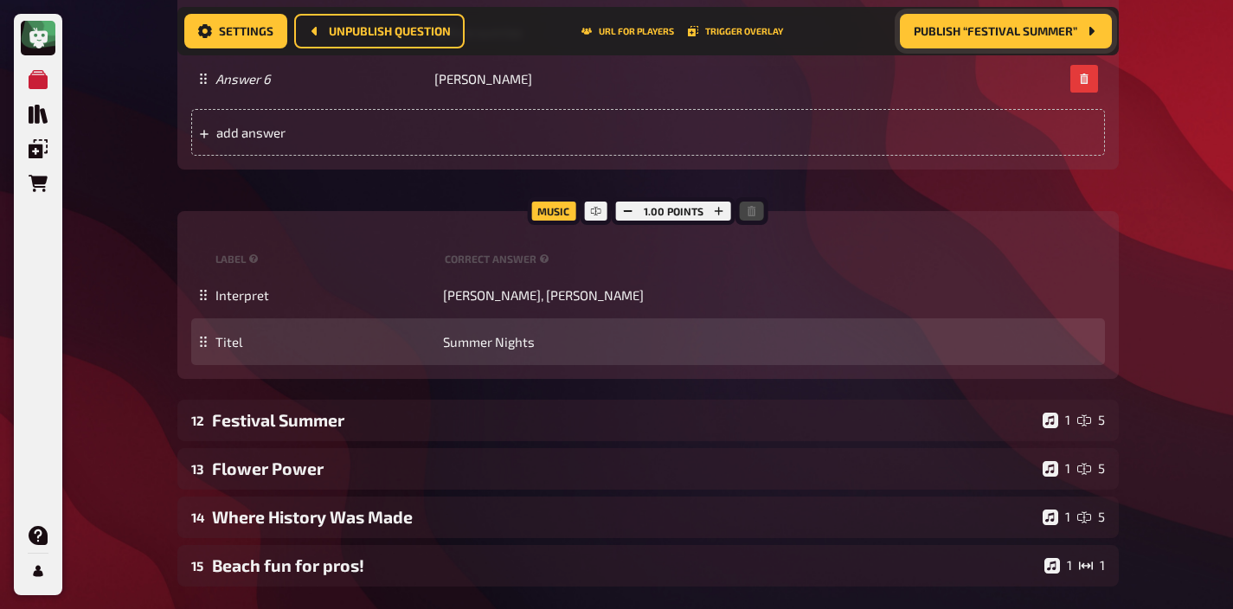
scroll to position [3013, 0]
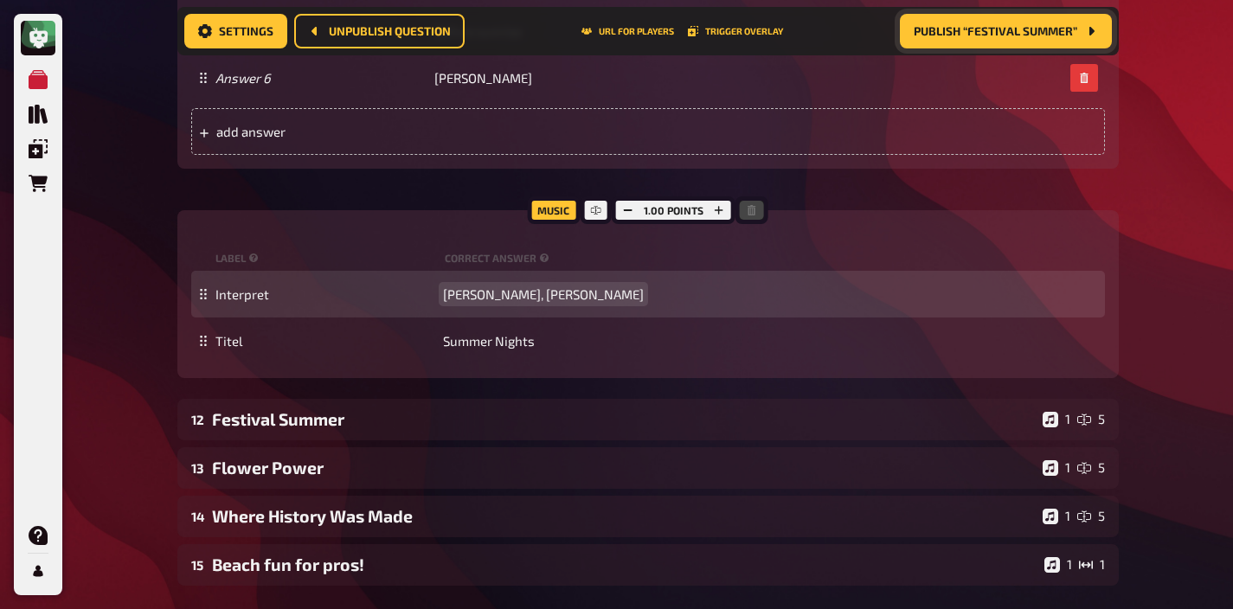
click at [498, 295] on span "[PERSON_NAME], [PERSON_NAME]" at bounding box center [543, 294] width 201 height 16
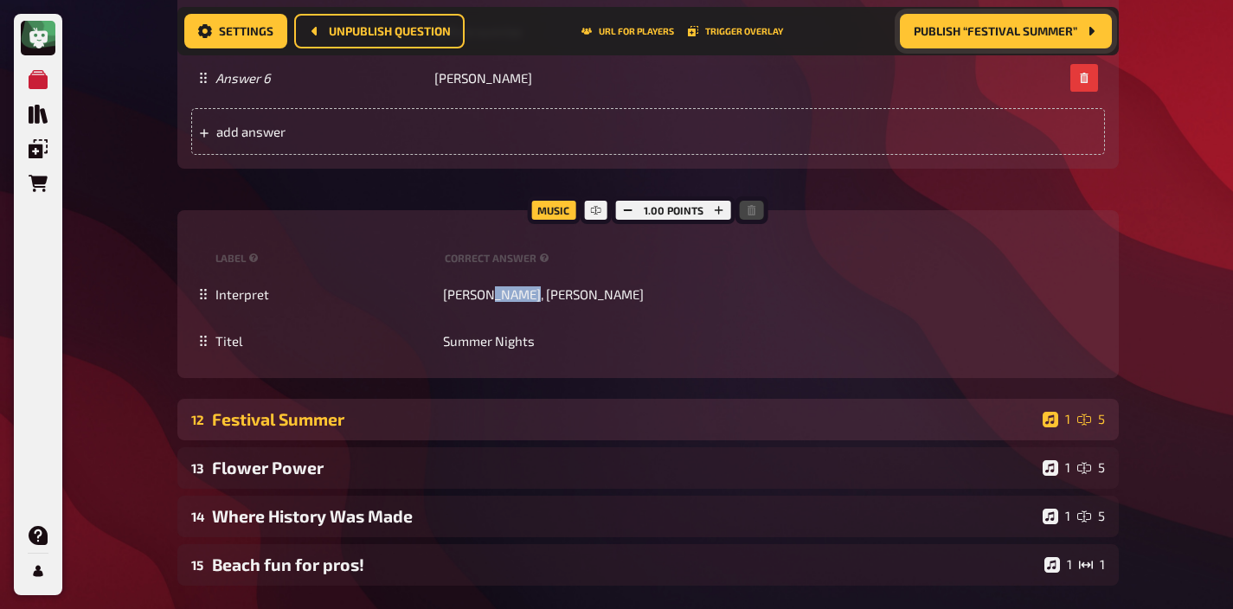
click at [463, 413] on div "Festival Summer" at bounding box center [624, 419] width 824 height 20
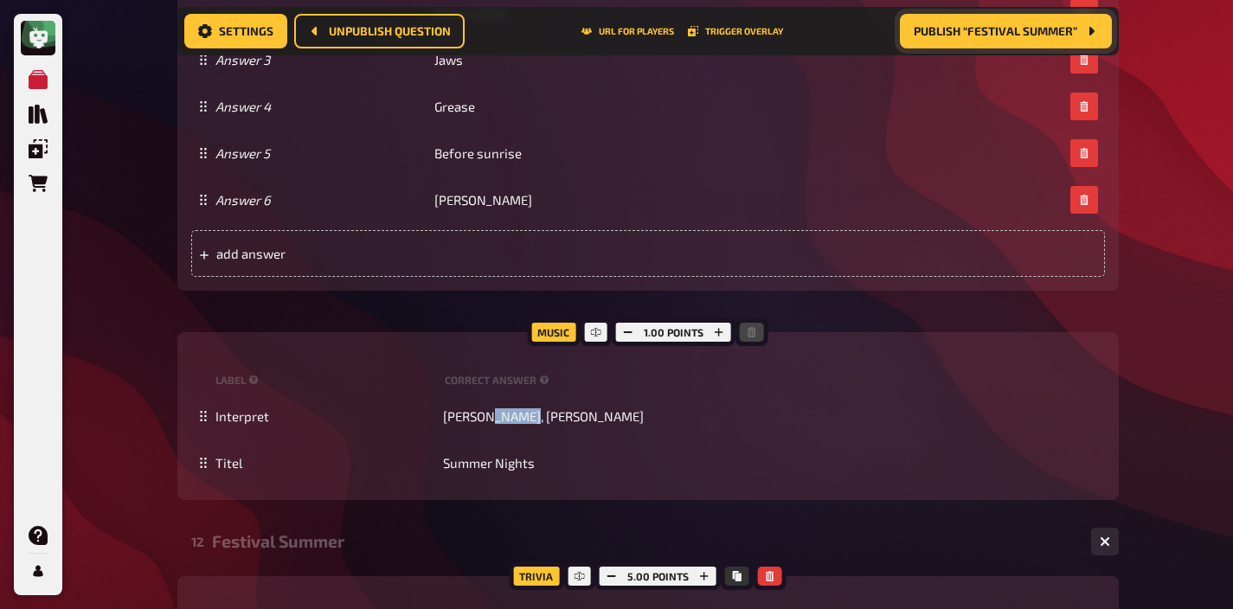
scroll to position [2888, 0]
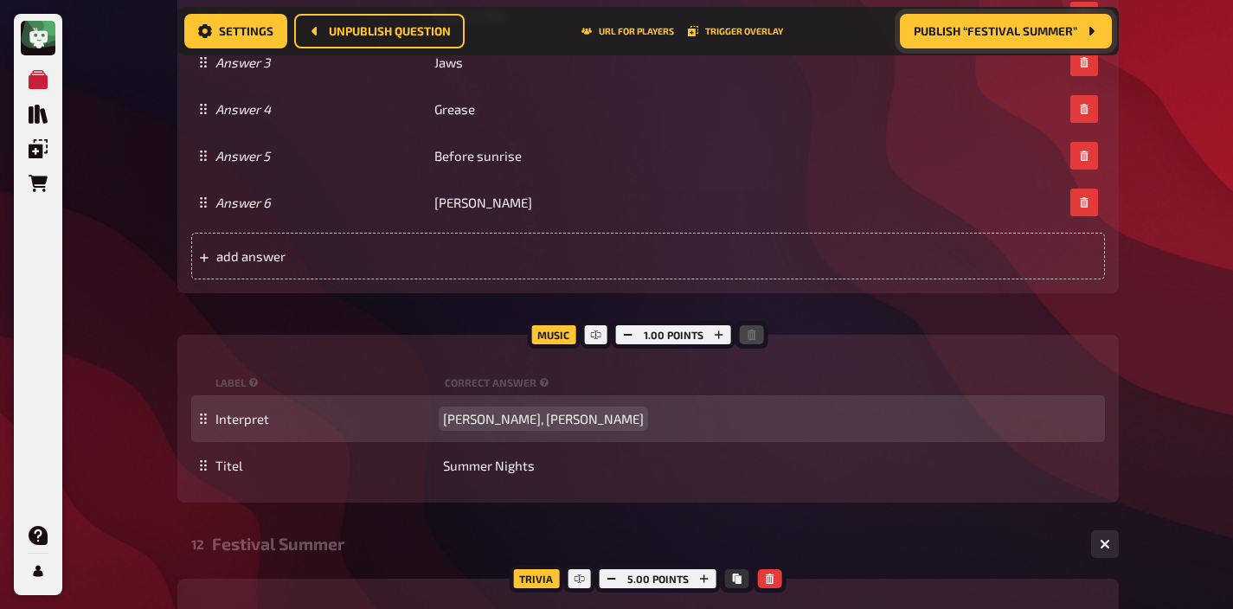
click at [497, 420] on span "[PERSON_NAME], [PERSON_NAME]" at bounding box center [543, 419] width 201 height 16
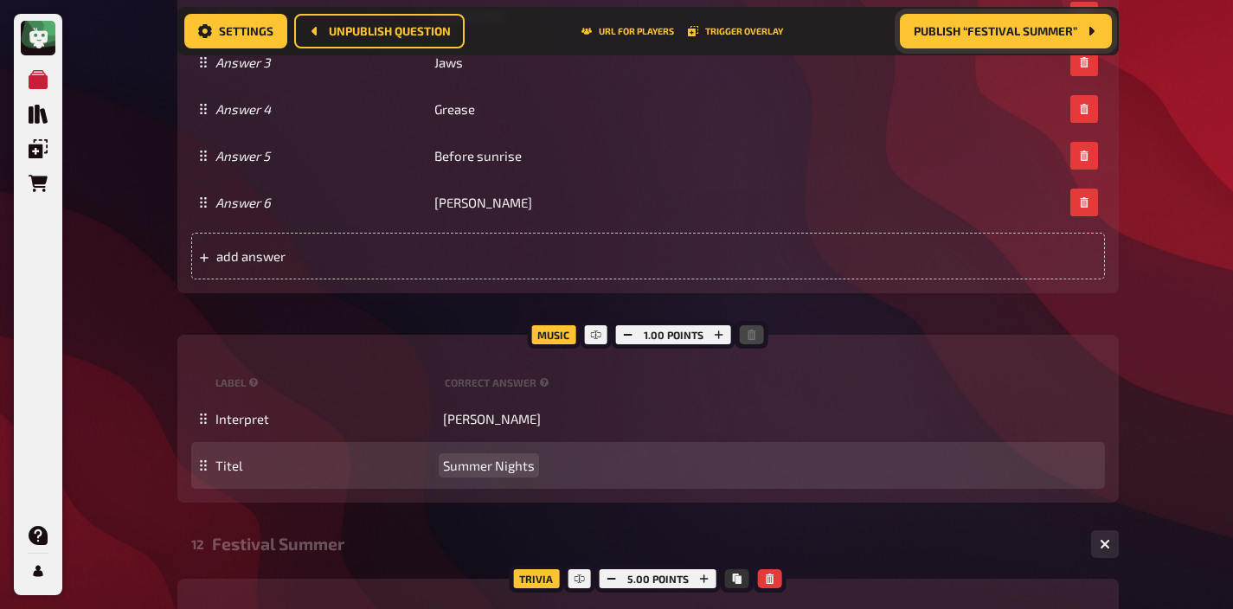
click at [485, 472] on div "Titel Summer Nights" at bounding box center [648, 465] width 914 height 47
click at [486, 467] on span "Summer Nights" at bounding box center [489, 466] width 92 height 16
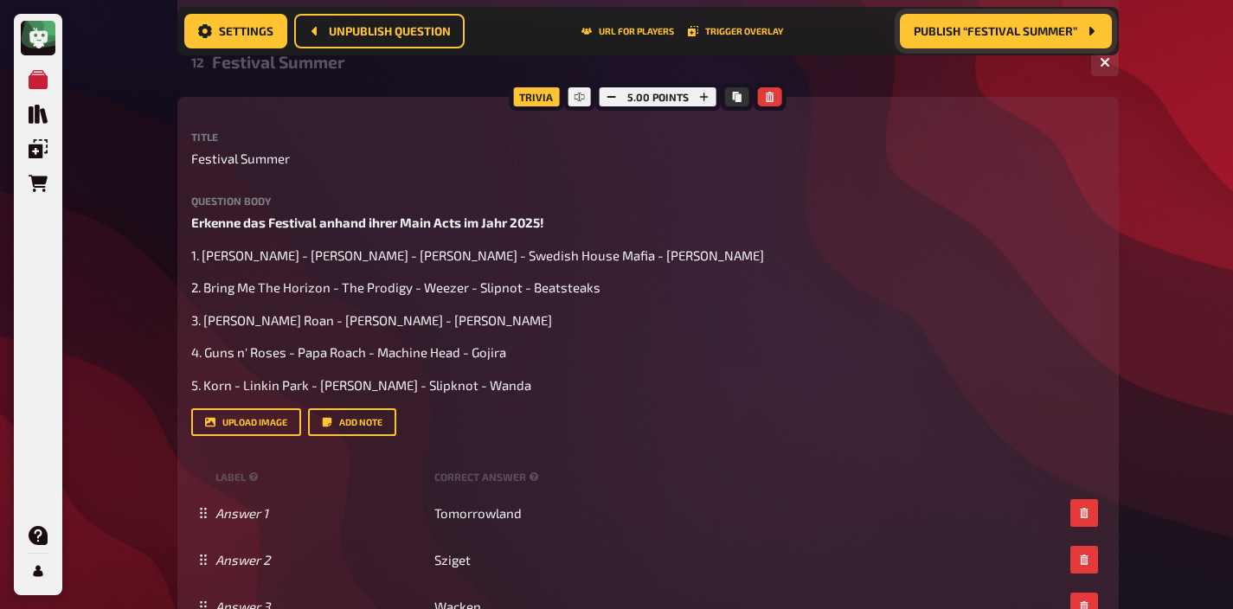
scroll to position [3369, 0]
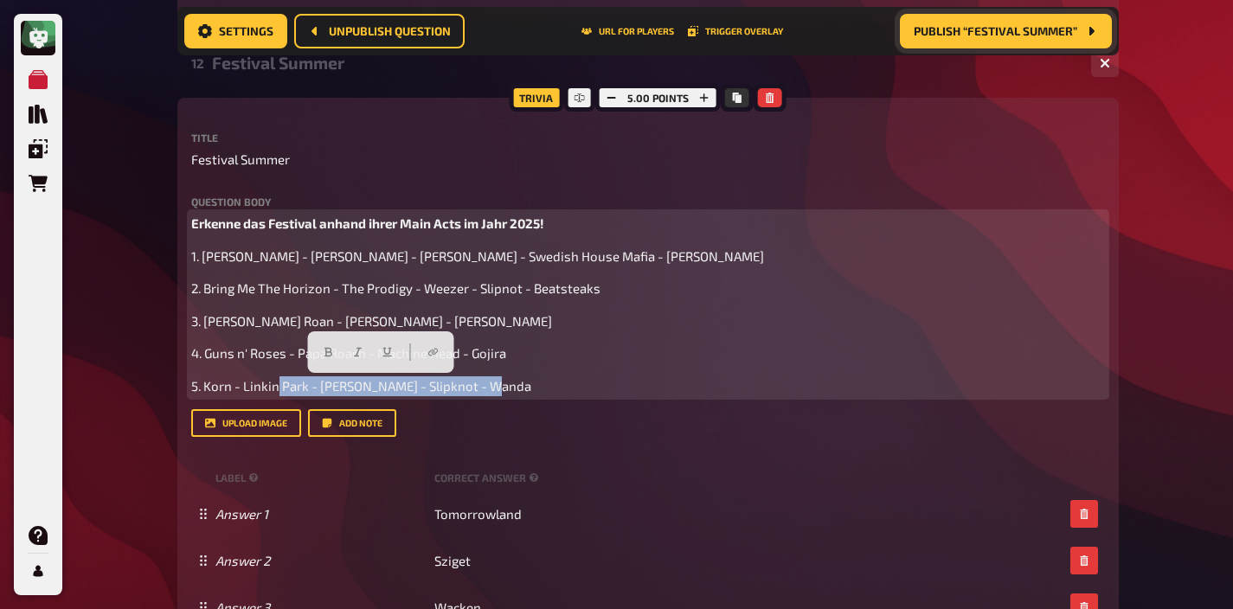
drag, startPoint x: 492, startPoint y: 383, endPoint x: 275, endPoint y: 379, distance: 217.2
click at [275, 379] on p "5. Korn - Linkin Park - [PERSON_NAME] - Slipknot - Wanda" at bounding box center [648, 386] width 914 height 20
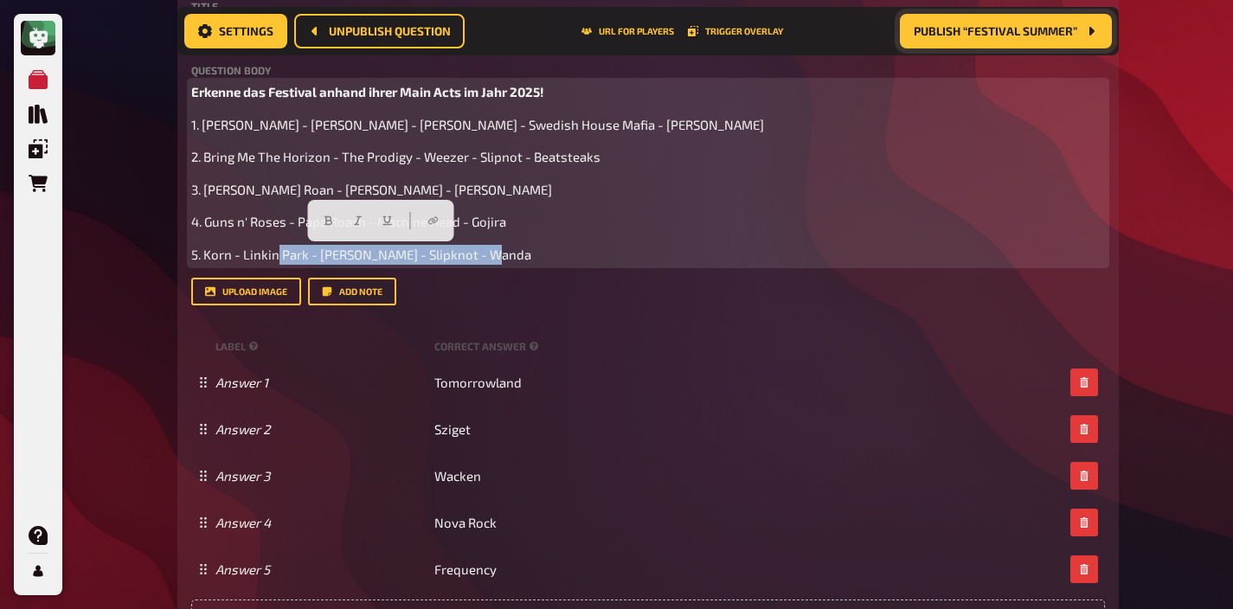
scroll to position [3520, 0]
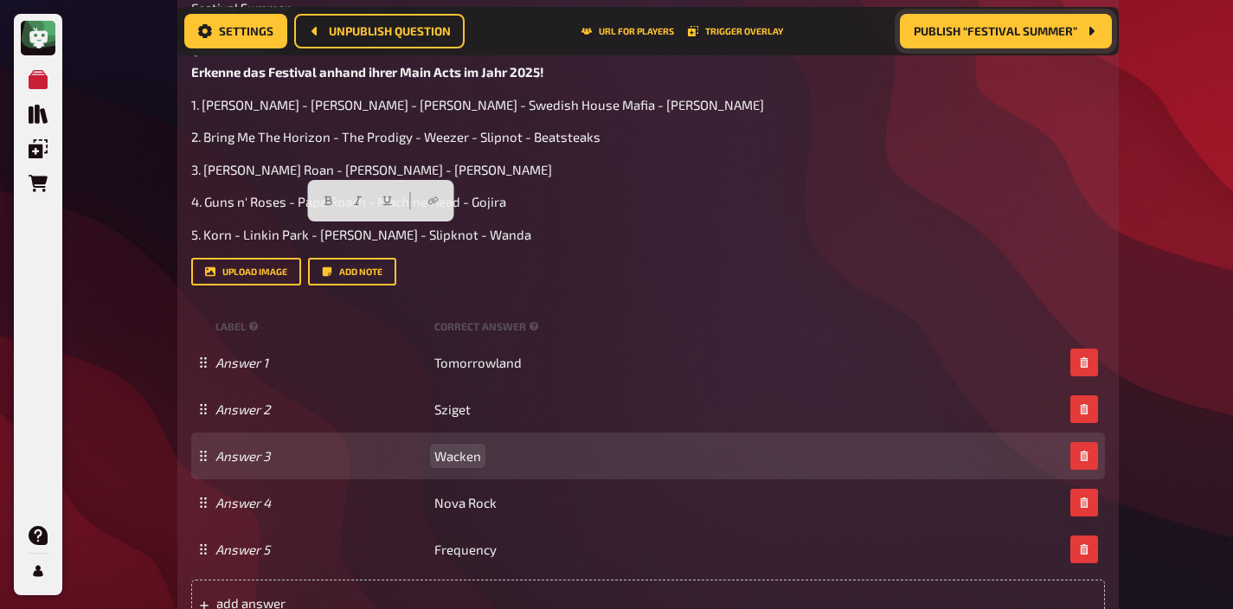
click at [462, 452] on span "Wacken" at bounding box center [457, 456] width 47 height 16
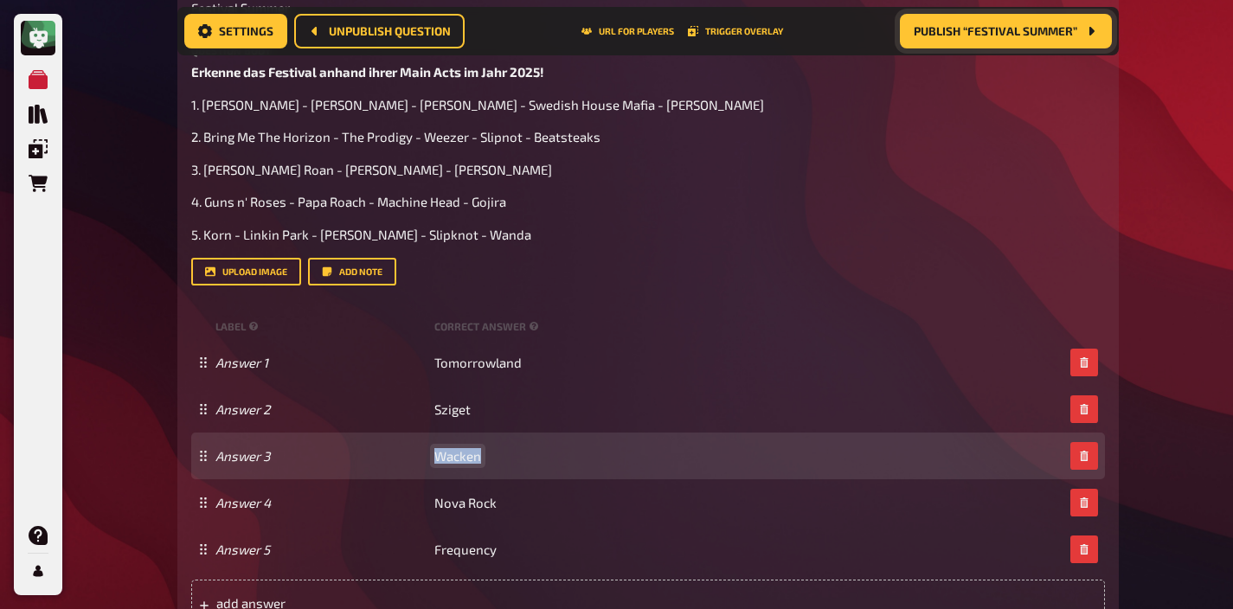
click at [462, 452] on span "Wacken" at bounding box center [457, 456] width 47 height 16
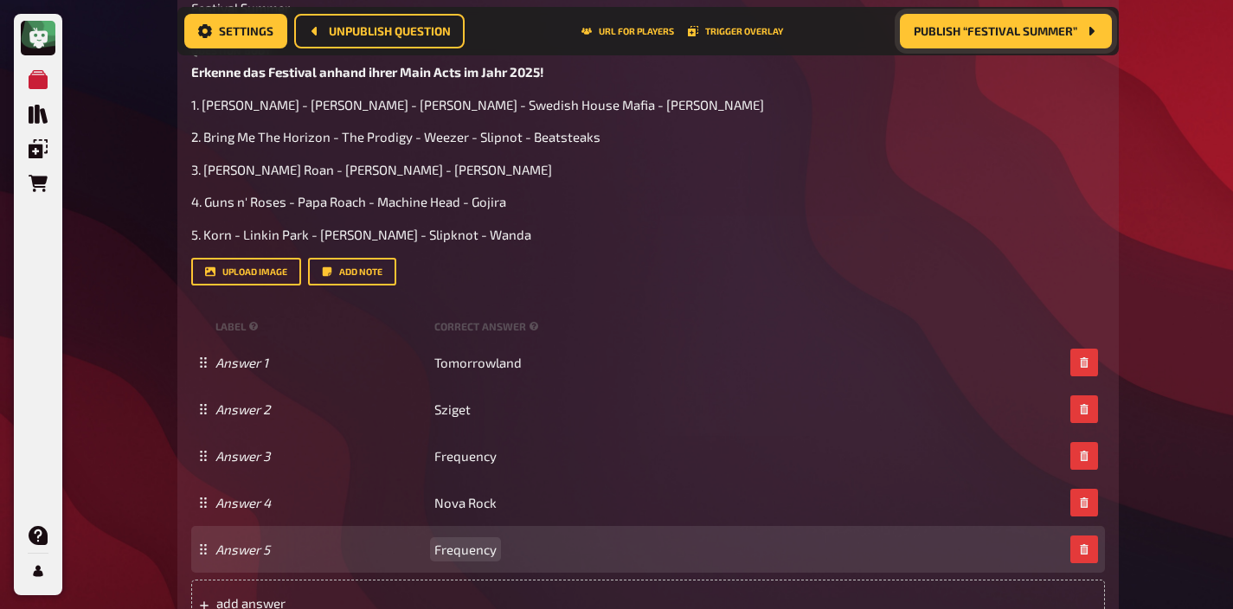
click at [458, 553] on span "Frequency" at bounding box center [465, 550] width 62 height 16
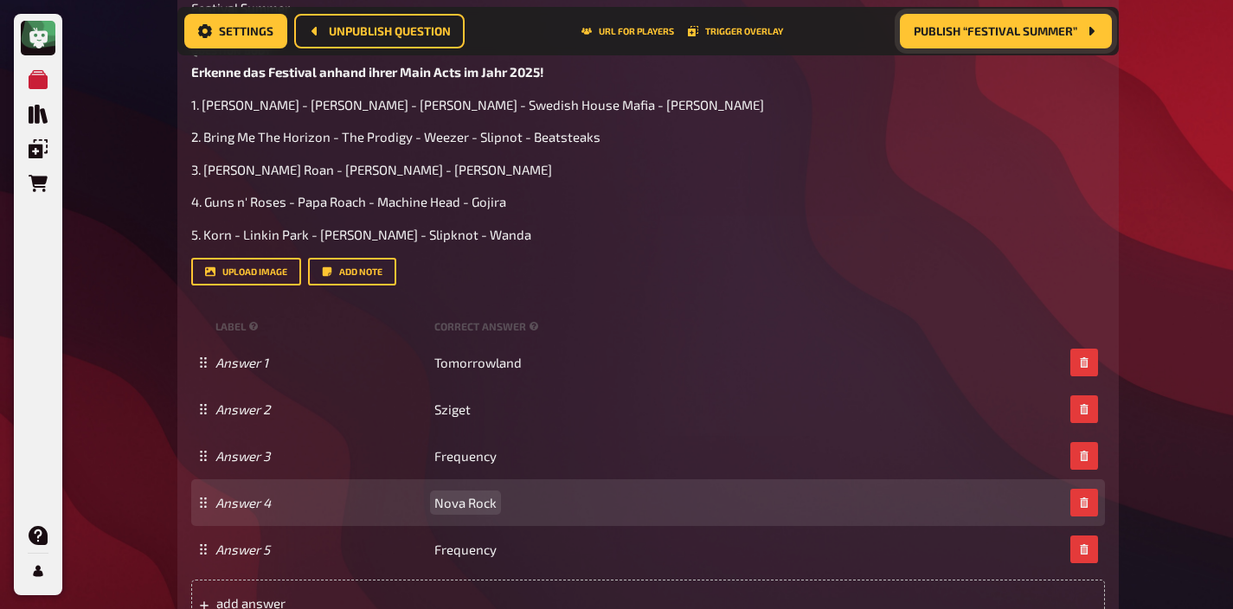
click at [464, 506] on span "Nova Rock" at bounding box center [465, 503] width 62 height 16
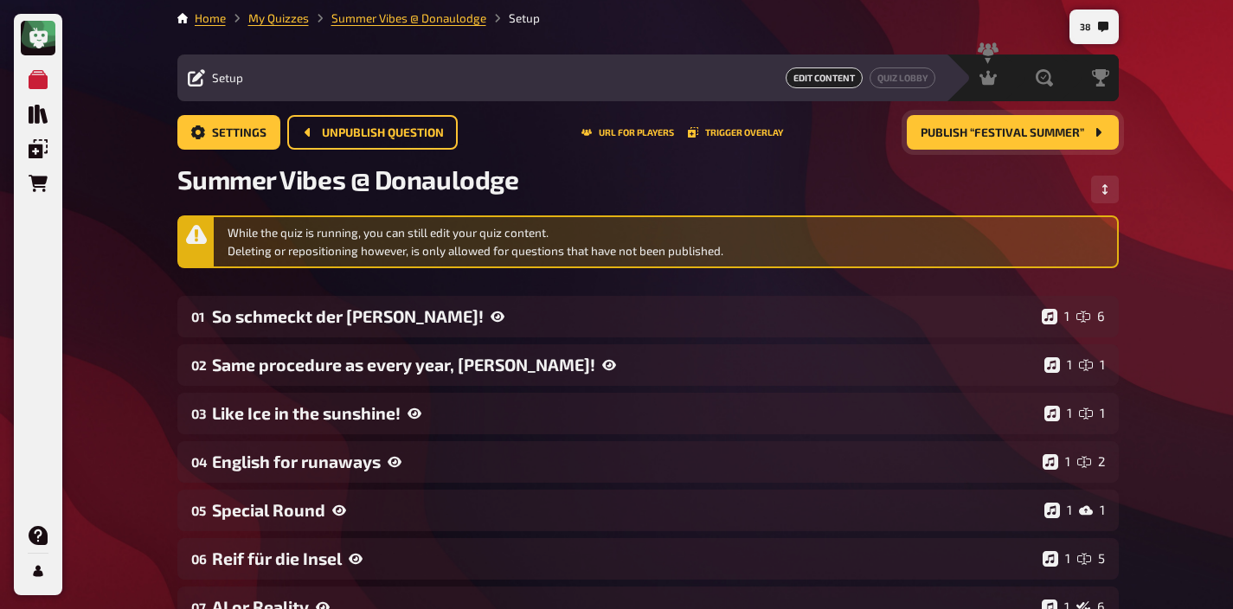
scroll to position [0, 0]
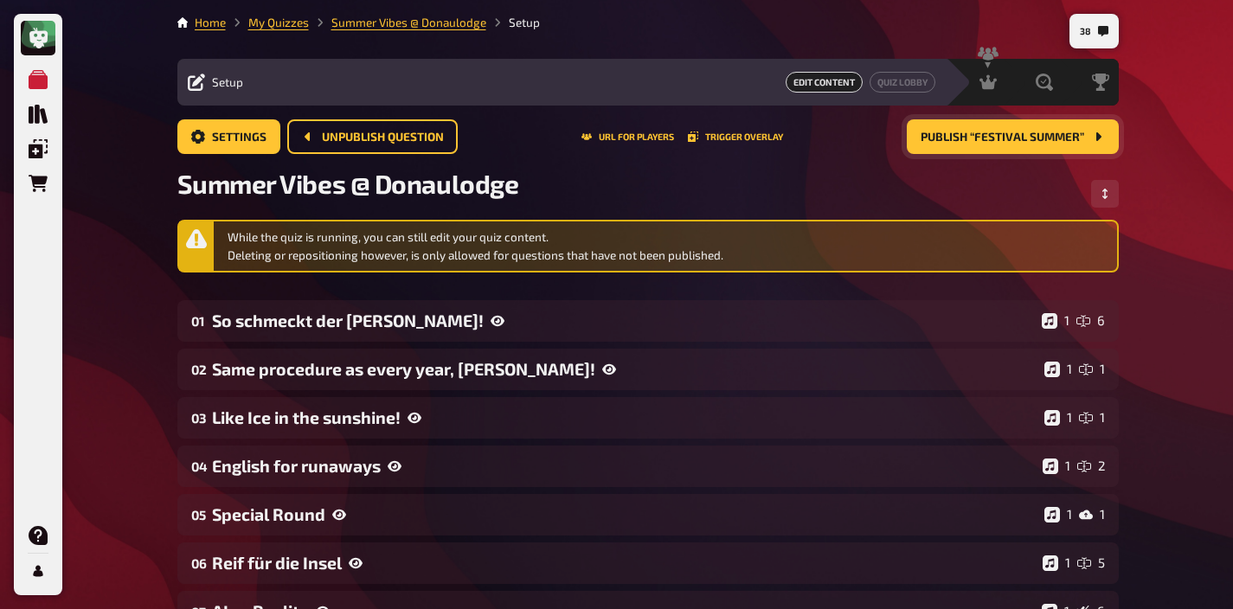
click at [991, 146] on button "Publish “Festival Summer”" at bounding box center [1013, 136] width 212 height 35
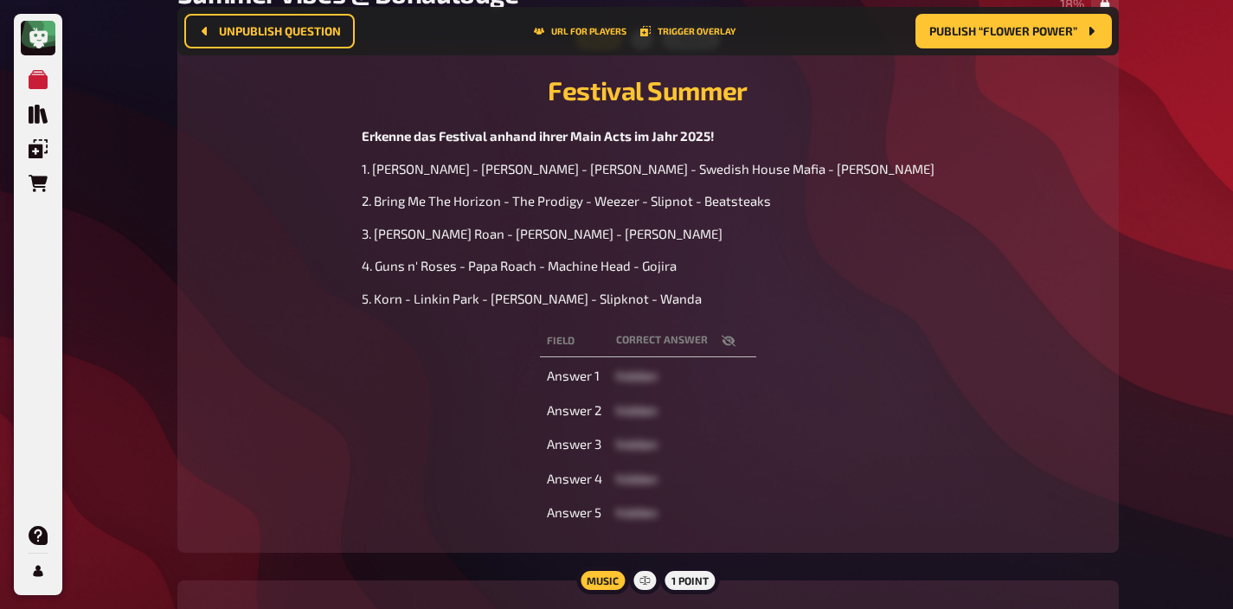
scroll to position [209, 0]
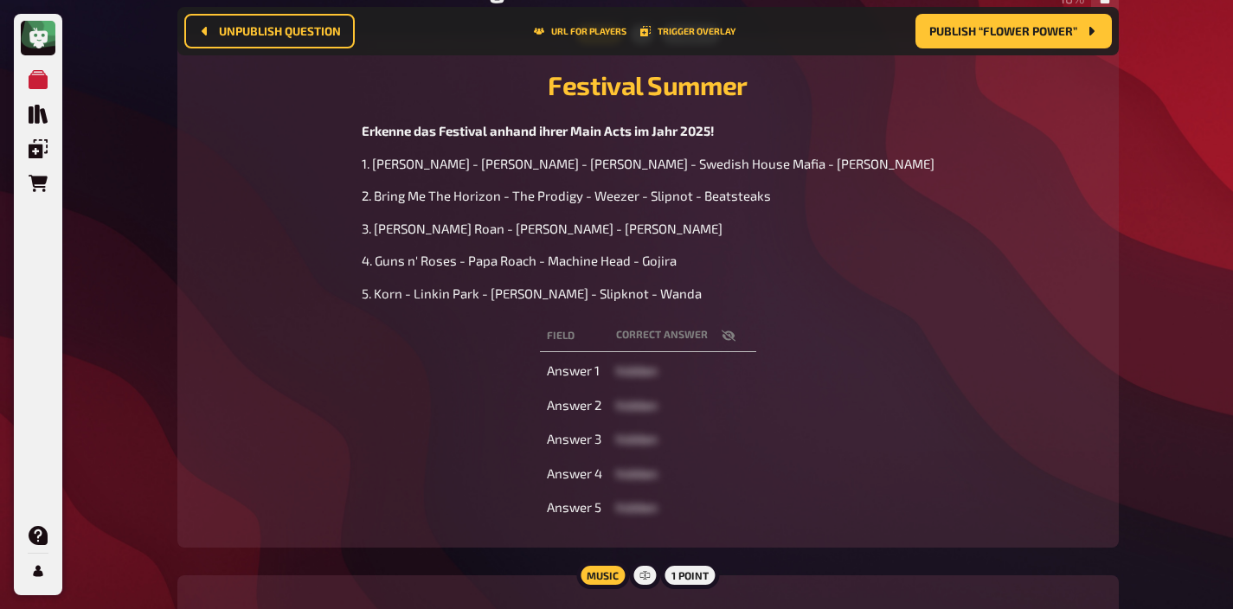
click at [729, 336] on icon "button" at bounding box center [729, 336] width 14 height 14
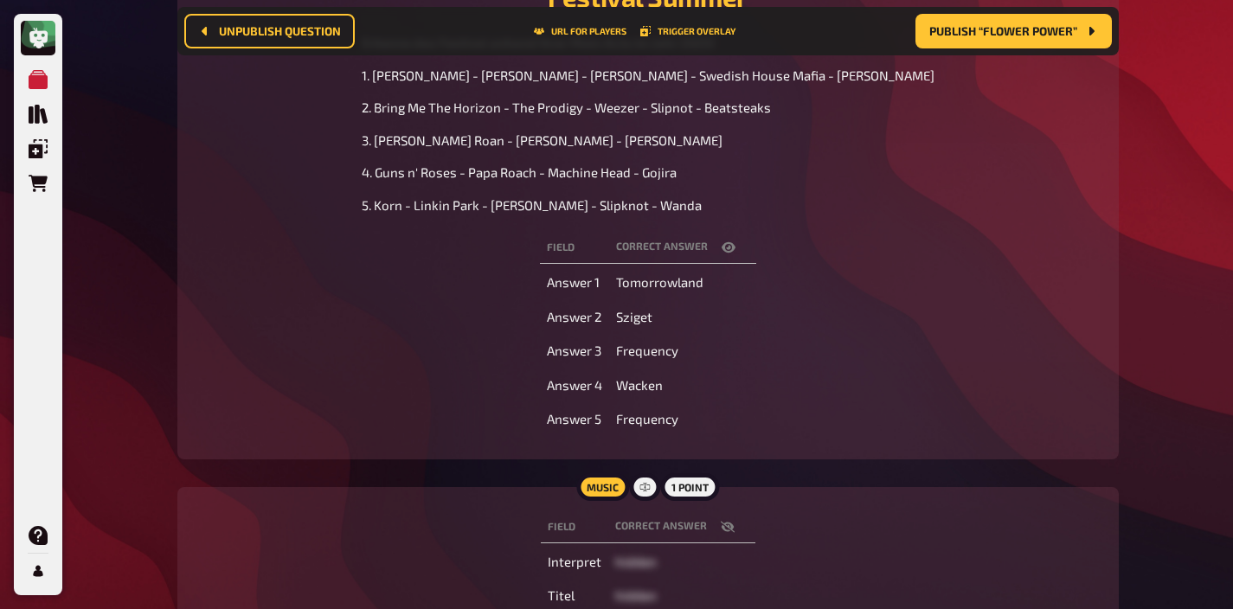
scroll to position [0, 0]
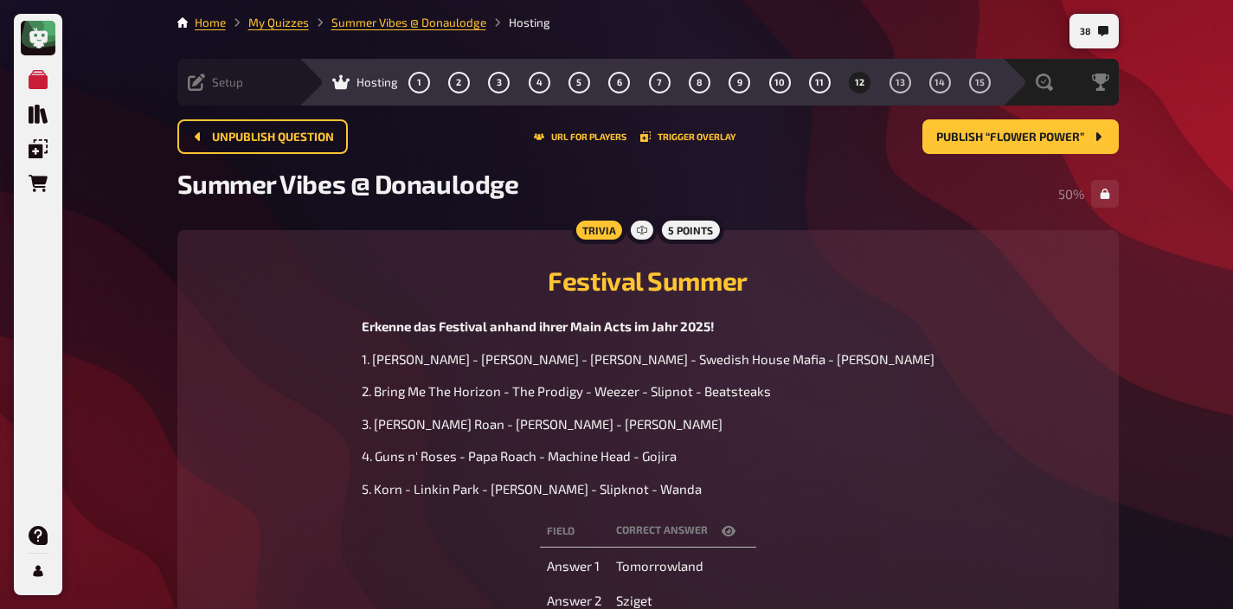
click at [212, 87] on span "Setup" at bounding box center [227, 82] width 31 height 14
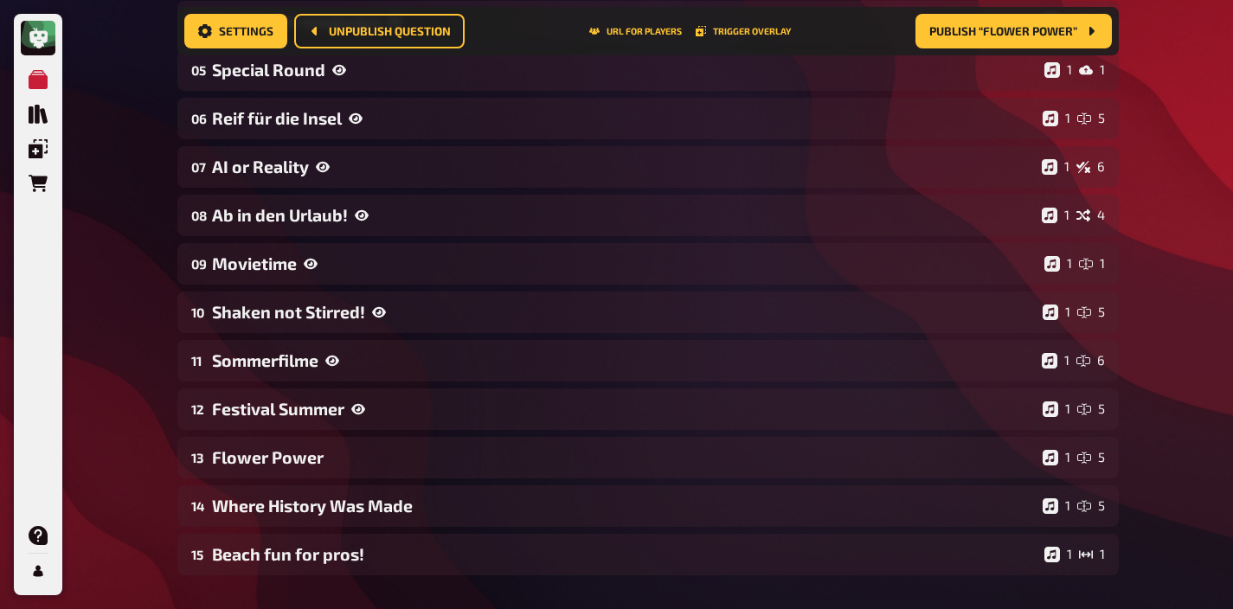
scroll to position [466, 0]
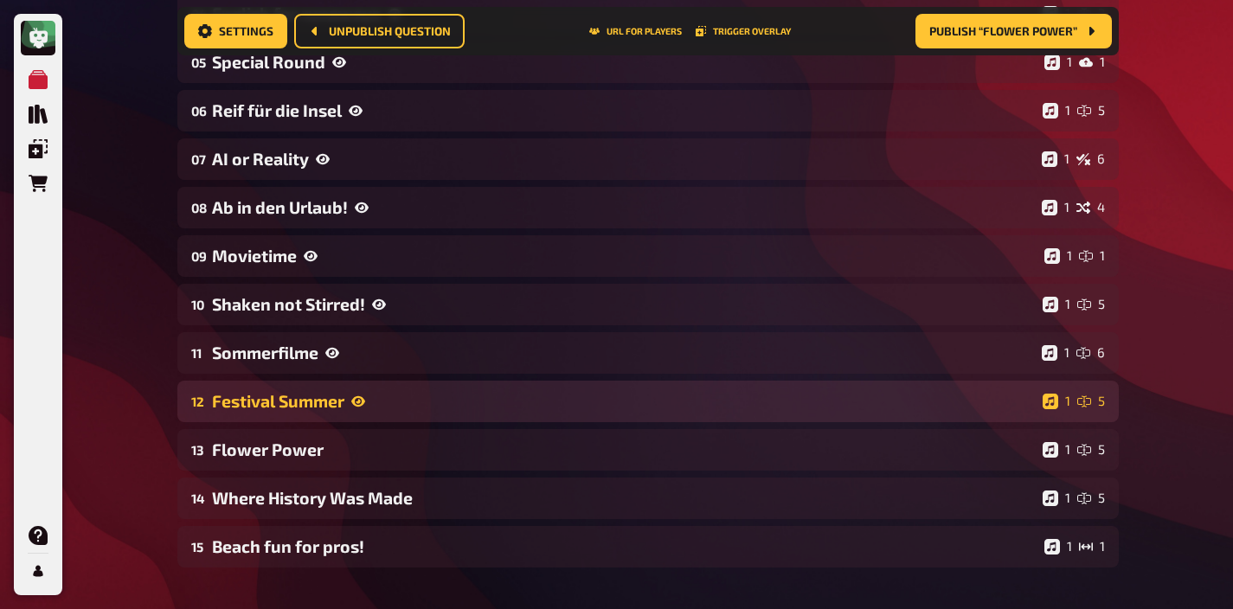
click at [295, 394] on div "Festival Summer" at bounding box center [624, 401] width 824 height 20
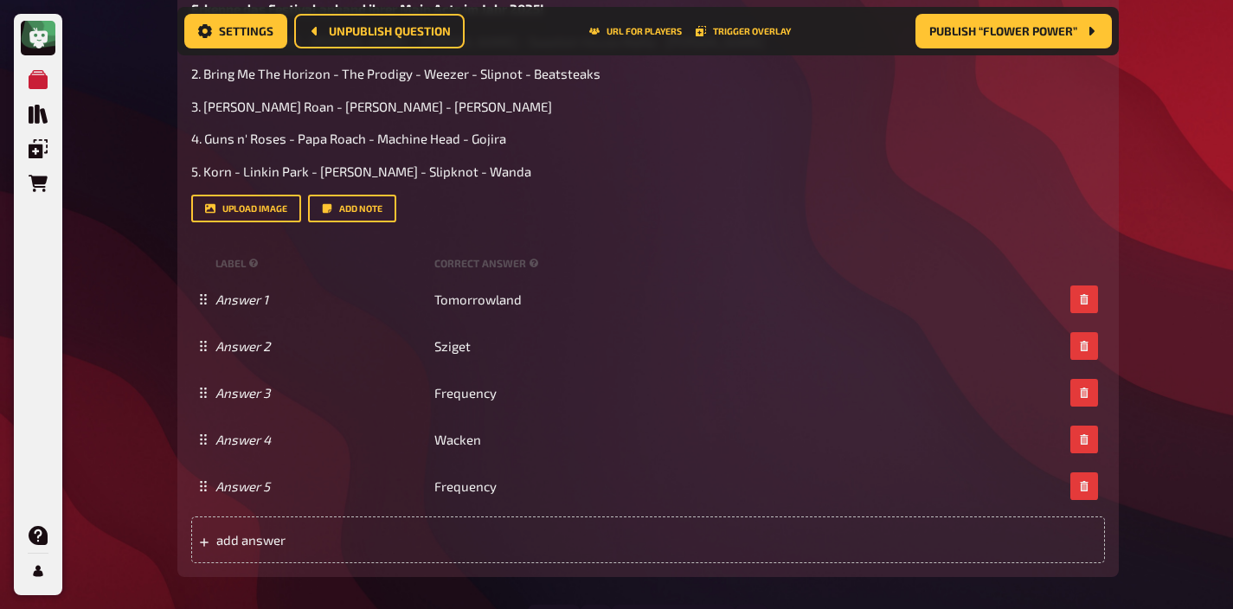
scroll to position [1030, 0]
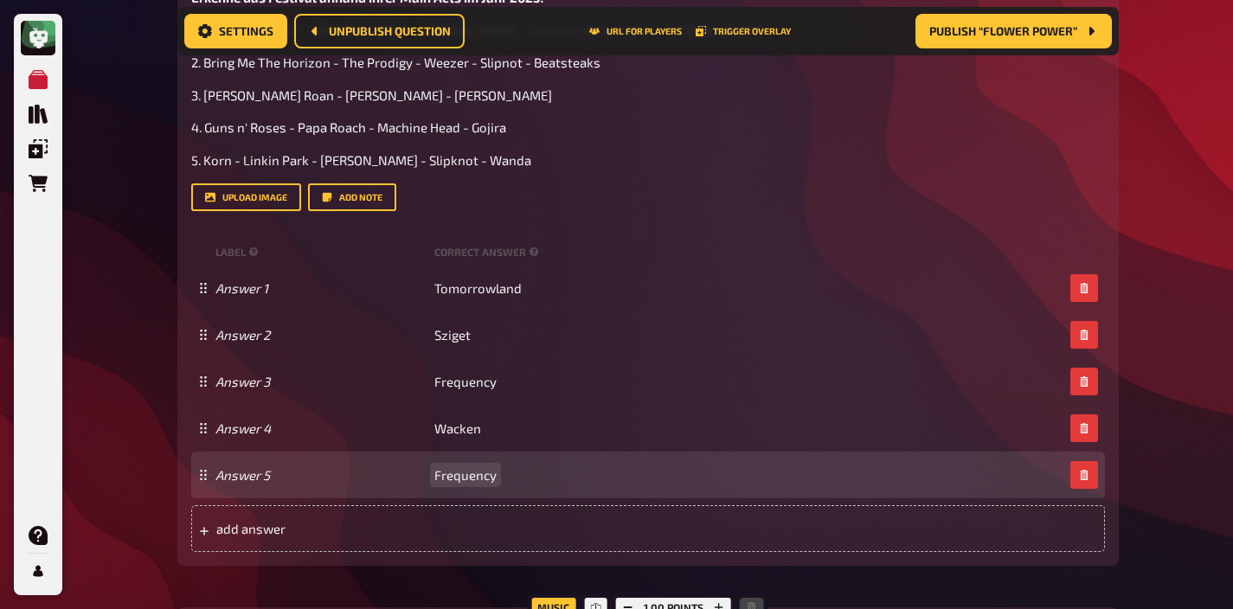
click at [438, 471] on span "Frequency" at bounding box center [465, 475] width 62 height 16
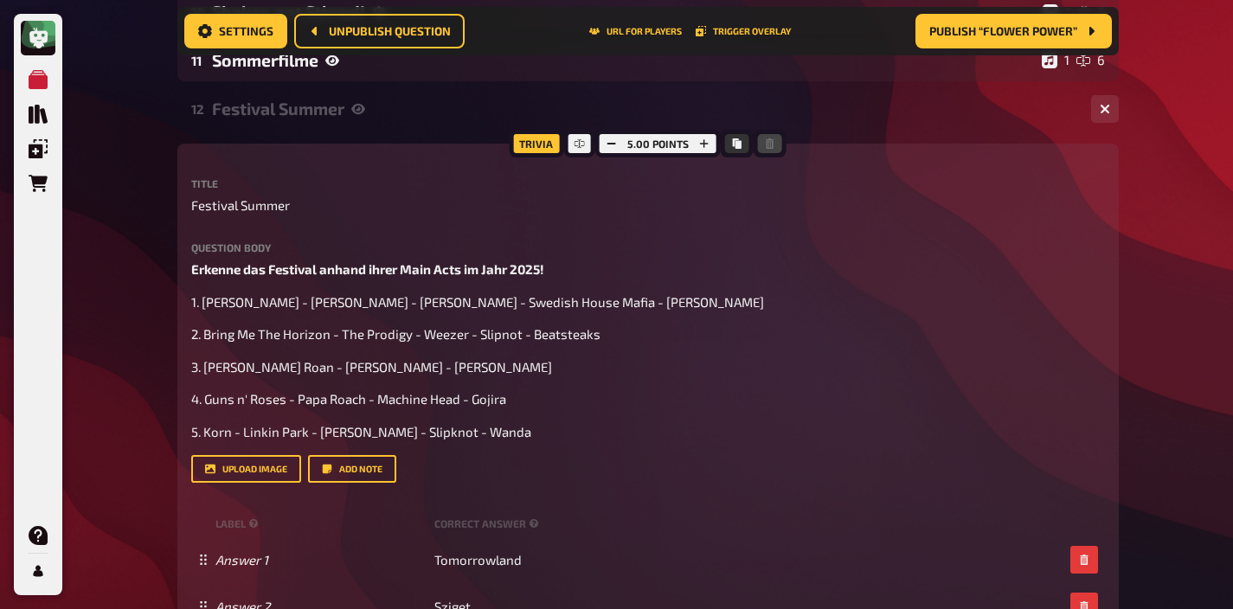
scroll to position [0, 0]
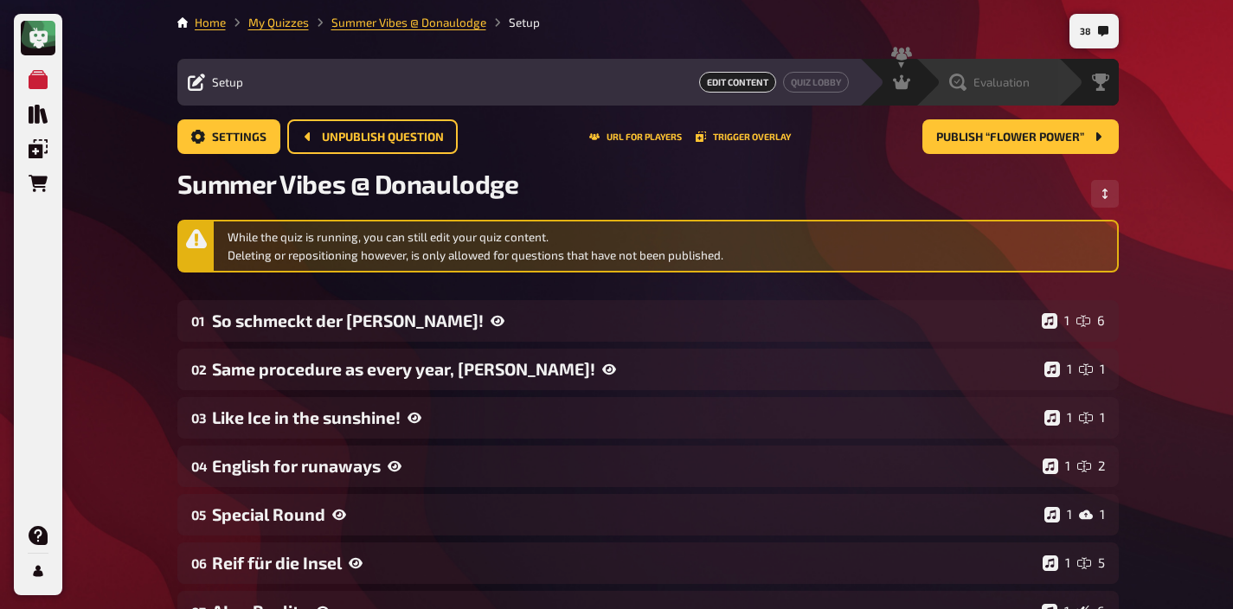
click at [1031, 90] on div "Evaluation" at bounding box center [998, 82] width 119 height 17
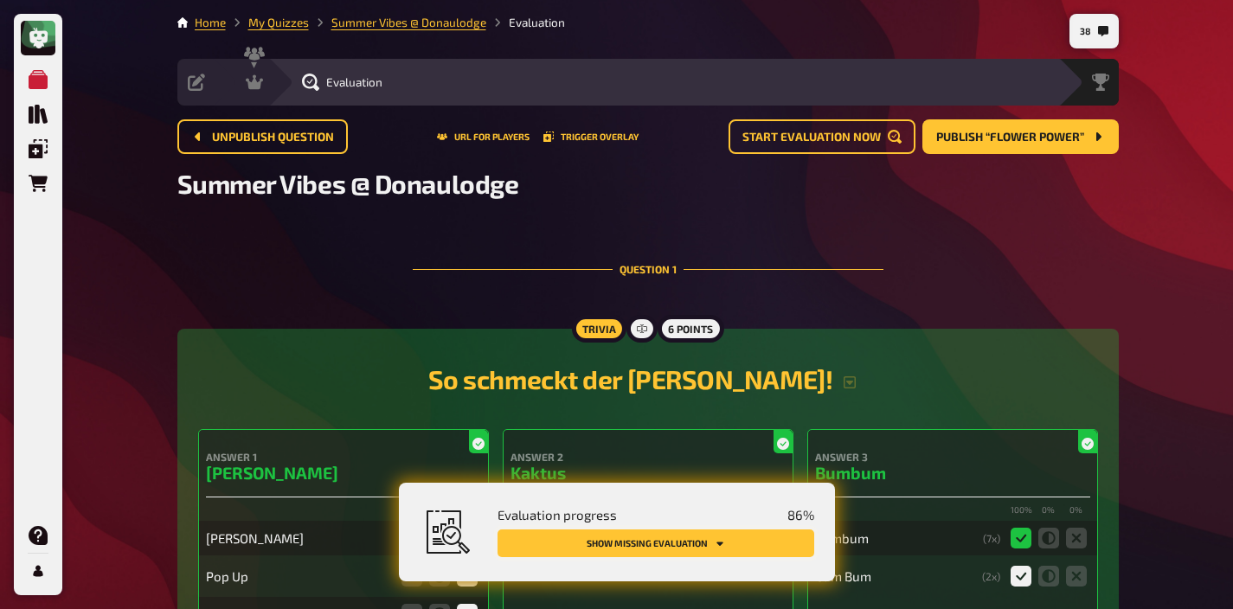
click at [770, 541] on button "Show missing evaluation" at bounding box center [655, 543] width 317 height 28
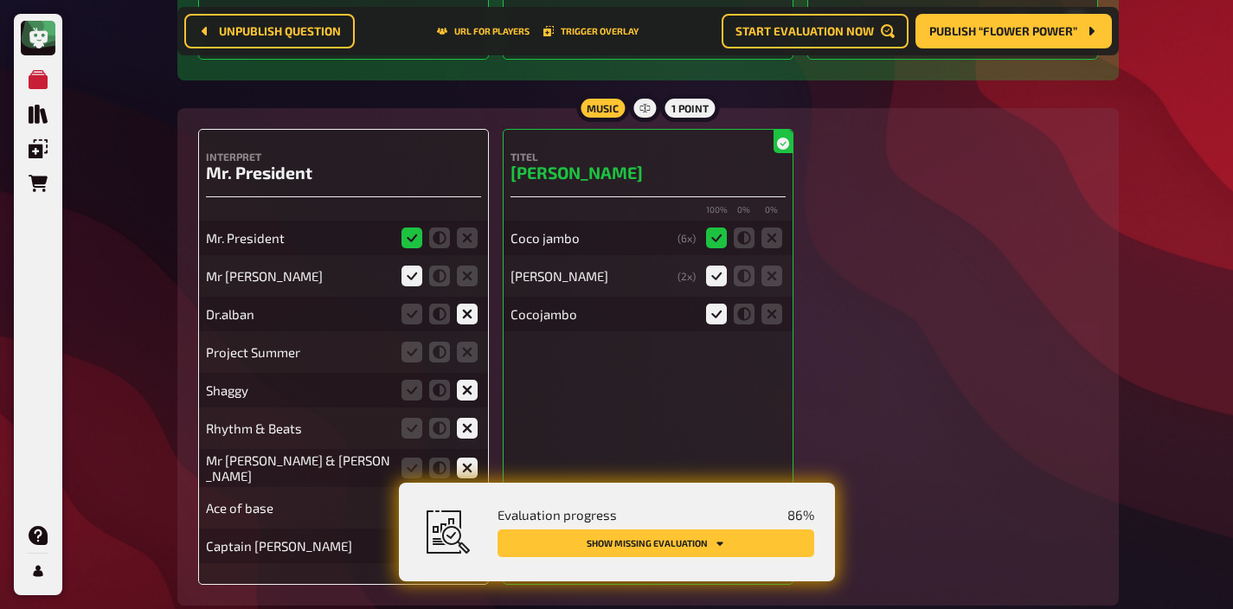
scroll to position [1017, 0]
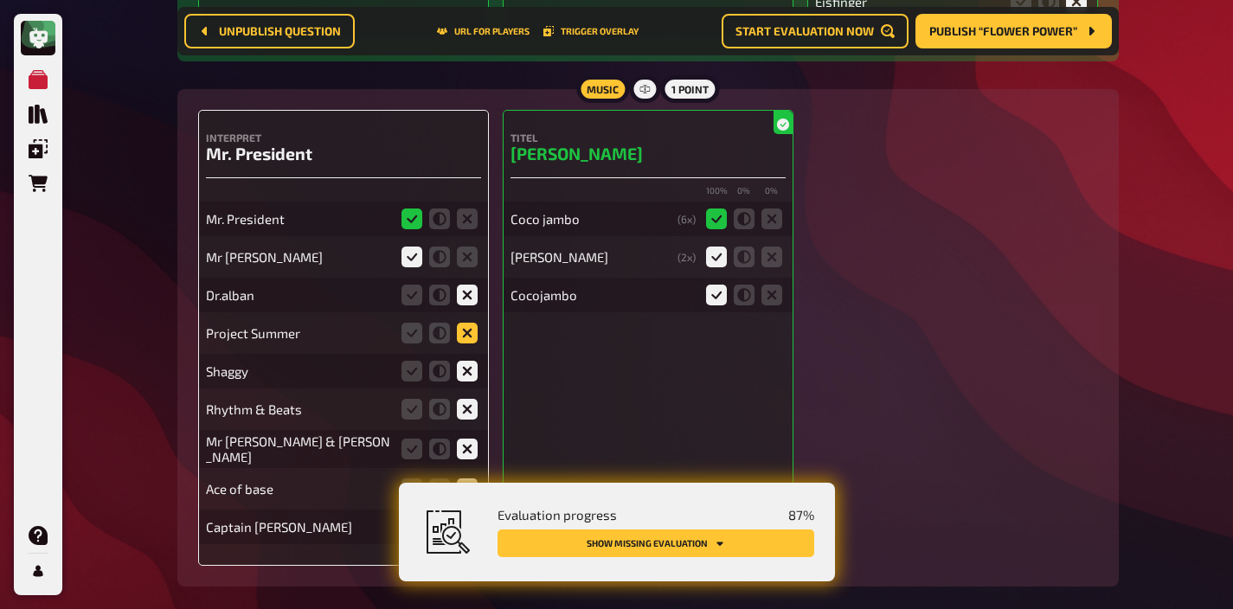
click at [464, 332] on icon at bounding box center [467, 333] width 21 height 21
click at [0, 0] on input "radio" at bounding box center [0, 0] width 0 height 0
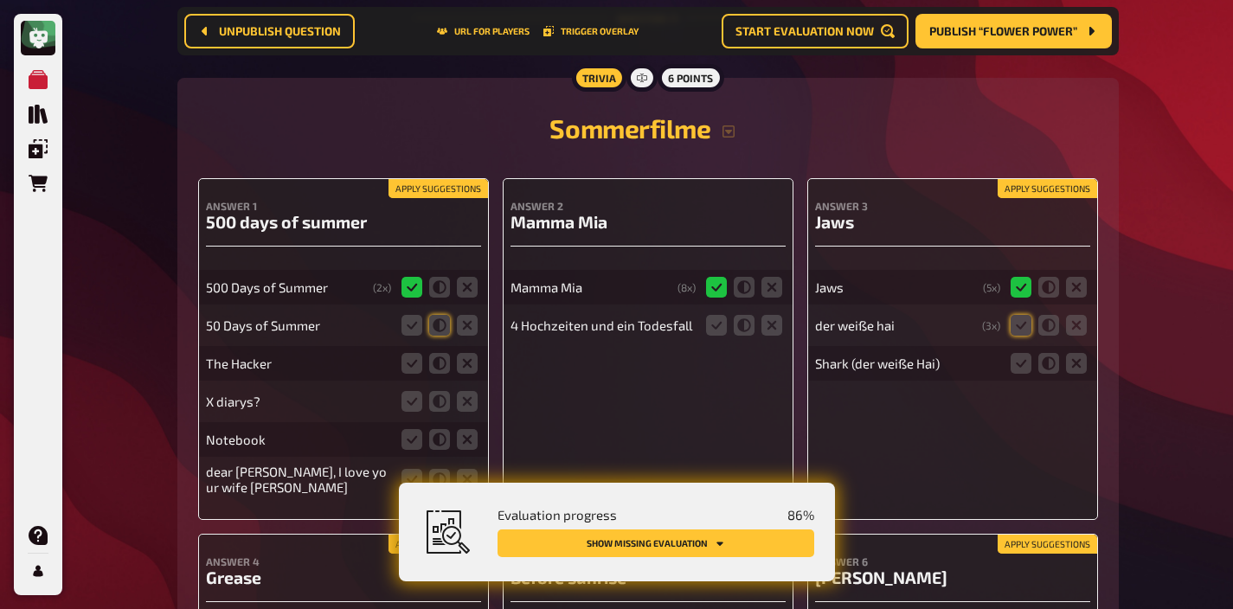
scroll to position [11298, 0]
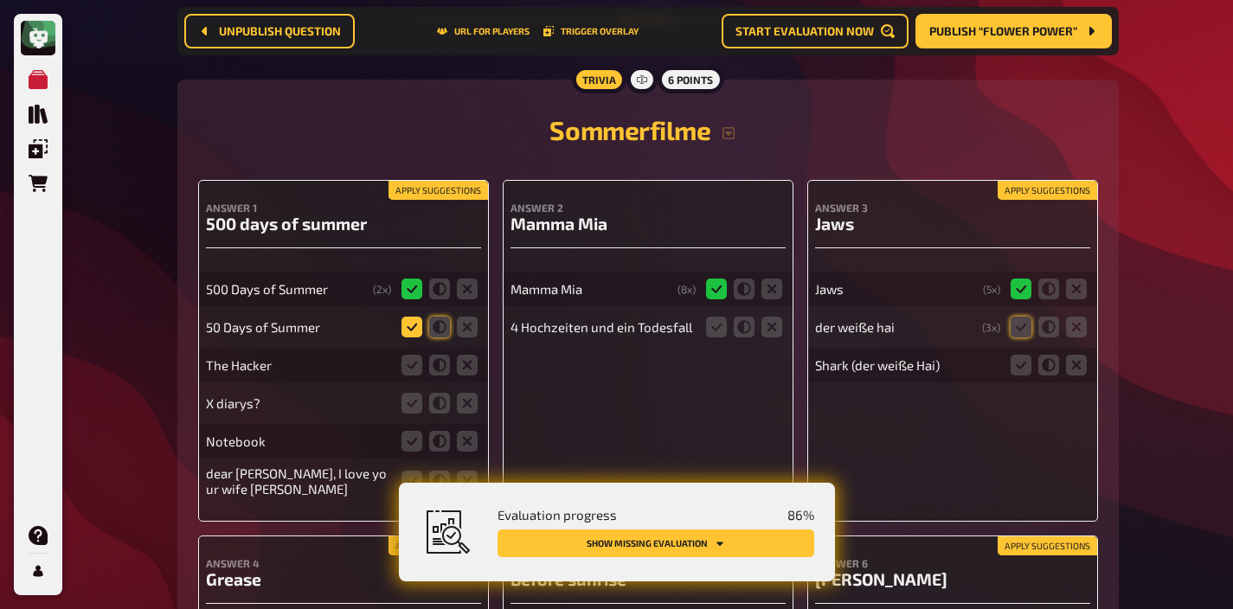
click at [415, 317] on icon at bounding box center [411, 327] width 21 height 21
click at [0, 0] on input "radio" at bounding box center [0, 0] width 0 height 0
click at [460, 355] on icon at bounding box center [467, 365] width 21 height 21
click at [0, 0] on input "radio" at bounding box center [0, 0] width 0 height 0
click at [460, 393] on icon at bounding box center [467, 403] width 21 height 21
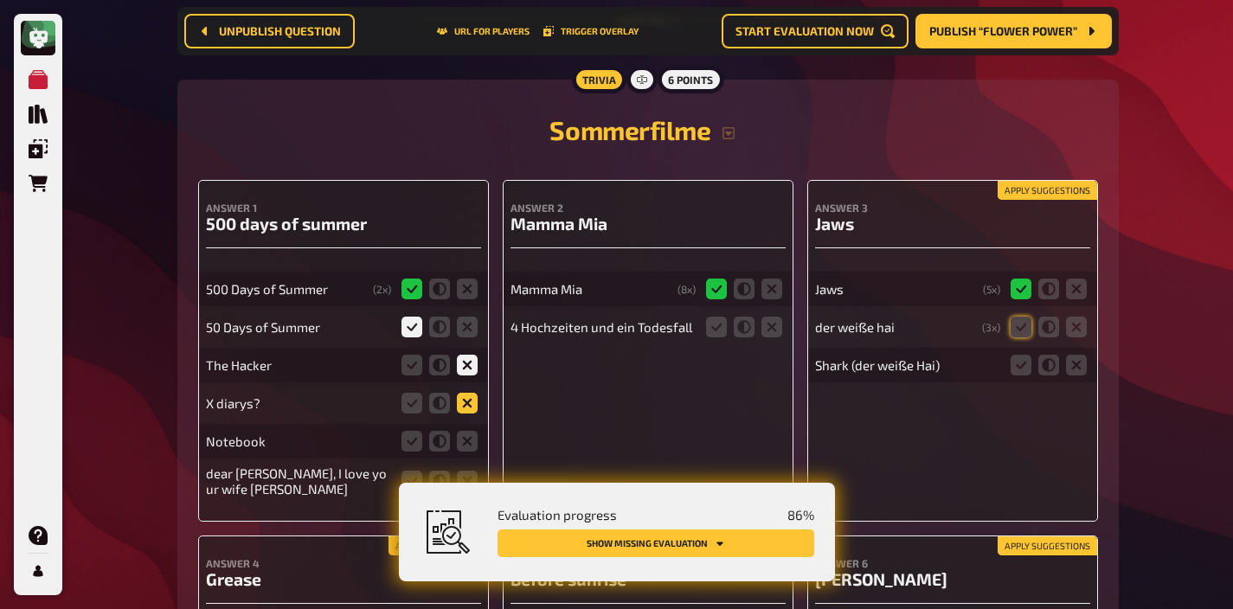
click at [0, 0] on input "radio" at bounding box center [0, 0] width 0 height 0
click at [460, 424] on div "Notebook" at bounding box center [343, 441] width 275 height 35
click at [460, 431] on icon at bounding box center [467, 441] width 21 height 21
click at [0, 0] on input "radio" at bounding box center [0, 0] width 0 height 0
click at [460, 471] on icon at bounding box center [467, 481] width 21 height 21
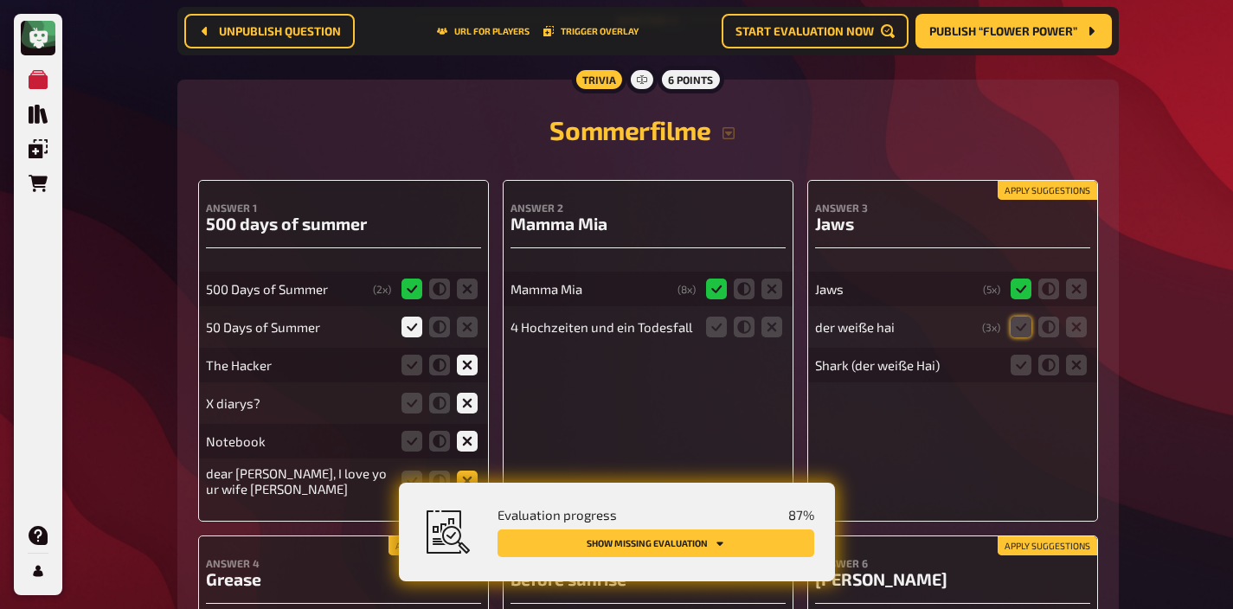
click at [0, 0] on input "radio" at bounding box center [0, 0] width 0 height 0
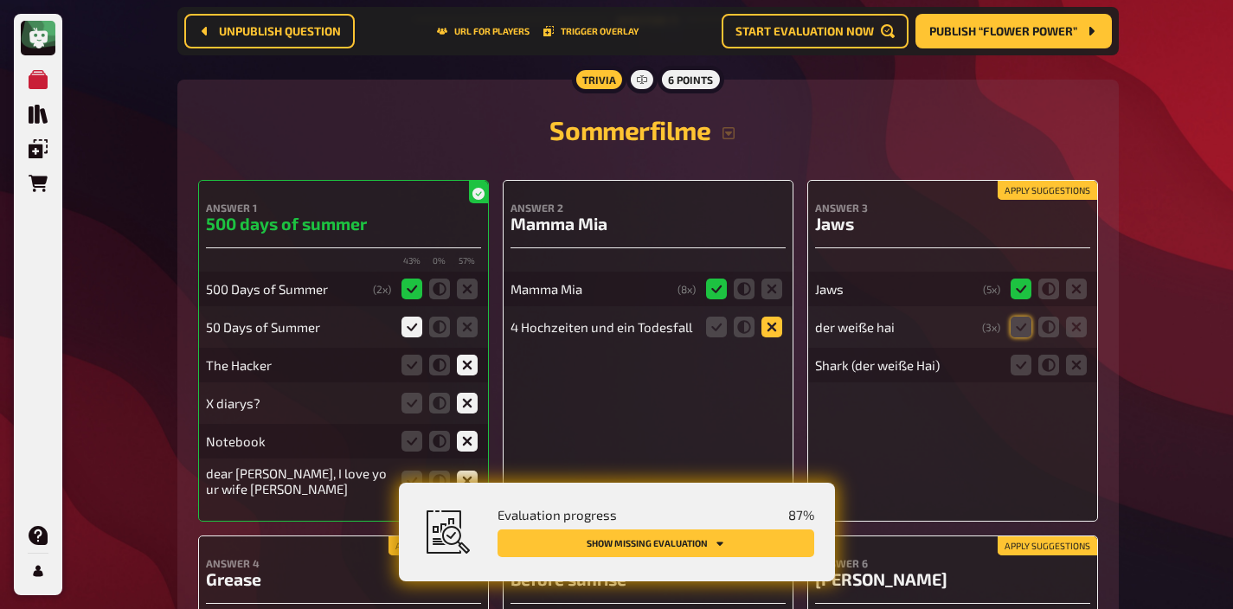
click at [770, 317] on icon at bounding box center [771, 327] width 21 height 21
click at [0, 0] on input "radio" at bounding box center [0, 0] width 0 height 0
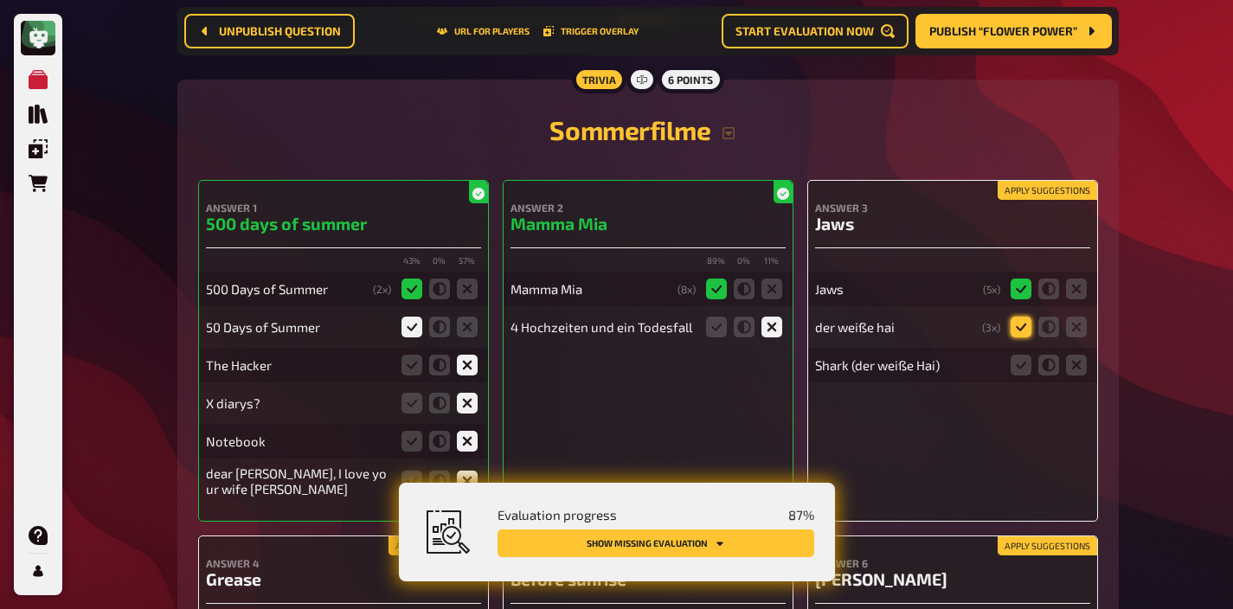
click at [1019, 317] on icon at bounding box center [1021, 327] width 21 height 21
click at [0, 0] on input "radio" at bounding box center [0, 0] width 0 height 0
click at [1023, 355] on icon at bounding box center [1021, 365] width 21 height 21
click at [0, 0] on input "radio" at bounding box center [0, 0] width 0 height 0
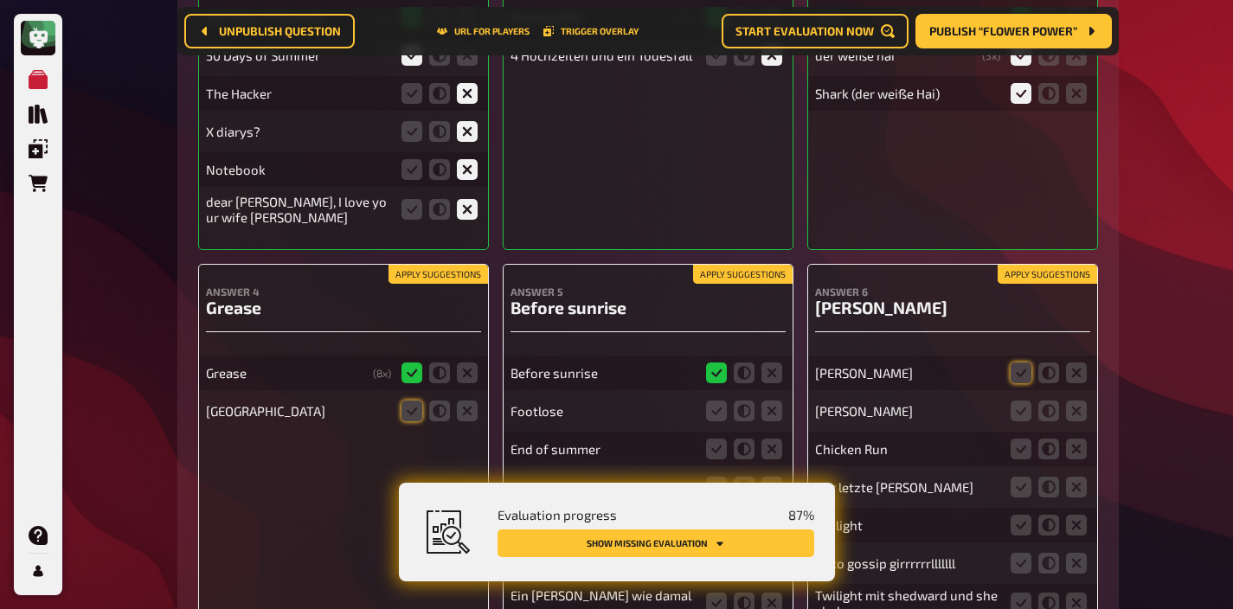
scroll to position [11605, 0]
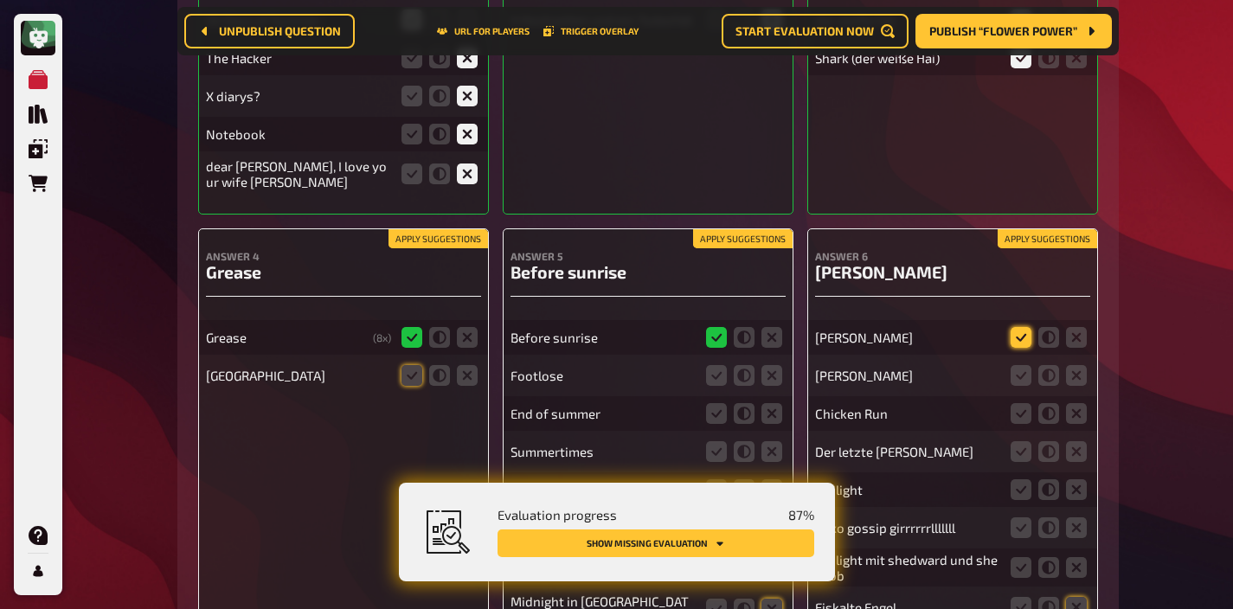
click at [1017, 327] on icon at bounding box center [1021, 337] width 21 height 21
click at [0, 0] on input "radio" at bounding box center [0, 0] width 0 height 0
click at [1014, 365] on icon at bounding box center [1021, 375] width 21 height 21
click at [0, 0] on input "radio" at bounding box center [0, 0] width 0 height 0
click at [1074, 403] on icon at bounding box center [1076, 413] width 21 height 21
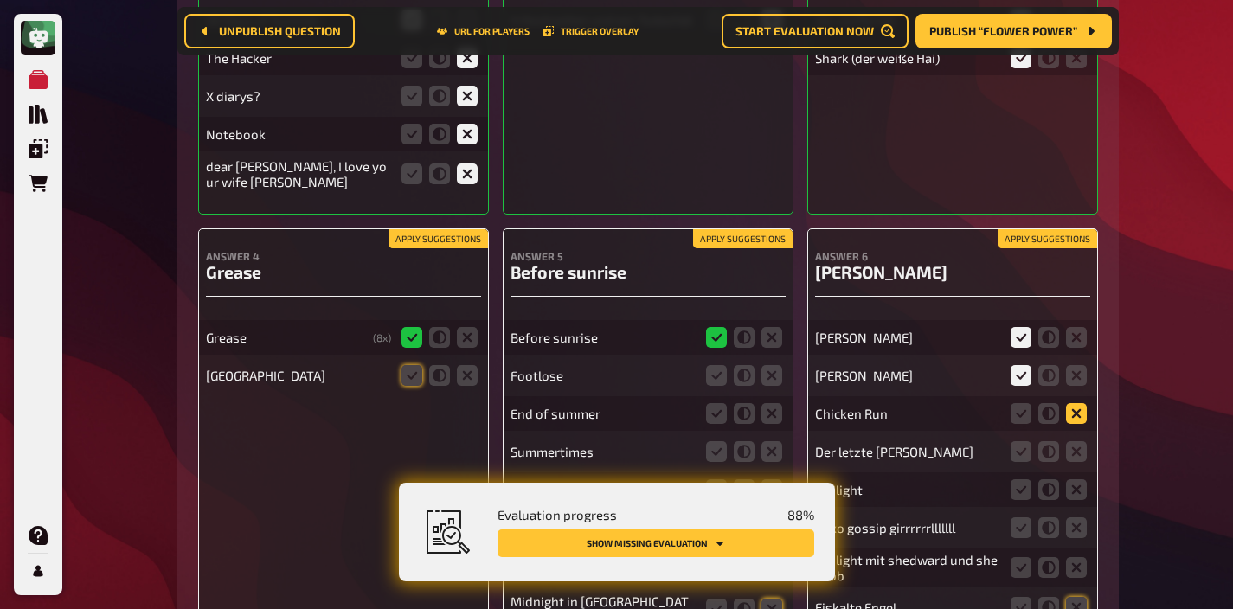
click at [0, 0] on input "radio" at bounding box center [0, 0] width 0 height 0
click at [1075, 438] on fieldset at bounding box center [1048, 452] width 83 height 28
click at [1073, 479] on icon at bounding box center [1076, 489] width 21 height 21
click at [0, 0] on input "radio" at bounding box center [0, 0] width 0 height 0
click at [1073, 441] on icon at bounding box center [1076, 451] width 21 height 21
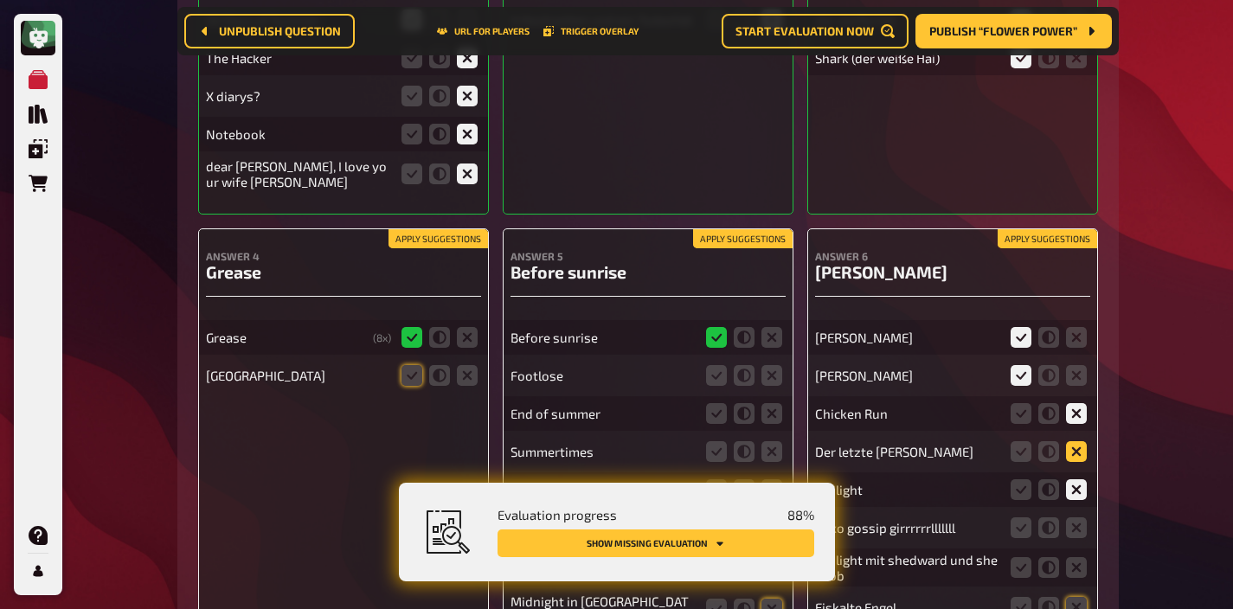
click at [0, 0] on input "radio" at bounding box center [0, 0] width 0 height 0
click at [1077, 517] on icon at bounding box center [1076, 527] width 21 height 21
click at [0, 0] on input "radio" at bounding box center [0, 0] width 0 height 0
click at [1078, 549] on div "Twilight mit shedward und sheakob" at bounding box center [952, 568] width 275 height 38
click at [1078, 597] on icon at bounding box center [1076, 607] width 21 height 21
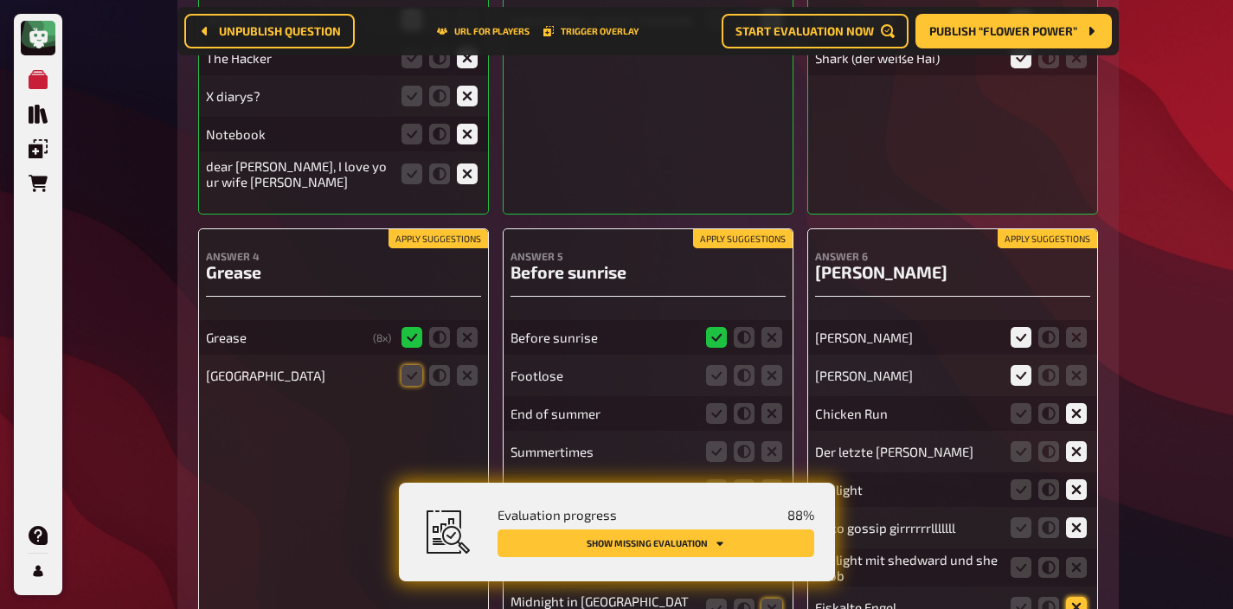
click at [0, 0] on input "radio" at bounding box center [0, 0] width 0 height 0
click at [1078, 557] on icon at bounding box center [1076, 567] width 21 height 21
click at [0, 0] on input "radio" at bounding box center [0, 0] width 0 height 0
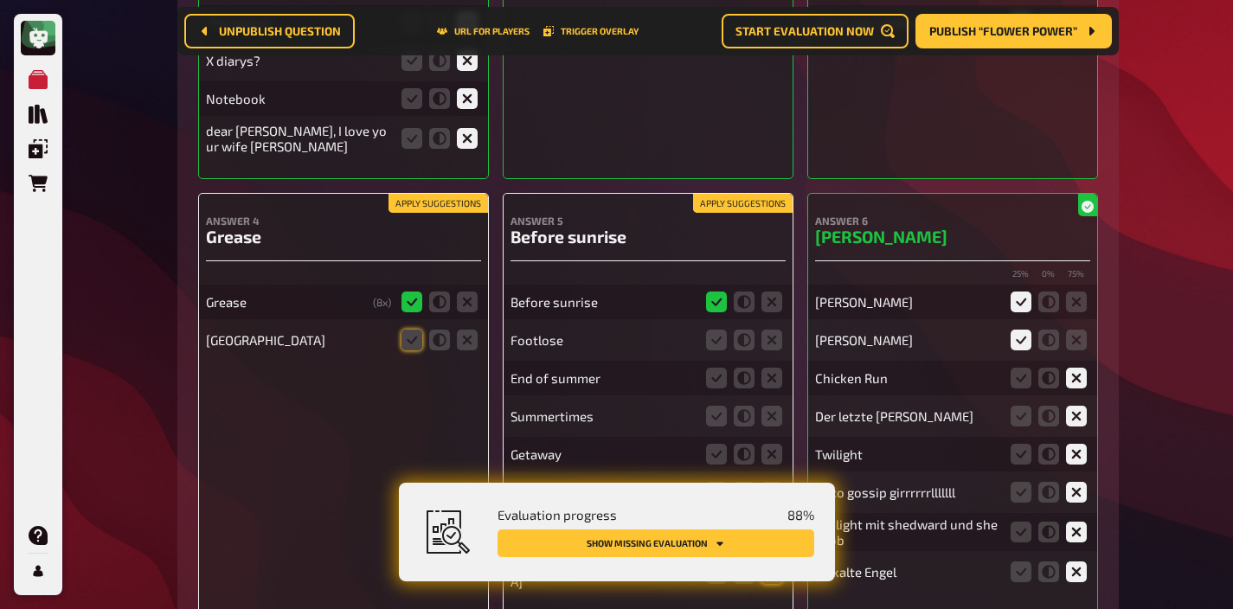
scroll to position [11647, 0]
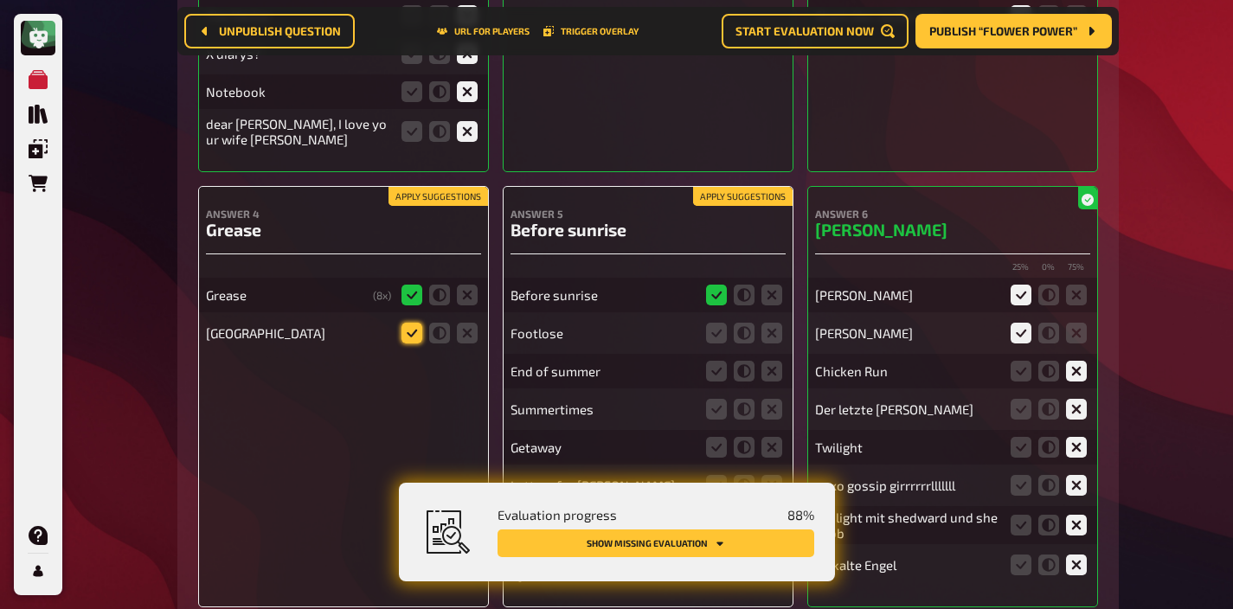
click at [403, 323] on icon at bounding box center [411, 333] width 21 height 21
click at [0, 0] on input "radio" at bounding box center [0, 0] width 0 height 0
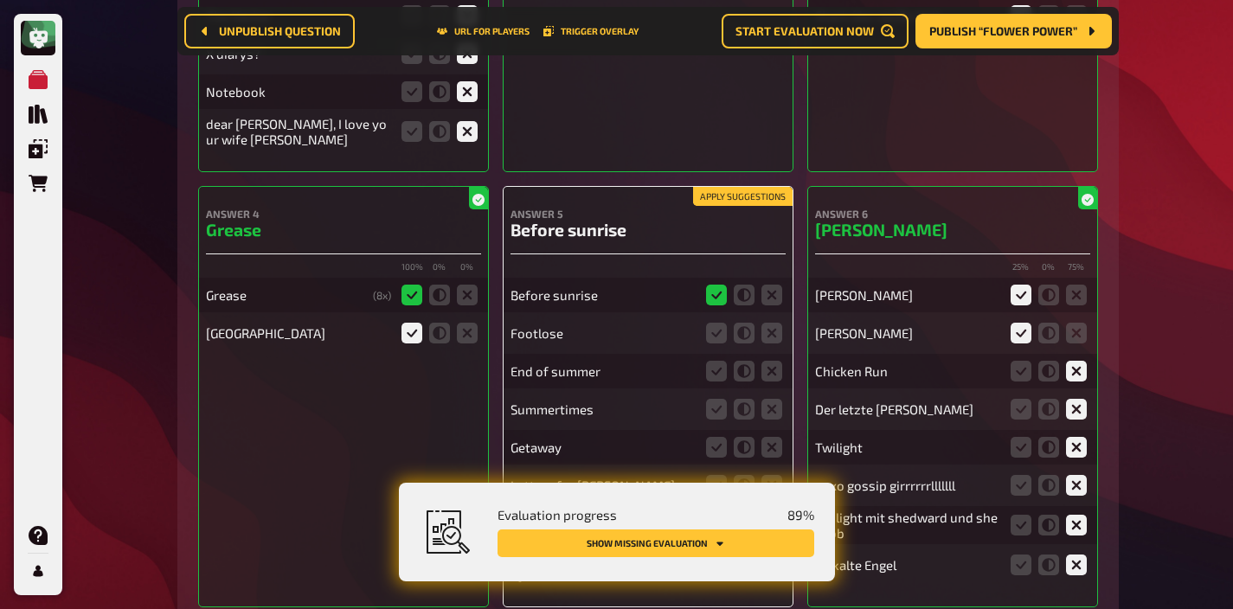
scroll to position [11736, 0]
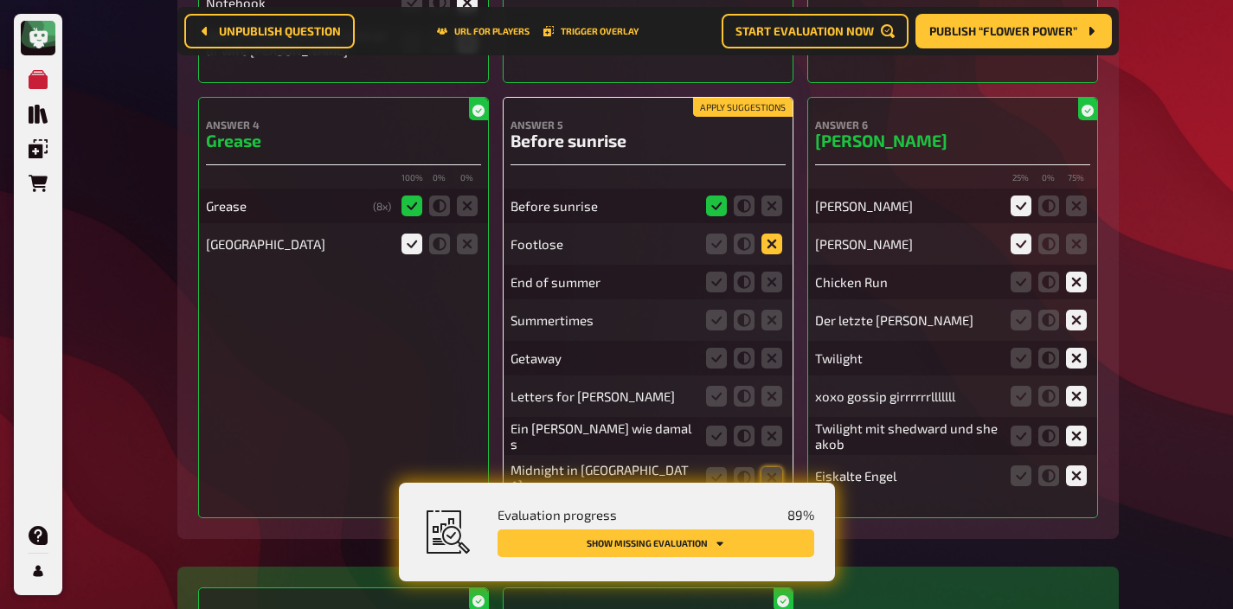
click at [765, 234] on icon at bounding box center [771, 244] width 21 height 21
click at [0, 0] on input "radio" at bounding box center [0, 0] width 0 height 0
click at [767, 272] on icon at bounding box center [771, 282] width 21 height 21
click at [0, 0] on input "radio" at bounding box center [0, 0] width 0 height 0
click at [767, 306] on fieldset at bounding box center [744, 320] width 83 height 28
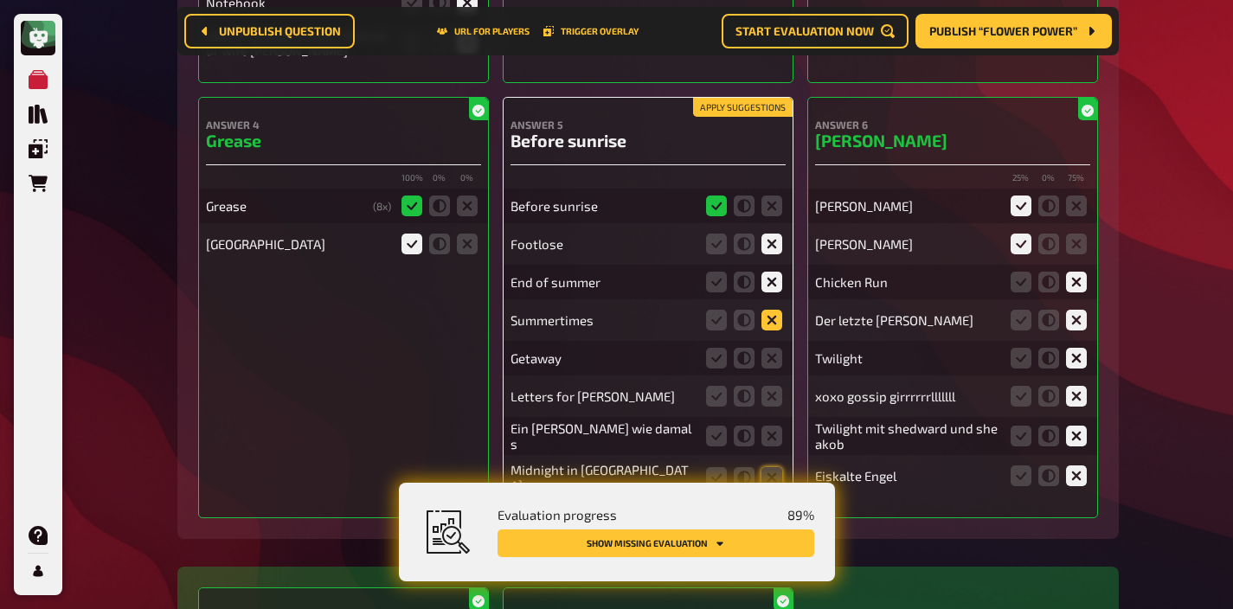
click at [767, 310] on icon at bounding box center [771, 320] width 21 height 21
click at [0, 0] on input "radio" at bounding box center [0, 0] width 0 height 0
click at [768, 348] on icon at bounding box center [771, 358] width 21 height 21
click at [0, 0] on input "radio" at bounding box center [0, 0] width 0 height 0
click at [771, 386] on icon at bounding box center [771, 396] width 21 height 21
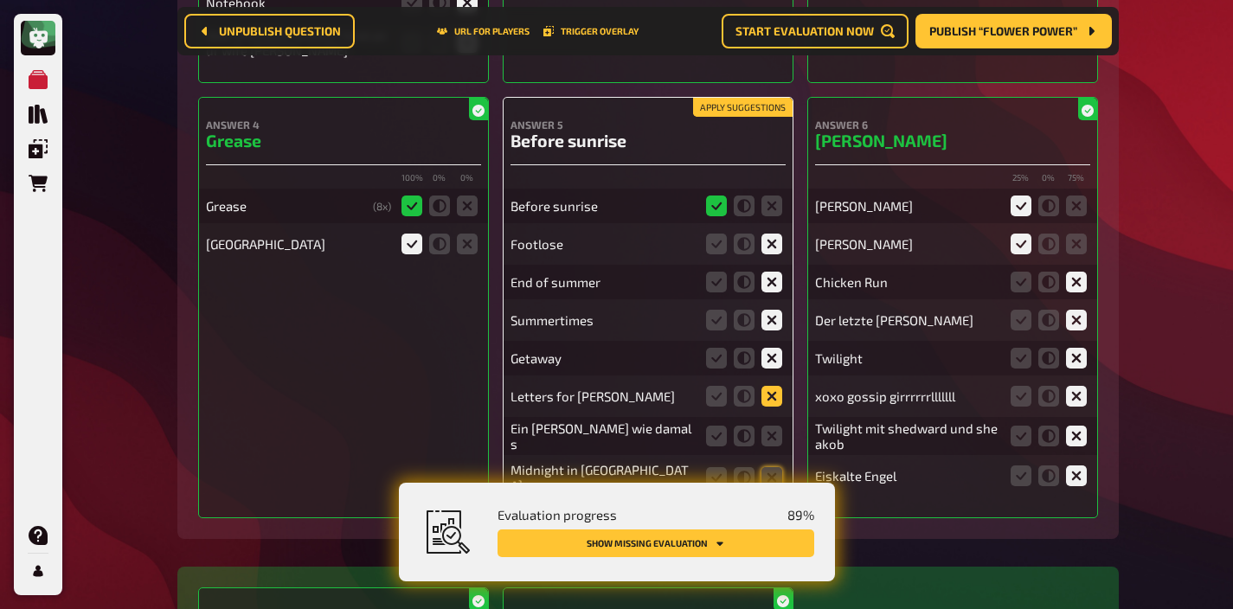
click at [0, 0] on input "radio" at bounding box center [0, 0] width 0 height 0
click at [773, 426] on icon at bounding box center [771, 436] width 21 height 21
click at [0, 0] on input "radio" at bounding box center [0, 0] width 0 height 0
click at [773, 464] on fieldset at bounding box center [744, 478] width 83 height 28
click at [773, 467] on icon at bounding box center [771, 477] width 21 height 21
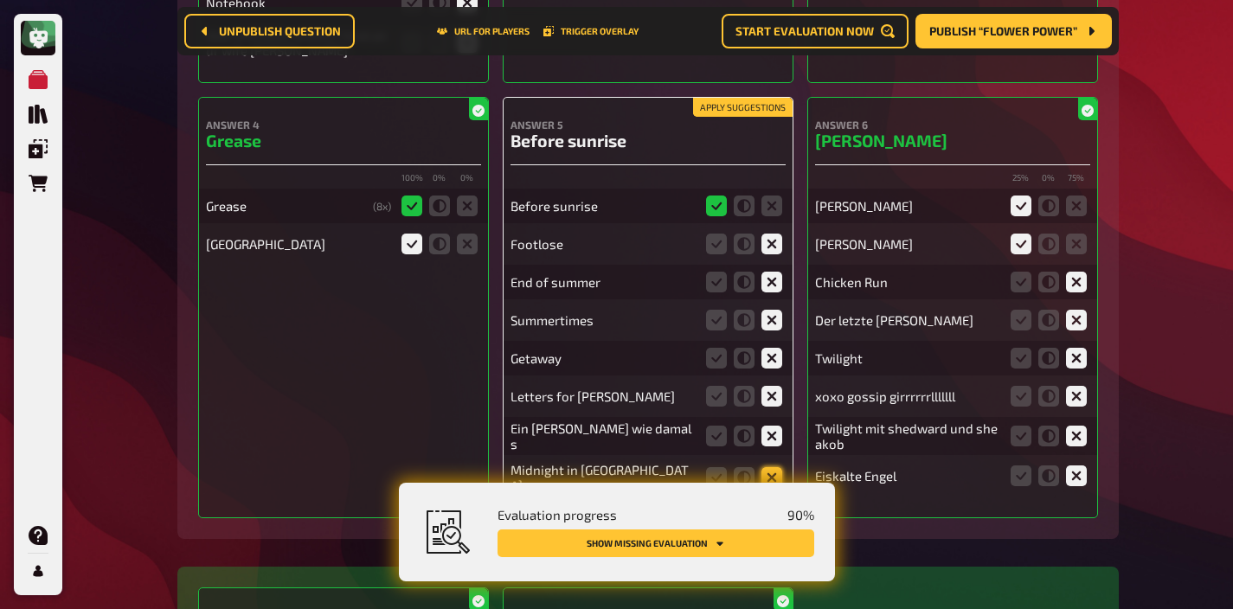
click at [0, 0] on input "radio" at bounding box center [0, 0] width 0 height 0
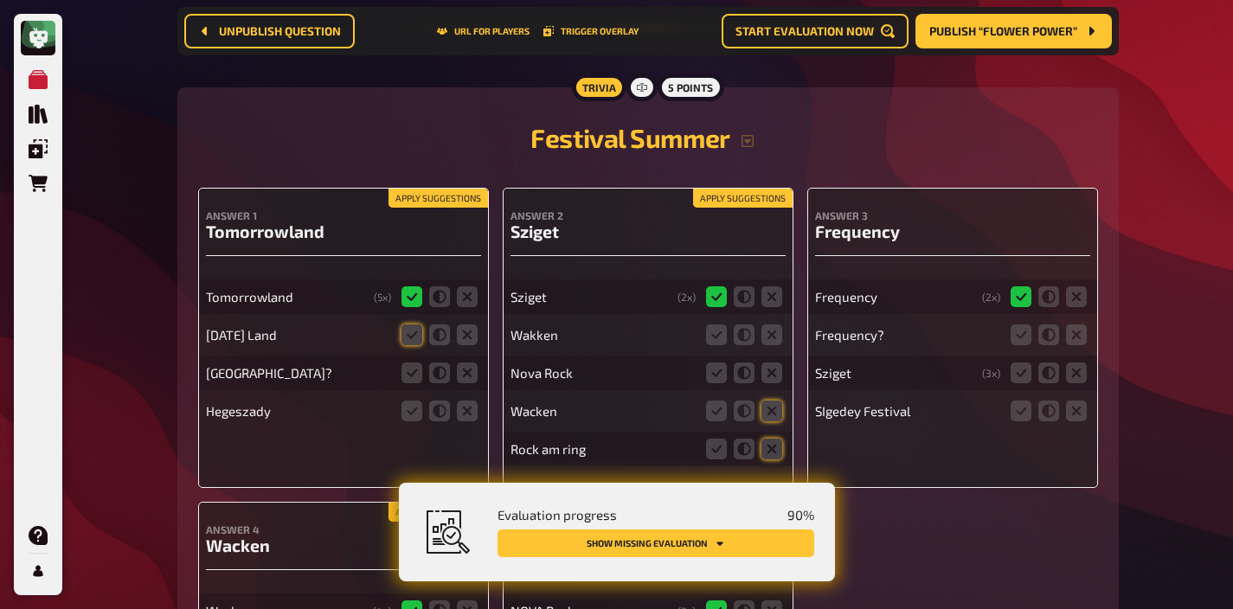
scroll to position [12546, 0]
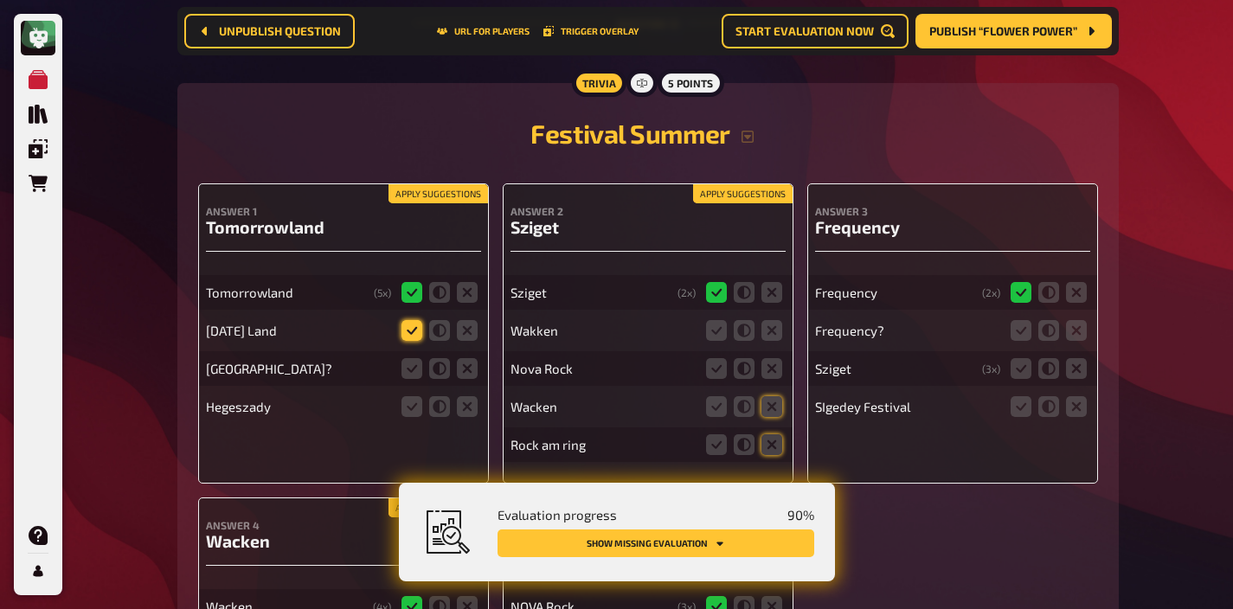
click at [409, 320] on icon at bounding box center [411, 330] width 21 height 21
click at [0, 0] on input "radio" at bounding box center [0, 0] width 0 height 0
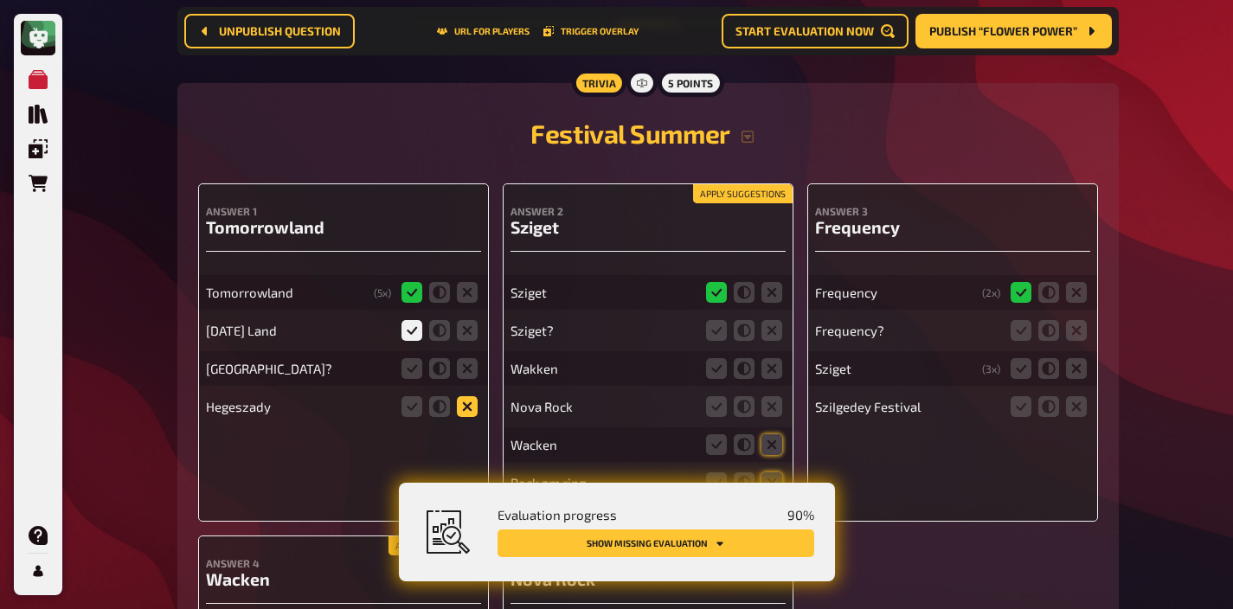
click at [467, 396] on icon at bounding box center [467, 406] width 21 height 21
click at [0, 0] on input "radio" at bounding box center [0, 0] width 0 height 0
click at [466, 358] on icon at bounding box center [467, 368] width 21 height 21
click at [0, 0] on input "radio" at bounding box center [0, 0] width 0 height 0
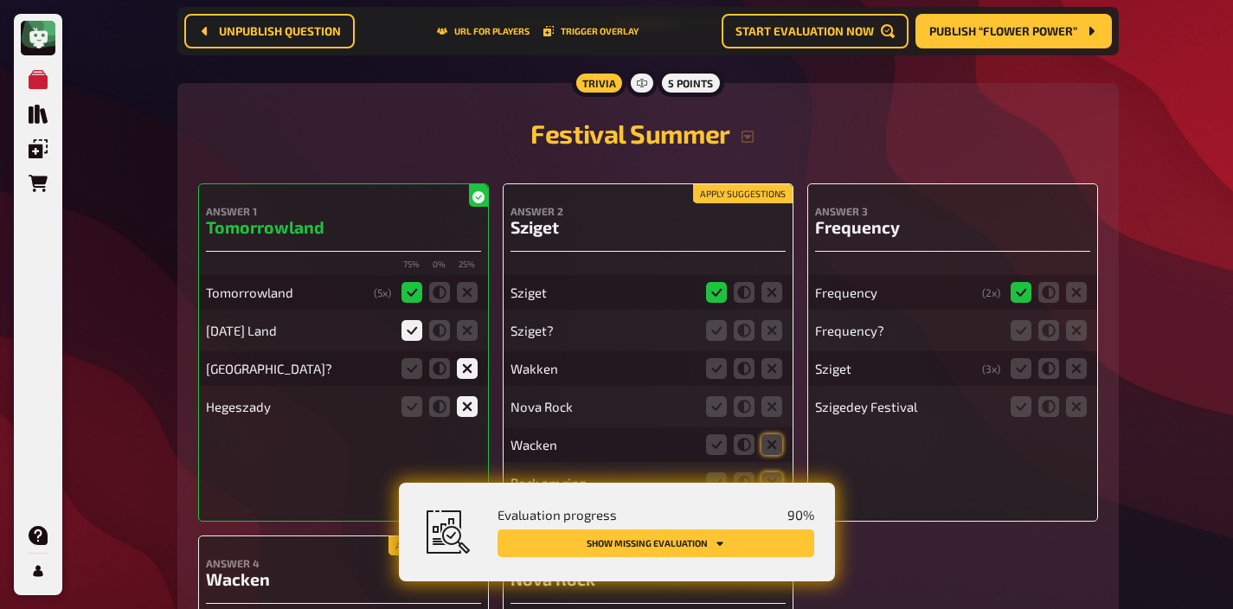
click at [731, 317] on fieldset at bounding box center [744, 331] width 83 height 28
click at [711, 320] on icon at bounding box center [716, 330] width 21 height 21
click at [0, 0] on input "radio" at bounding box center [0, 0] width 0 height 0
click at [771, 358] on icon at bounding box center [771, 368] width 21 height 21
click at [0, 0] on input "radio" at bounding box center [0, 0] width 0 height 0
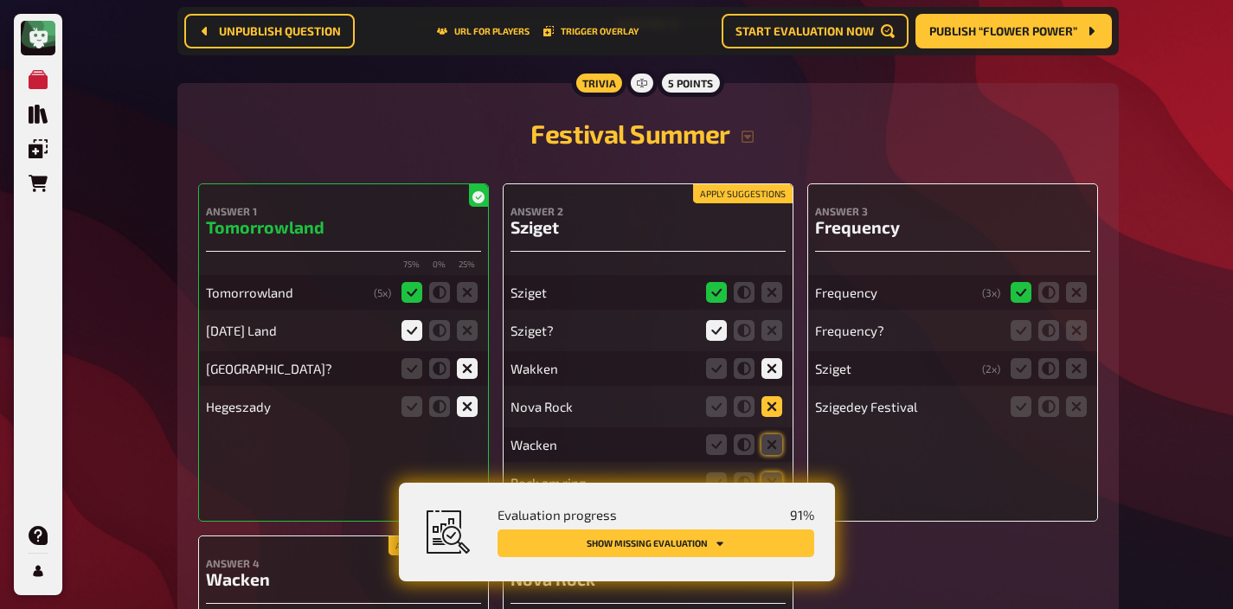
click at [770, 396] on icon at bounding box center [771, 406] width 21 height 21
click at [0, 0] on input "radio" at bounding box center [0, 0] width 0 height 0
click at [771, 434] on icon at bounding box center [771, 444] width 21 height 21
click at [0, 0] on input "radio" at bounding box center [0, 0] width 0 height 0
click at [764, 472] on icon at bounding box center [771, 482] width 21 height 21
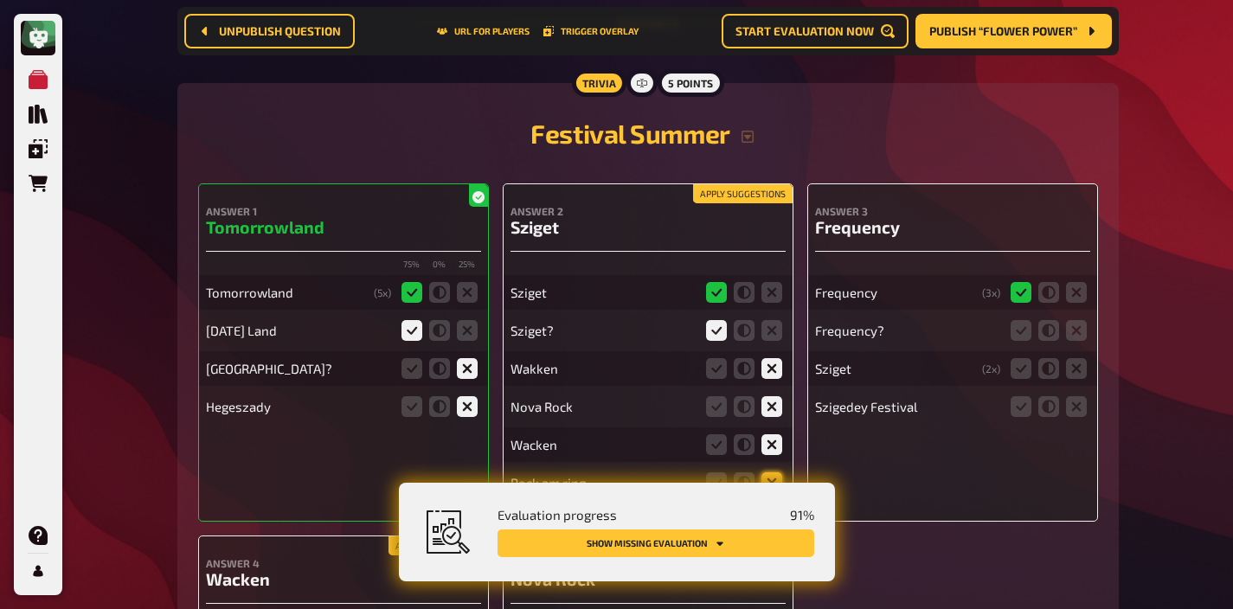
click at [0, 0] on input "radio" at bounding box center [0, 0] width 0 height 0
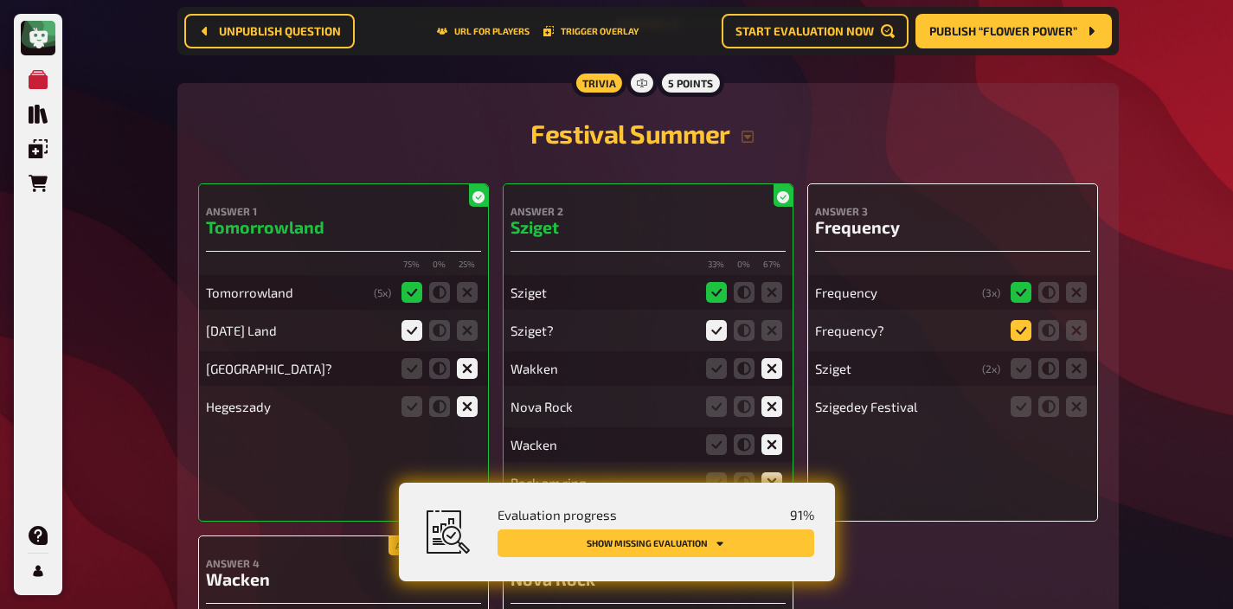
click at [1017, 320] on icon at bounding box center [1021, 330] width 21 height 21
click at [0, 0] on input "radio" at bounding box center [0, 0] width 0 height 0
click at [1069, 358] on icon at bounding box center [1076, 368] width 21 height 21
click at [0, 0] on input "radio" at bounding box center [0, 0] width 0 height 0
click at [1069, 393] on fieldset at bounding box center [1048, 407] width 83 height 28
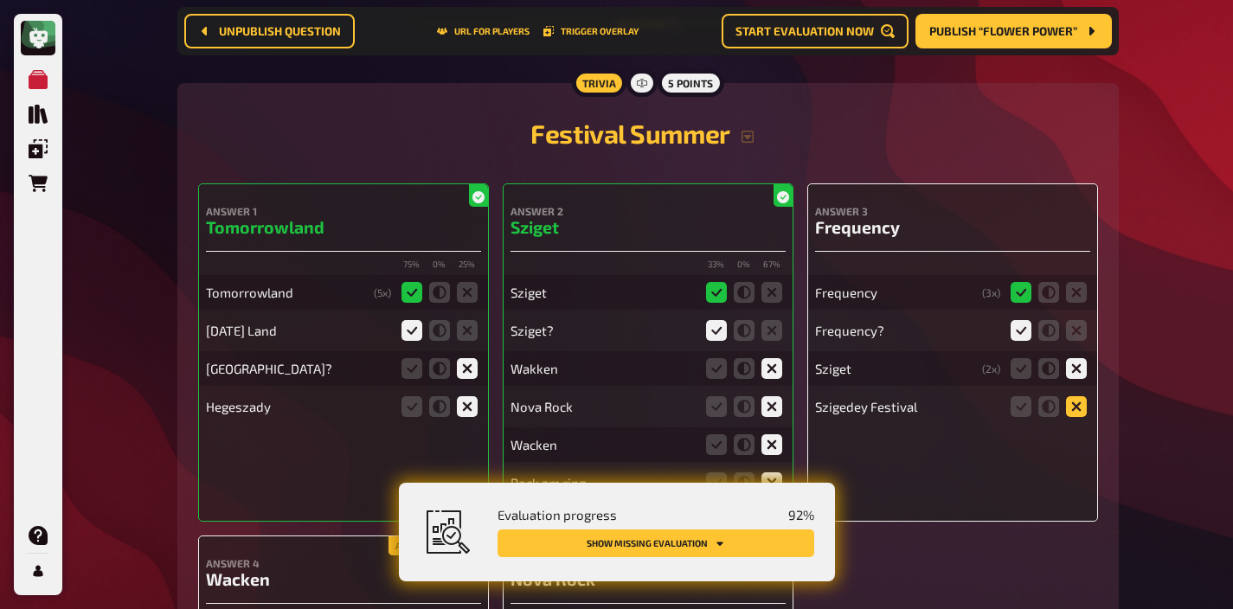
click at [1070, 396] on icon at bounding box center [1076, 406] width 21 height 21
click at [0, 0] on input "radio" at bounding box center [0, 0] width 0 height 0
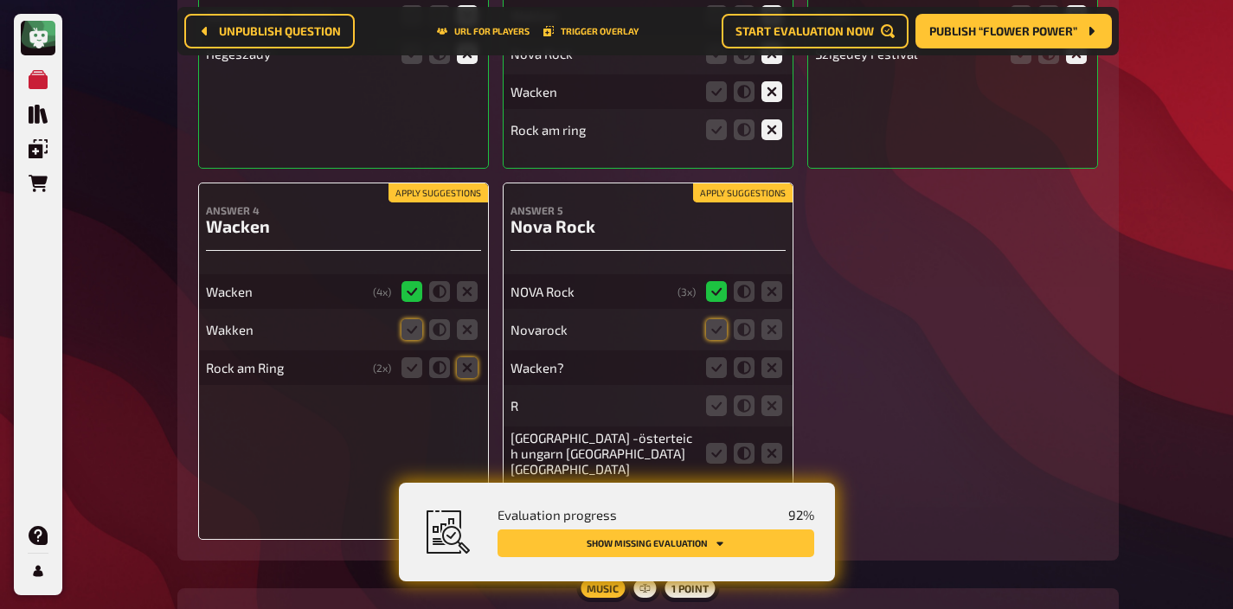
scroll to position [12925, 0]
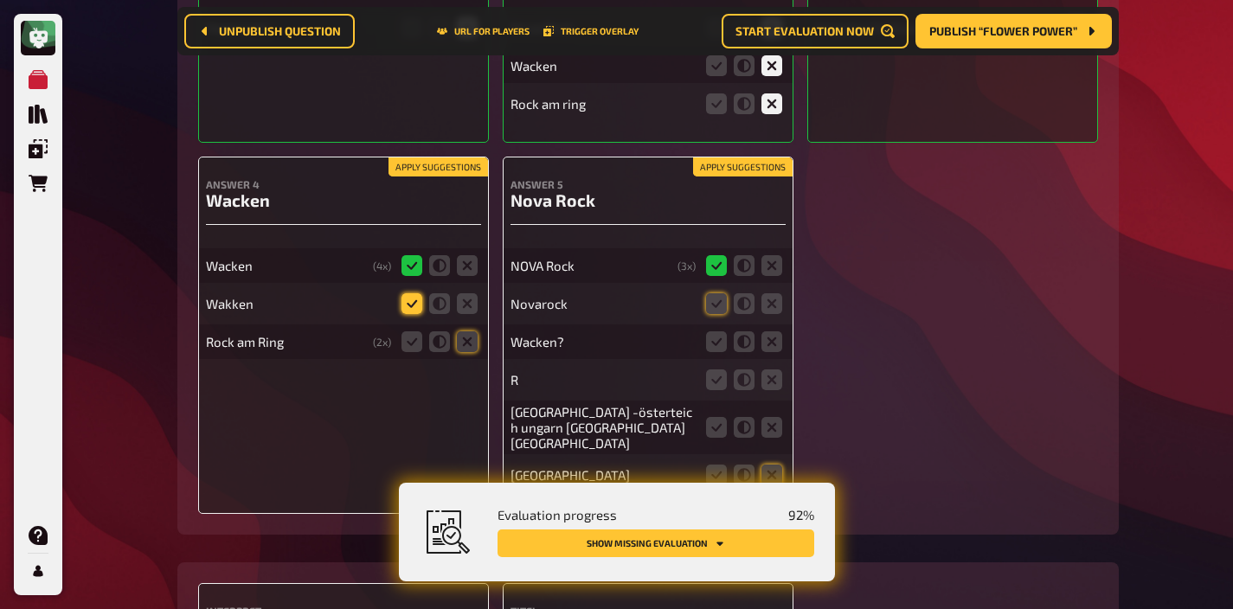
click at [412, 293] on icon at bounding box center [411, 303] width 21 height 21
click at [0, 0] on input "radio" at bounding box center [0, 0] width 0 height 0
click at [465, 331] on icon at bounding box center [467, 341] width 21 height 21
click at [0, 0] on input "radio" at bounding box center [0, 0] width 0 height 0
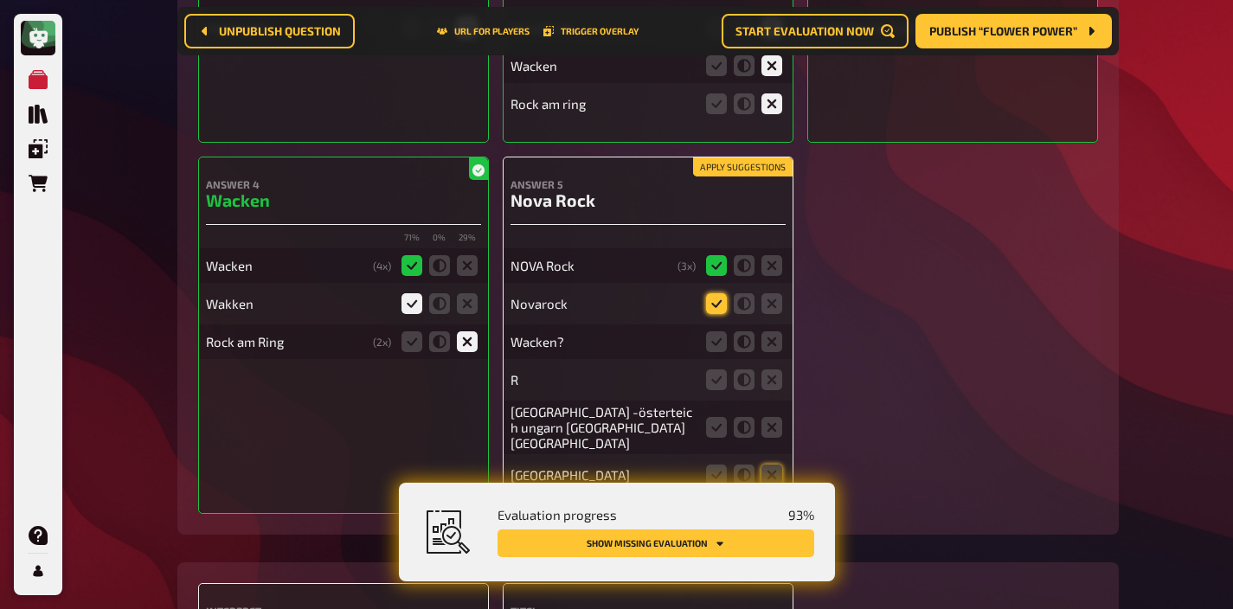
click at [710, 293] on icon at bounding box center [716, 303] width 21 height 21
click at [0, 0] on input "radio" at bounding box center [0, 0] width 0 height 0
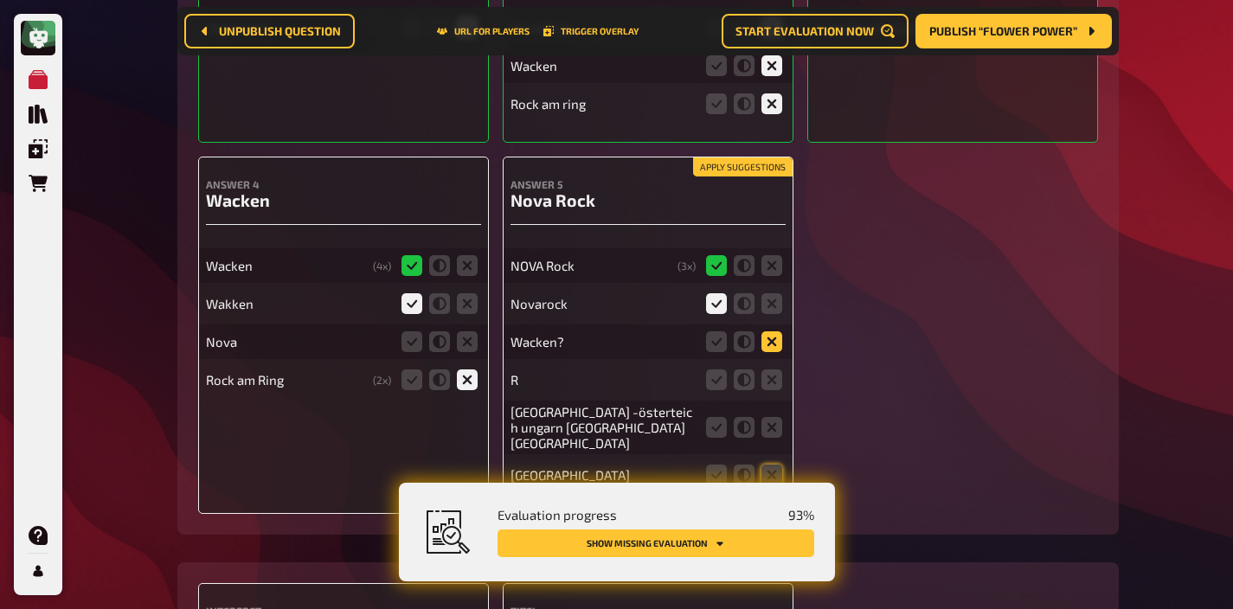
click at [763, 331] on icon at bounding box center [771, 341] width 21 height 21
click at [0, 0] on input "radio" at bounding box center [0, 0] width 0 height 0
click at [768, 369] on icon at bounding box center [771, 379] width 21 height 21
click at [0, 0] on input "radio" at bounding box center [0, 0] width 0 height 0
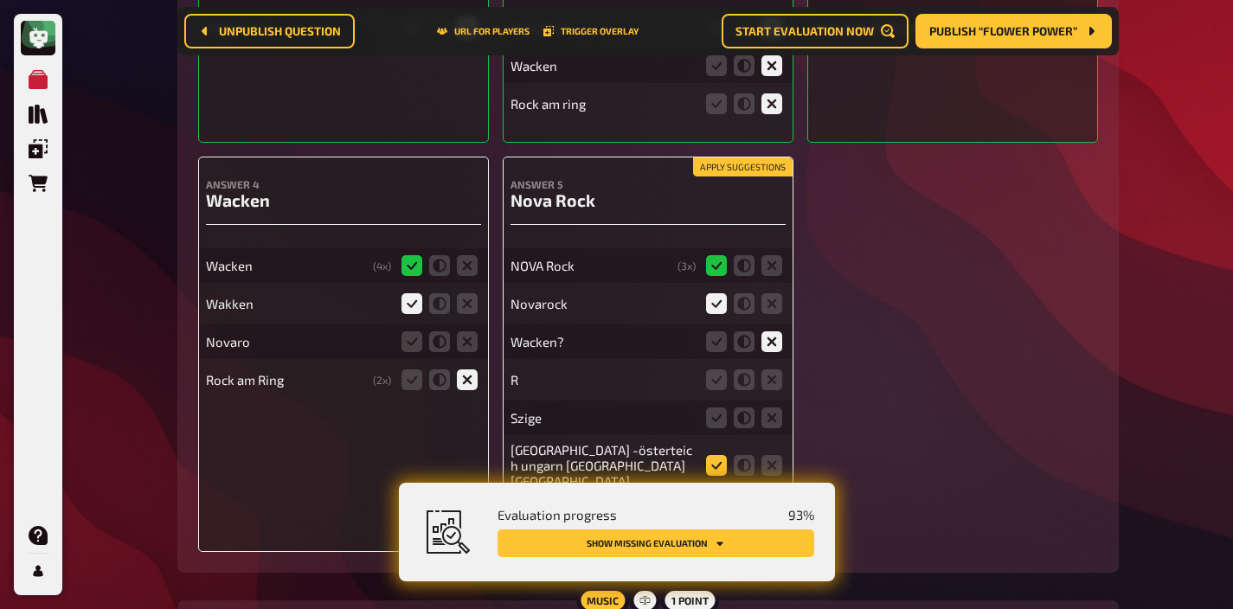
click at [718, 455] on icon at bounding box center [716, 465] width 21 height 21
click at [0, 0] on input "radio" at bounding box center [0, 0] width 0 height 0
click at [772, 503] on icon at bounding box center [771, 513] width 21 height 21
click at [0, 0] on input "radio" at bounding box center [0, 0] width 0 height 0
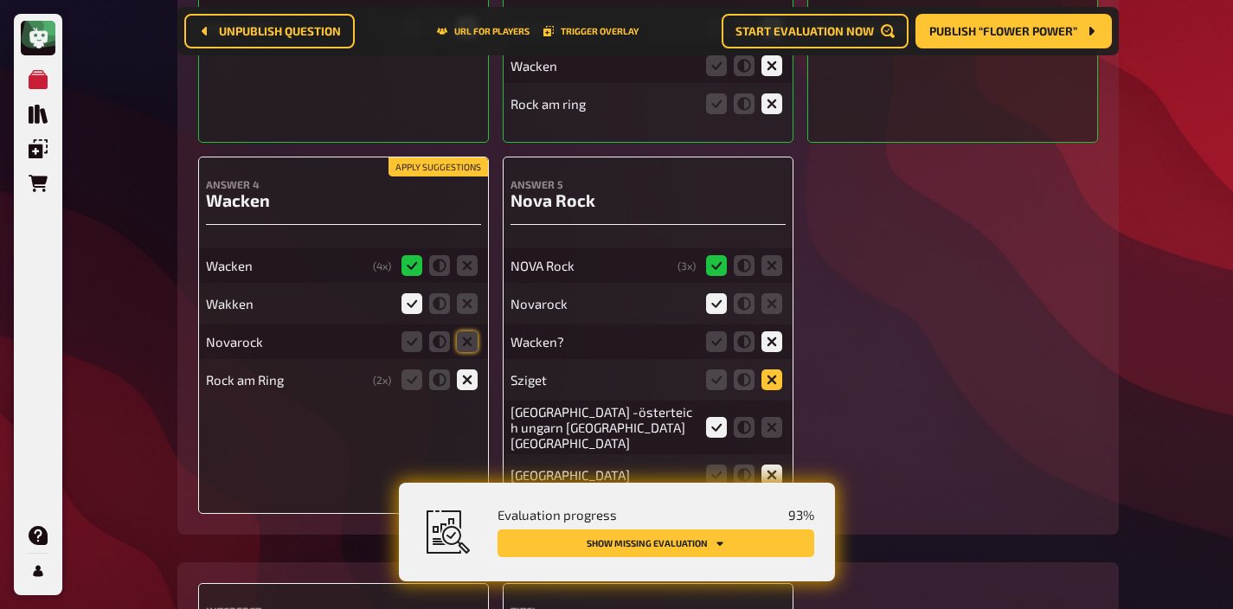
click at [777, 369] on icon at bounding box center [771, 379] width 21 height 21
click at [0, 0] on input "radio" at bounding box center [0, 0] width 0 height 0
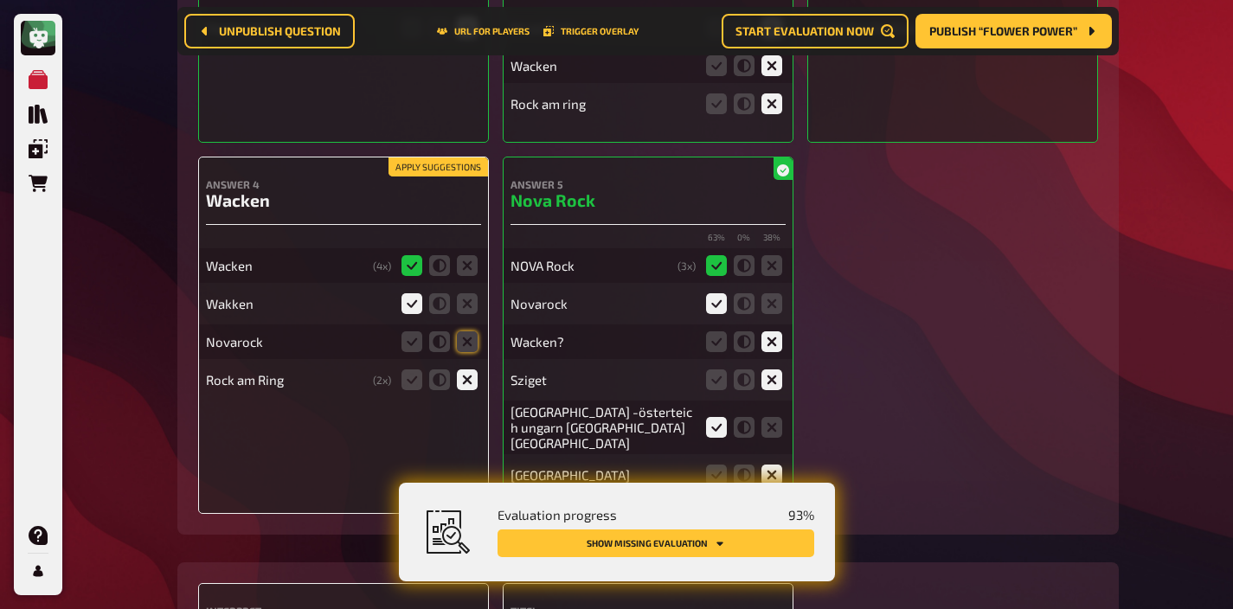
scroll to position [12935, 0]
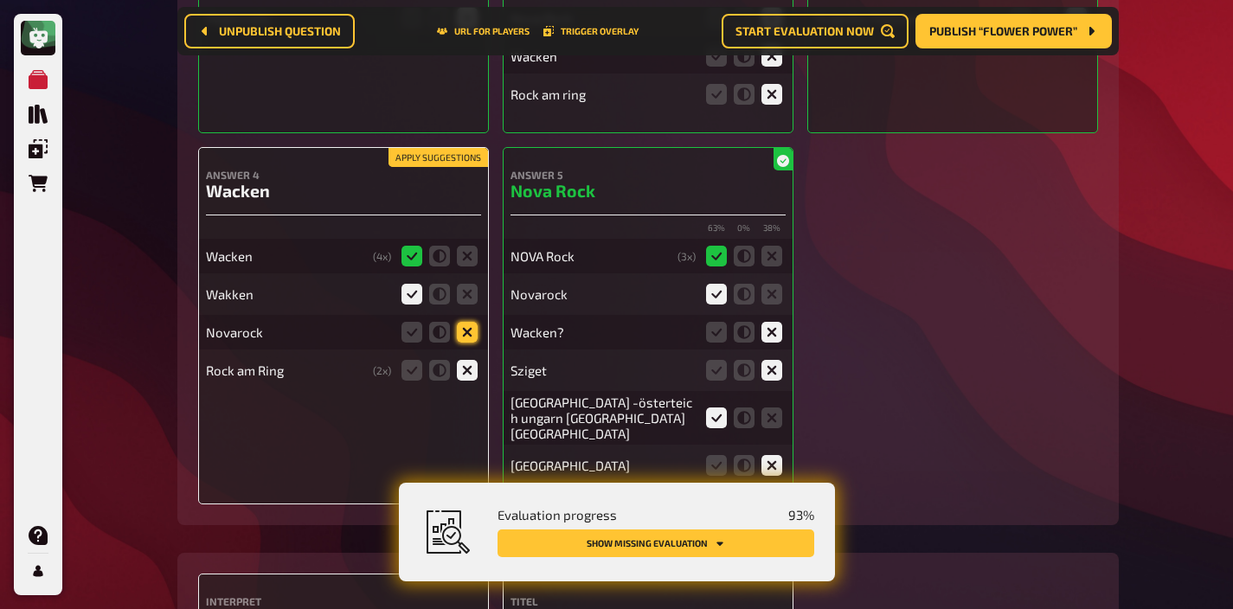
click at [463, 322] on icon at bounding box center [467, 332] width 21 height 21
click at [0, 0] on input "radio" at bounding box center [0, 0] width 0 height 0
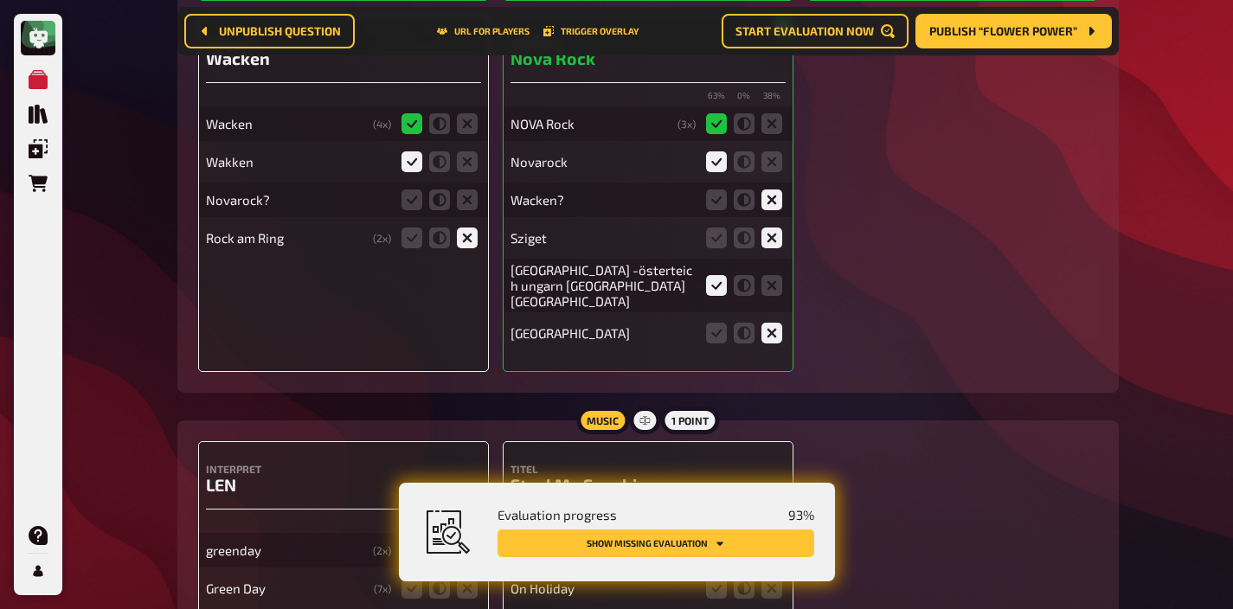
scroll to position [13192, 0]
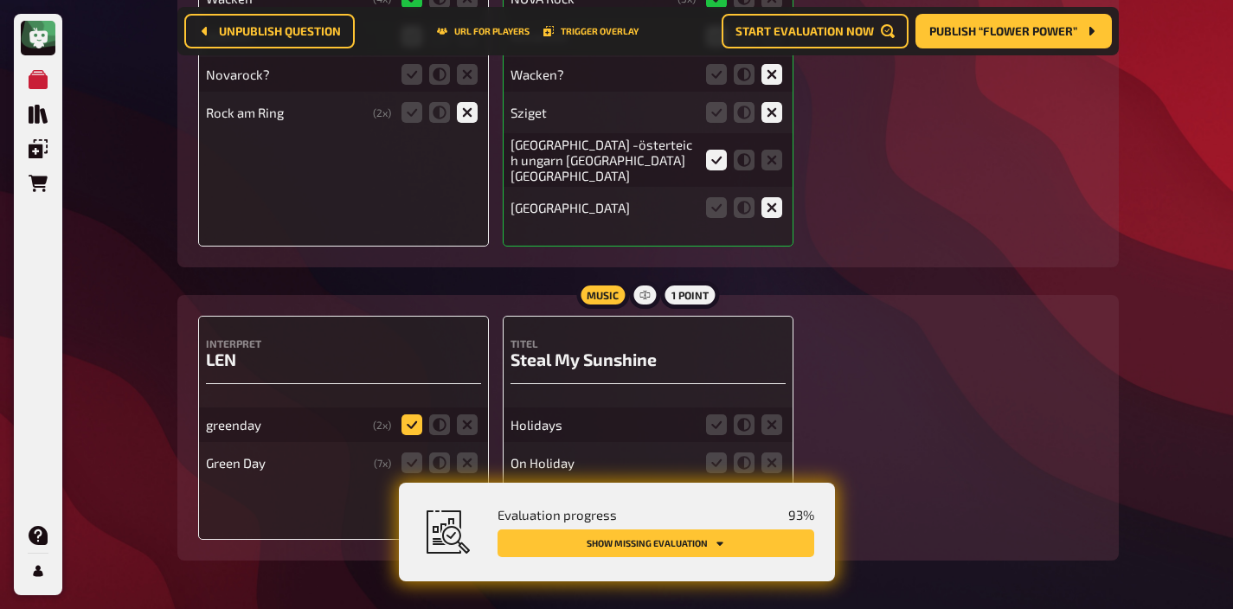
click at [403, 414] on icon at bounding box center [411, 424] width 21 height 21
click at [0, 0] on input "radio" at bounding box center [0, 0] width 0 height 0
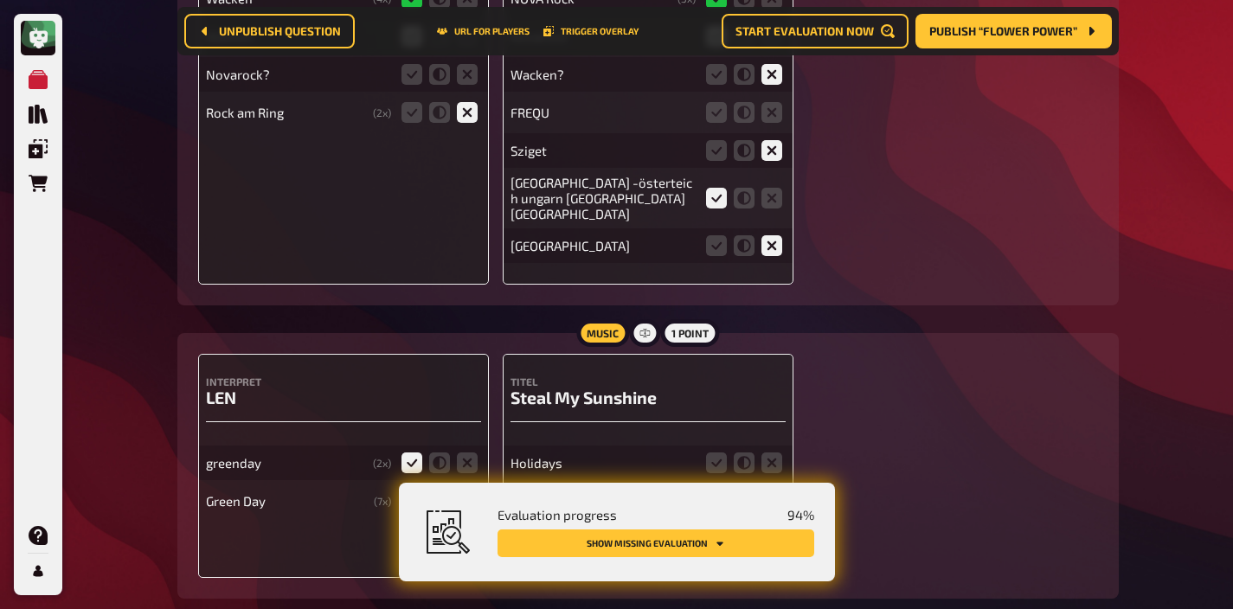
click at [408, 491] on icon at bounding box center [411, 501] width 21 height 21
click at [0, 0] on input "radio" at bounding box center [0, 0] width 0 height 0
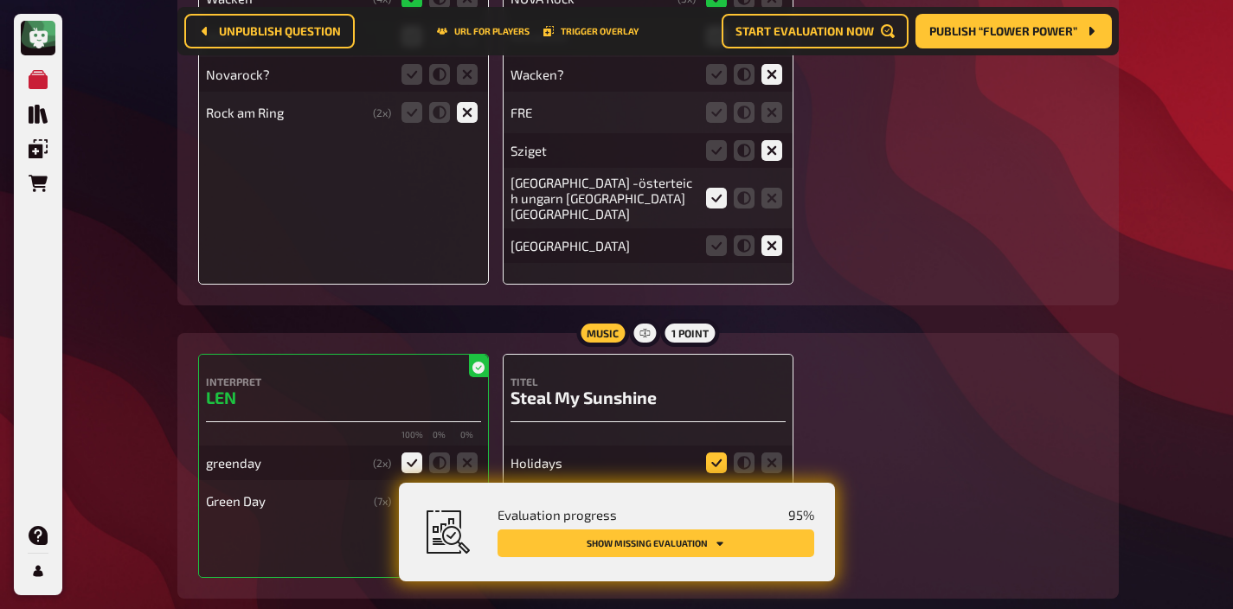
click at [717, 452] on icon at bounding box center [716, 462] width 21 height 21
click at [0, 0] on input "radio" at bounding box center [0, 0] width 0 height 0
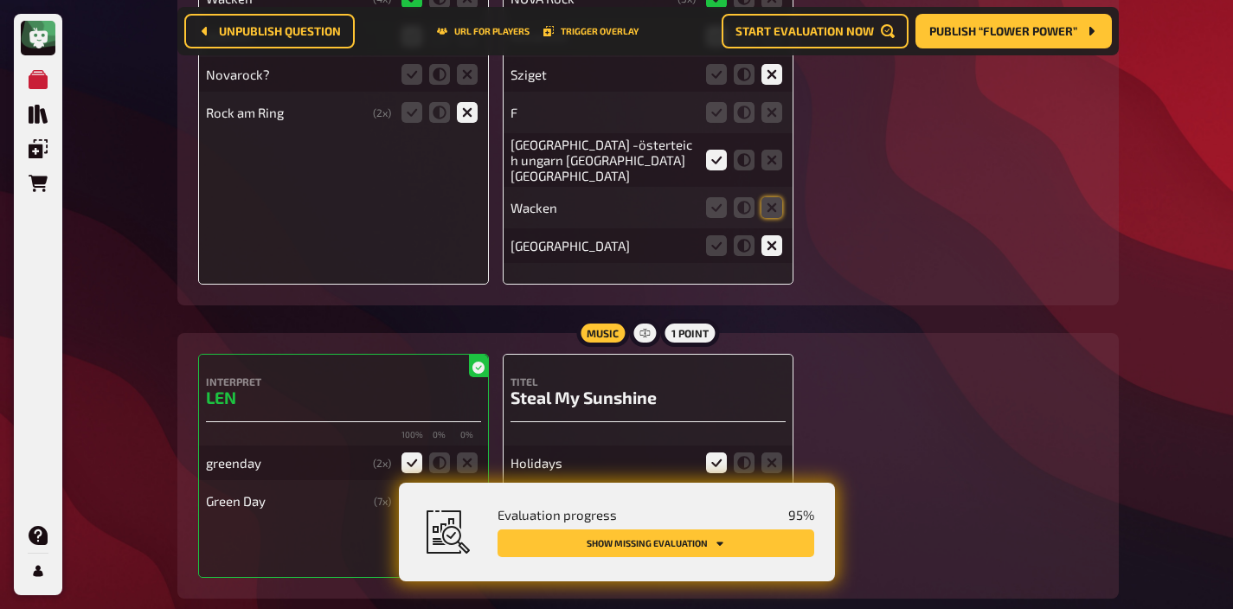
click at [716, 491] on icon at bounding box center [716, 501] width 21 height 21
click at [0, 0] on input "radio" at bounding box center [0, 0] width 0 height 0
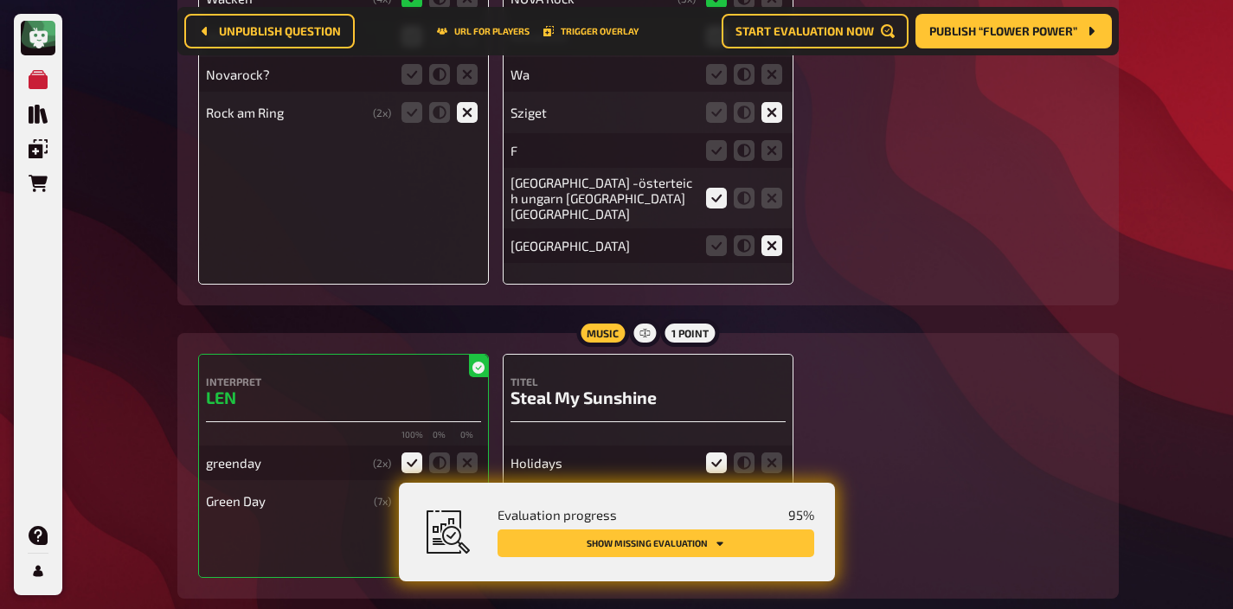
click at [716, 529] on icon at bounding box center [716, 539] width 21 height 21
click at [0, 0] on input "radio" at bounding box center [0, 0] width 0 height 0
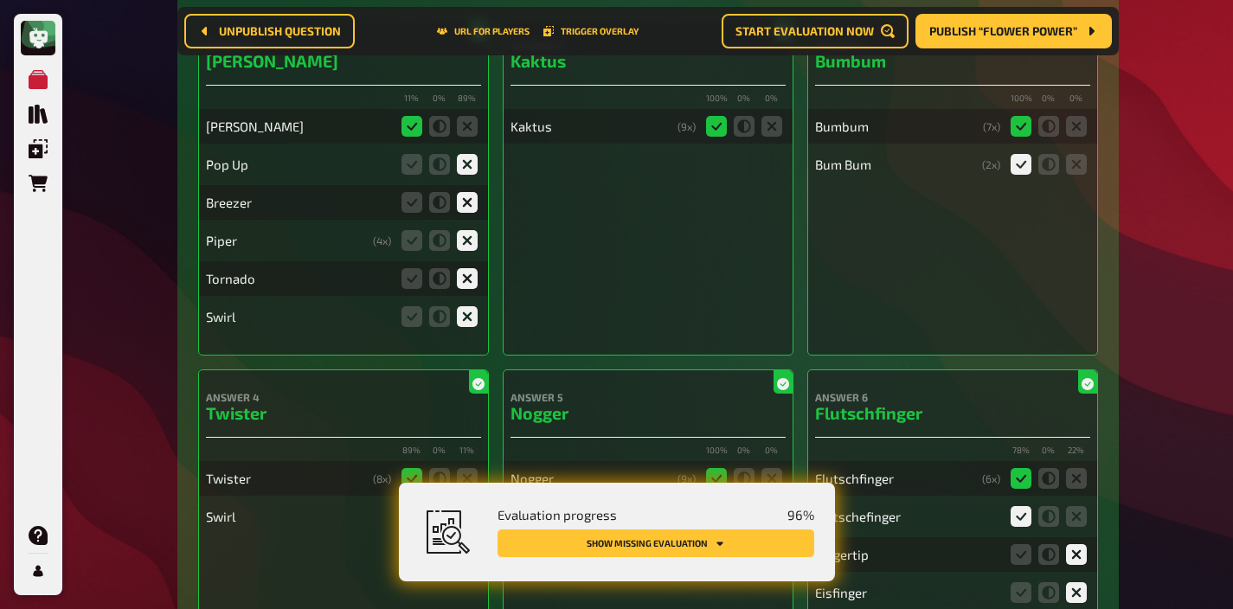
scroll to position [0, 0]
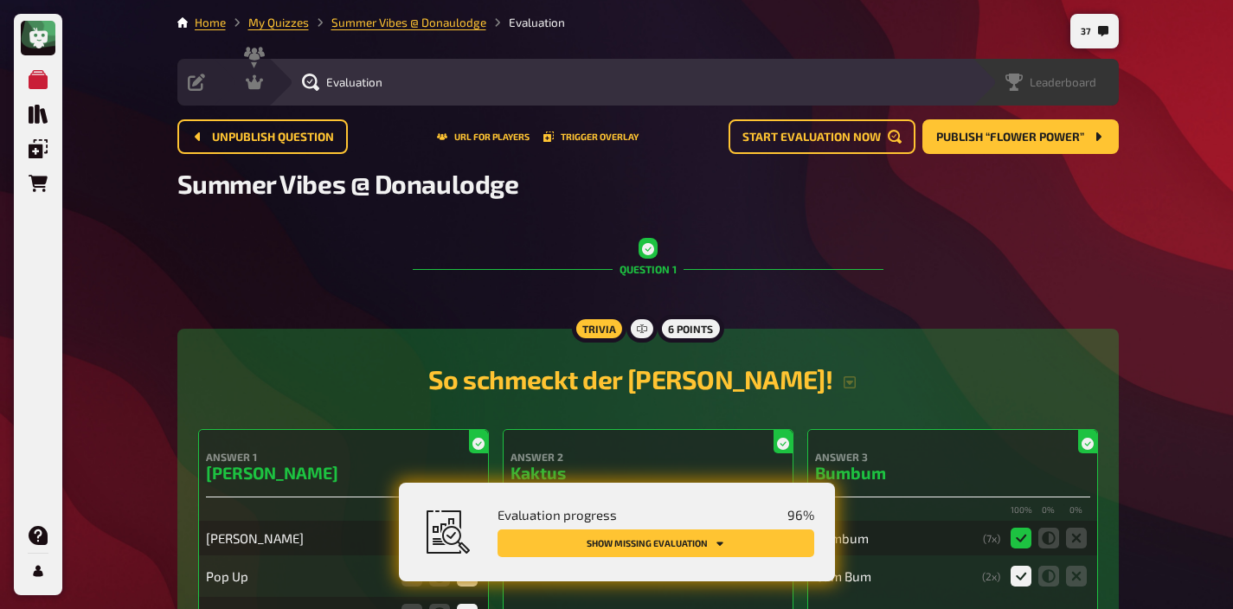
click at [1089, 87] on span "Leaderboard" at bounding box center [1063, 82] width 67 height 14
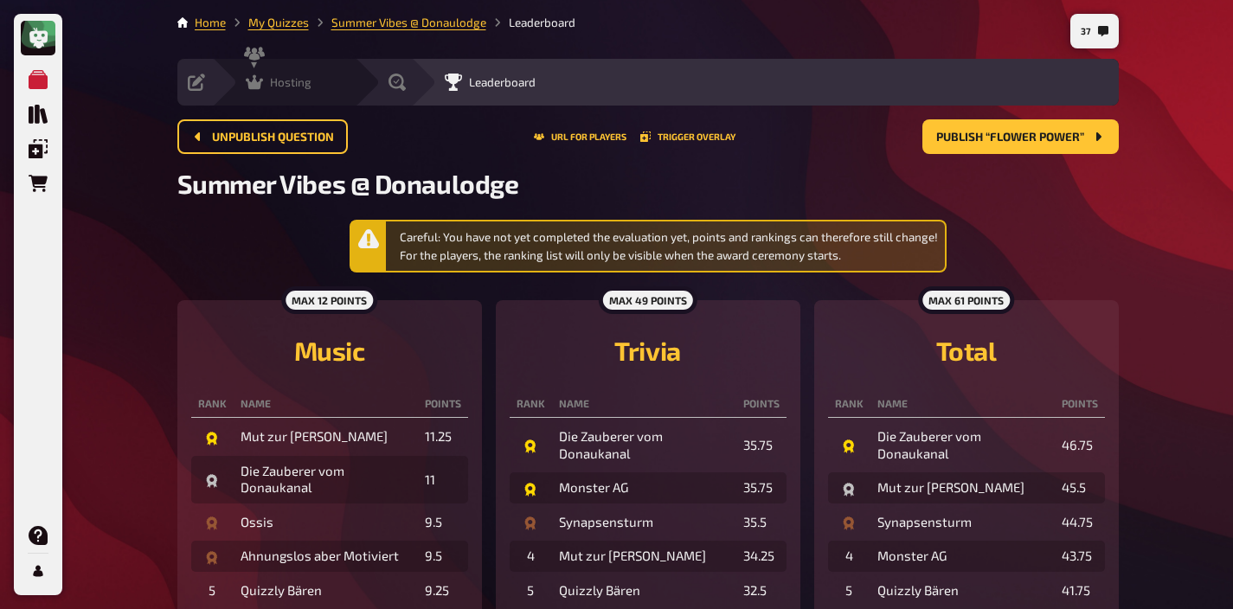
click at [269, 92] on div "Hosting undefined" at bounding box center [283, 82] width 143 height 47
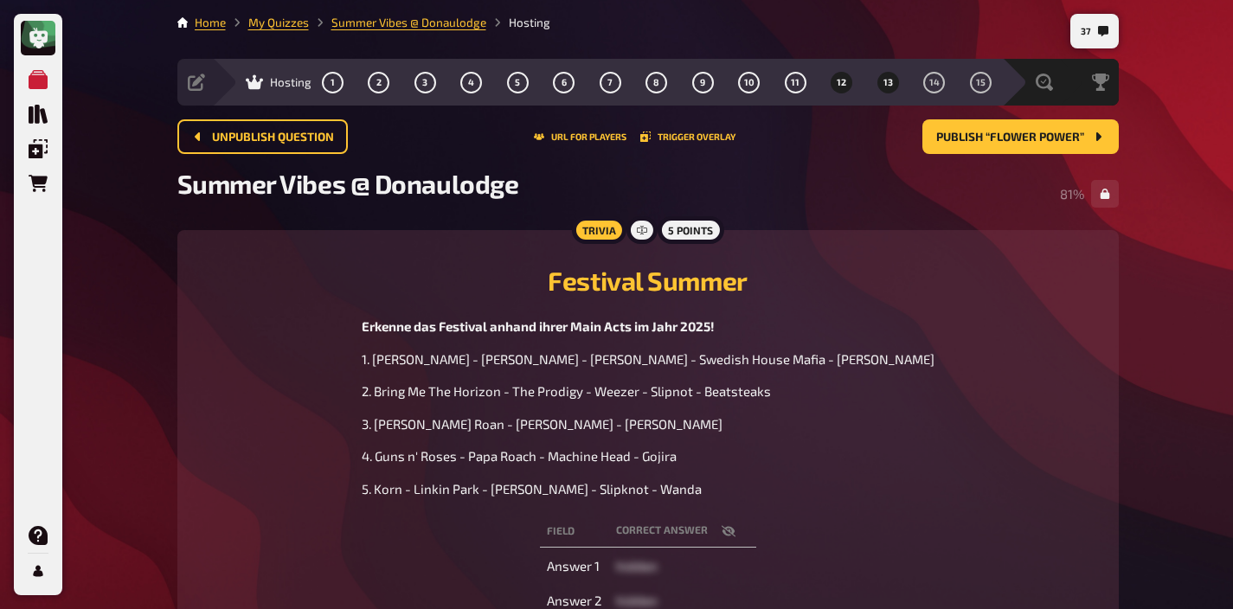
click at [886, 91] on button "13" at bounding box center [888, 82] width 28 height 28
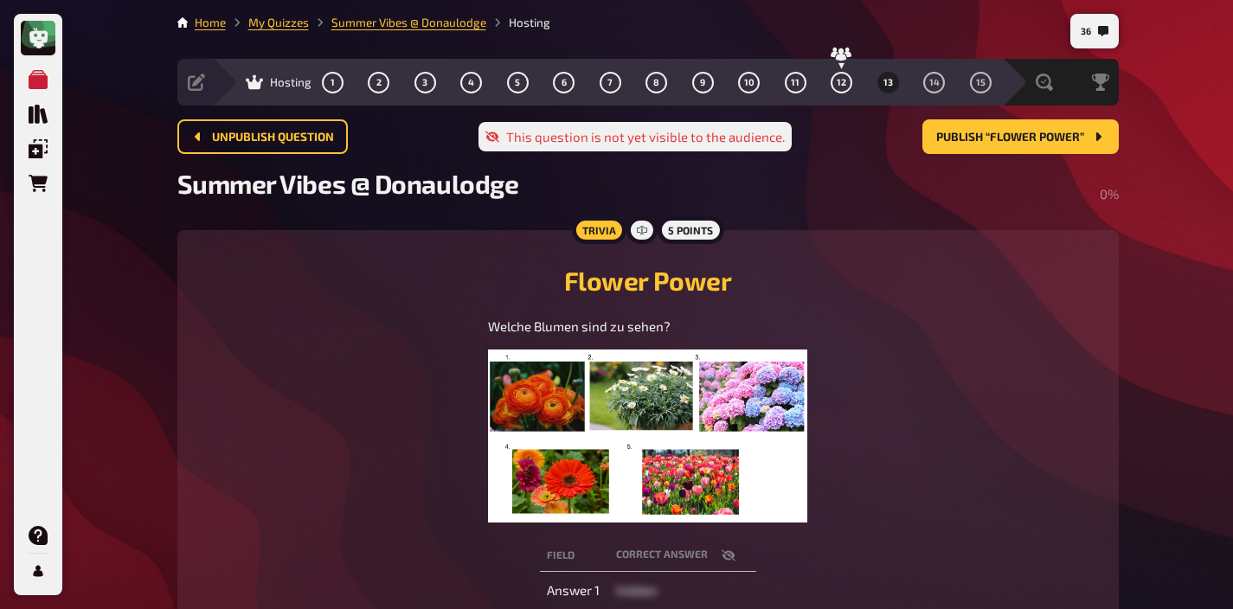
click at [724, 458] on img at bounding box center [647, 436] width 318 height 173
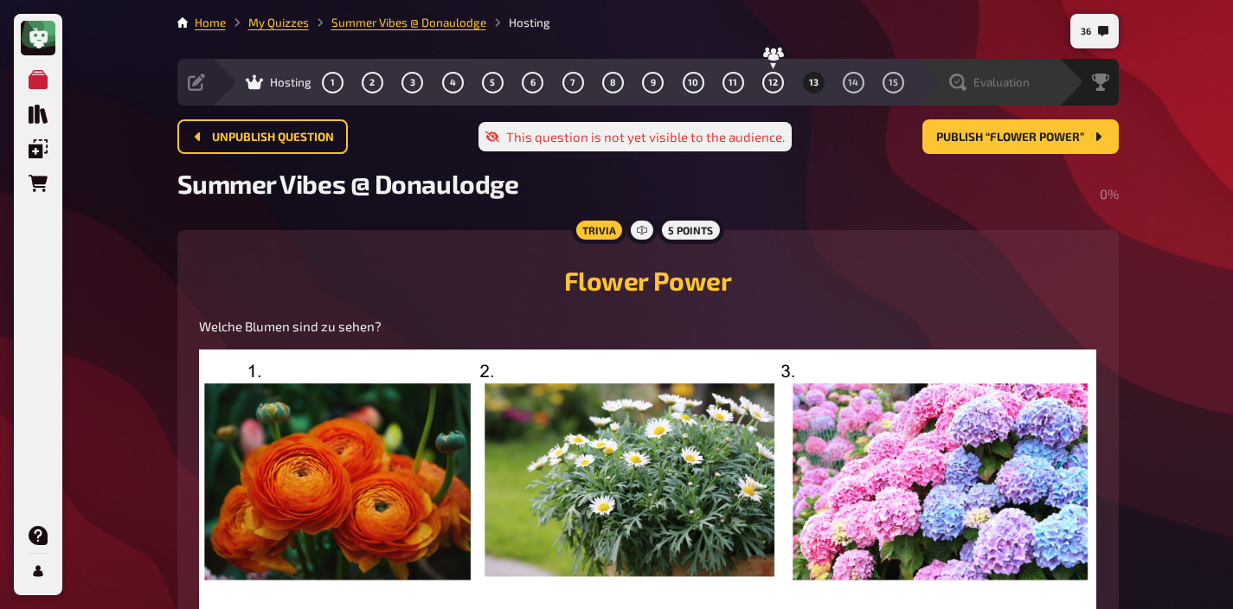
click at [1003, 84] on span "Evaluation" at bounding box center [1001, 82] width 56 height 14
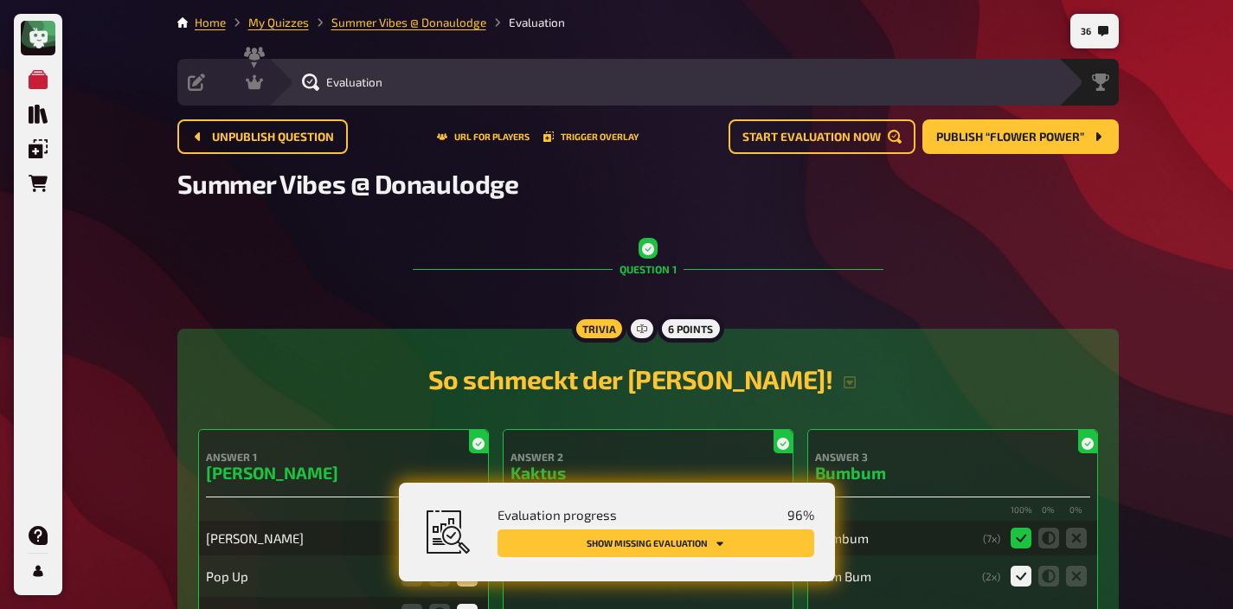
click at [720, 547] on icon "Show missing evaluation" at bounding box center [720, 543] width 10 height 10
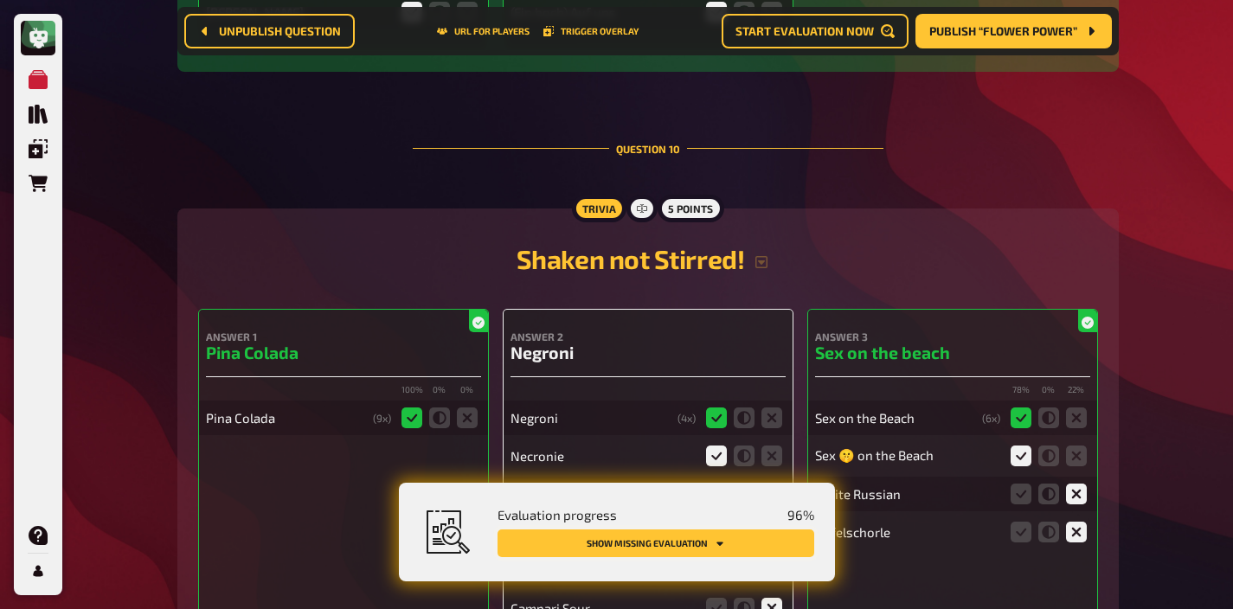
scroll to position [9933, 0]
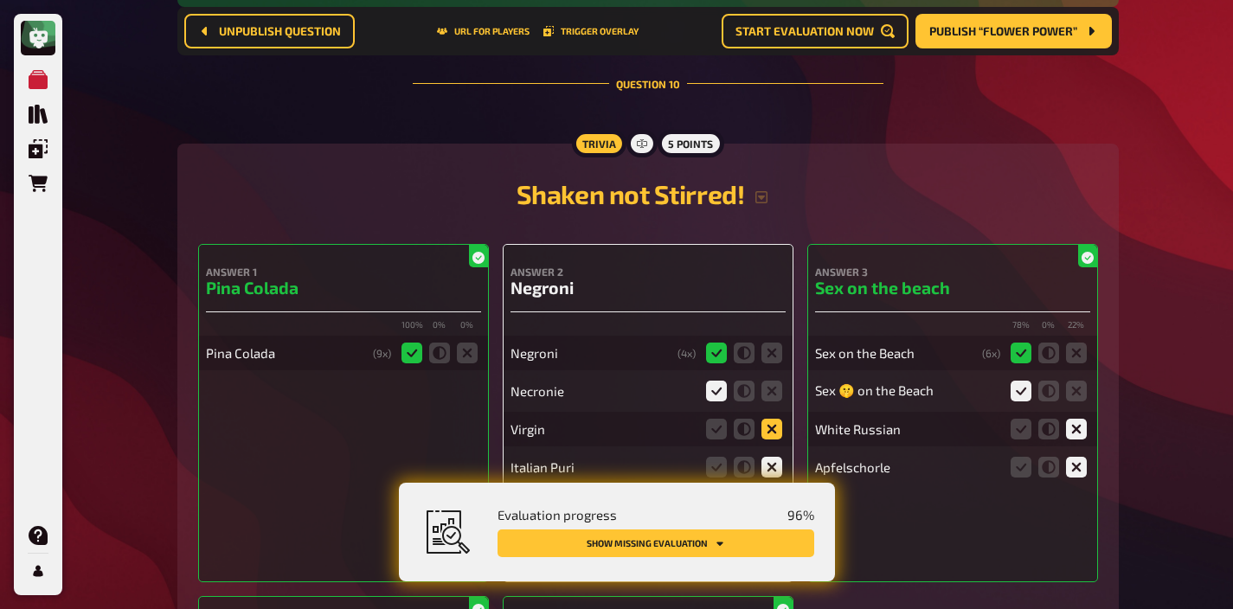
click at [767, 419] on icon at bounding box center [771, 429] width 21 height 21
click at [0, 0] on input "radio" at bounding box center [0, 0] width 0 height 0
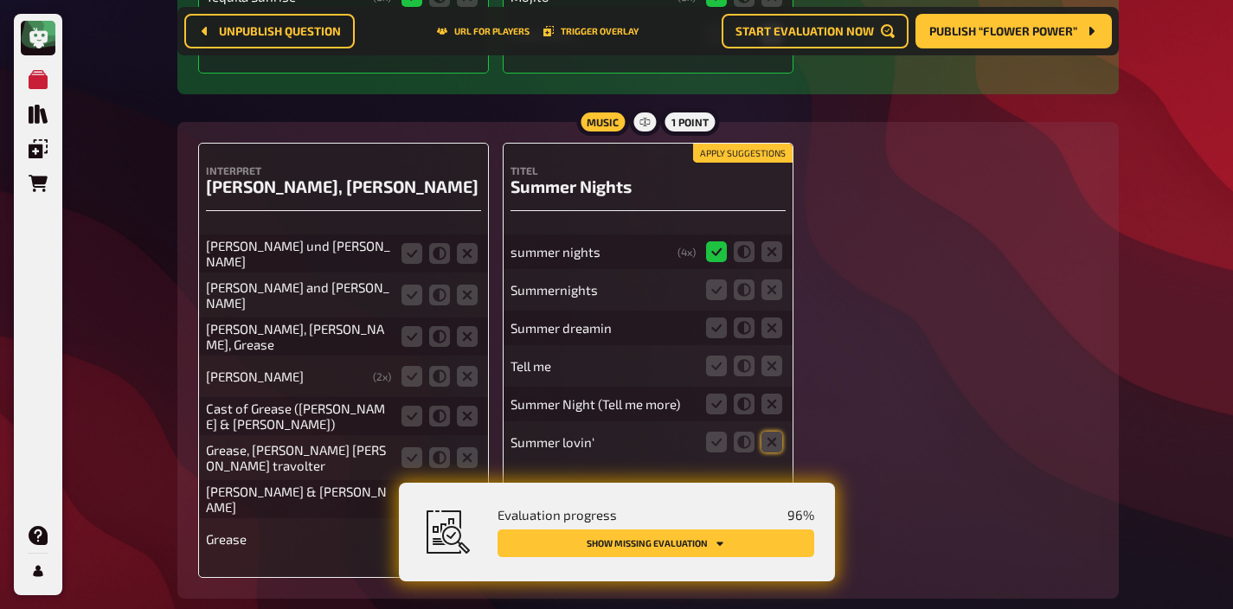
scroll to position [10644, 0]
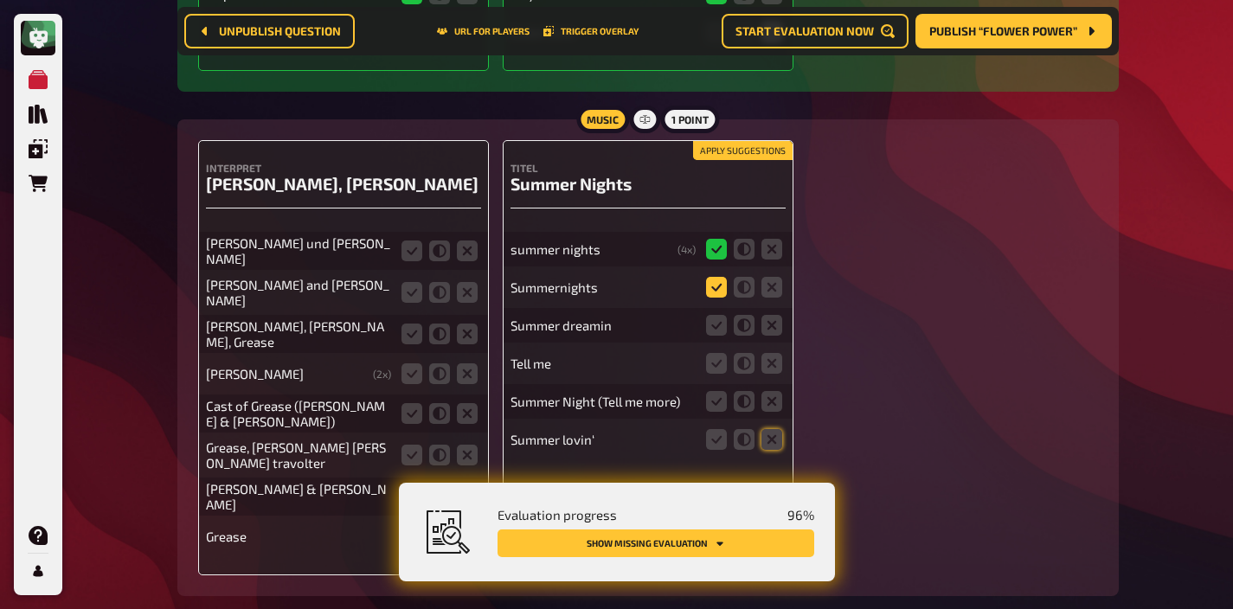
click at [711, 277] on icon at bounding box center [716, 287] width 21 height 21
click at [0, 0] on input "radio" at bounding box center [0, 0] width 0 height 0
click at [767, 315] on icon at bounding box center [771, 325] width 21 height 21
click at [0, 0] on input "radio" at bounding box center [0, 0] width 0 height 0
click at [715, 391] on icon at bounding box center [716, 401] width 21 height 21
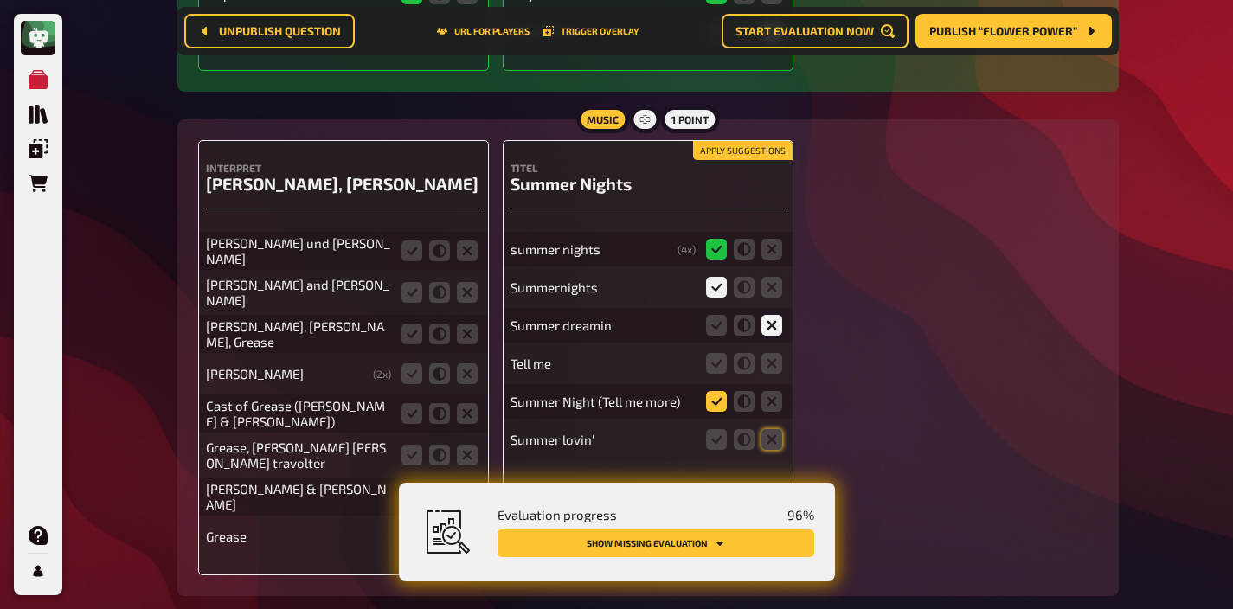
click at [0, 0] on input "radio" at bounding box center [0, 0] width 0 height 0
click at [770, 353] on icon at bounding box center [771, 363] width 21 height 21
click at [0, 0] on input "radio" at bounding box center [0, 0] width 0 height 0
click at [744, 429] on icon at bounding box center [744, 439] width 21 height 21
click at [0, 0] on input "radio" at bounding box center [0, 0] width 0 height 0
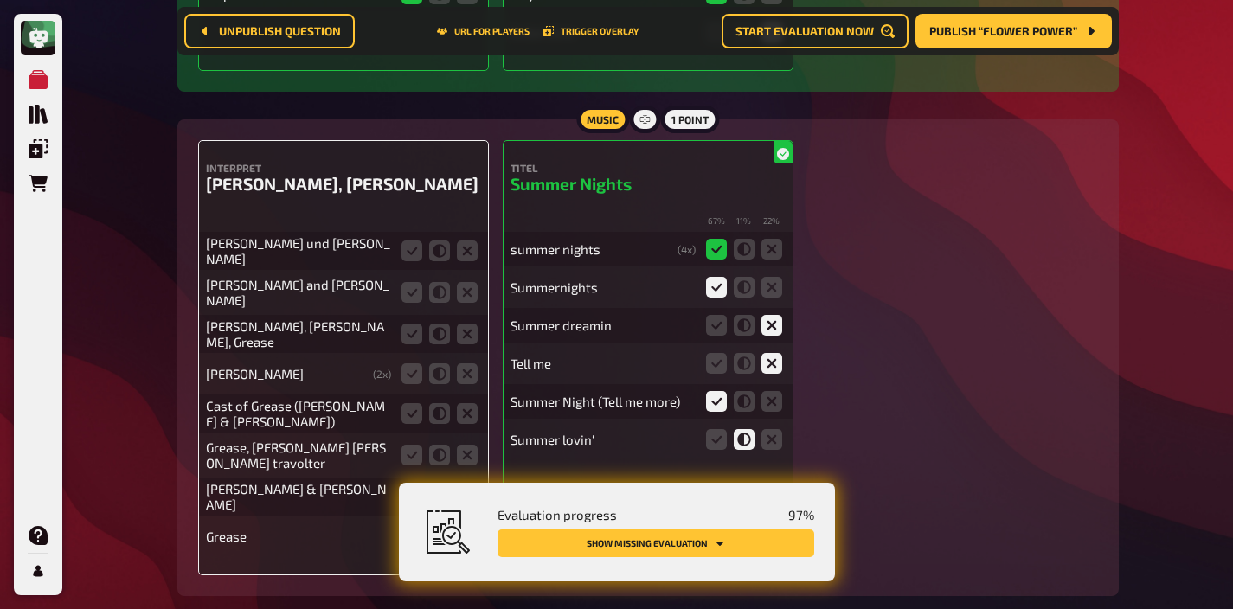
click at [748, 308] on div "Summer dreamin" at bounding box center [647, 325] width 275 height 35
click at [745, 315] on icon at bounding box center [744, 325] width 21 height 21
click at [0, 0] on input "radio" at bounding box center [0, 0] width 0 height 0
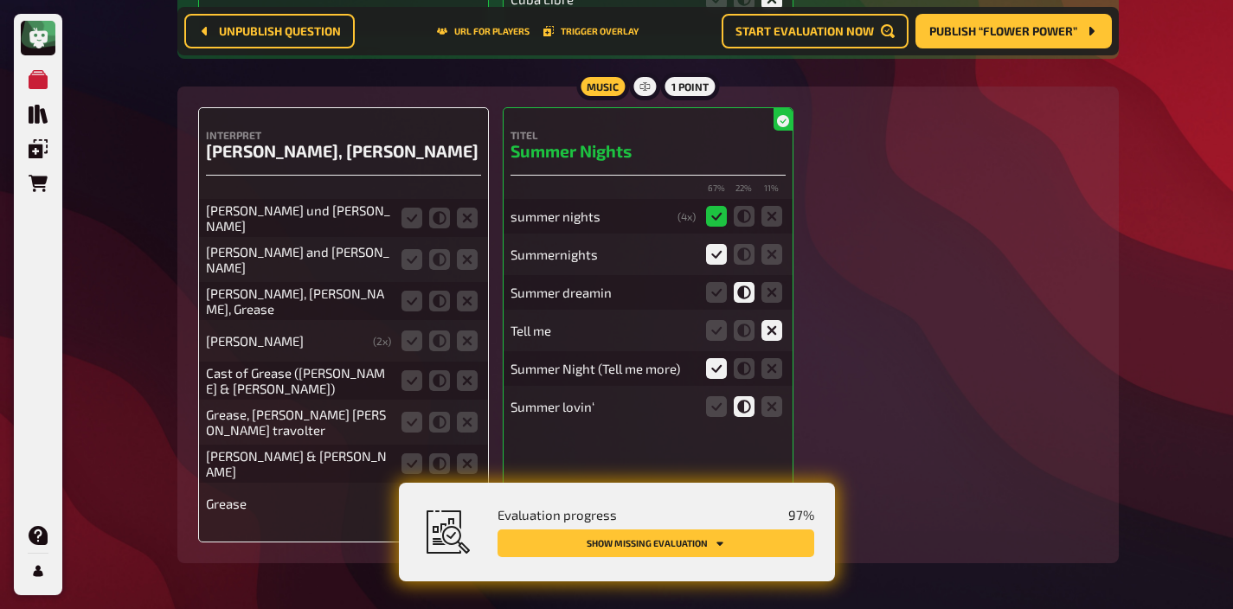
scroll to position [10685, 0]
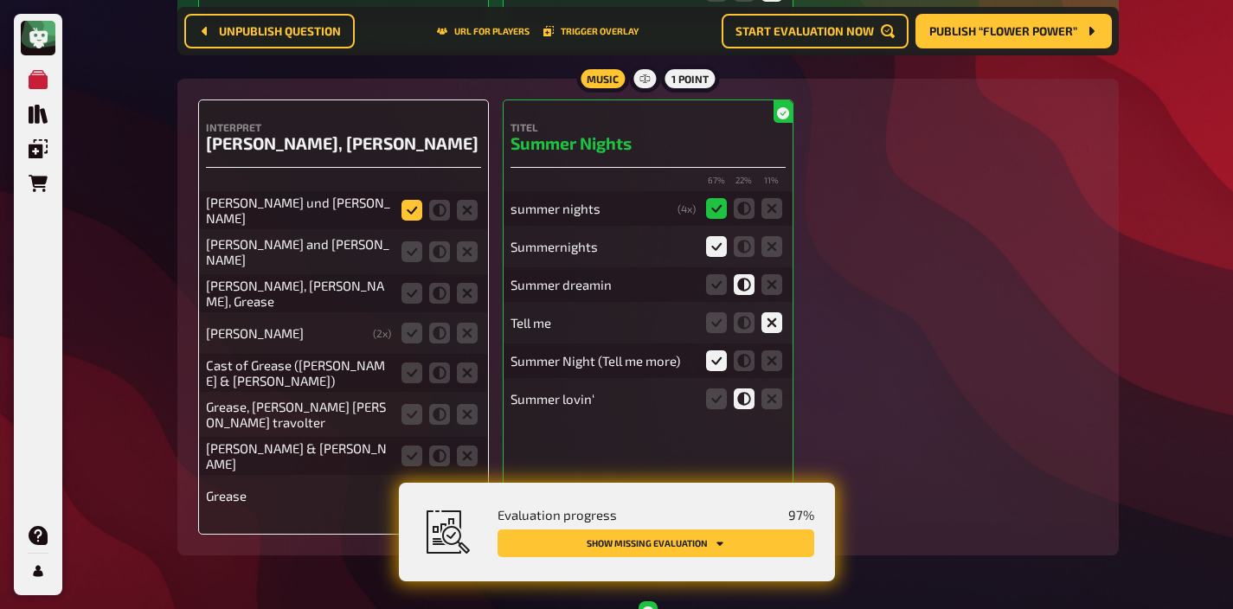
click at [408, 200] on icon at bounding box center [411, 210] width 21 height 21
click at [0, 0] on input "radio" at bounding box center [0, 0] width 0 height 0
click at [402, 241] on icon at bounding box center [411, 251] width 21 height 21
click at [0, 0] on input "radio" at bounding box center [0, 0] width 0 height 0
click at [404, 283] on icon at bounding box center [411, 293] width 21 height 21
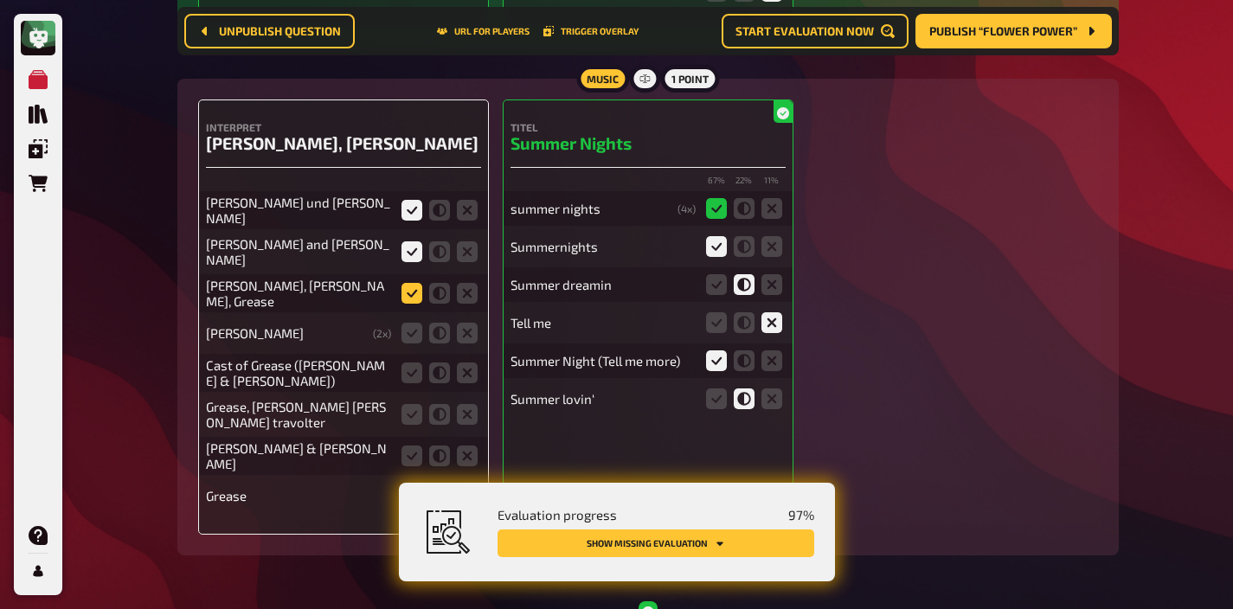
click at [0, 0] on input "radio" at bounding box center [0, 0] width 0 height 0
click at [408, 323] on icon at bounding box center [411, 333] width 21 height 21
click at [0, 0] on input "radio" at bounding box center [0, 0] width 0 height 0
click at [408, 359] on fieldset at bounding box center [439, 373] width 83 height 28
click at [403, 363] on icon at bounding box center [411, 373] width 21 height 21
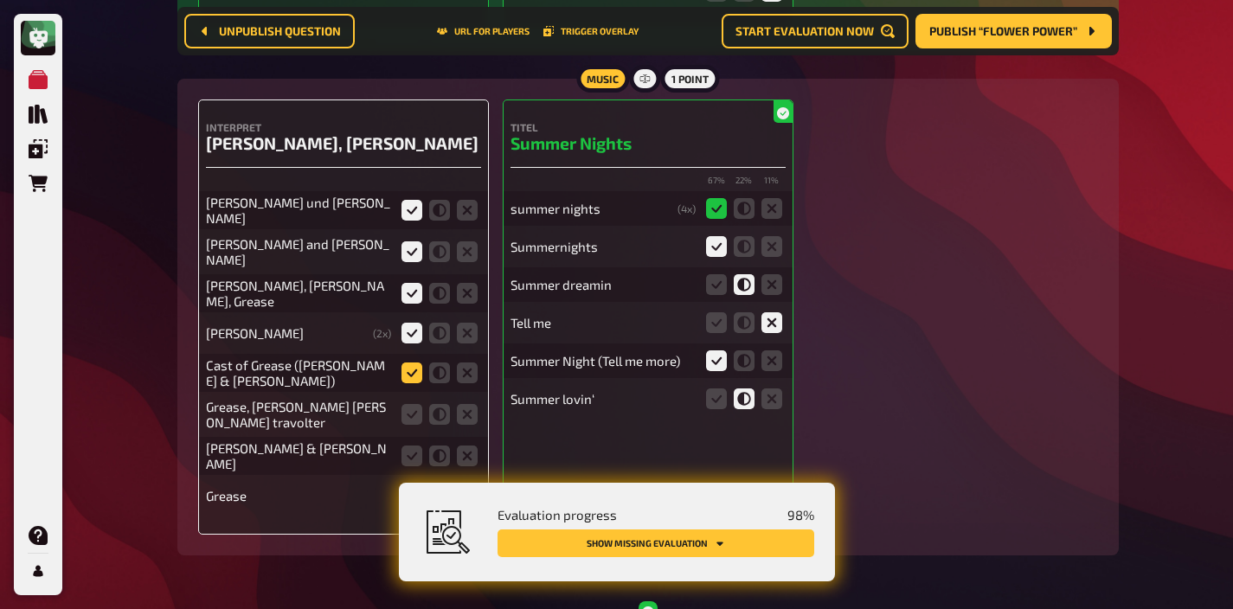
click at [0, 0] on input "radio" at bounding box center [0, 0] width 0 height 0
click at [405, 404] on icon at bounding box center [411, 414] width 21 height 21
click at [0, 0] on input "radio" at bounding box center [0, 0] width 0 height 0
click at [408, 446] on icon at bounding box center [411, 456] width 21 height 21
click at [0, 0] on input "radio" at bounding box center [0, 0] width 0 height 0
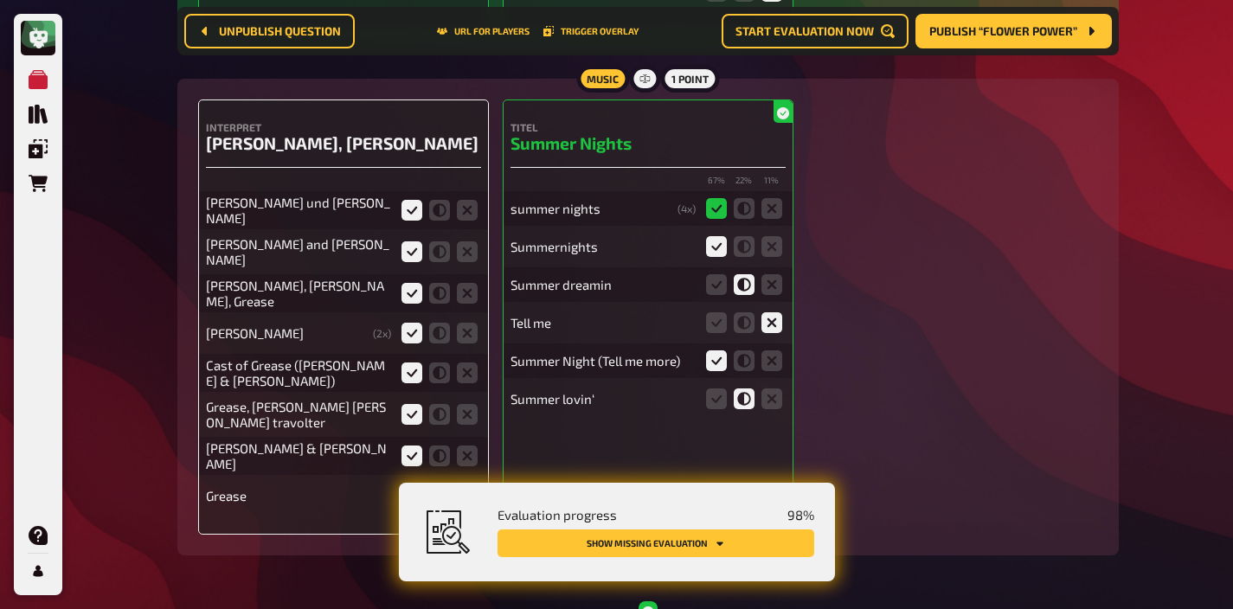
click at [408, 485] on icon at bounding box center [411, 495] width 21 height 21
click at [0, 0] on input "radio" at bounding box center [0, 0] width 0 height 0
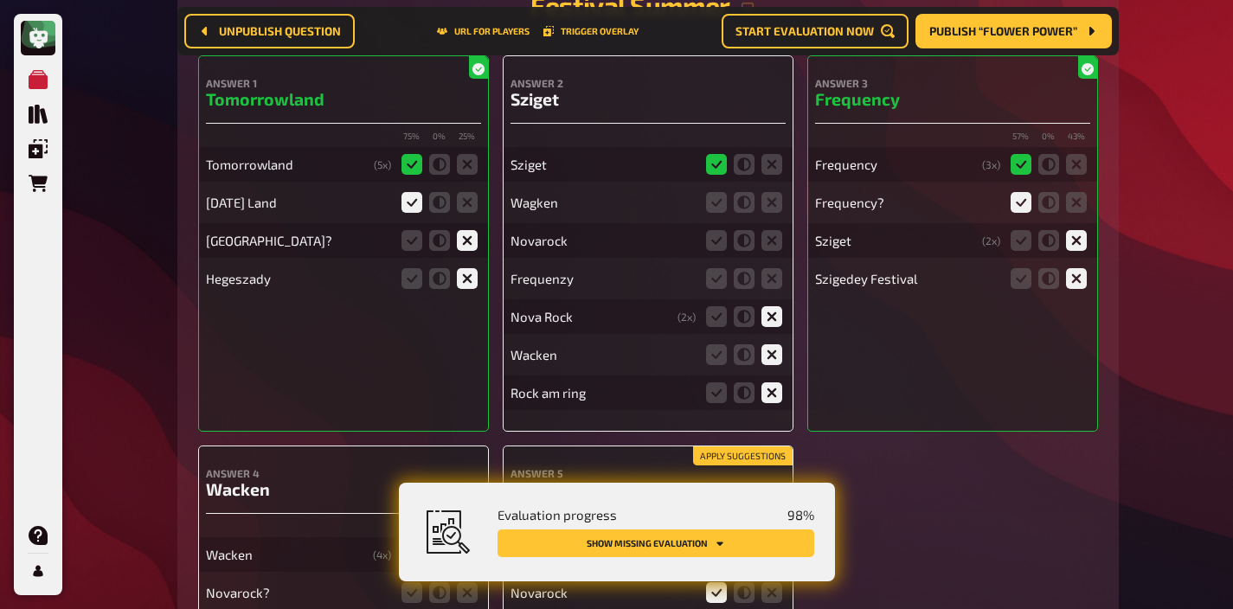
scroll to position [12677, 0]
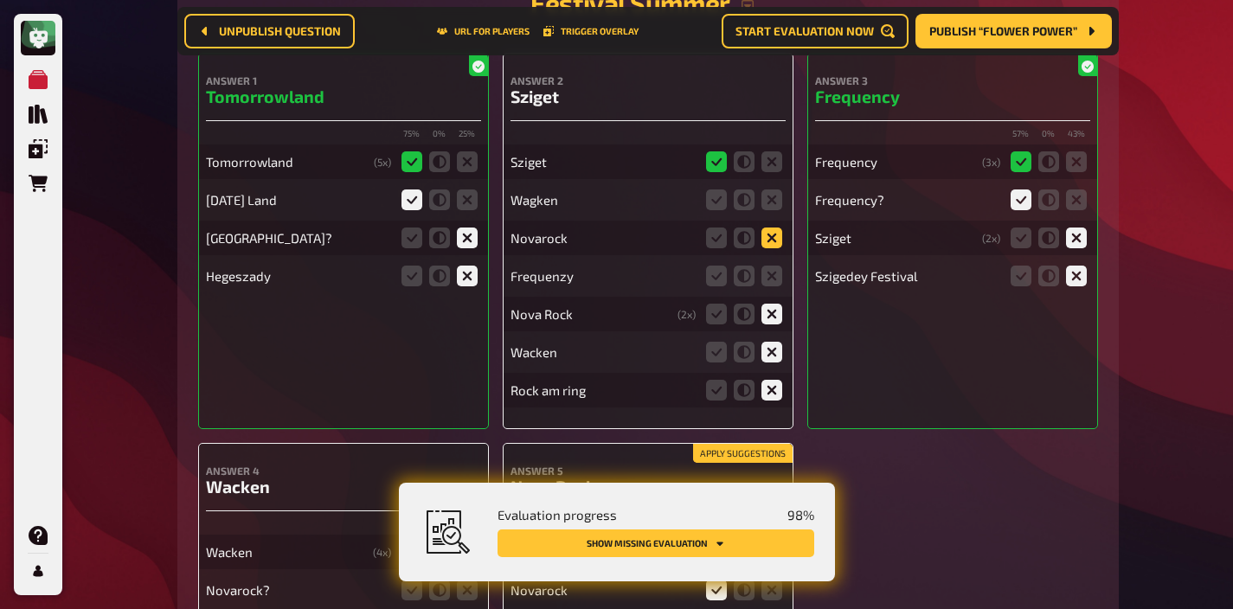
click at [765, 228] on icon at bounding box center [771, 238] width 21 height 21
click at [0, 0] on input "radio" at bounding box center [0, 0] width 0 height 0
click at [767, 266] on icon at bounding box center [771, 276] width 21 height 21
click at [0, 0] on input "radio" at bounding box center [0, 0] width 0 height 0
click at [773, 189] on icon at bounding box center [771, 199] width 21 height 21
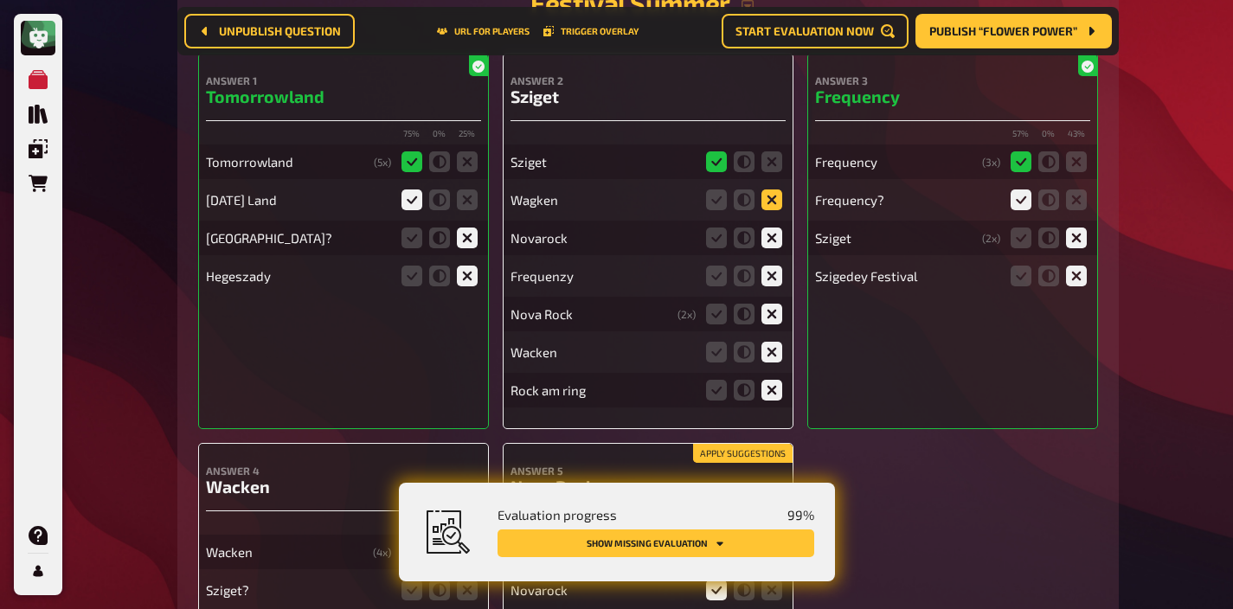
click at [0, 0] on input "radio" at bounding box center [0, 0] width 0 height 0
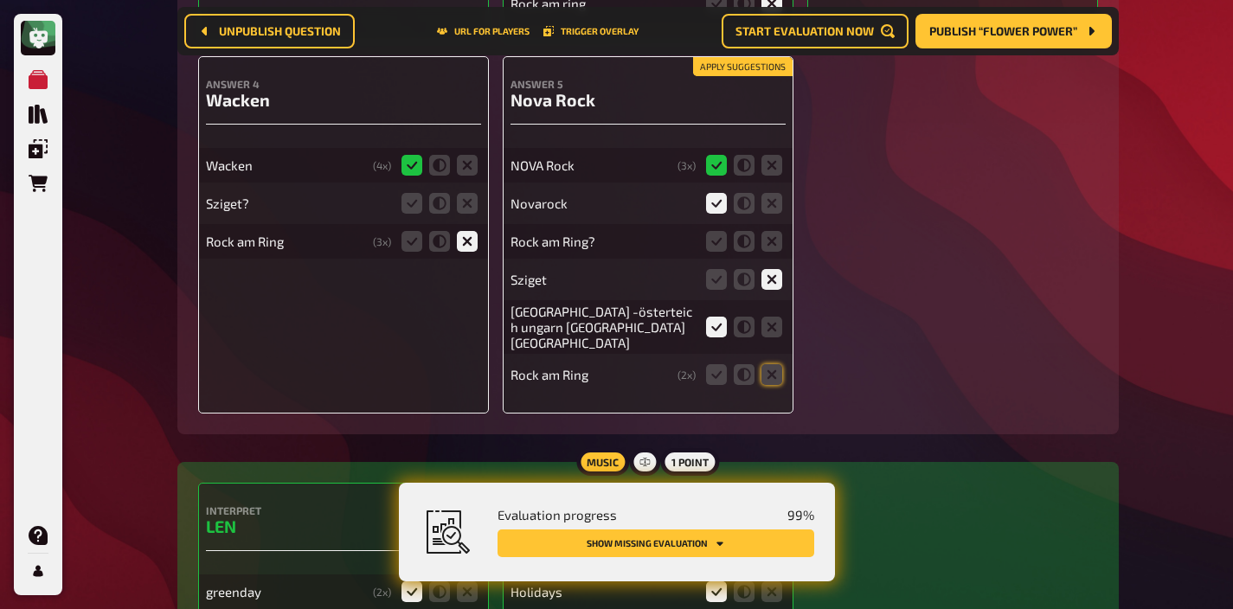
scroll to position [13077, 0]
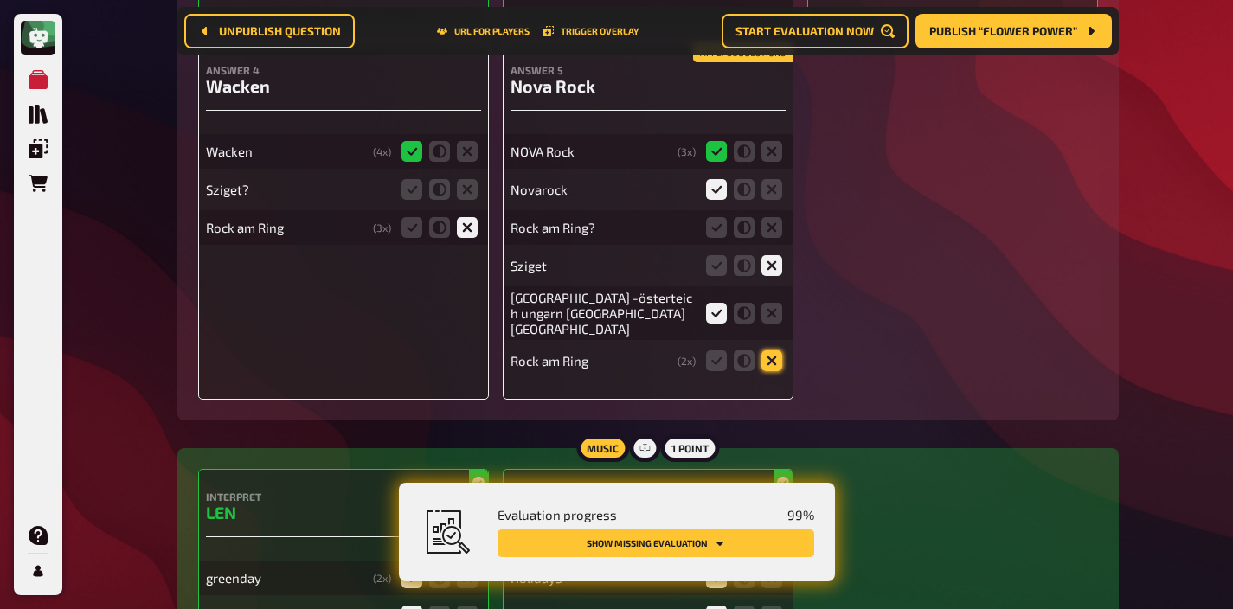
click at [767, 350] on icon at bounding box center [771, 360] width 21 height 21
click at [0, 0] on input "radio" at bounding box center [0, 0] width 0 height 0
click at [772, 217] on icon at bounding box center [771, 227] width 21 height 21
click at [0, 0] on input "radio" at bounding box center [0, 0] width 0 height 0
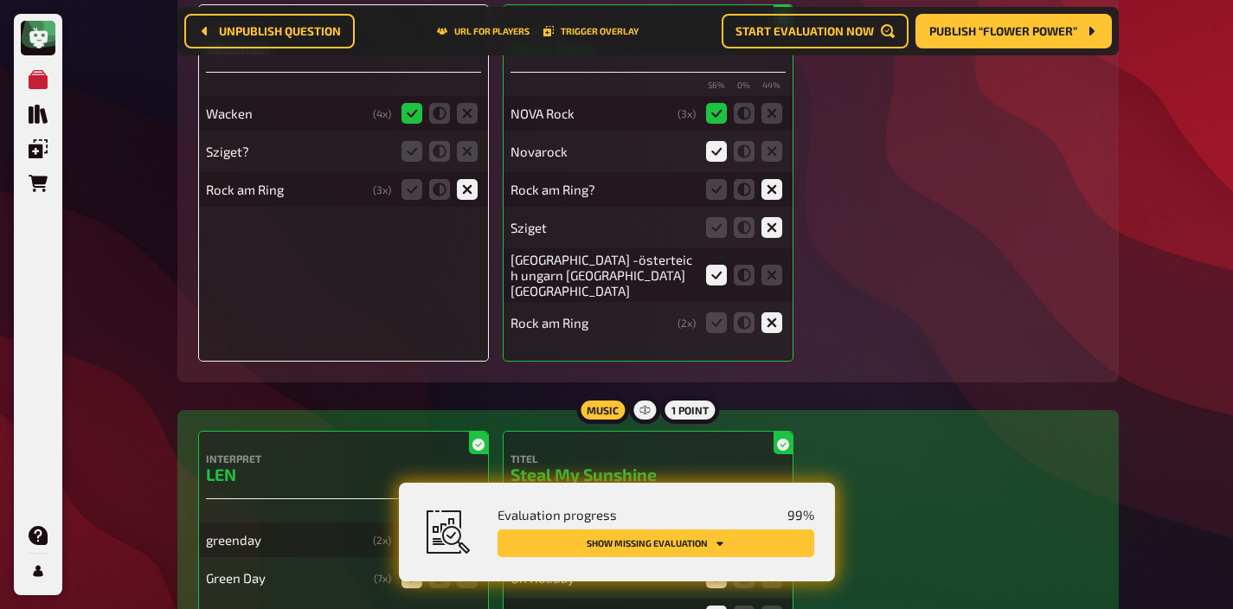
scroll to position [13039, 0]
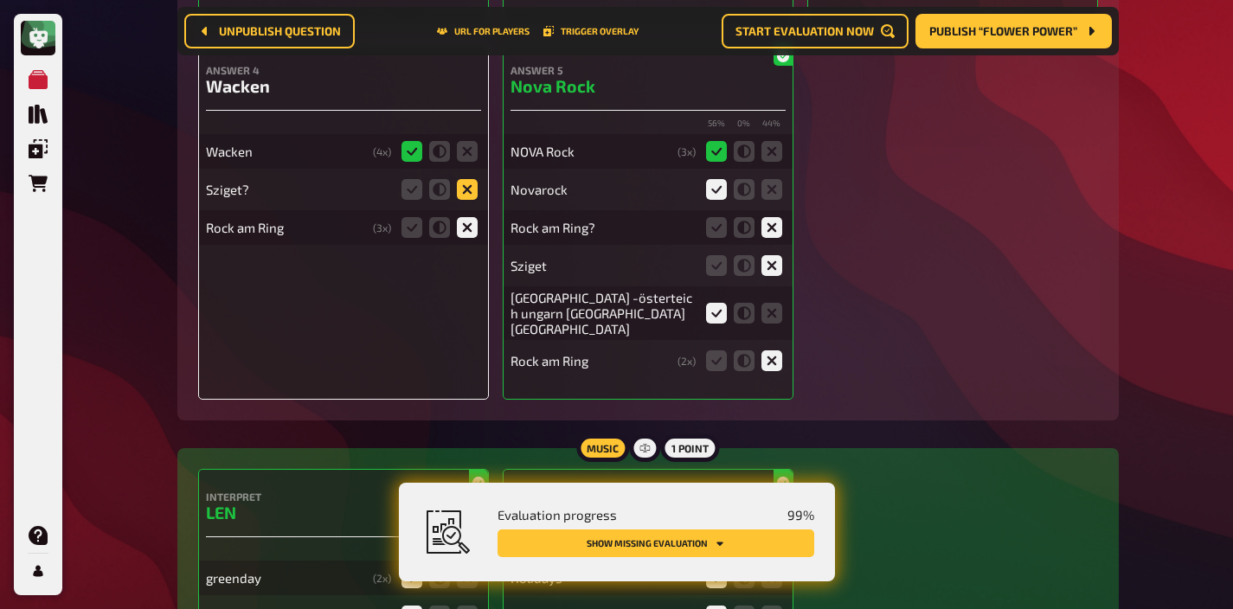
click at [464, 179] on icon at bounding box center [467, 189] width 21 height 21
click at [0, 0] on input "radio" at bounding box center [0, 0] width 0 height 0
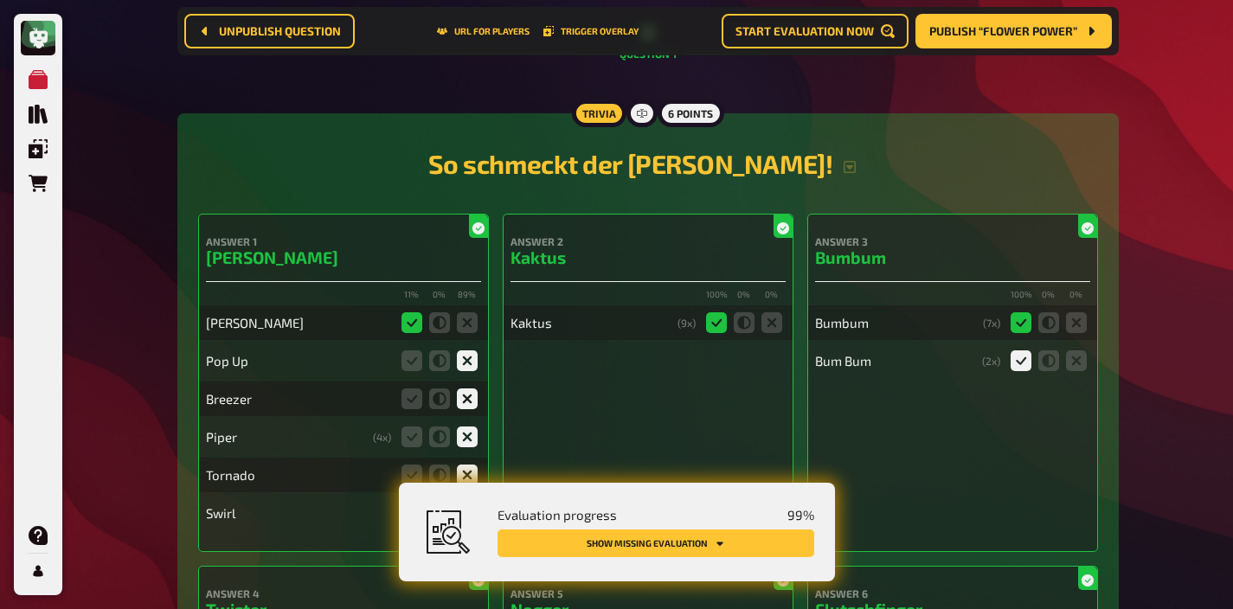
scroll to position [0, 0]
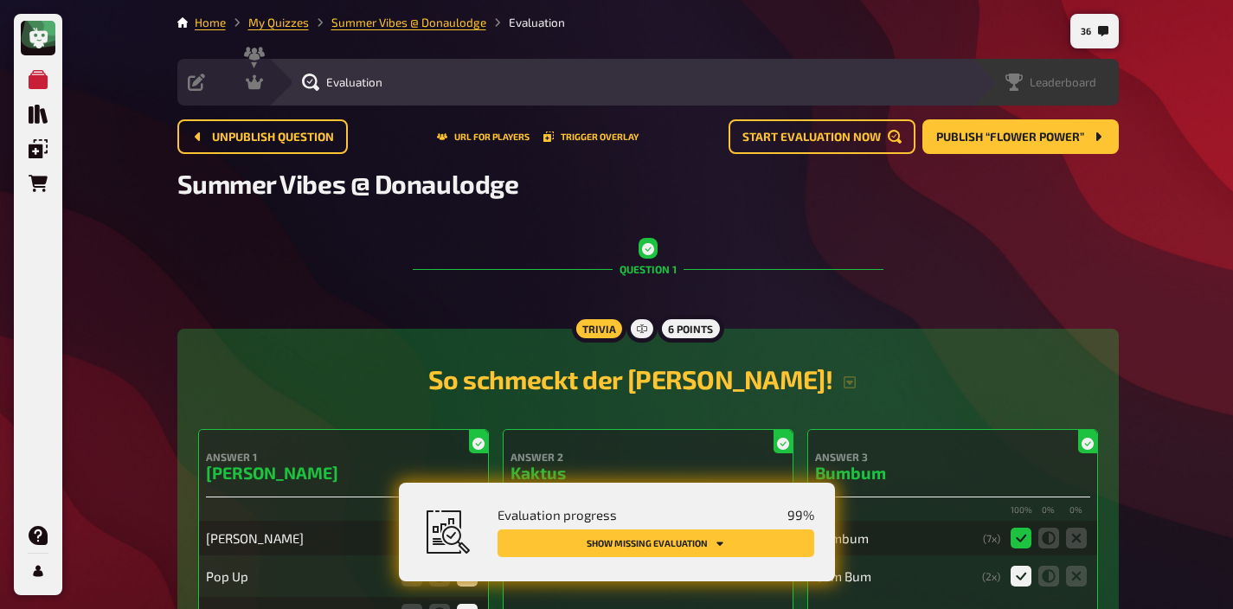
click at [1089, 79] on span "Leaderboard" at bounding box center [1063, 82] width 67 height 14
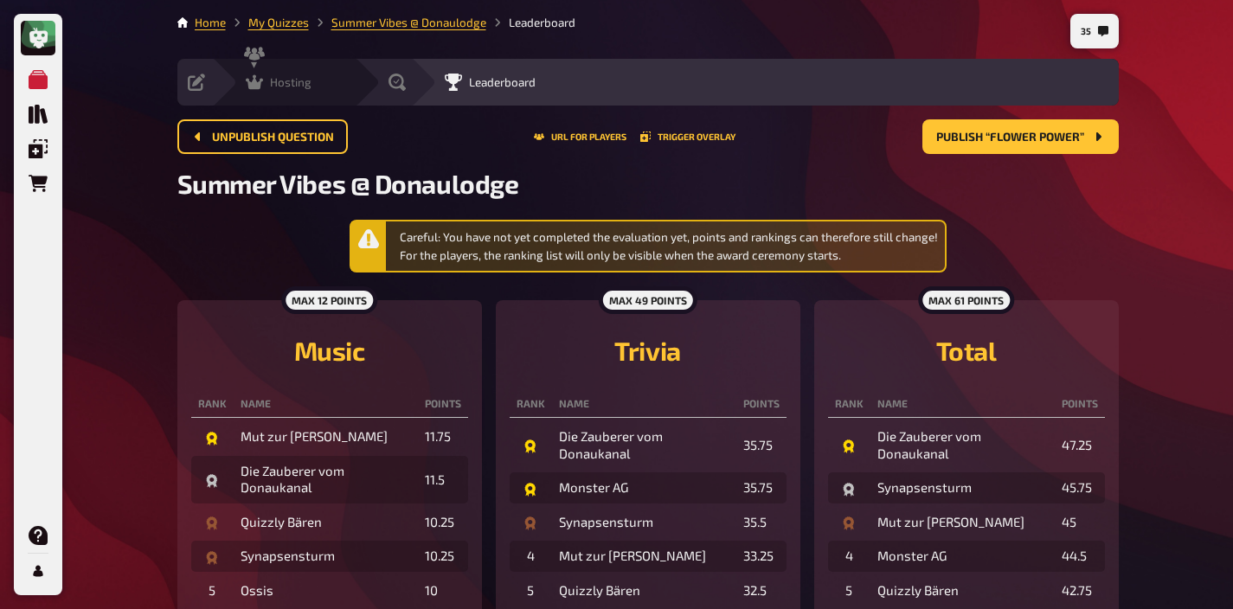
click at [298, 80] on span "Hosting" at bounding box center [291, 82] width 42 height 14
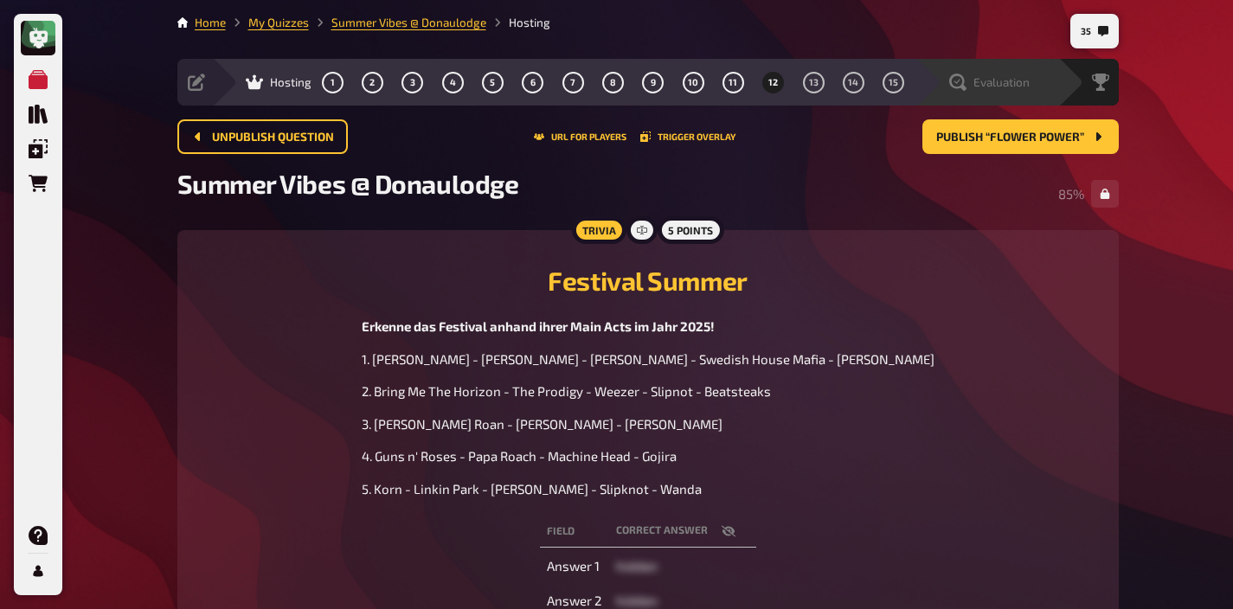
click at [1019, 88] on span "Evaluation" at bounding box center [1001, 82] width 56 height 14
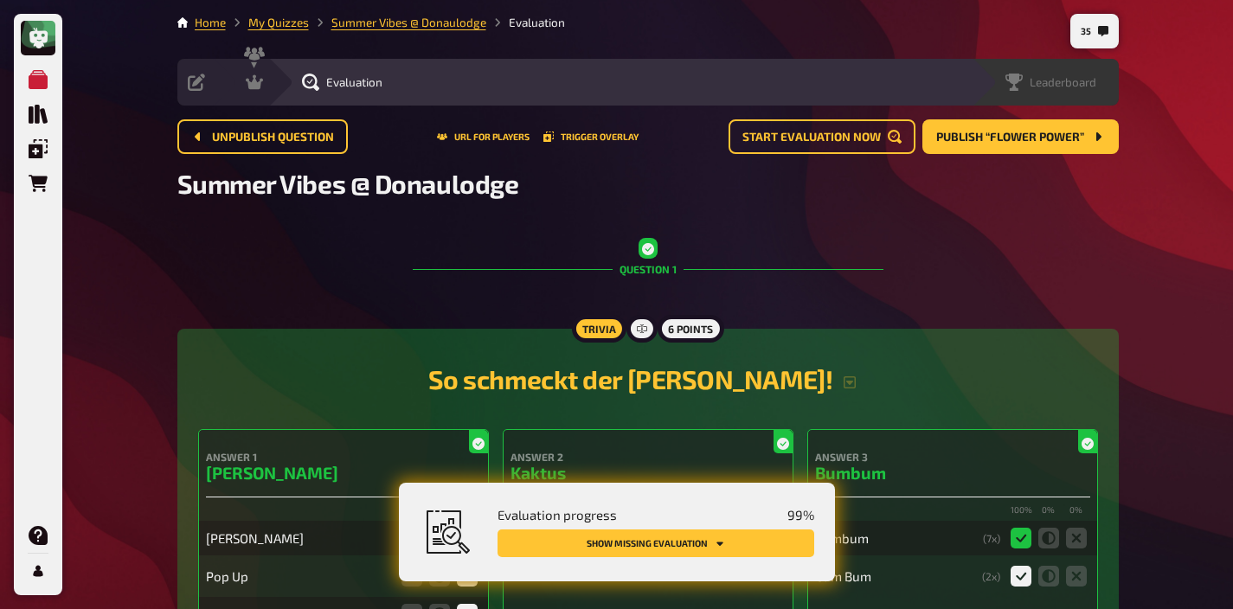
click at [1074, 87] on span "Leaderboard" at bounding box center [1063, 82] width 67 height 14
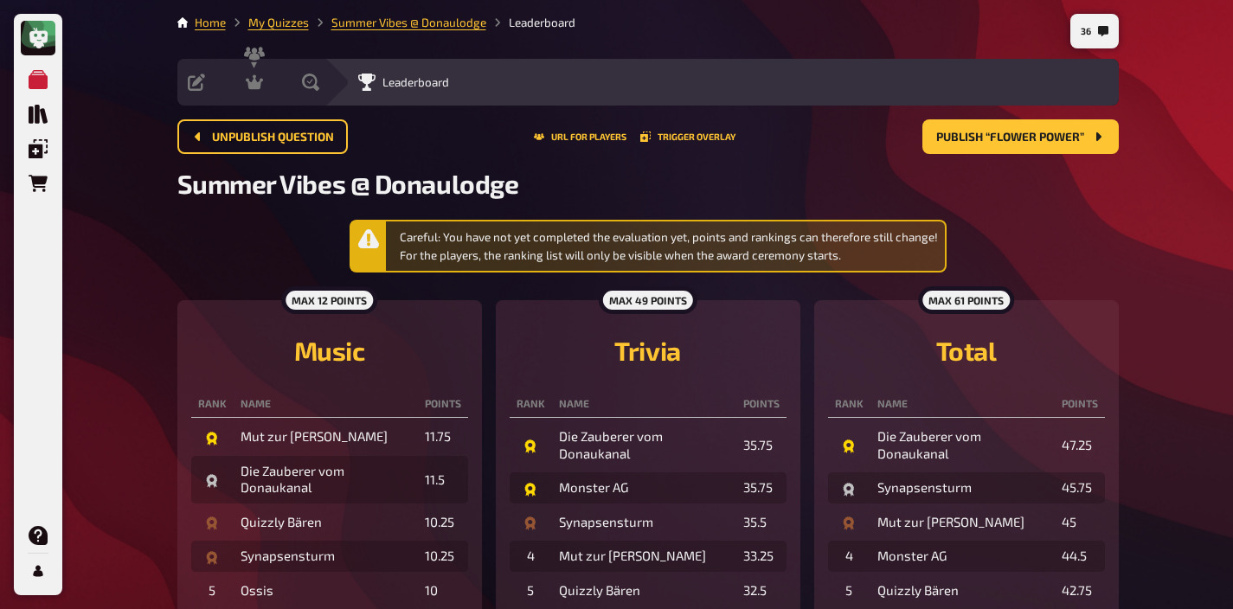
click at [1047, 170] on h2 "Summer Vibes @ Donaulodge" at bounding box center [647, 183] width 941 height 31
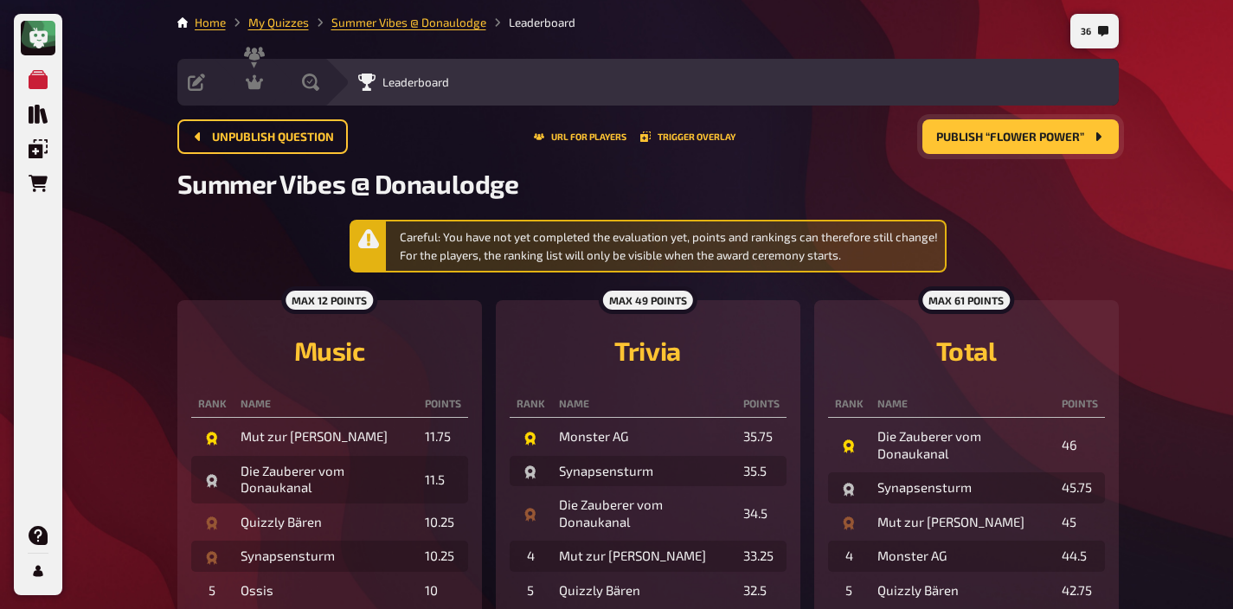
click at [1052, 136] on span "Publish “Flower Power”" at bounding box center [1010, 138] width 148 height 12
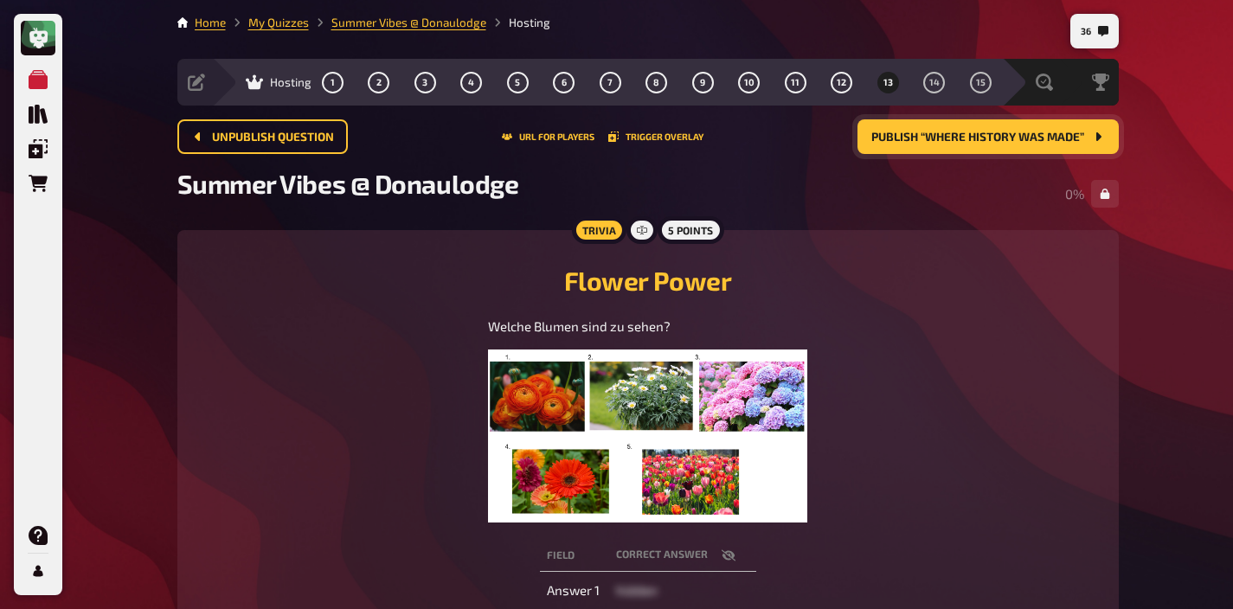
click at [706, 395] on img at bounding box center [647, 436] width 318 height 173
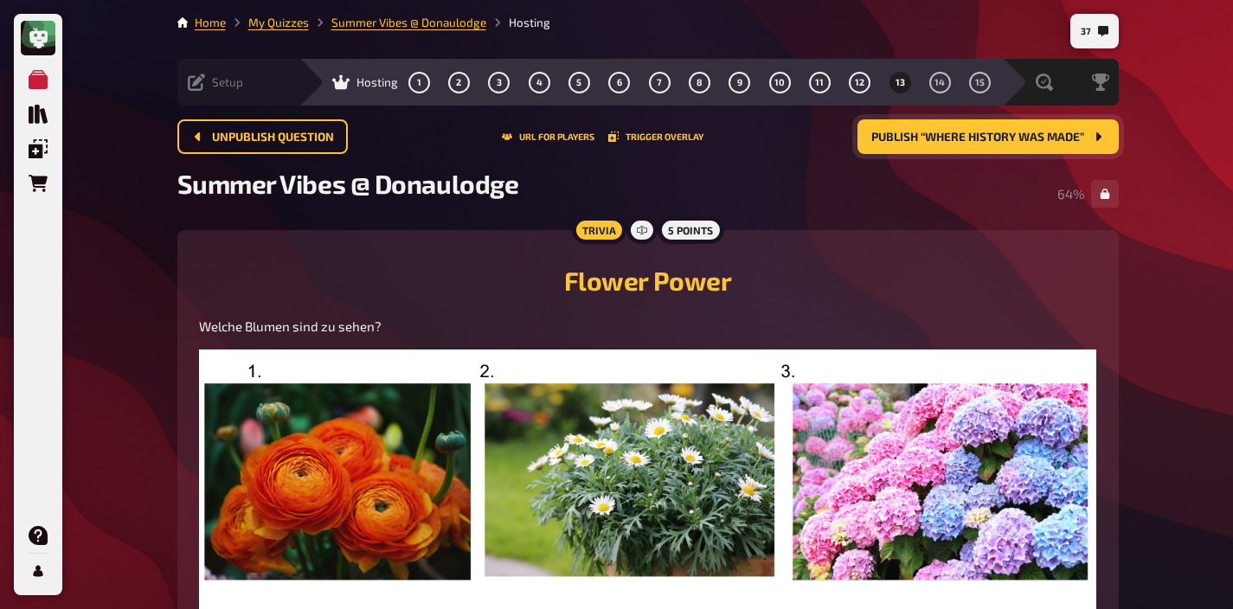
click at [224, 80] on span "Setup" at bounding box center [227, 82] width 31 height 14
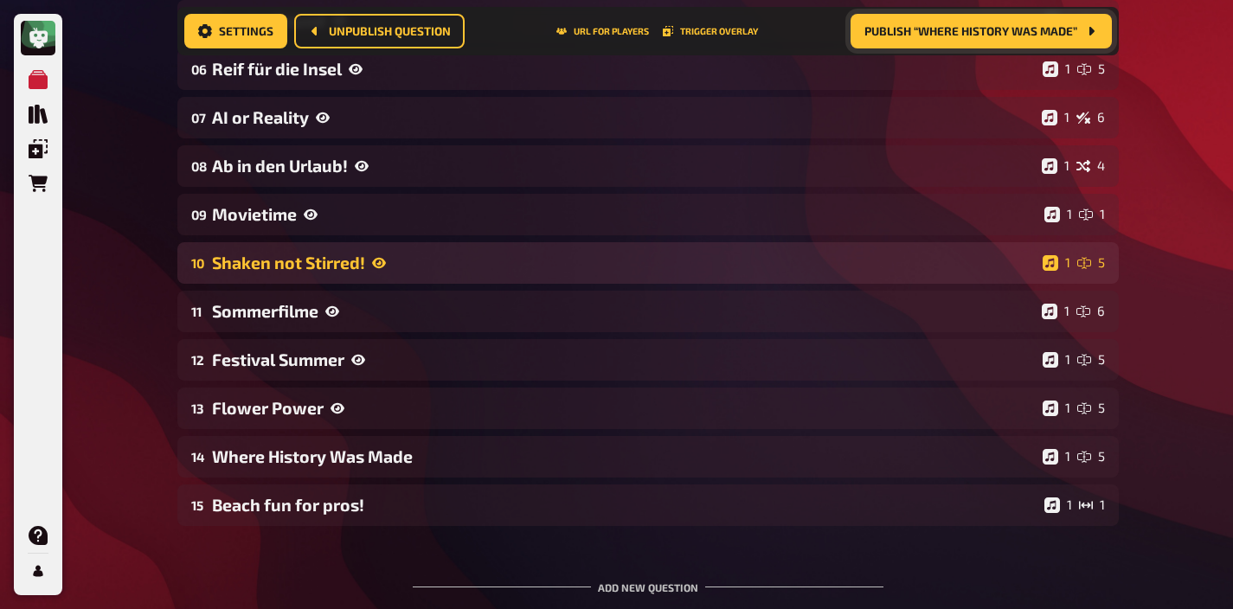
scroll to position [538, 0]
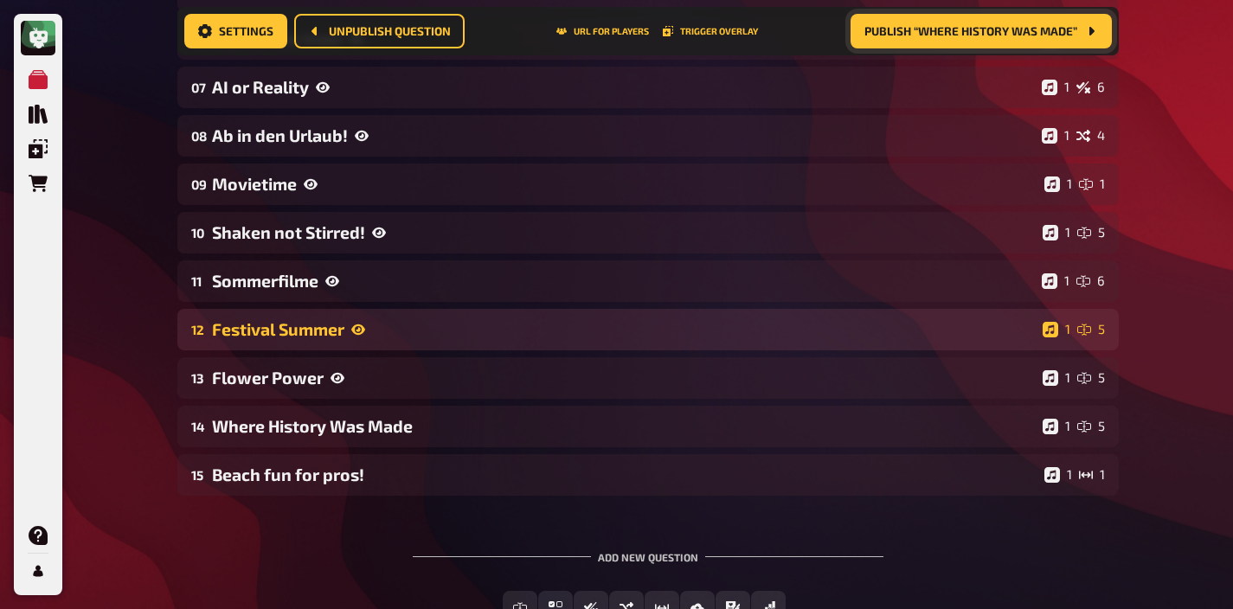
click at [525, 332] on div "Festival Summer" at bounding box center [624, 329] width 824 height 20
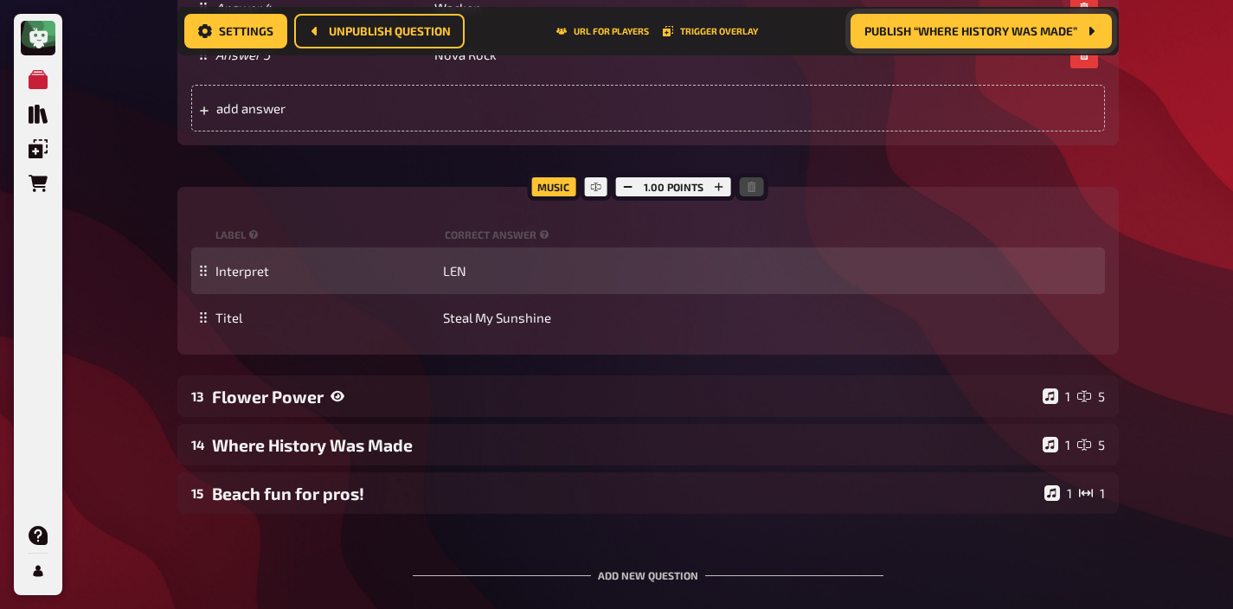
scroll to position [1453, 0]
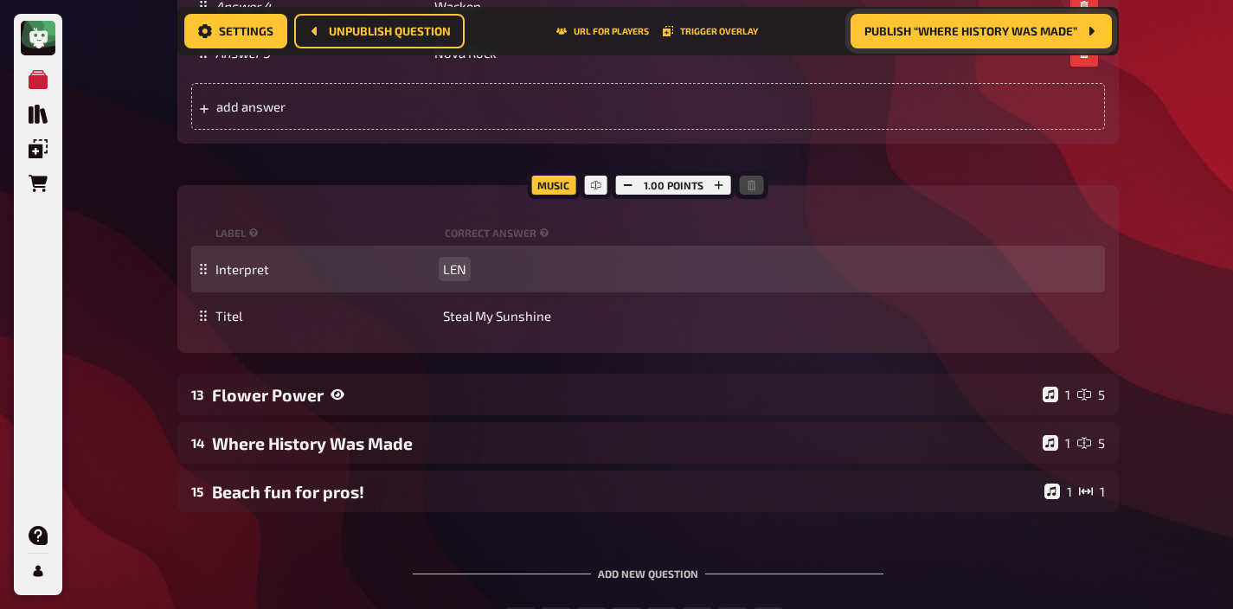
click at [449, 261] on span "LEN" at bounding box center [454, 269] width 23 height 16
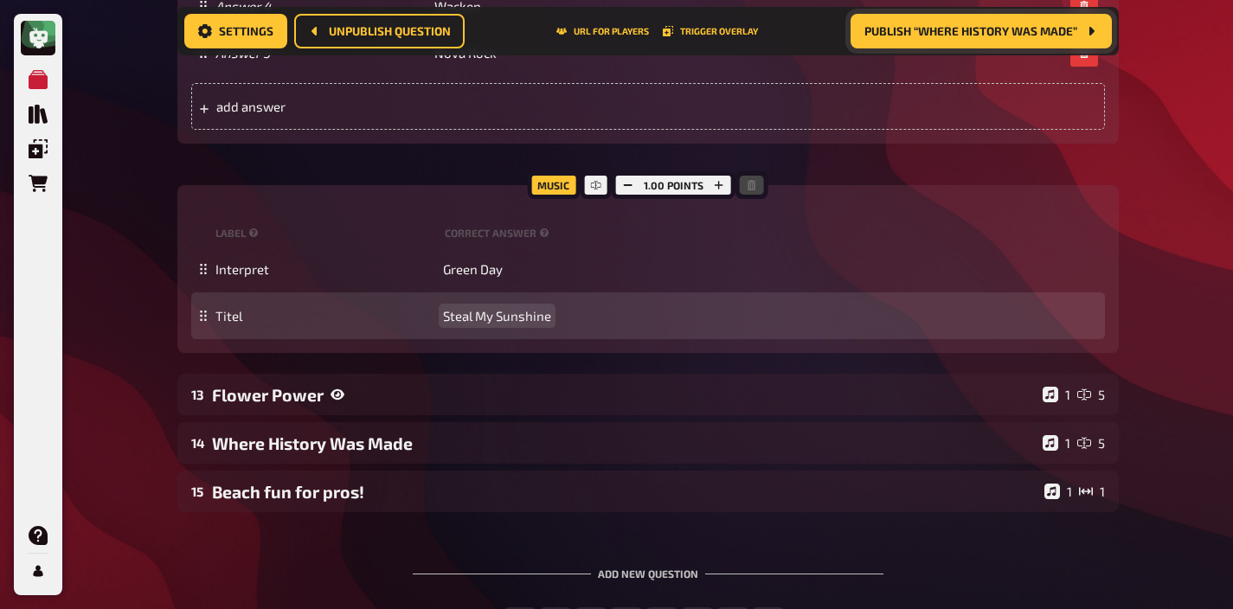
click at [454, 313] on span "Steal My Sunshine" at bounding box center [497, 316] width 108 height 16
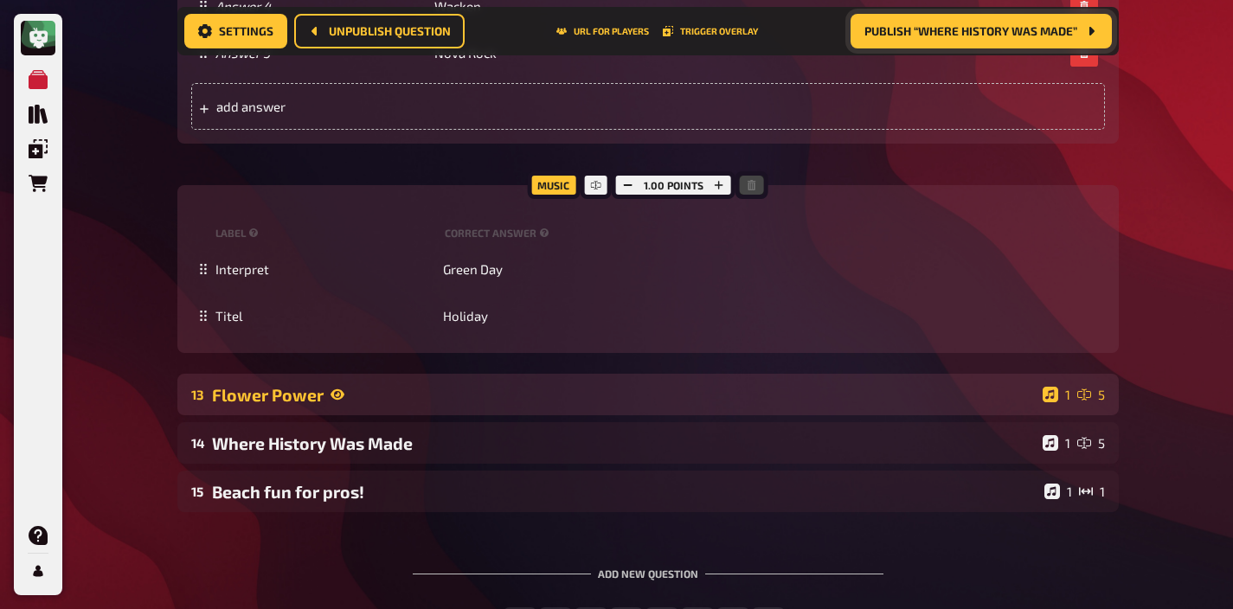
click at [452, 395] on div "Flower Power" at bounding box center [624, 395] width 824 height 20
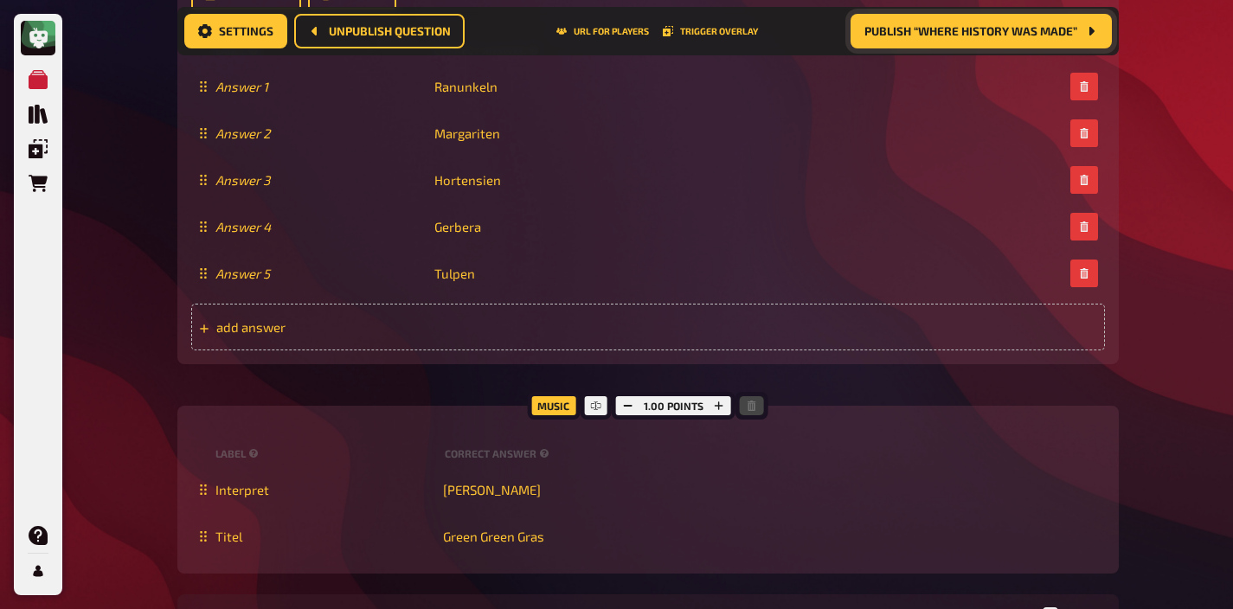
scroll to position [2567, 0]
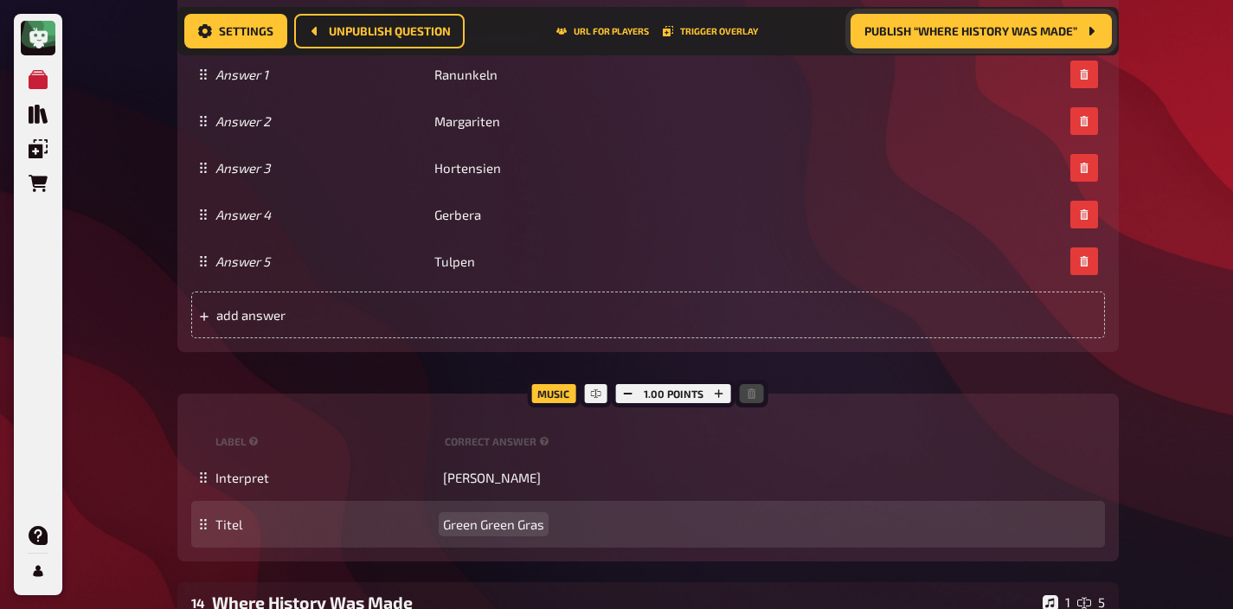
click at [465, 525] on span "Green Green Gras" at bounding box center [493, 525] width 101 height 16
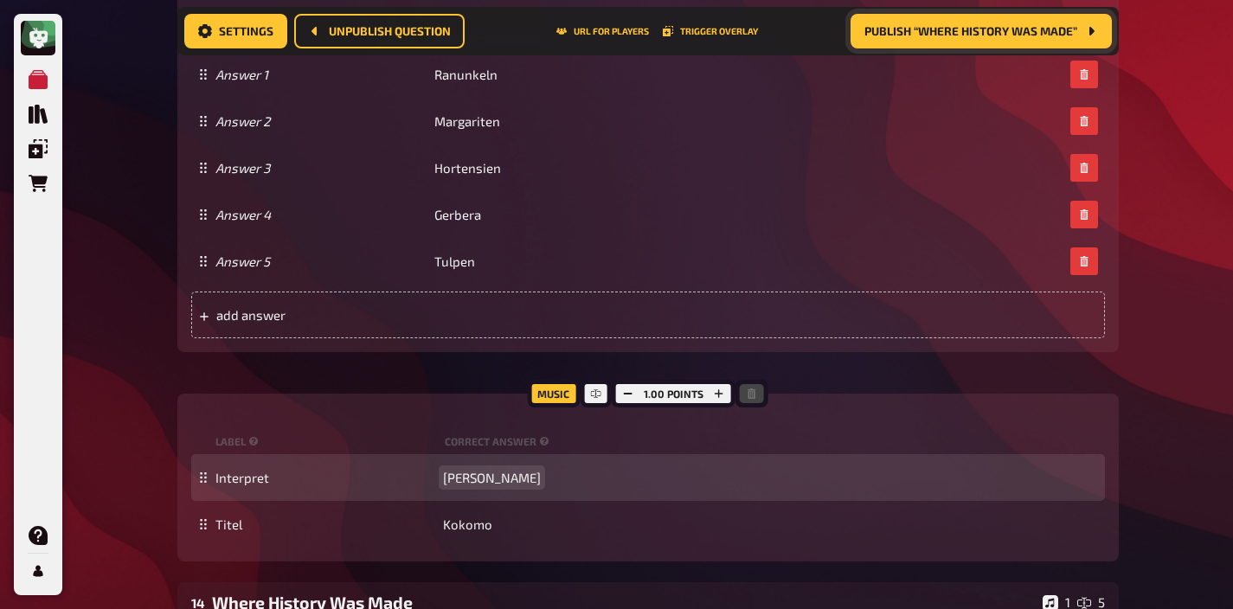
click at [472, 477] on span "[PERSON_NAME]" at bounding box center [492, 478] width 98 height 16
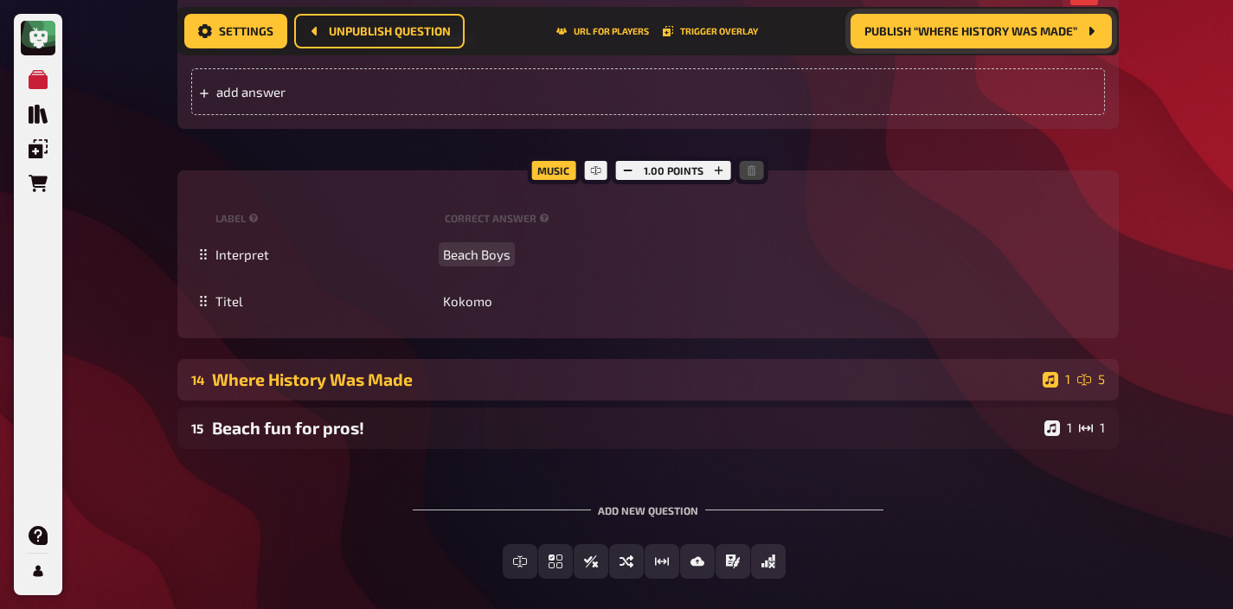
scroll to position [2793, 0]
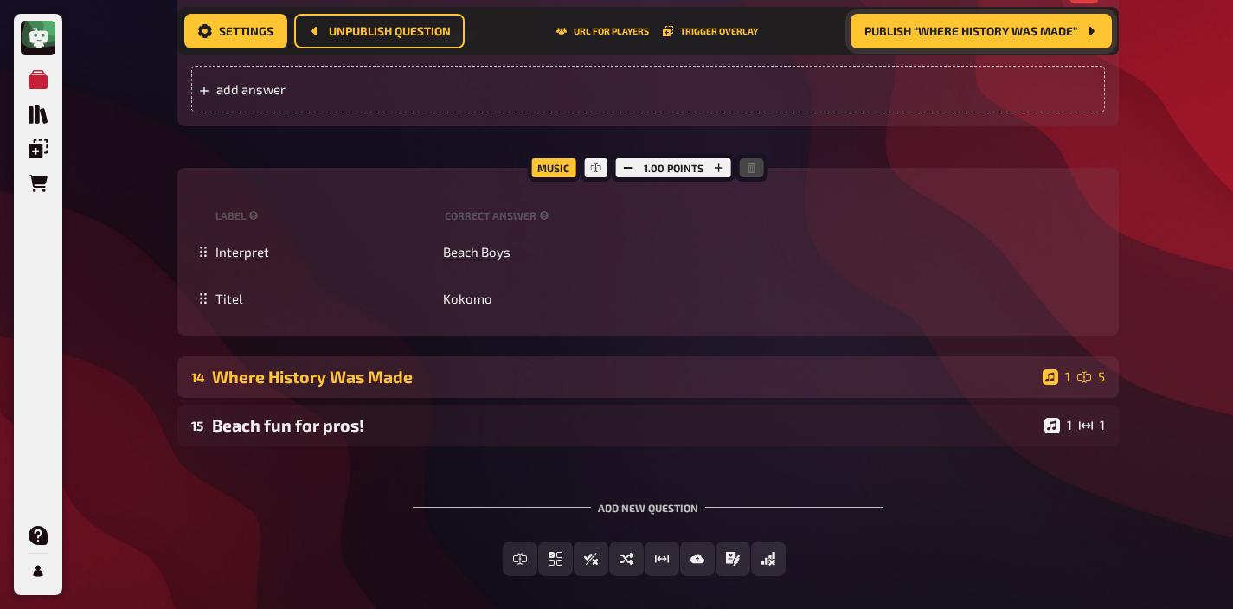
click at [535, 394] on div "14 Where History Was Made 1 5" at bounding box center [647, 377] width 941 height 42
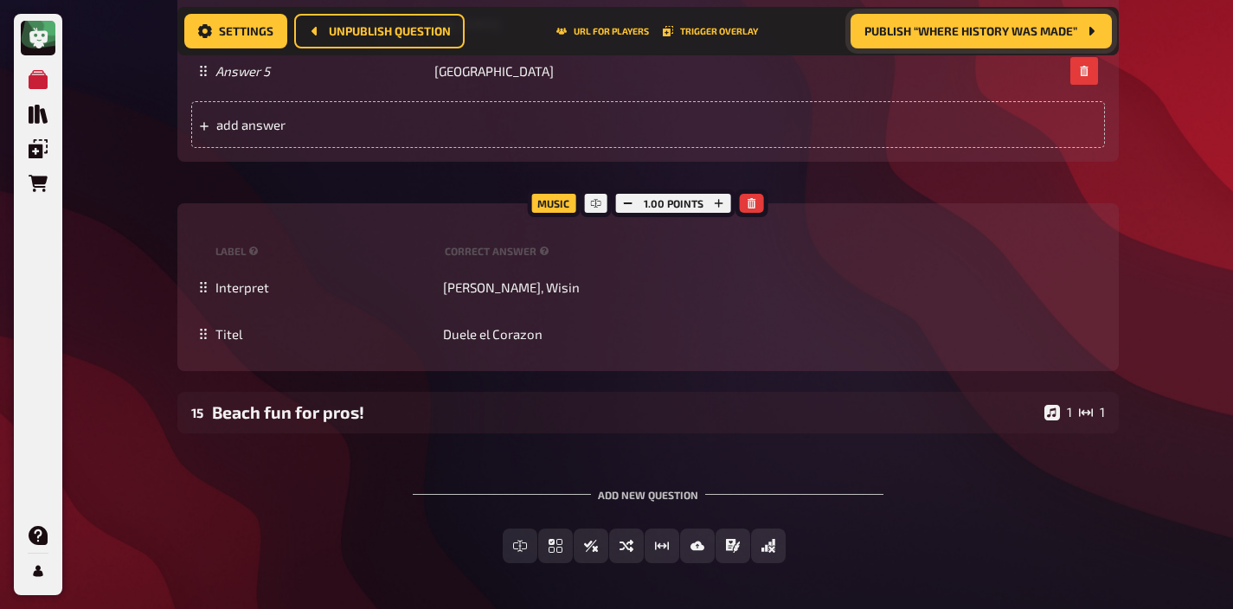
scroll to position [4068, 0]
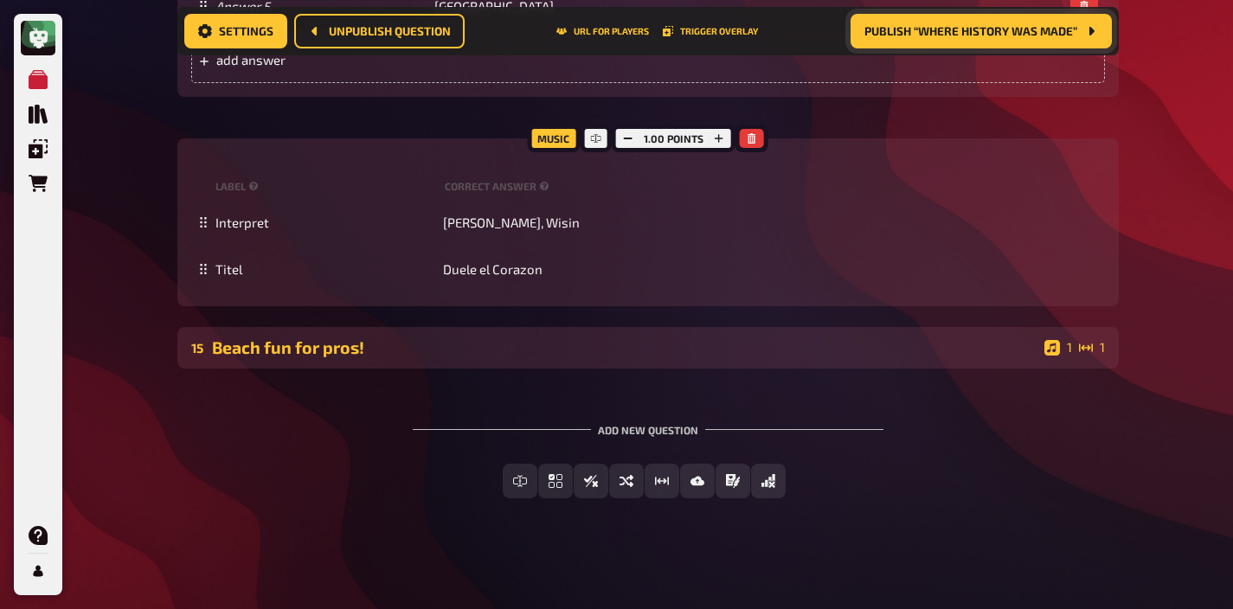
click at [457, 360] on div "15 Beach fun for pros! 1 1" at bounding box center [647, 348] width 941 height 42
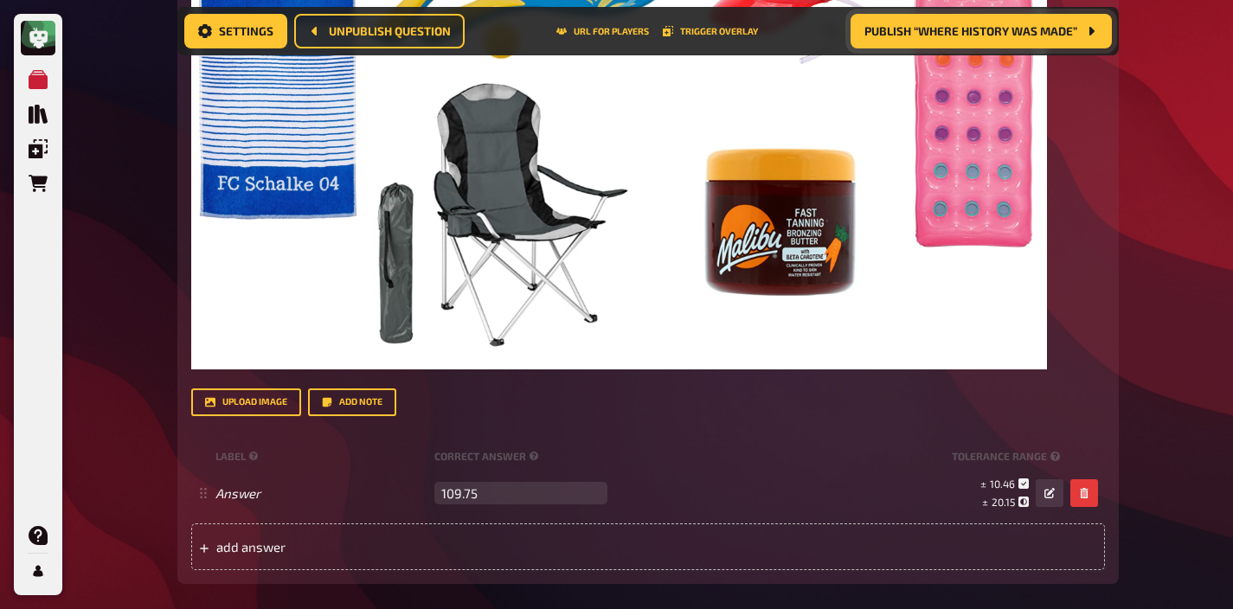
scroll to position [4774, 0]
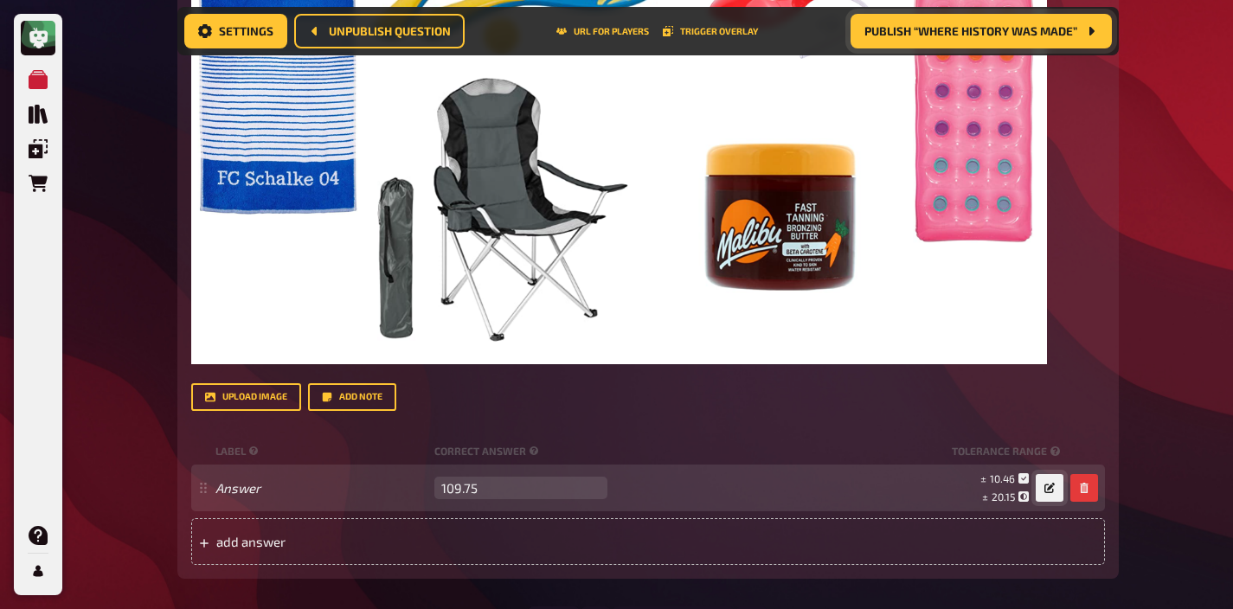
click at [1044, 489] on icon "button" at bounding box center [1049, 488] width 10 height 10
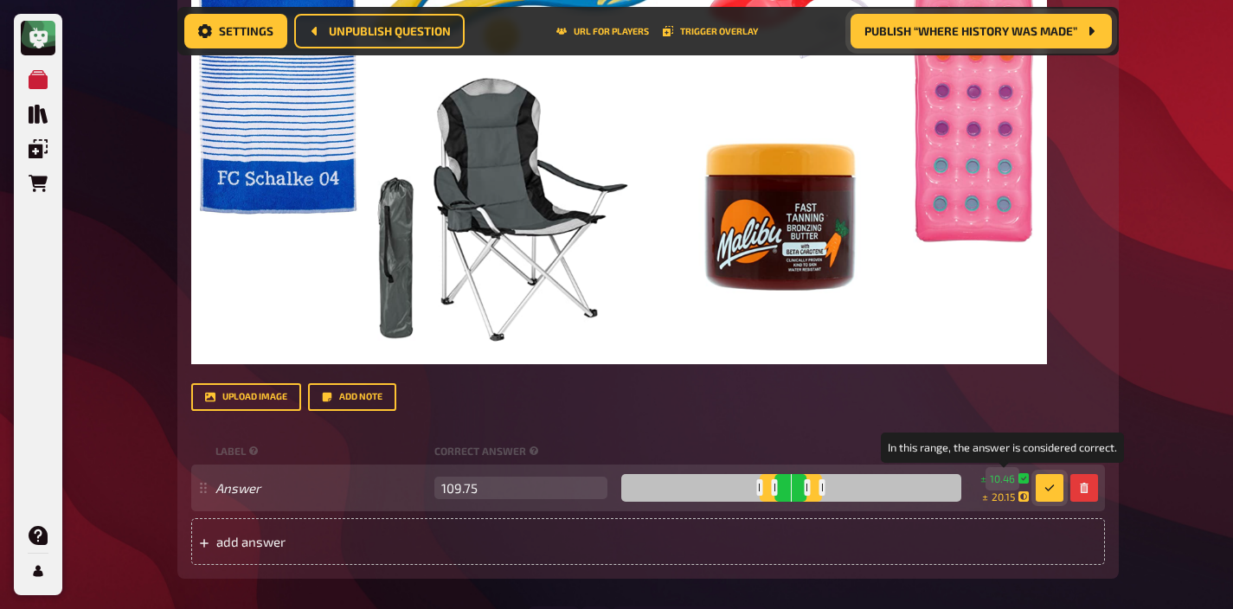
click at [1000, 475] on span "10.46" at bounding box center [1002, 479] width 25 height 15
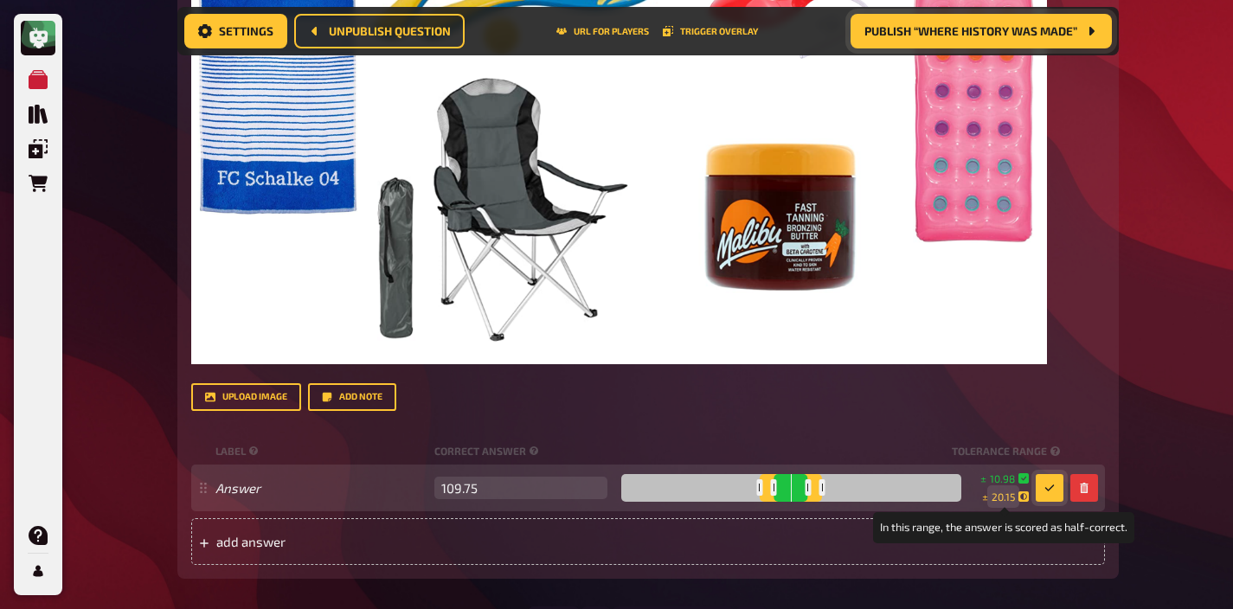
click at [1003, 497] on span "20.15" at bounding box center [1003, 497] width 23 height 15
click at [998, 500] on span "22.96" at bounding box center [1001, 497] width 27 height 15
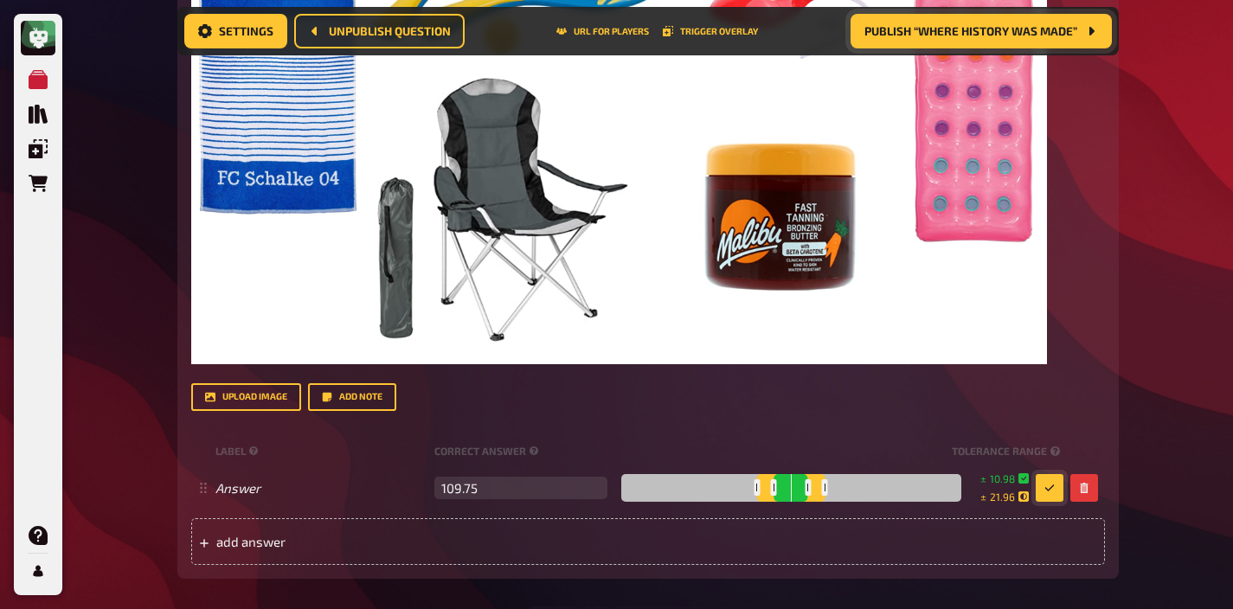
click at [1049, 483] on icon "button" at bounding box center [1049, 488] width 10 height 10
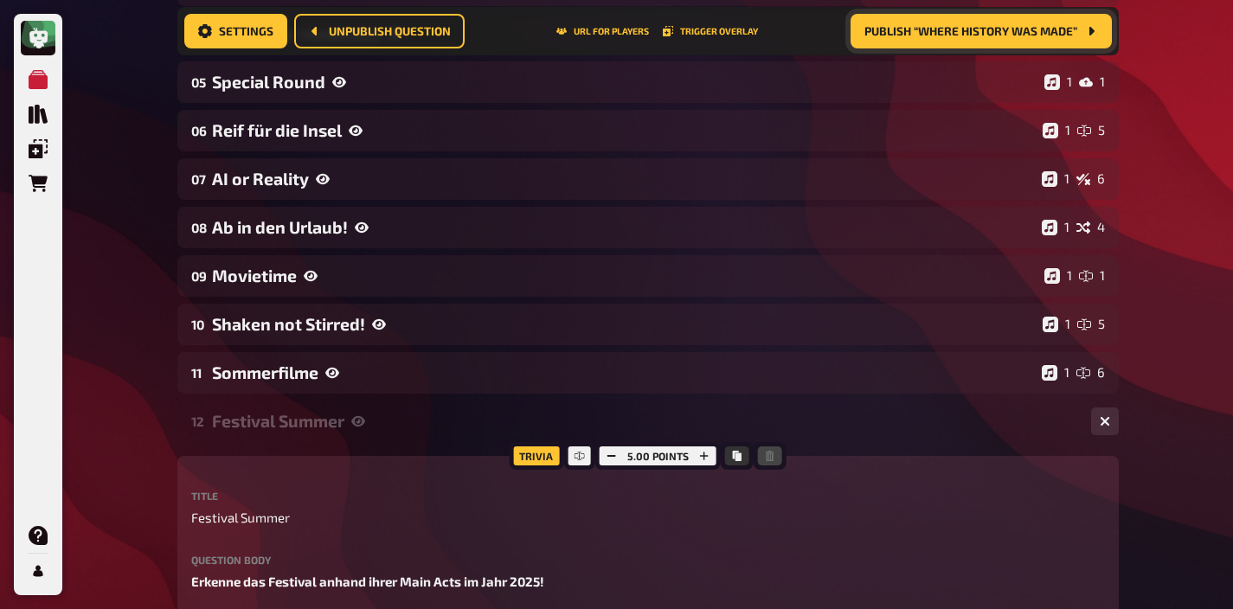
scroll to position [0, 0]
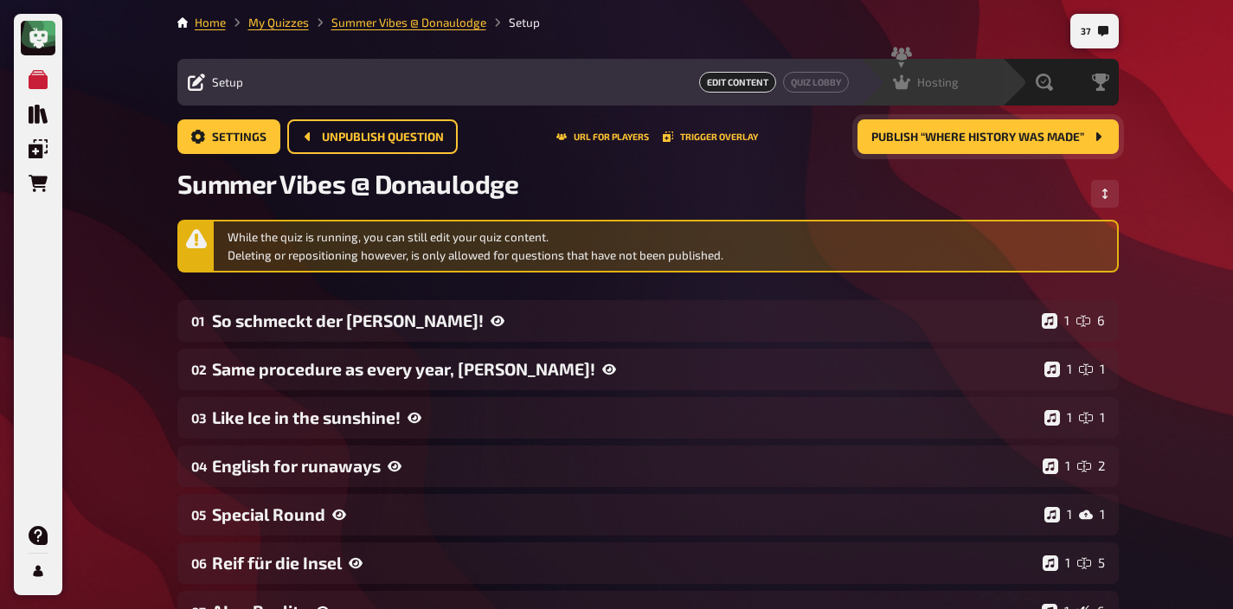
click at [975, 80] on div "Hosting undefined" at bounding box center [941, 82] width 119 height 17
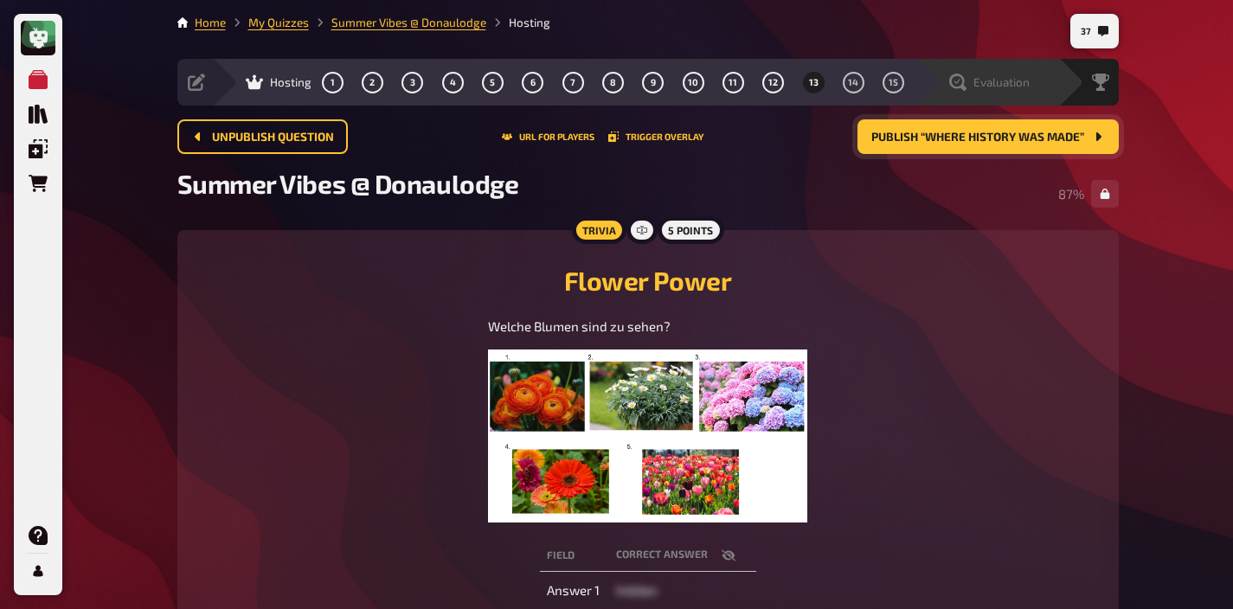
click at [1016, 80] on span "Evaluation" at bounding box center [1001, 82] width 56 height 14
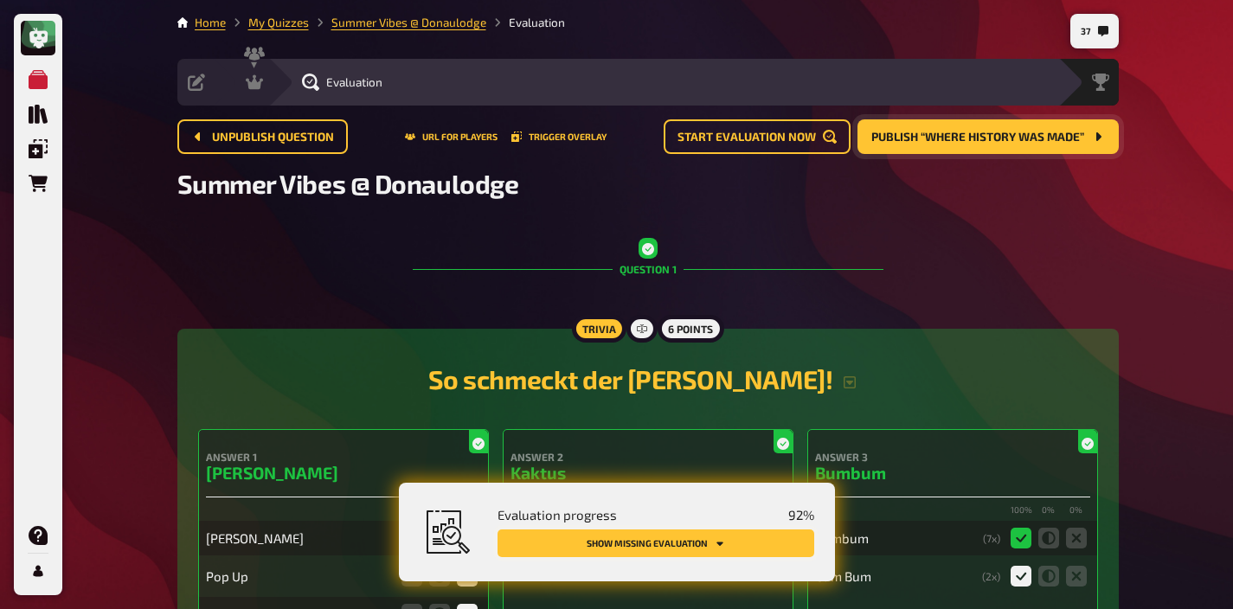
click at [721, 542] on icon "Show missing evaluation" at bounding box center [719, 544] width 7 height 4
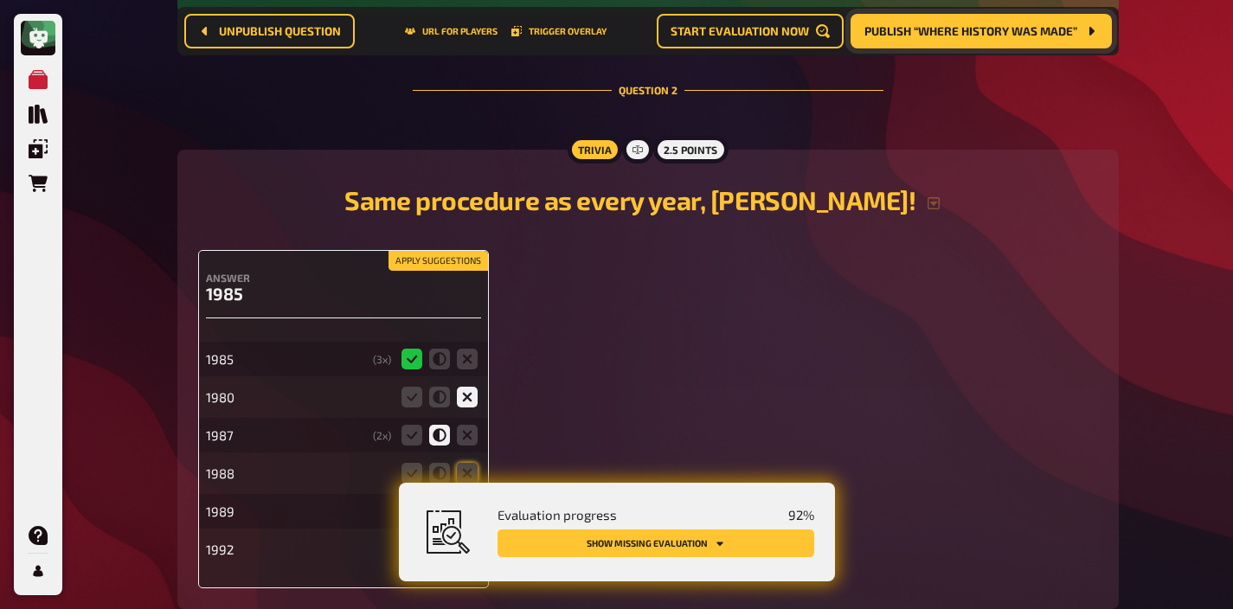
scroll to position [1648, 0]
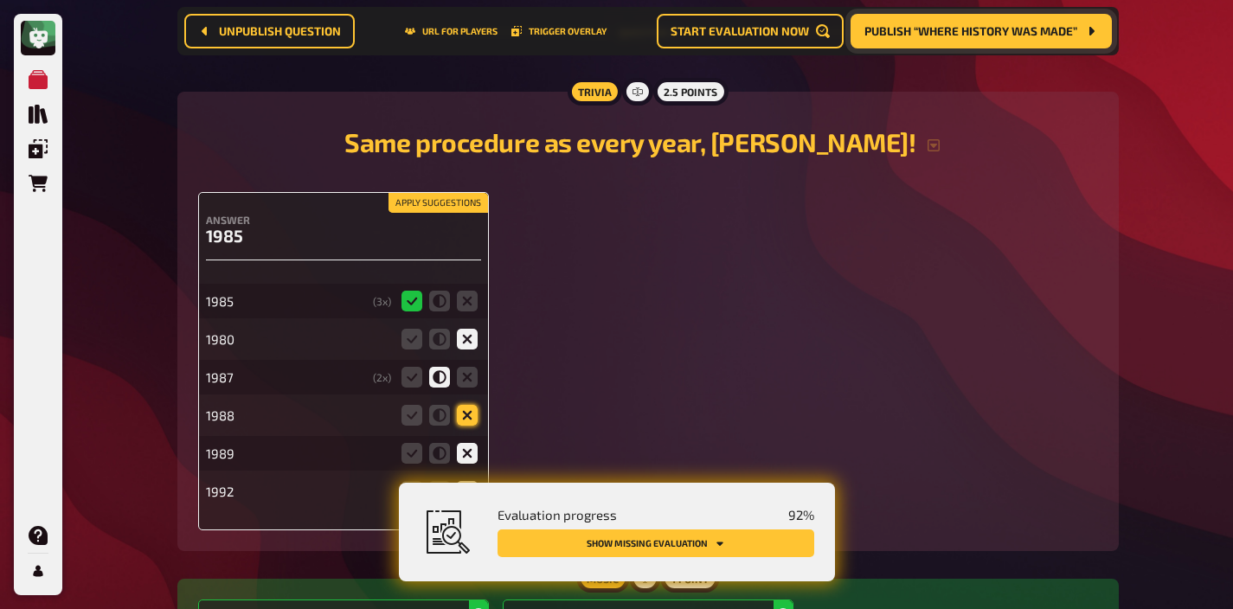
click at [467, 414] on icon at bounding box center [467, 415] width 21 height 21
click at [0, 0] on input "radio" at bounding box center [0, 0] width 0 height 0
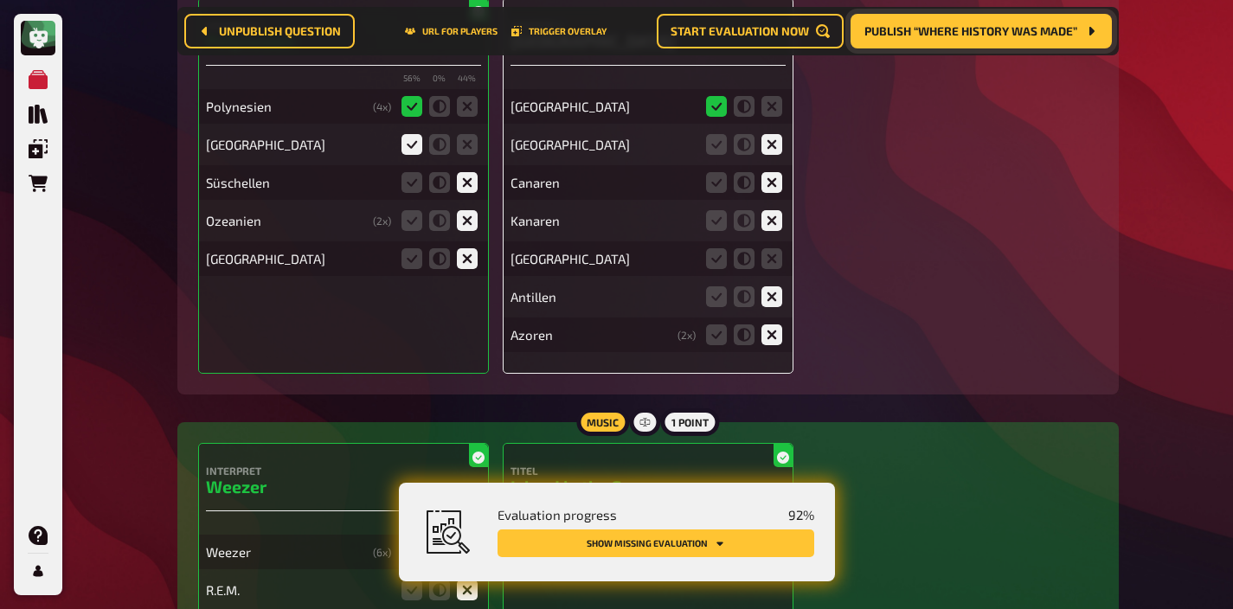
scroll to position [6338, 0]
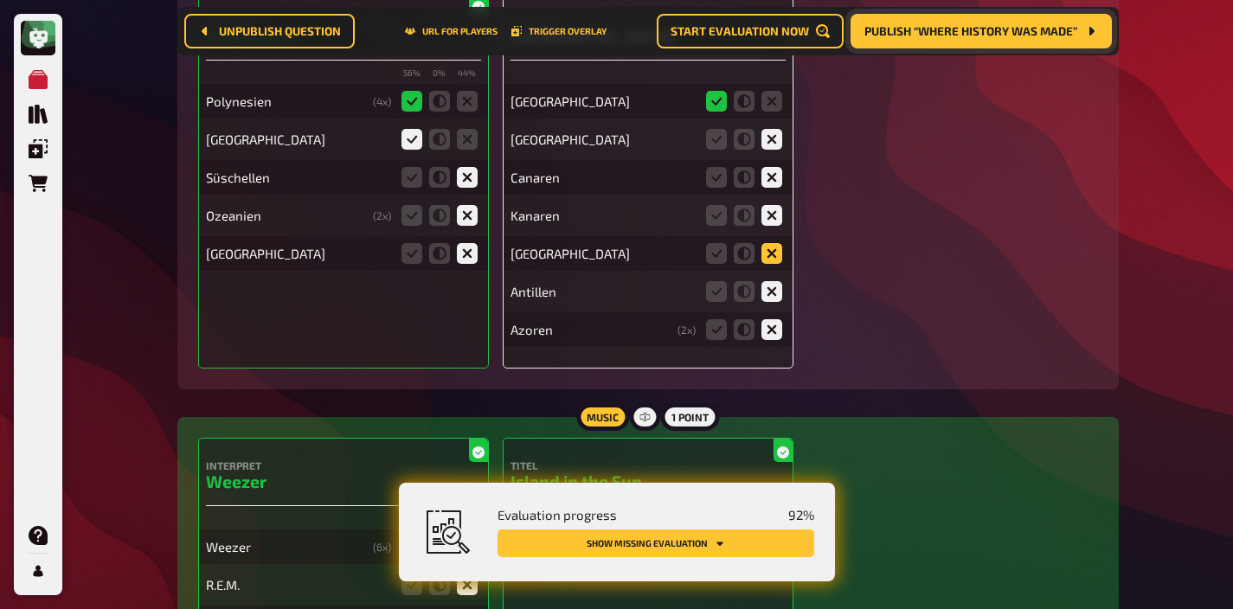
click at [774, 243] on icon at bounding box center [771, 253] width 21 height 21
click at [0, 0] on input "radio" at bounding box center [0, 0] width 0 height 0
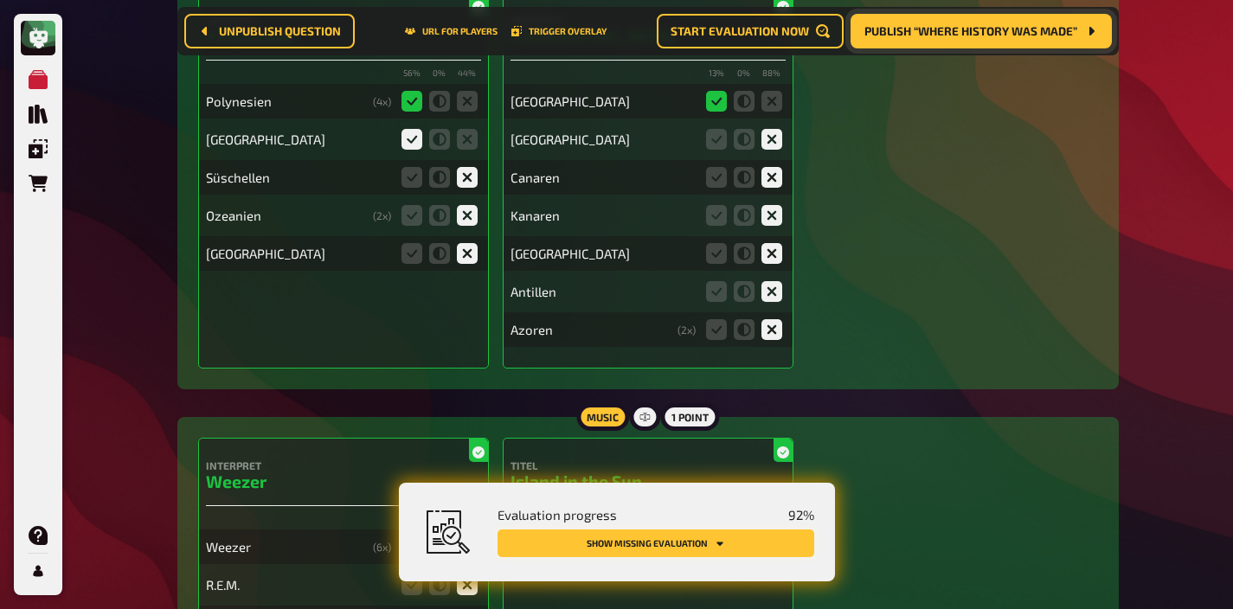
click at [693, 536] on button "Show missing evaluation" at bounding box center [655, 543] width 317 height 28
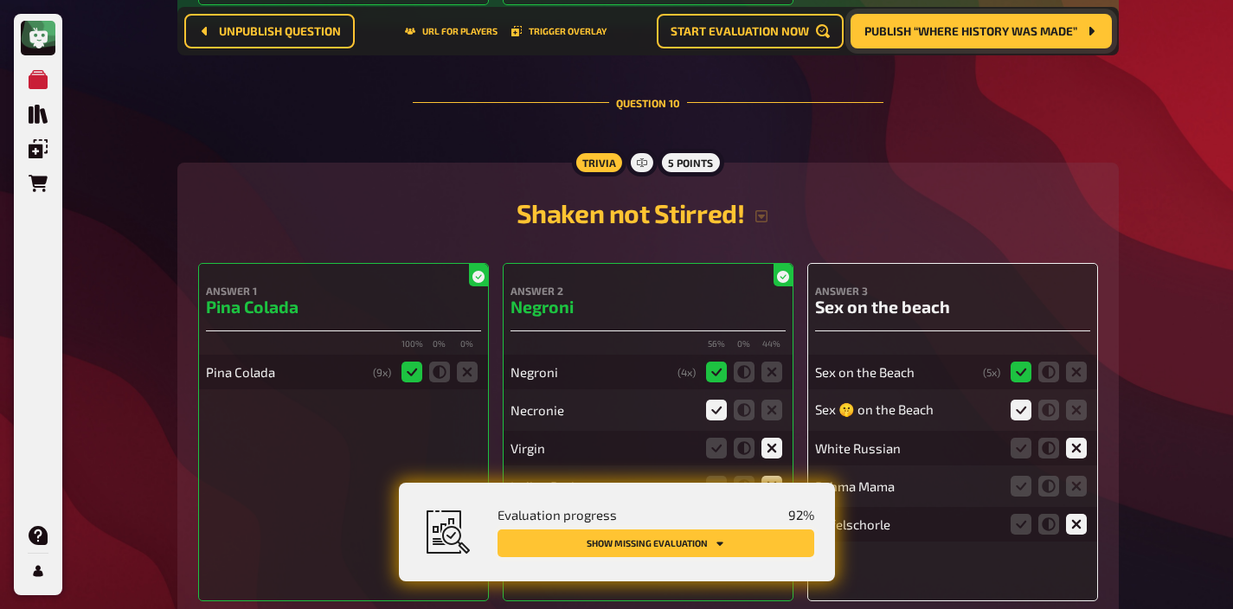
scroll to position [9985, 0]
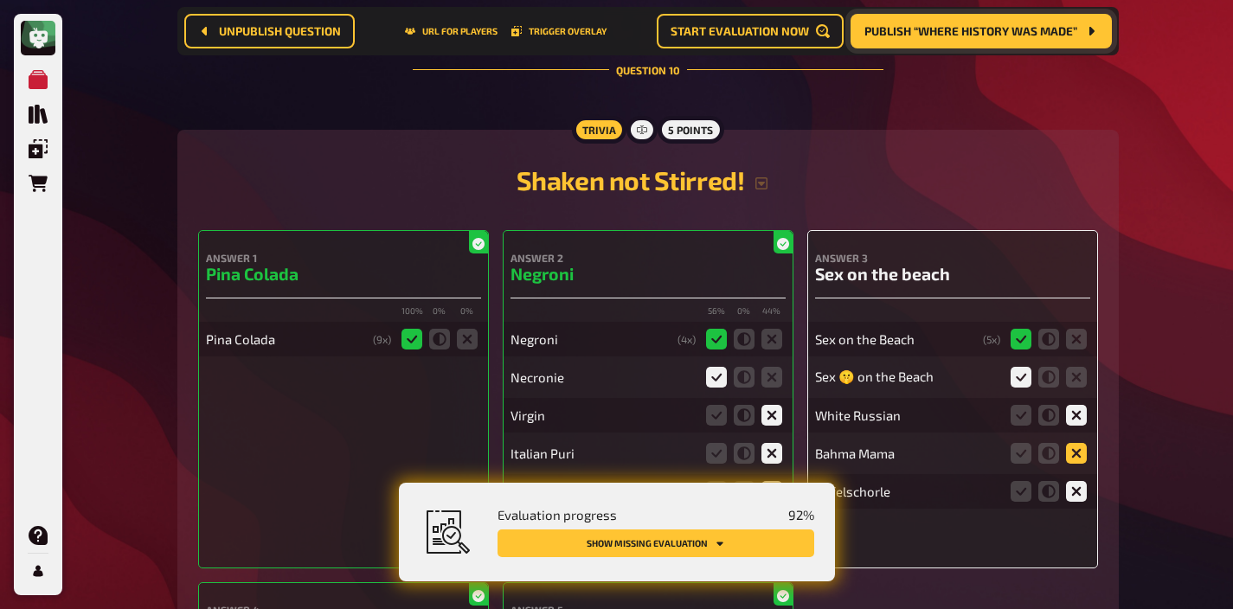
click at [1078, 443] on icon at bounding box center [1076, 453] width 21 height 21
click at [0, 0] on input "radio" at bounding box center [0, 0] width 0 height 0
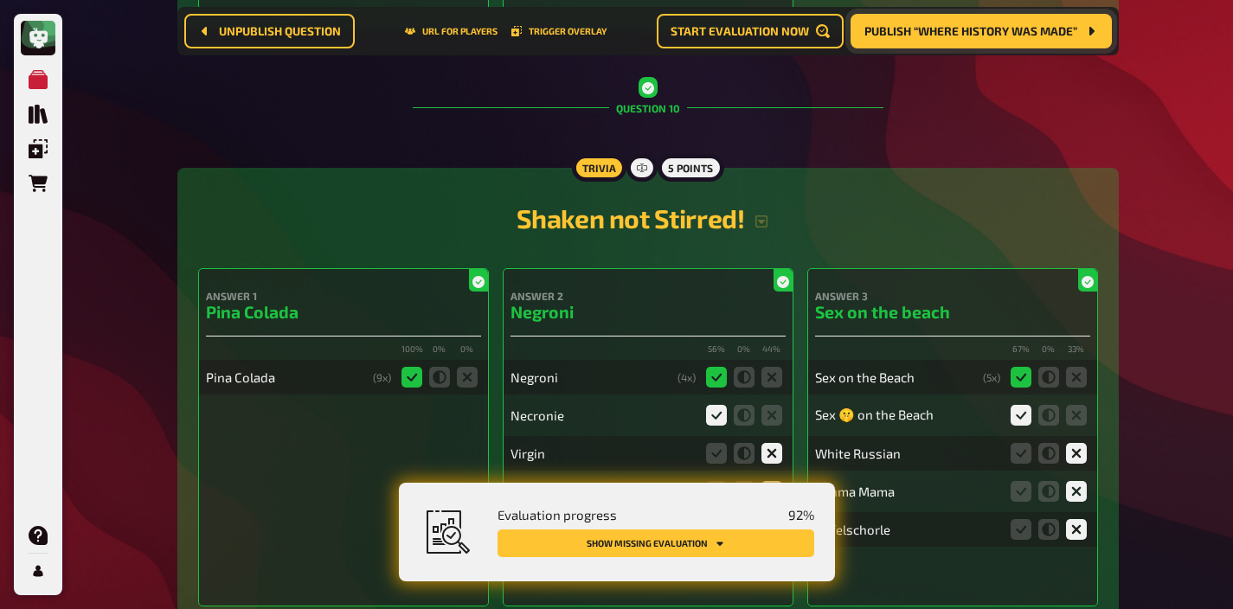
scroll to position [10023, 0]
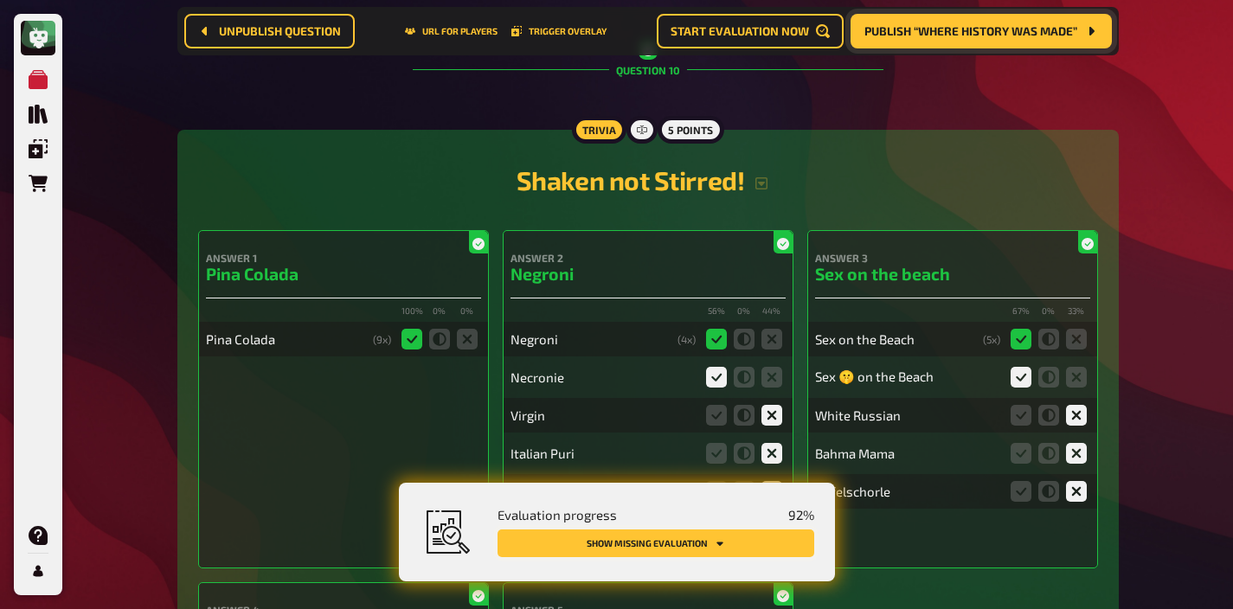
click at [722, 536] on button "Show missing evaluation" at bounding box center [655, 543] width 317 height 28
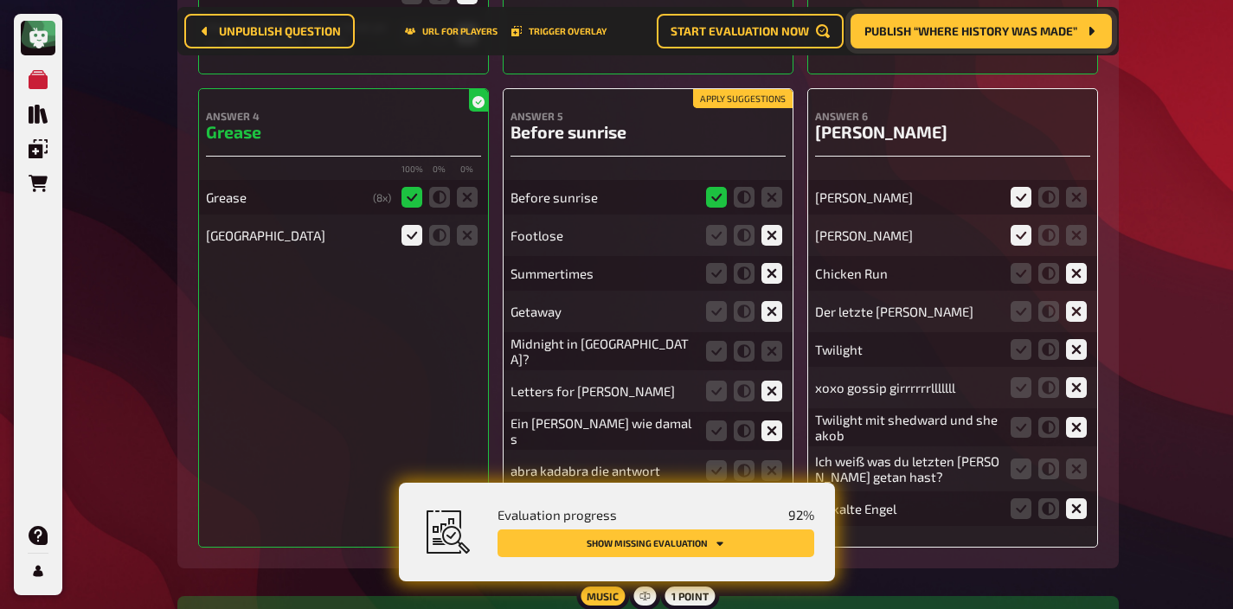
scroll to position [11824, 0]
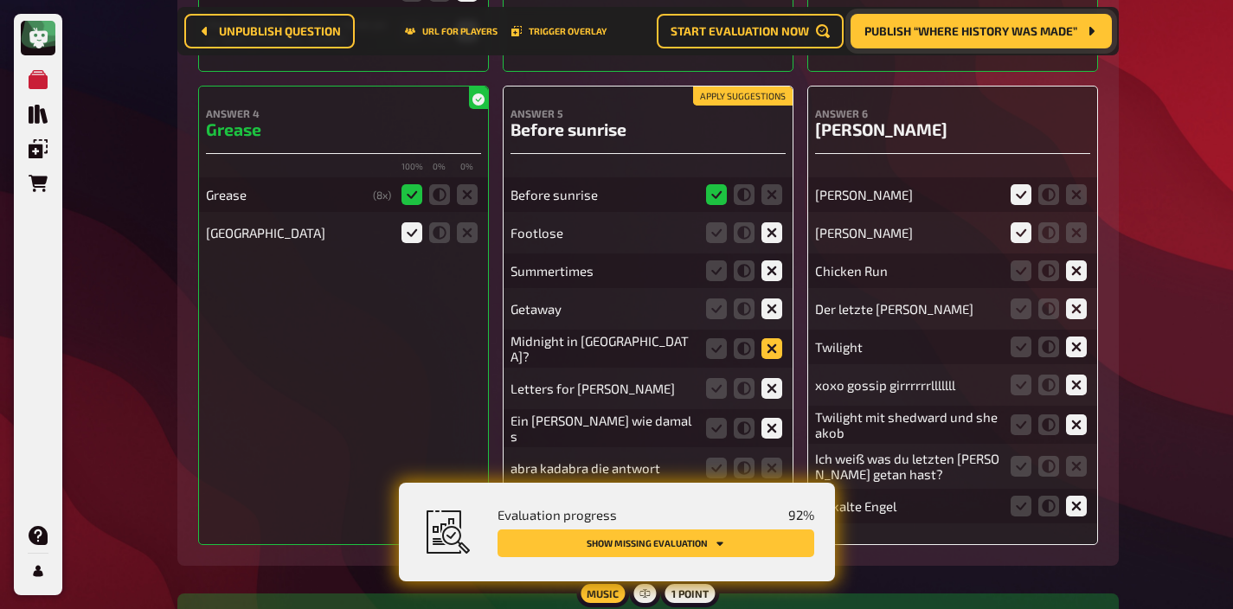
click at [777, 338] on icon at bounding box center [771, 348] width 21 height 21
click at [0, 0] on input "radio" at bounding box center [0, 0] width 0 height 0
click at [771, 499] on icon at bounding box center [771, 509] width 21 height 21
click at [0, 0] on input "radio" at bounding box center [0, 0] width 0 height 0
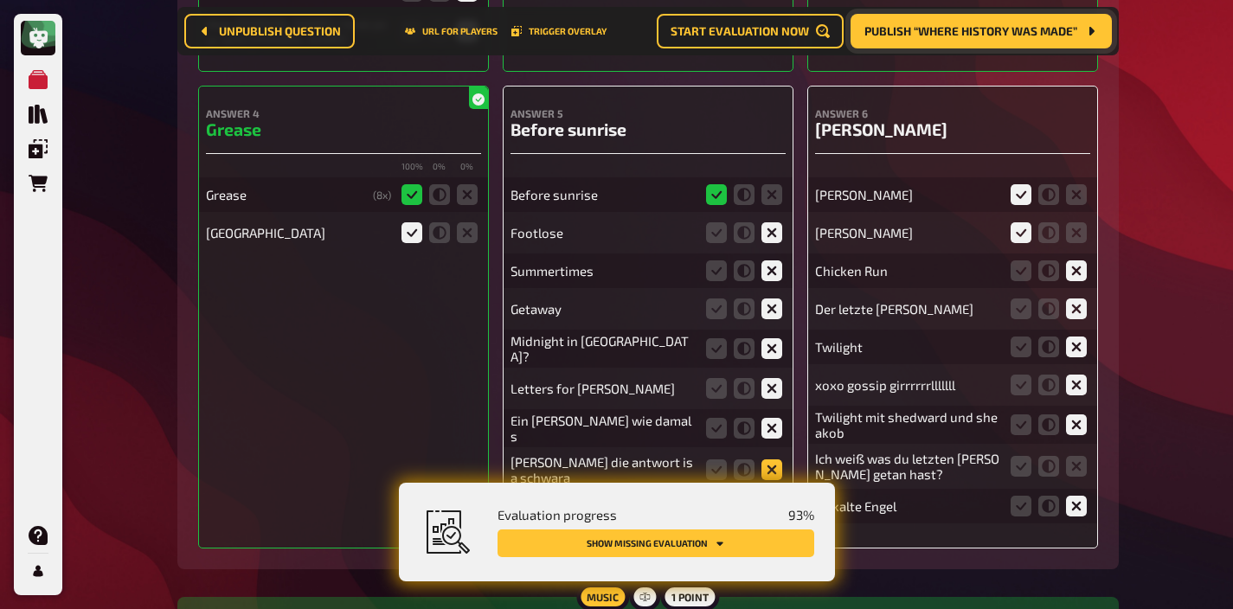
click at [771, 459] on icon at bounding box center [771, 469] width 21 height 21
click at [0, 0] on input "radio" at bounding box center [0, 0] width 0 height 0
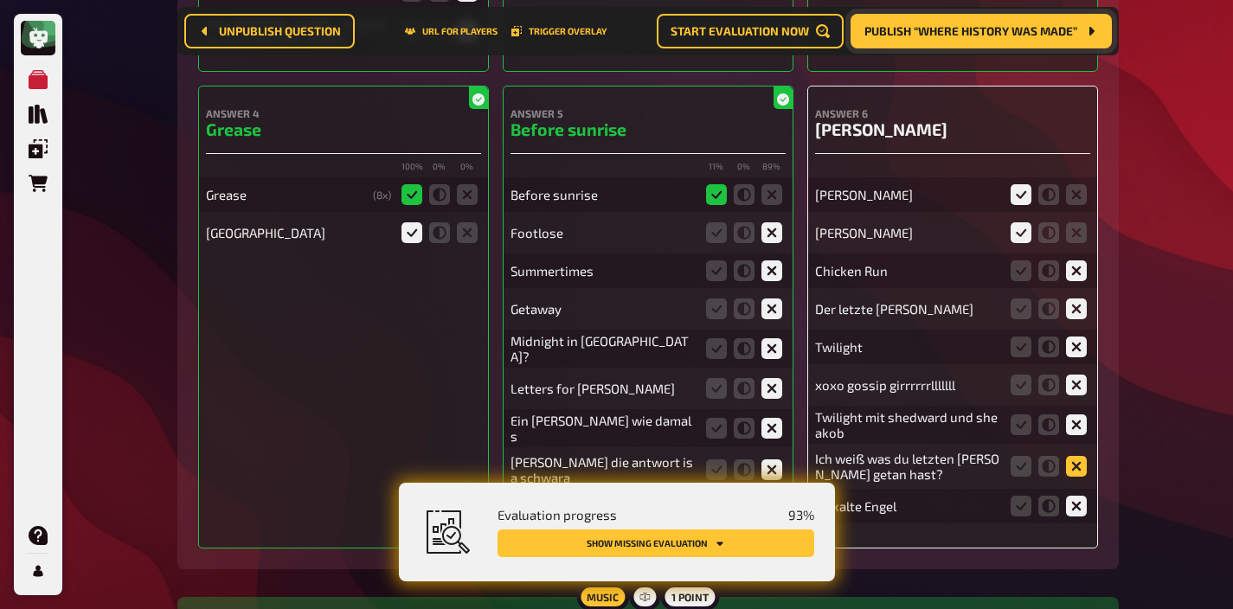
click at [1073, 456] on icon at bounding box center [1076, 466] width 21 height 21
click at [0, 0] on input "radio" at bounding box center [0, 0] width 0 height 0
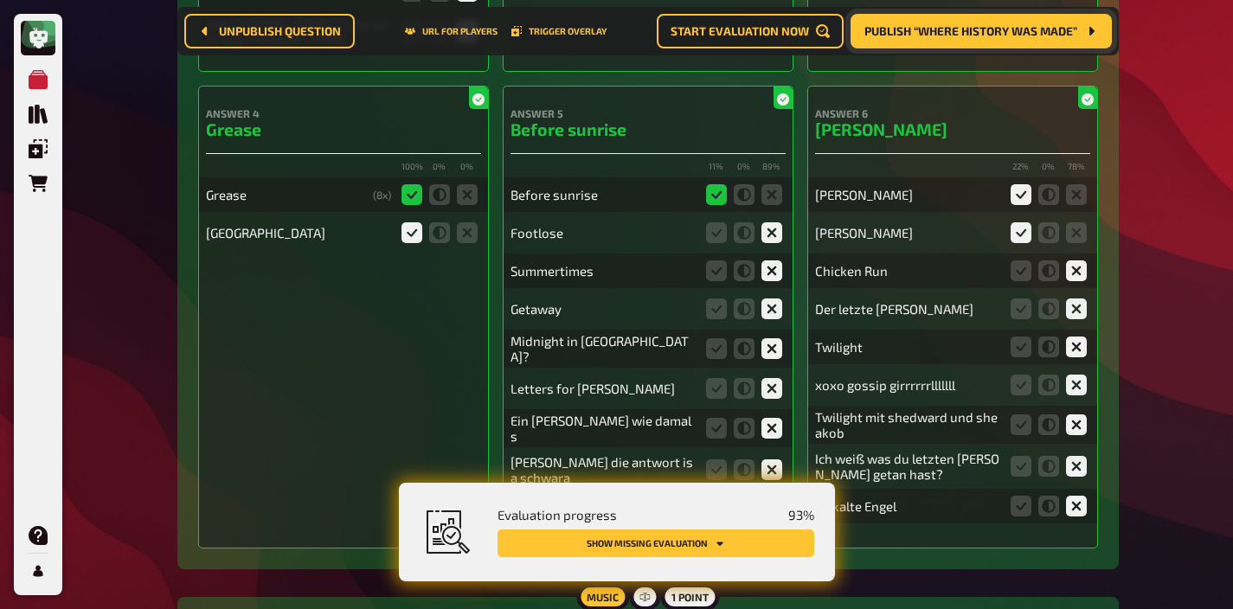
click at [759, 541] on button "Show missing evaluation" at bounding box center [655, 543] width 317 height 28
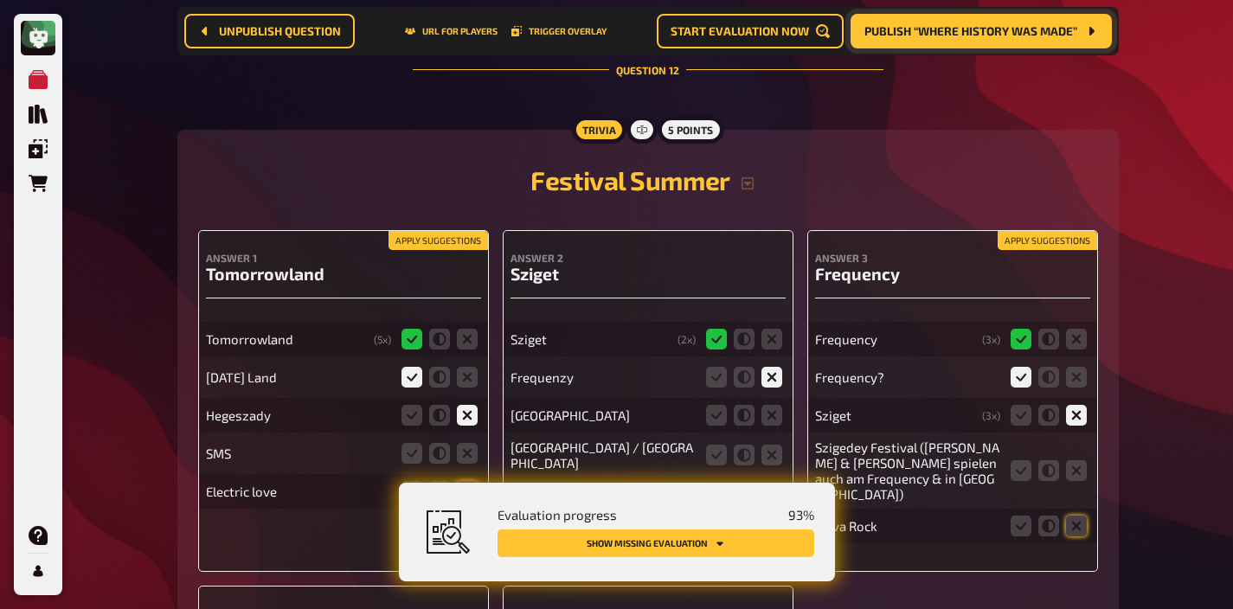
scroll to position [12620, 0]
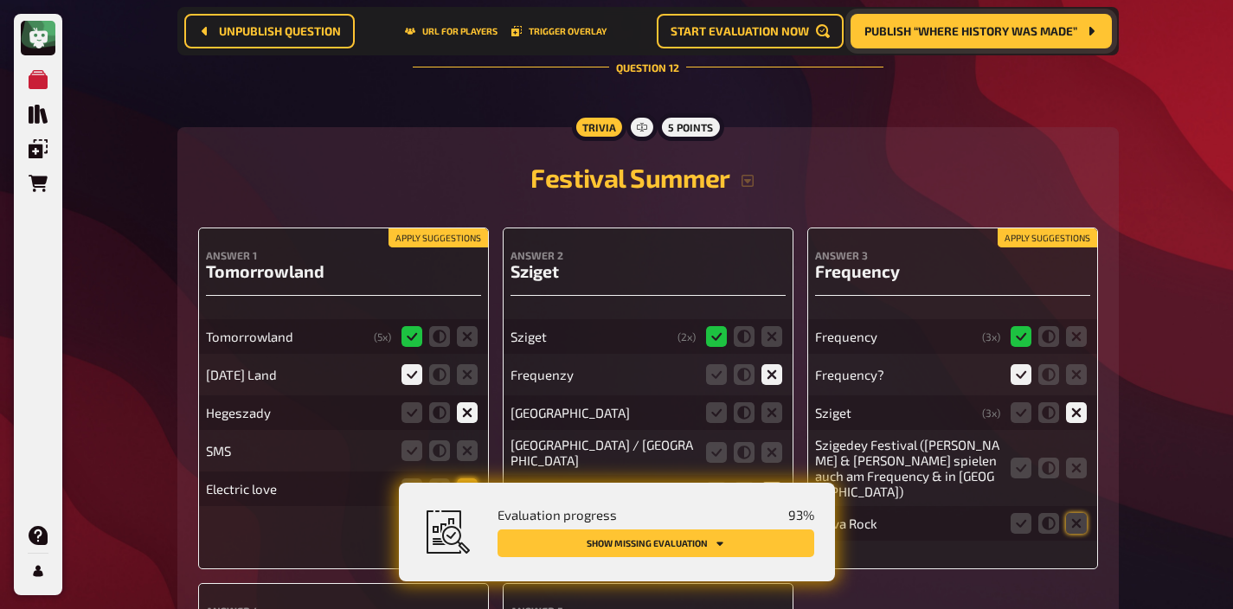
click at [469, 478] on icon at bounding box center [467, 488] width 21 height 21
click at [0, 0] on input "radio" at bounding box center [0, 0] width 0 height 0
click at [469, 440] on icon at bounding box center [467, 450] width 21 height 21
click at [0, 0] on input "radio" at bounding box center [0, 0] width 0 height 0
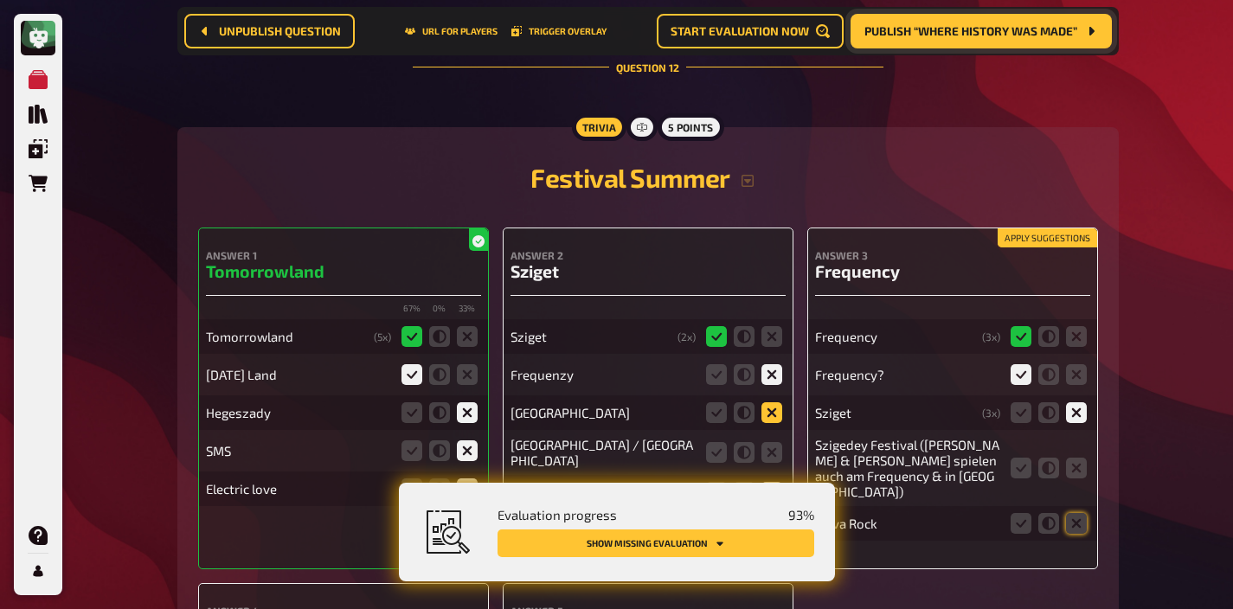
click at [768, 402] on icon at bounding box center [771, 412] width 21 height 21
click at [0, 0] on input "radio" at bounding box center [0, 0] width 0 height 0
click at [768, 442] on icon at bounding box center [771, 452] width 21 height 21
click at [0, 0] on input "radio" at bounding box center [0, 0] width 0 height 0
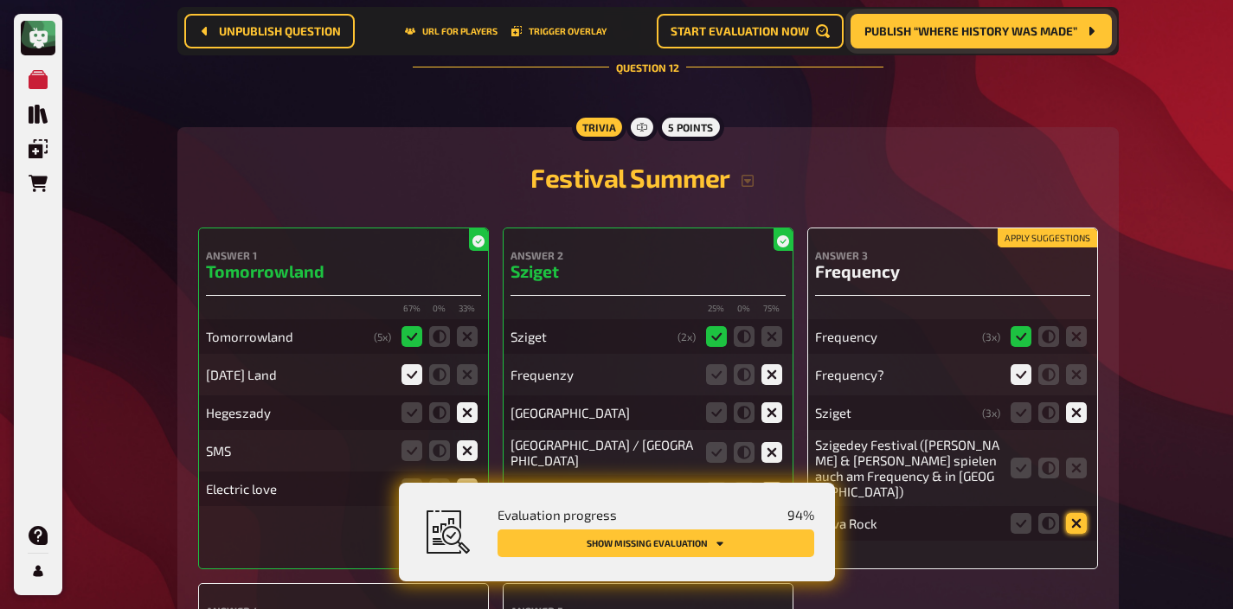
click at [1077, 513] on icon at bounding box center [1076, 523] width 21 height 21
click at [0, 0] on input "radio" at bounding box center [0, 0] width 0 height 0
click at [1077, 458] on icon at bounding box center [1076, 468] width 21 height 21
click at [0, 0] on input "radio" at bounding box center [0, 0] width 0 height 0
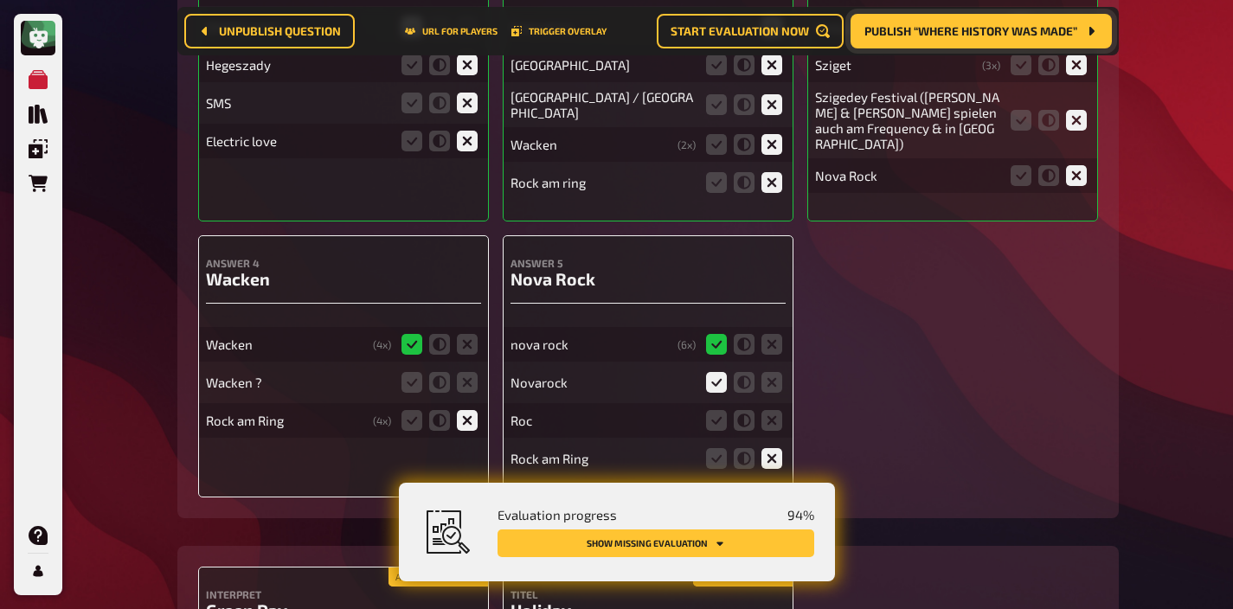
scroll to position [12968, 0]
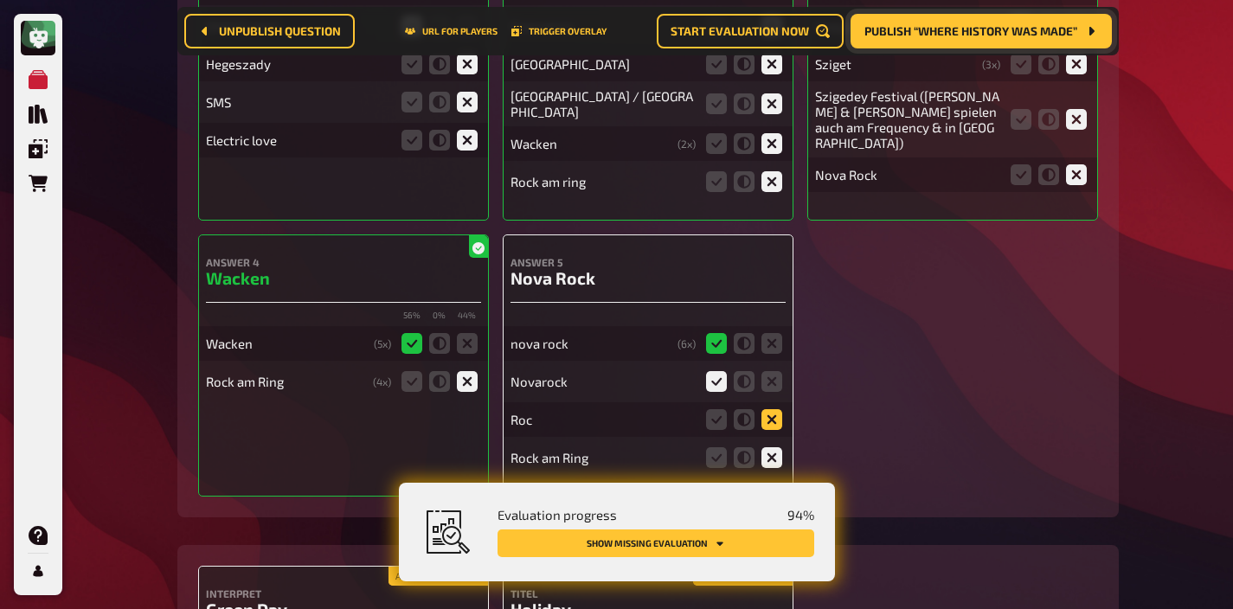
click at [764, 409] on icon at bounding box center [771, 419] width 21 height 21
click at [0, 0] on input "radio" at bounding box center [0, 0] width 0 height 0
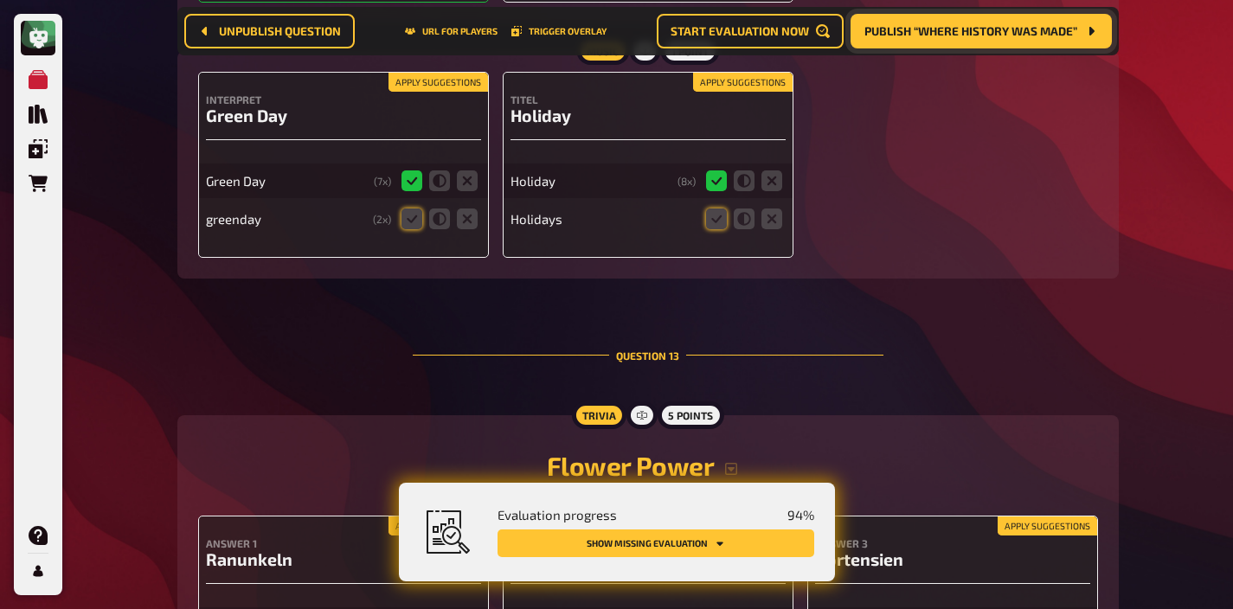
scroll to position [13488, 0]
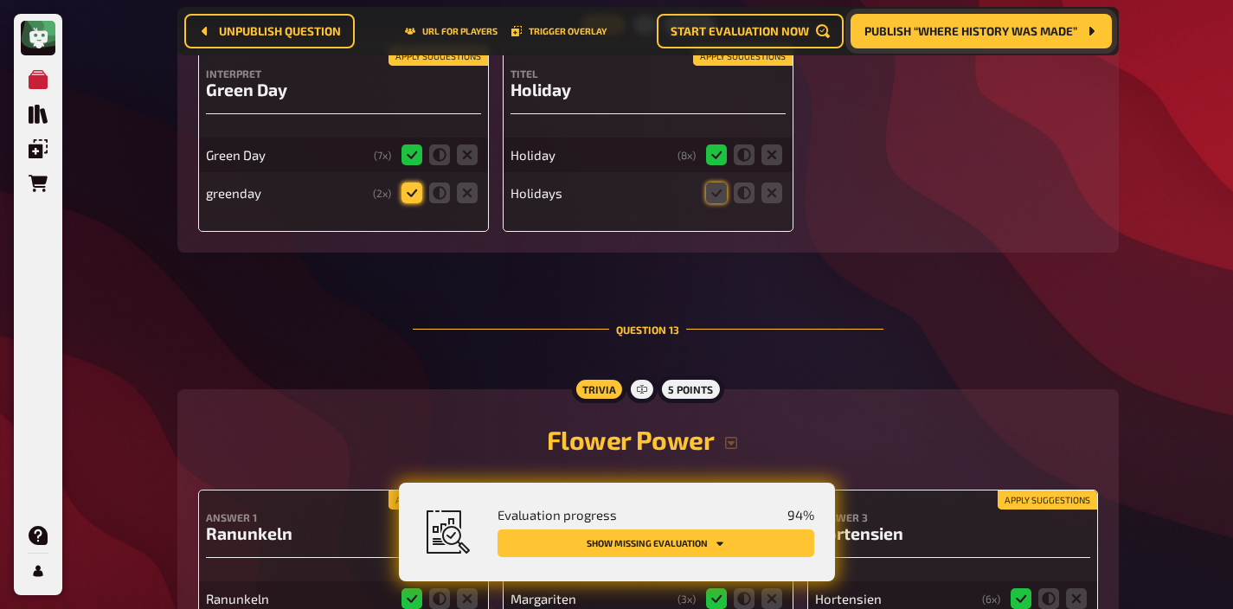
click at [413, 183] on icon at bounding box center [411, 193] width 21 height 21
click at [0, 0] on input "radio" at bounding box center [0, 0] width 0 height 0
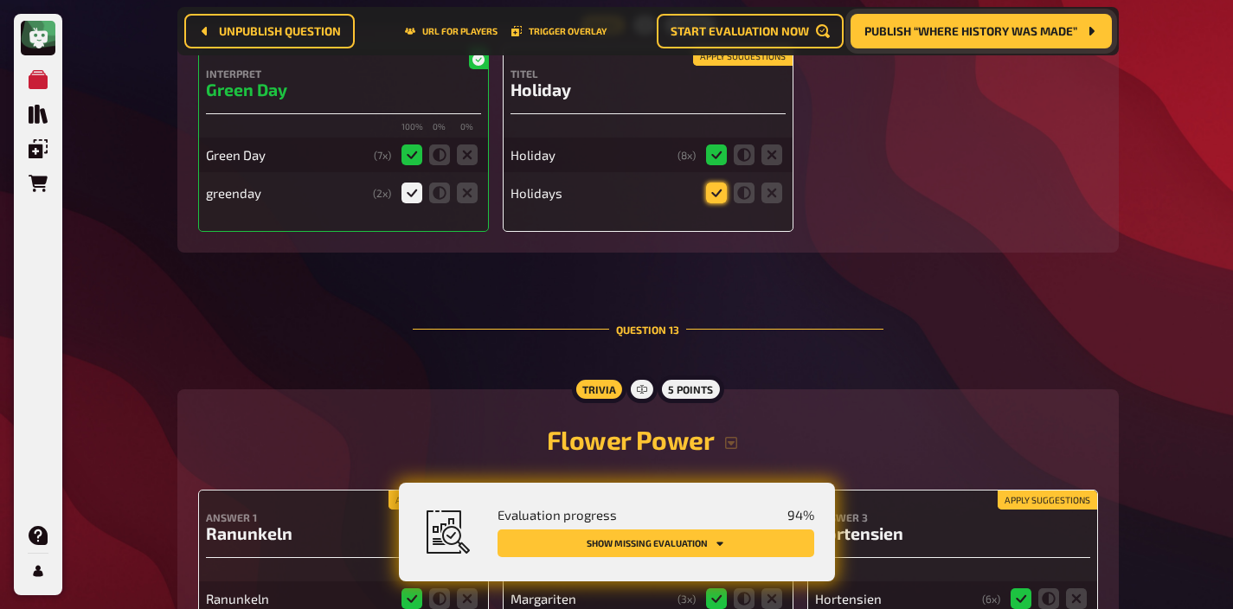
click at [715, 183] on icon at bounding box center [716, 193] width 21 height 21
click at [0, 0] on input "radio" at bounding box center [0, 0] width 0 height 0
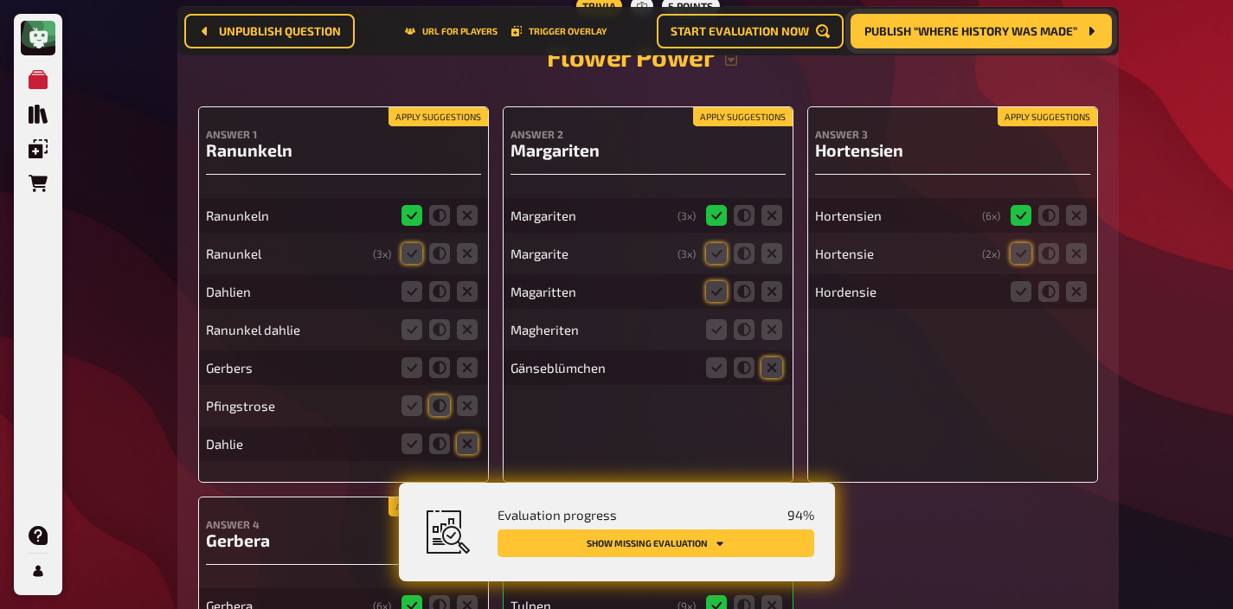
scroll to position [13875, 0]
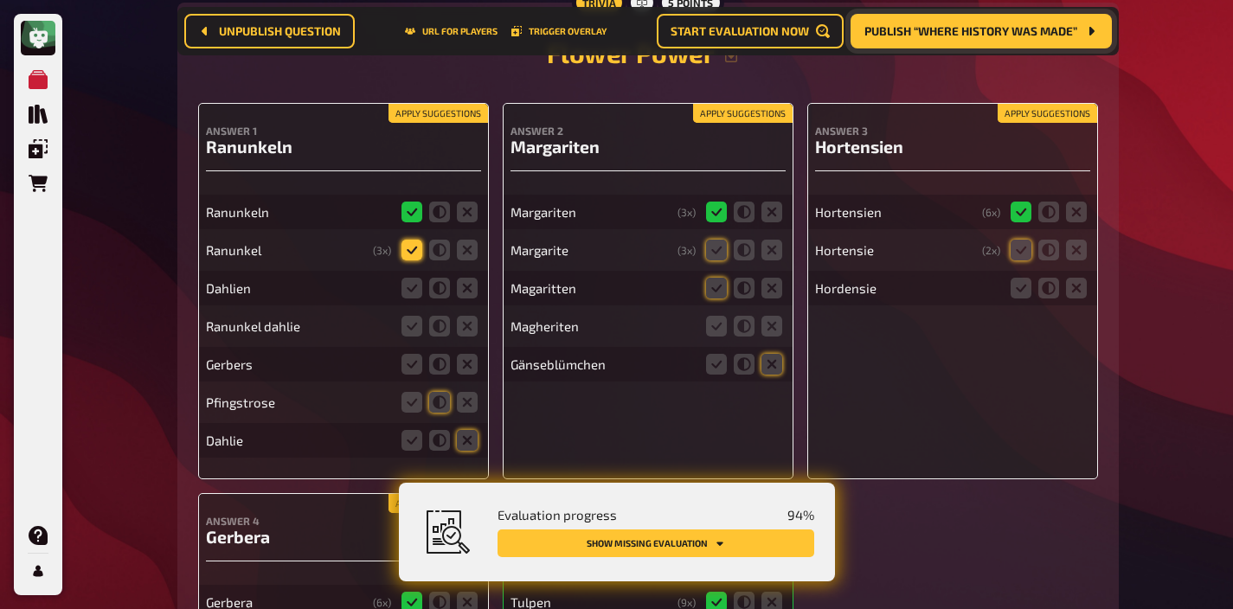
click at [415, 240] on icon at bounding box center [411, 250] width 21 height 21
click at [0, 0] on input "radio" at bounding box center [0, 0] width 0 height 0
click at [408, 316] on icon at bounding box center [411, 326] width 21 height 21
click at [0, 0] on input "radio" at bounding box center [0, 0] width 0 height 0
click at [707, 240] on icon at bounding box center [716, 250] width 21 height 21
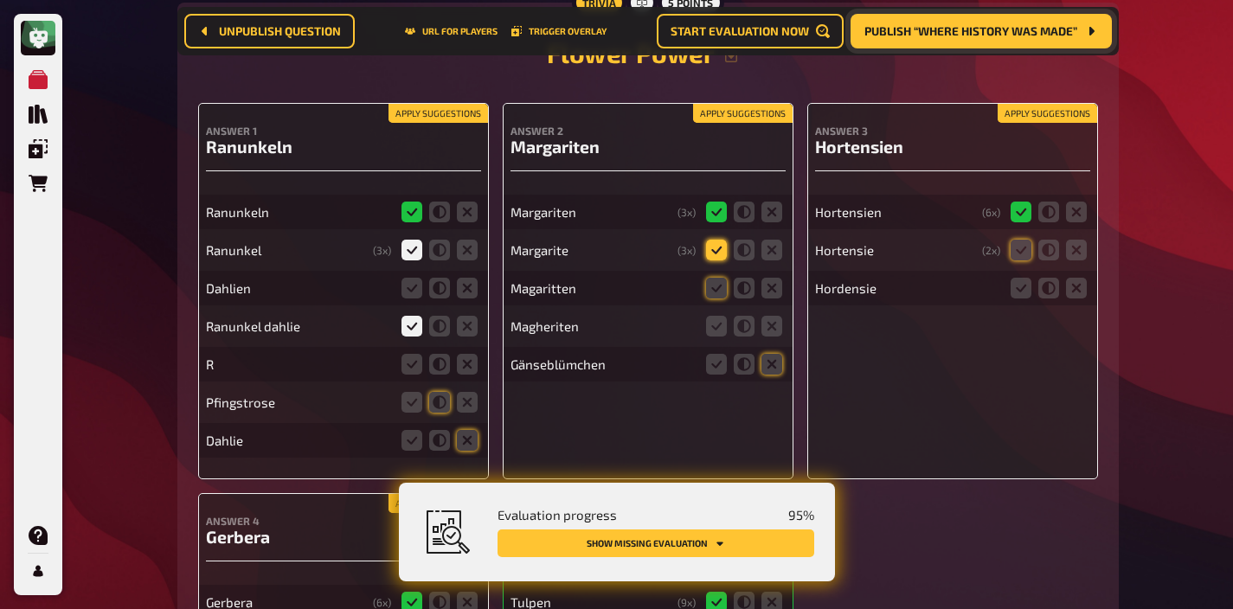
click at [0, 0] on input "radio" at bounding box center [0, 0] width 0 height 0
click at [707, 278] on icon at bounding box center [716, 288] width 21 height 21
click at [0, 0] on input "radio" at bounding box center [0, 0] width 0 height 0
click at [710, 316] on icon at bounding box center [716, 326] width 21 height 21
click at [0, 0] on input "radio" at bounding box center [0, 0] width 0 height 0
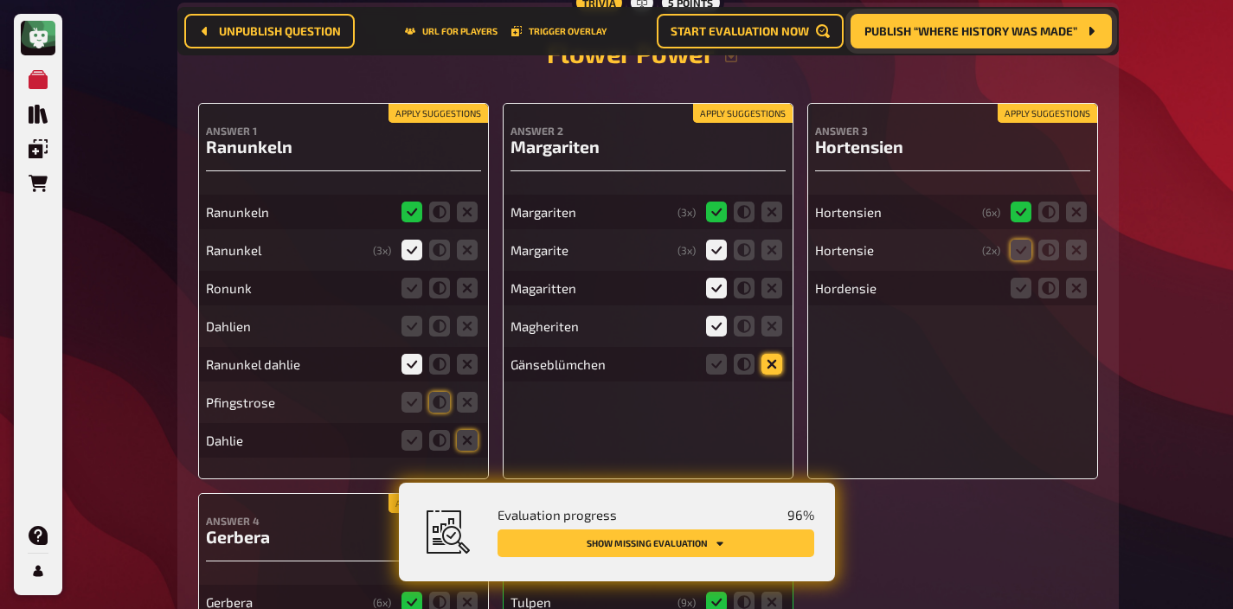
click at [765, 354] on icon at bounding box center [771, 364] width 21 height 21
click at [0, 0] on input "radio" at bounding box center [0, 0] width 0 height 0
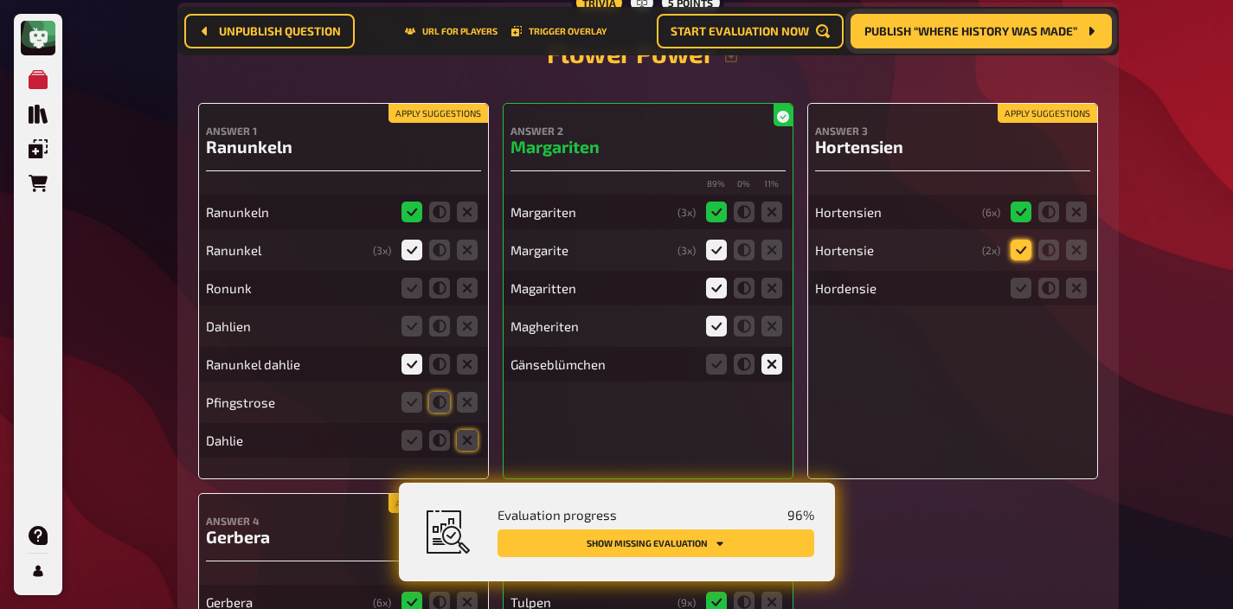
click at [1016, 240] on icon at bounding box center [1021, 250] width 21 height 21
click at [0, 0] on input "radio" at bounding box center [0, 0] width 0 height 0
click at [1016, 278] on icon at bounding box center [1021, 288] width 21 height 21
click at [0, 0] on input "radio" at bounding box center [0, 0] width 0 height 0
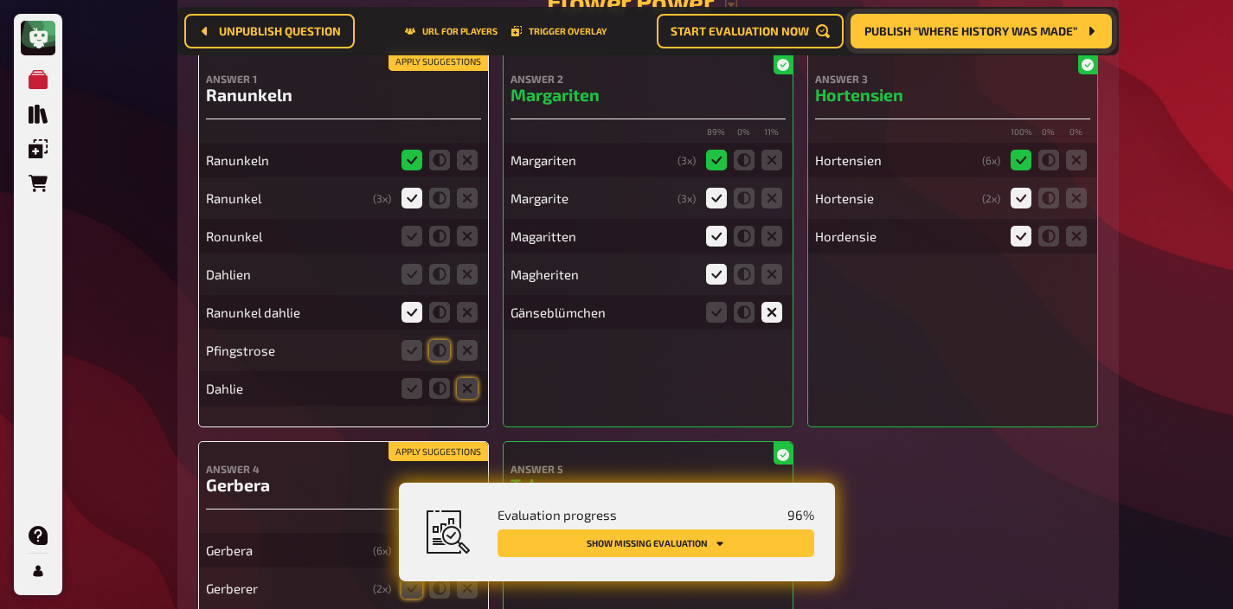
scroll to position [13889, 0]
click at [438, 340] on icon at bounding box center [439, 350] width 21 height 21
click at [0, 0] on input "radio" at bounding box center [0, 0] width 0 height 0
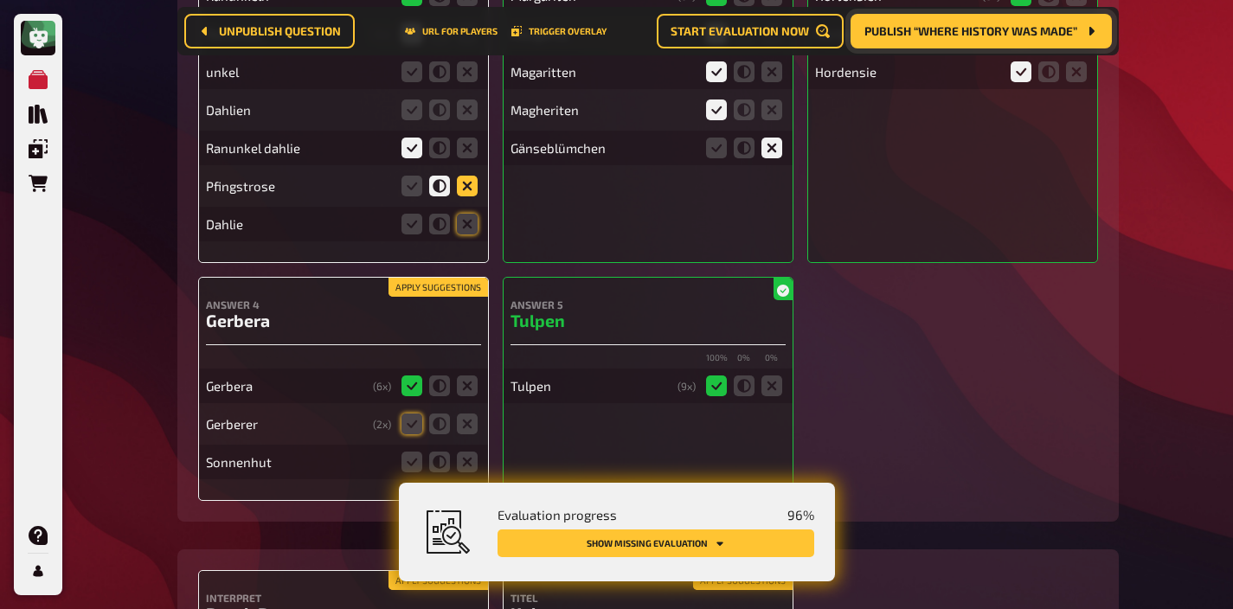
scroll to position [14161, 0]
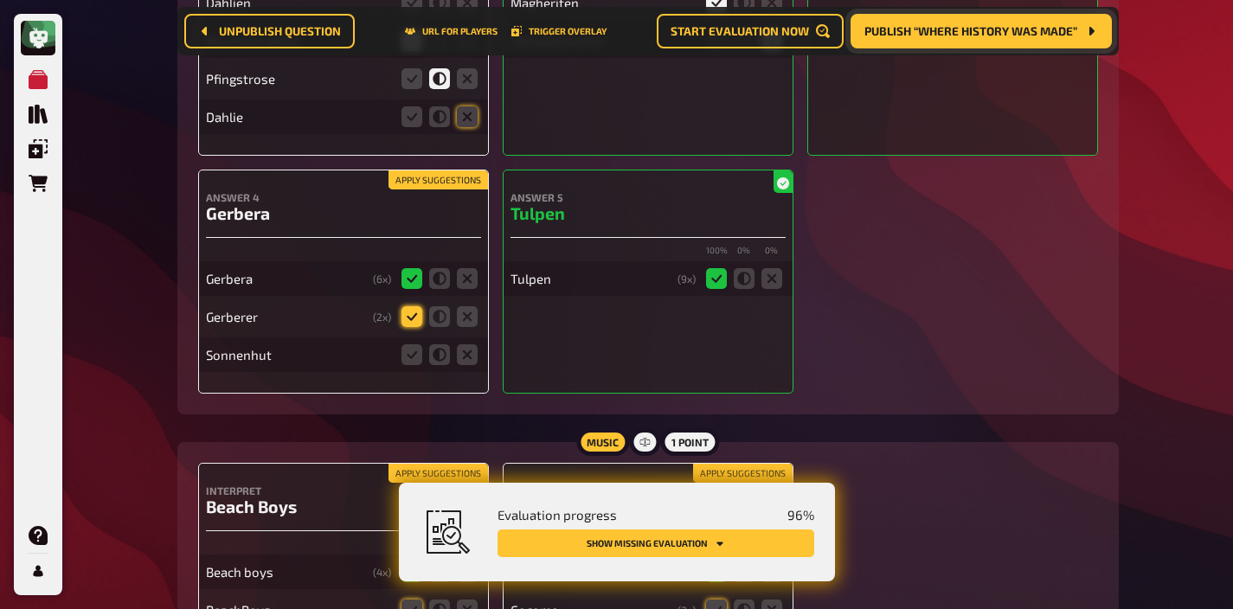
click at [404, 306] on icon at bounding box center [411, 316] width 21 height 21
click at [0, 0] on input "radio" at bounding box center [0, 0] width 0 height 0
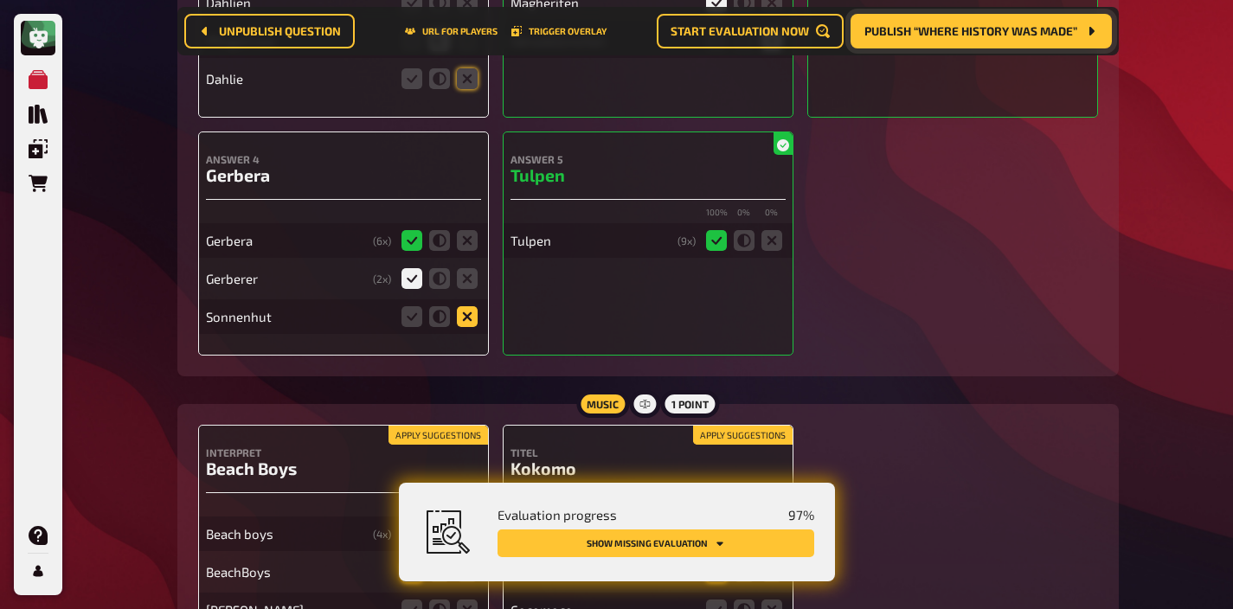
click at [469, 306] on icon at bounding box center [467, 316] width 21 height 21
click at [0, 0] on input "radio" at bounding box center [0, 0] width 0 height 0
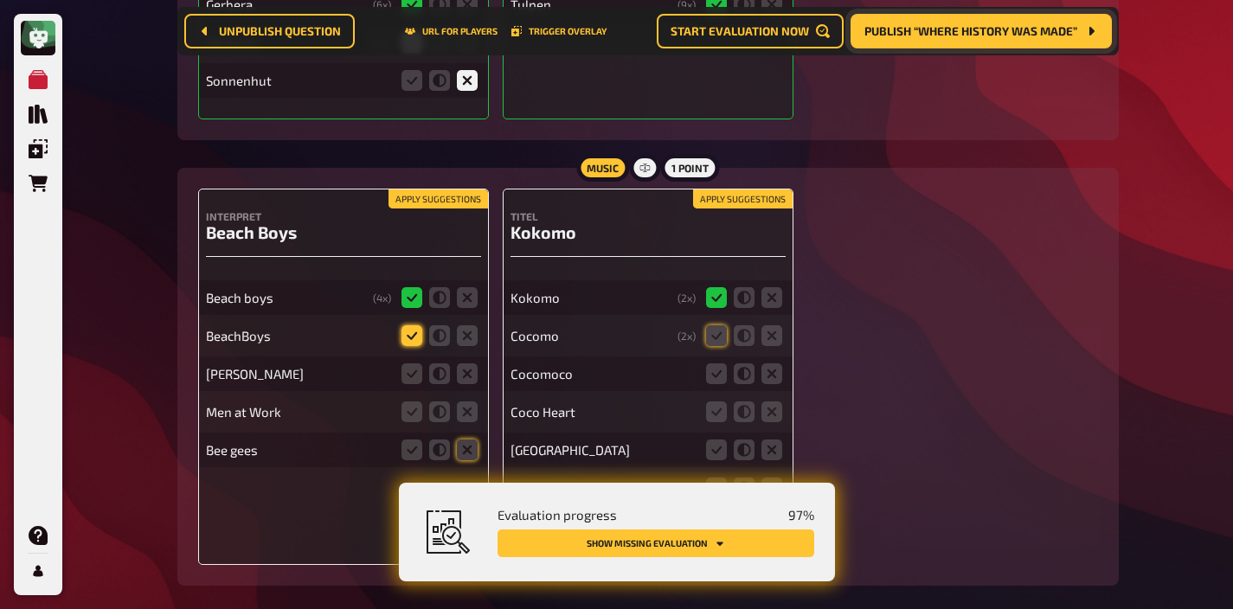
click at [410, 325] on icon at bounding box center [411, 335] width 21 height 21
click at [0, 0] on input "radio" at bounding box center [0, 0] width 0 height 0
click at [465, 363] on icon at bounding box center [467, 373] width 21 height 21
click at [0, 0] on input "radio" at bounding box center [0, 0] width 0 height 0
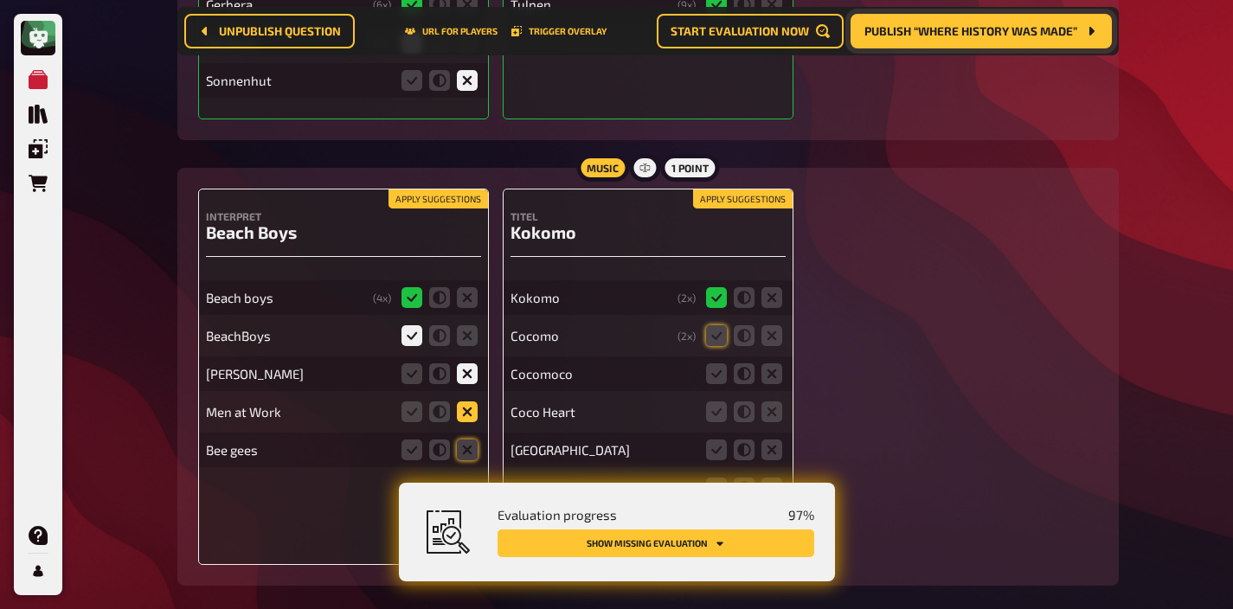
click at [465, 401] on icon at bounding box center [467, 411] width 21 height 21
click at [0, 0] on input "radio" at bounding box center [0, 0] width 0 height 0
click at [462, 440] on icon at bounding box center [467, 450] width 21 height 21
click at [0, 0] on input "radio" at bounding box center [0, 0] width 0 height 0
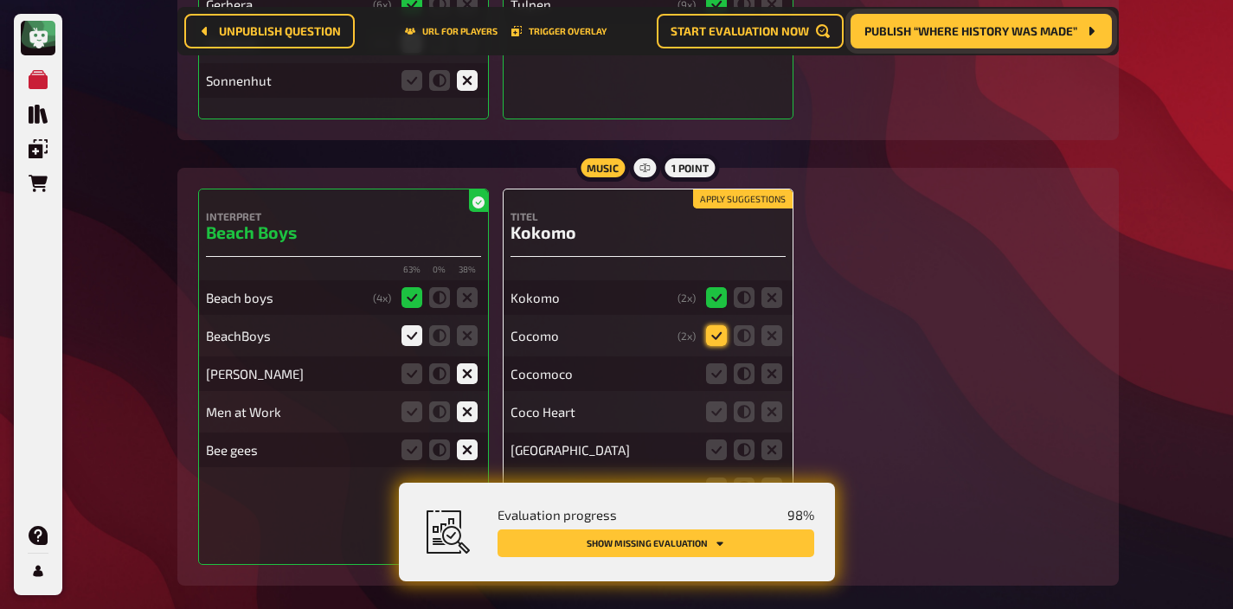
click at [712, 325] on icon at bounding box center [716, 335] width 21 height 21
click at [0, 0] on input "radio" at bounding box center [0, 0] width 0 height 0
click at [712, 363] on icon at bounding box center [716, 373] width 21 height 21
click at [0, 0] on input "radio" at bounding box center [0, 0] width 0 height 0
click at [768, 401] on icon at bounding box center [771, 411] width 21 height 21
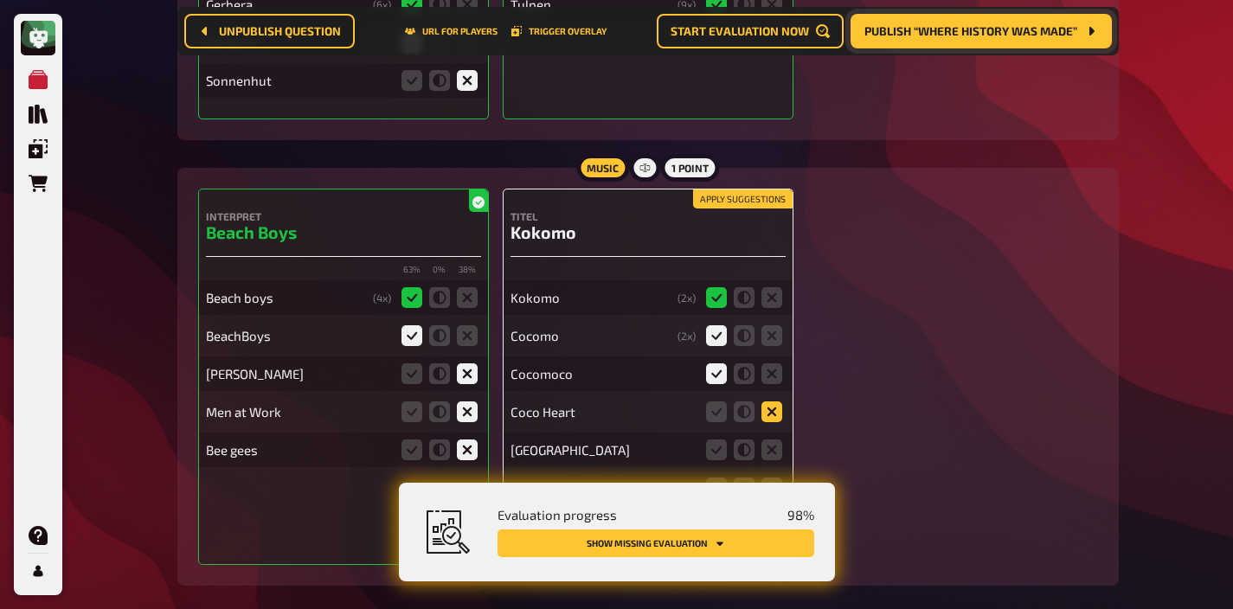
click at [0, 0] on input "radio" at bounding box center [0, 0] width 0 height 0
click at [768, 440] on icon at bounding box center [771, 450] width 21 height 21
click at [0, 0] on input "radio" at bounding box center [0, 0] width 0 height 0
click at [773, 478] on icon at bounding box center [771, 488] width 21 height 21
click at [0, 0] on input "radio" at bounding box center [0, 0] width 0 height 0
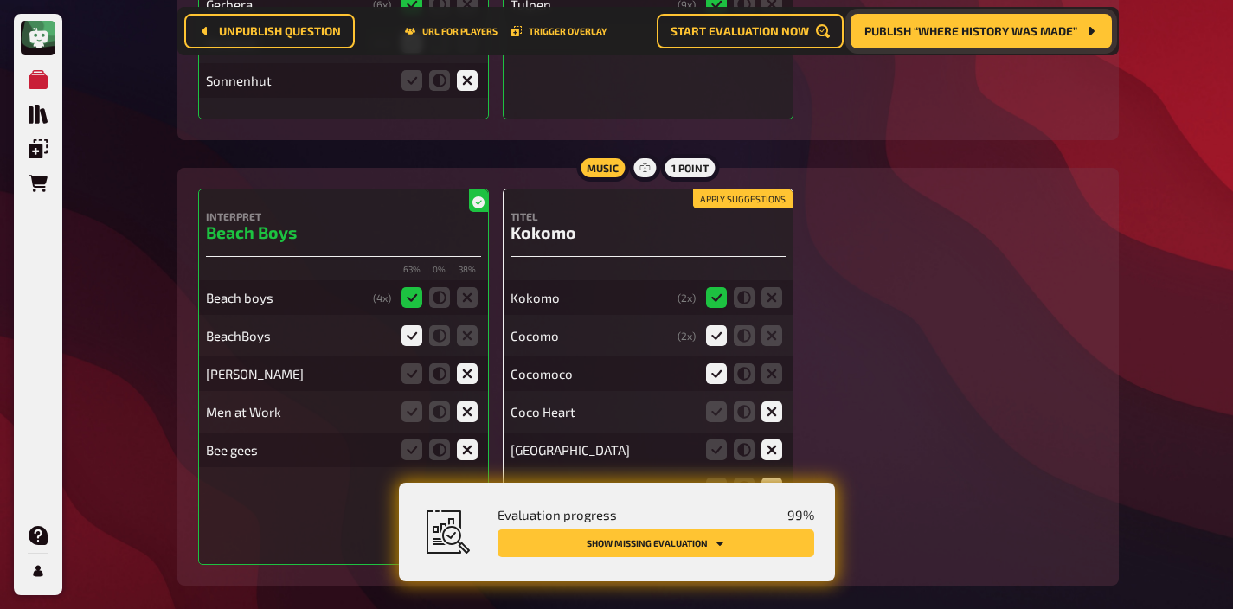
click at [772, 516] on icon at bounding box center [771, 526] width 21 height 21
click at [0, 0] on input "radio" at bounding box center [0, 0] width 0 height 0
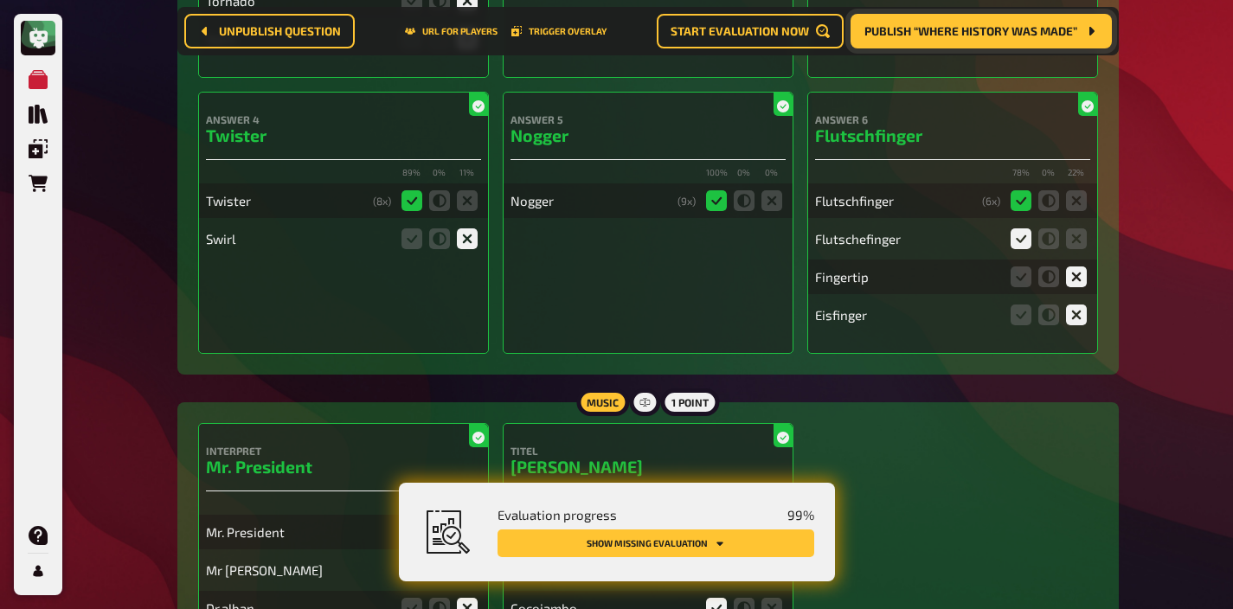
scroll to position [0, 0]
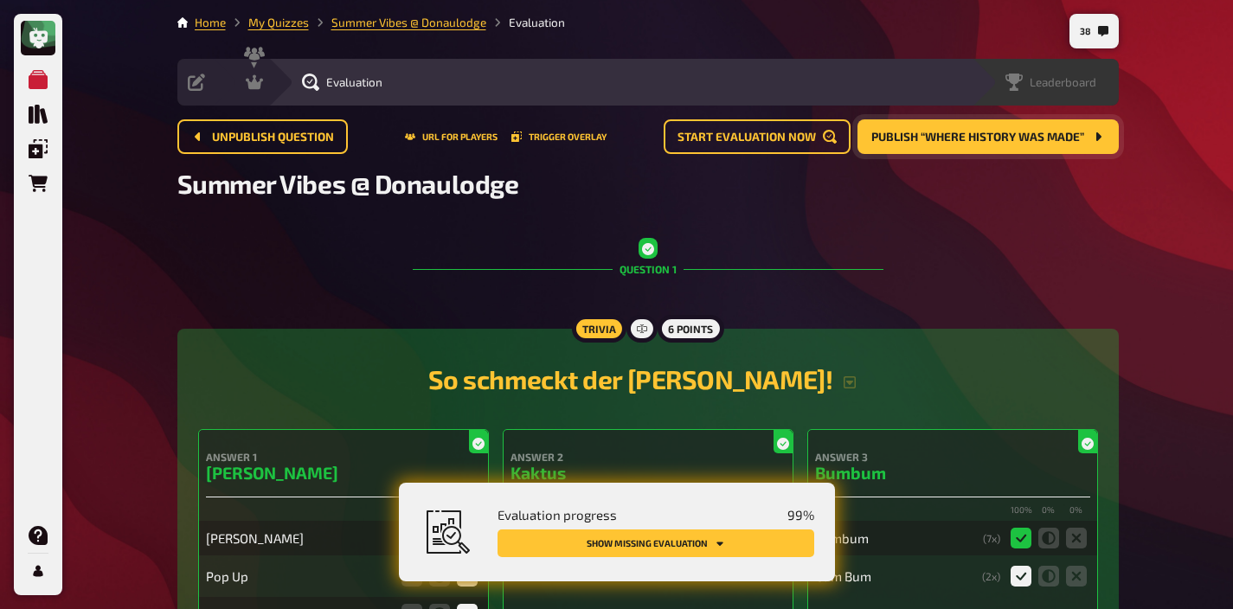
click at [1073, 76] on span "Leaderboard" at bounding box center [1063, 82] width 67 height 14
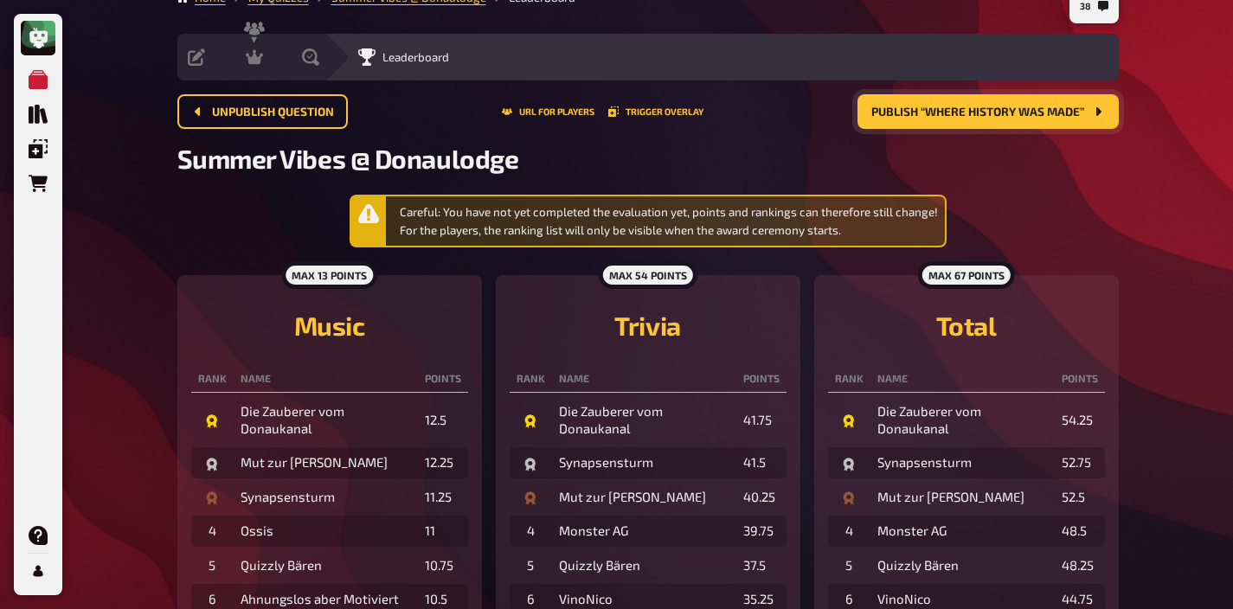
scroll to position [38, 0]
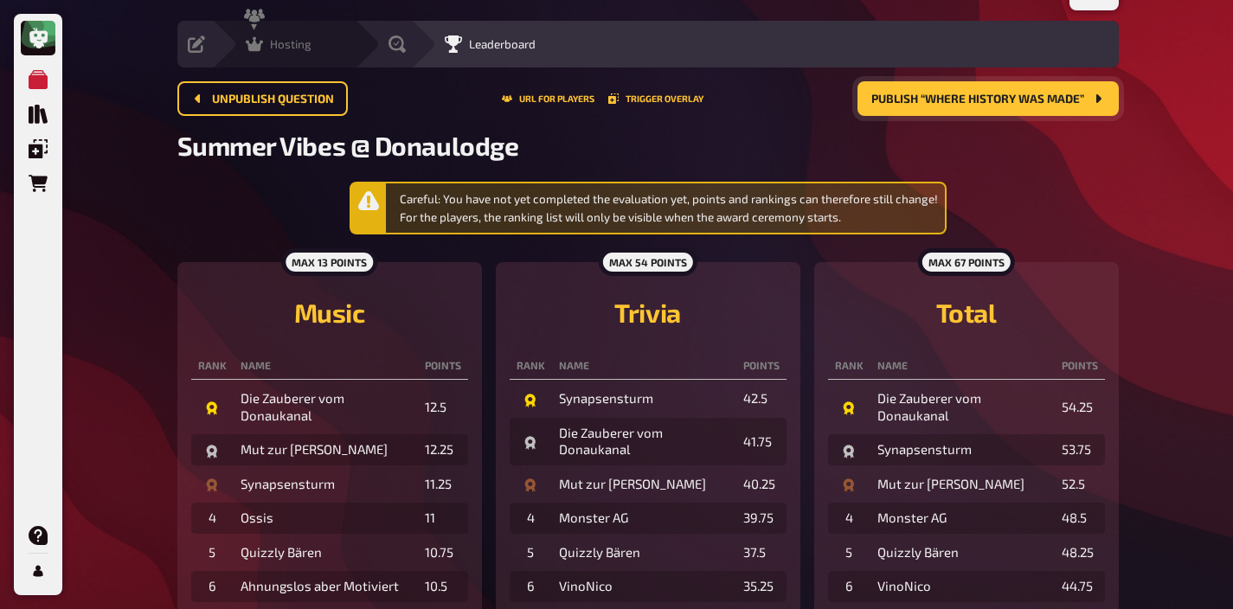
click at [285, 44] on span "Hosting" at bounding box center [291, 44] width 42 height 14
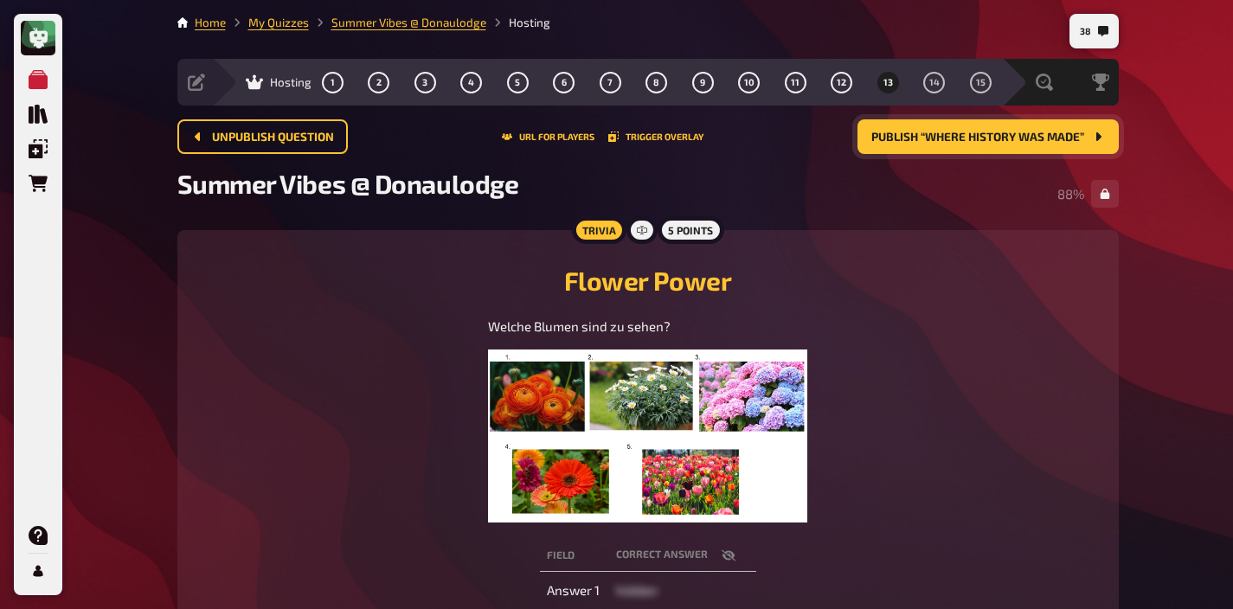
click at [918, 159] on div "Unpublish question URL for players Trigger Overlay Publish “Where History Was M…" at bounding box center [647, 143] width 941 height 48
click at [921, 153] on button "Publish “Where History Was Made”" at bounding box center [987, 136] width 261 height 35
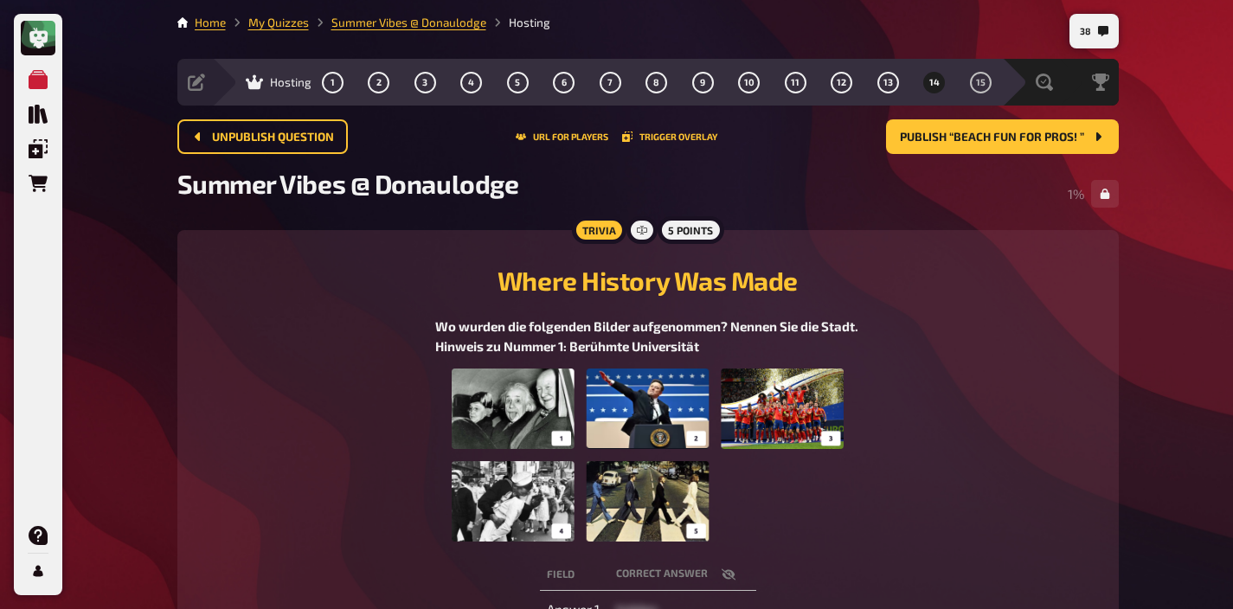
click at [666, 433] on img at bounding box center [648, 455] width 392 height 173
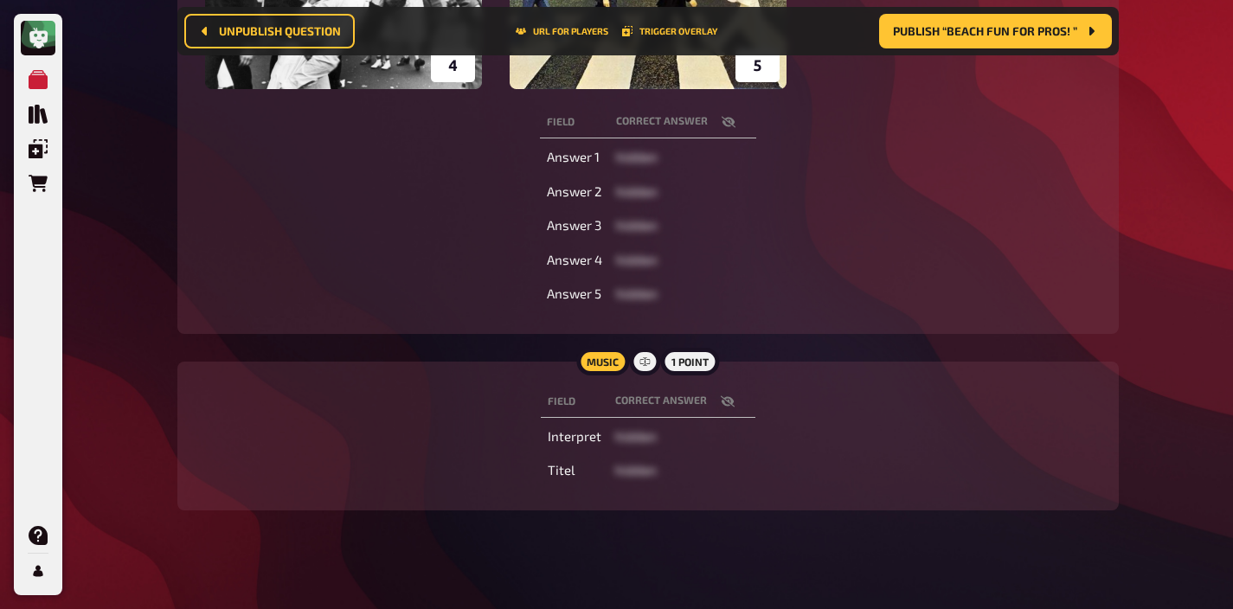
scroll to position [696, 0]
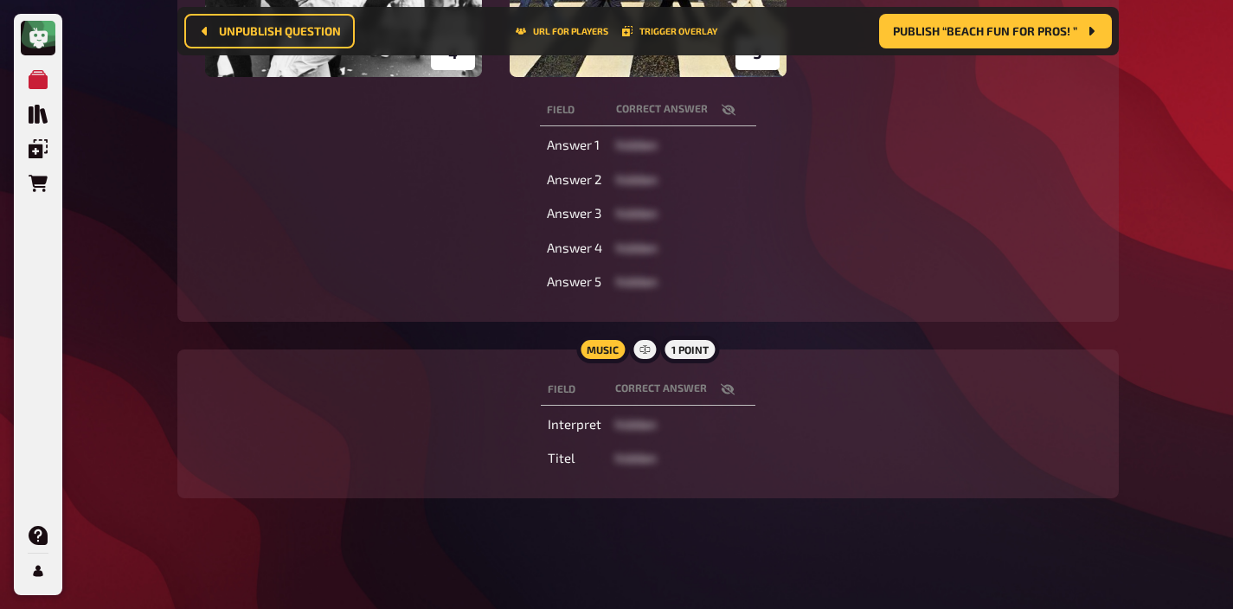
click at [721, 386] on icon "button" at bounding box center [728, 389] width 14 height 14
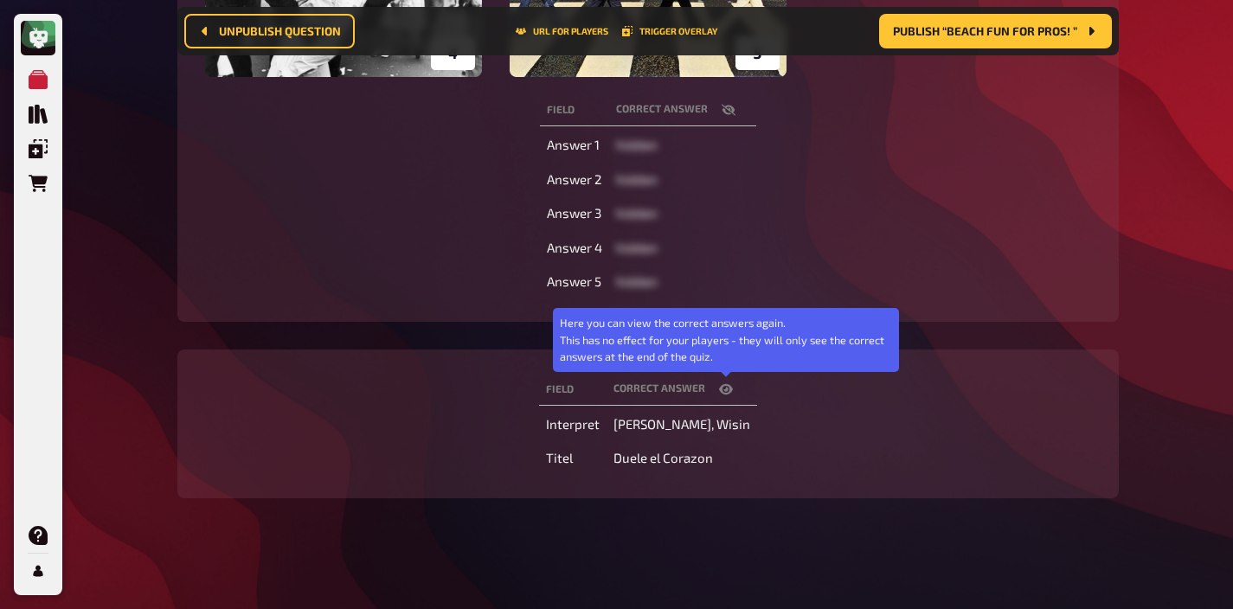
click at [720, 386] on icon "button" at bounding box center [726, 389] width 14 height 14
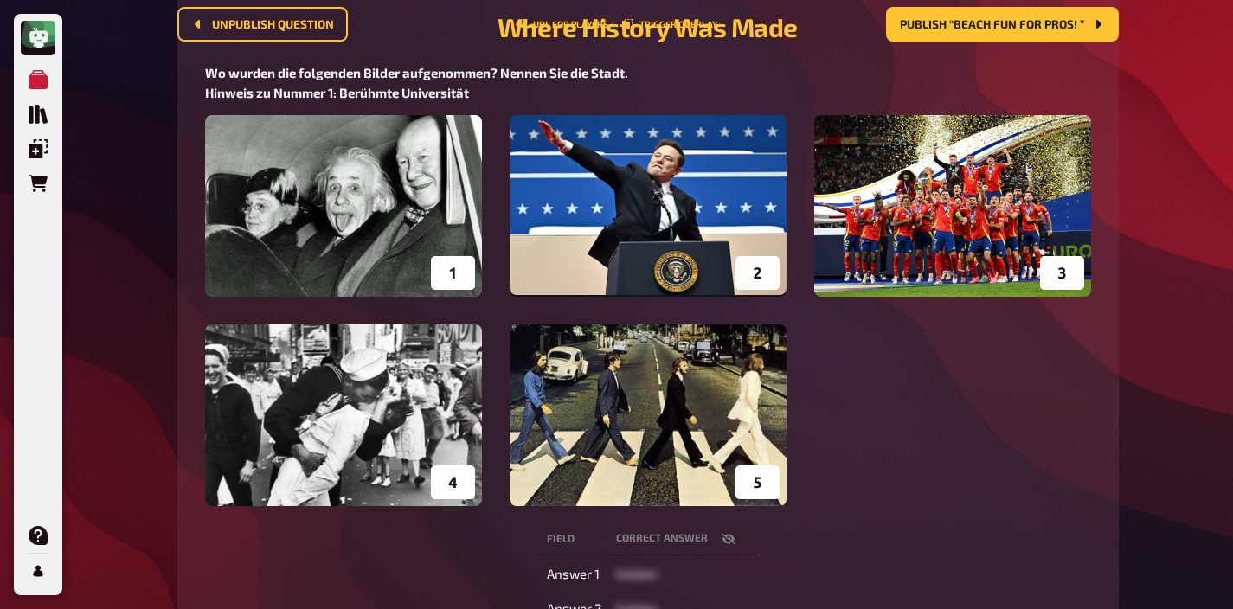
scroll to position [0, 0]
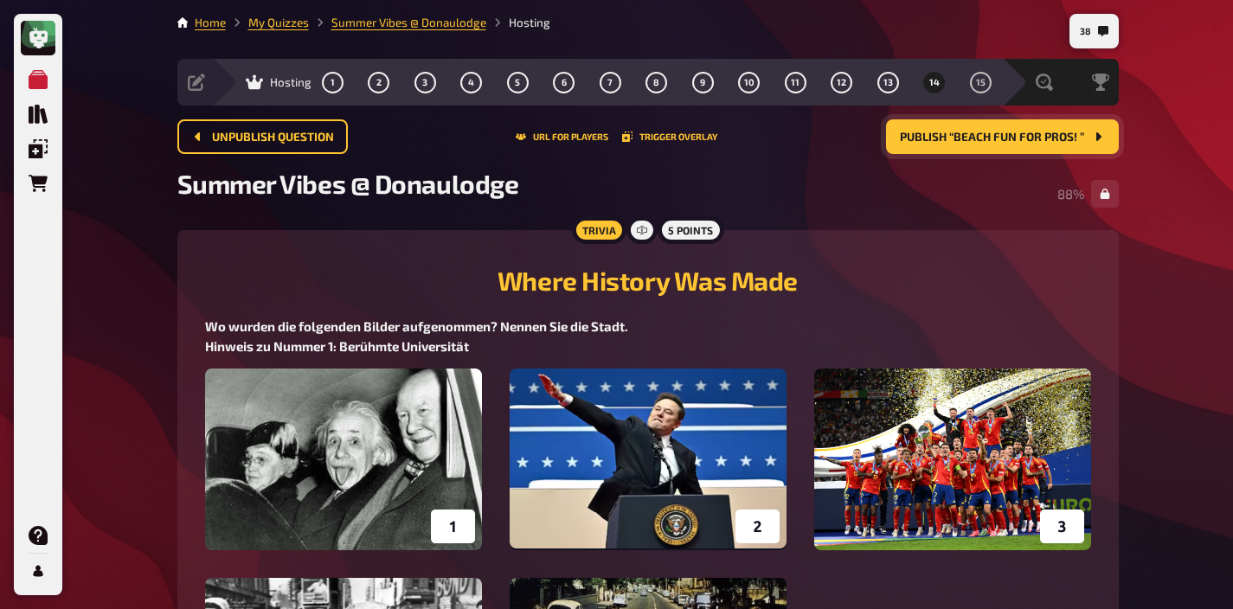
click at [992, 144] on button "Publish “Beach fun for pros! ”" at bounding box center [1002, 136] width 233 height 35
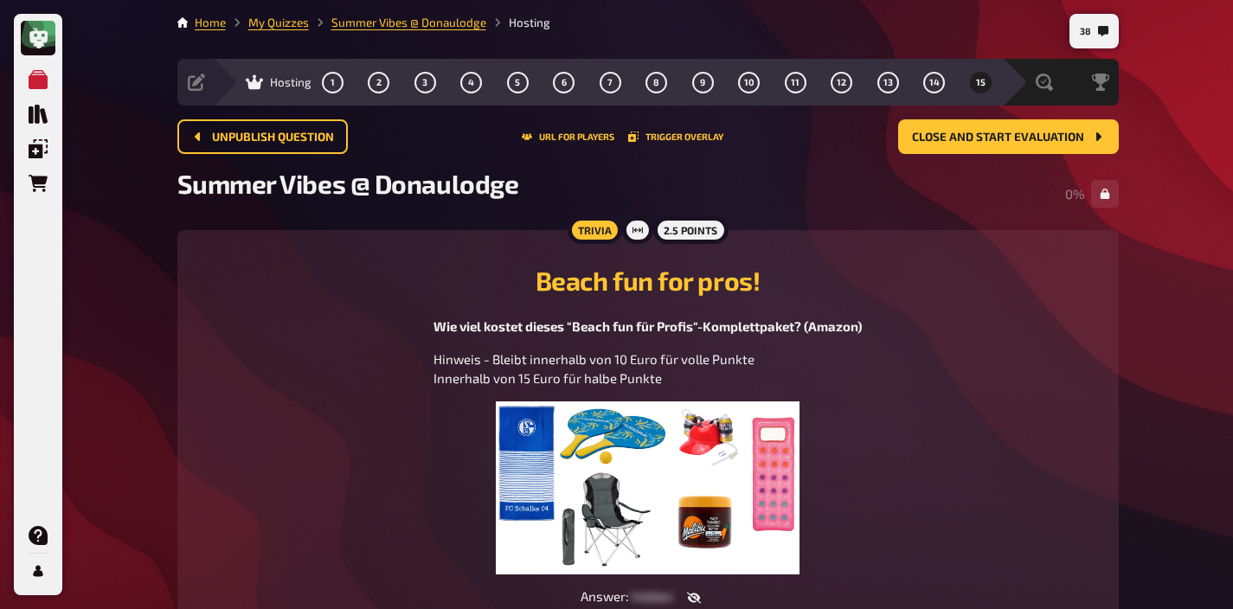
click at [664, 471] on img at bounding box center [648, 487] width 304 height 173
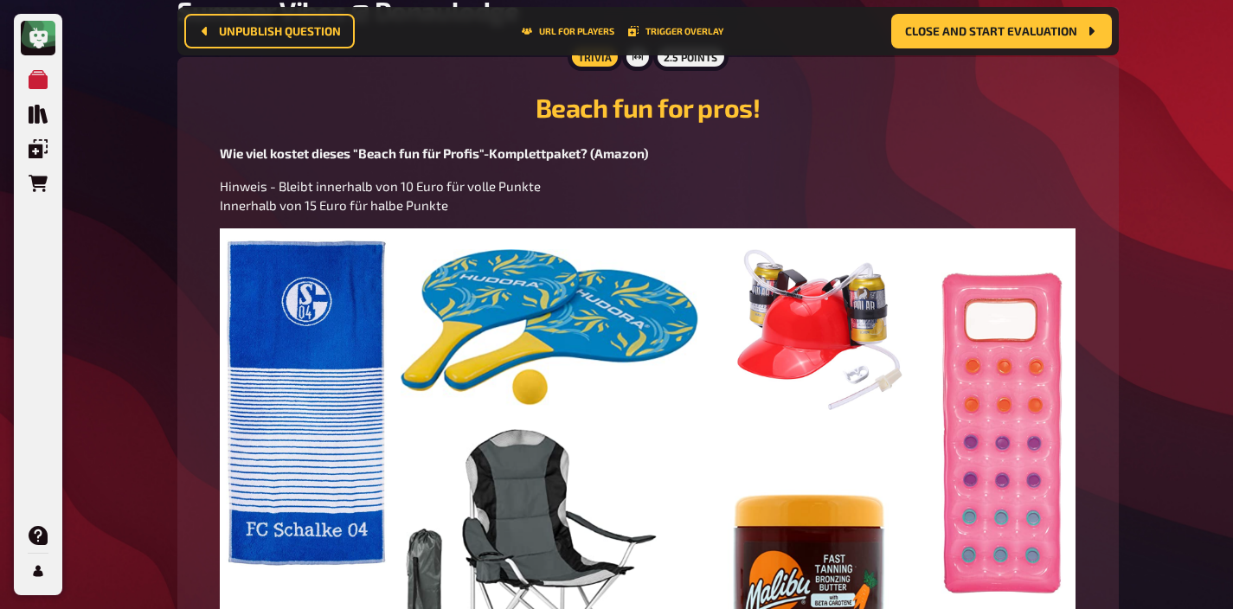
scroll to position [331, 0]
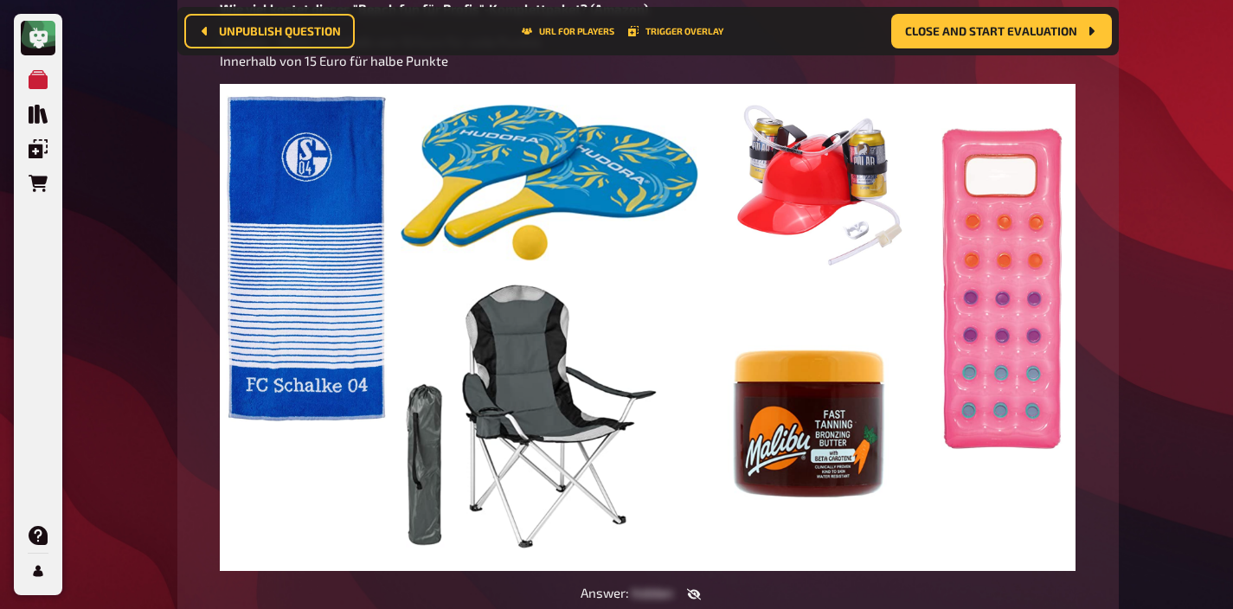
click at [814, 424] on img at bounding box center [648, 327] width 856 height 487
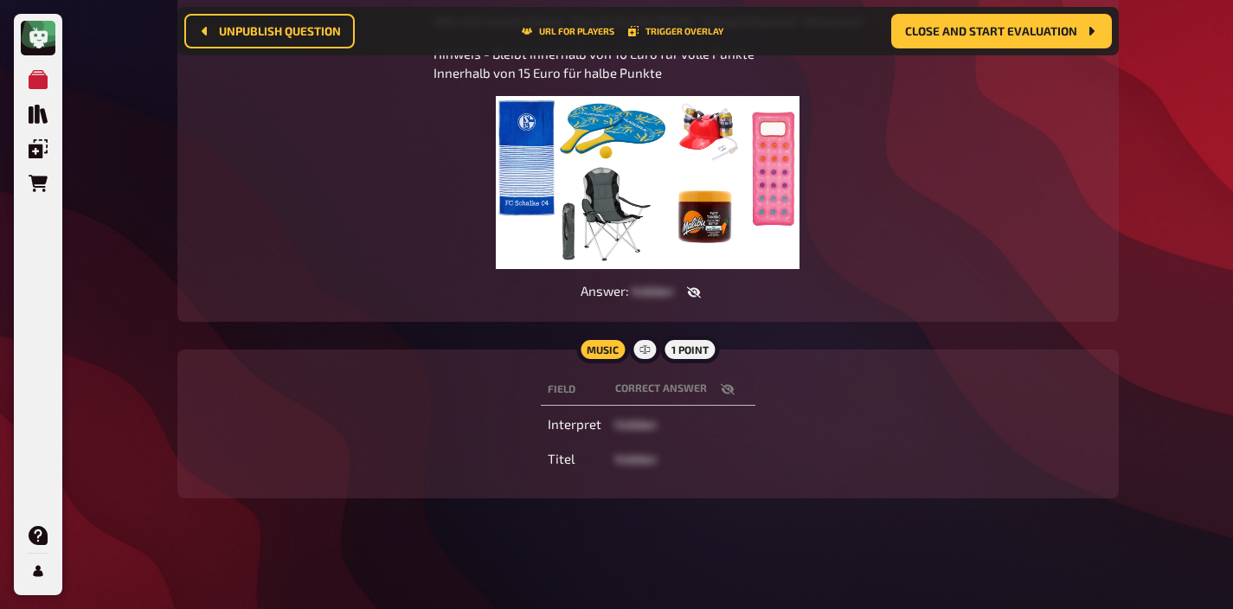
scroll to position [319, 0]
click at [720, 202] on img at bounding box center [648, 182] width 304 height 173
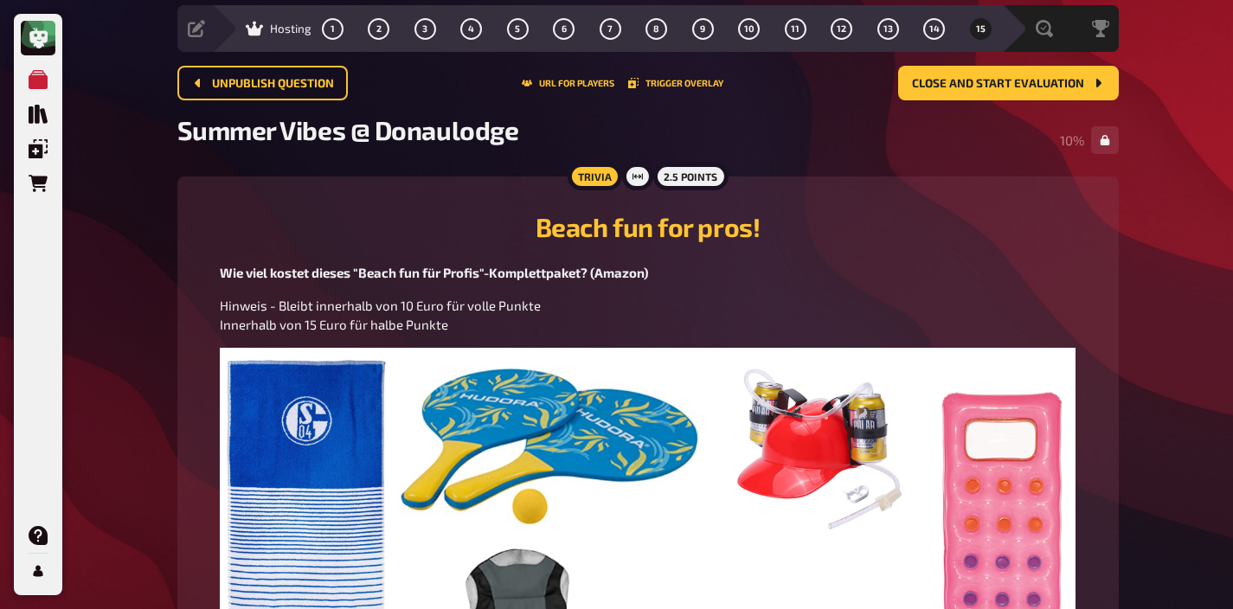
scroll to position [0, 0]
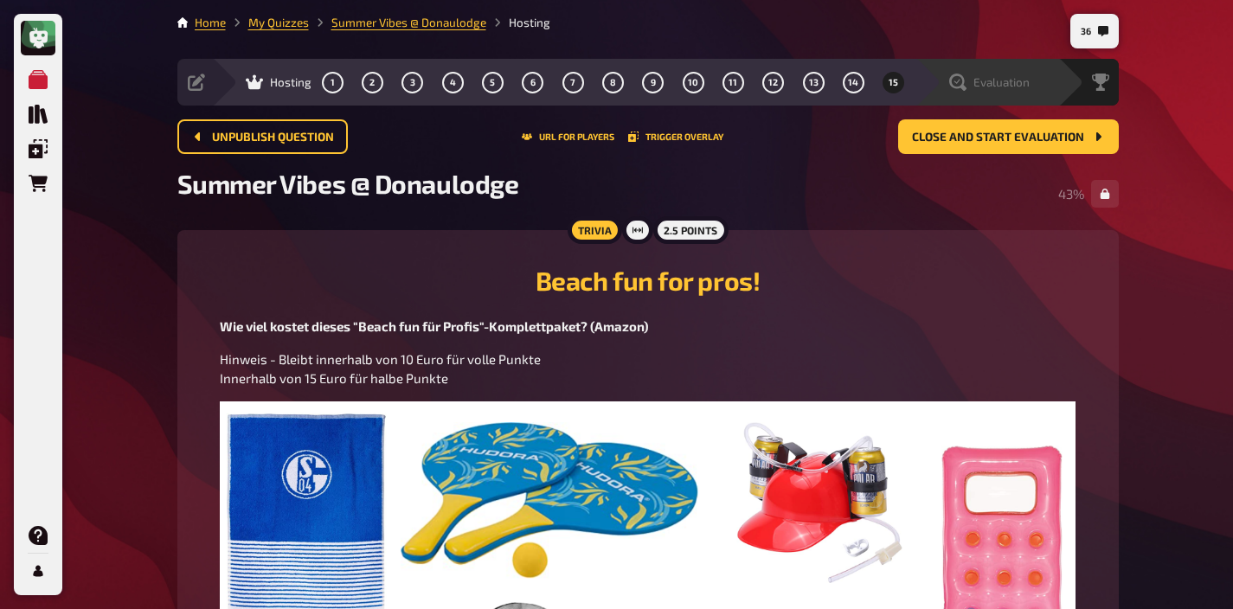
click at [990, 86] on span "Evaluation" at bounding box center [1001, 82] width 56 height 14
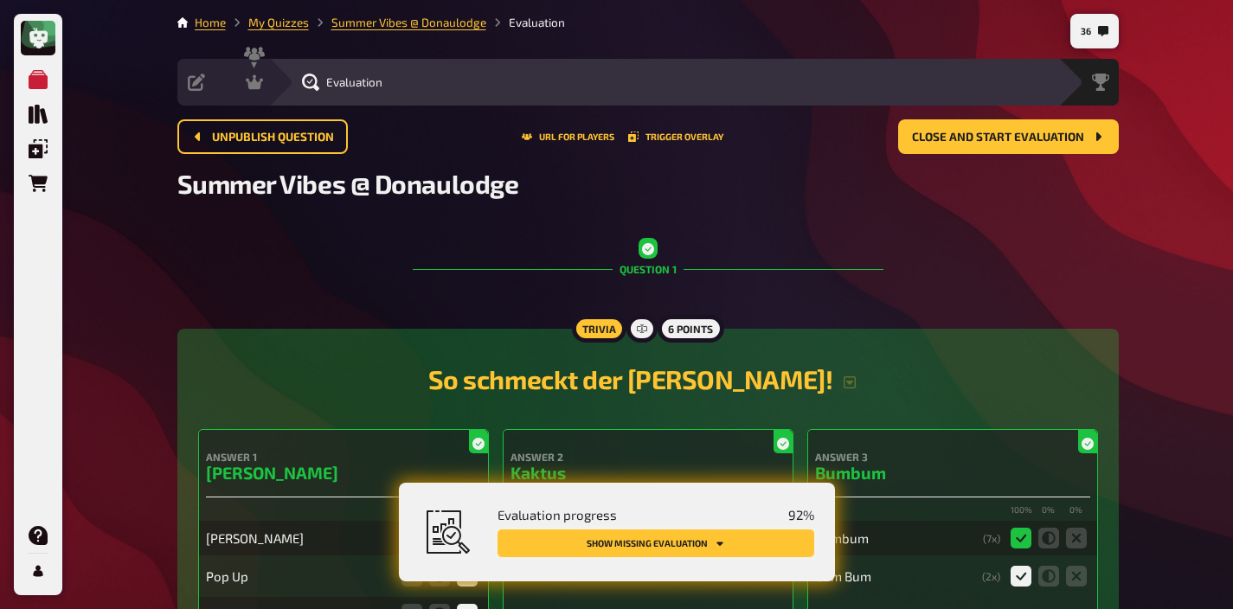
click at [725, 546] on button "Show missing evaluation" at bounding box center [655, 543] width 317 height 28
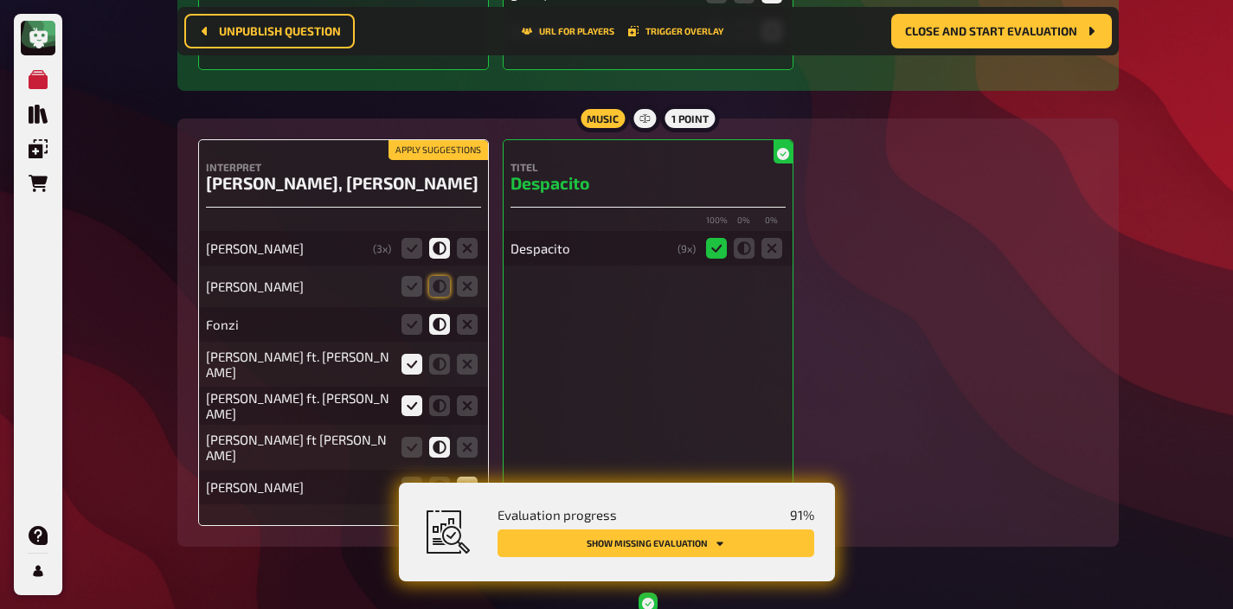
scroll to position [4034, 0]
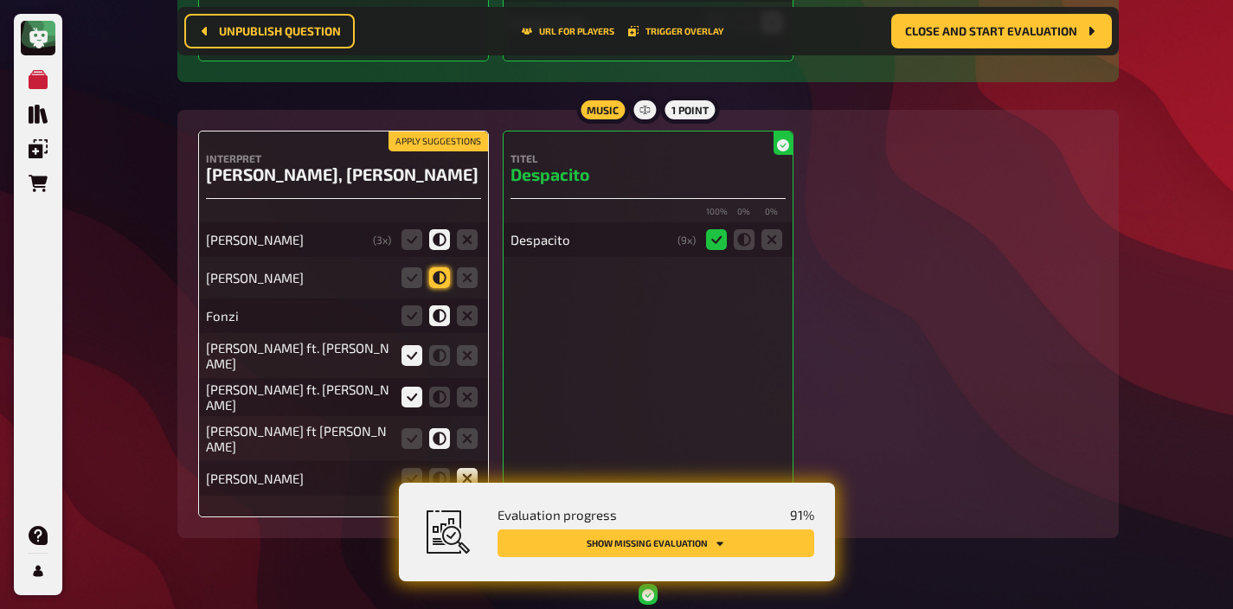
click at [439, 267] on icon at bounding box center [439, 277] width 21 height 21
click at [0, 0] on input "radio" at bounding box center [0, 0] width 0 height 0
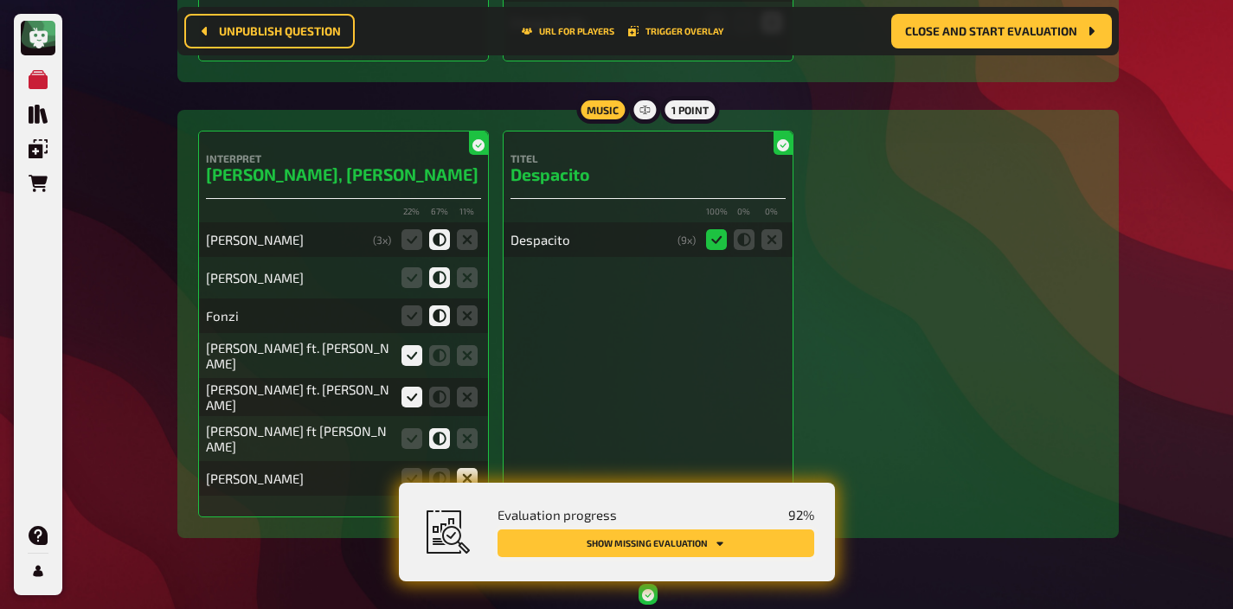
click at [656, 543] on button "Show missing evaluation" at bounding box center [655, 543] width 317 height 28
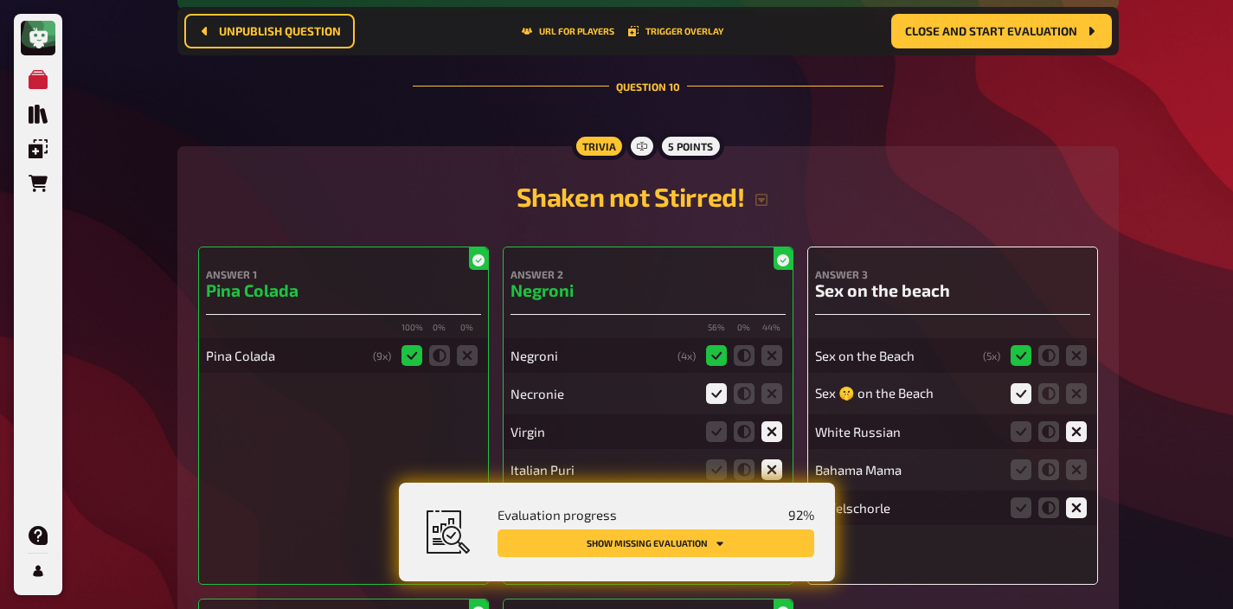
scroll to position [10061, 0]
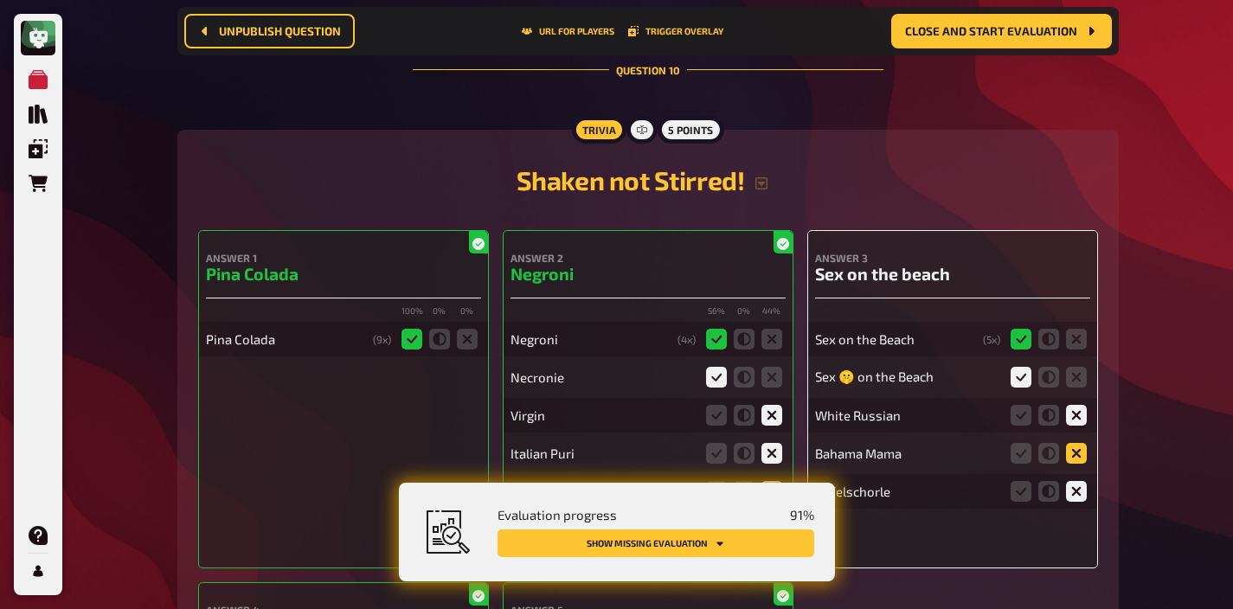
click at [1072, 443] on icon at bounding box center [1076, 453] width 21 height 21
click at [0, 0] on input "radio" at bounding box center [0, 0] width 0 height 0
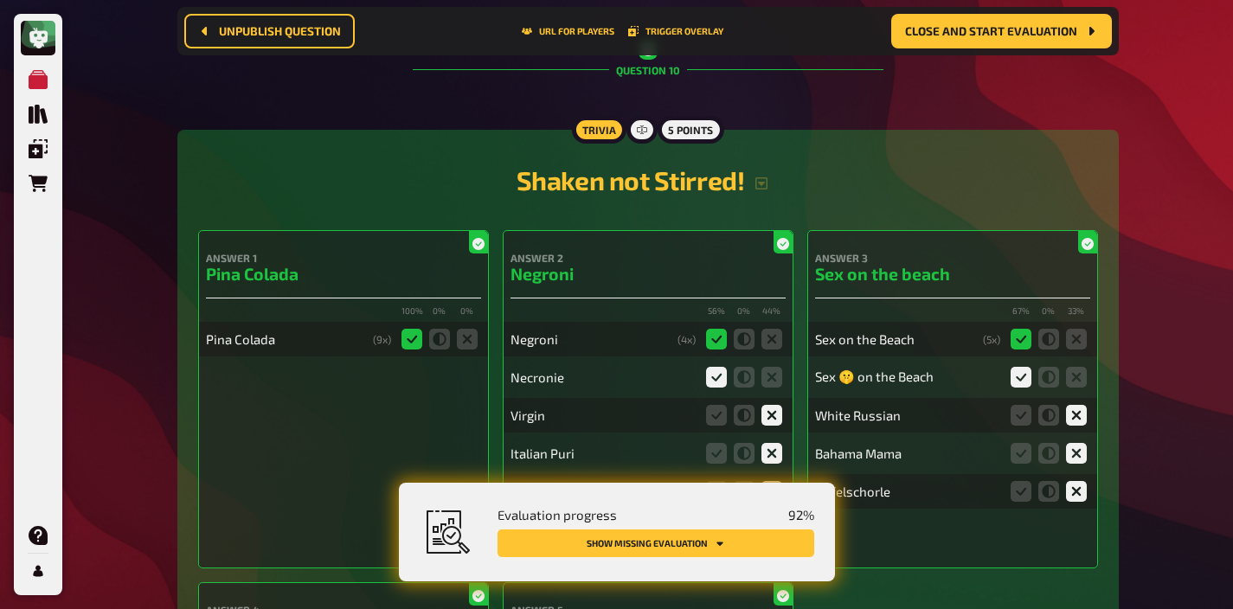
click at [735, 545] on button "Show missing evaluation" at bounding box center [655, 543] width 317 height 28
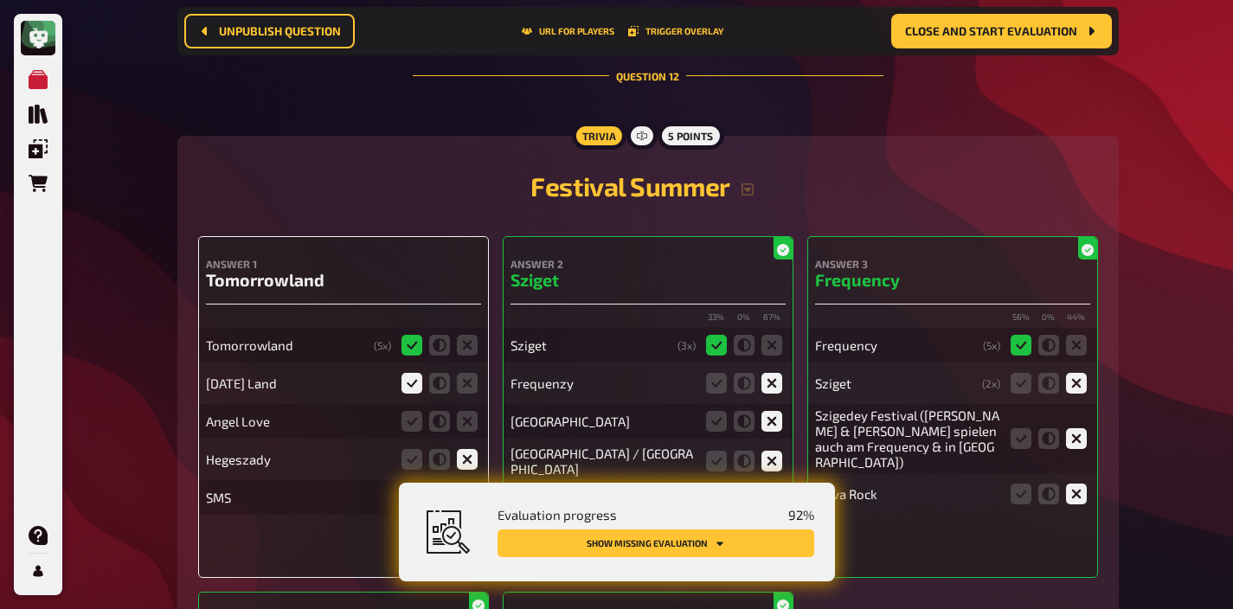
scroll to position [12658, 0]
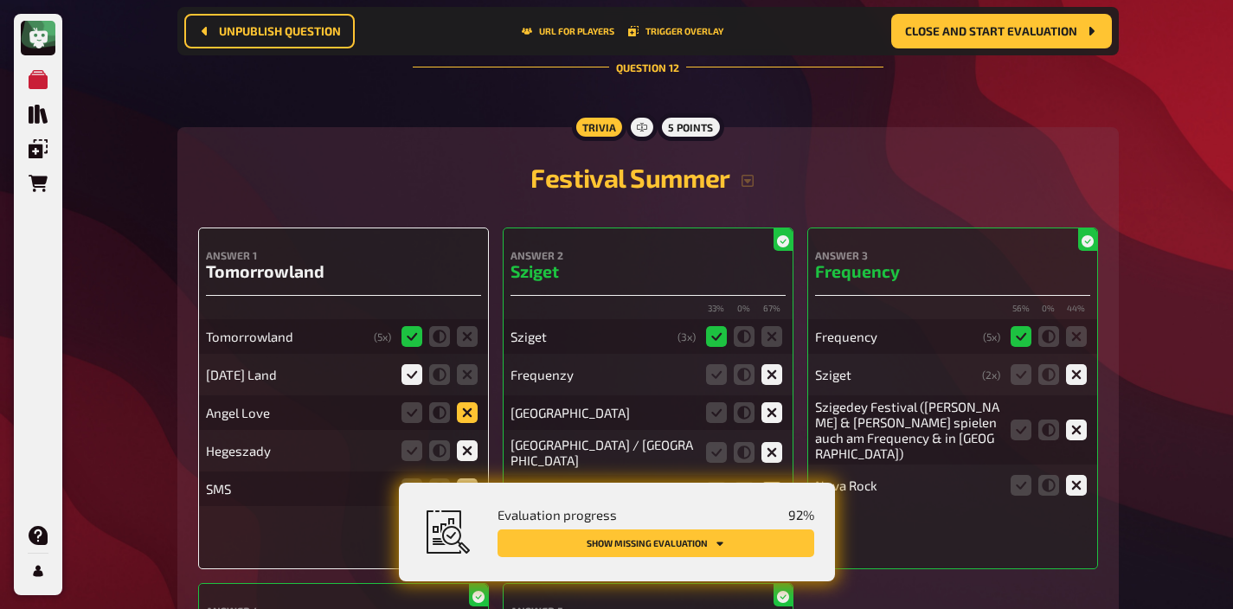
click at [477, 402] on icon at bounding box center [467, 412] width 21 height 21
click at [0, 0] on input "radio" at bounding box center [0, 0] width 0 height 0
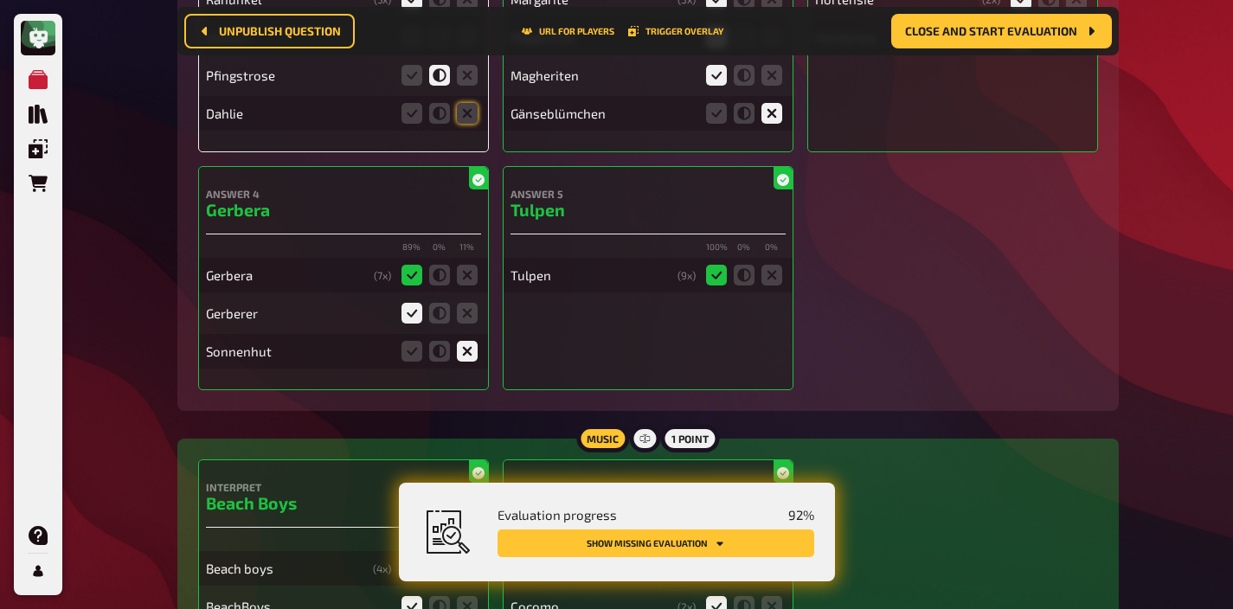
scroll to position [13803, 0]
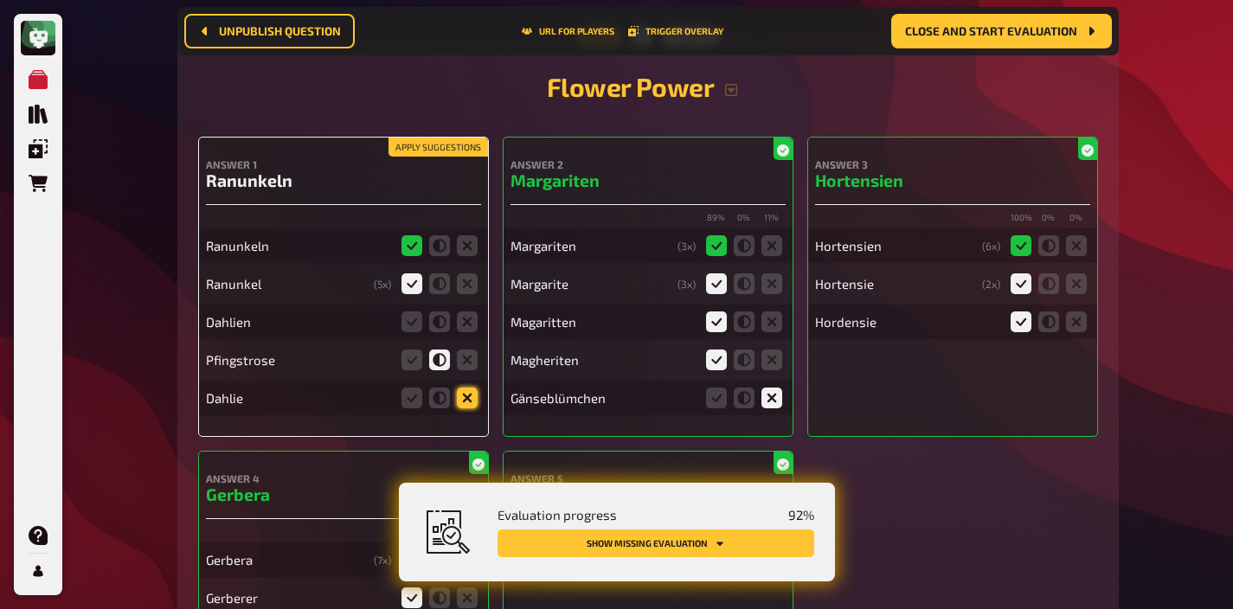
click at [476, 388] on icon at bounding box center [467, 398] width 21 height 21
click at [0, 0] on input "radio" at bounding box center [0, 0] width 0 height 0
click at [470, 311] on icon at bounding box center [467, 321] width 21 height 21
click at [0, 0] on input "radio" at bounding box center [0, 0] width 0 height 0
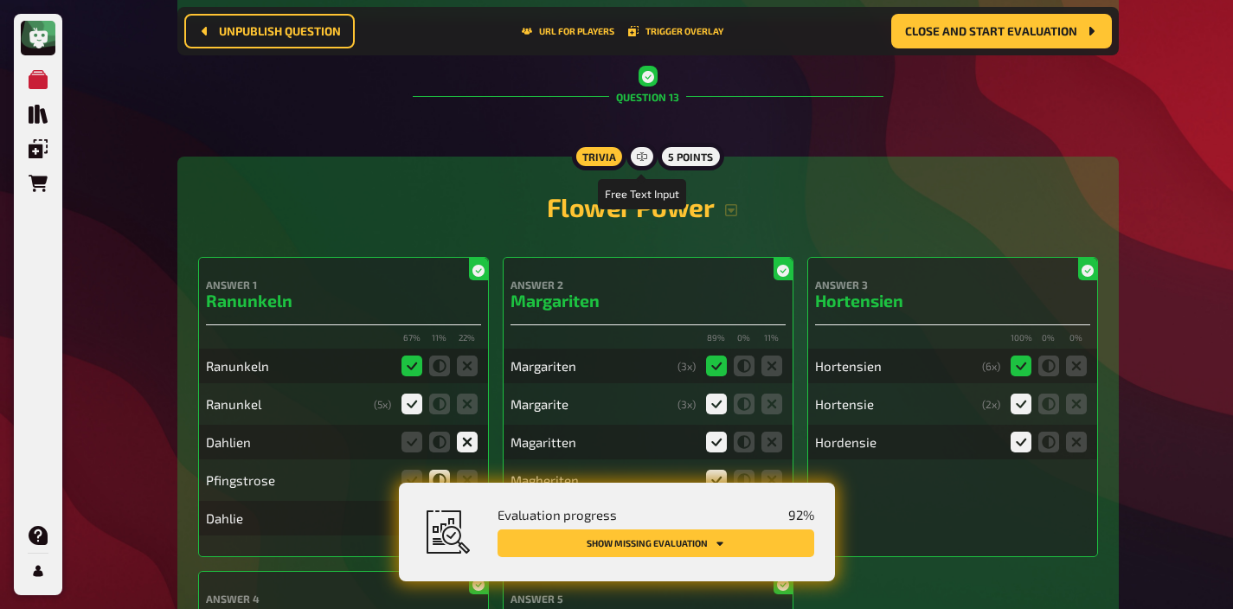
scroll to position [13529, 0]
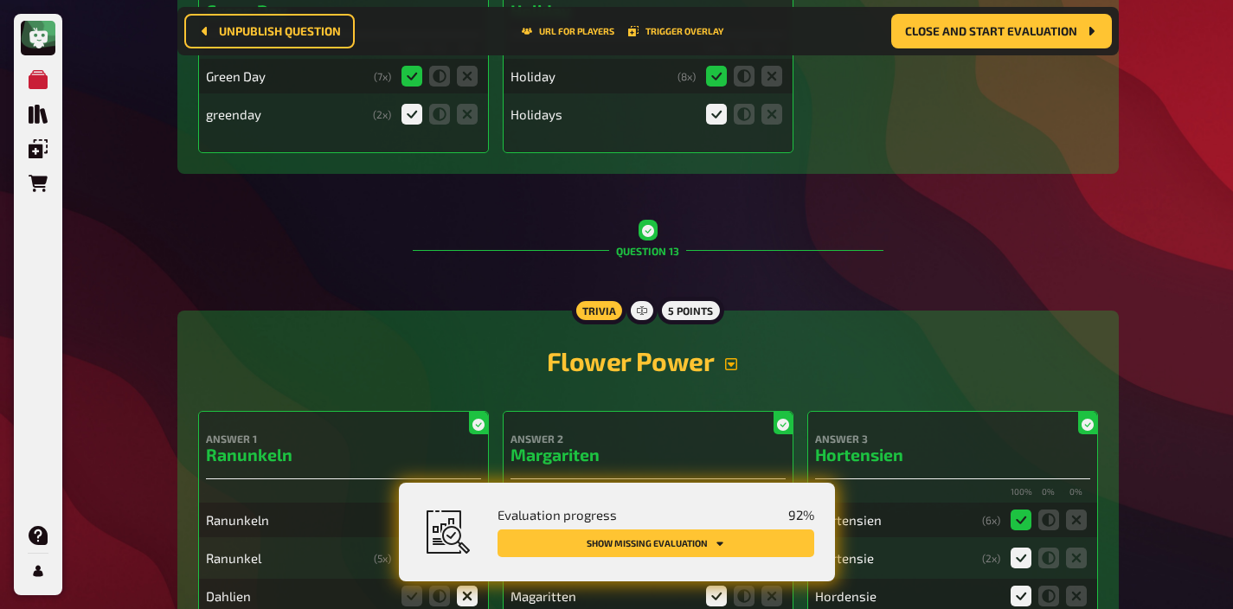
click at [731, 358] on icon "button" at bounding box center [731, 364] width 12 height 12
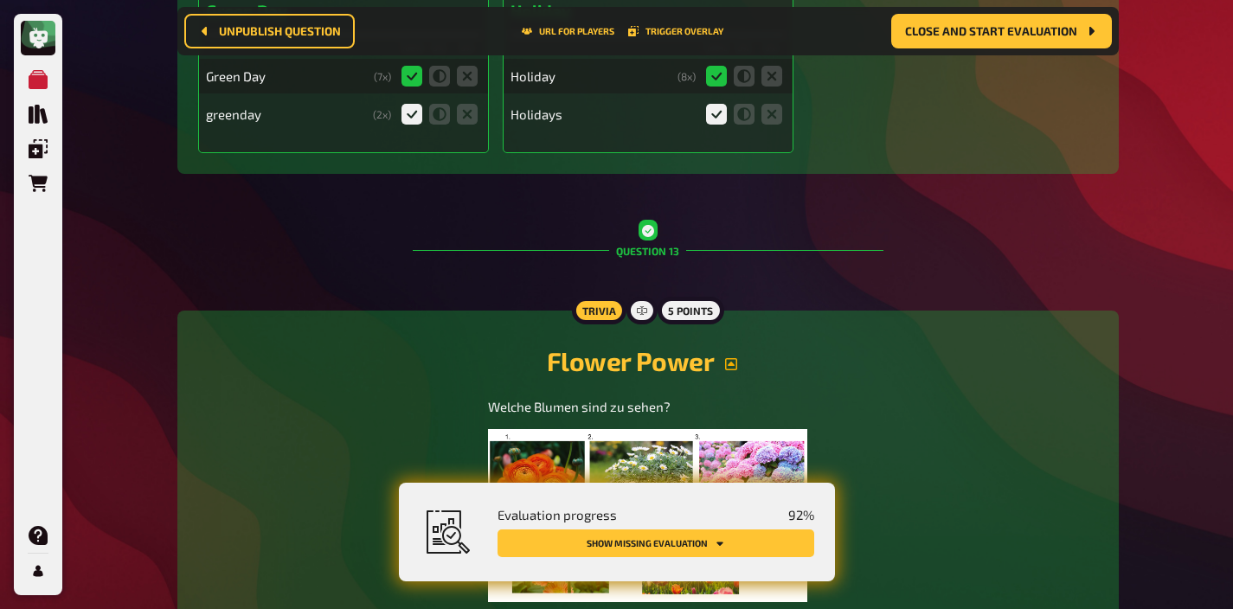
click at [605, 429] on img at bounding box center [647, 515] width 318 height 173
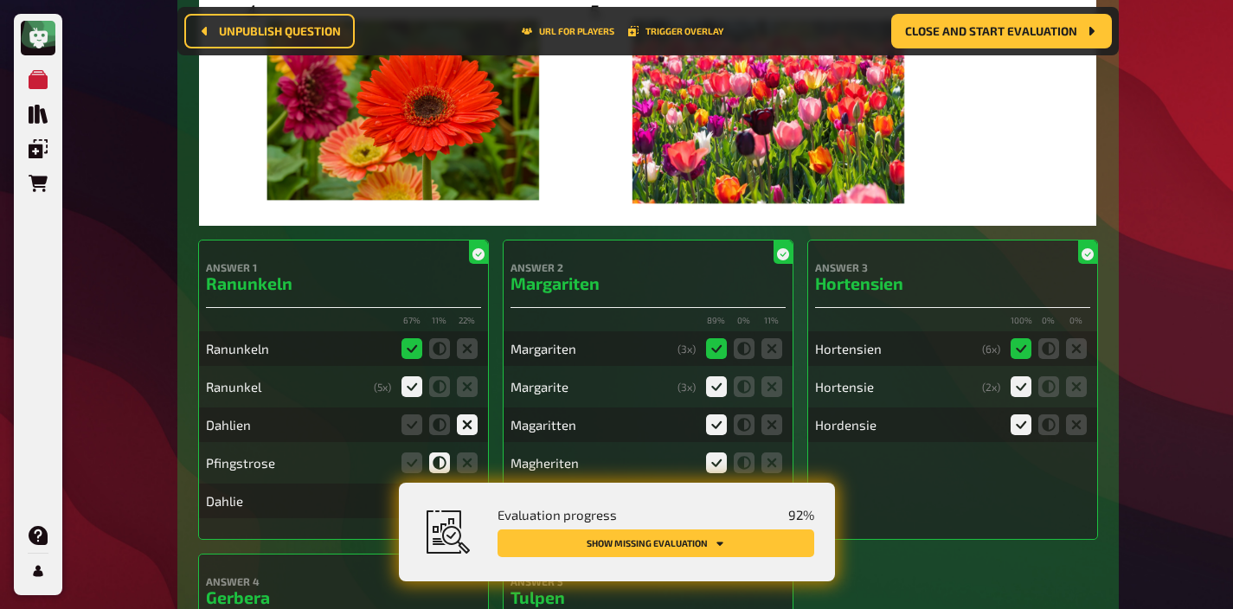
scroll to position [14260, 0]
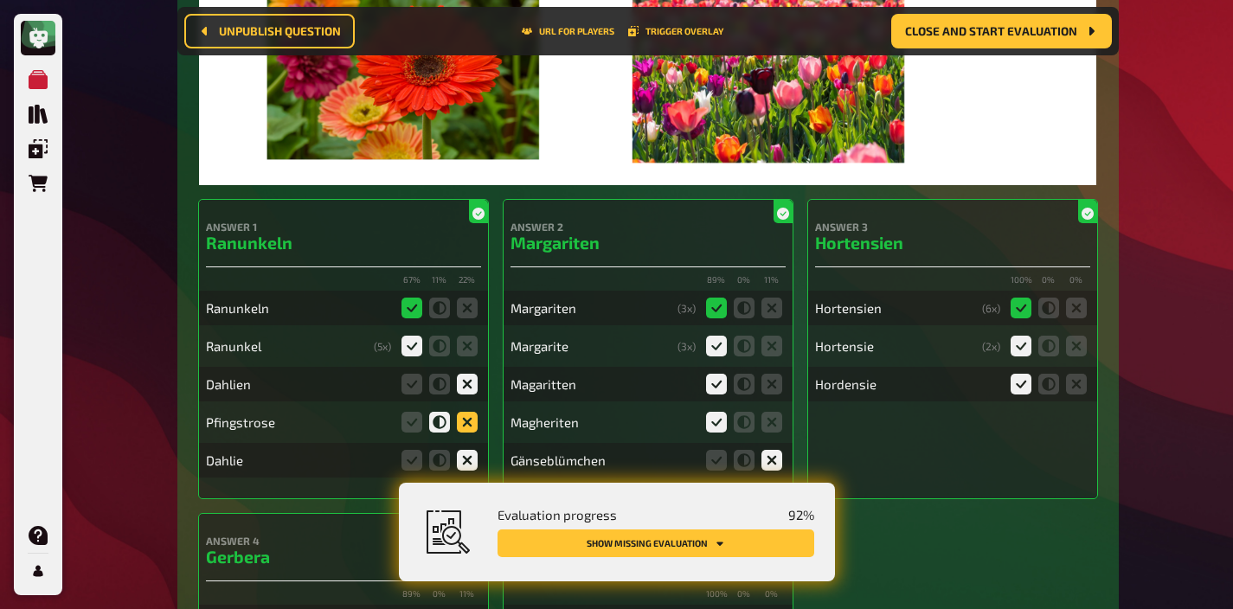
click at [462, 412] on icon at bounding box center [467, 422] width 21 height 21
click at [0, 0] on input "radio" at bounding box center [0, 0] width 0 height 0
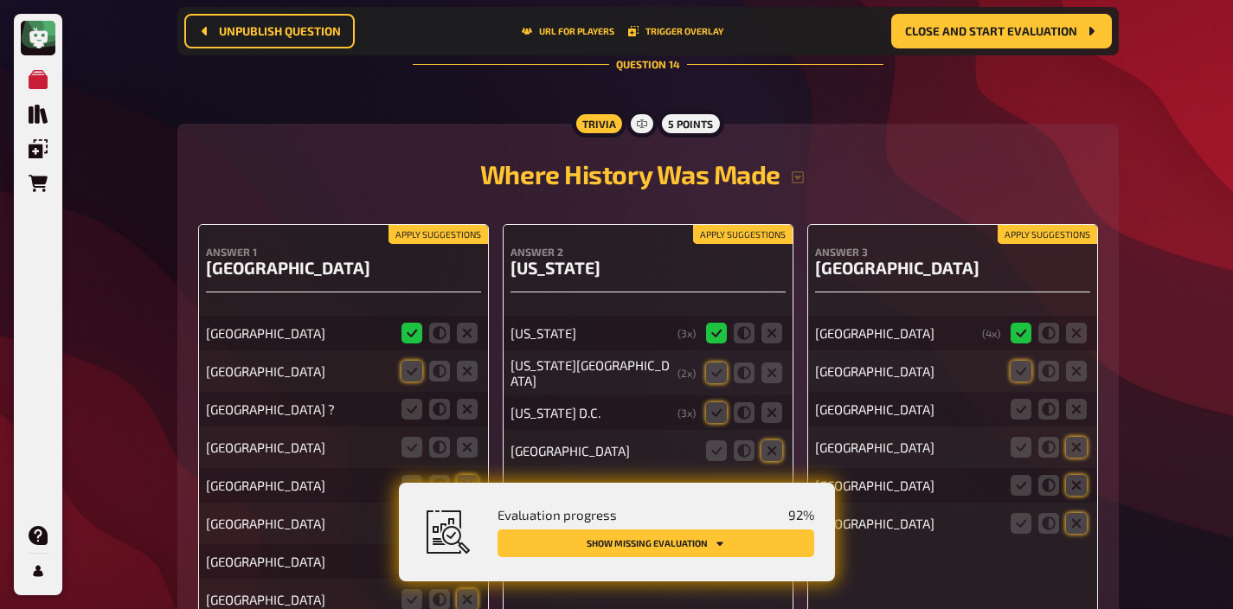
scroll to position [15480, 0]
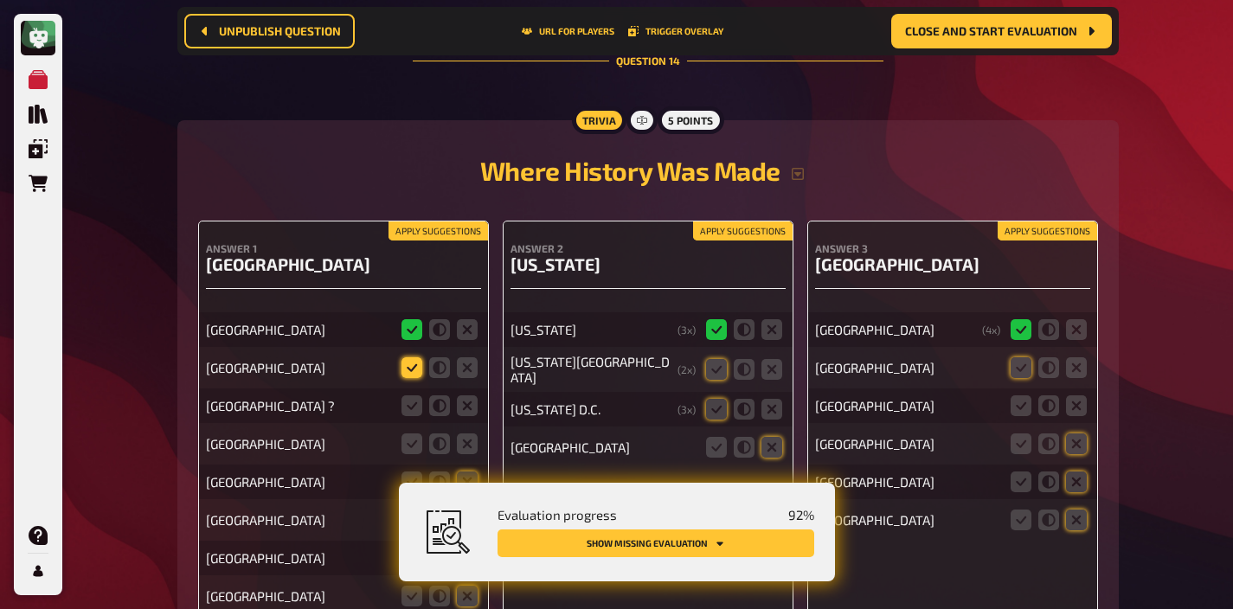
click at [415, 357] on icon at bounding box center [411, 367] width 21 height 21
click at [0, 0] on input "radio" at bounding box center [0, 0] width 0 height 0
click at [459, 395] on icon at bounding box center [467, 405] width 21 height 21
click at [0, 0] on input "radio" at bounding box center [0, 0] width 0 height 0
click at [456, 221] on button "Apply suggestions" at bounding box center [437, 230] width 99 height 19
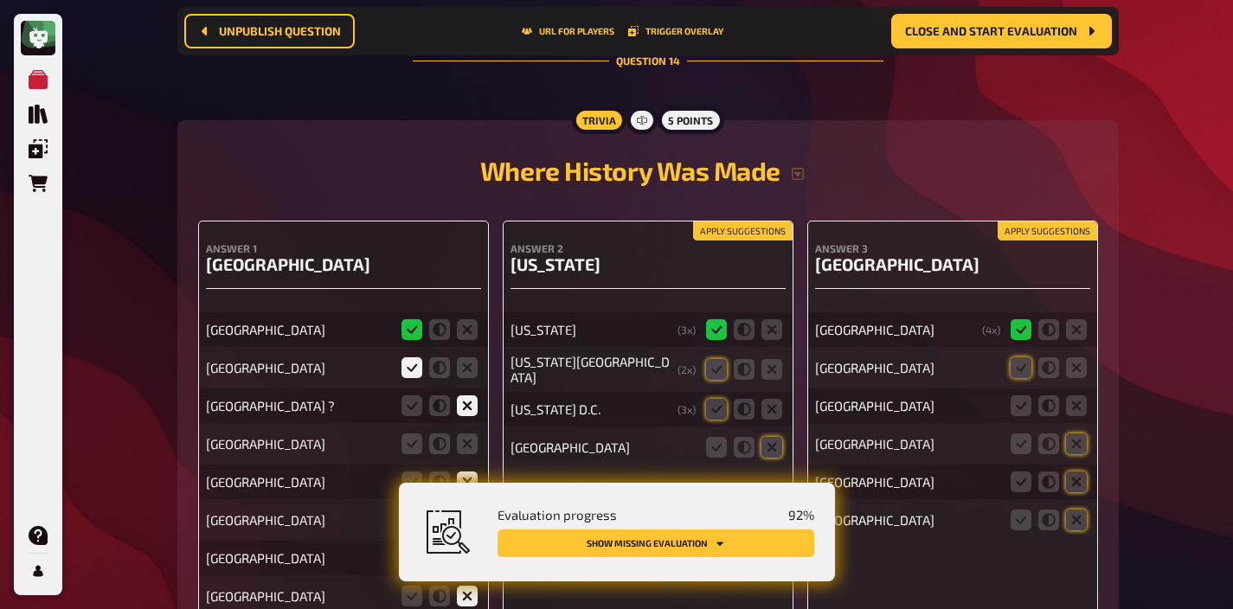
click at [735, 221] on button "Apply suggestions" at bounding box center [742, 230] width 99 height 19
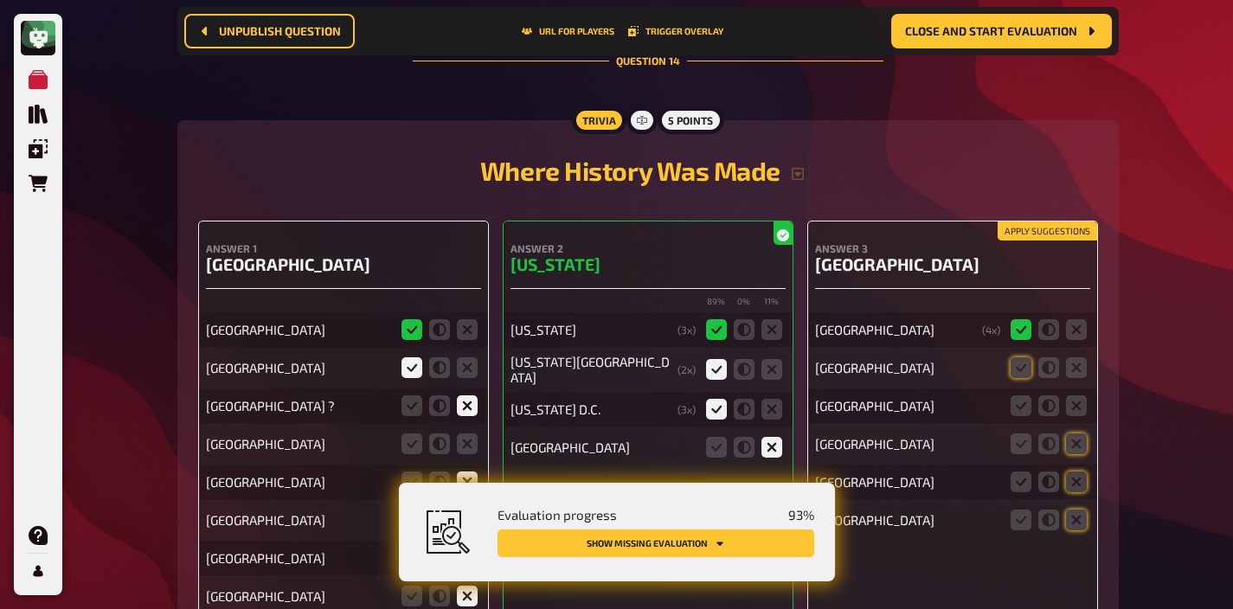
click at [1040, 221] on button "Apply suggestions" at bounding box center [1047, 230] width 99 height 19
click at [1069, 395] on icon at bounding box center [1076, 405] width 21 height 21
click at [0, 0] on input "radio" at bounding box center [0, 0] width 0 height 0
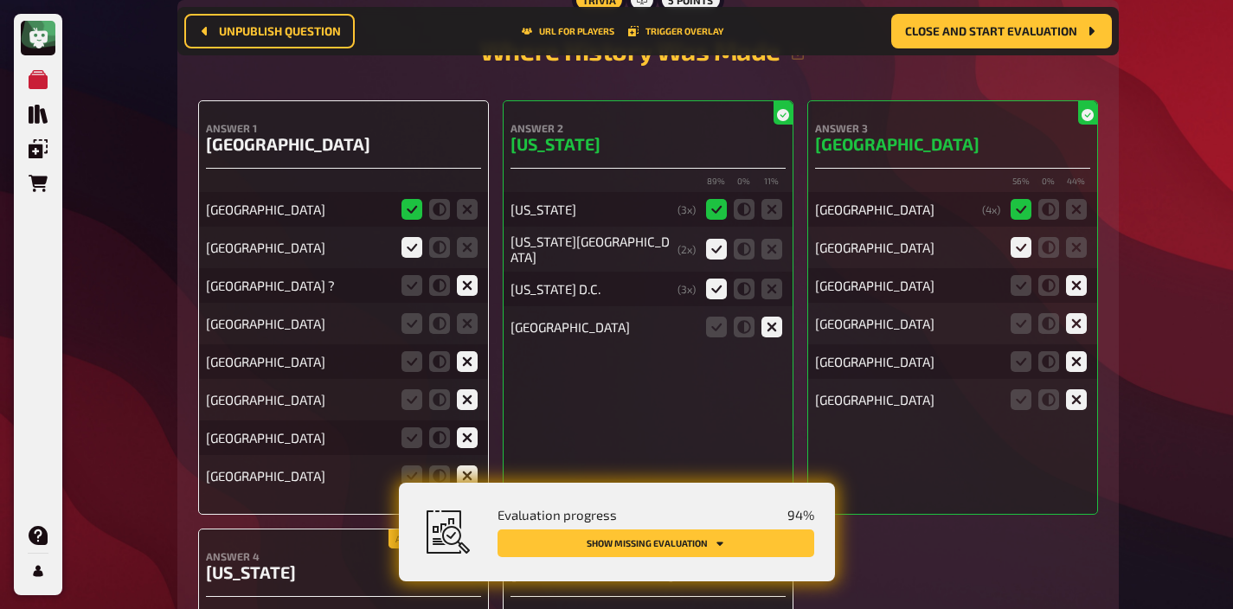
scroll to position [15653, 0]
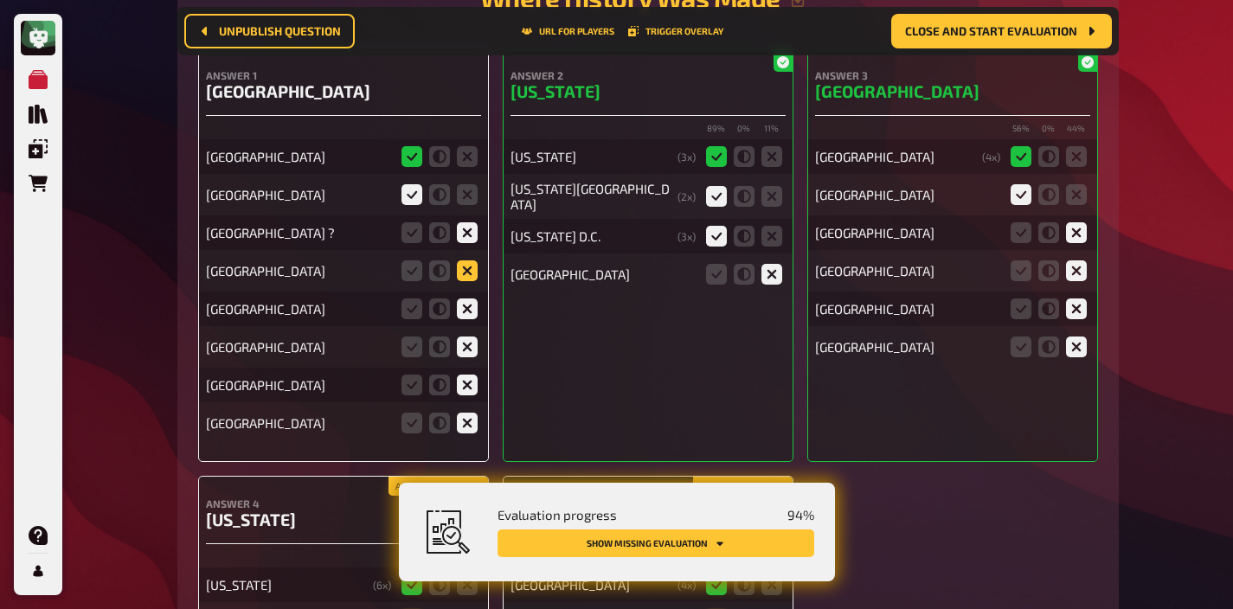
click at [468, 260] on icon at bounding box center [467, 270] width 21 height 21
click at [0, 0] on input "radio" at bounding box center [0, 0] width 0 height 0
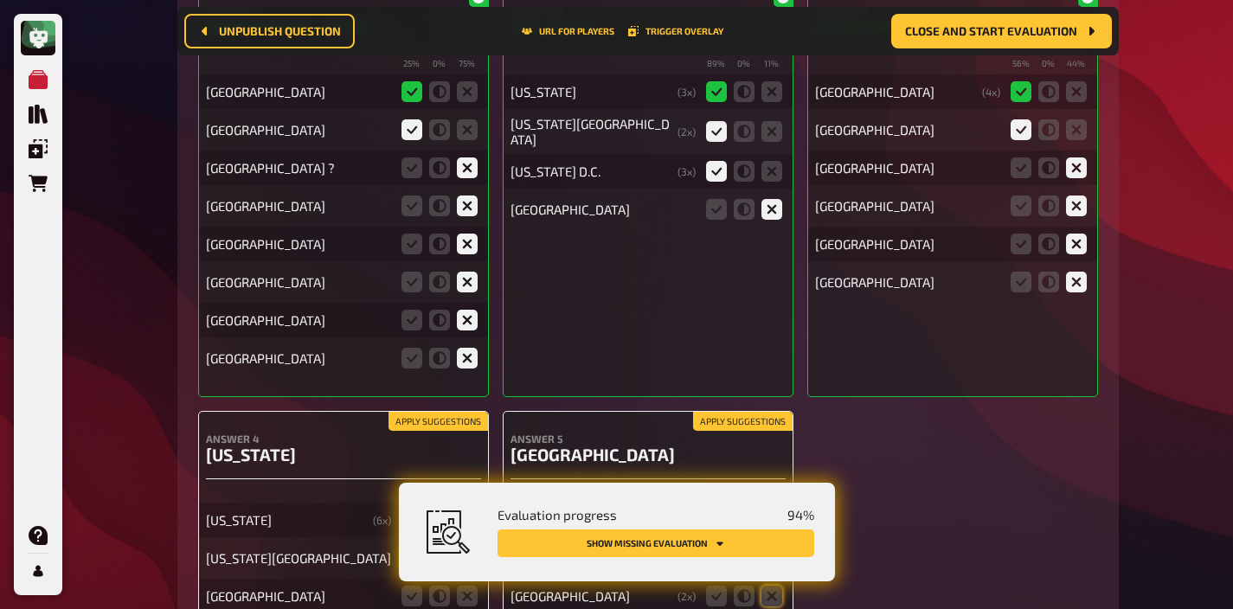
scroll to position [15896, 0]
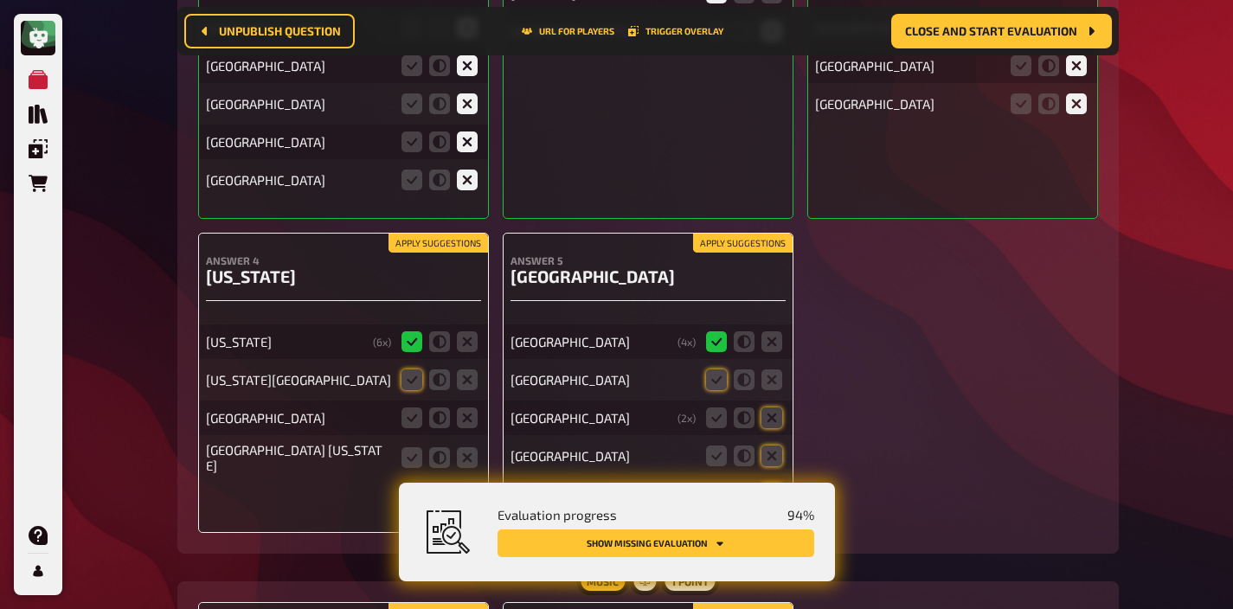
click at [410, 366] on fieldset at bounding box center [439, 380] width 83 height 28
click at [409, 369] on icon at bounding box center [411, 379] width 21 height 21
click at [0, 0] on input "radio" at bounding box center [0, 0] width 0 height 0
click at [459, 408] on icon at bounding box center [467, 418] width 21 height 21
click at [0, 0] on input "radio" at bounding box center [0, 0] width 0 height 0
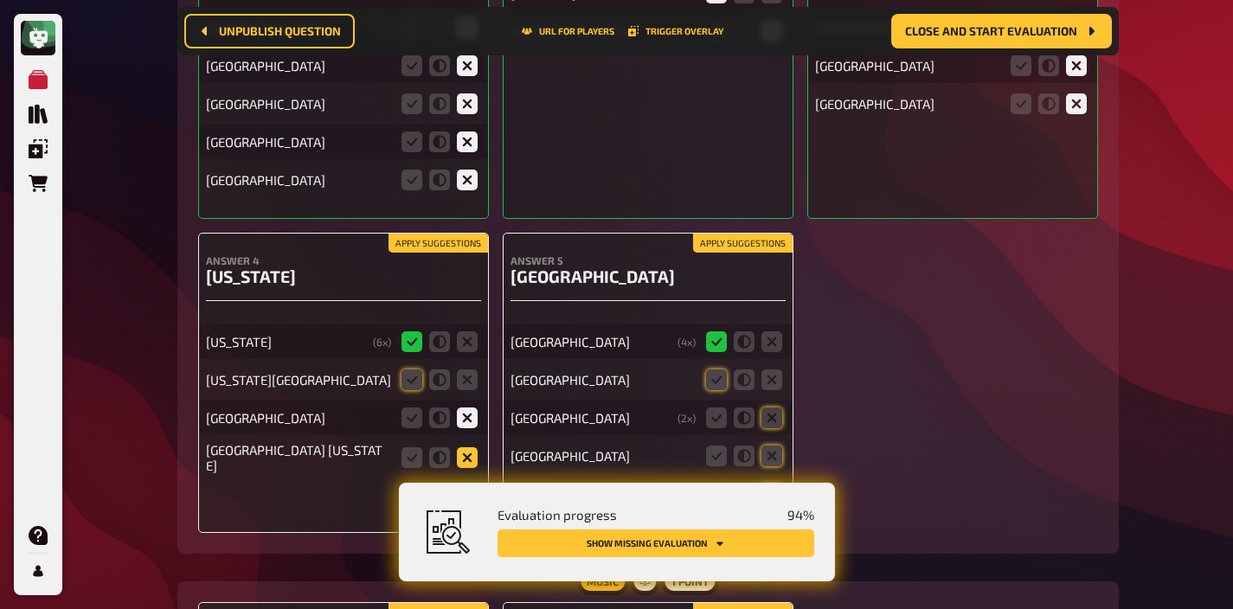
click at [459, 447] on icon at bounding box center [467, 457] width 21 height 21
click at [0, 0] on input "radio" at bounding box center [0, 0] width 0 height 0
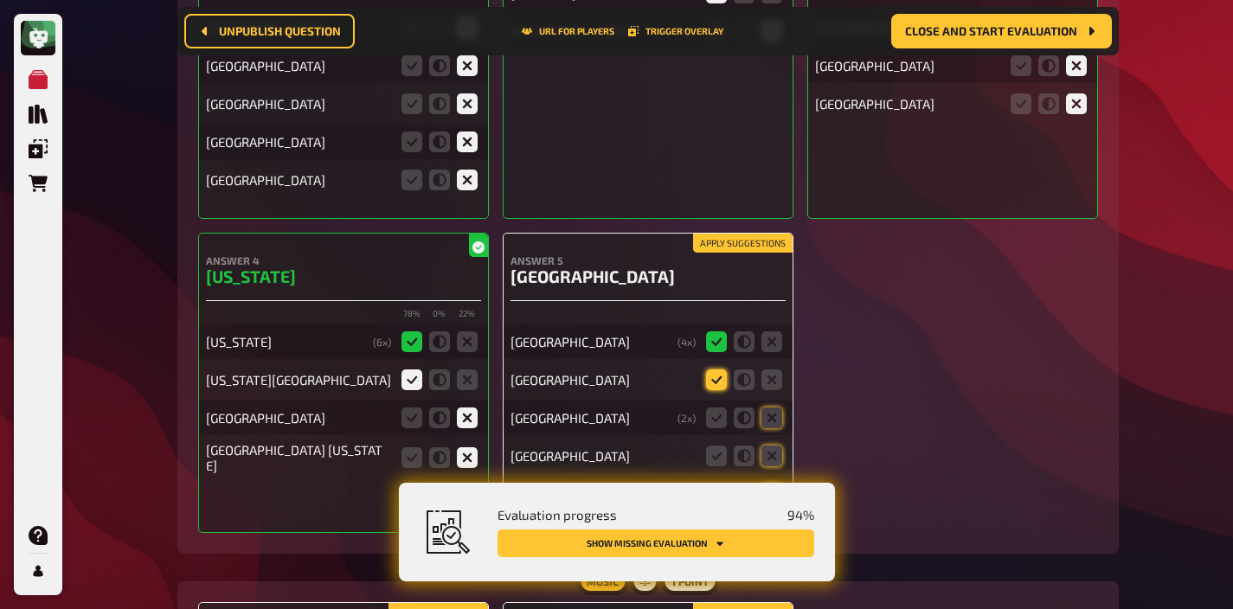
click at [718, 369] on icon at bounding box center [716, 379] width 21 height 21
click at [0, 0] on input "radio" at bounding box center [0, 0] width 0 height 0
click at [773, 408] on icon at bounding box center [771, 418] width 21 height 21
click at [0, 0] on input "radio" at bounding box center [0, 0] width 0 height 0
click at [774, 446] on icon at bounding box center [771, 456] width 21 height 21
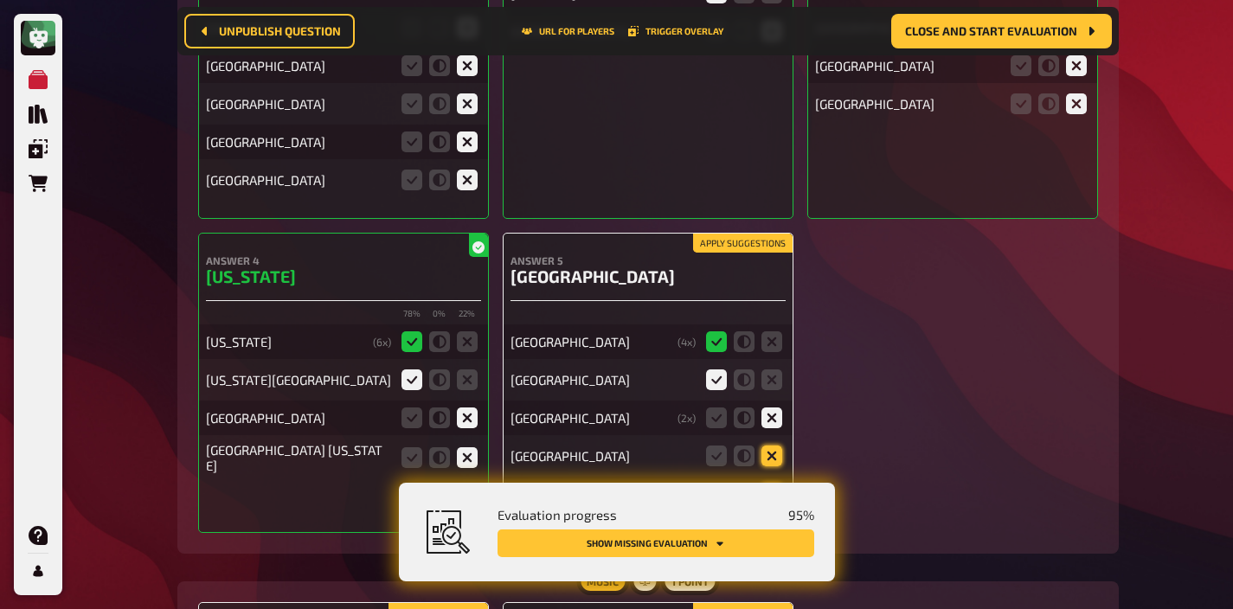
click at [0, 0] on input "radio" at bounding box center [0, 0] width 0 height 0
click at [767, 484] on icon at bounding box center [771, 494] width 21 height 21
click at [0, 0] on input "radio" at bounding box center [0, 0] width 0 height 0
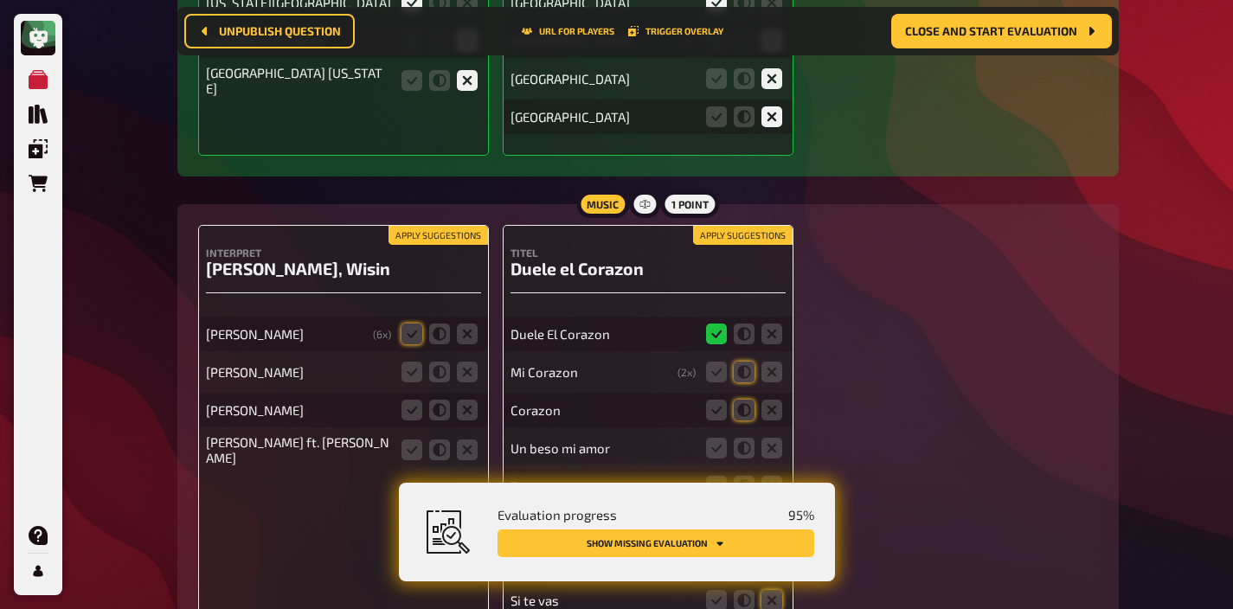
scroll to position [16280, 0]
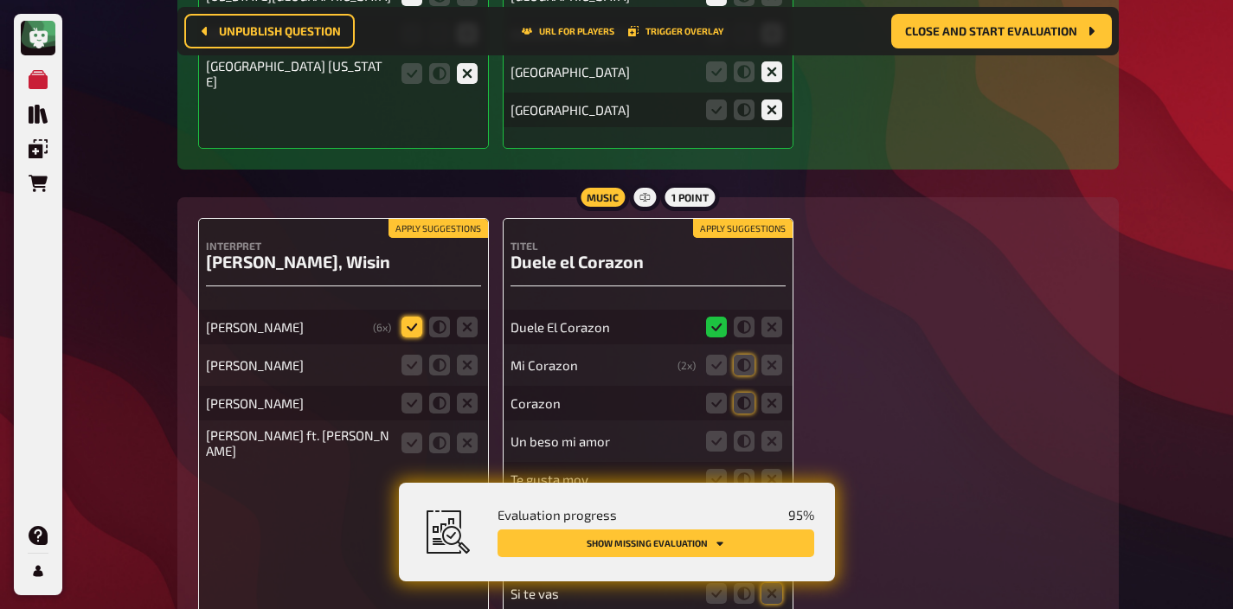
click at [414, 317] on icon at bounding box center [411, 327] width 21 height 21
click at [0, 0] on input "radio" at bounding box center [0, 0] width 0 height 0
click at [472, 433] on icon at bounding box center [467, 443] width 21 height 21
click at [0, 0] on input "radio" at bounding box center [0, 0] width 0 height 0
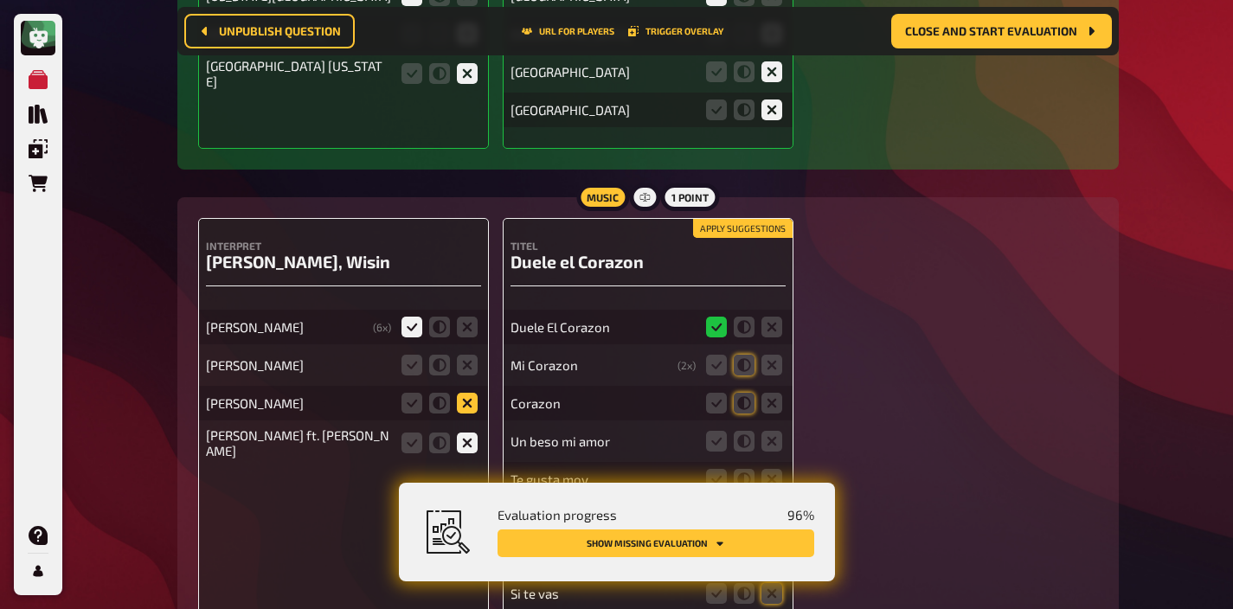
click at [472, 393] on icon at bounding box center [467, 403] width 21 height 21
click at [0, 0] on input "radio" at bounding box center [0, 0] width 0 height 0
click at [465, 351] on fieldset at bounding box center [439, 365] width 83 height 28
click at [465, 355] on icon at bounding box center [467, 365] width 21 height 21
click at [0, 0] on input "radio" at bounding box center [0, 0] width 0 height 0
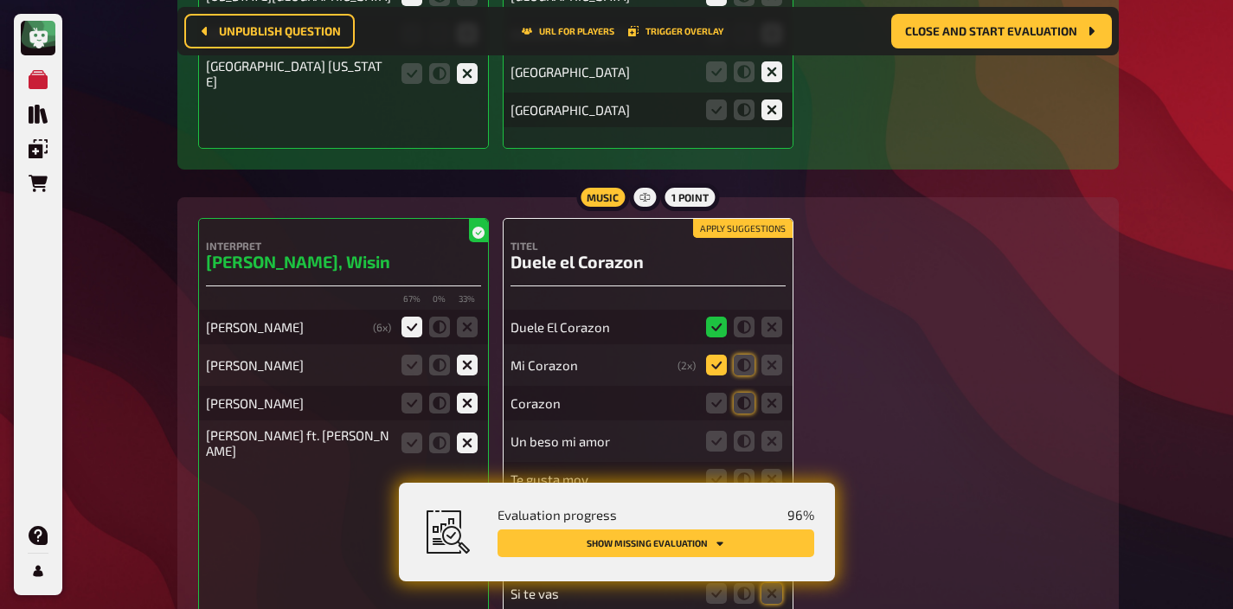
click at [706, 355] on icon at bounding box center [716, 365] width 21 height 21
click at [0, 0] on input "radio" at bounding box center [0, 0] width 0 height 0
click at [707, 393] on icon at bounding box center [716, 403] width 21 height 21
click at [0, 0] on input "radio" at bounding box center [0, 0] width 0 height 0
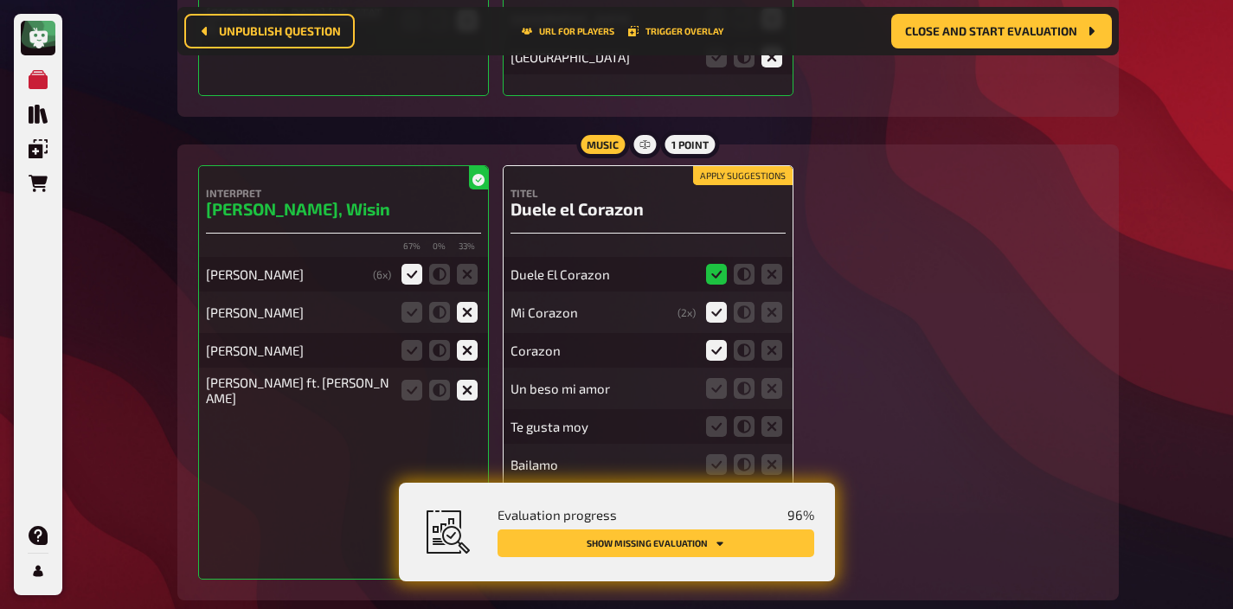
scroll to position [16447, 0]
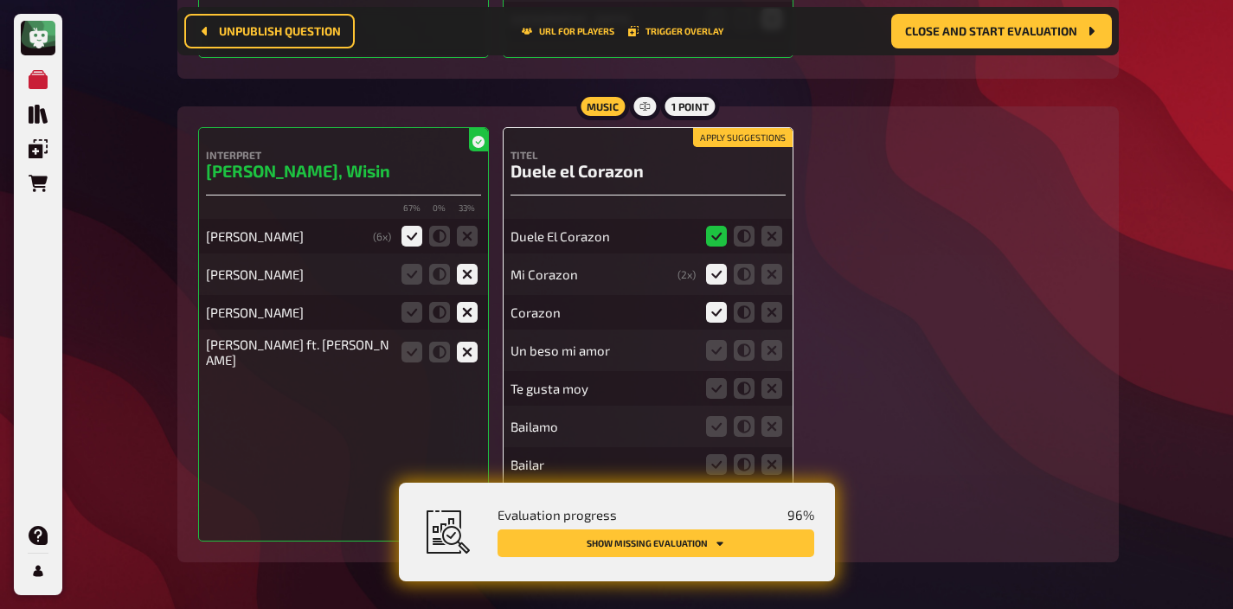
click at [772, 492] on icon at bounding box center [771, 502] width 21 height 21
click at [0, 0] on input "radio" at bounding box center [0, 0] width 0 height 0
click at [771, 454] on icon at bounding box center [771, 464] width 21 height 21
click at [0, 0] on input "radio" at bounding box center [0, 0] width 0 height 0
click at [765, 416] on icon at bounding box center [771, 426] width 21 height 21
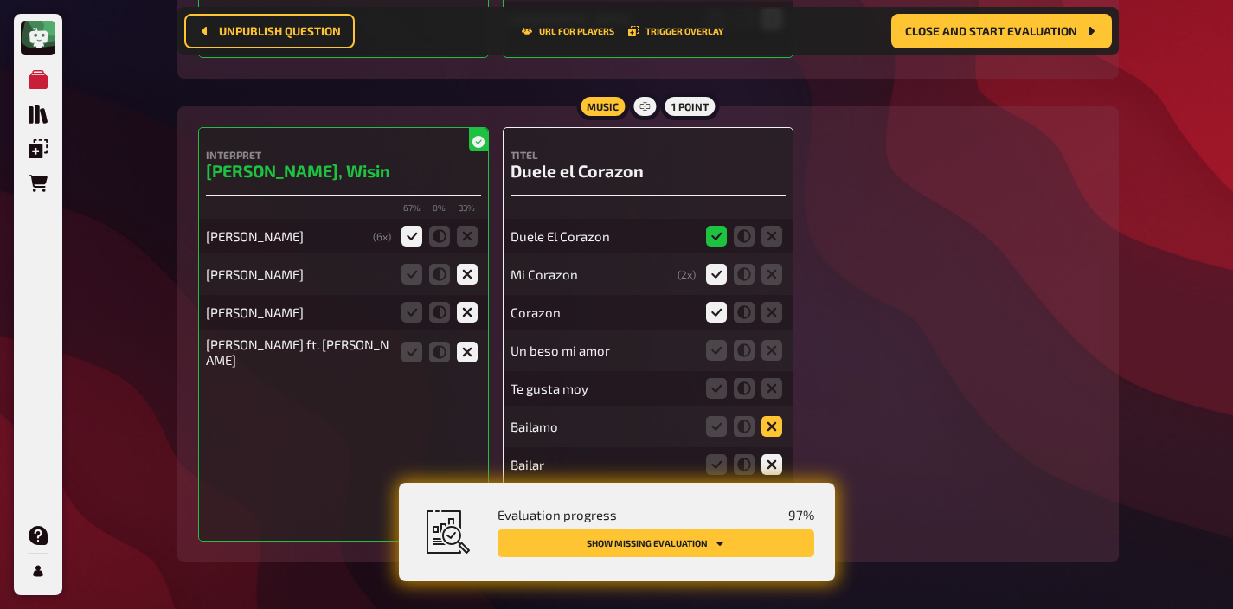
click at [0, 0] on input "radio" at bounding box center [0, 0] width 0 height 0
click at [770, 378] on icon at bounding box center [771, 388] width 21 height 21
click at [0, 0] on input "radio" at bounding box center [0, 0] width 0 height 0
click at [773, 340] on icon at bounding box center [771, 350] width 21 height 21
click at [0, 0] on input "radio" at bounding box center [0, 0] width 0 height 0
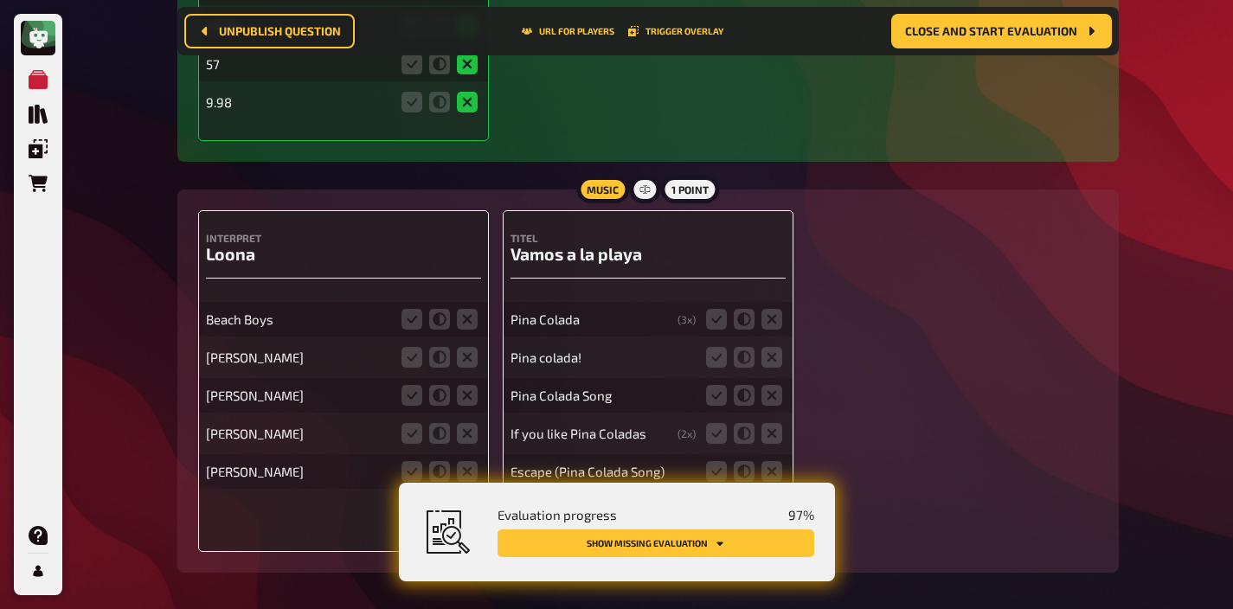
scroll to position [17477, 0]
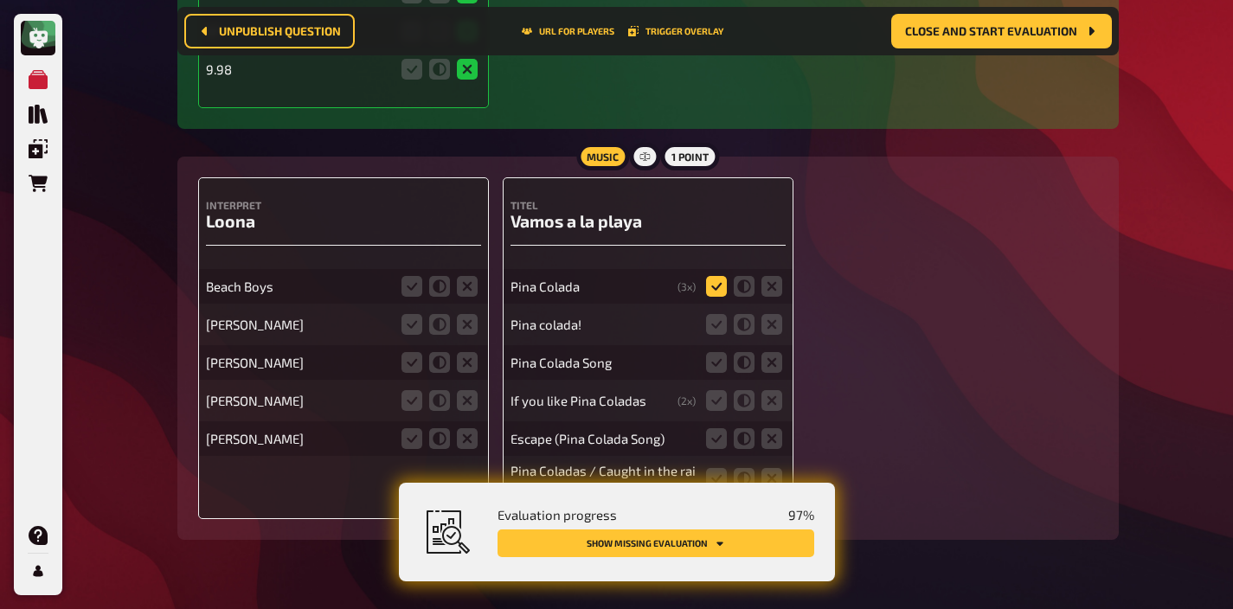
click at [716, 276] on icon at bounding box center [716, 286] width 21 height 21
click at [0, 0] on input "radio" at bounding box center [0, 0] width 0 height 0
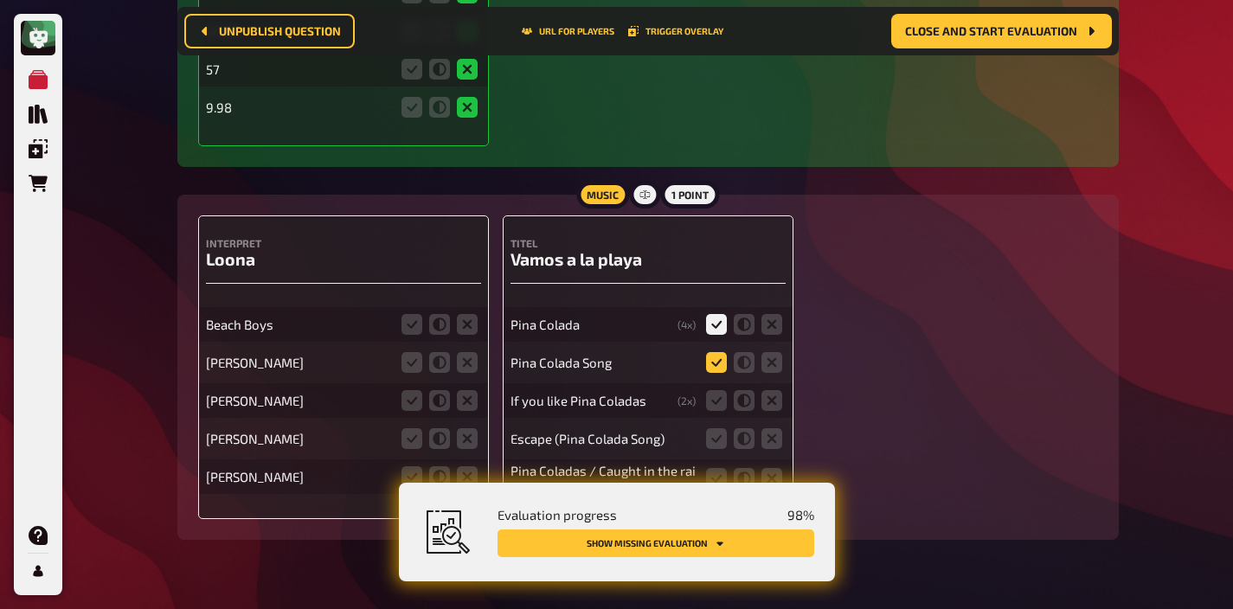
click at [716, 352] on icon at bounding box center [716, 362] width 21 height 21
click at [0, 0] on input "radio" at bounding box center [0, 0] width 0 height 0
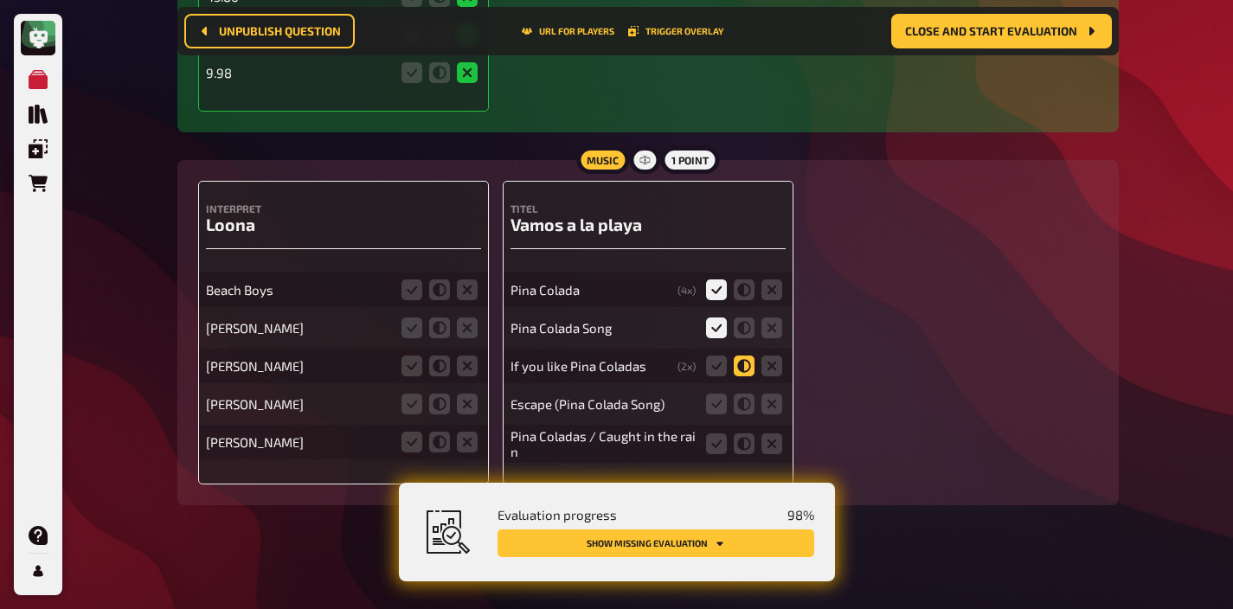
click at [738, 352] on div "Pina Colada ( 4 x) Pina Colada Song If you like Pina Coladas ( 2 x) Escape (Pin…" at bounding box center [647, 359] width 275 height 207
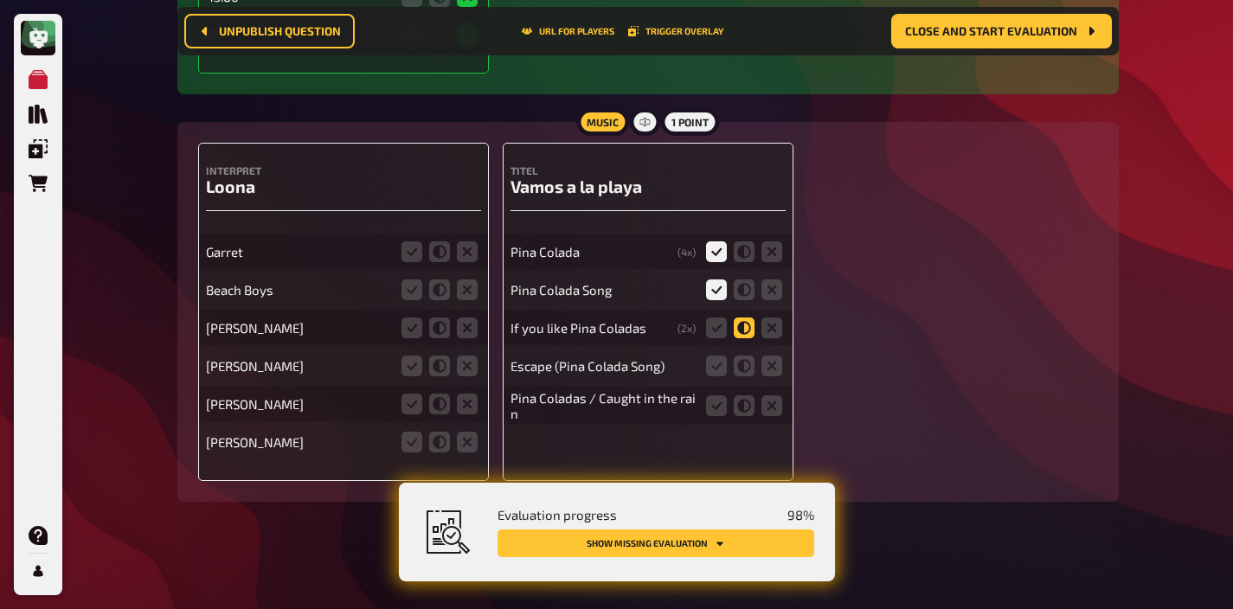
scroll to position [17435, 0]
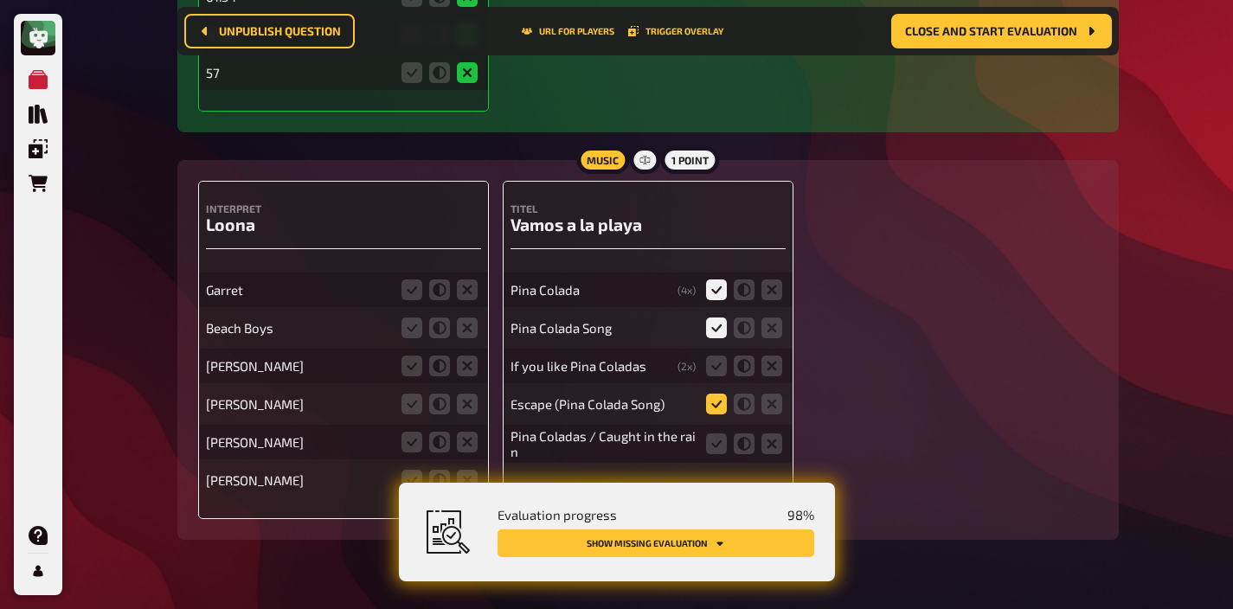
click at [715, 394] on icon at bounding box center [716, 404] width 21 height 21
click at [0, 0] on input "radio" at bounding box center [0, 0] width 0 height 0
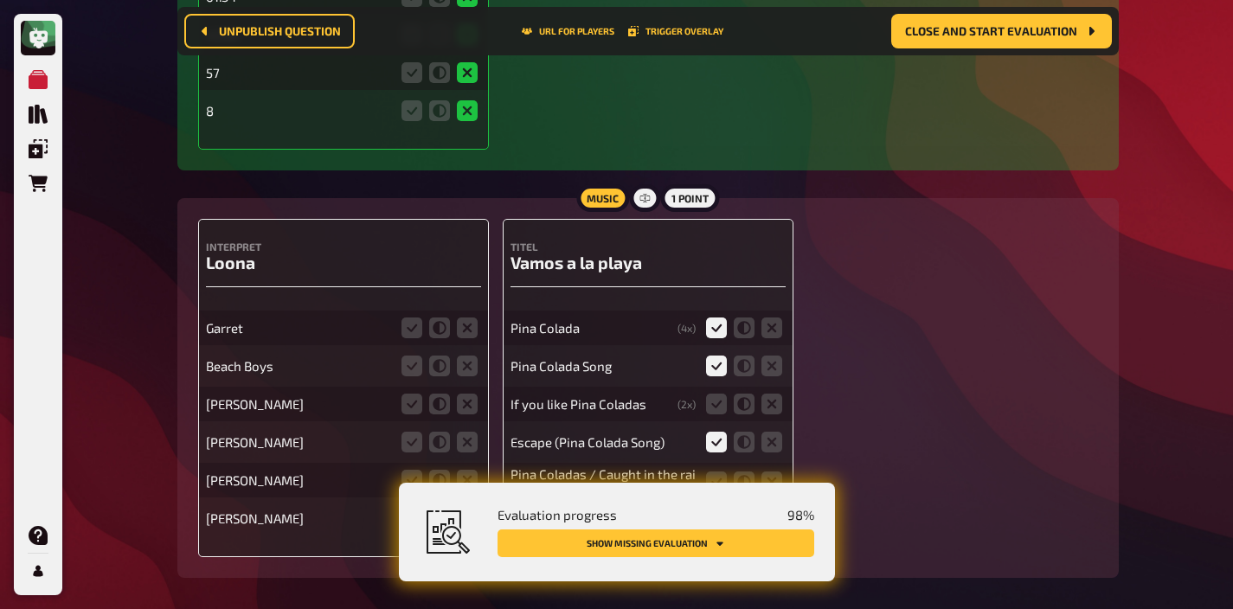
scroll to position [17473, 0]
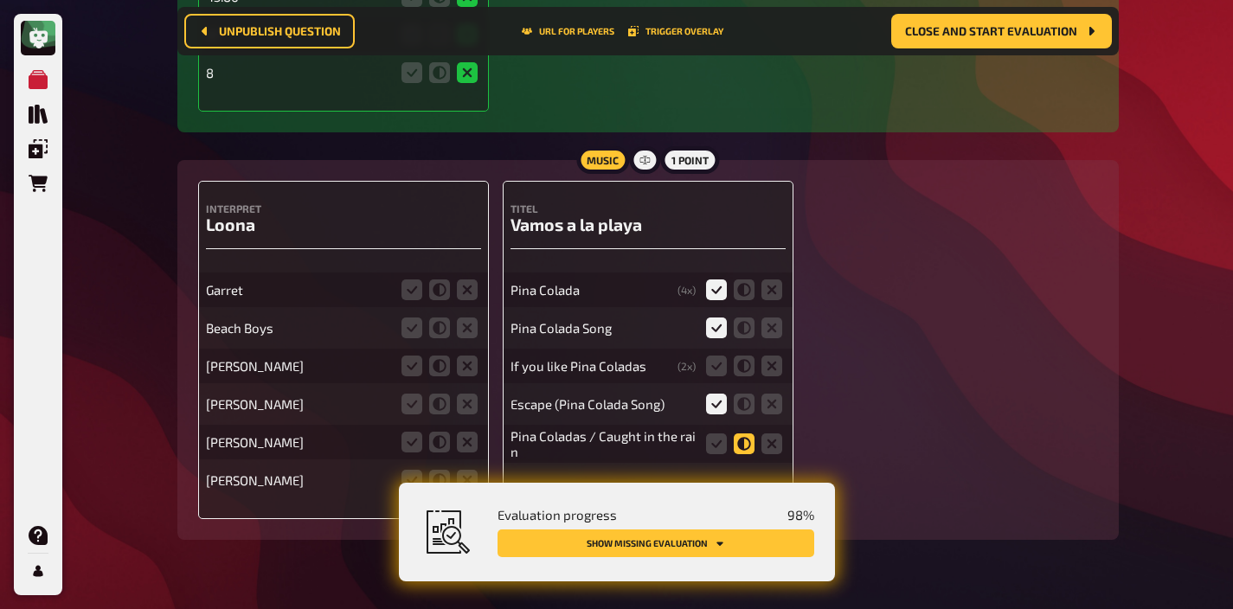
click at [737, 433] on icon at bounding box center [744, 443] width 21 height 21
click at [0, 0] on input "radio" at bounding box center [0, 0] width 0 height 0
click at [738, 356] on icon at bounding box center [744, 366] width 21 height 21
click at [0, 0] on input "radio" at bounding box center [0, 0] width 0 height 0
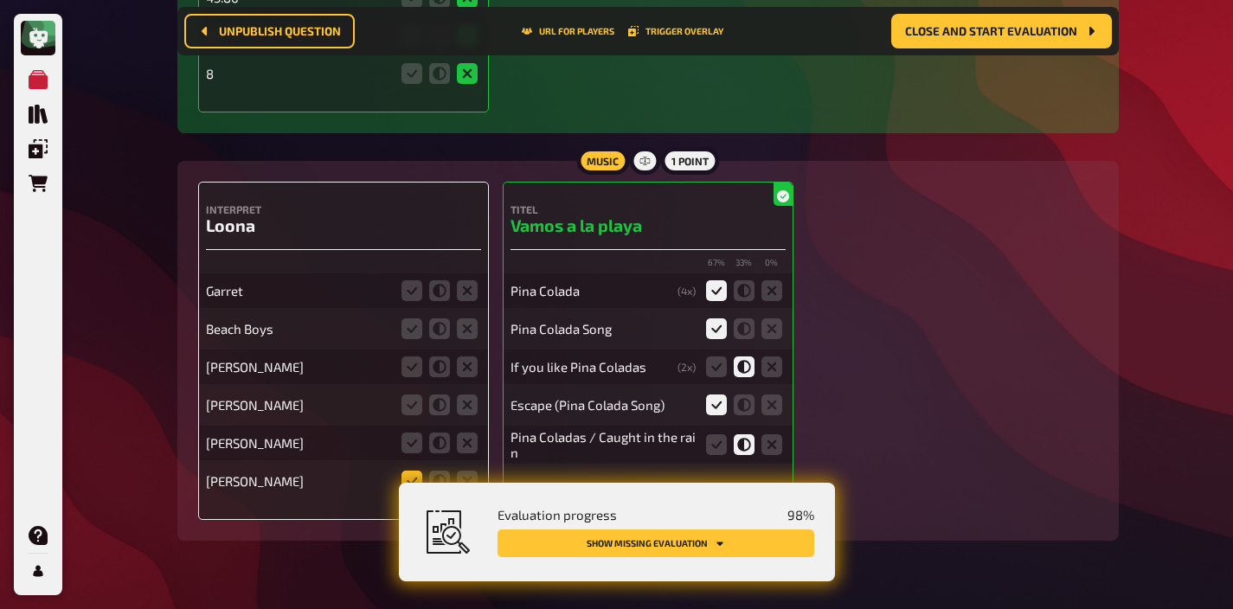
click at [416, 436] on div "Garret Beach Boys [PERSON_NAME] [PERSON_NAME] [PERSON_NAME] [PERSON_NAME]" at bounding box center [343, 377] width 275 height 241
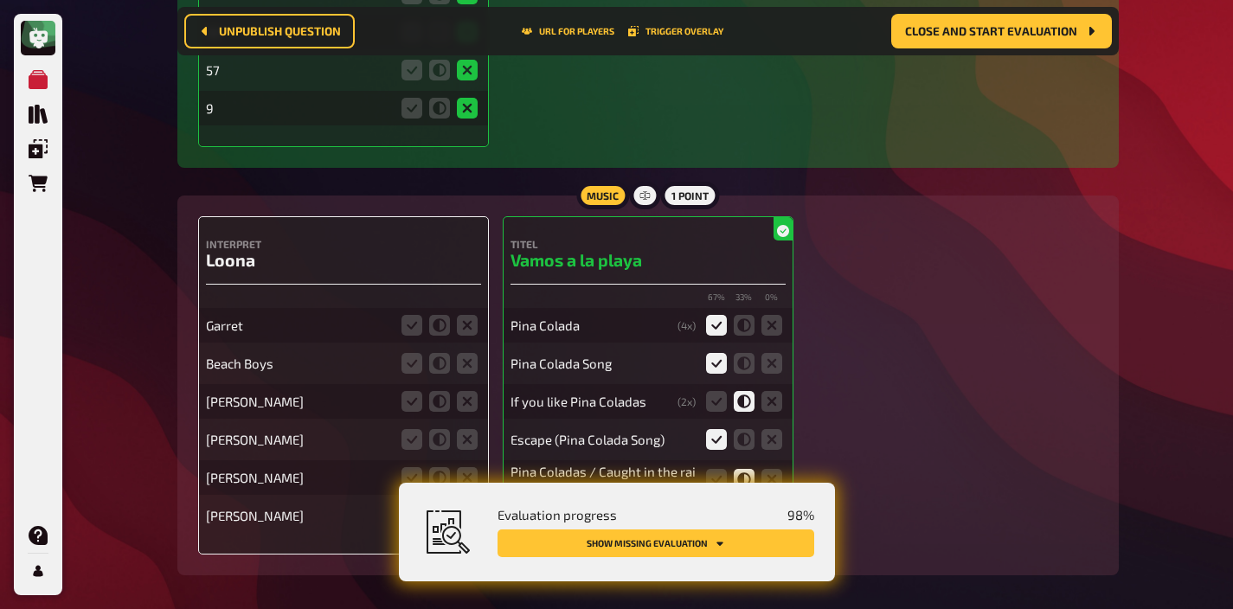
scroll to position [17511, 0]
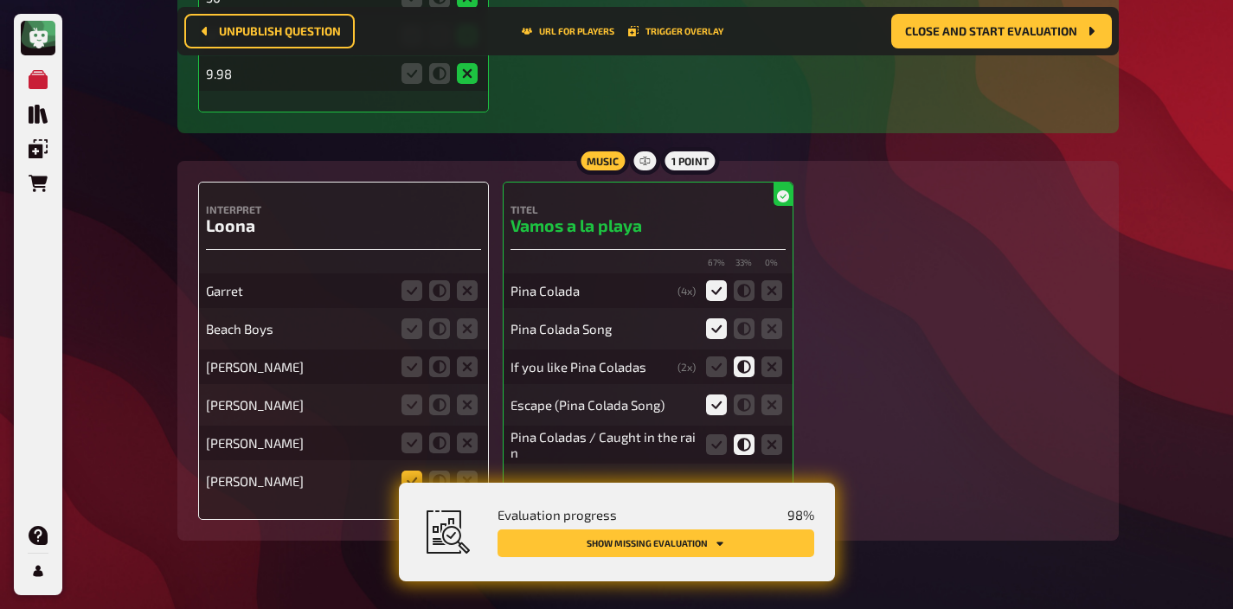
click at [412, 471] on icon at bounding box center [411, 481] width 21 height 21
click at [0, 0] on input "radio" at bounding box center [0, 0] width 0 height 0
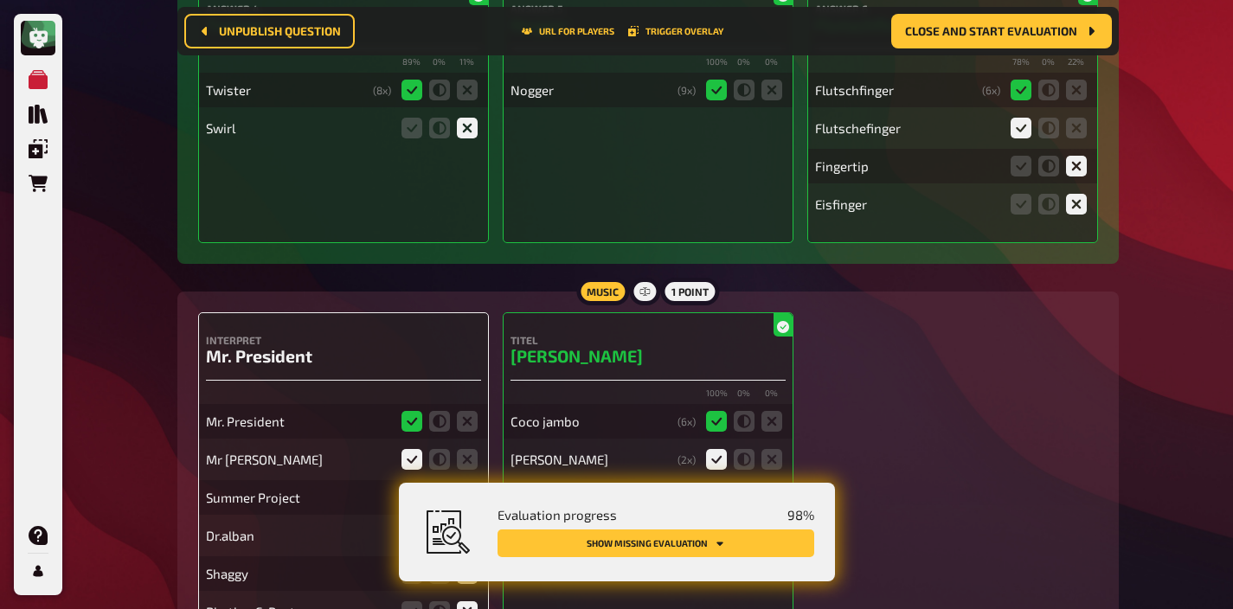
scroll to position [0, 0]
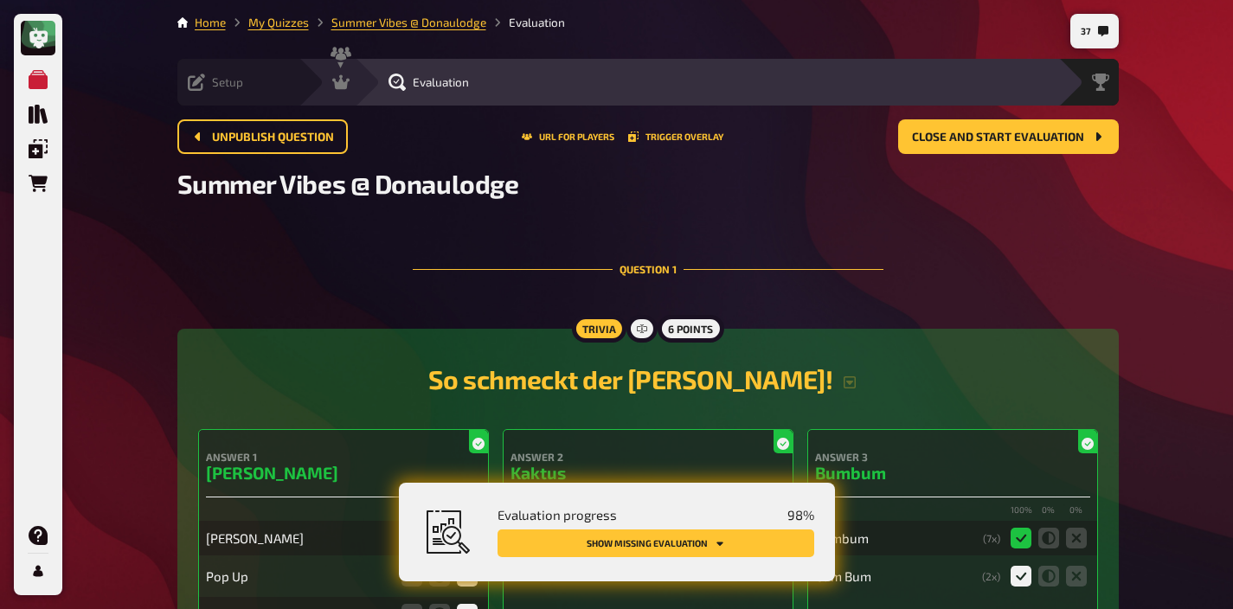
click at [218, 78] on span "Setup" at bounding box center [227, 82] width 31 height 14
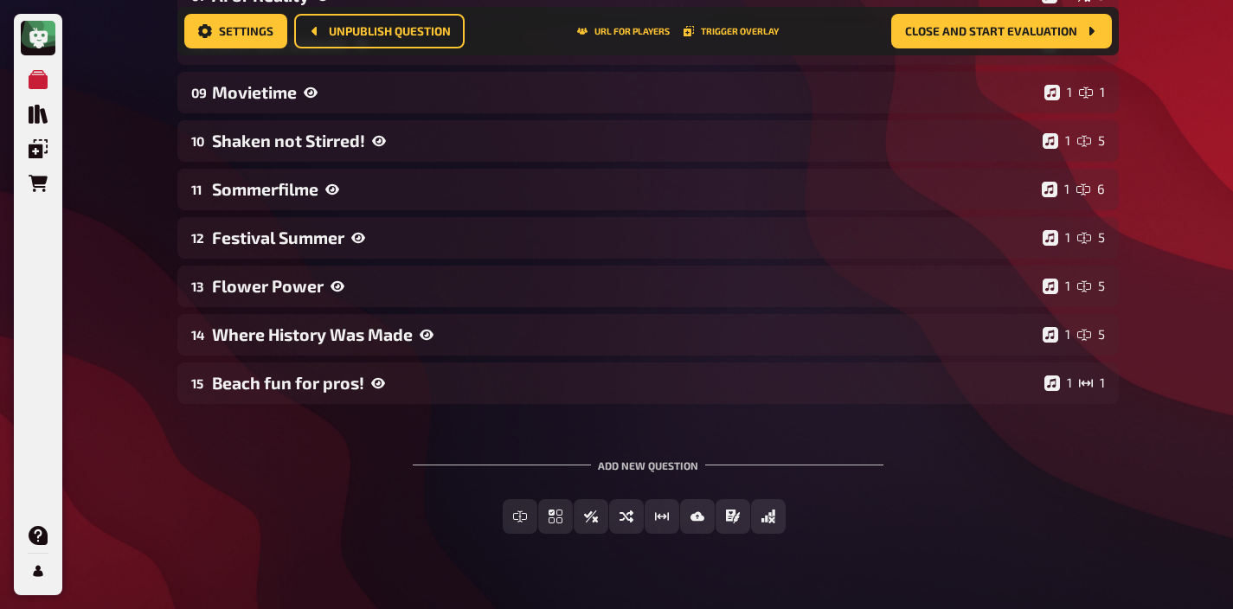
scroll to position [665, 0]
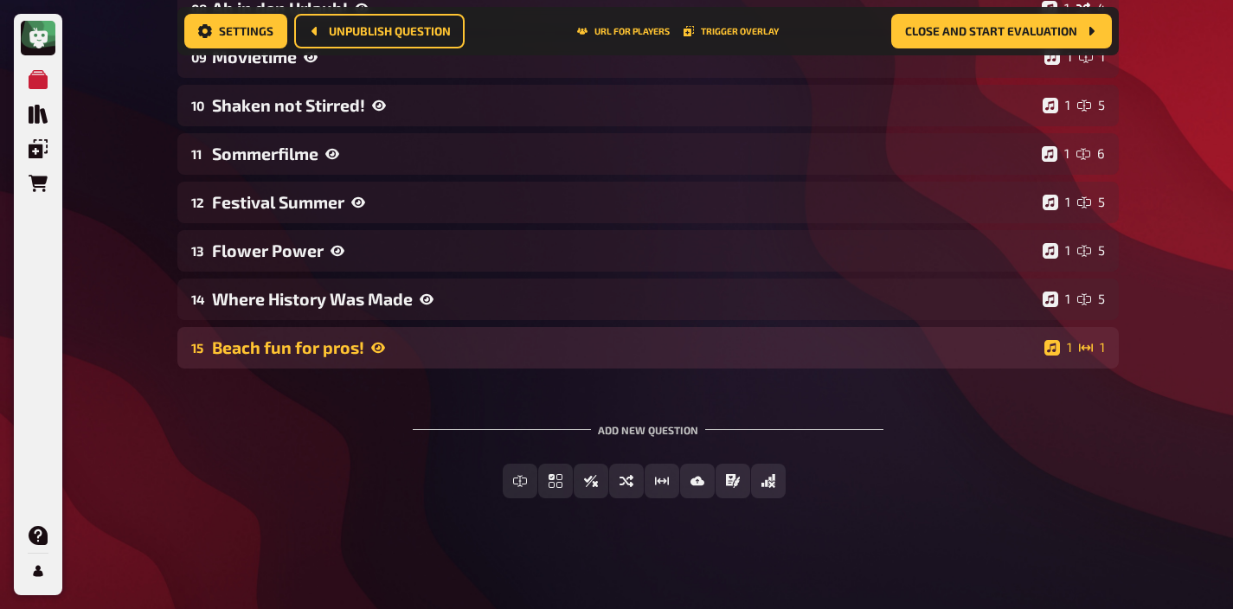
click at [310, 339] on div "Beach fun for pros!" at bounding box center [624, 347] width 825 height 20
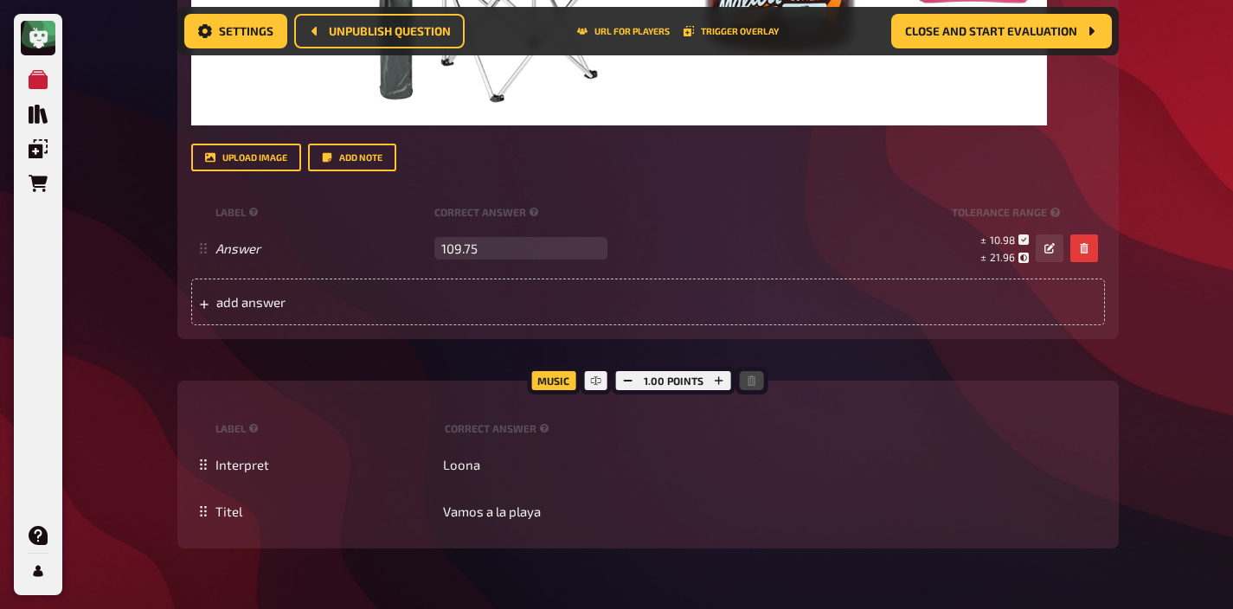
scroll to position [1615, 0]
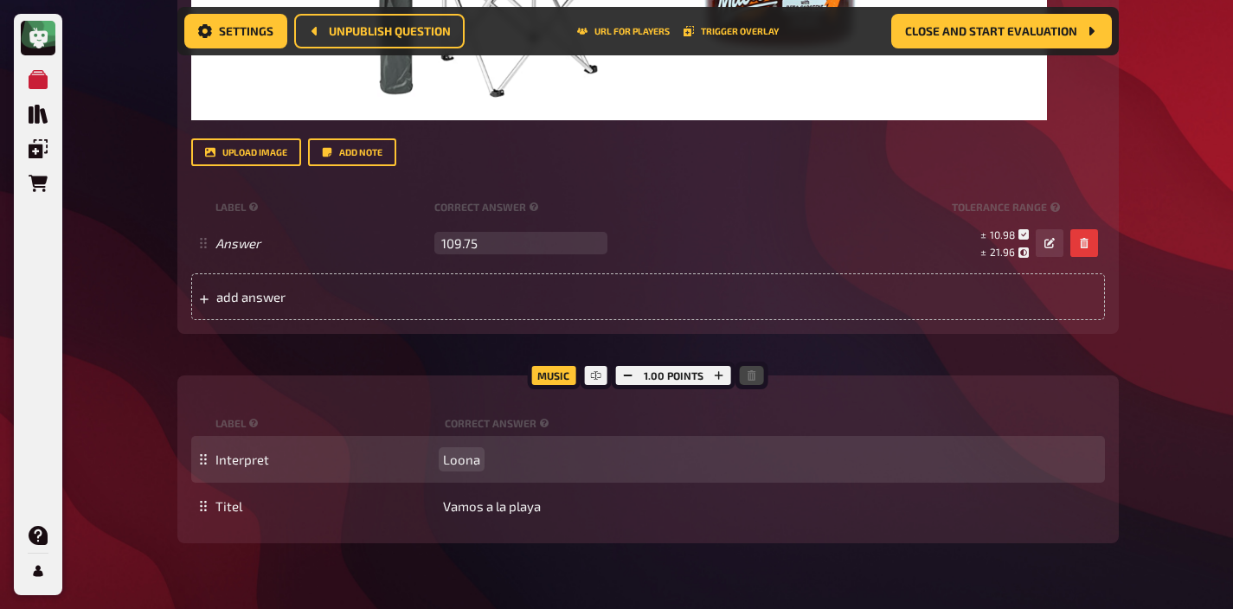
click at [445, 455] on span "Loona" at bounding box center [461, 460] width 37 height 16
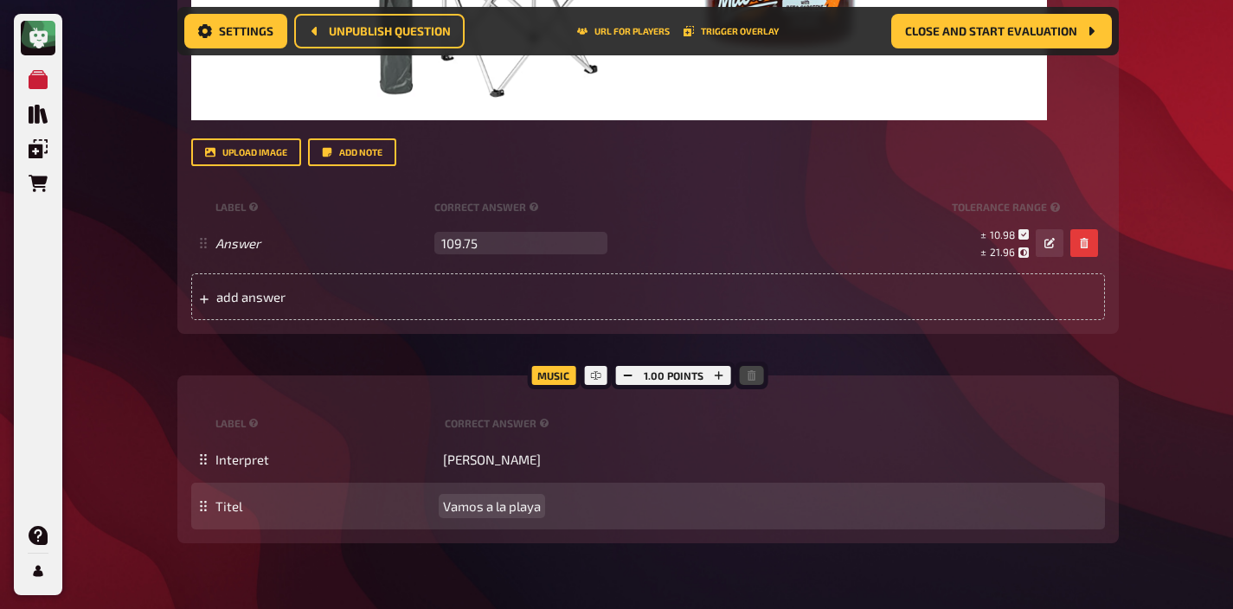
click at [457, 514] on div "Titel Vamos a la playa" at bounding box center [648, 506] width 914 height 47
click at [463, 512] on span "Vamos a la playa" at bounding box center [492, 506] width 98 height 16
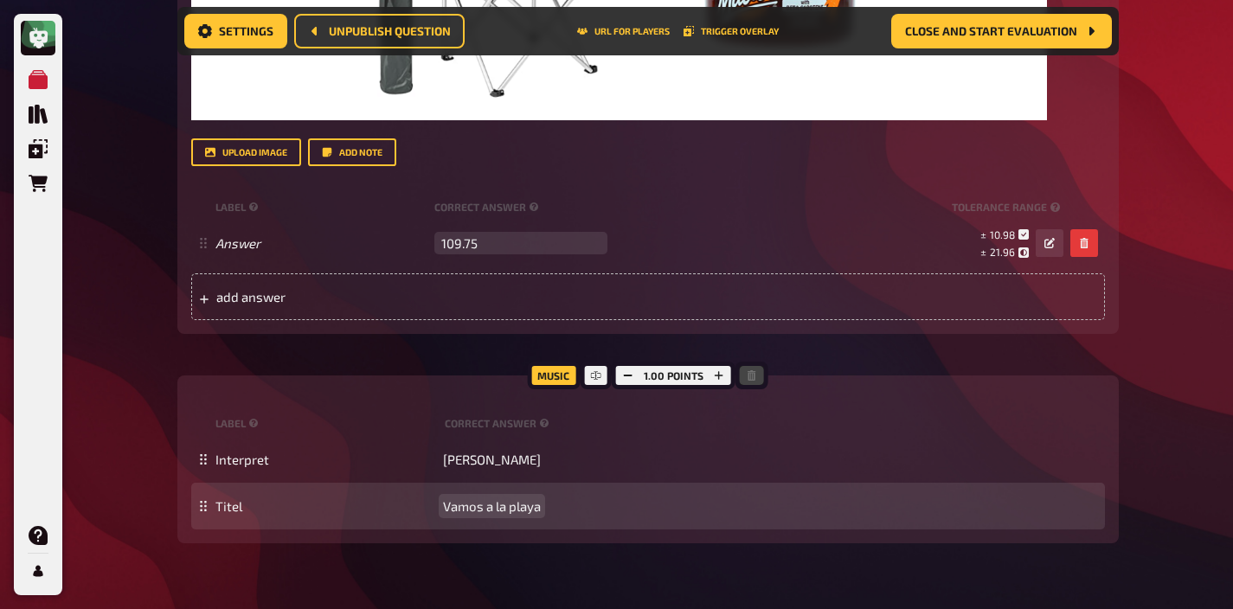
click at [452, 502] on span "Vamos a la playa" at bounding box center [492, 506] width 98 height 16
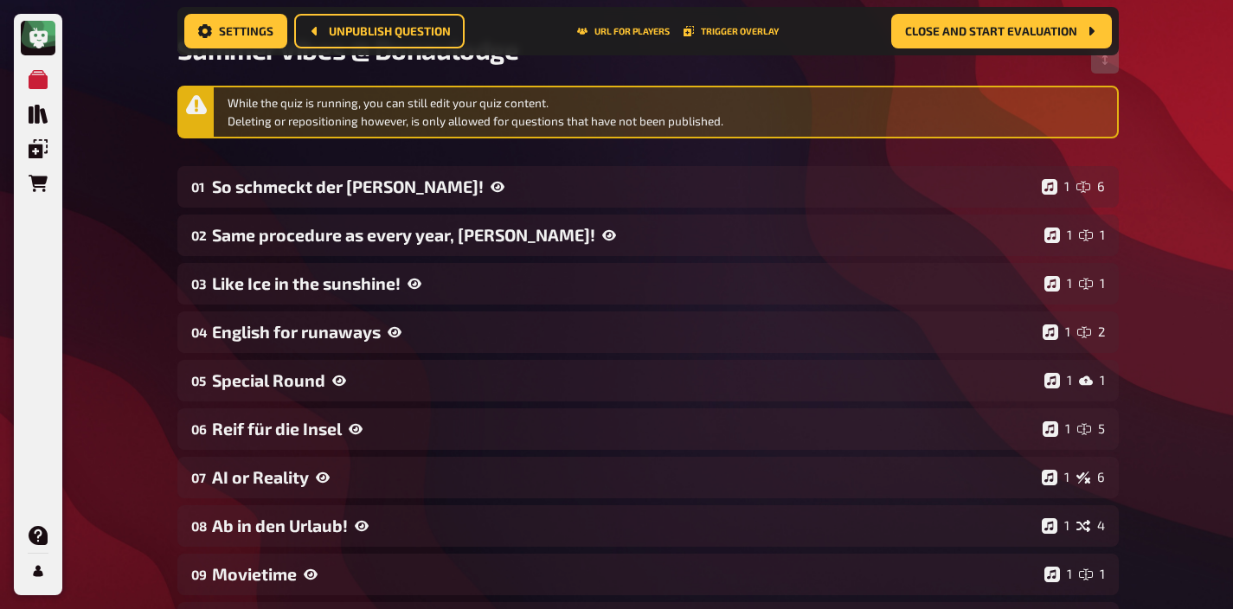
scroll to position [0, 0]
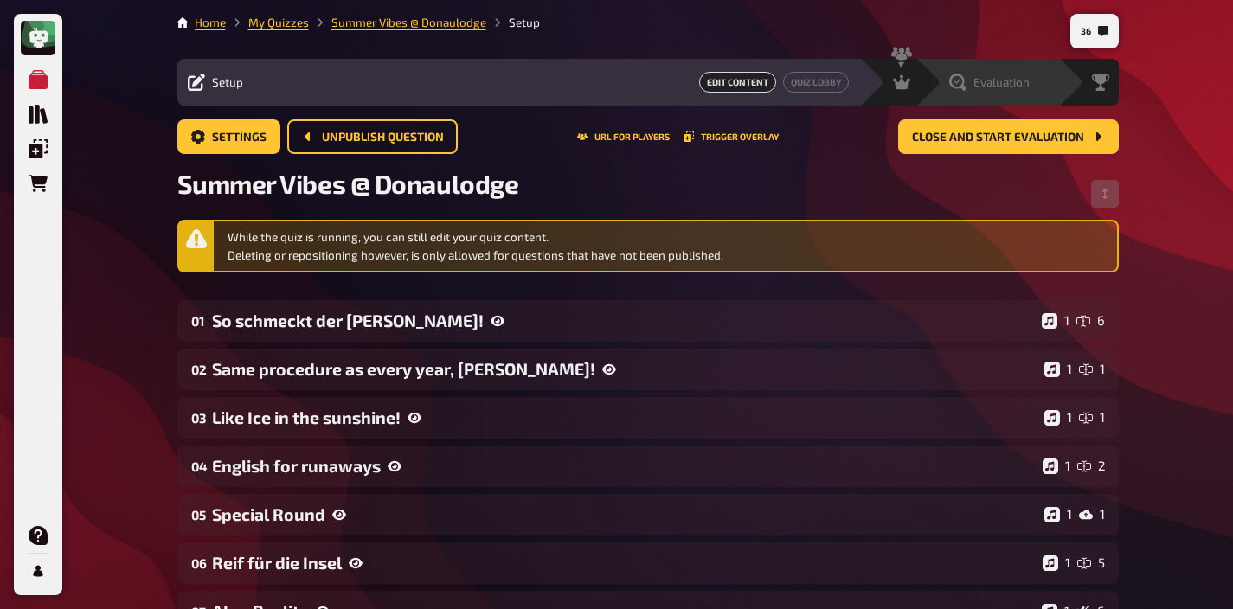
click at [1014, 97] on div "Evaluation" at bounding box center [986, 82] width 143 height 47
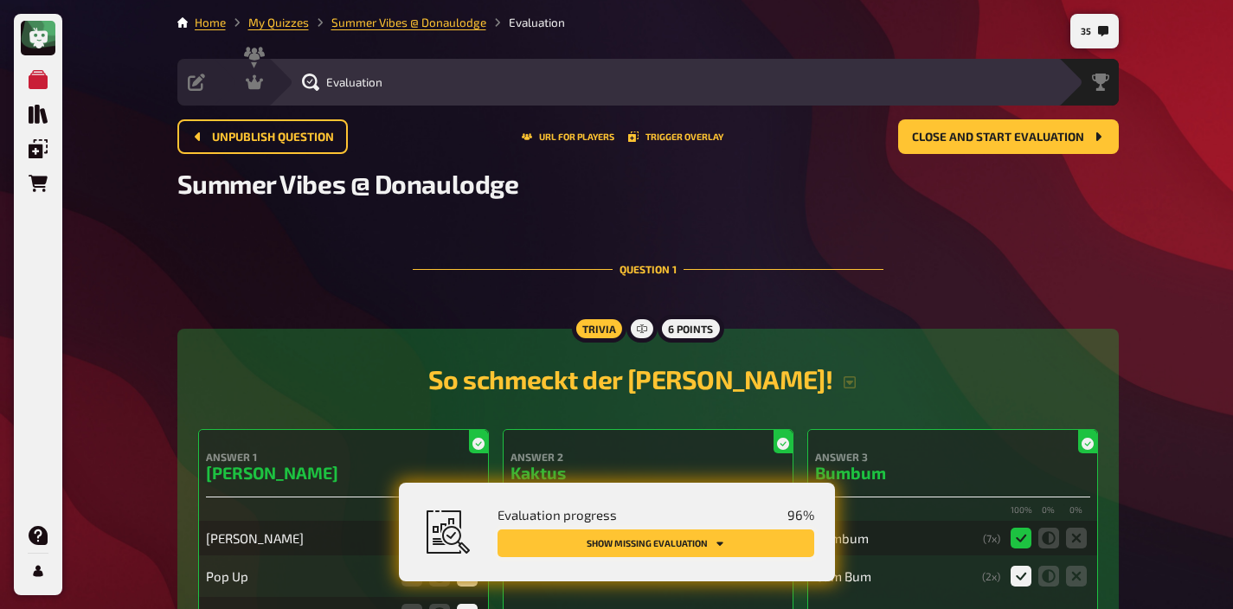
click at [722, 534] on button "Show missing evaluation" at bounding box center [655, 543] width 317 height 28
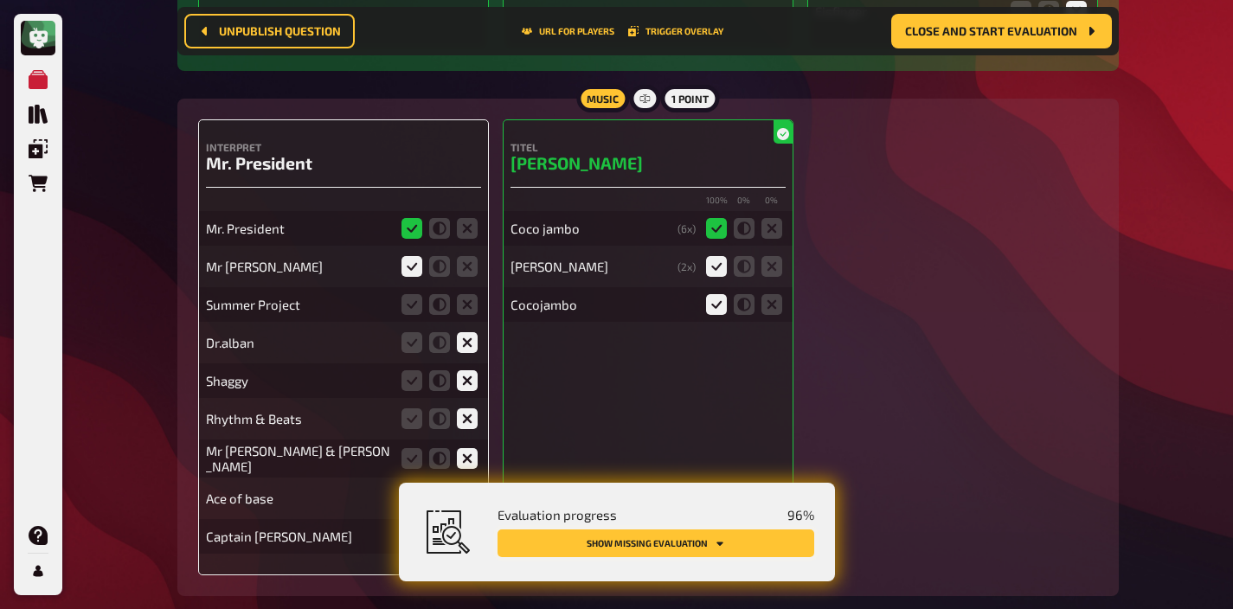
scroll to position [1017, 0]
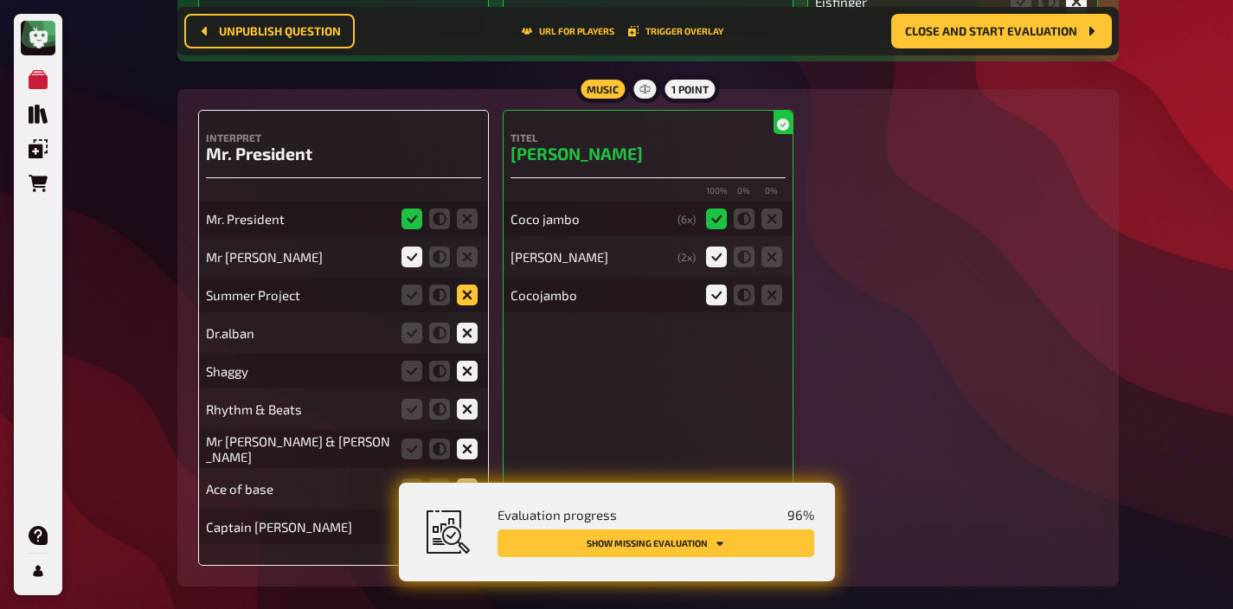
click at [463, 293] on icon at bounding box center [467, 295] width 21 height 21
click at [0, 0] on input "radio" at bounding box center [0, 0] width 0 height 0
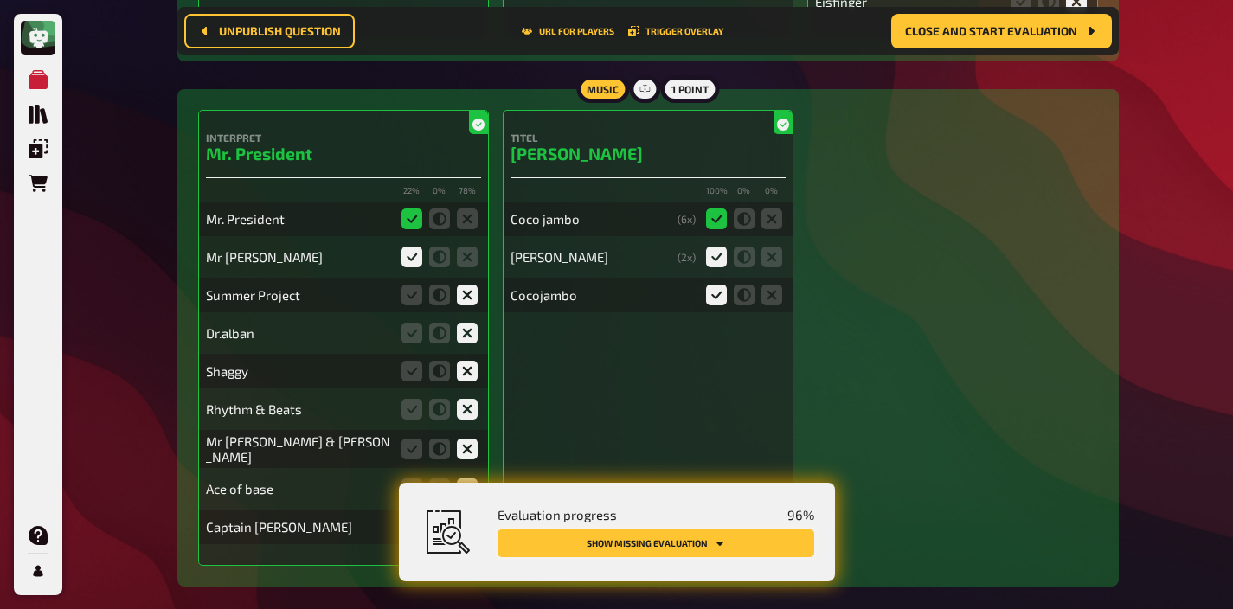
click at [651, 536] on button "Show missing evaluation" at bounding box center [655, 543] width 317 height 28
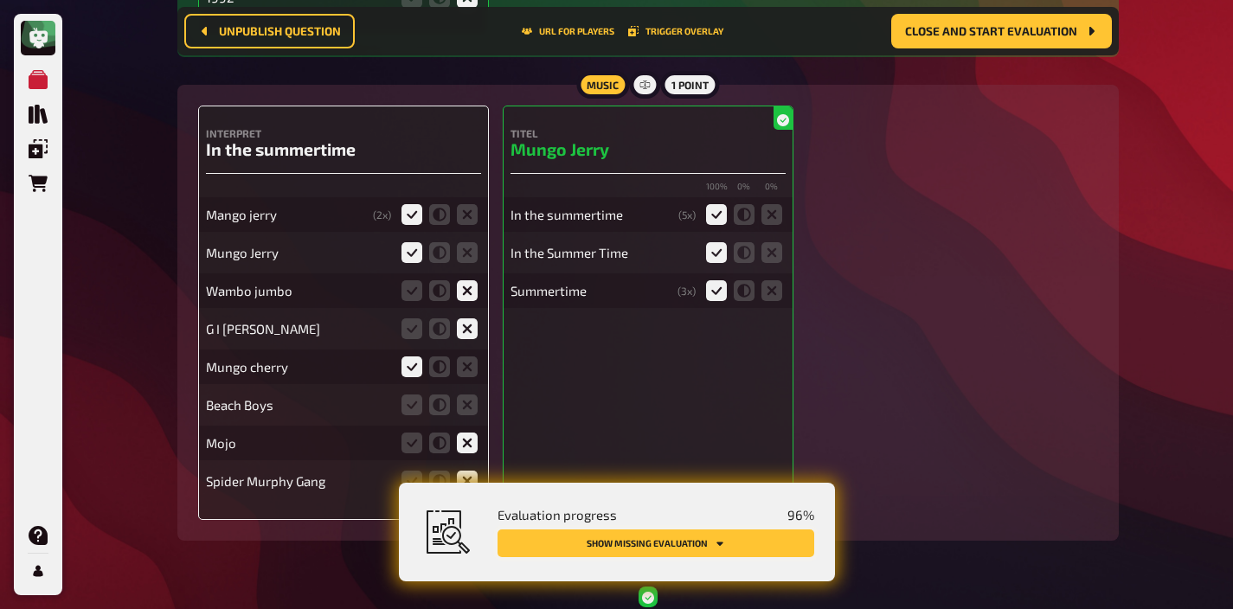
scroll to position [2150, 0]
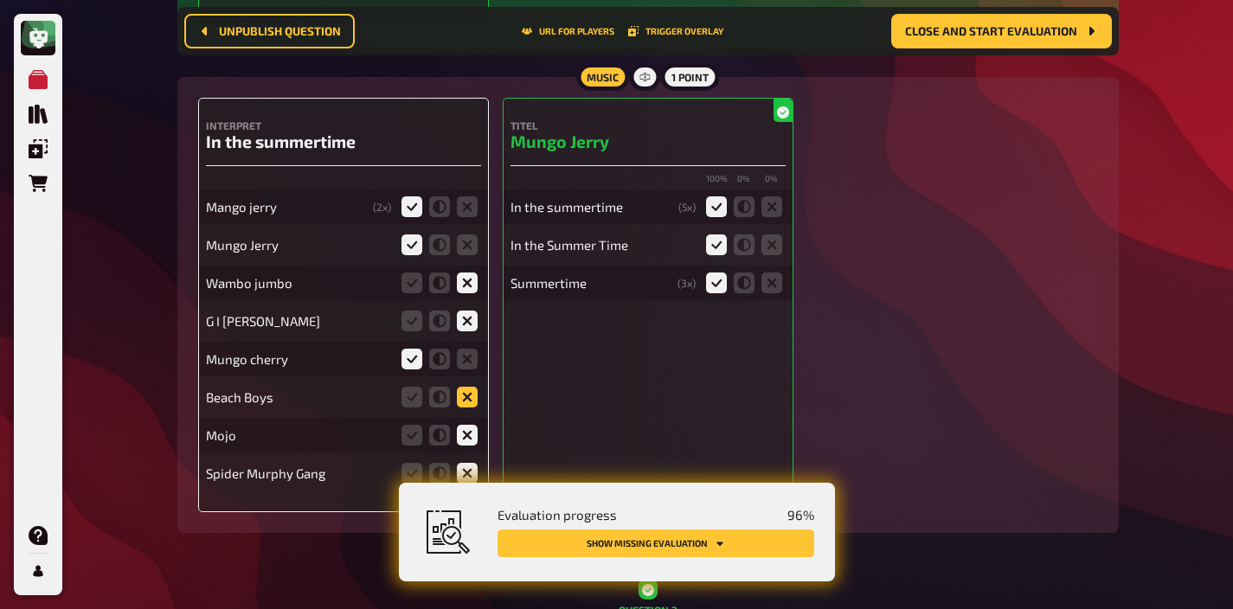
click at [466, 395] on icon at bounding box center [467, 397] width 21 height 21
click at [0, 0] on input "radio" at bounding box center [0, 0] width 0 height 0
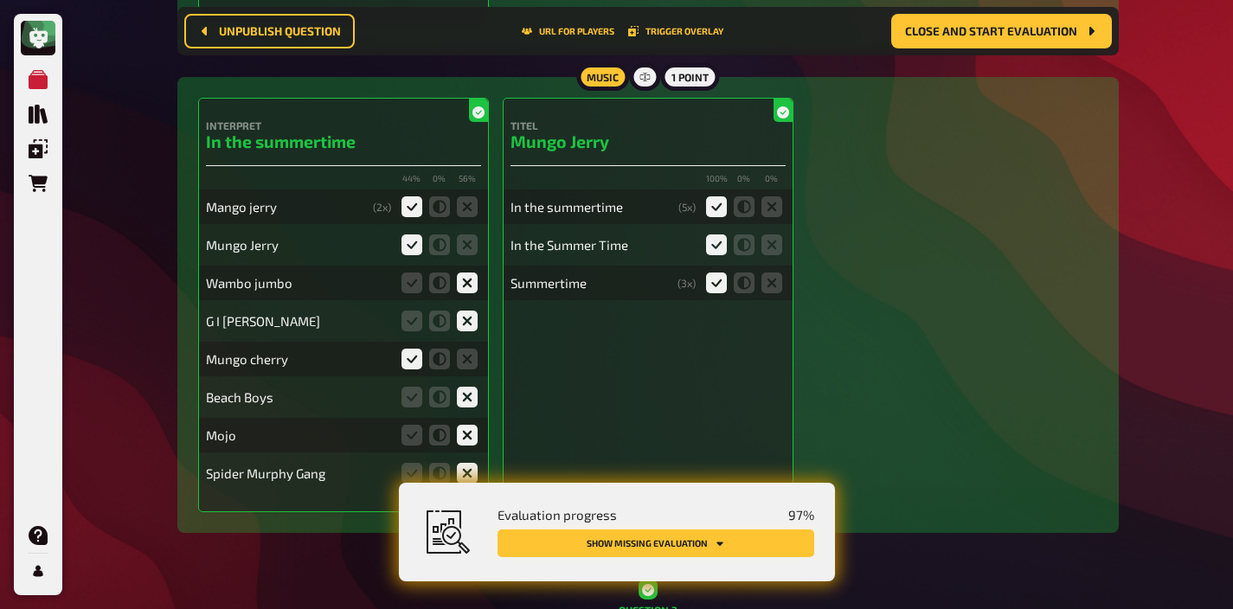
click at [668, 536] on button "Show missing evaluation" at bounding box center [655, 543] width 317 height 28
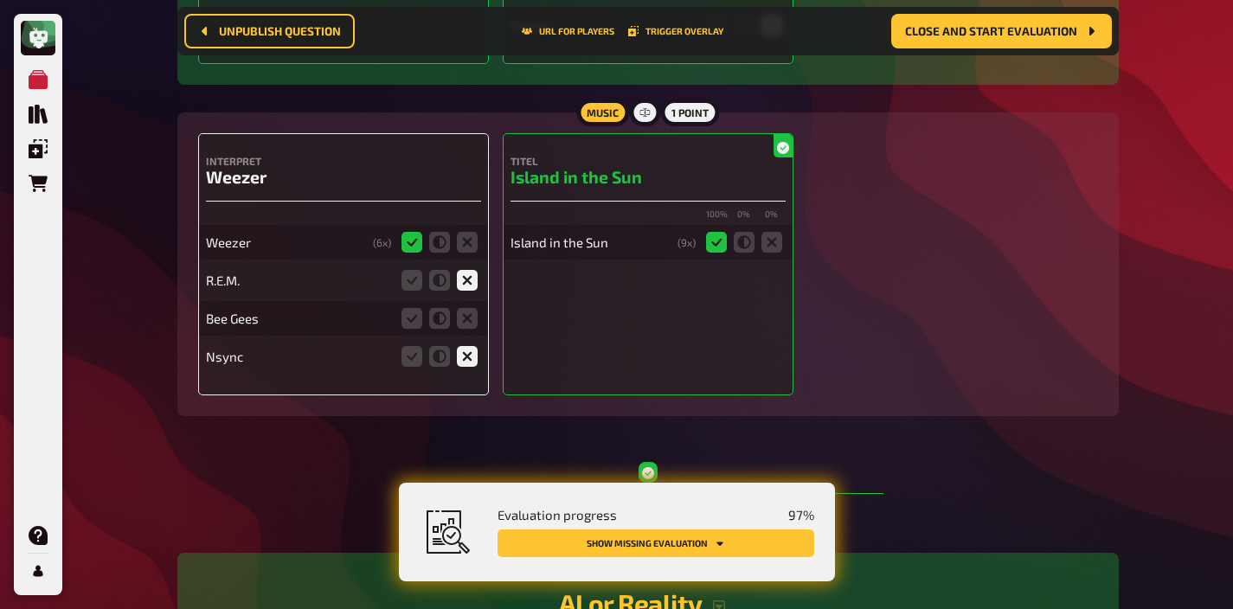
scroll to position [6764, 0]
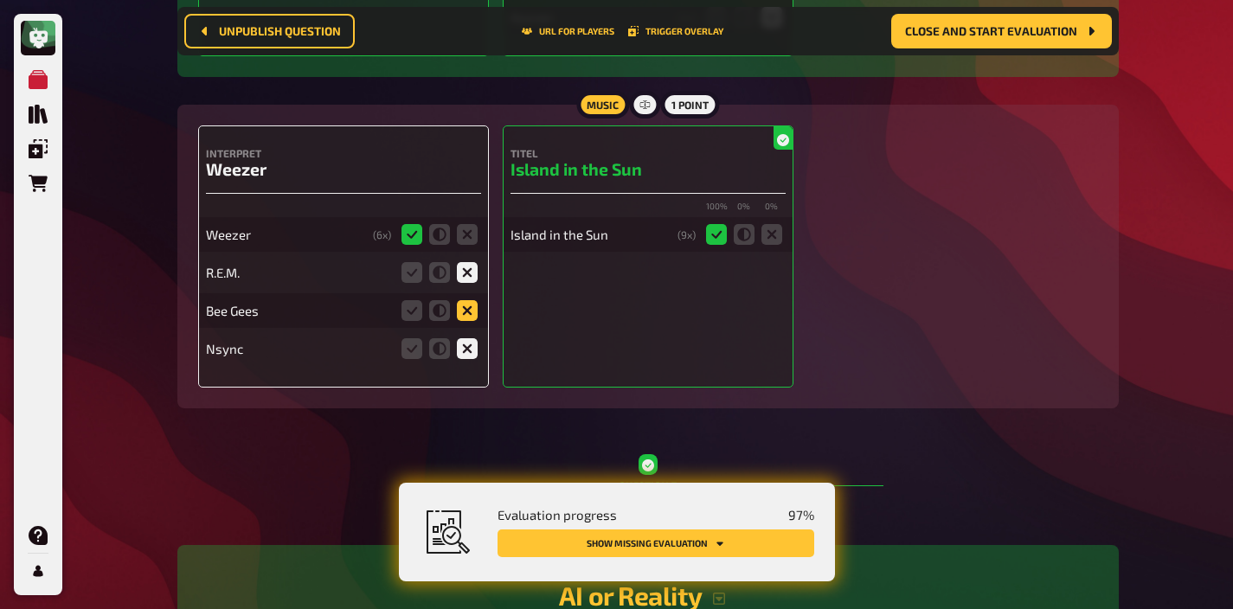
click at [469, 300] on icon at bounding box center [467, 310] width 21 height 21
click at [0, 0] on input "radio" at bounding box center [0, 0] width 0 height 0
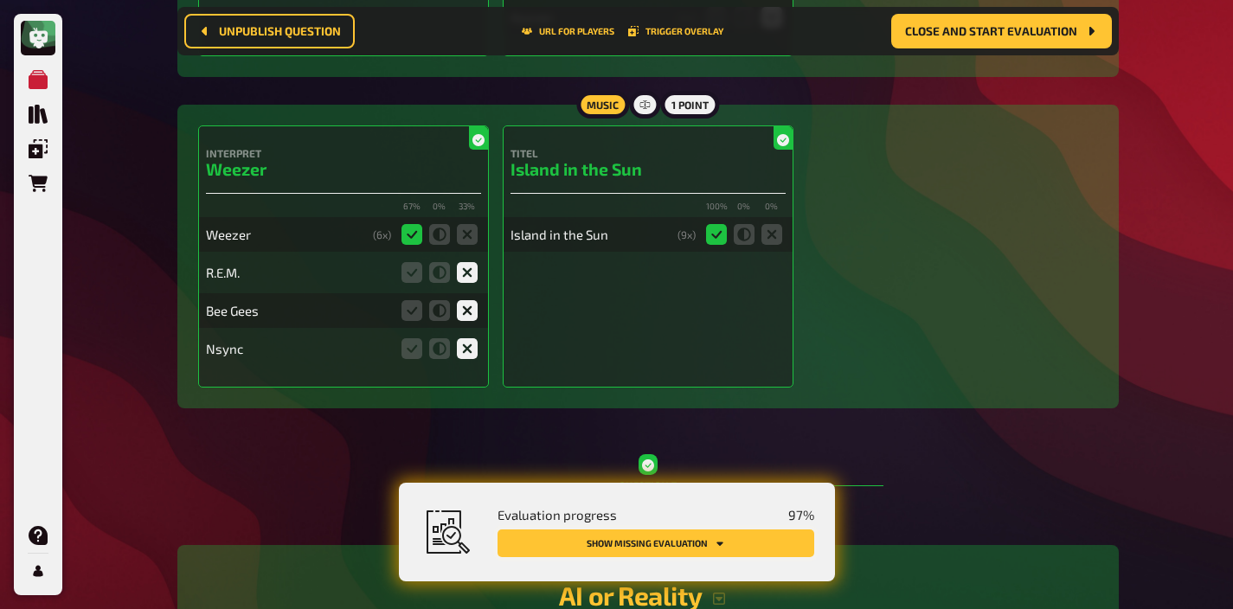
click at [604, 540] on button "Show missing evaluation" at bounding box center [655, 543] width 317 height 28
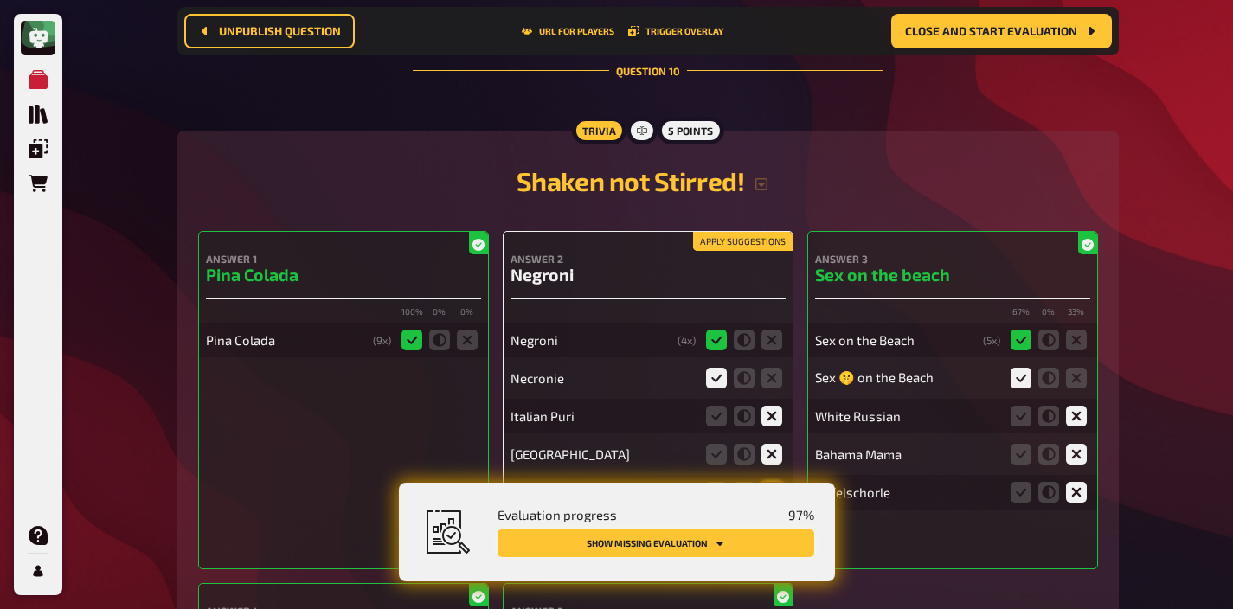
scroll to position [10137, 0]
click at [764, 481] on icon at bounding box center [771, 491] width 21 height 21
click at [0, 0] on input "radio" at bounding box center [0, 0] width 0 height 0
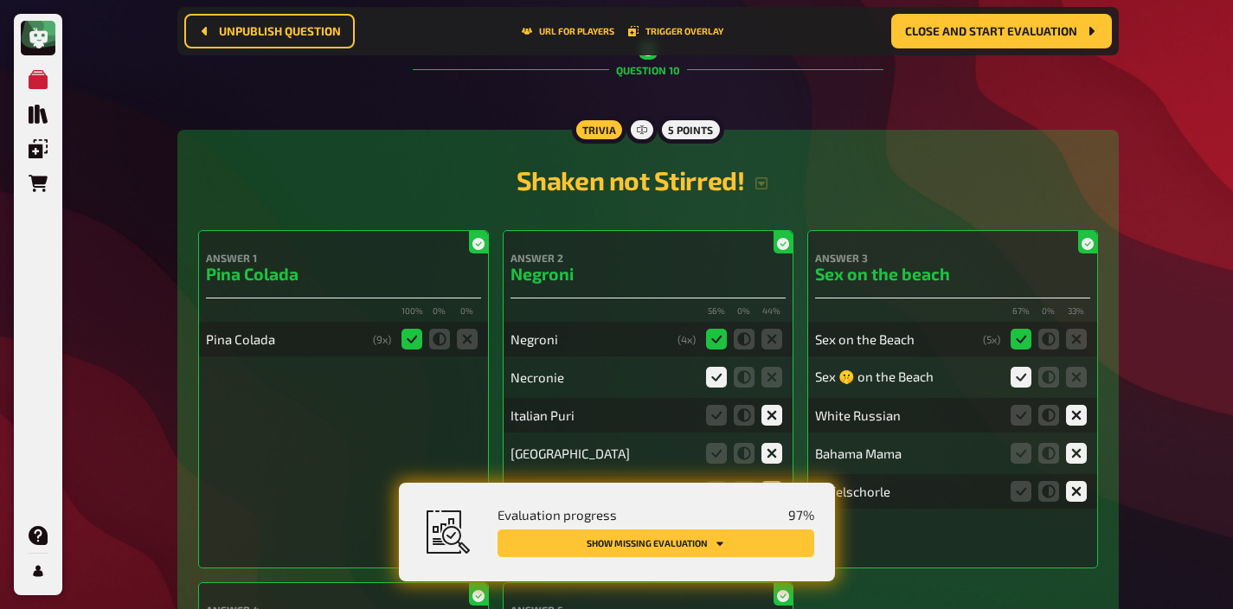
click at [753, 539] on button "Show missing evaluation" at bounding box center [655, 543] width 317 height 28
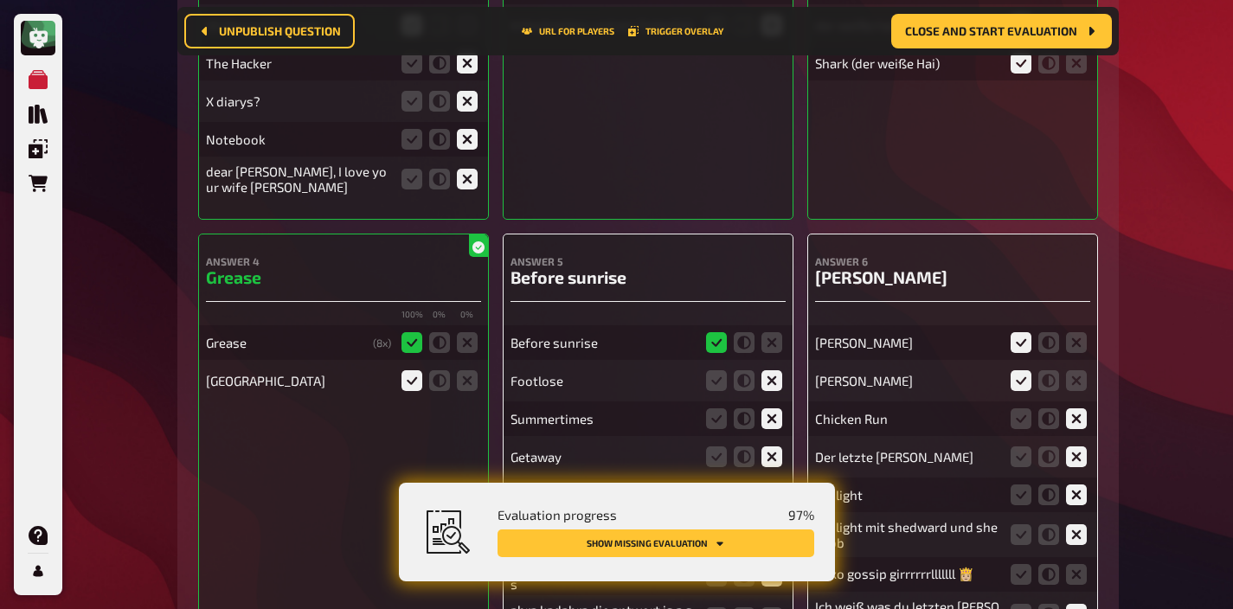
scroll to position [11814, 0]
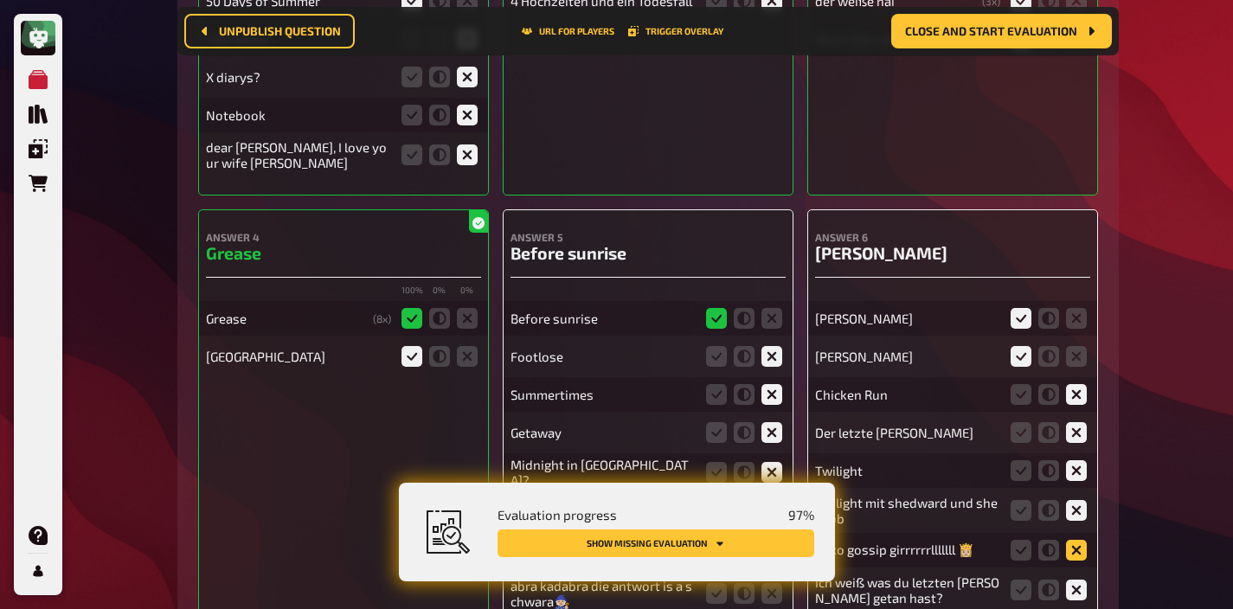
click at [1080, 540] on icon at bounding box center [1076, 550] width 21 height 21
click at [0, 0] on input "radio" at bounding box center [0, 0] width 0 height 0
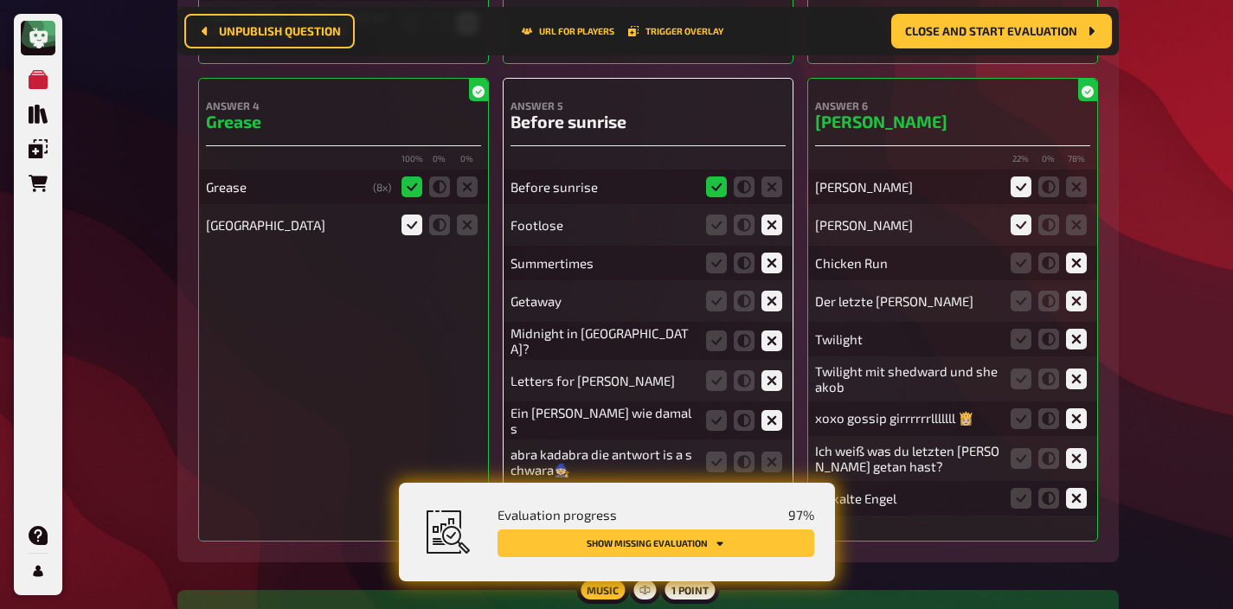
scroll to position [11960, 0]
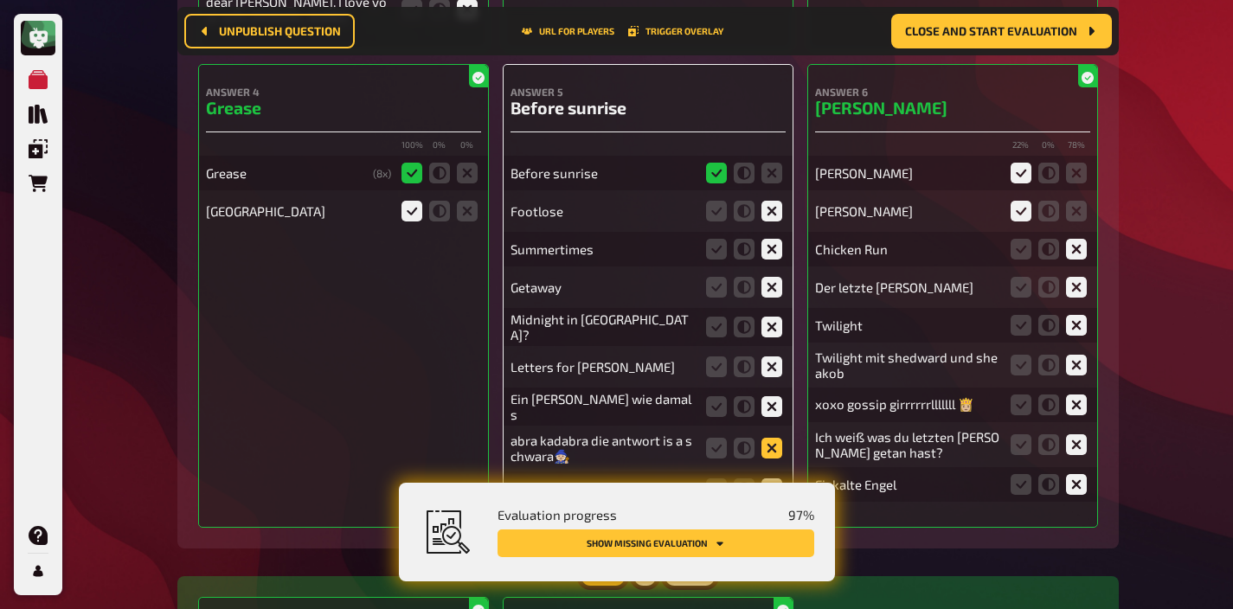
click at [765, 438] on icon at bounding box center [771, 448] width 21 height 21
click at [0, 0] on input "radio" at bounding box center [0, 0] width 0 height 0
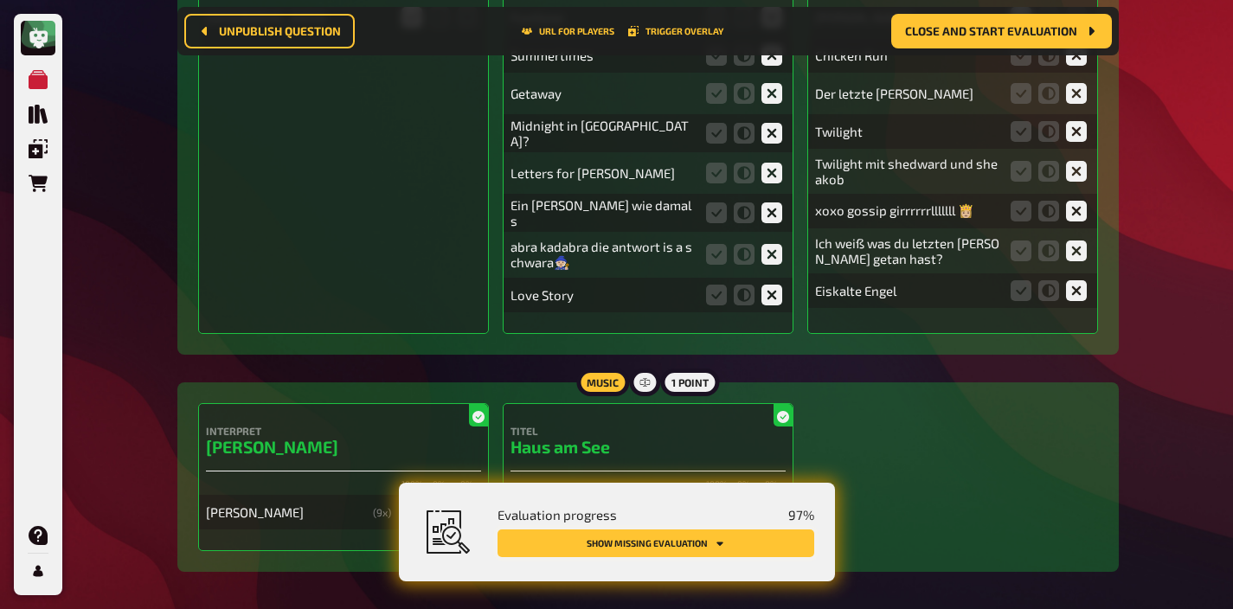
click at [716, 541] on icon "Show missing evaluation" at bounding box center [720, 543] width 10 height 10
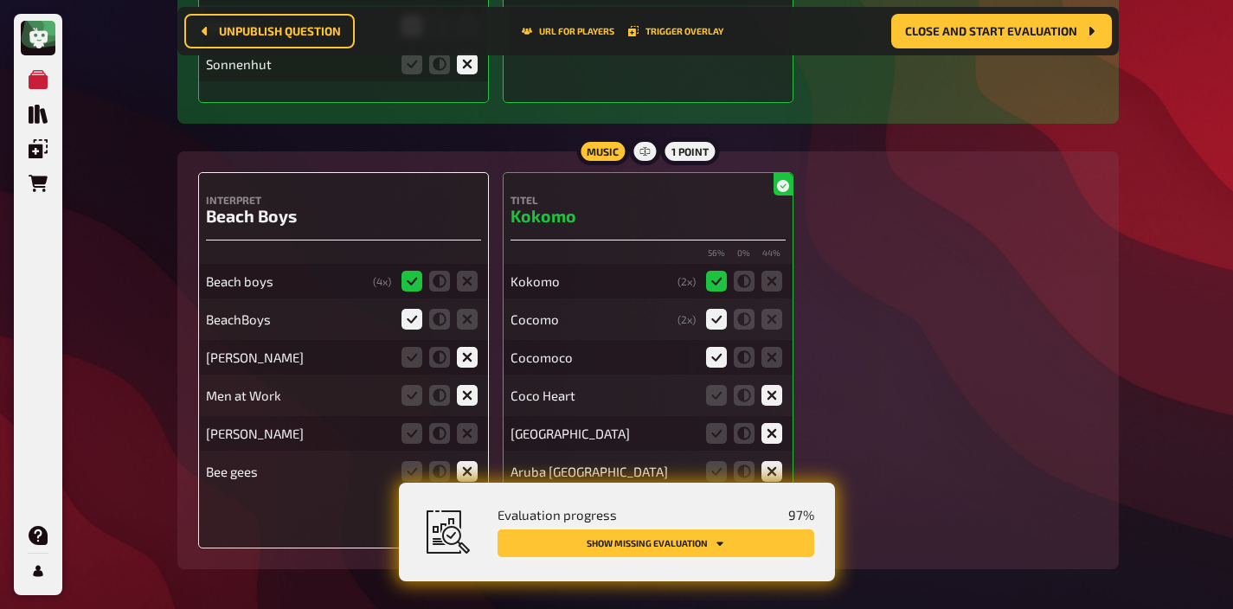
scroll to position [14477, 0]
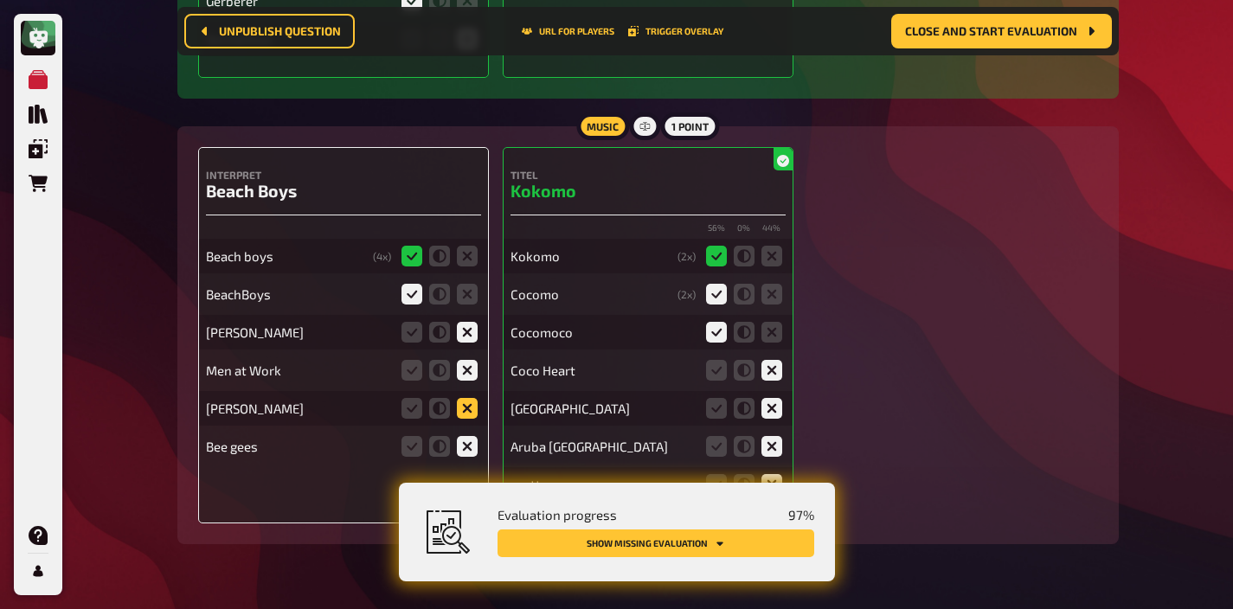
click at [469, 398] on icon at bounding box center [467, 408] width 21 height 21
click at [0, 0] on input "radio" at bounding box center [0, 0] width 0 height 0
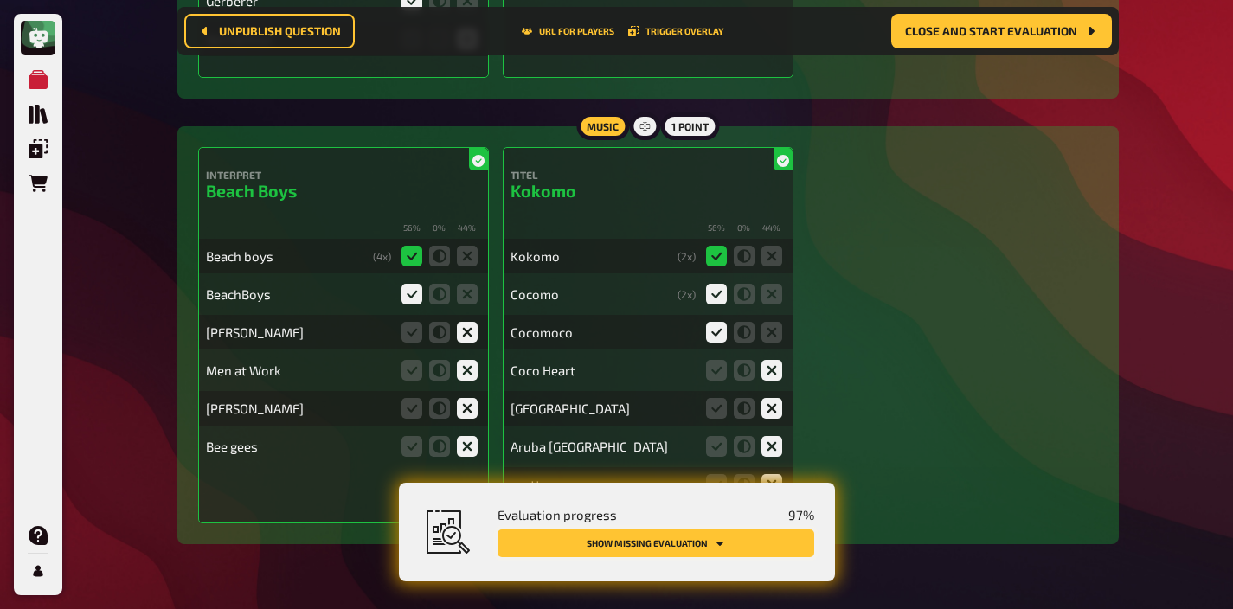
click at [654, 547] on button "Show missing evaluation" at bounding box center [655, 543] width 317 height 28
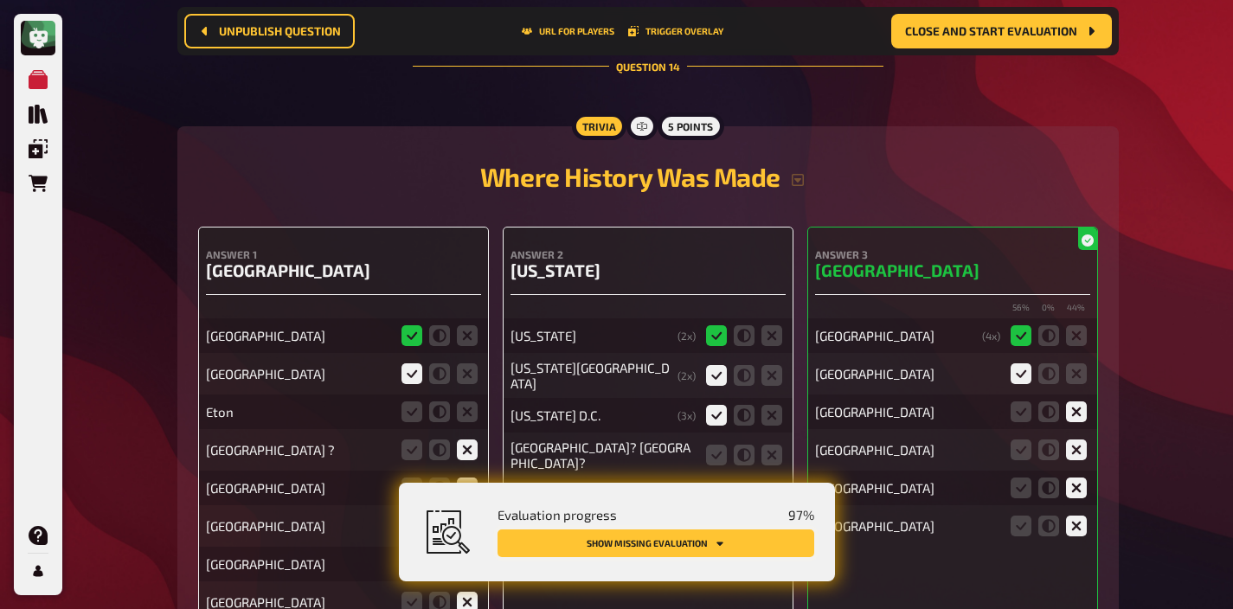
scroll to position [15033, 0]
click at [463, 401] on icon at bounding box center [467, 411] width 21 height 21
click at [0, 0] on input "radio" at bounding box center [0, 0] width 0 height 0
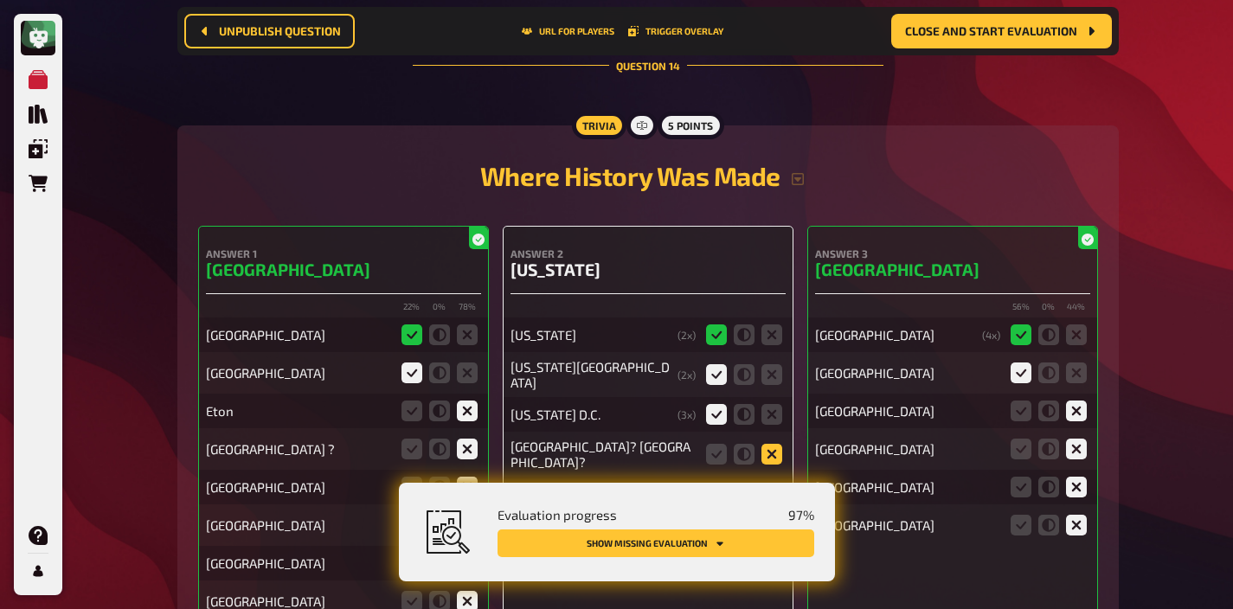
click at [767, 444] on icon at bounding box center [771, 454] width 21 height 21
click at [0, 0] on input "radio" at bounding box center [0, 0] width 0 height 0
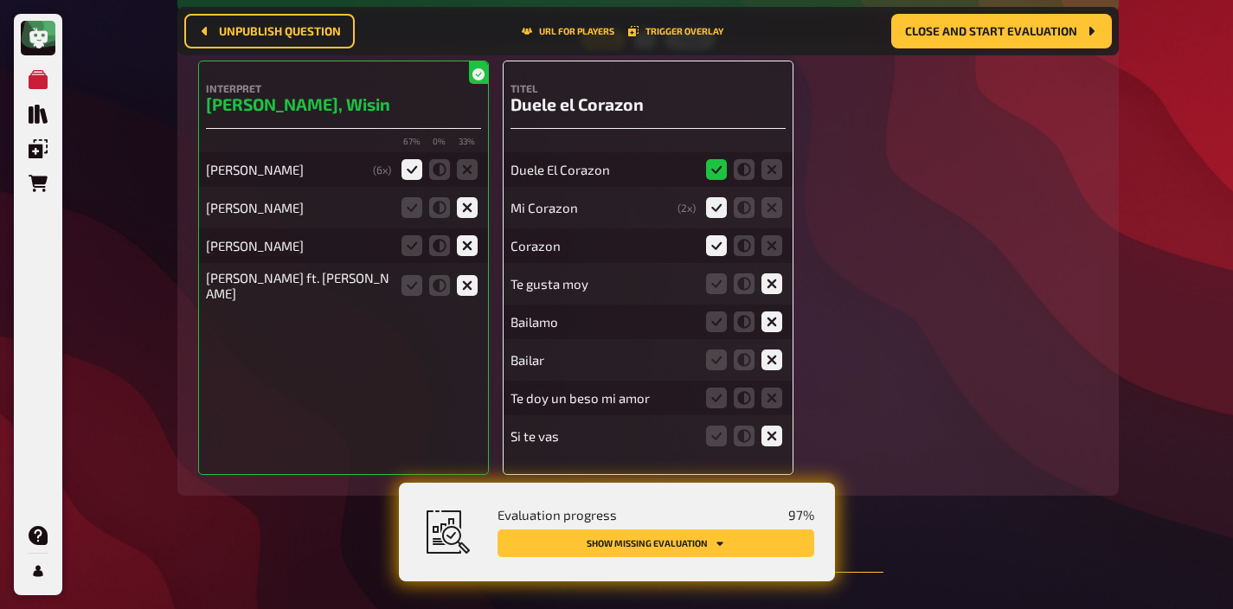
scroll to position [16054, 0]
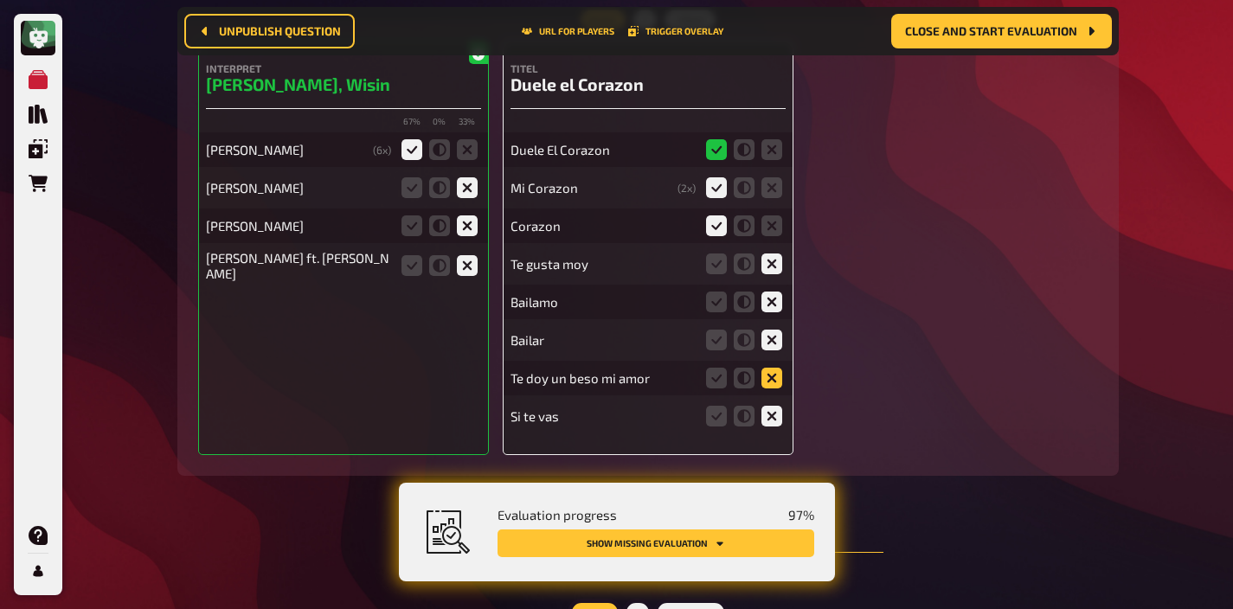
click at [777, 368] on icon at bounding box center [771, 378] width 21 height 21
click at [0, 0] on input "radio" at bounding box center [0, 0] width 0 height 0
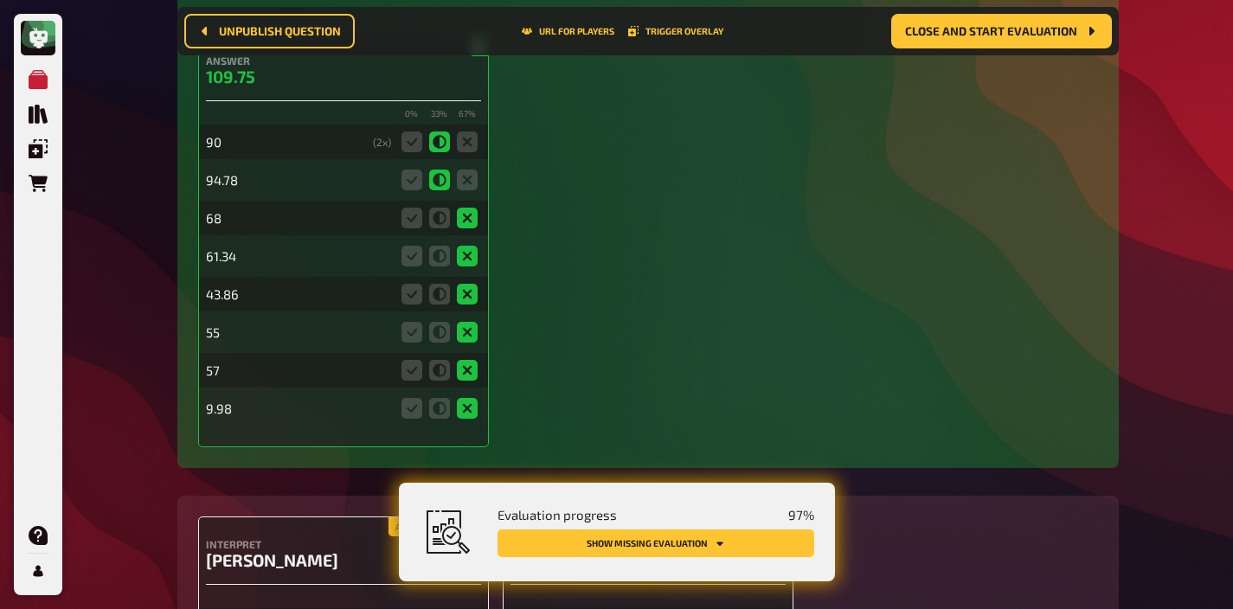
scroll to position [17107, 0]
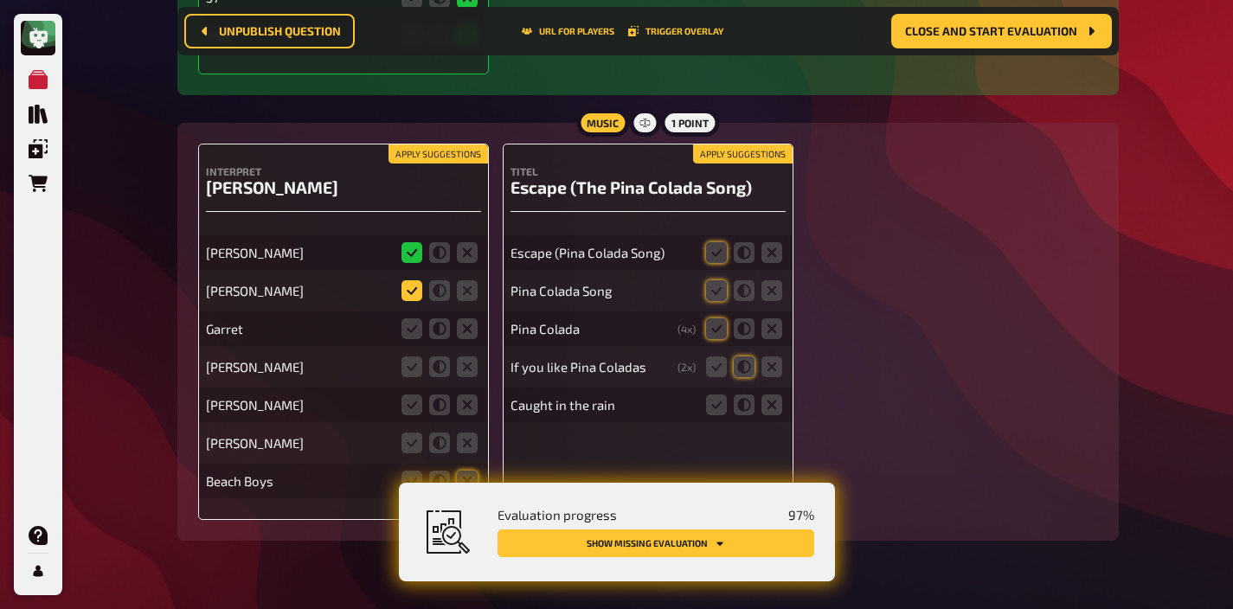
click at [418, 280] on icon at bounding box center [411, 290] width 21 height 21
click at [0, 0] on input "radio" at bounding box center [0, 0] width 0 height 0
click at [462, 318] on icon at bounding box center [467, 328] width 21 height 21
click at [0, 0] on input "radio" at bounding box center [0, 0] width 0 height 0
click at [466, 356] on icon at bounding box center [467, 366] width 21 height 21
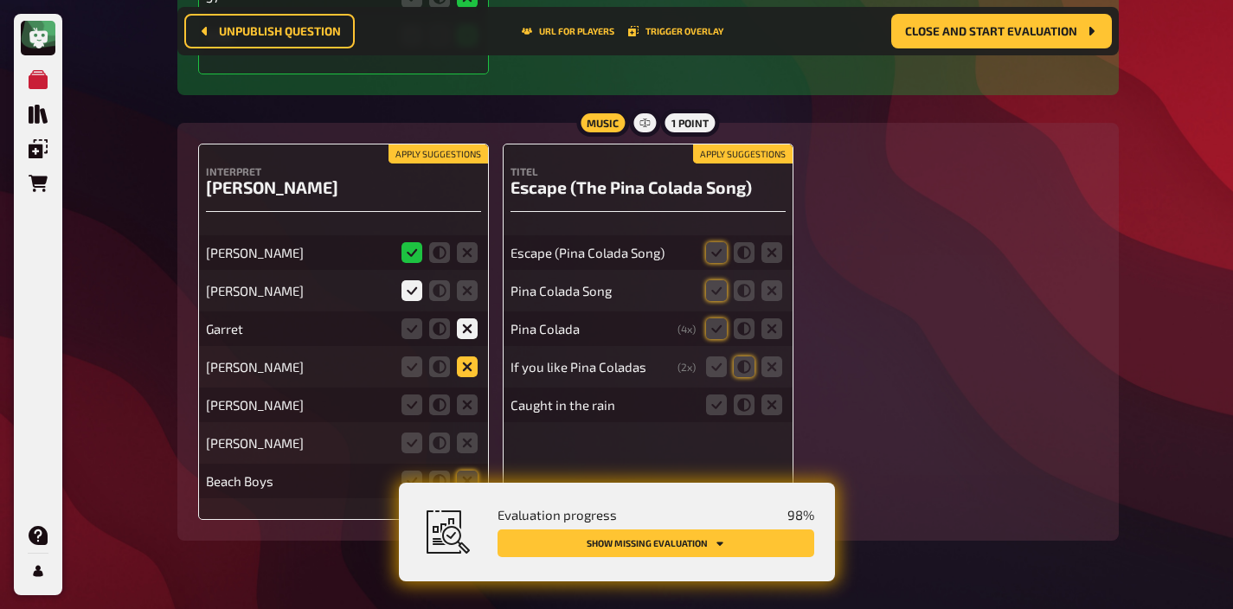
click at [0, 0] on input "radio" at bounding box center [0, 0] width 0 height 0
click at [466, 395] on icon at bounding box center [467, 405] width 21 height 21
click at [0, 0] on input "radio" at bounding box center [0, 0] width 0 height 0
click at [466, 433] on icon at bounding box center [467, 443] width 21 height 21
click at [0, 0] on input "radio" at bounding box center [0, 0] width 0 height 0
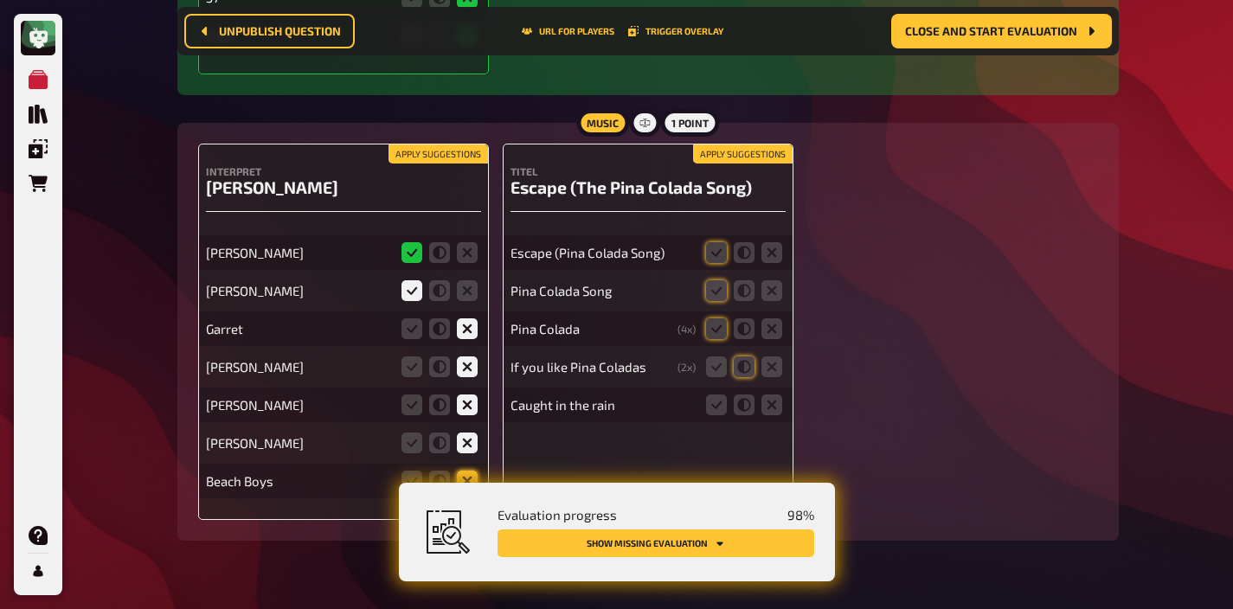
click at [466, 471] on icon at bounding box center [467, 481] width 21 height 21
click at [0, 0] on input "radio" at bounding box center [0, 0] width 0 height 0
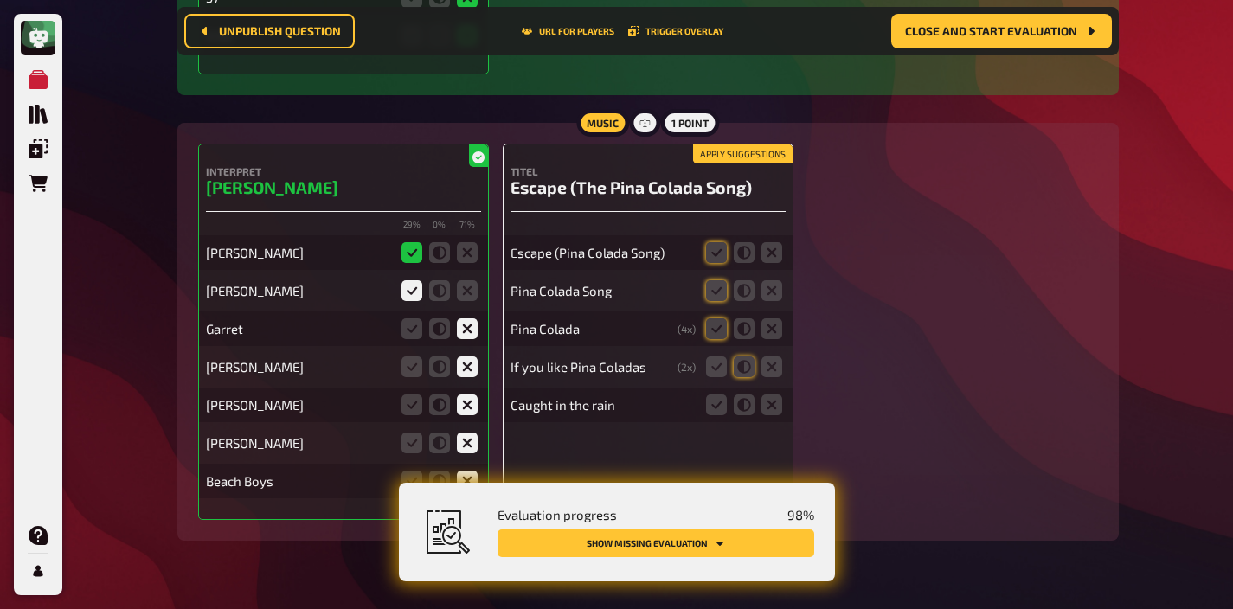
click at [721, 144] on button "Apply suggestions" at bounding box center [742, 153] width 99 height 19
click at [770, 395] on icon at bounding box center [771, 405] width 21 height 21
click at [0, 0] on input "radio" at bounding box center [0, 0] width 0 height 0
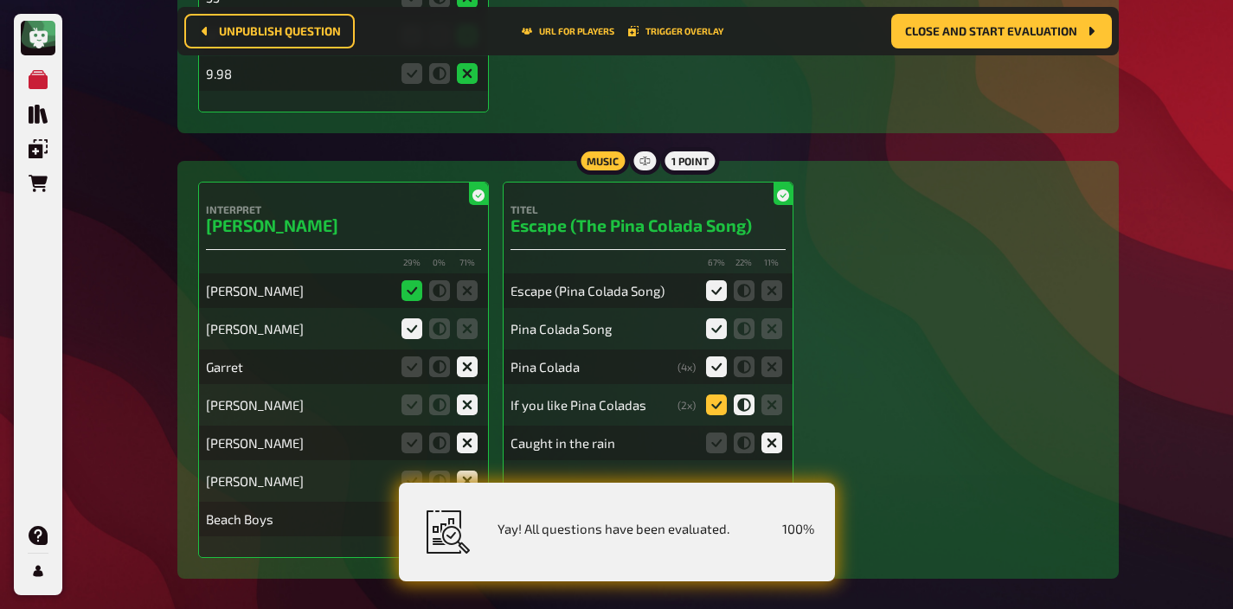
click at [723, 395] on icon at bounding box center [716, 405] width 21 height 21
click at [0, 0] on input "radio" at bounding box center [0, 0] width 0 height 0
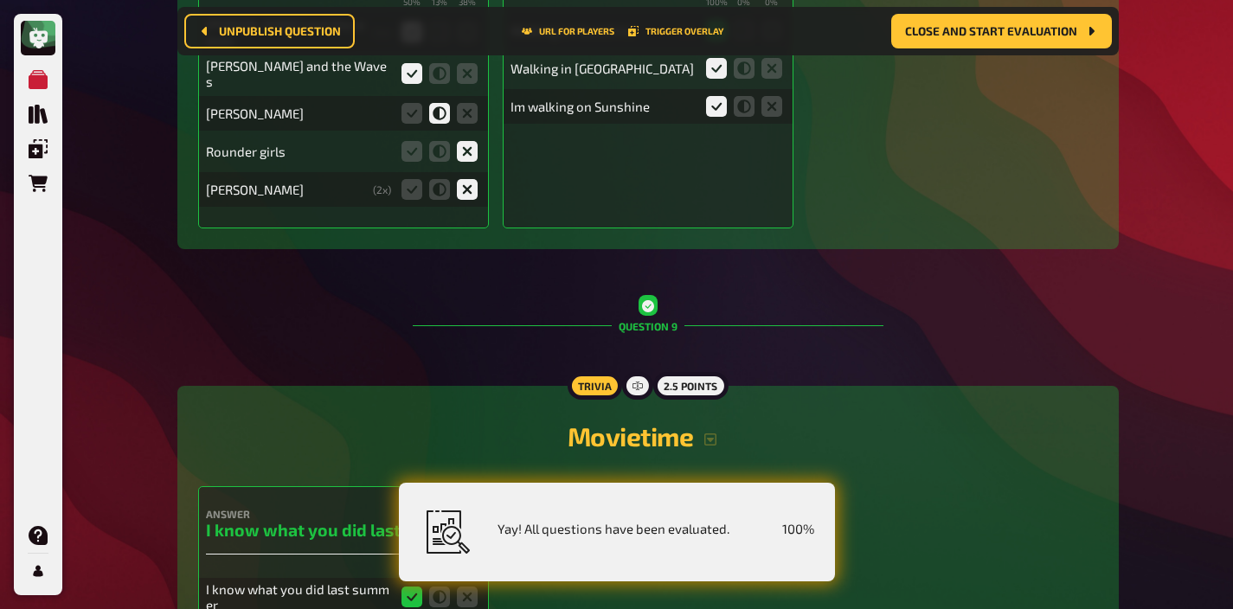
scroll to position [9054, 0]
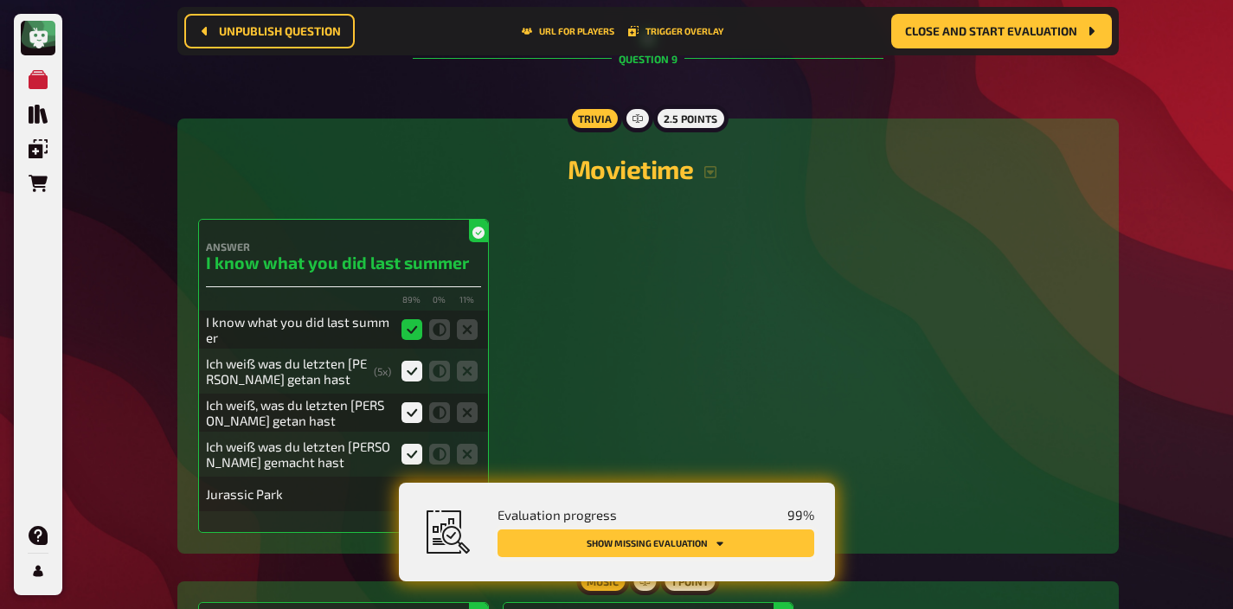
click at [723, 548] on icon "Show missing evaluation" at bounding box center [720, 543] width 10 height 10
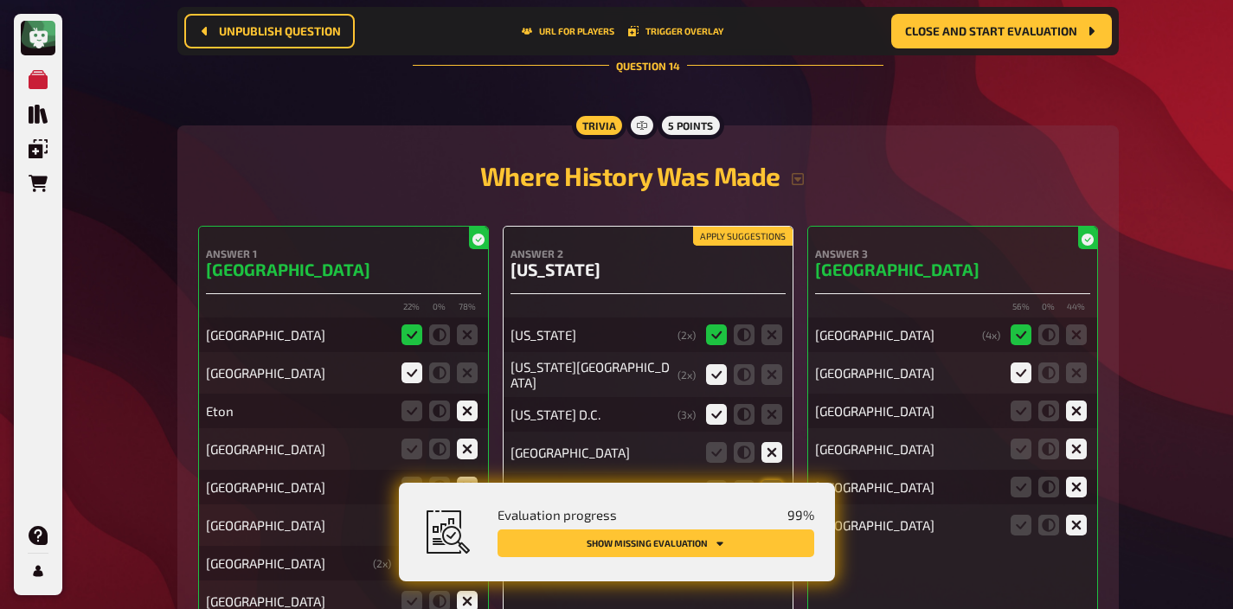
scroll to position [15130, 0]
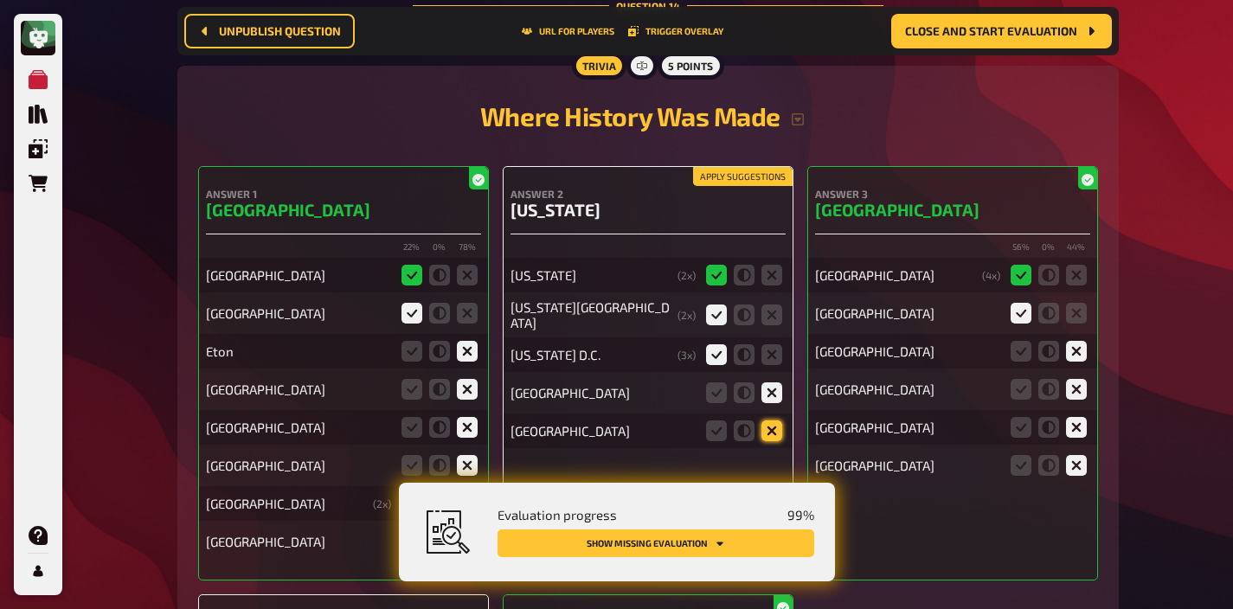
click at [766, 420] on icon at bounding box center [771, 430] width 21 height 21
click at [0, 0] on input "radio" at bounding box center [0, 0] width 0 height 0
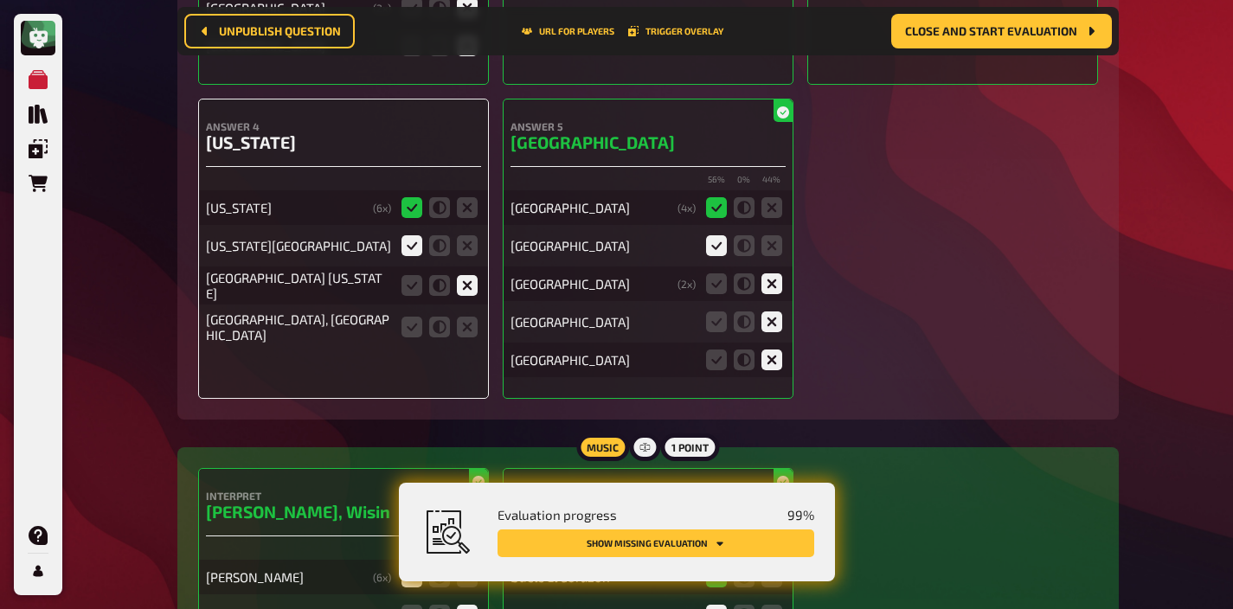
scroll to position [15676, 0]
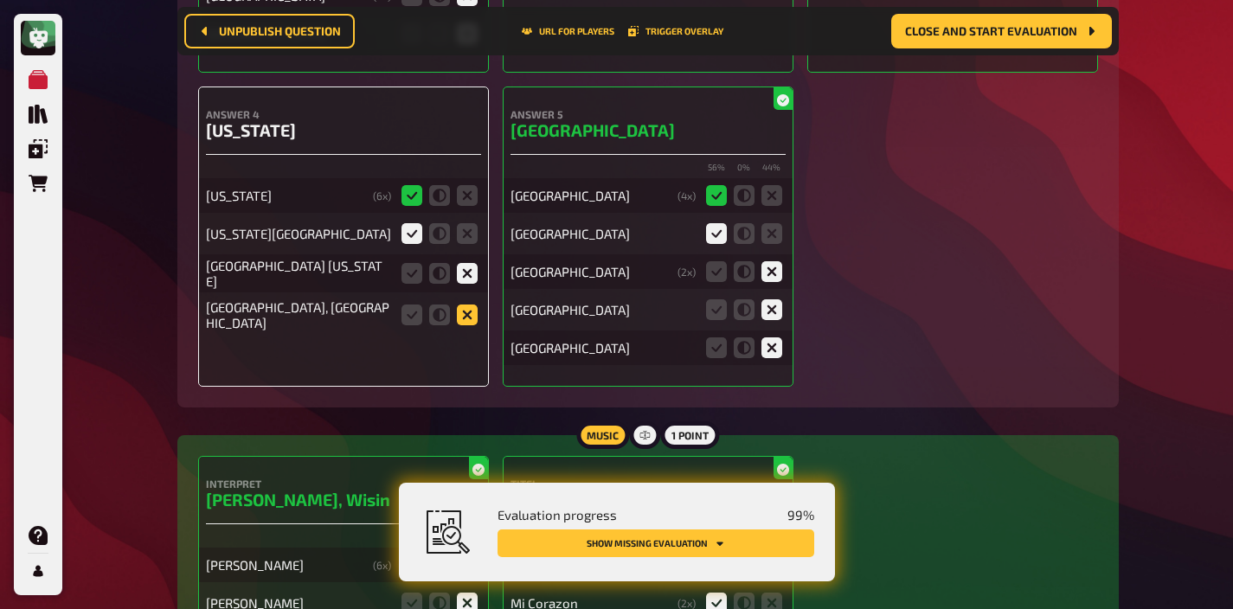
click at [459, 305] on icon at bounding box center [467, 315] width 21 height 21
click at [0, 0] on input "radio" at bounding box center [0, 0] width 0 height 0
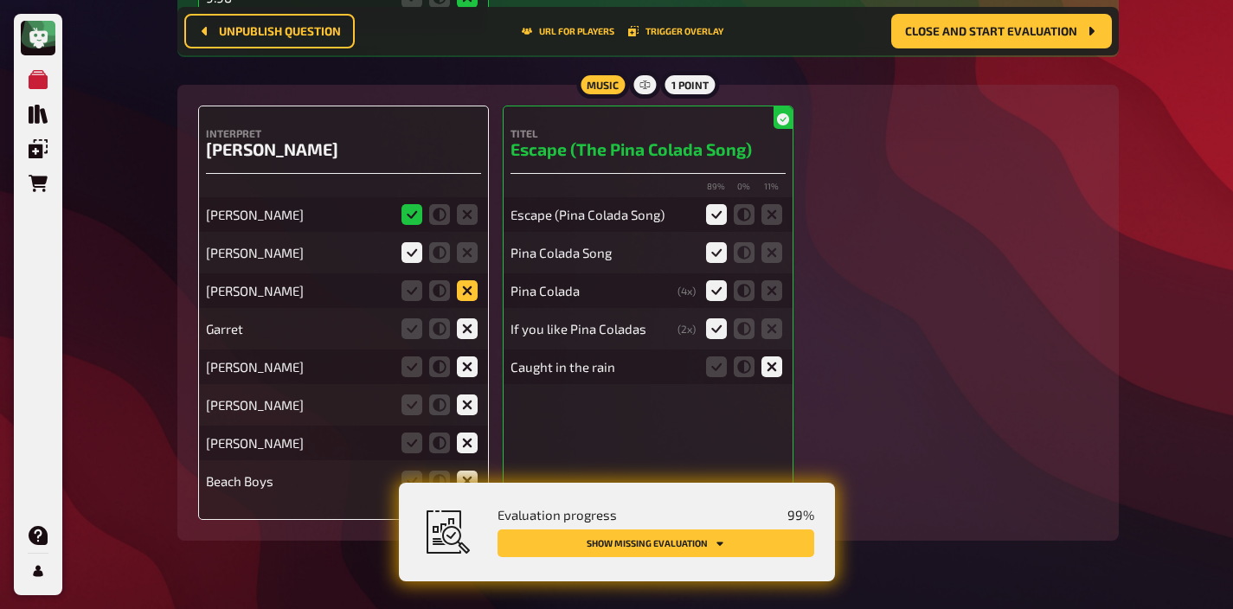
scroll to position [17259, 0]
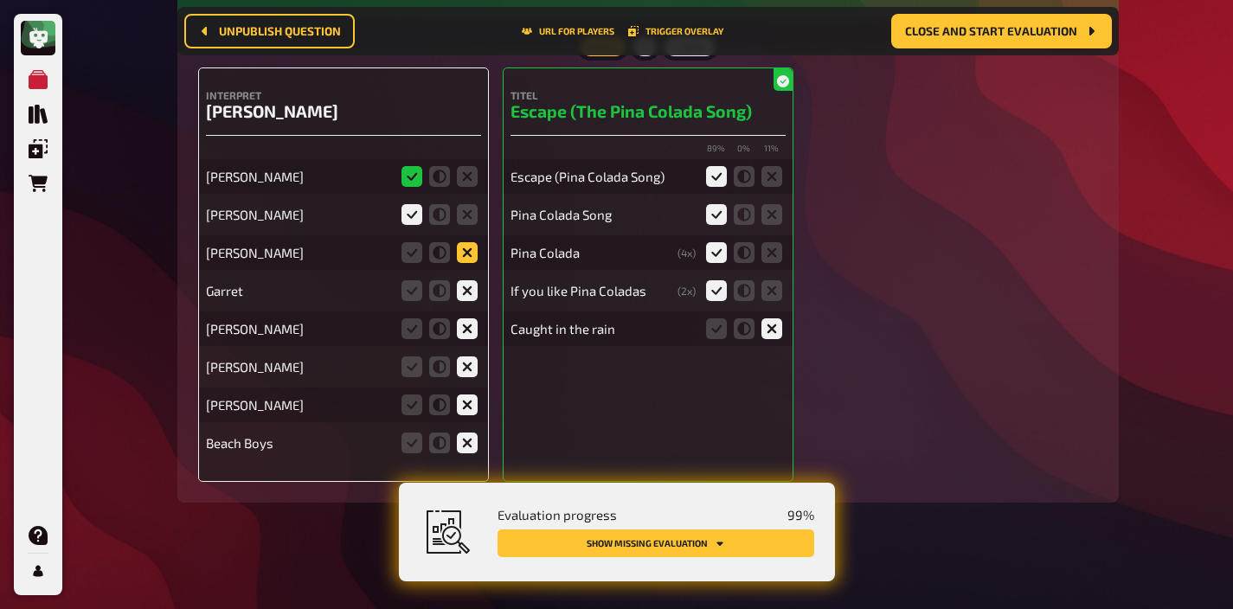
click at [467, 246] on icon at bounding box center [467, 252] width 21 height 21
click at [0, 0] on input "radio" at bounding box center [0, 0] width 0 height 0
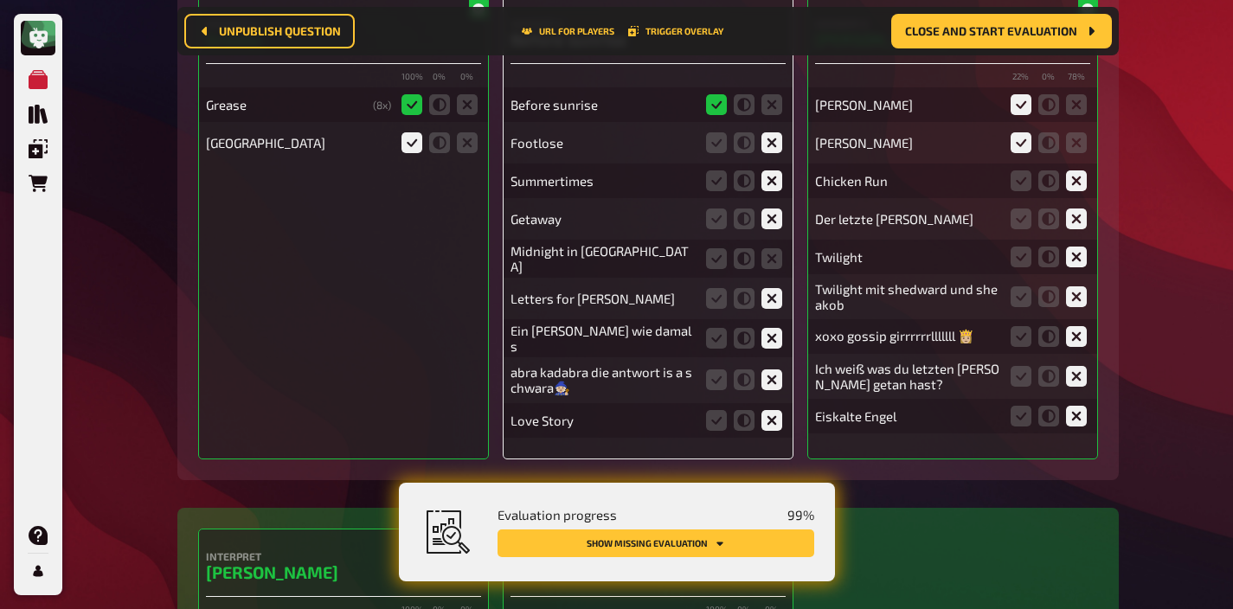
scroll to position [12152, 0]
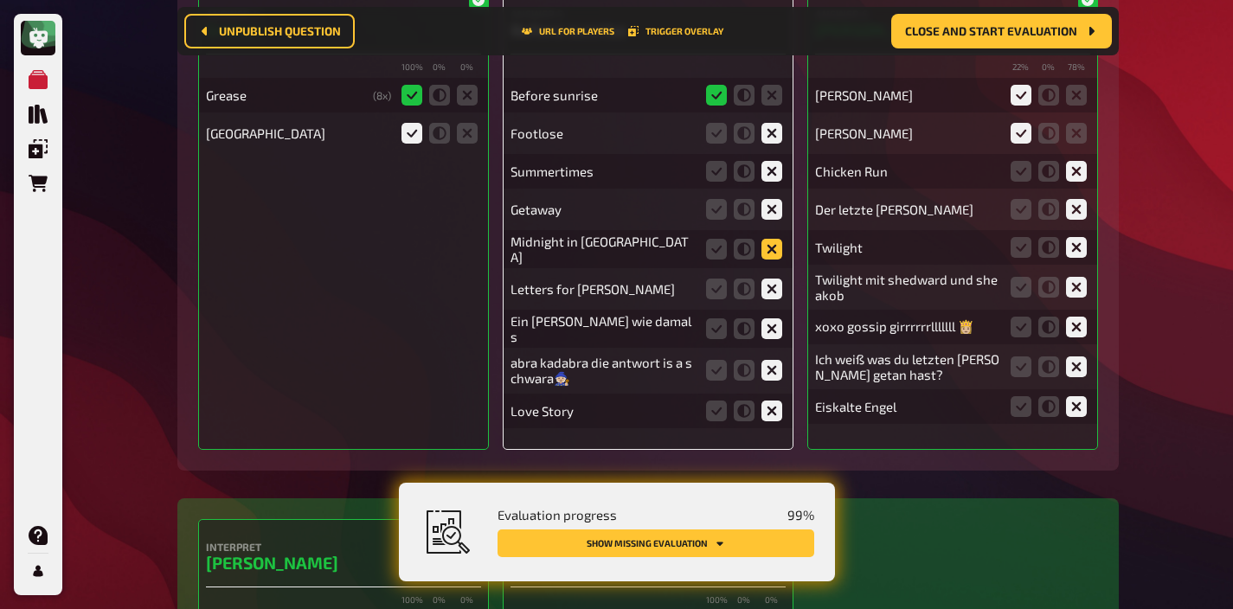
click at [771, 239] on icon at bounding box center [771, 249] width 21 height 21
click at [0, 0] on input "radio" at bounding box center [0, 0] width 0 height 0
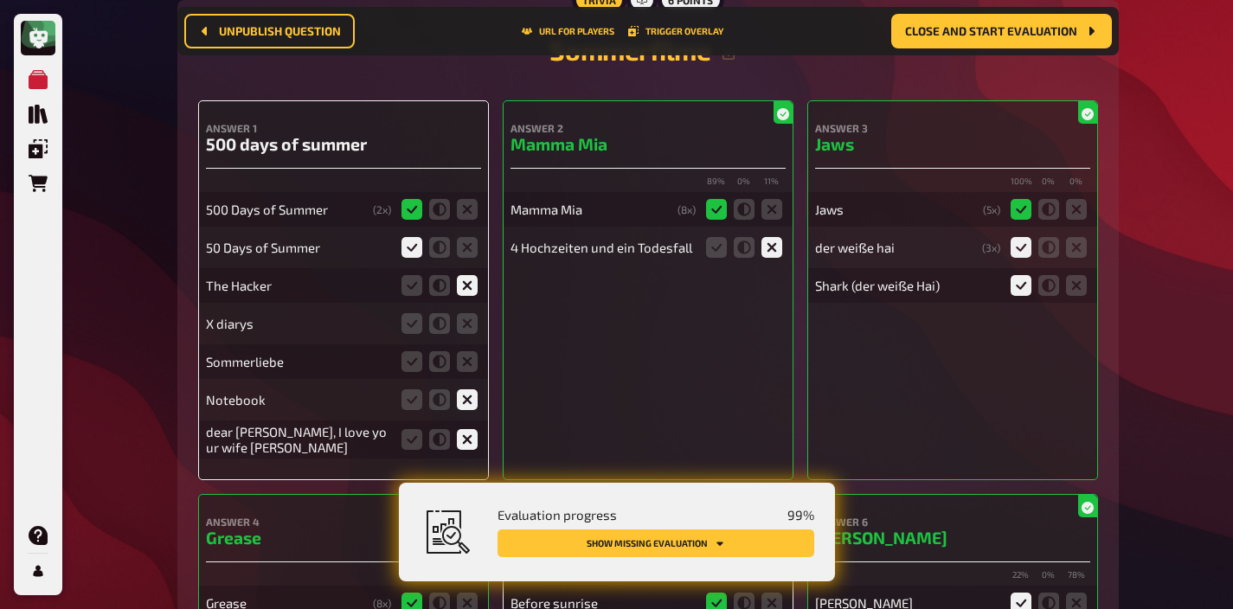
scroll to position [11643, 0]
click at [472, 314] on icon at bounding box center [467, 324] width 21 height 21
click at [0, 0] on input "radio" at bounding box center [0, 0] width 0 height 0
click at [469, 352] on icon at bounding box center [467, 362] width 21 height 21
click at [0, 0] on input "radio" at bounding box center [0, 0] width 0 height 0
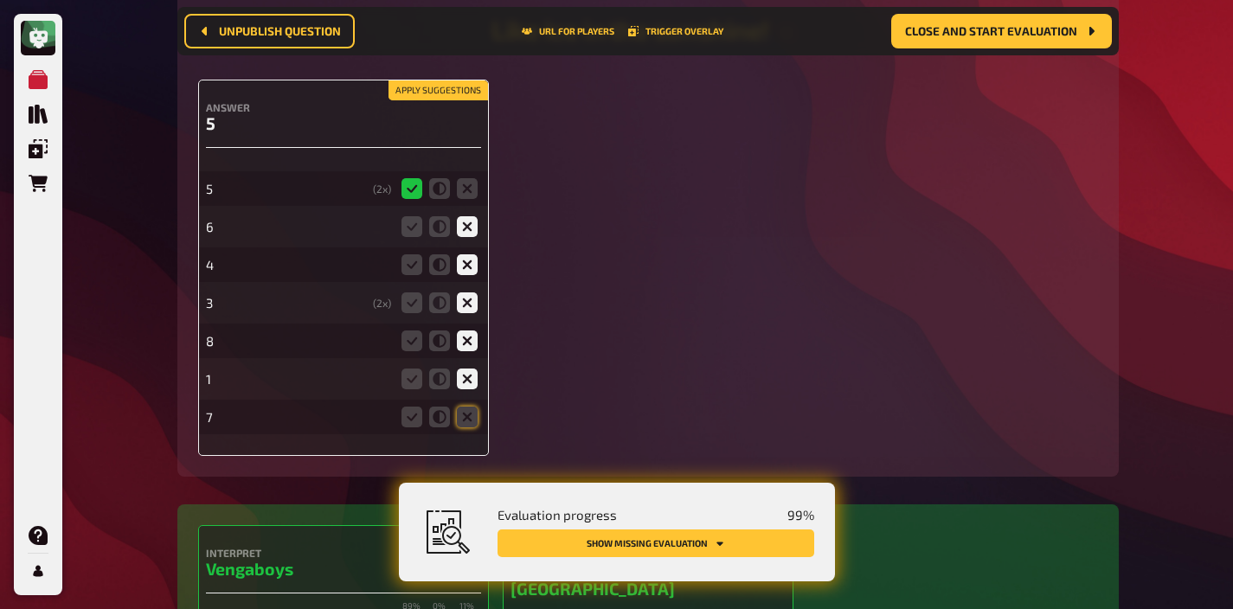
scroll to position [2931, 0]
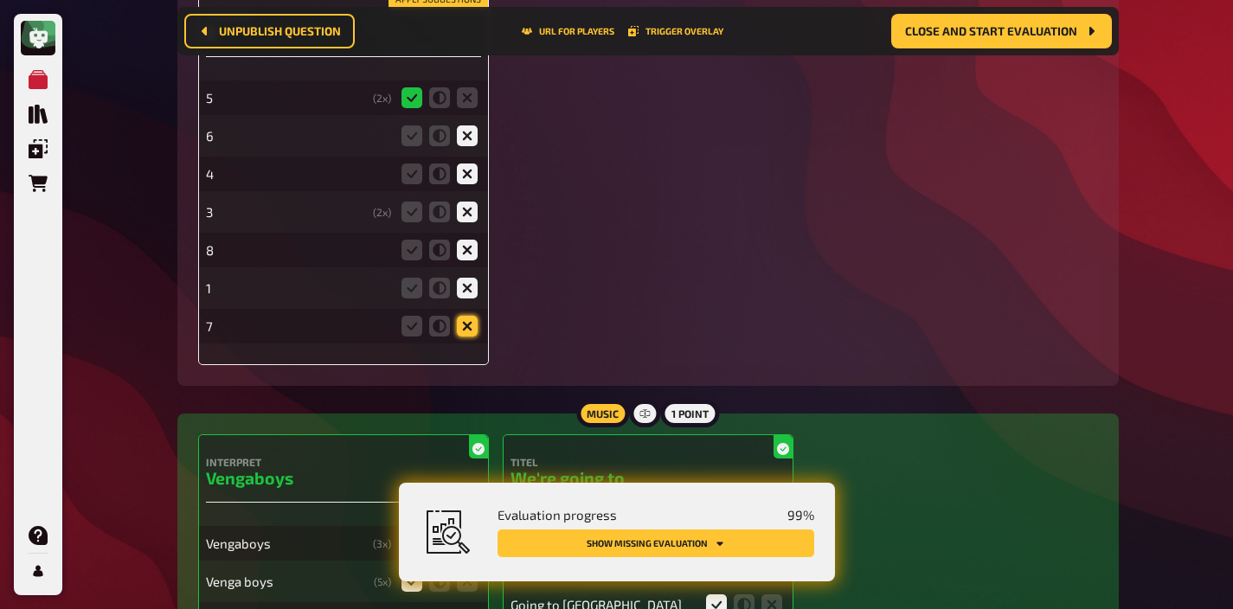
click at [467, 331] on icon at bounding box center [467, 326] width 21 height 21
click at [0, 0] on input "radio" at bounding box center [0, 0] width 0 height 0
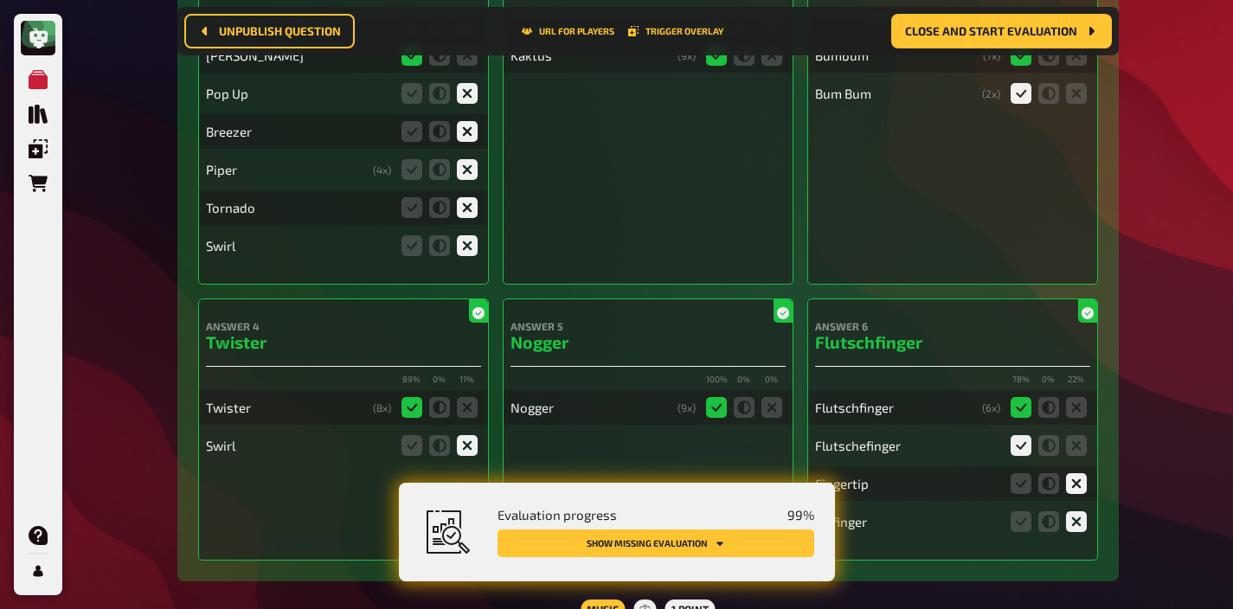
scroll to position [0, 0]
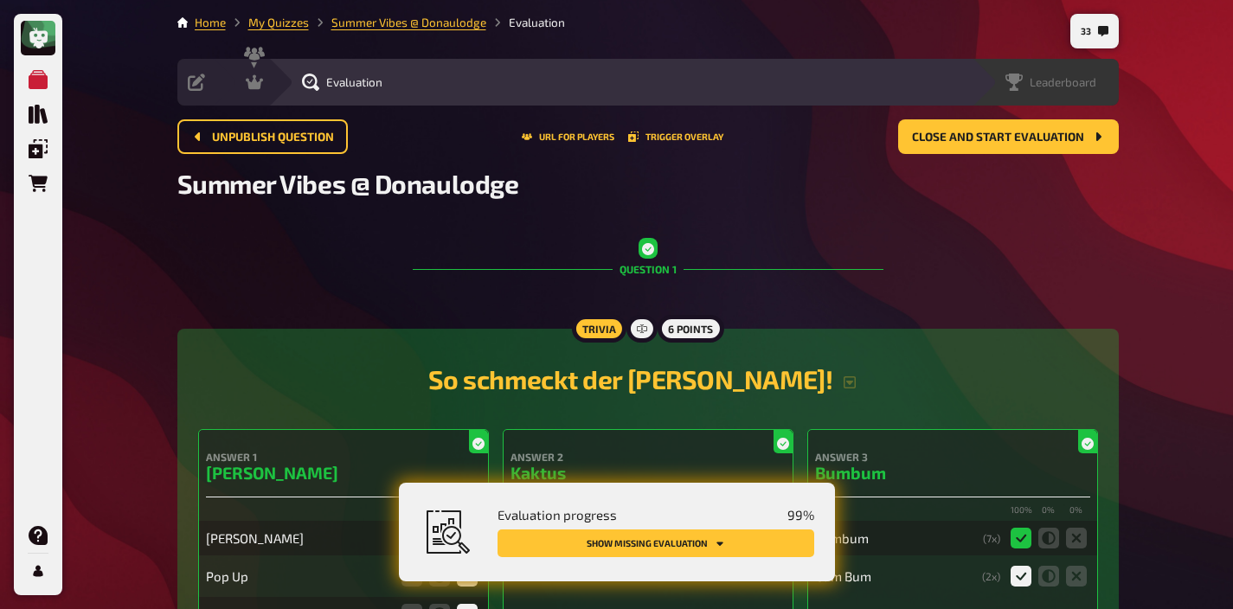
click at [1094, 79] on span "Leaderboard" at bounding box center [1063, 82] width 67 height 14
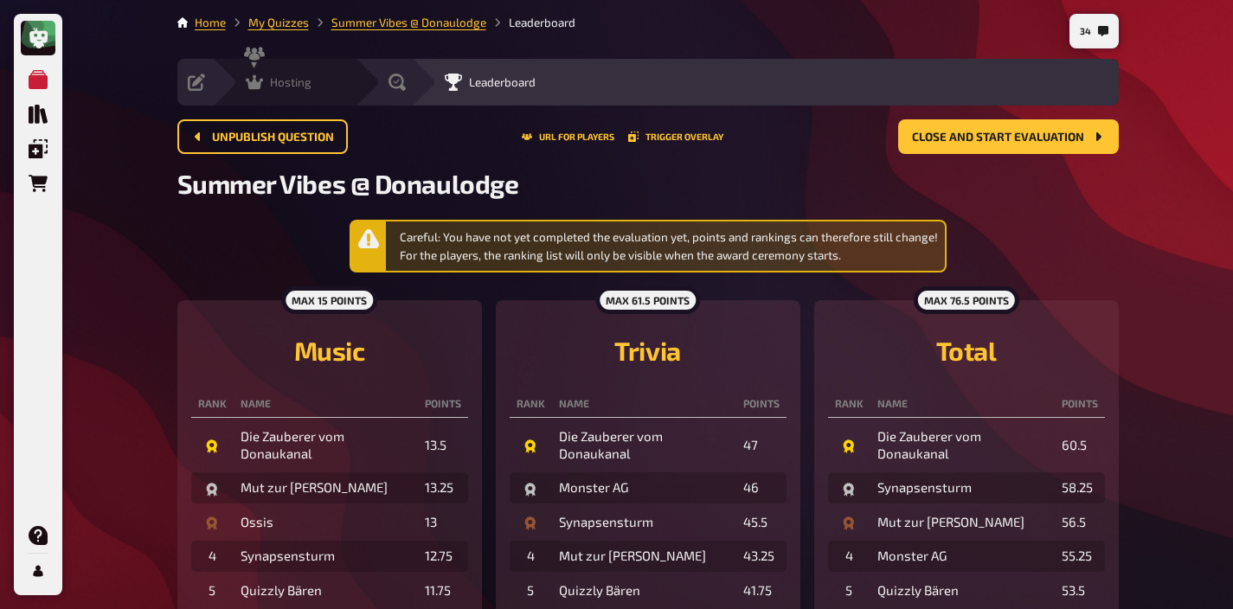
click at [298, 93] on div "Hosting undefined" at bounding box center [283, 82] width 143 height 47
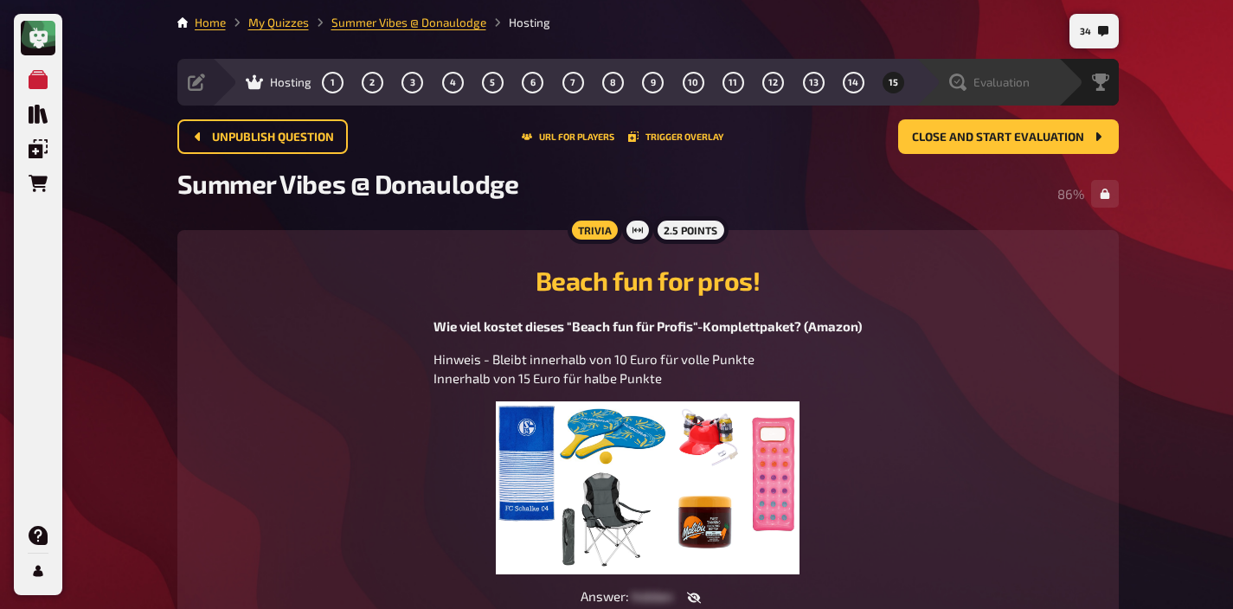
click at [1011, 81] on span "Evaluation" at bounding box center [1001, 82] width 56 height 14
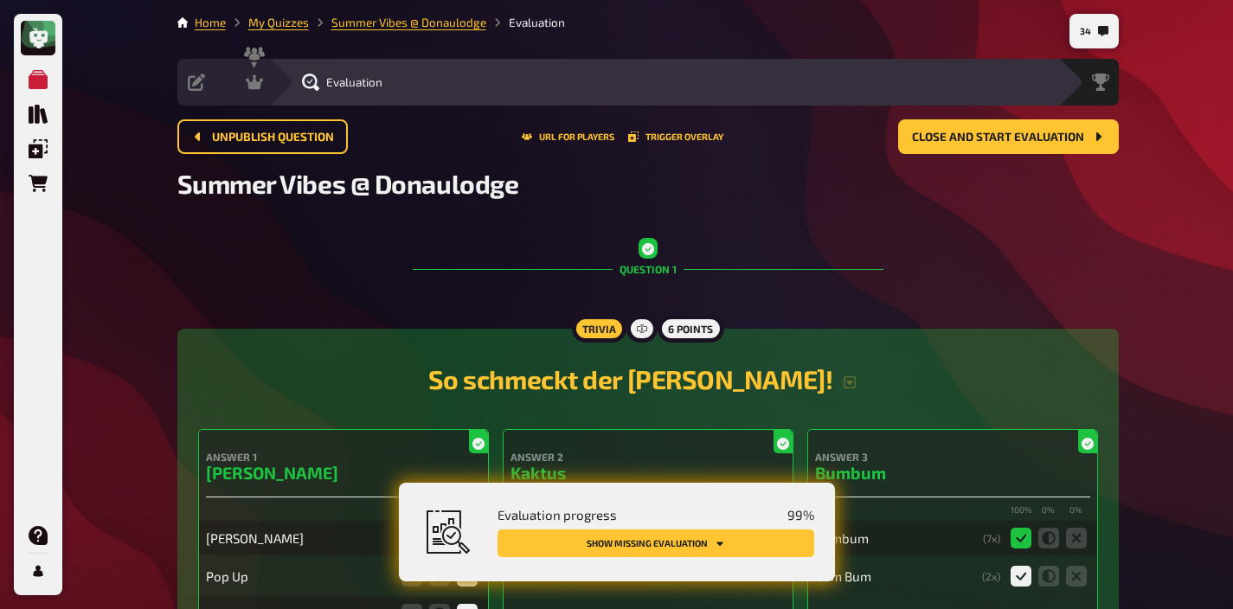
click at [745, 555] on button "Show missing evaluation" at bounding box center [655, 543] width 317 height 28
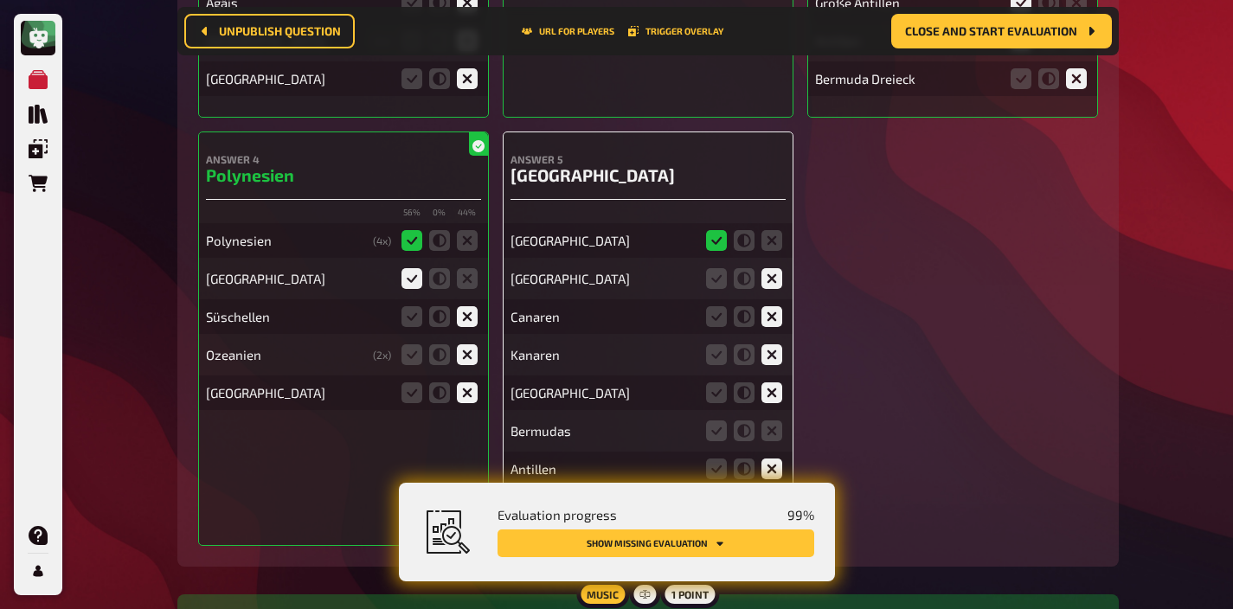
scroll to position [6330, 0]
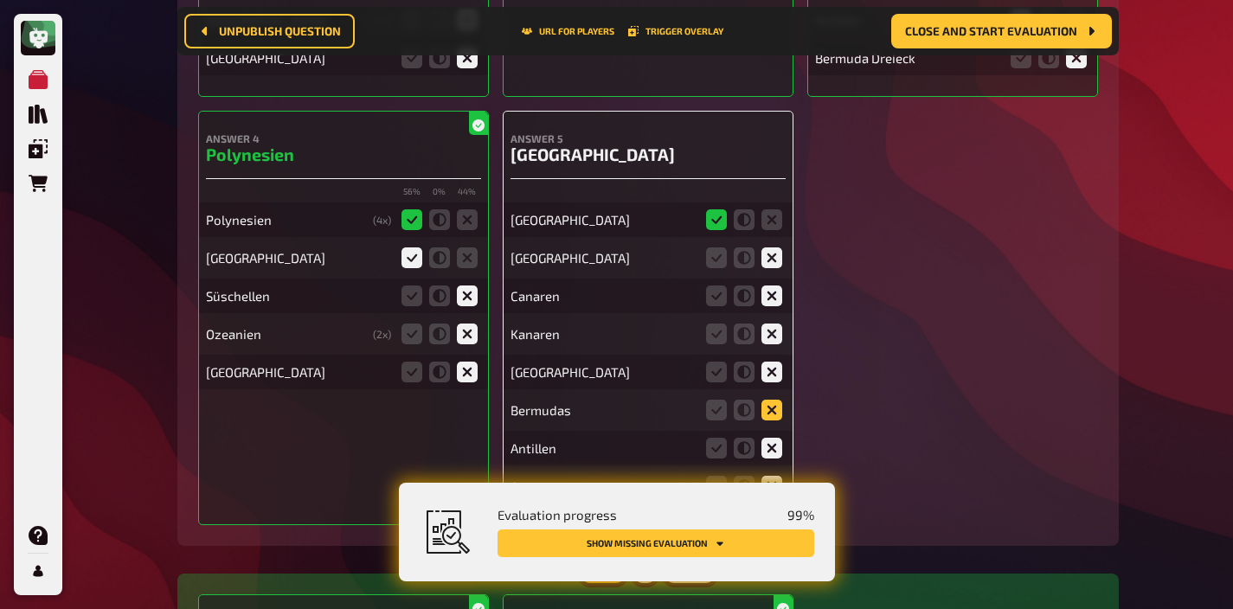
click at [768, 400] on icon at bounding box center [771, 410] width 21 height 21
click at [0, 0] on input "radio" at bounding box center [0, 0] width 0 height 0
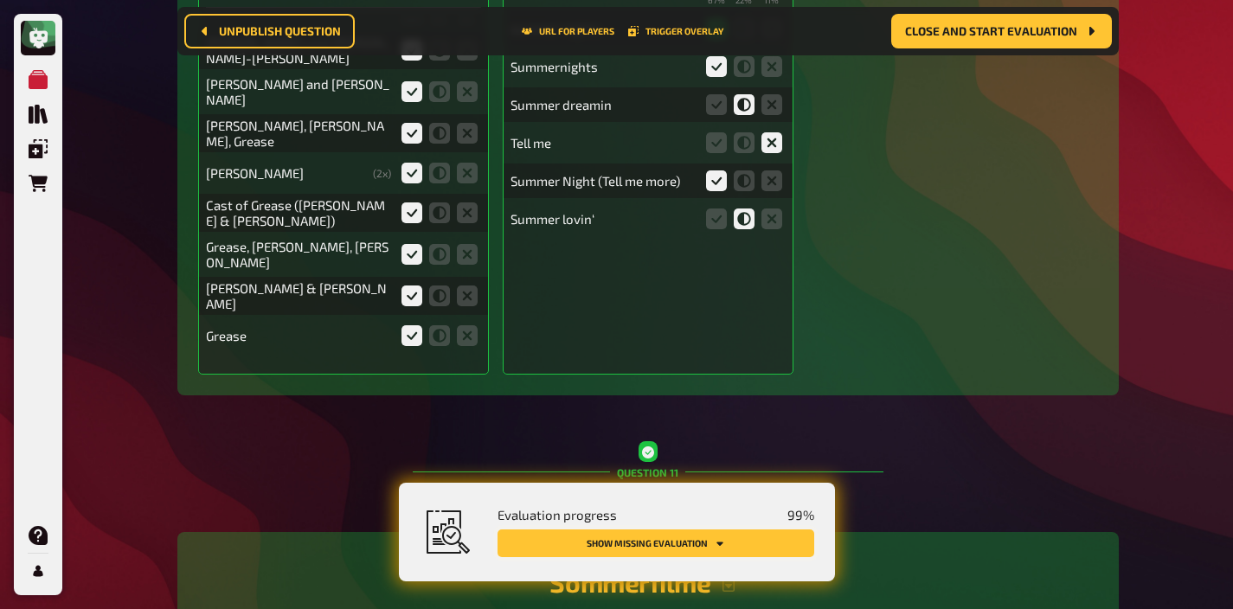
click at [729, 542] on button "Show missing evaluation" at bounding box center [655, 543] width 317 height 28
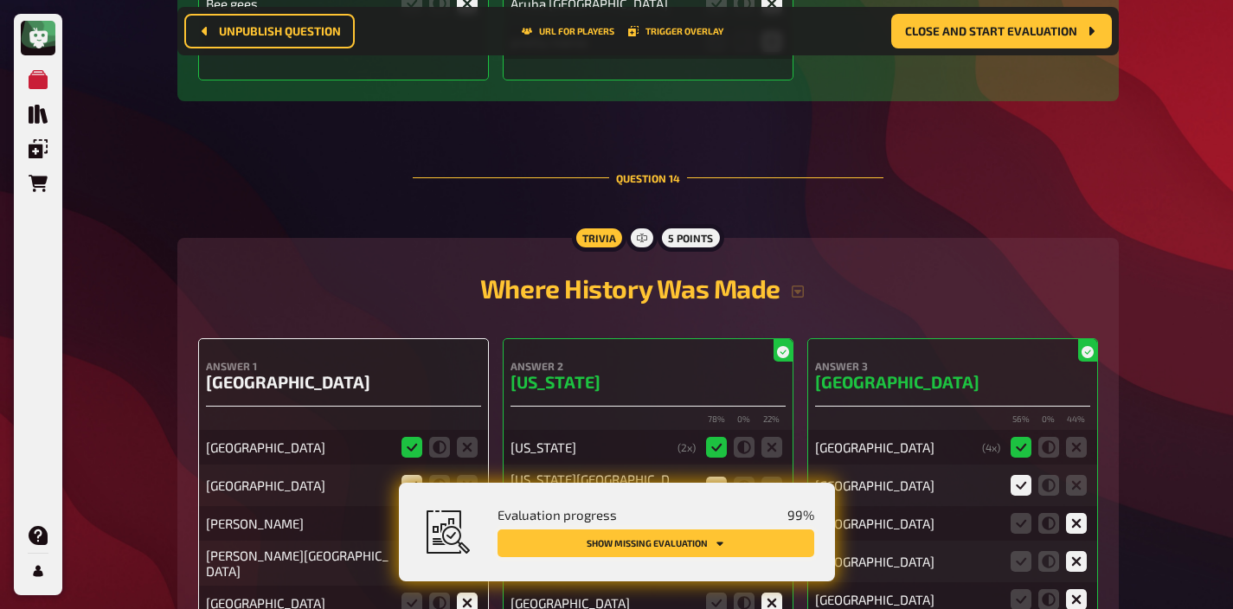
scroll to position [15109, 0]
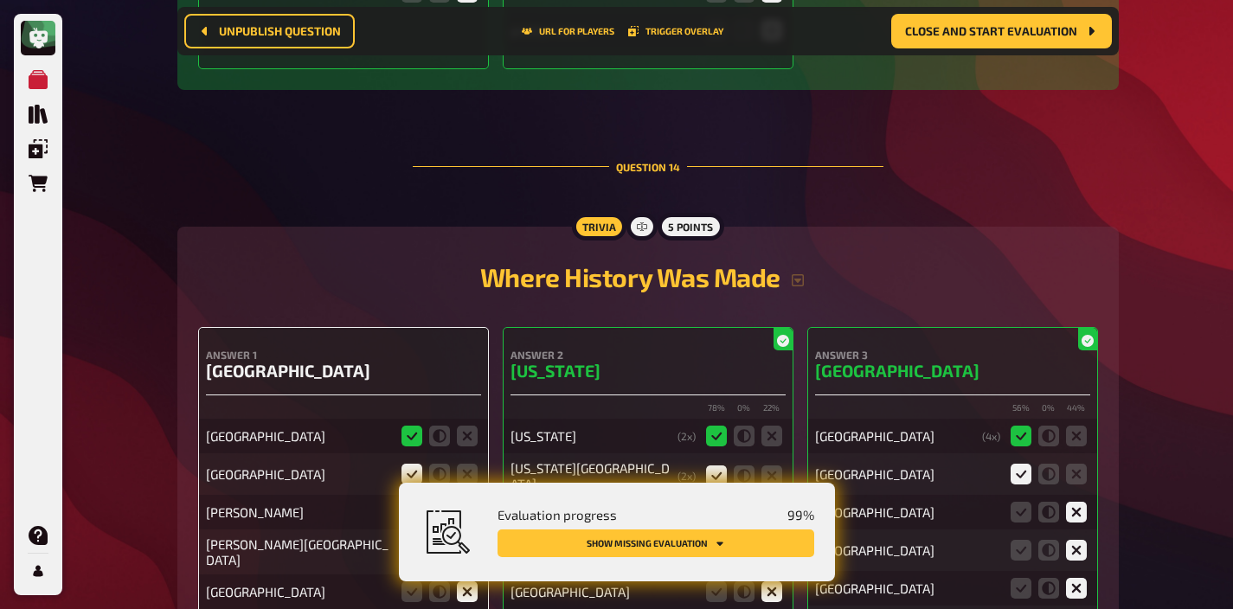
click at [474, 502] on icon at bounding box center [467, 512] width 21 height 21
click at [0, 0] on input "radio" at bounding box center [0, 0] width 0 height 0
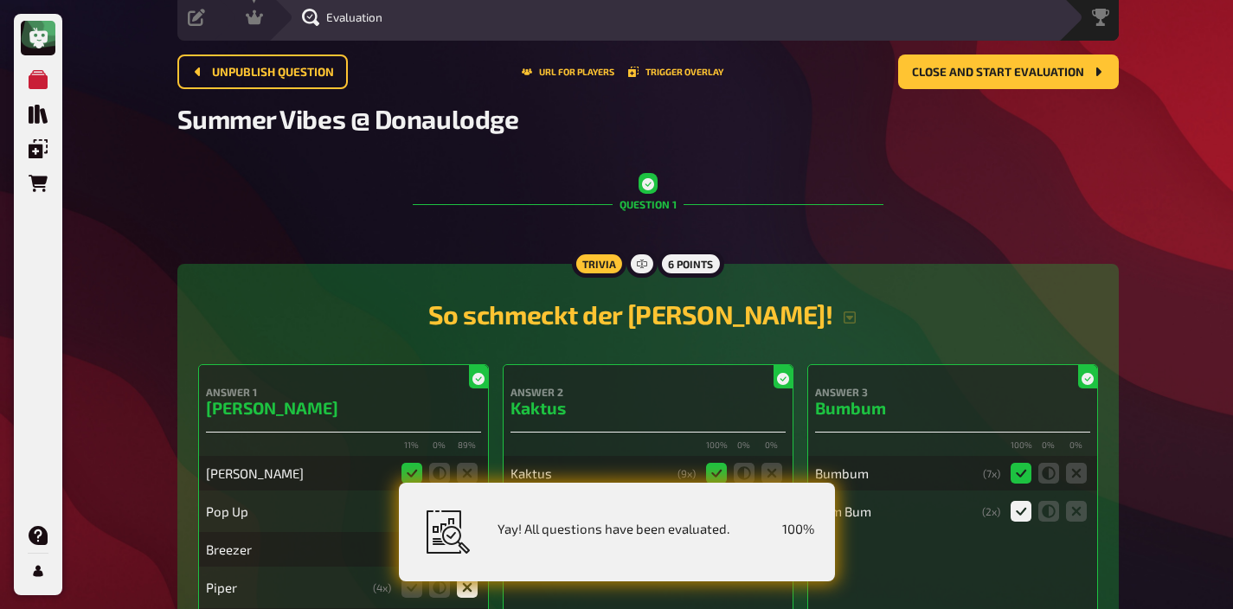
scroll to position [0, 0]
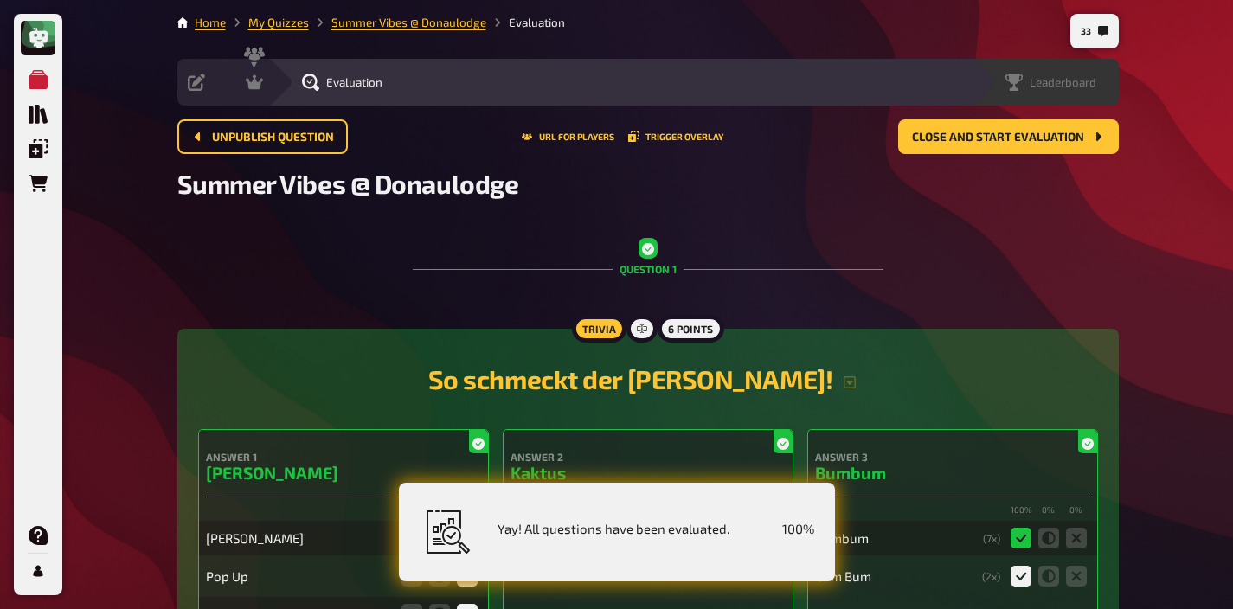
click at [1072, 82] on span "Leaderboard" at bounding box center [1063, 82] width 67 height 14
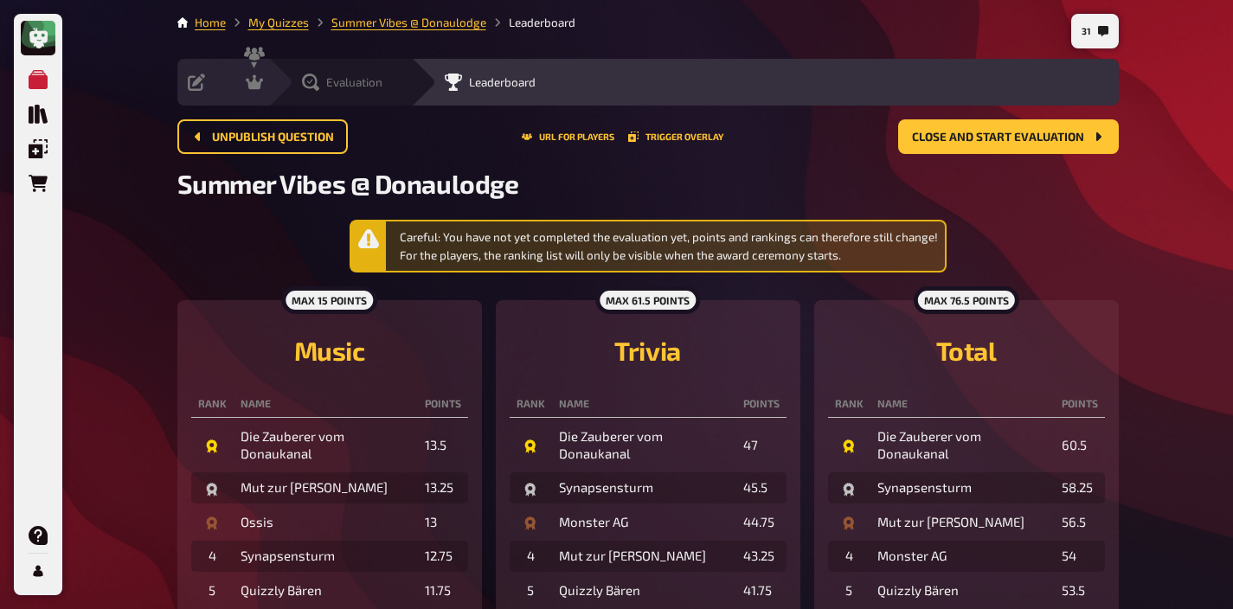
click at [338, 85] on span "Evaluation" at bounding box center [354, 82] width 56 height 14
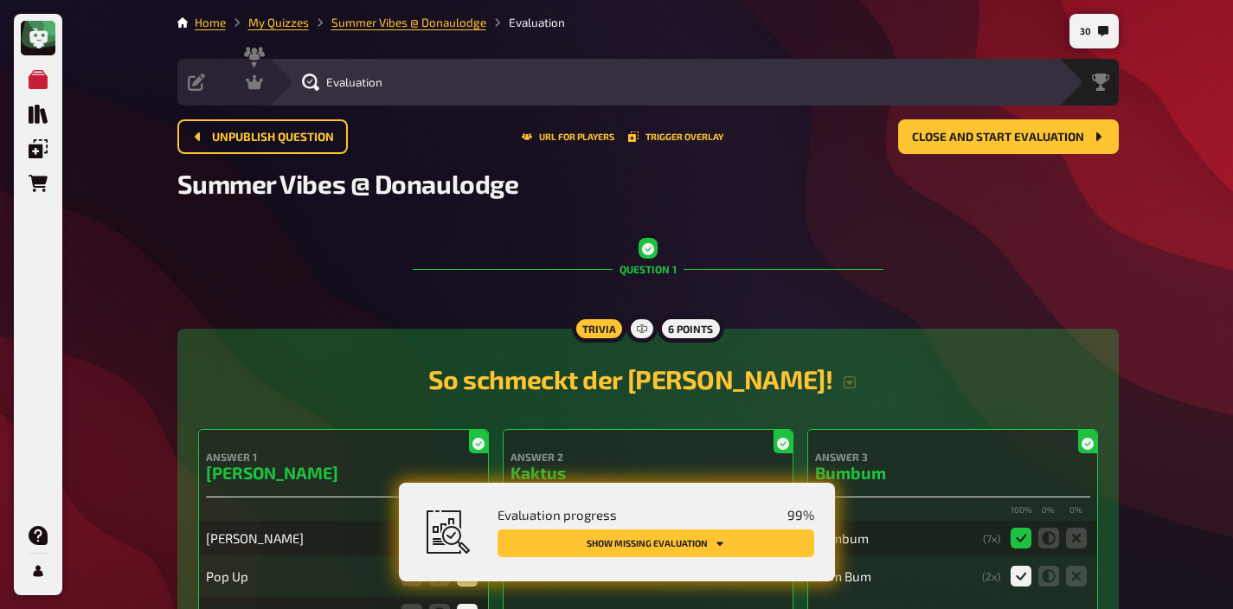
click at [751, 543] on button "Show missing evaluation" at bounding box center [655, 543] width 317 height 28
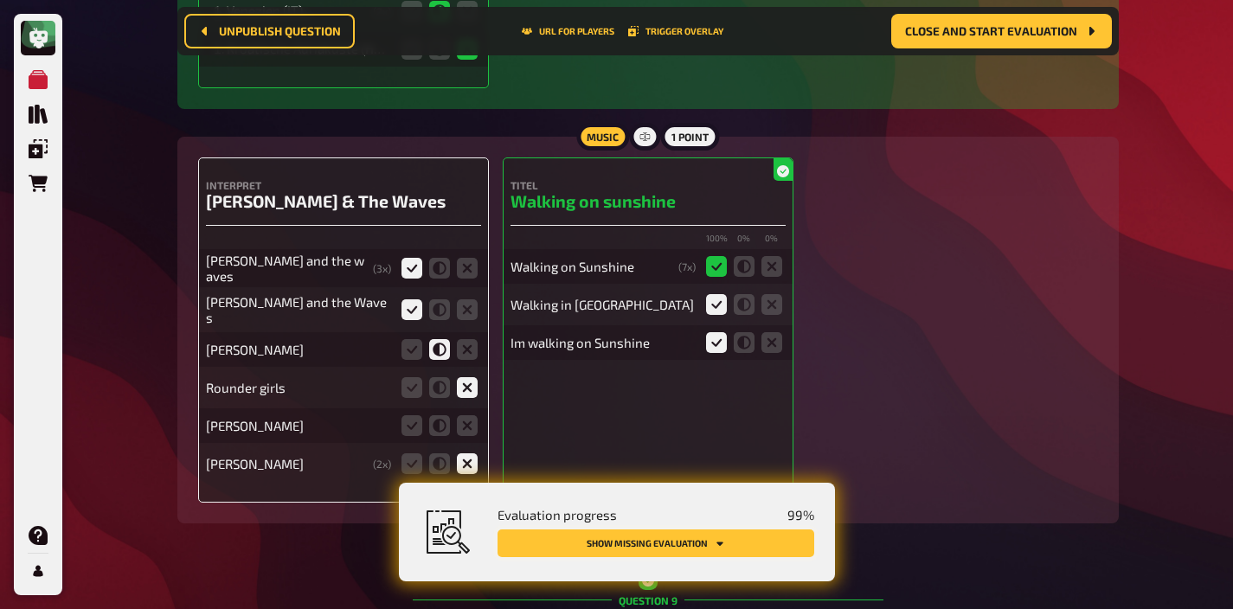
scroll to position [8815, 0]
click at [475, 415] on icon at bounding box center [467, 425] width 21 height 21
click at [0, 0] on input "radio" at bounding box center [0, 0] width 0 height 0
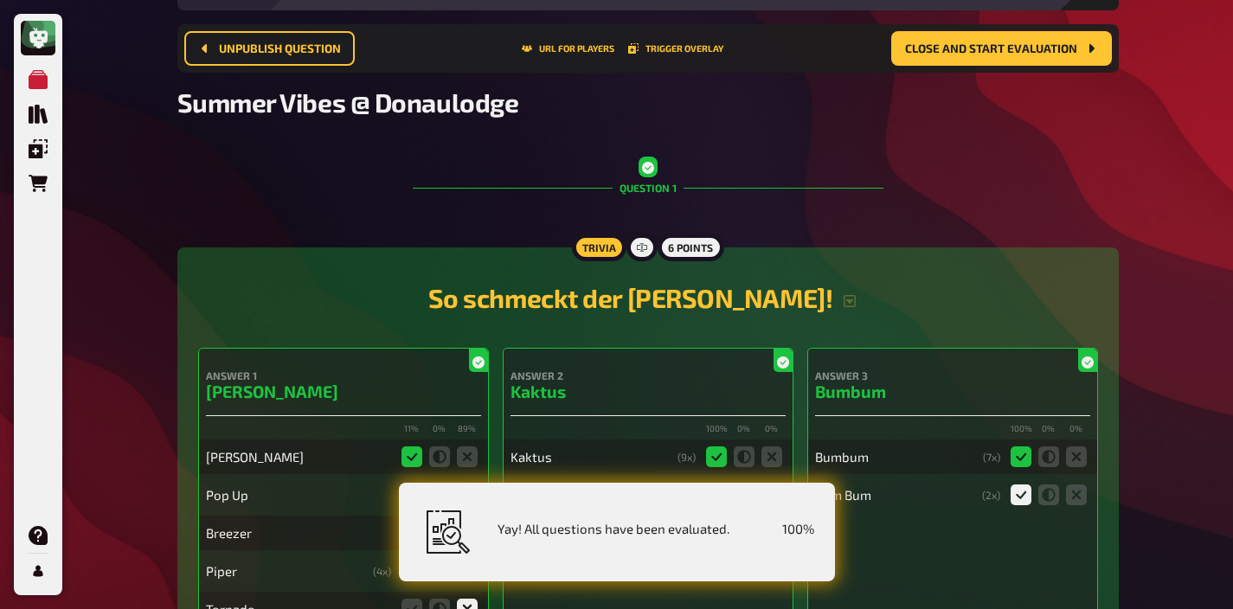
scroll to position [0, 0]
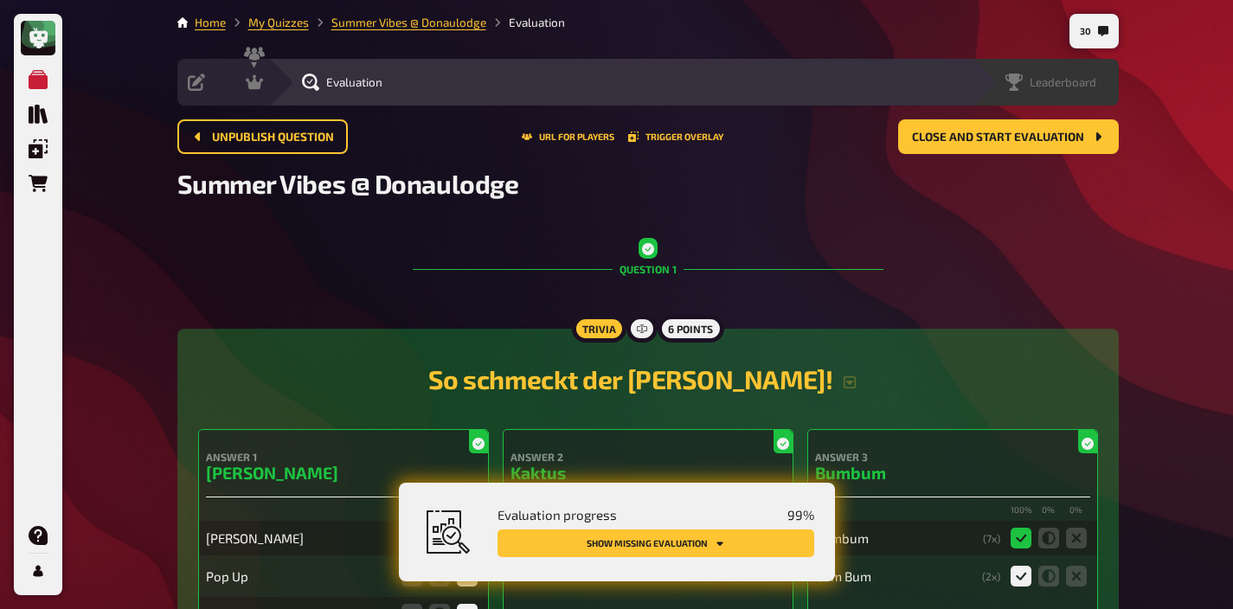
click at [1075, 79] on span "Leaderboard" at bounding box center [1063, 82] width 67 height 14
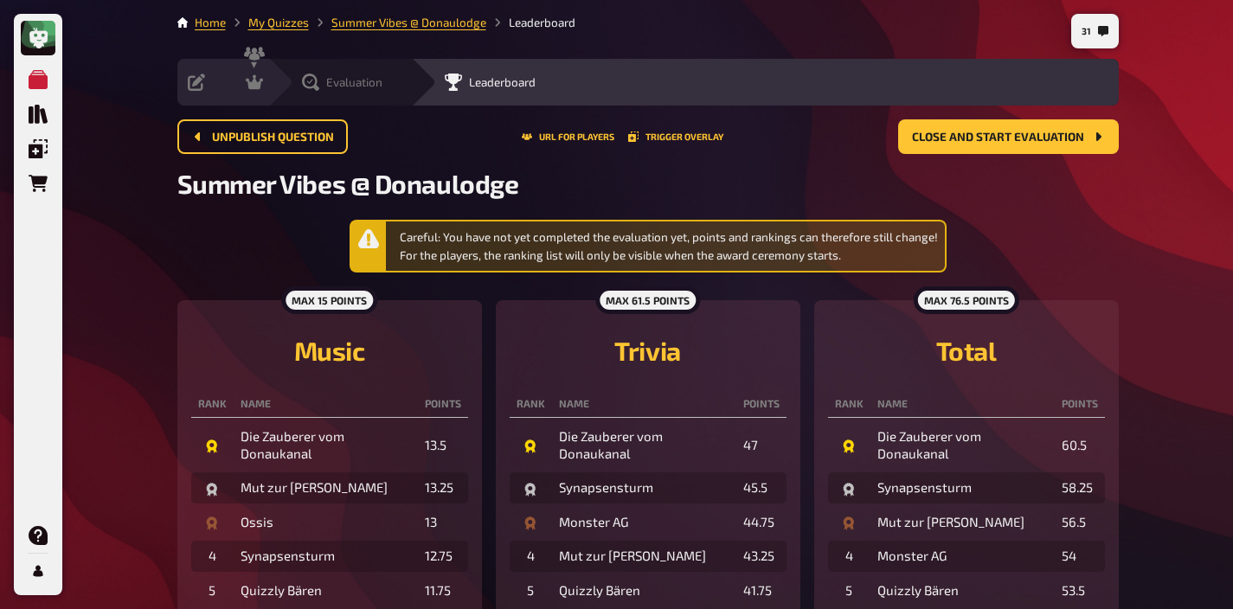
click at [382, 70] on div "Evaluation" at bounding box center [339, 82] width 143 height 47
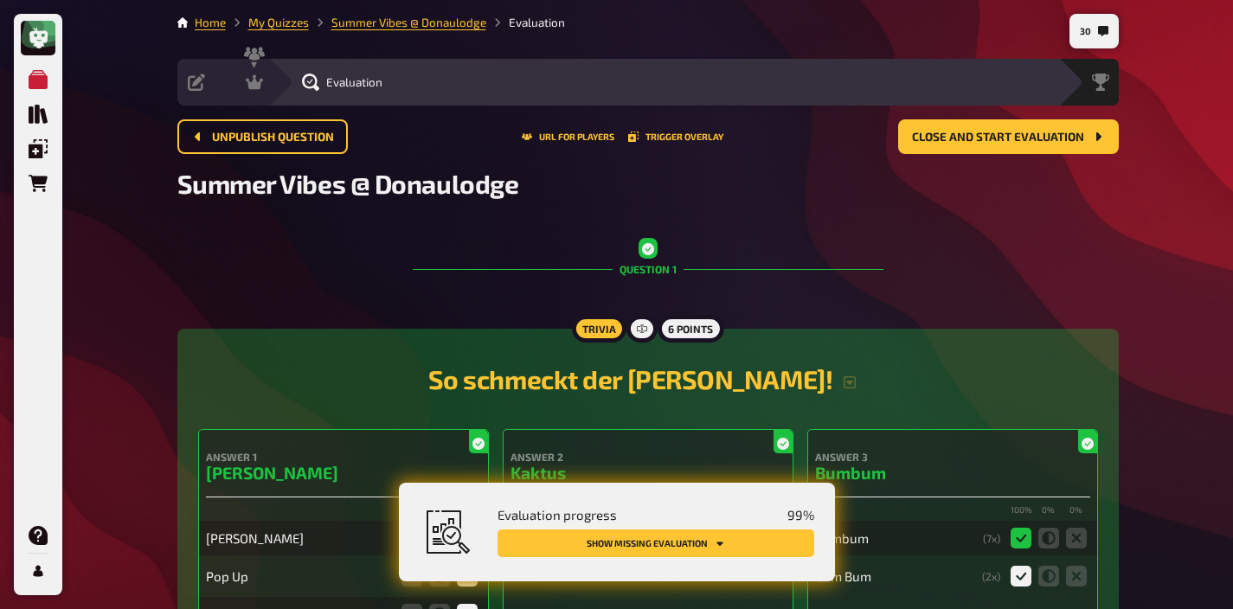
click at [733, 549] on button "Show missing evaluation" at bounding box center [655, 543] width 317 height 28
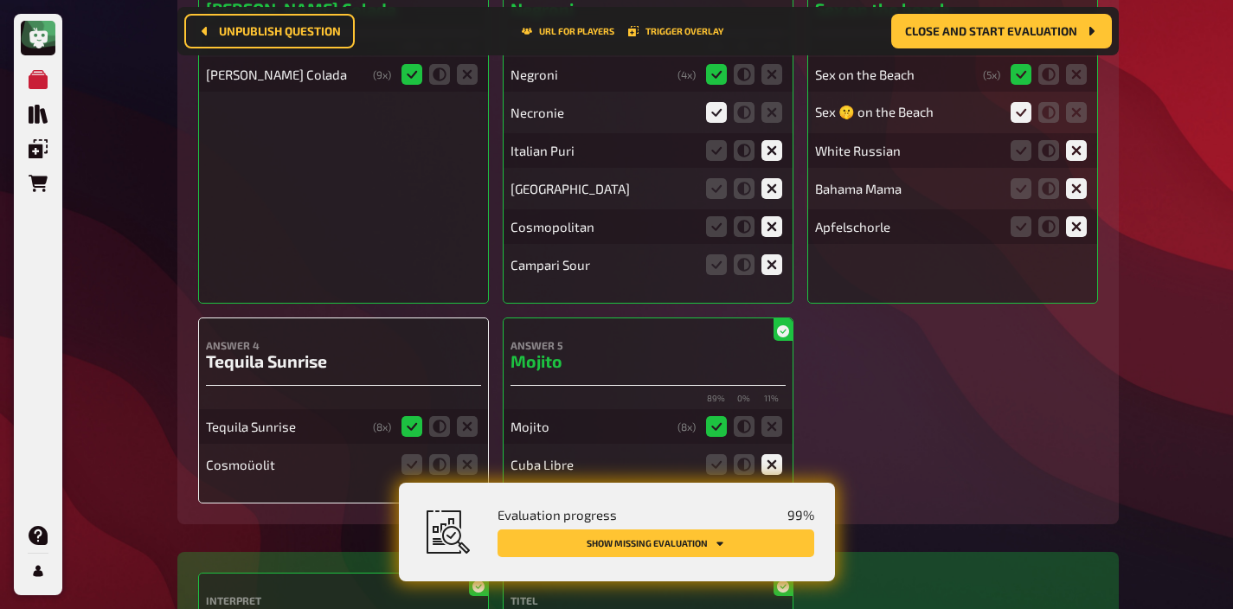
scroll to position [10531, 0]
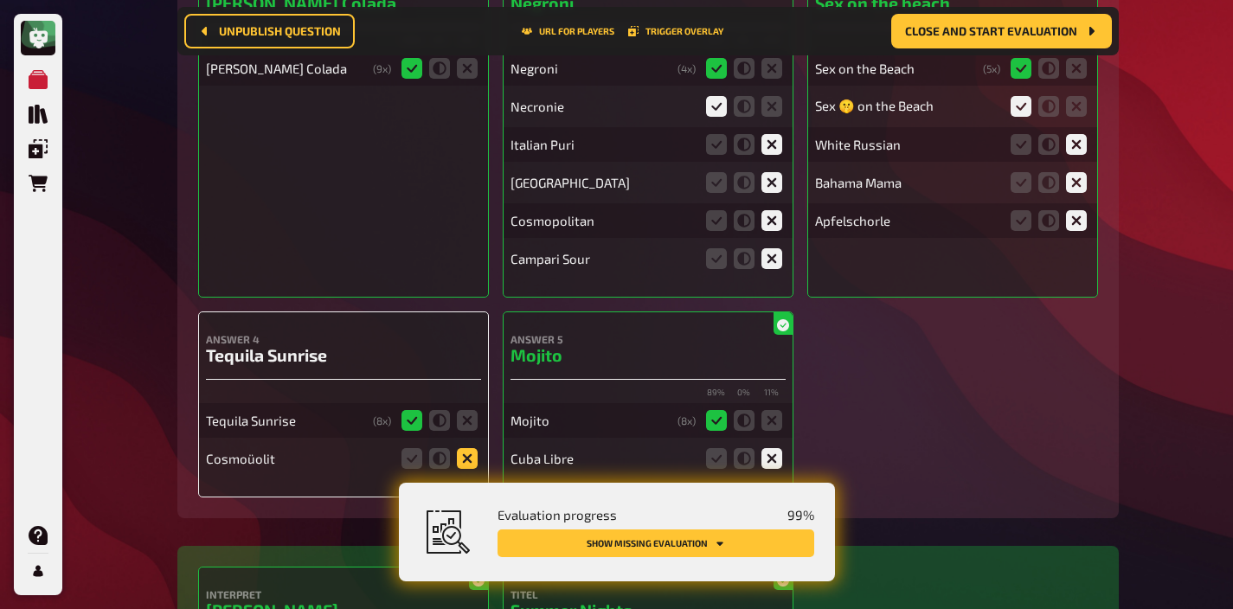
click at [465, 448] on icon at bounding box center [467, 458] width 21 height 21
click at [0, 0] on input "radio" at bounding box center [0, 0] width 0 height 0
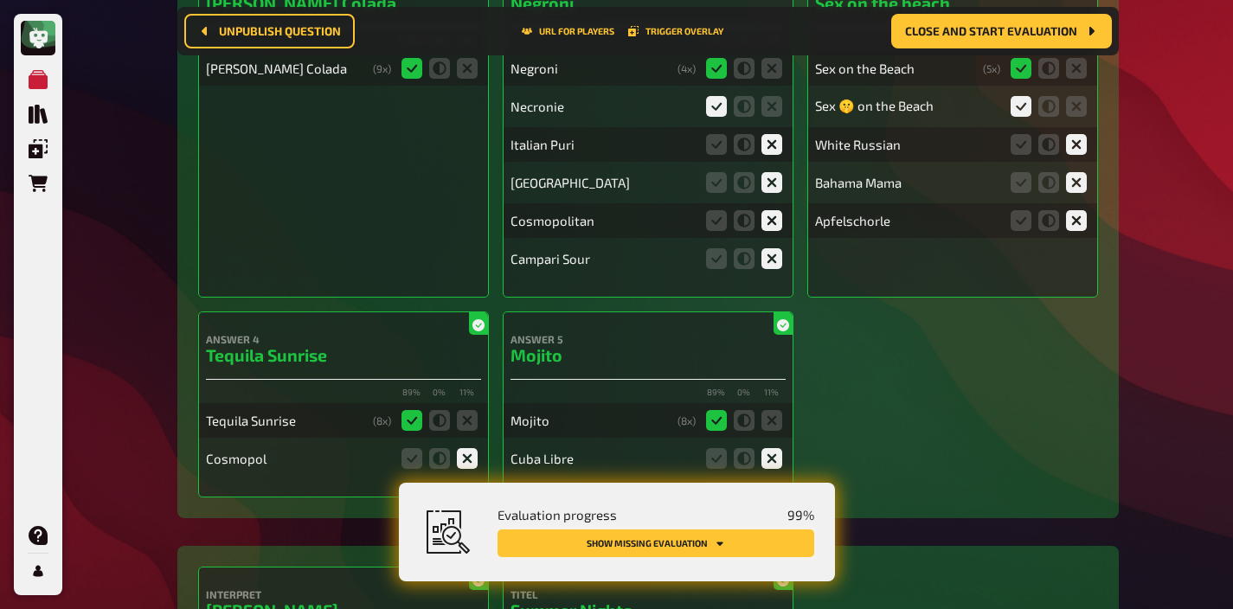
click at [664, 548] on button "Show missing evaluation" at bounding box center [655, 543] width 317 height 28
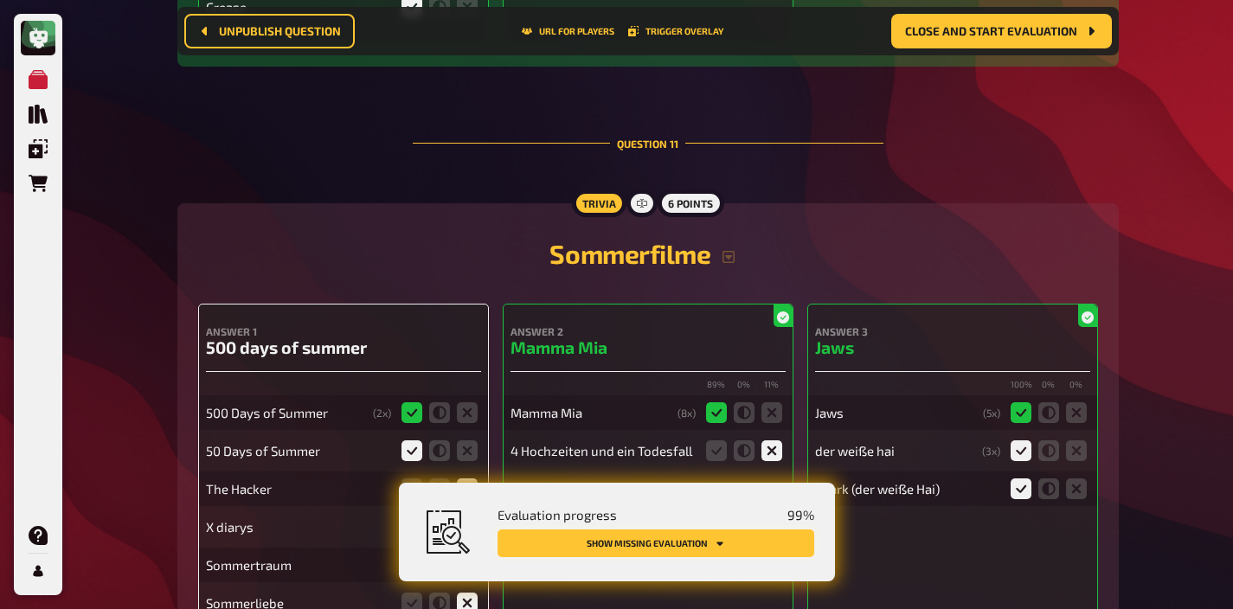
scroll to position [11517, 0]
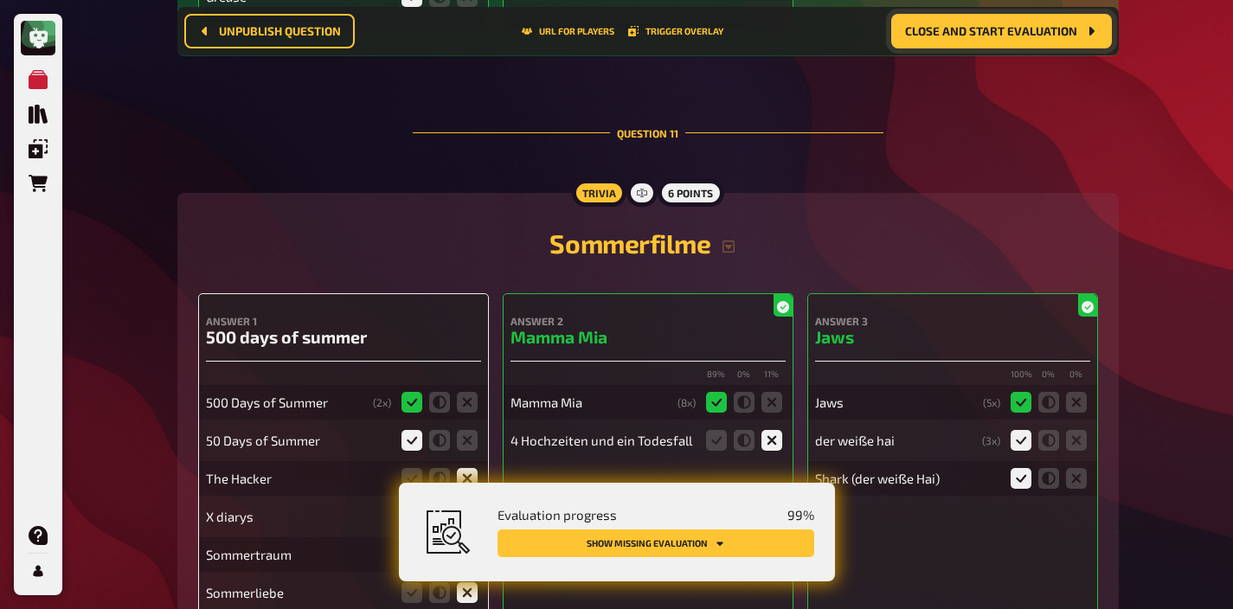
click at [983, 37] on span "Close and start evaluation" at bounding box center [991, 31] width 172 height 12
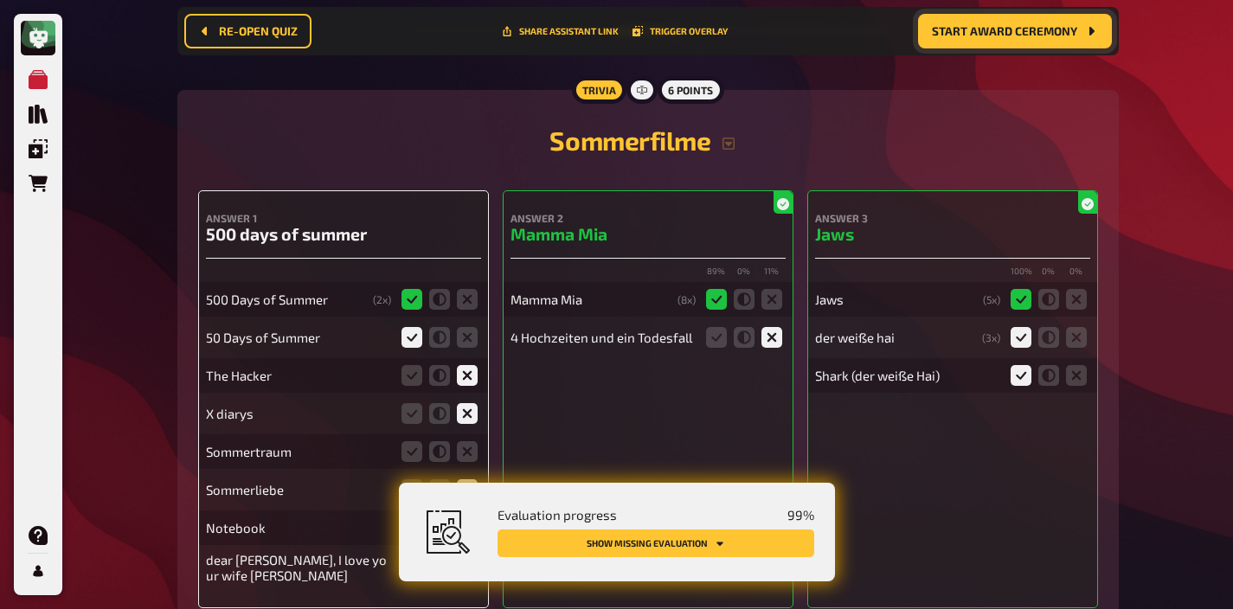
scroll to position [11752, 0]
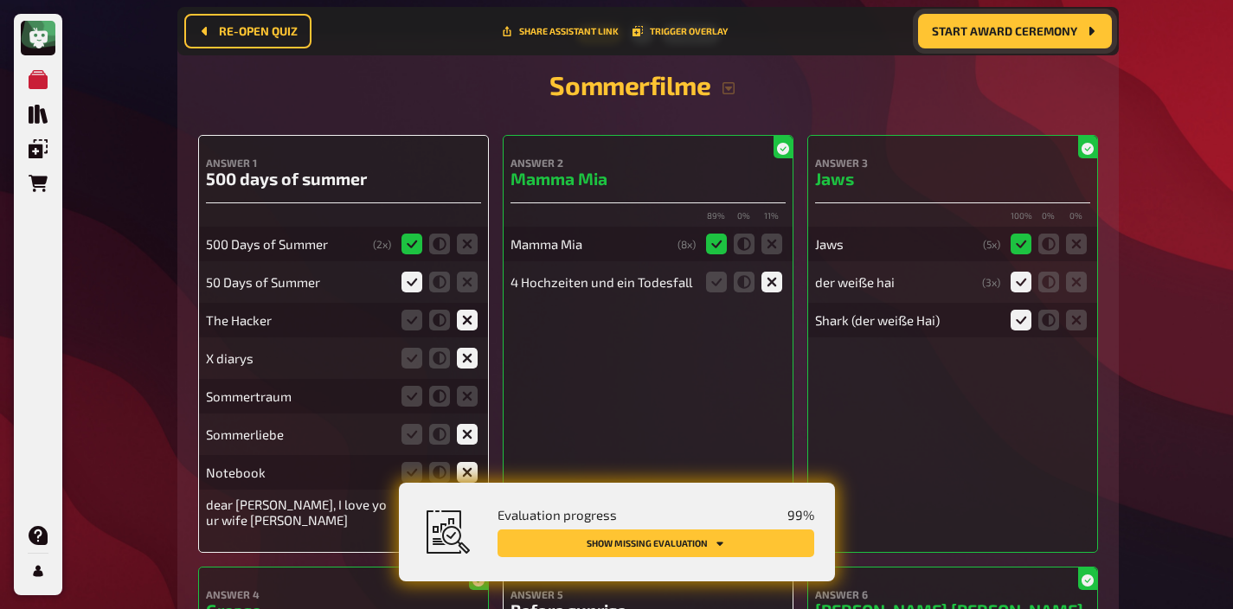
click at [478, 382] on fieldset at bounding box center [439, 396] width 83 height 28
click at [471, 386] on icon at bounding box center [467, 396] width 21 height 21
click at [0, 0] on input "radio" at bounding box center [0, 0] width 0 height 0
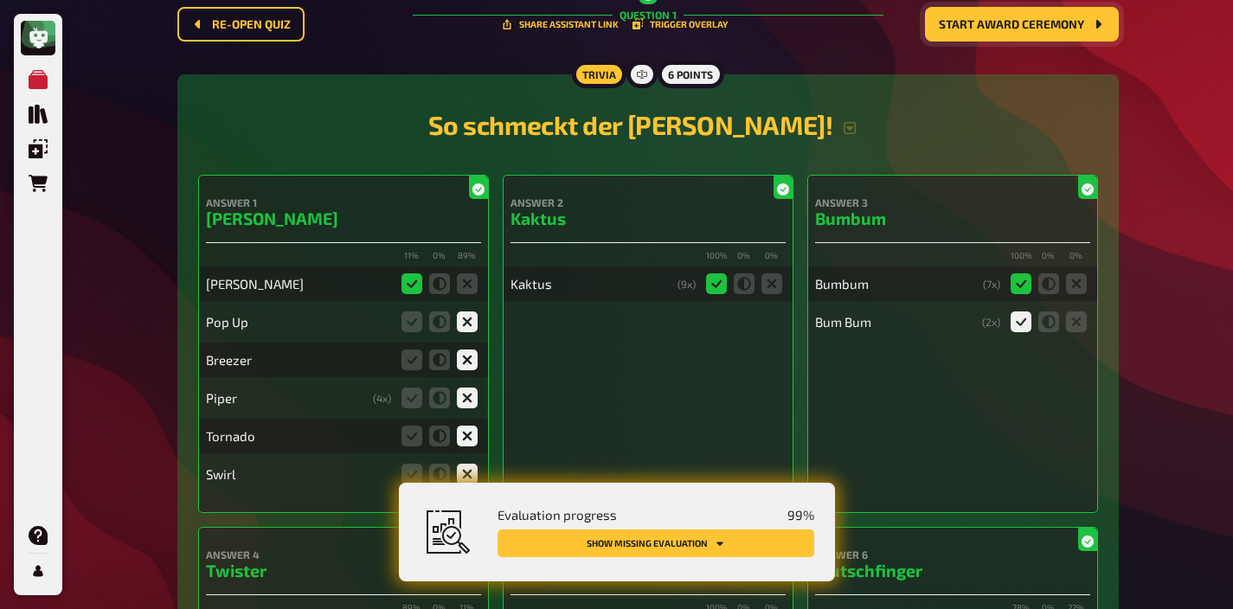
scroll to position [0, 0]
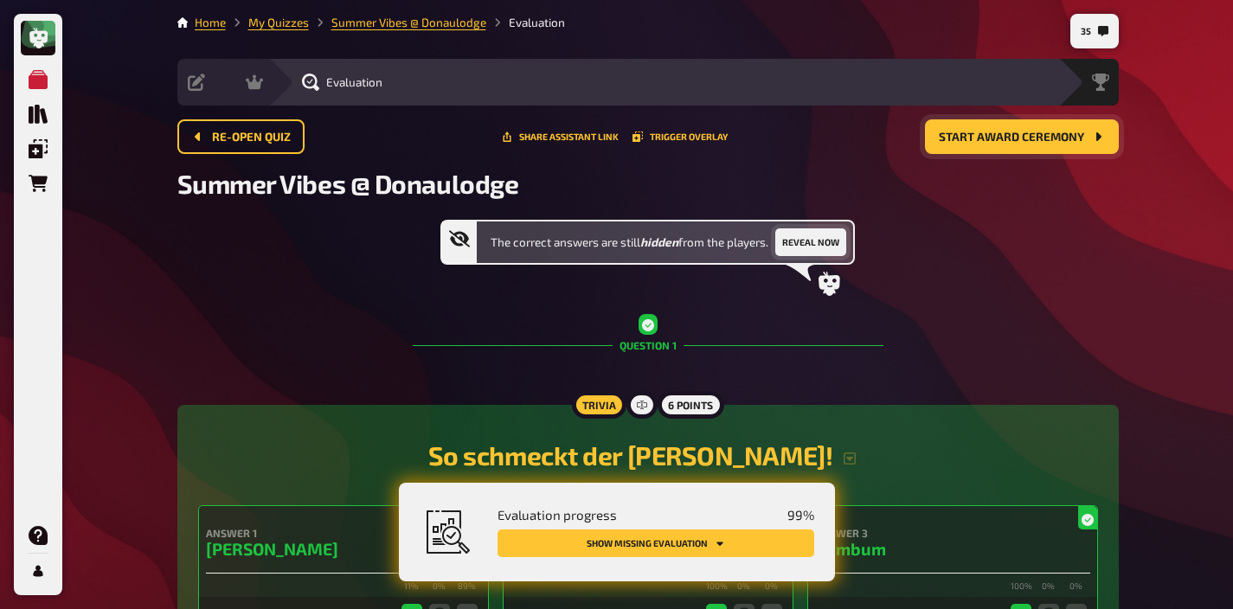
click at [799, 247] on button "Reveal now" at bounding box center [810, 242] width 71 height 28
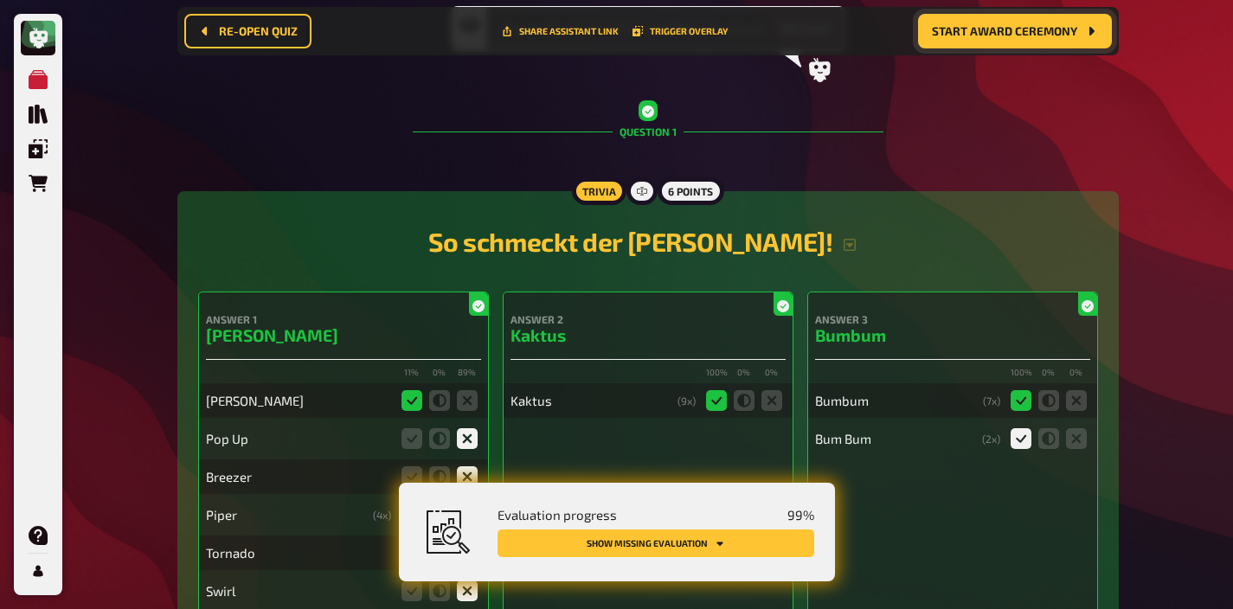
scroll to position [228, 0]
click at [843, 241] on icon "button" at bounding box center [850, 244] width 14 height 14
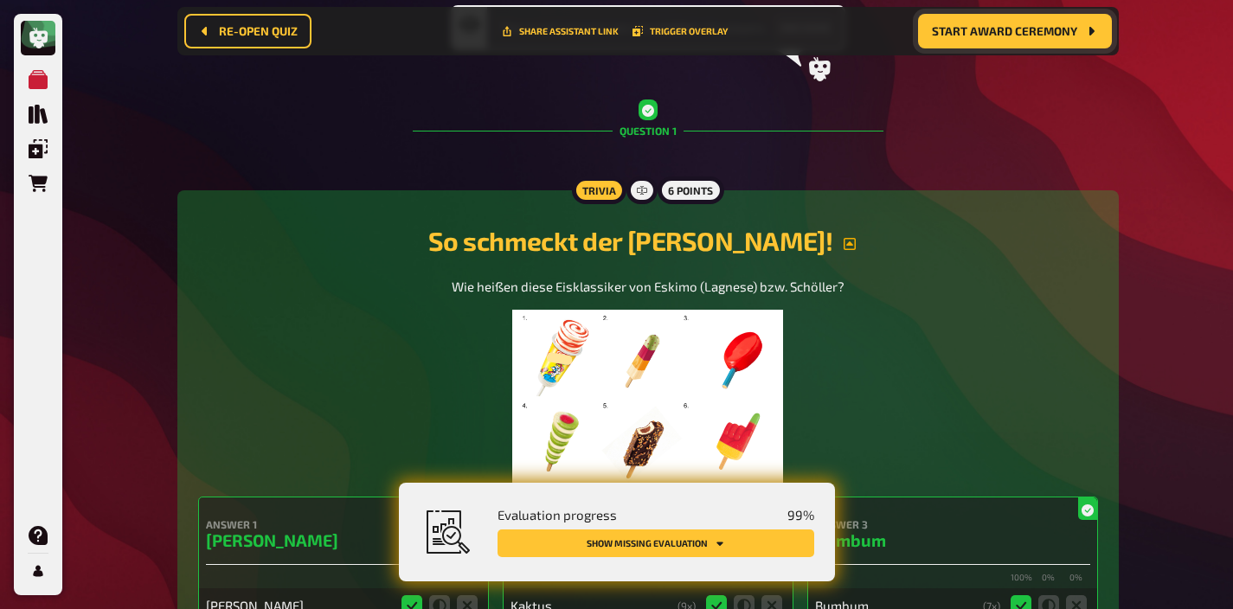
click at [675, 347] on img at bounding box center [648, 396] width 272 height 173
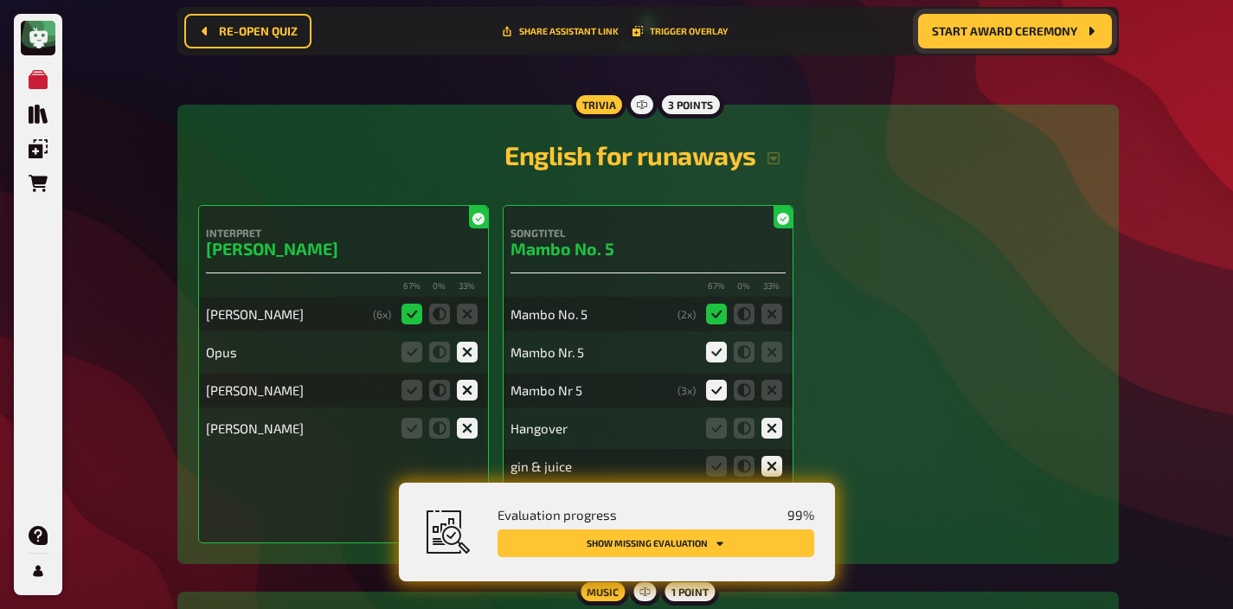
scroll to position [4166, 0]
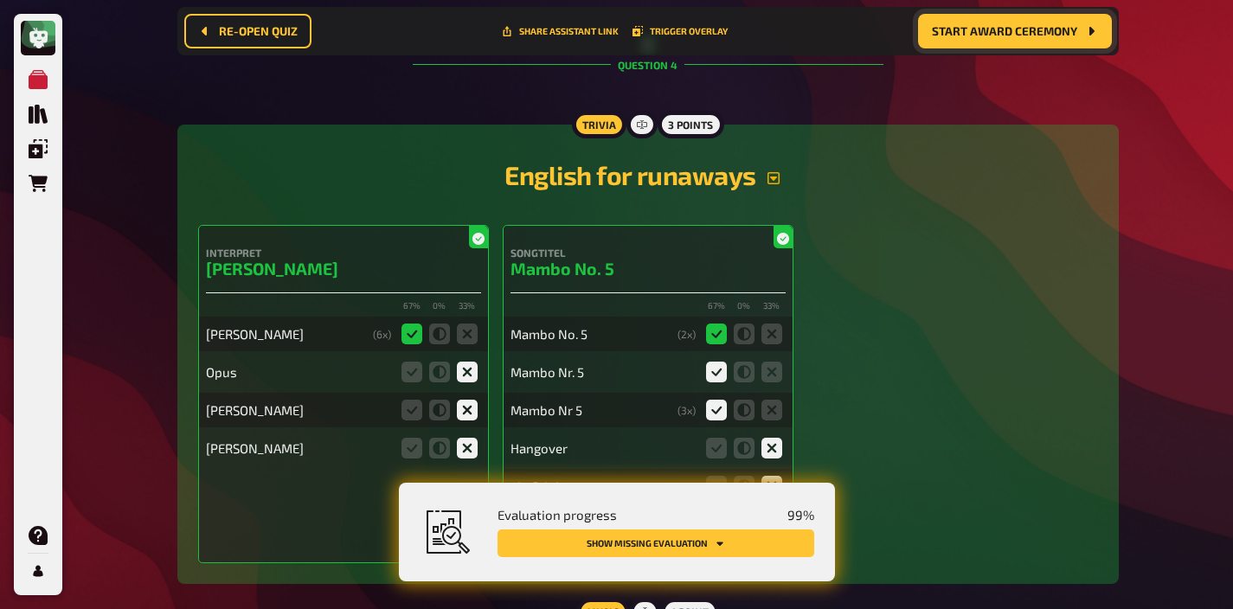
click at [772, 171] on icon "button" at bounding box center [774, 178] width 14 height 14
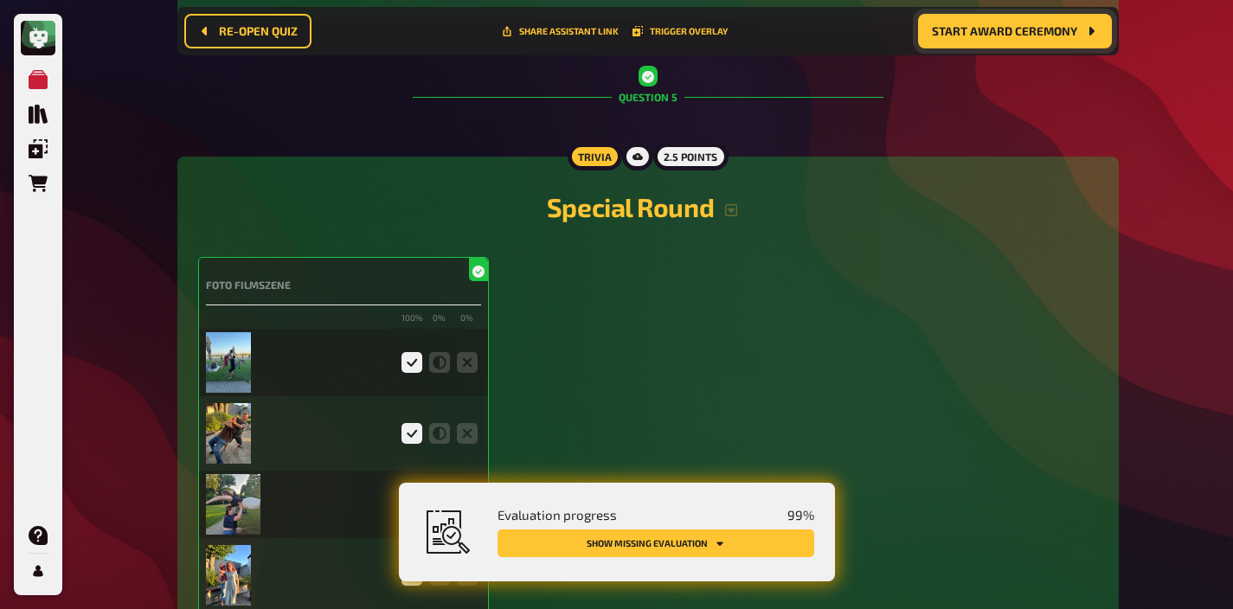
scroll to position [5337, 0]
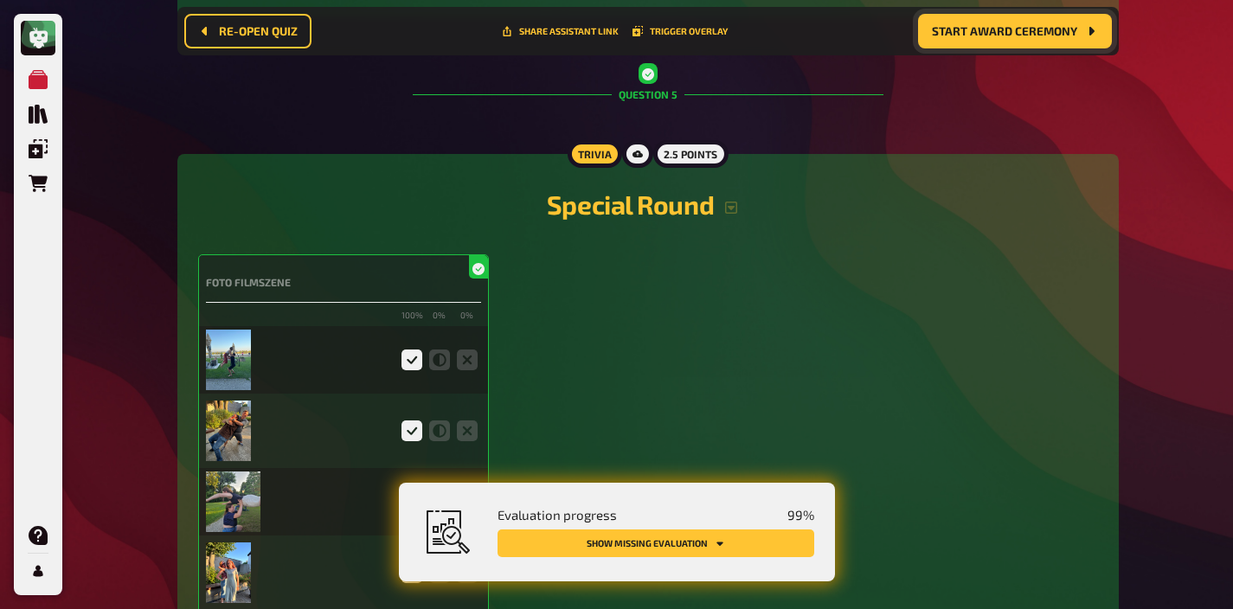
click at [224, 335] on img at bounding box center [229, 360] width 46 height 61
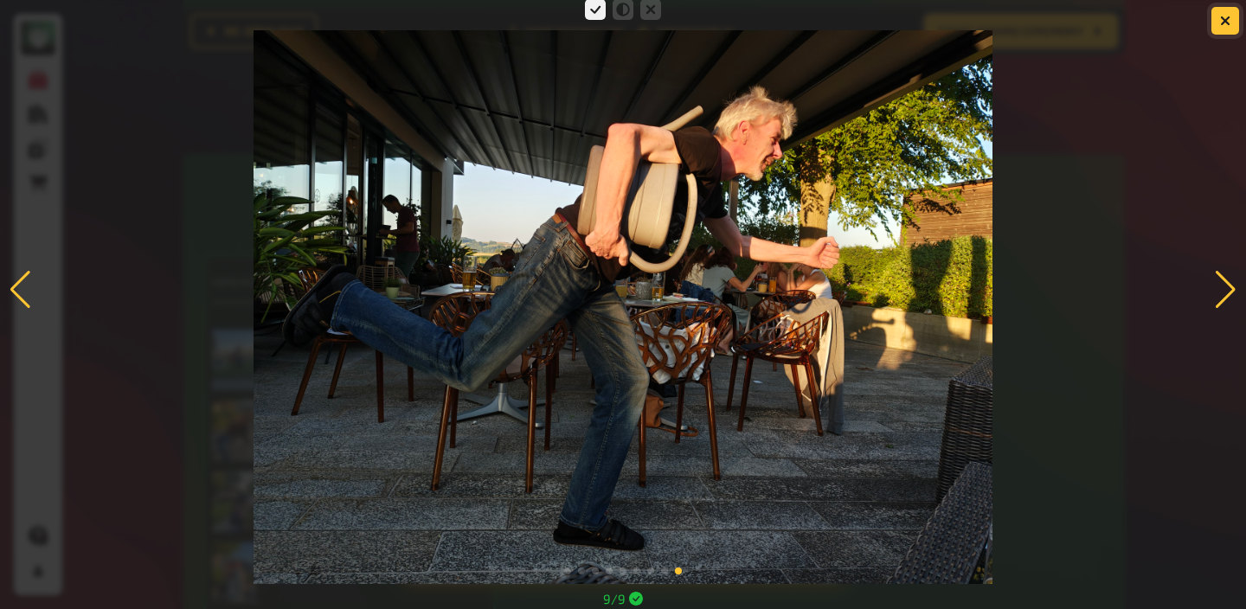
click at [1225, 22] on icon "button" at bounding box center [1225, 21] width 10 height 10
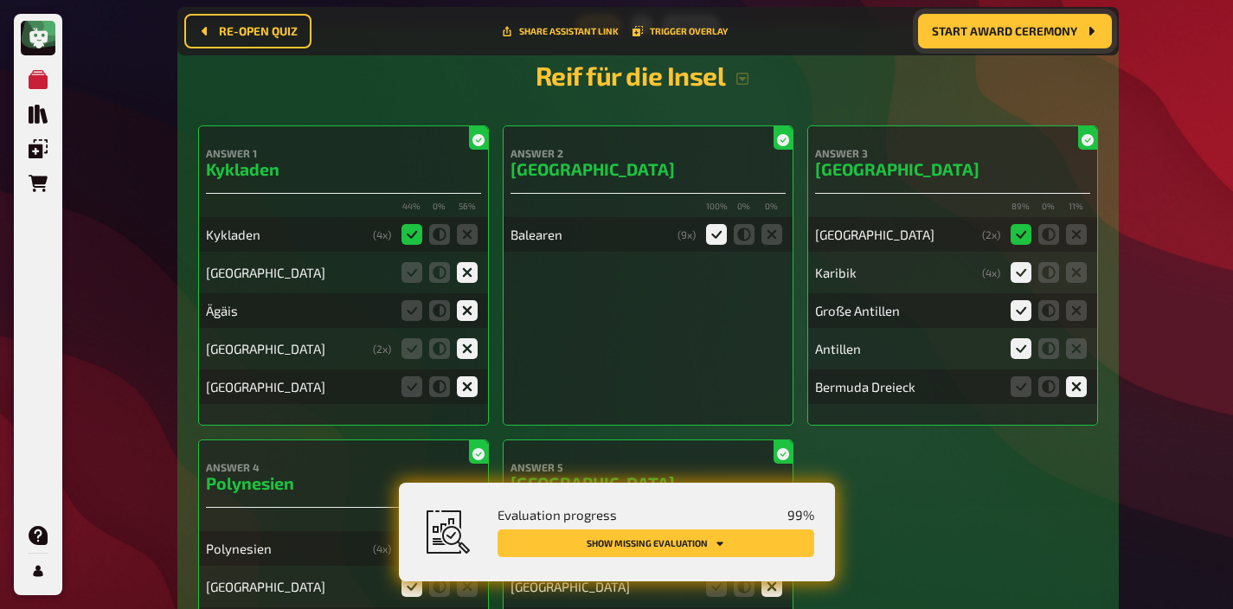
scroll to position [6727, 0]
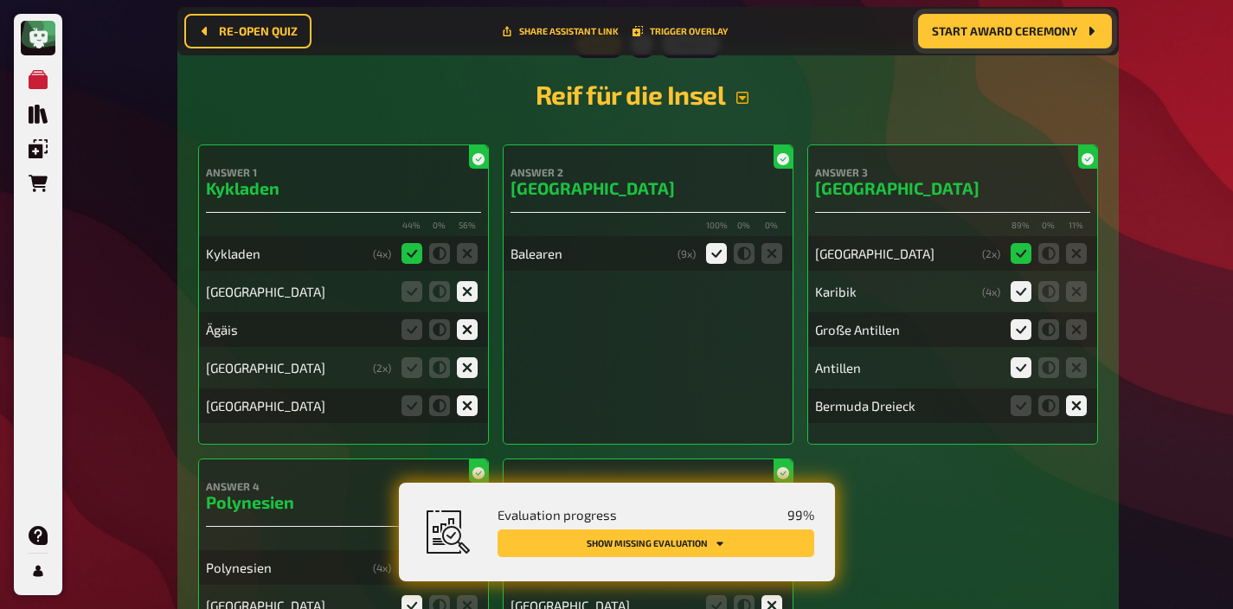
click at [745, 91] on icon "button" at bounding box center [742, 98] width 14 height 14
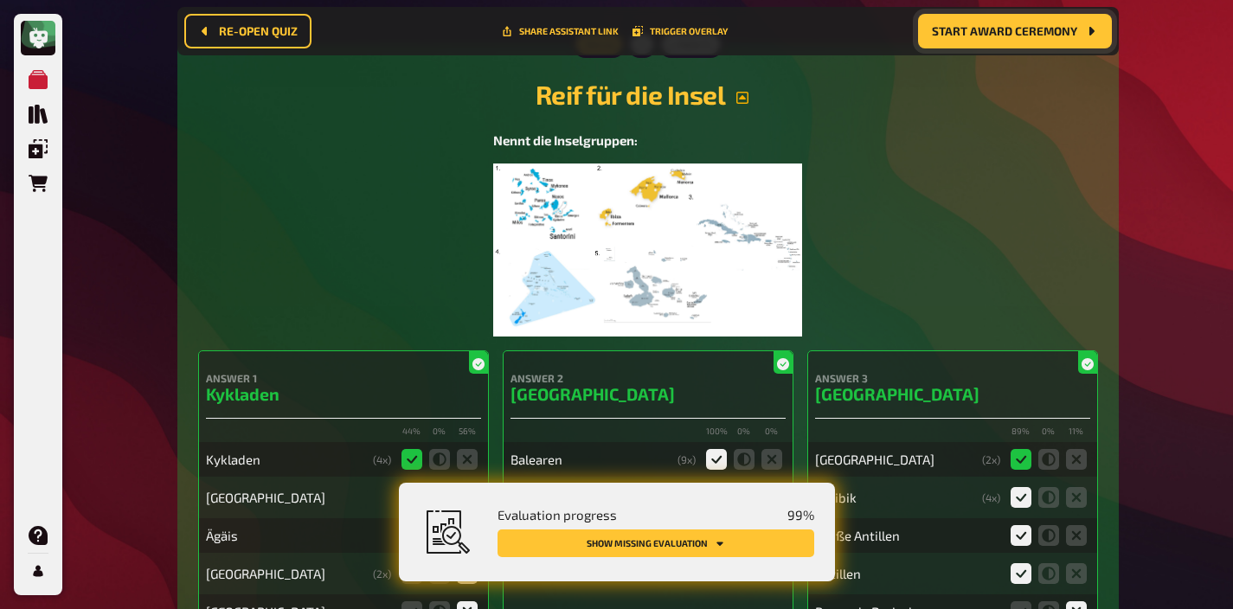
click at [661, 207] on img at bounding box center [647, 250] width 309 height 173
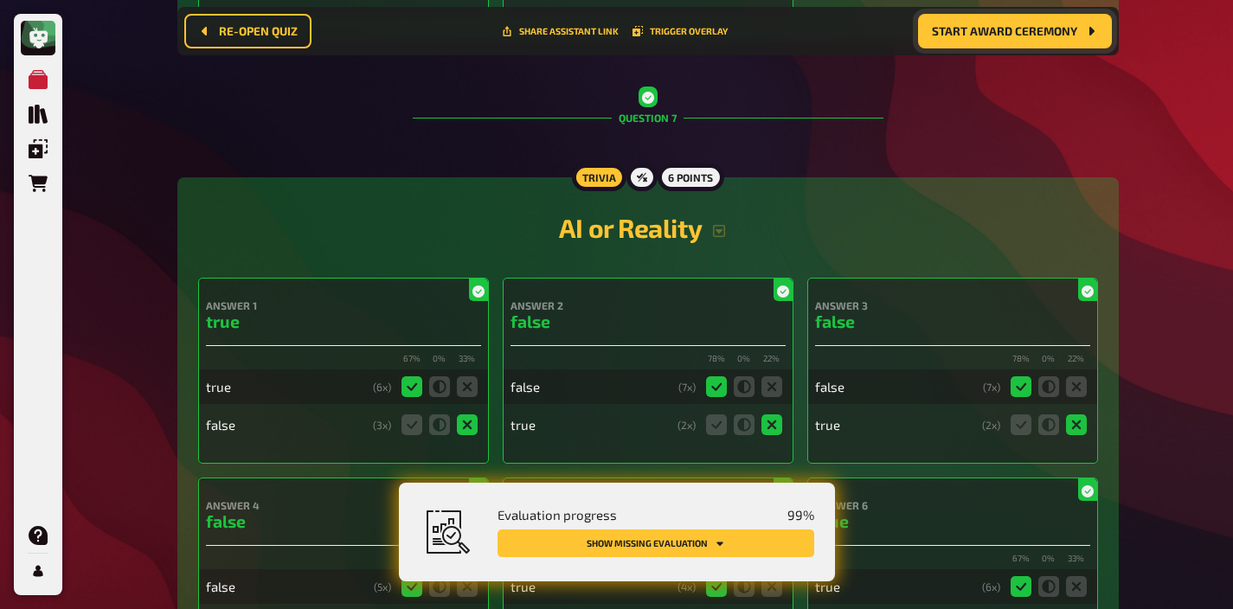
scroll to position [8434, 0]
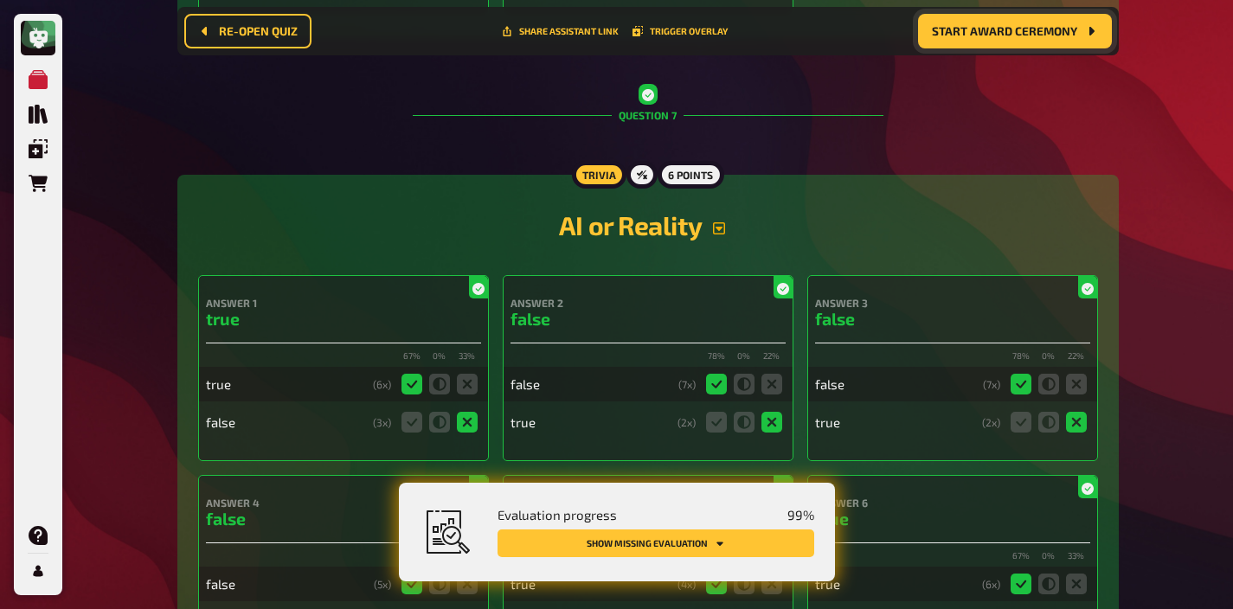
click at [718, 222] on icon "button" at bounding box center [719, 228] width 12 height 12
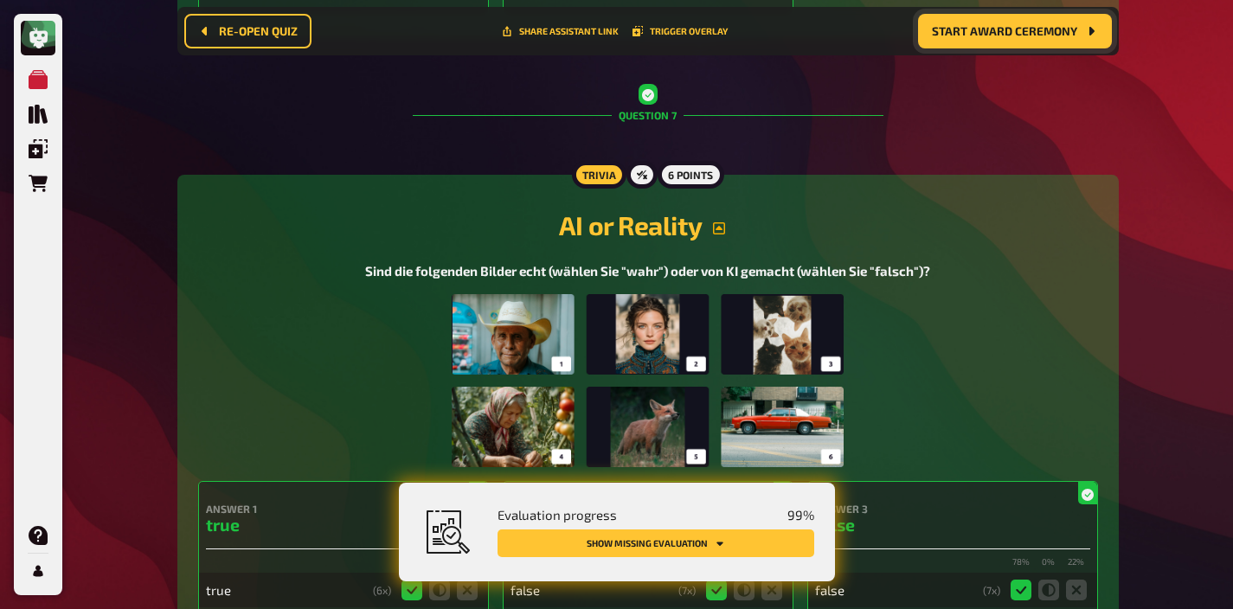
click at [677, 338] on img at bounding box center [648, 380] width 392 height 173
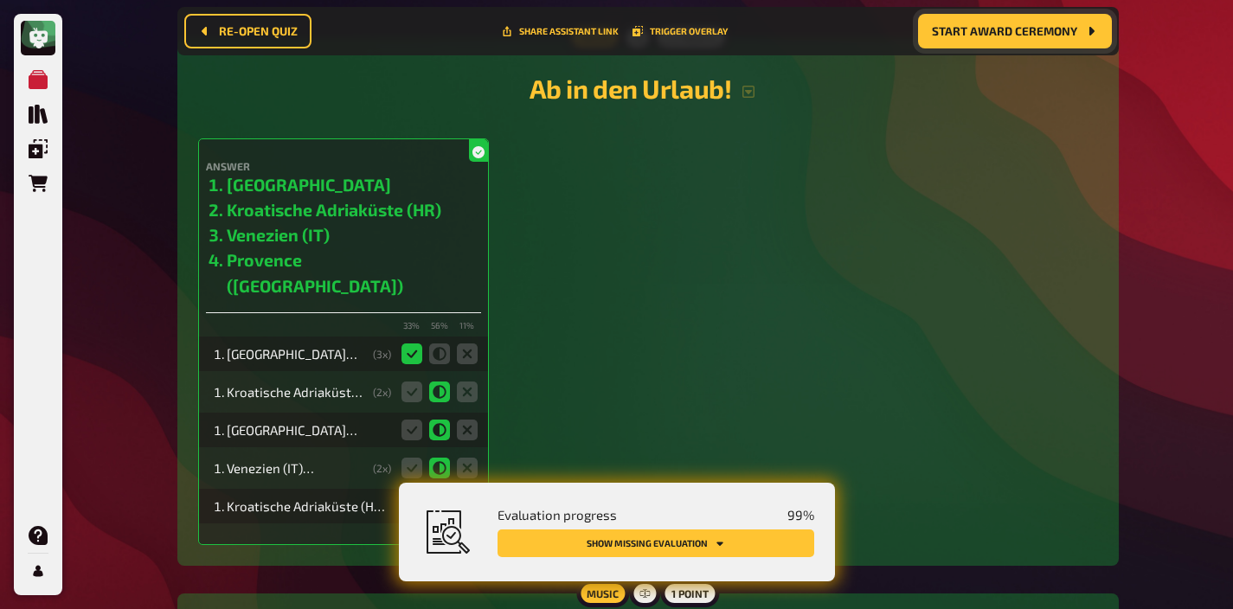
scroll to position [10051, 0]
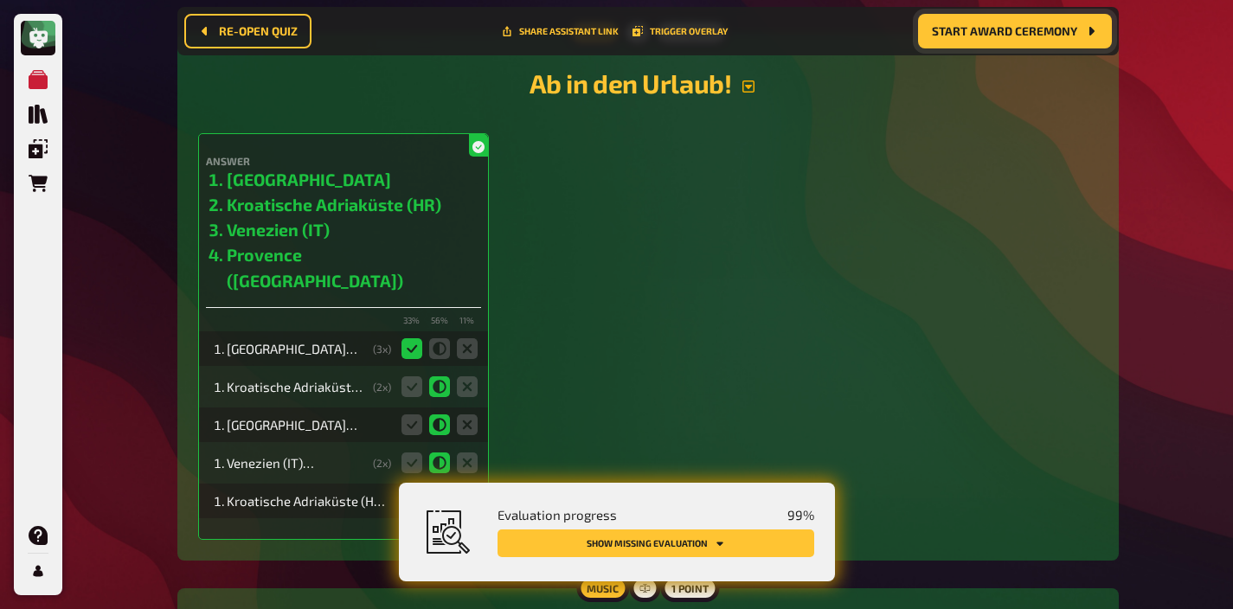
click at [752, 80] on icon "button" at bounding box center [748, 87] width 14 height 14
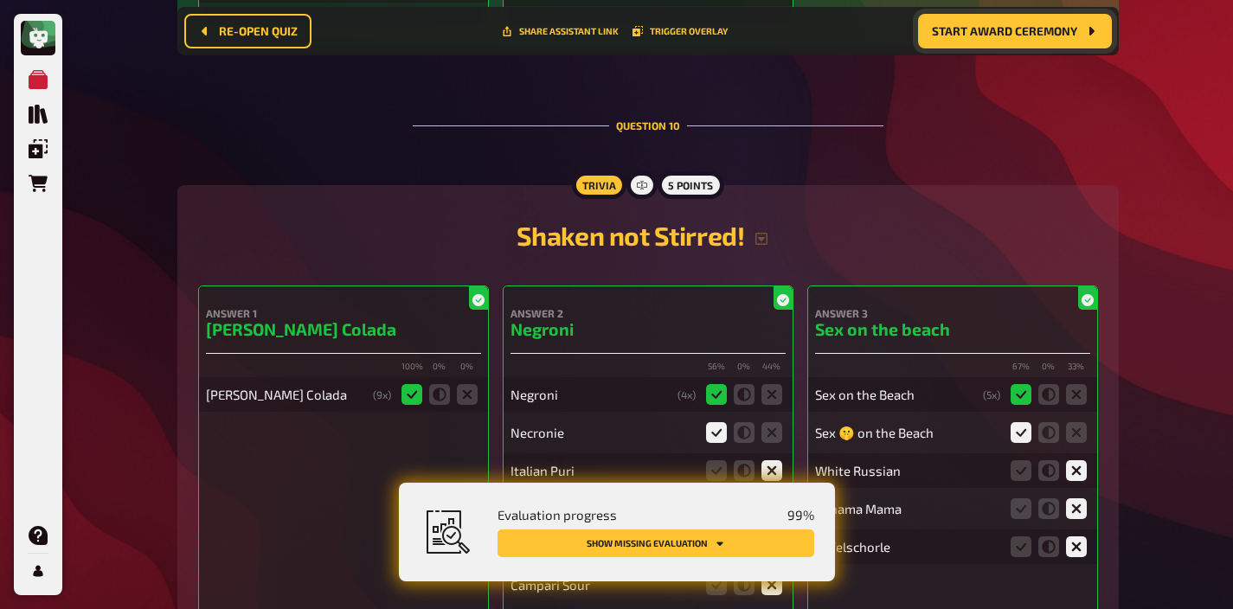
scroll to position [11911, 0]
click at [765, 233] on icon "button" at bounding box center [761, 240] width 14 height 14
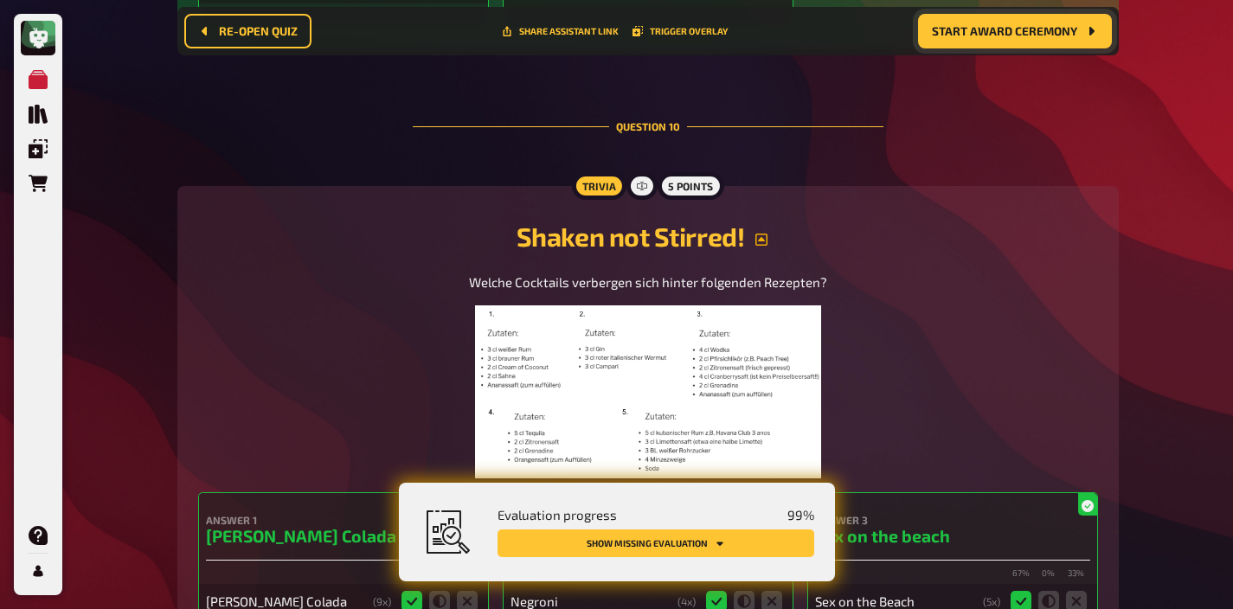
click at [713, 305] on img at bounding box center [648, 391] width 346 height 173
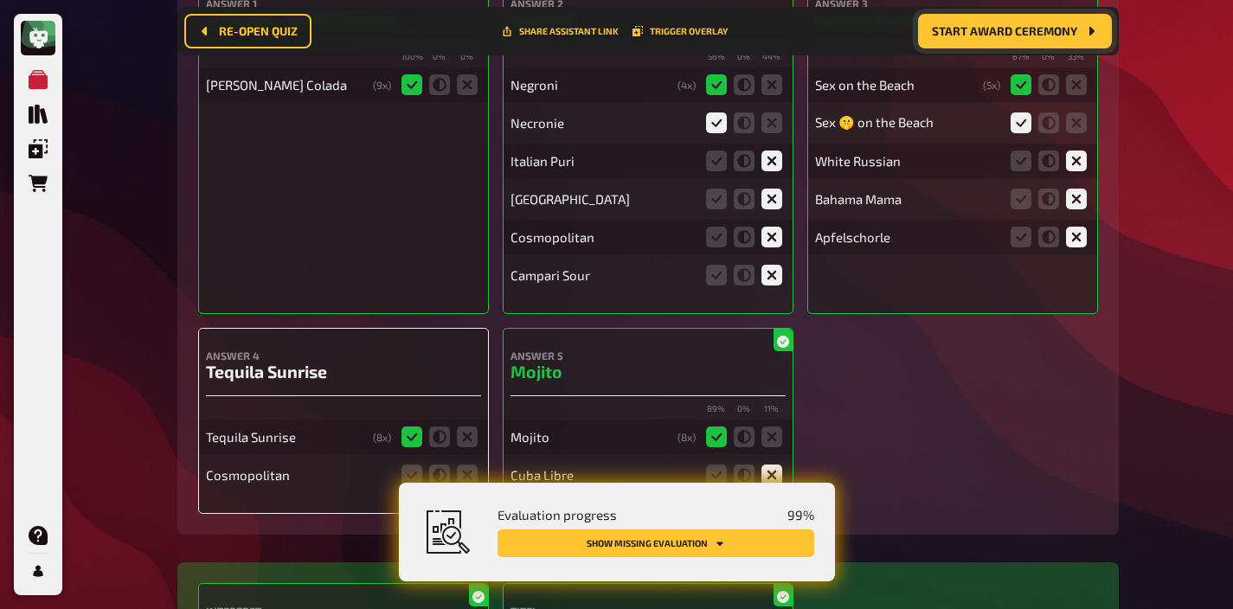
scroll to position [12705, 0]
click at [472, 464] on icon at bounding box center [467, 474] width 21 height 21
click at [0, 0] on input "radio" at bounding box center [0, 0] width 0 height 0
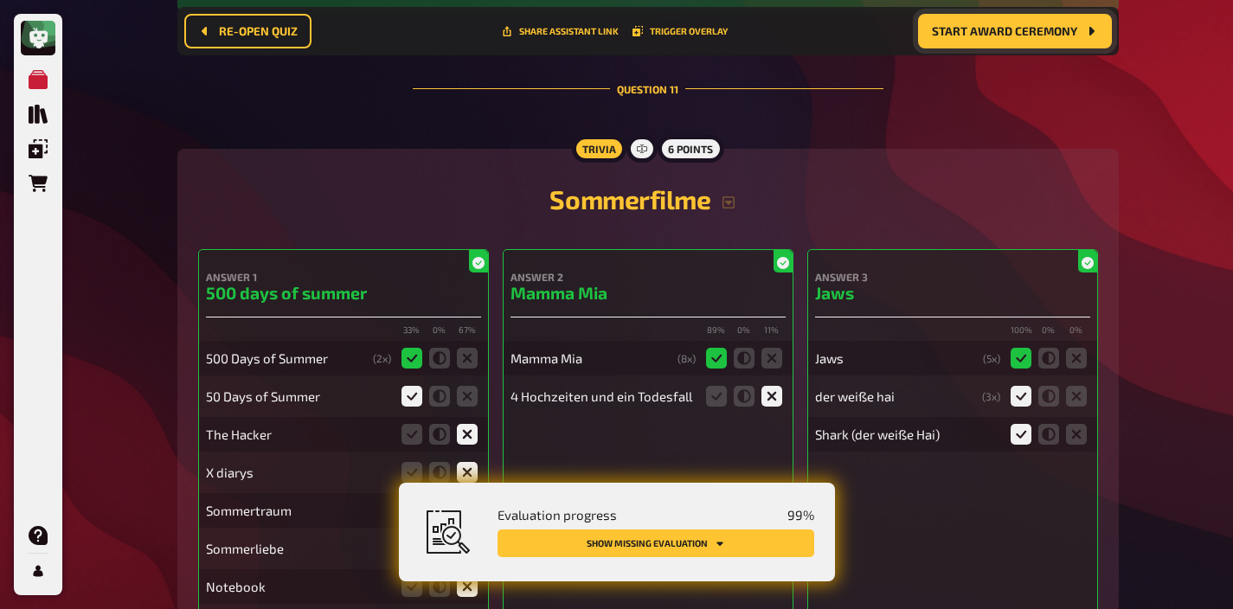
scroll to position [13752, 0]
click at [728, 195] on icon "button" at bounding box center [729, 202] width 14 height 14
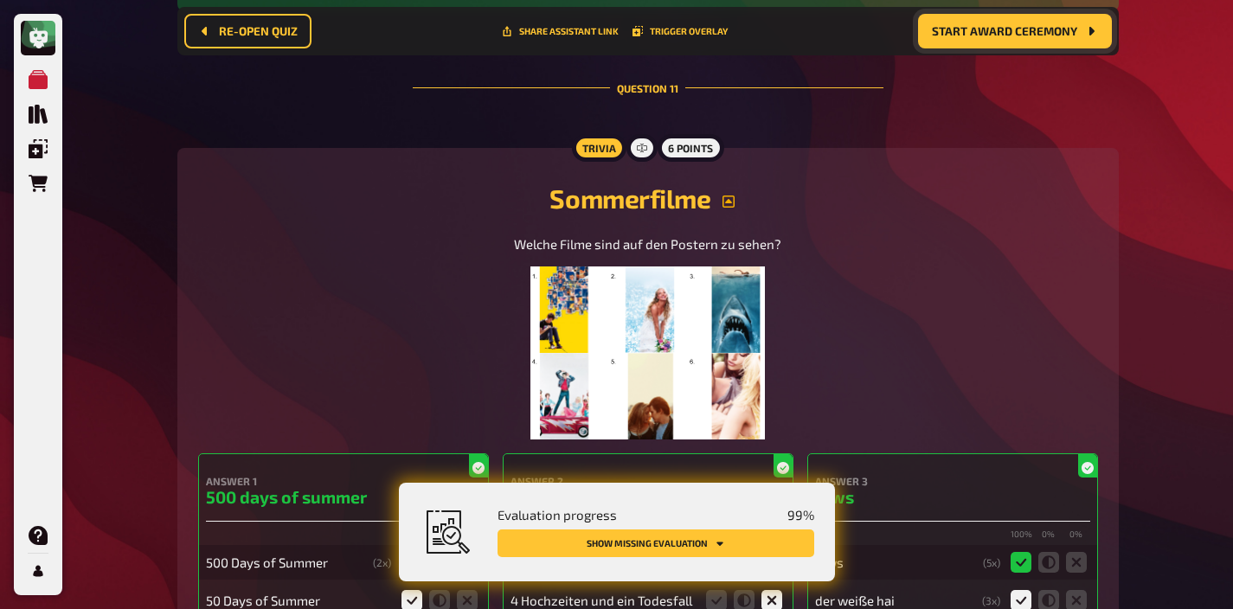
click at [662, 266] on img at bounding box center [647, 352] width 234 height 173
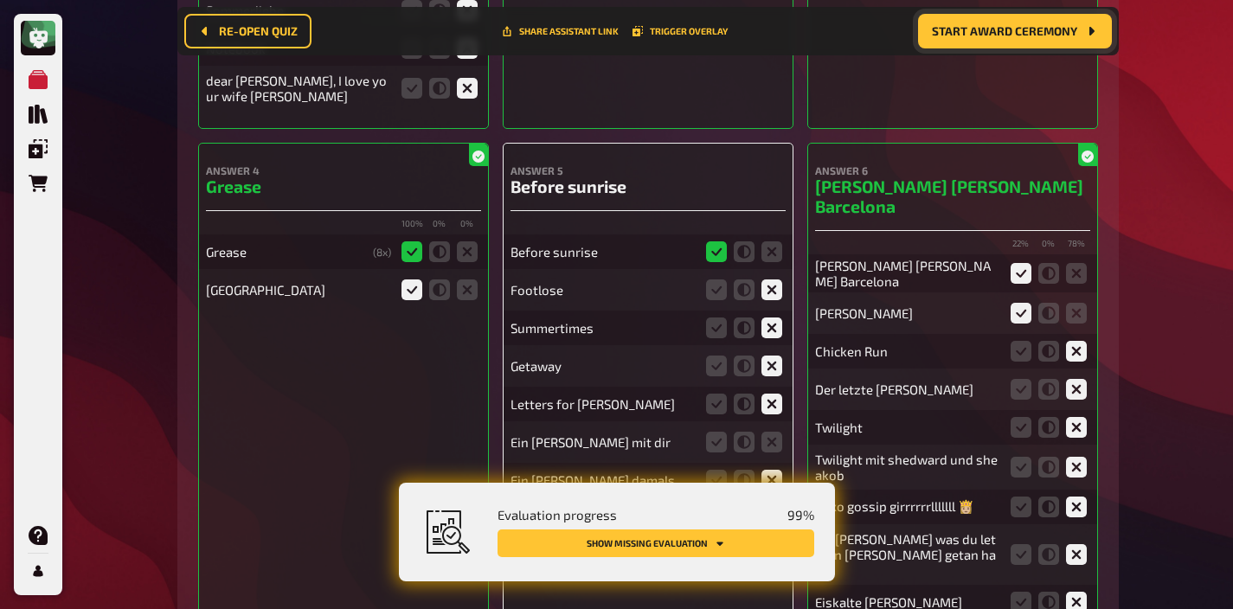
scroll to position [14796, 0]
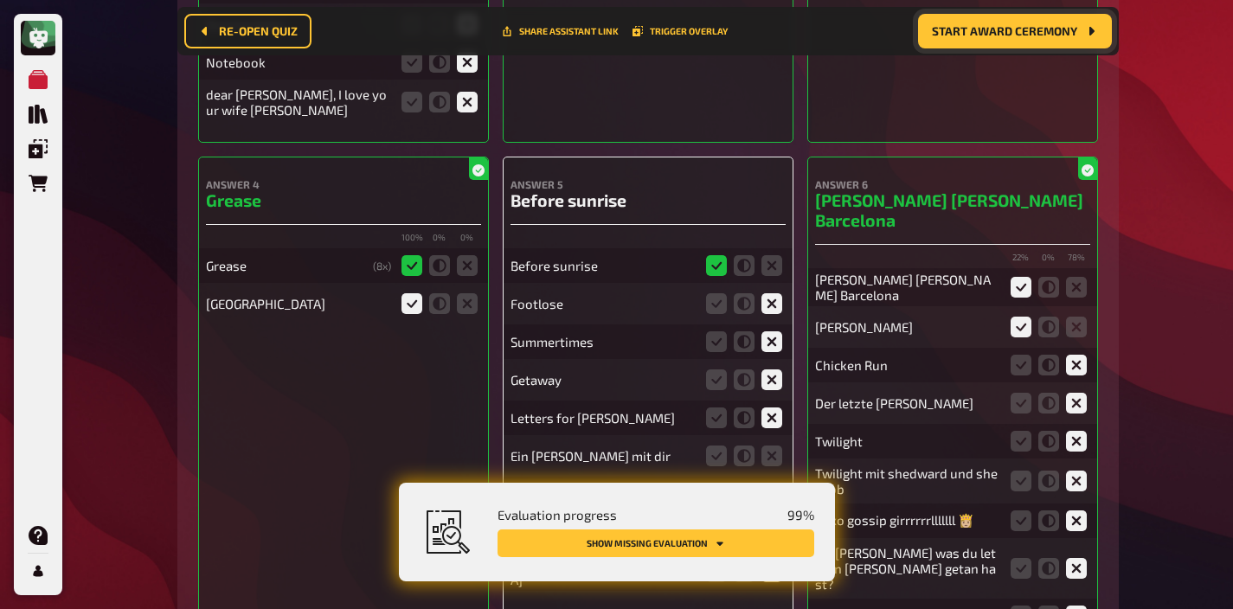
click at [789, 355] on div "Answer 5 Before sunrise Before sunrise Footlose Summertimes Getaway Letters for…" at bounding box center [648, 406] width 291 height 498
click at [782, 442] on fieldset at bounding box center [744, 456] width 83 height 28
click at [773, 446] on icon at bounding box center [771, 456] width 21 height 21
click at [0, 0] on input "radio" at bounding box center [0, 0] width 0 height 0
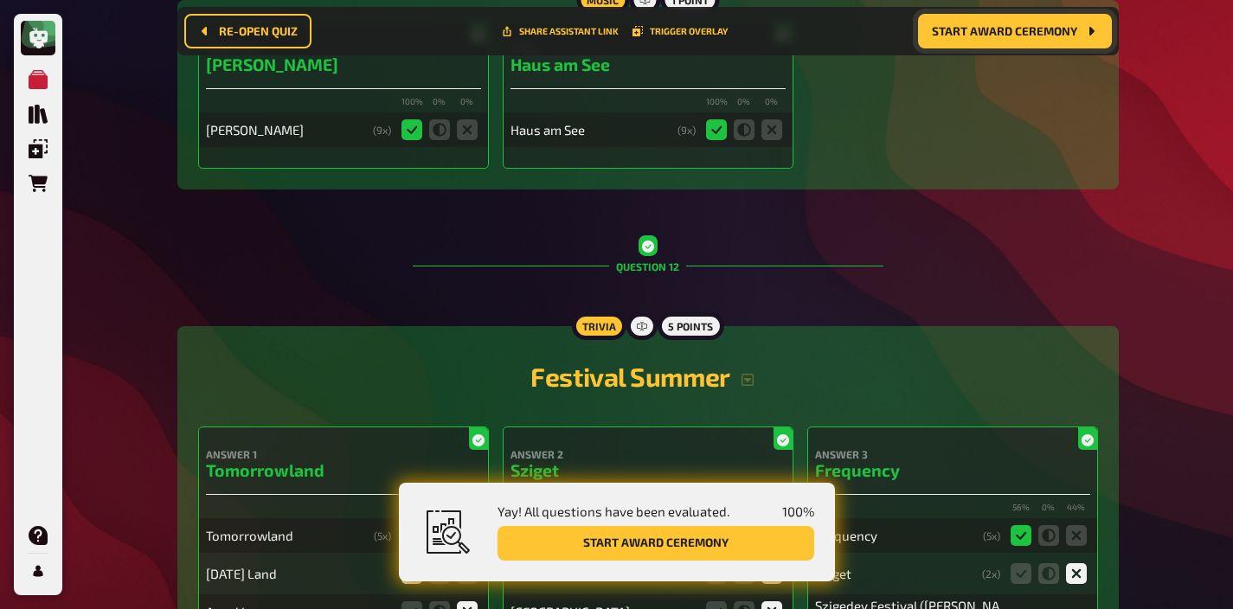
scroll to position [15564, 0]
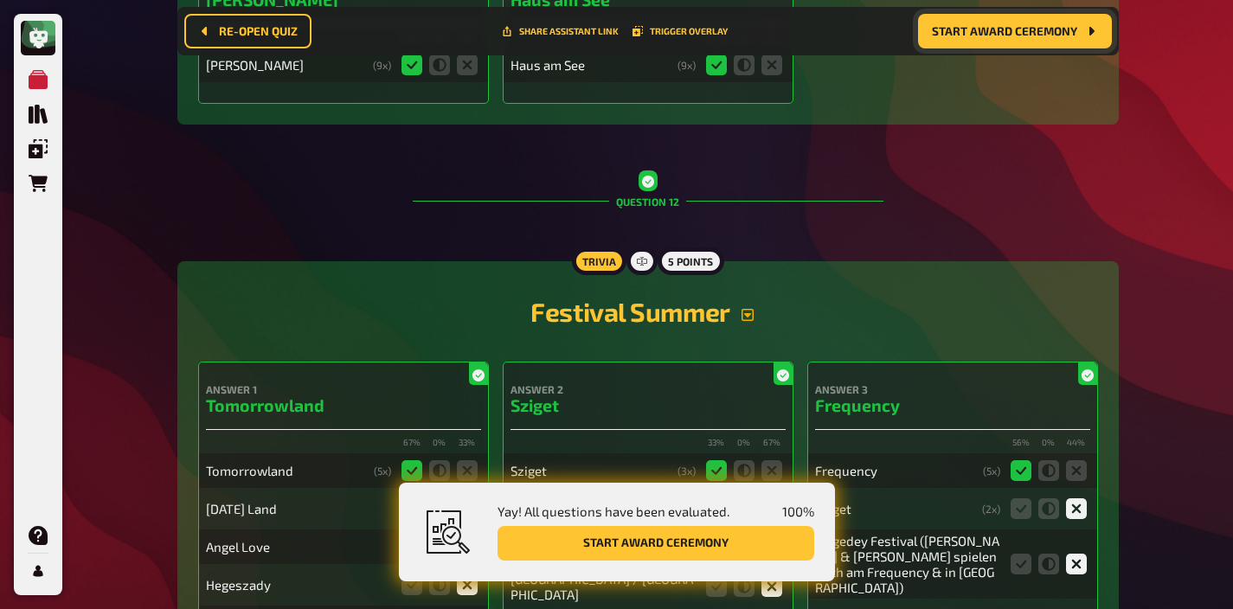
click at [748, 309] on icon "button" at bounding box center [747, 315] width 12 height 12
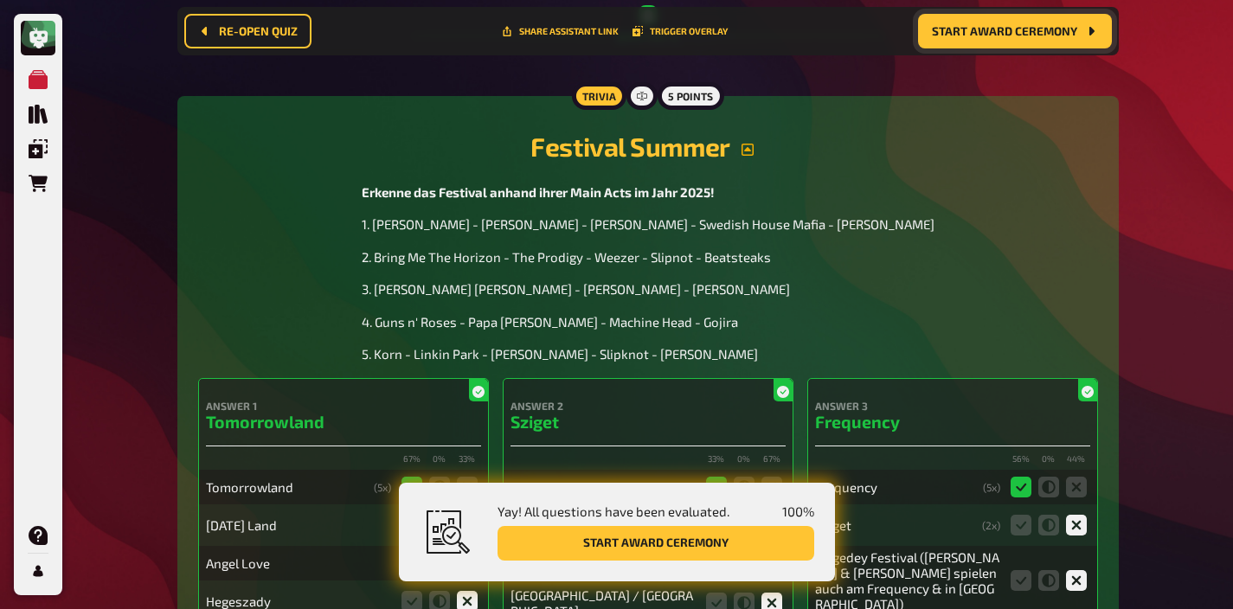
scroll to position [15726, 0]
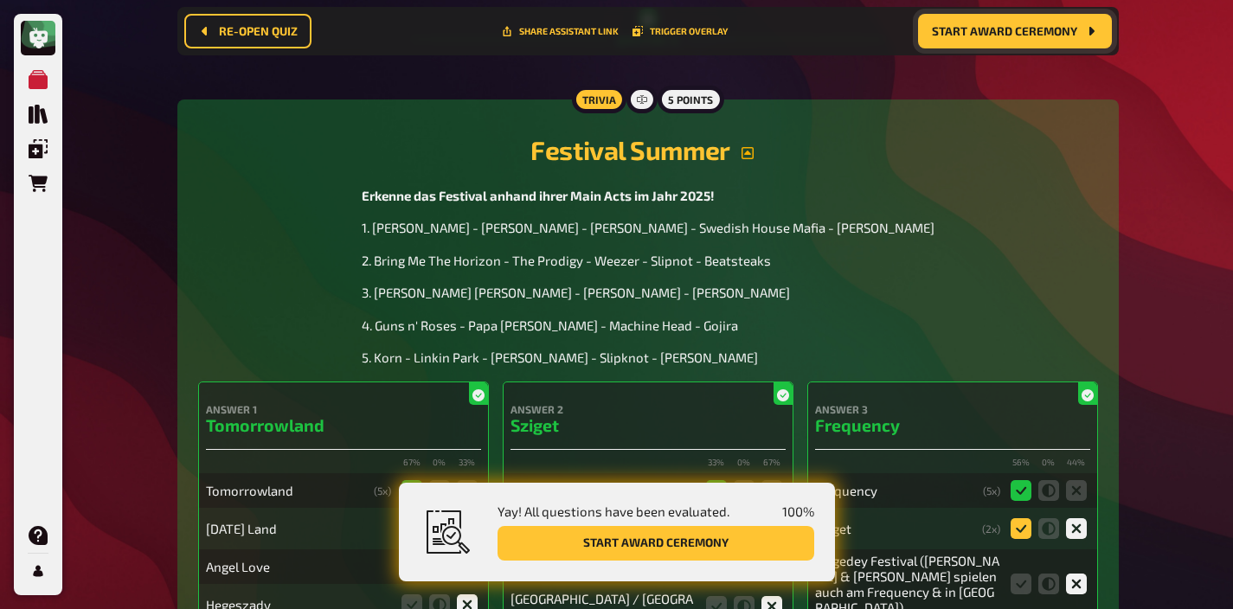
click at [1021, 518] on icon at bounding box center [1021, 528] width 21 height 21
click at [0, 0] on input "radio" at bounding box center [0, 0] width 0 height 0
click at [1021, 574] on icon at bounding box center [1021, 584] width 21 height 21
click at [0, 0] on input "radio" at bounding box center [0, 0] width 0 height 0
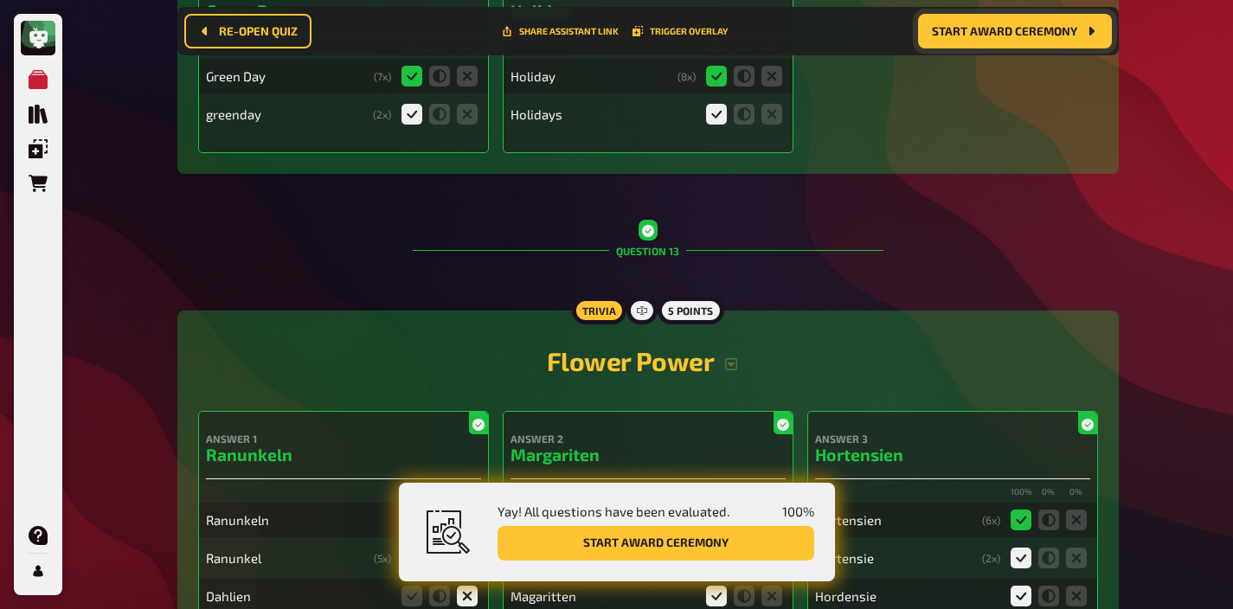
scroll to position [16784, 0]
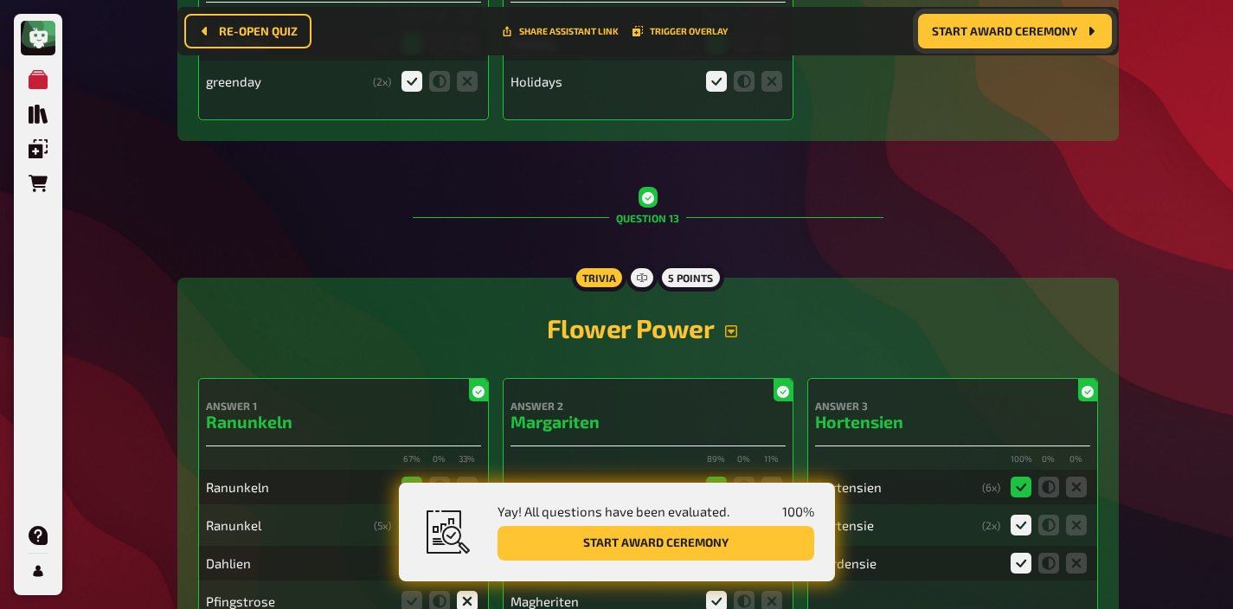
click at [731, 325] on icon "button" at bounding box center [731, 331] width 12 height 12
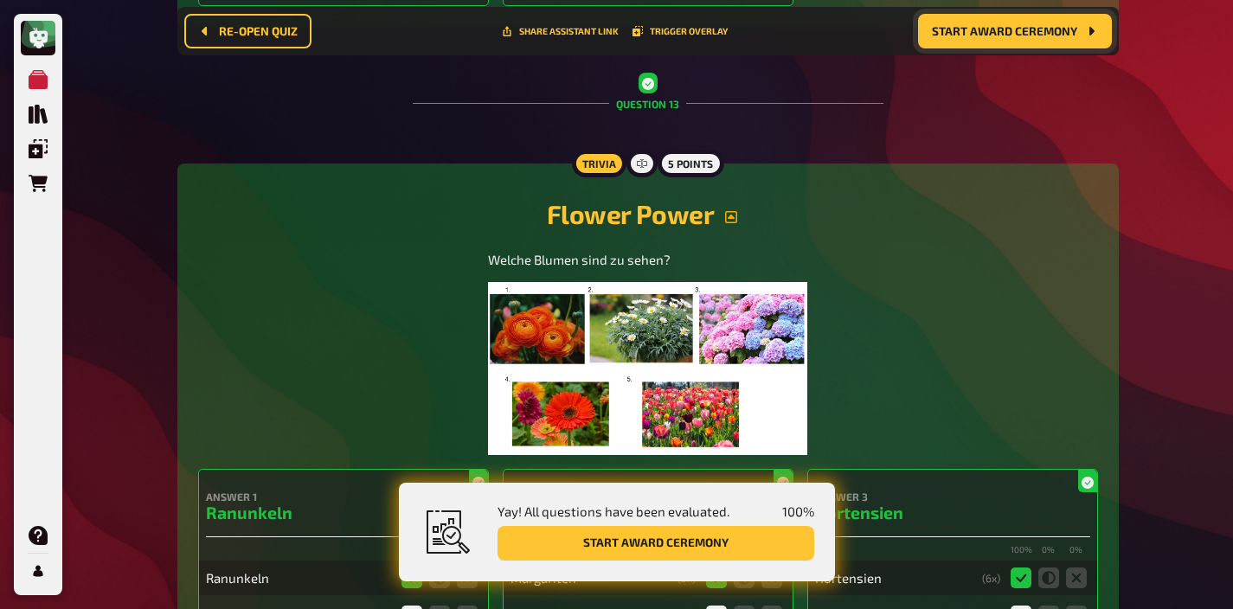
scroll to position [16899, 0]
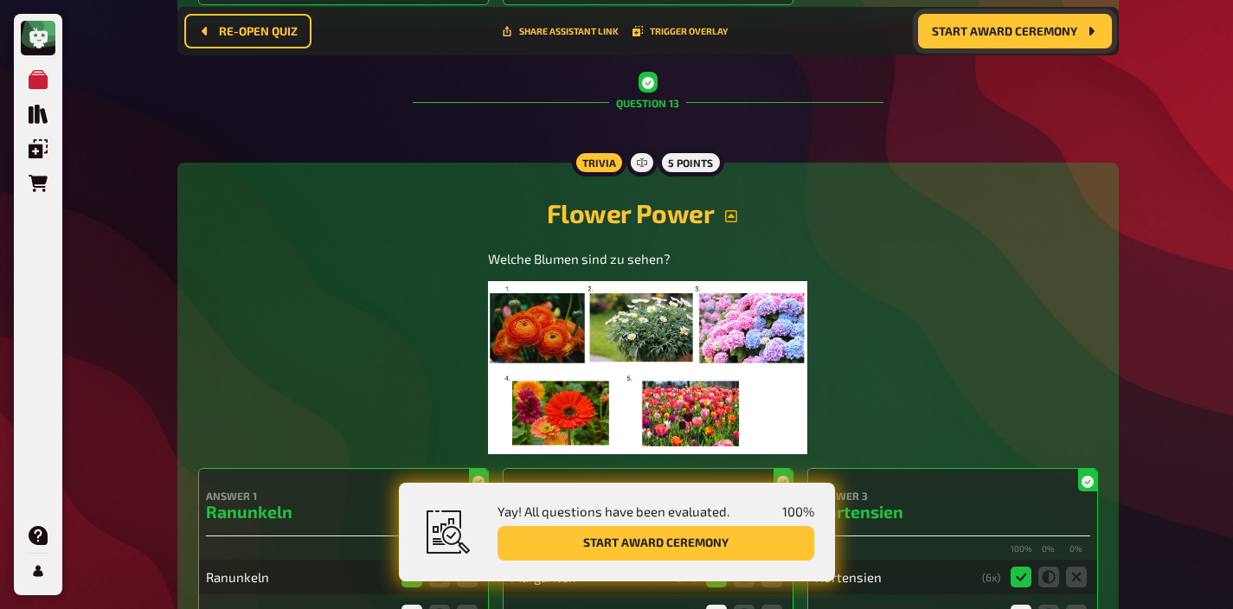
click at [694, 281] on img at bounding box center [647, 367] width 318 height 173
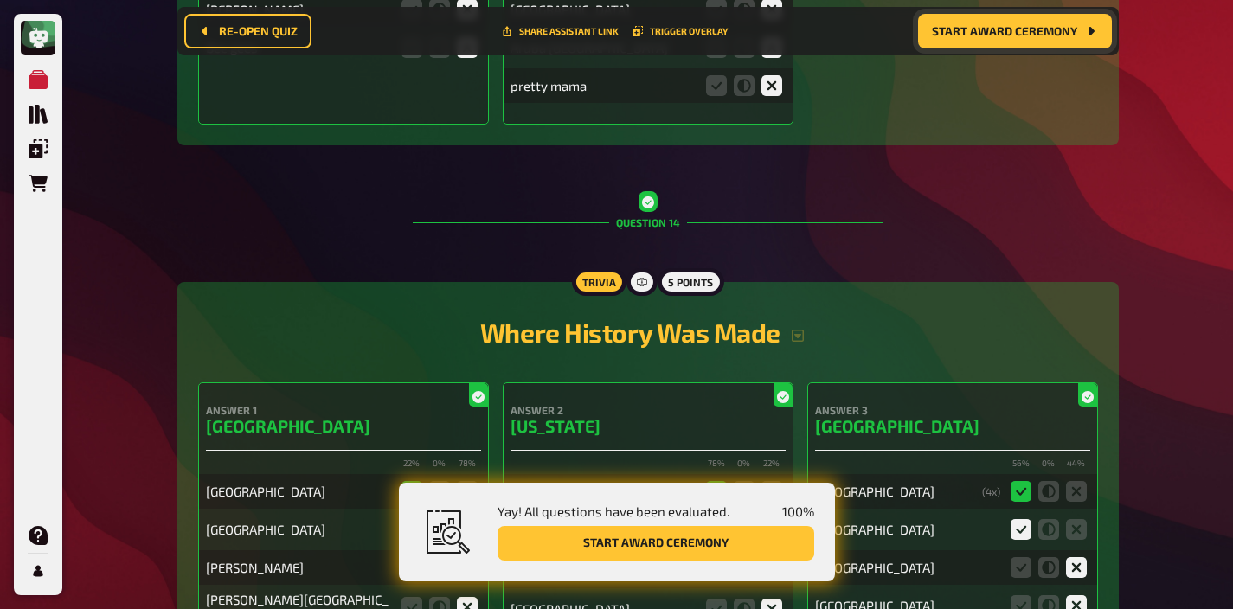
scroll to position [18544, 0]
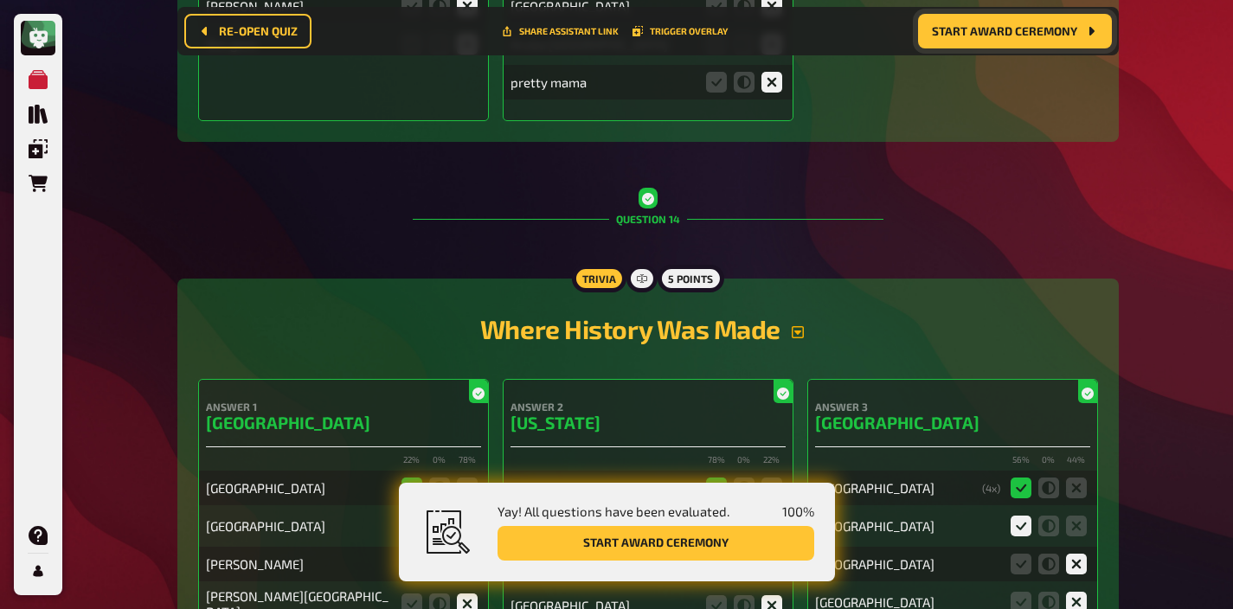
click at [796, 326] on icon "button" at bounding box center [798, 332] width 12 height 12
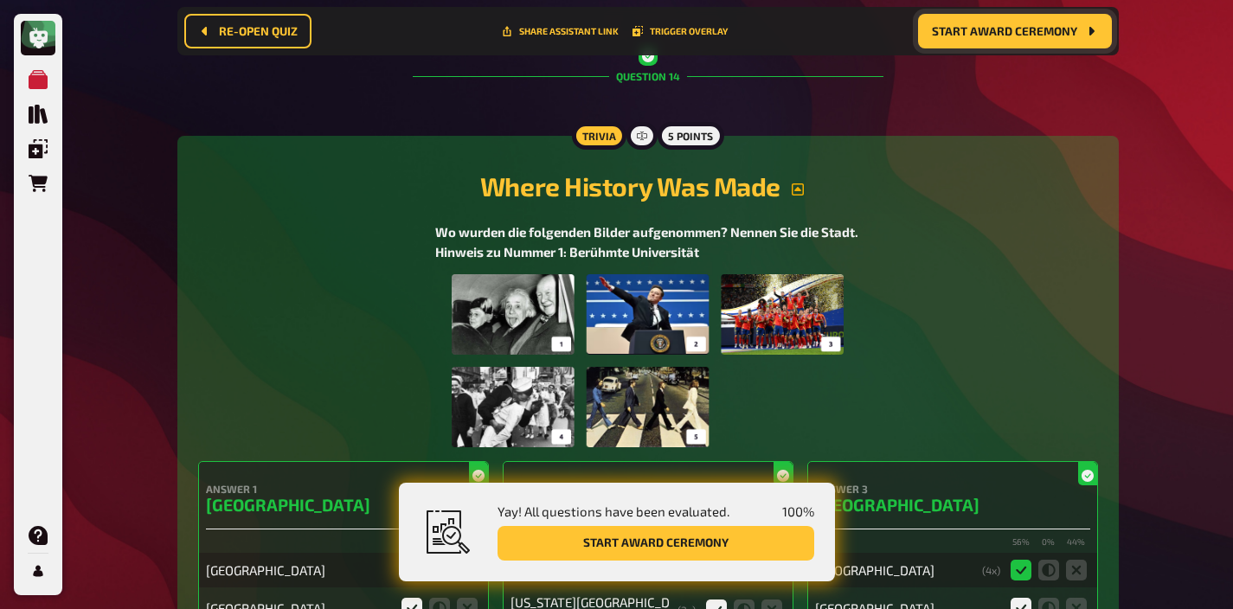
scroll to position [18695, 0]
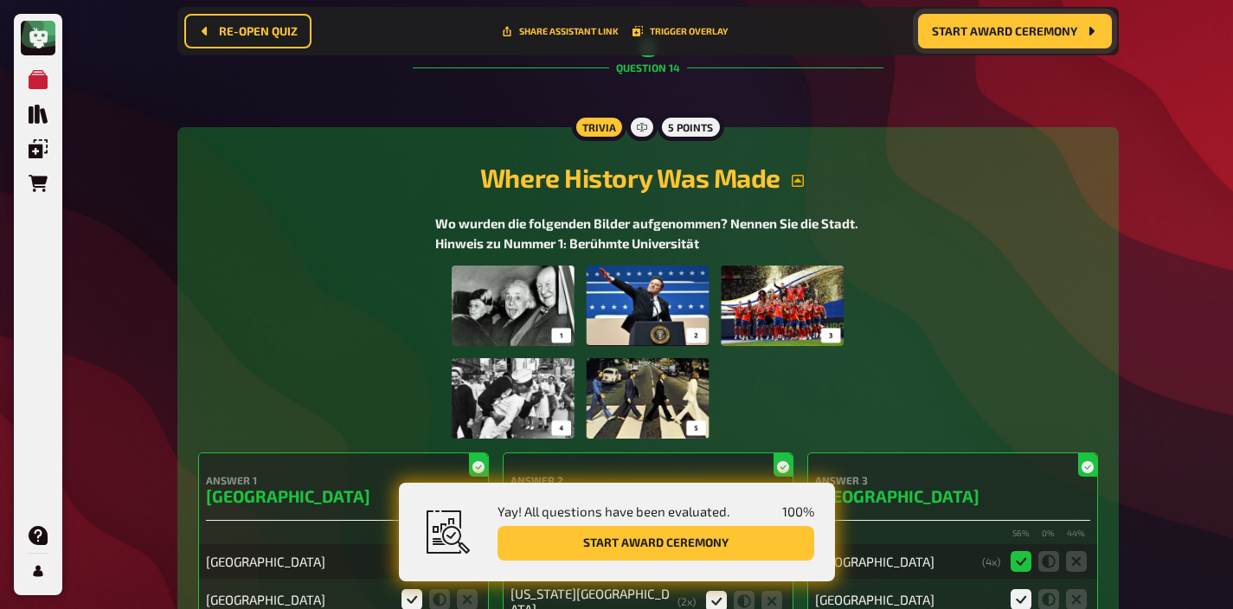
click at [677, 266] on img at bounding box center [648, 352] width 392 height 173
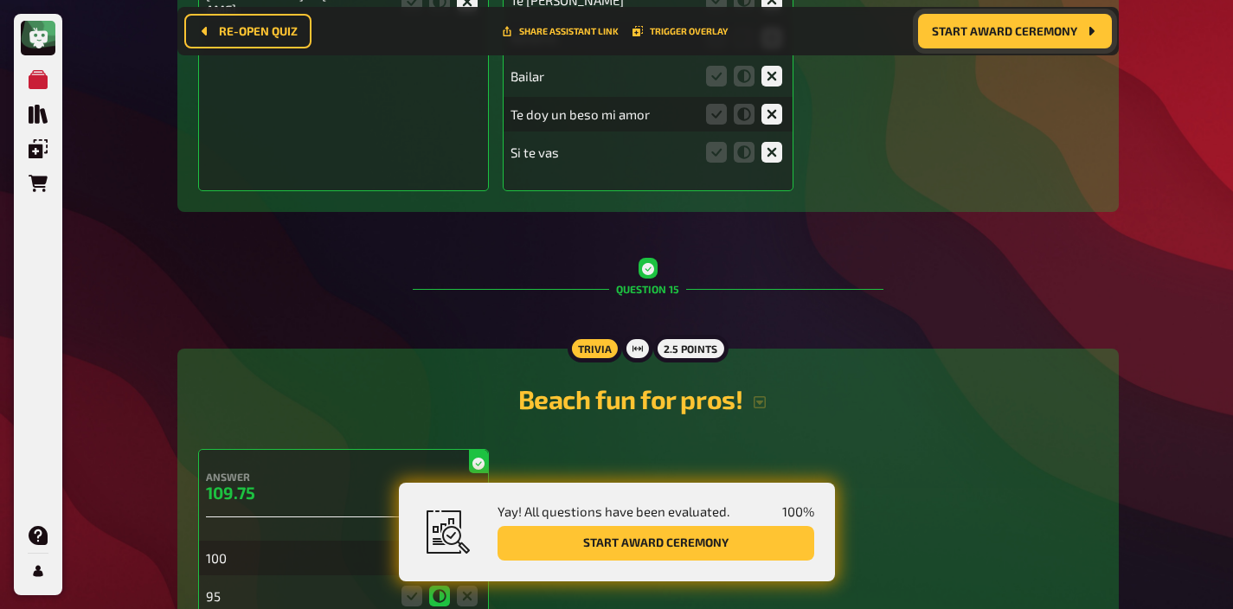
scroll to position [20388, 0]
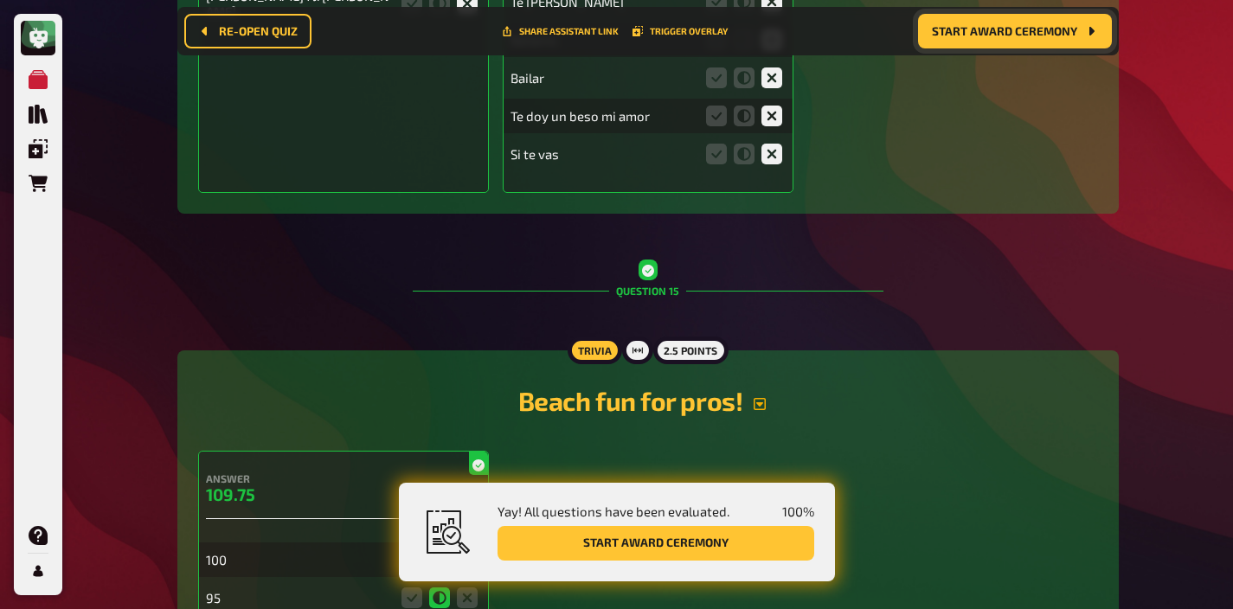
click at [763, 398] on icon "button" at bounding box center [760, 404] width 12 height 12
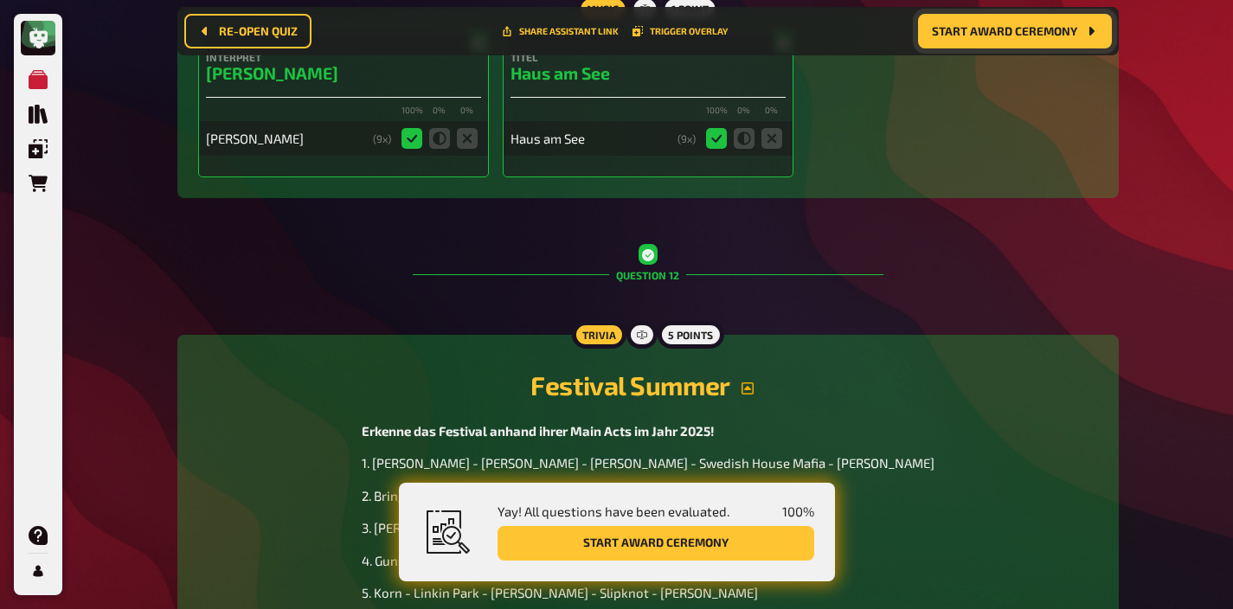
scroll to position [15105, 0]
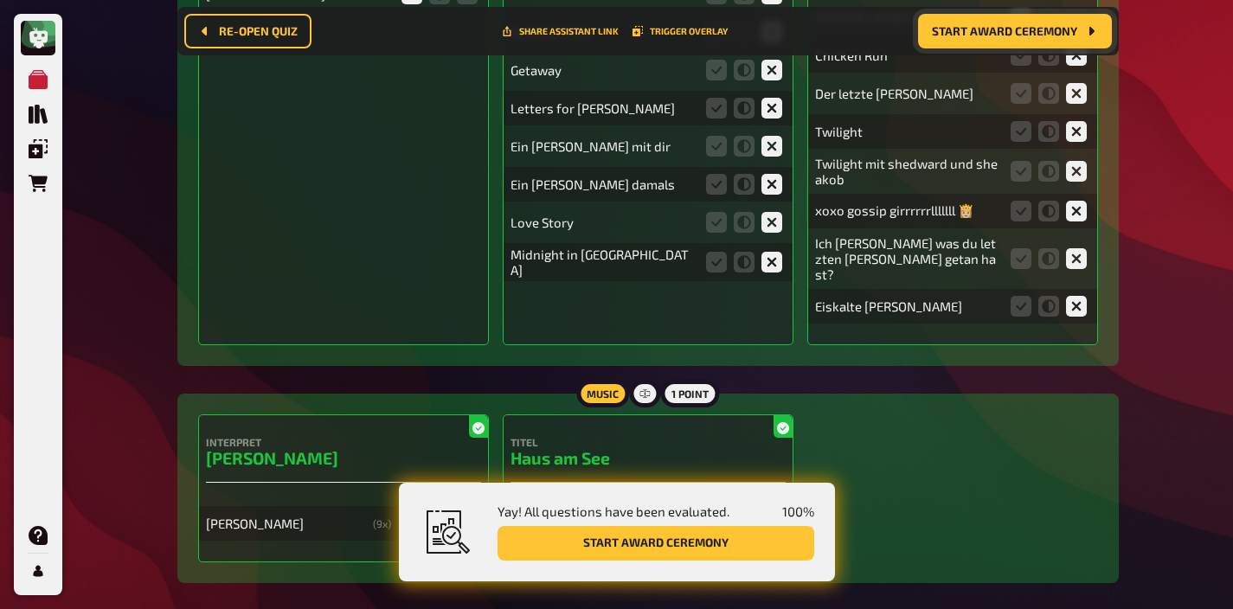
click at [989, 34] on span "Start award ceremony" at bounding box center [1004, 31] width 145 height 12
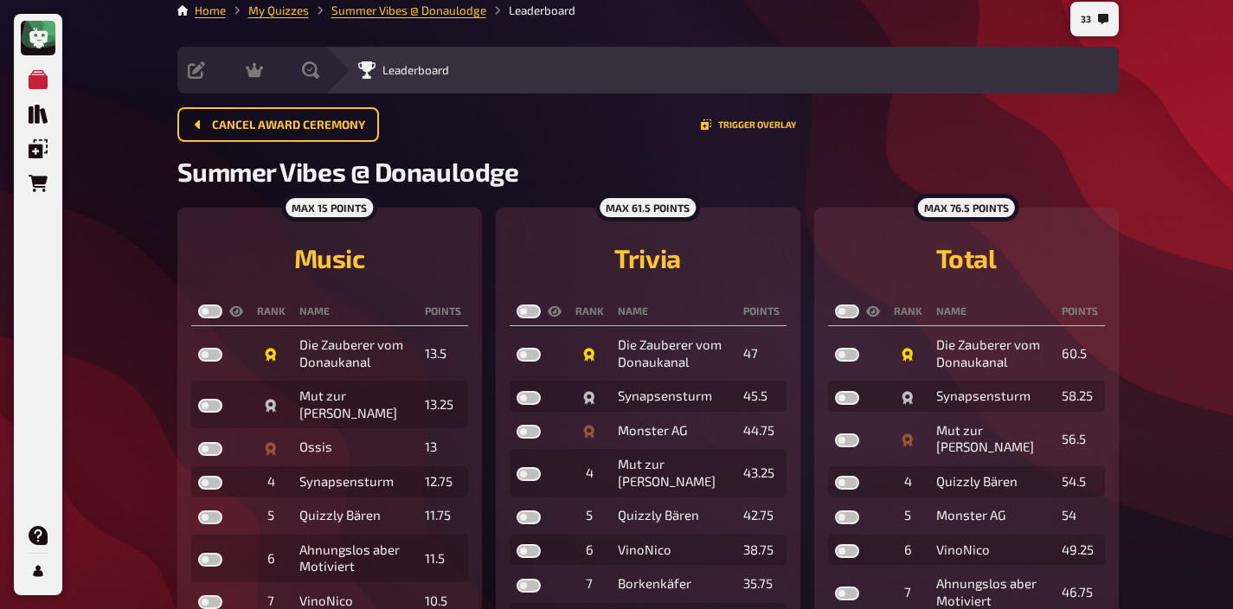
scroll to position [21, 0]
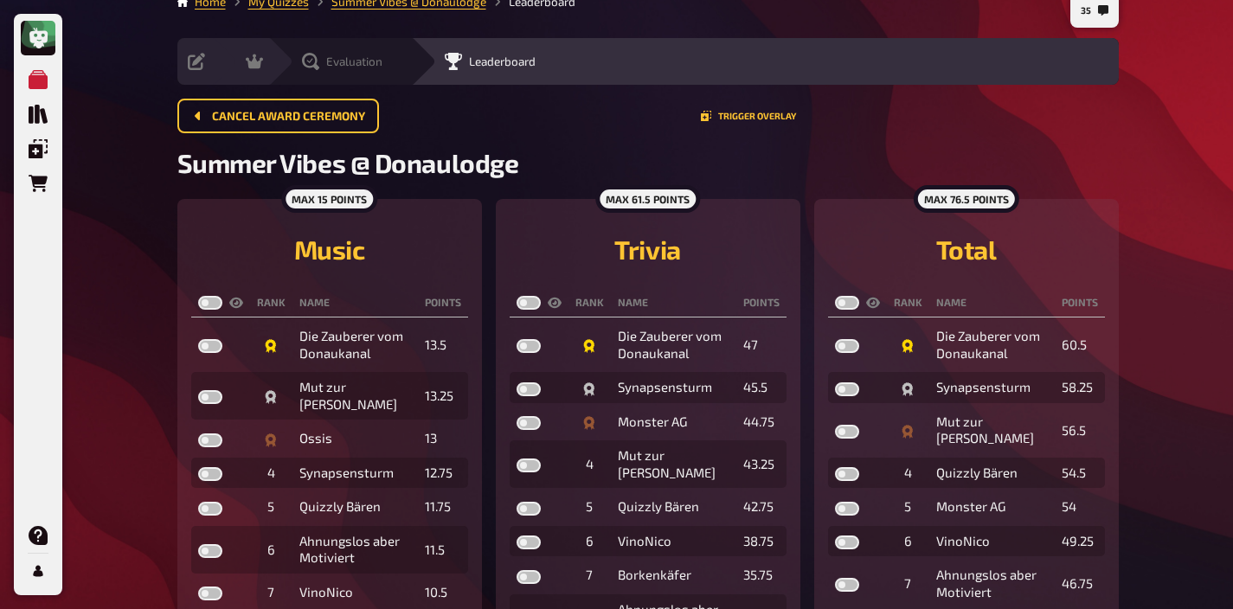
click at [339, 72] on div "Evaluation" at bounding box center [339, 61] width 143 height 47
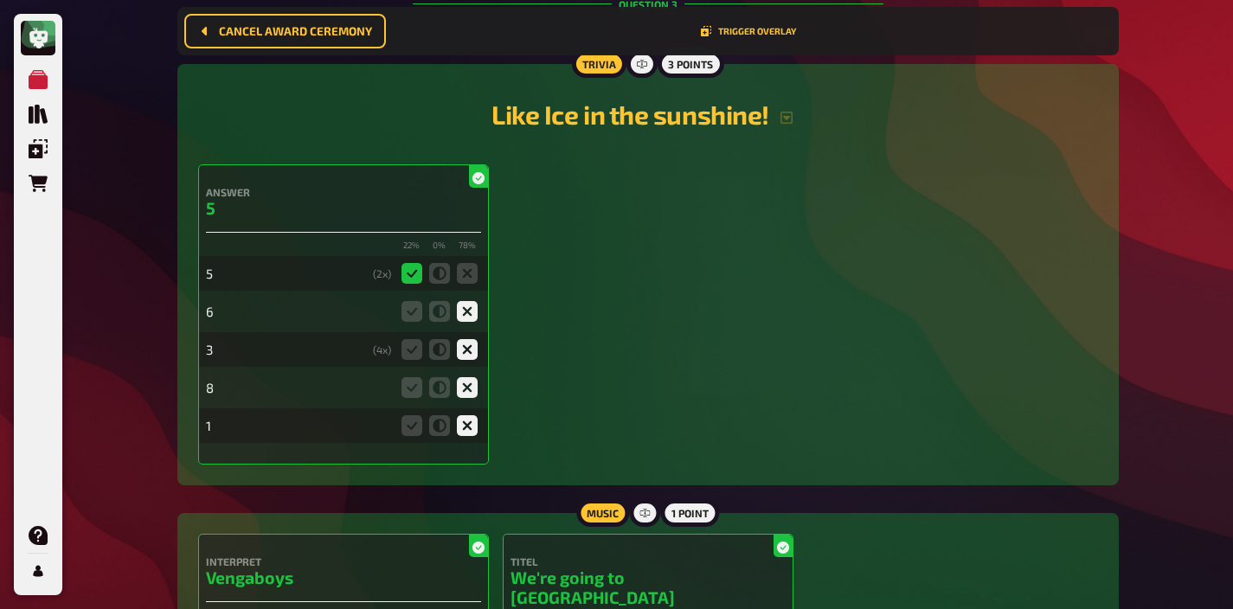
scroll to position [2905, 0]
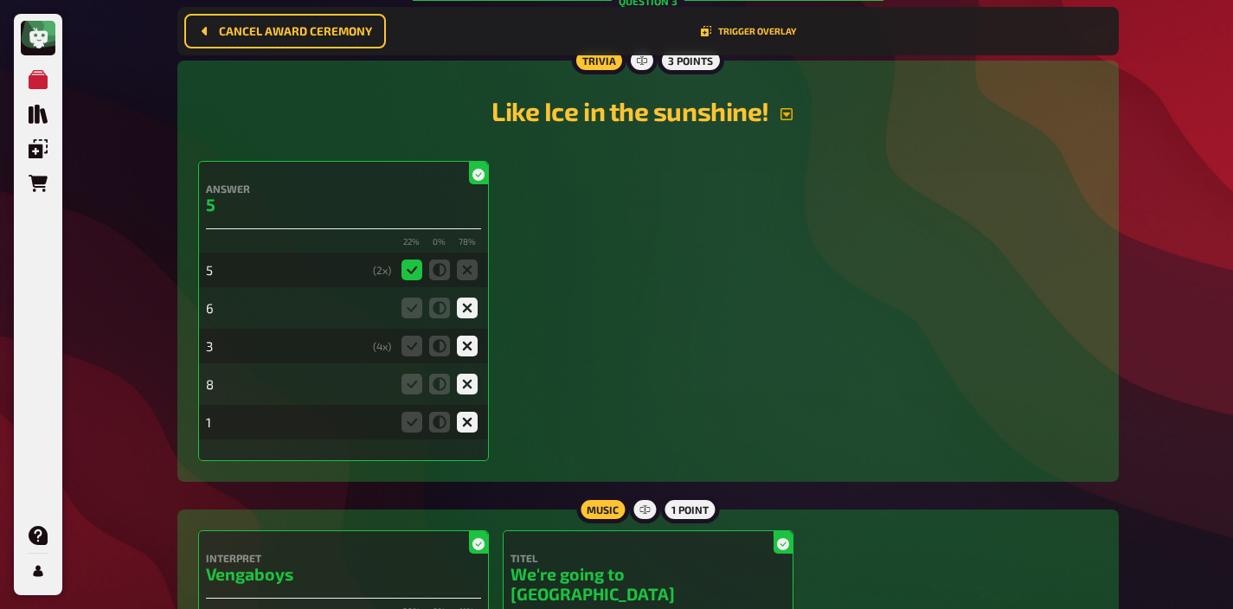
click at [784, 115] on icon "button" at bounding box center [787, 114] width 14 height 14
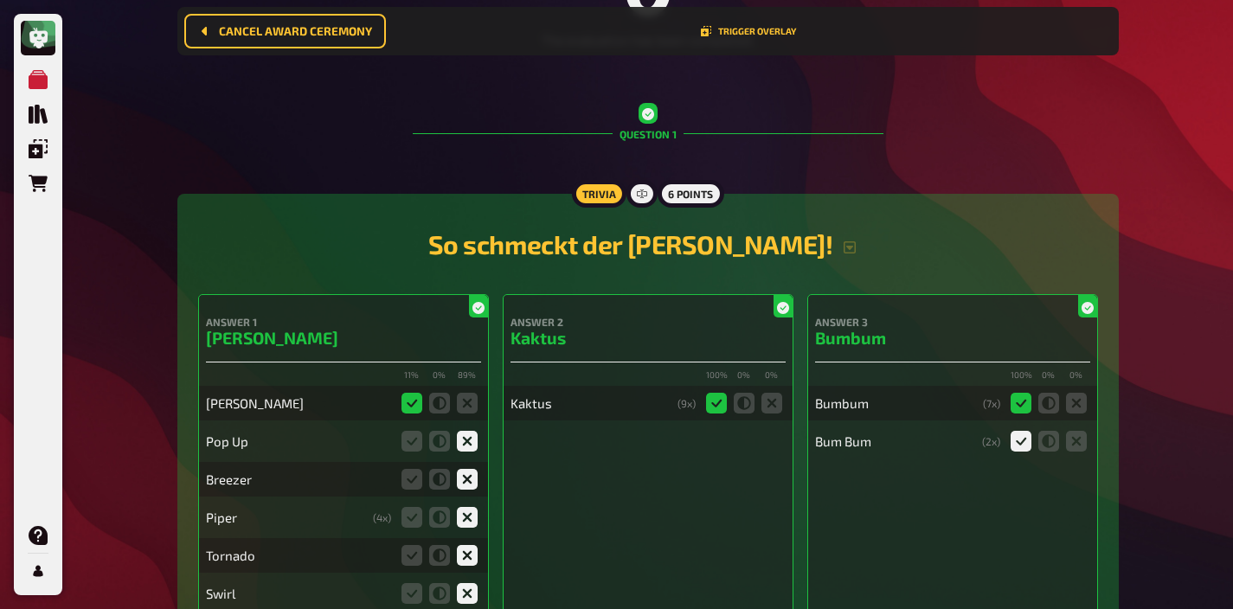
scroll to position [0, 0]
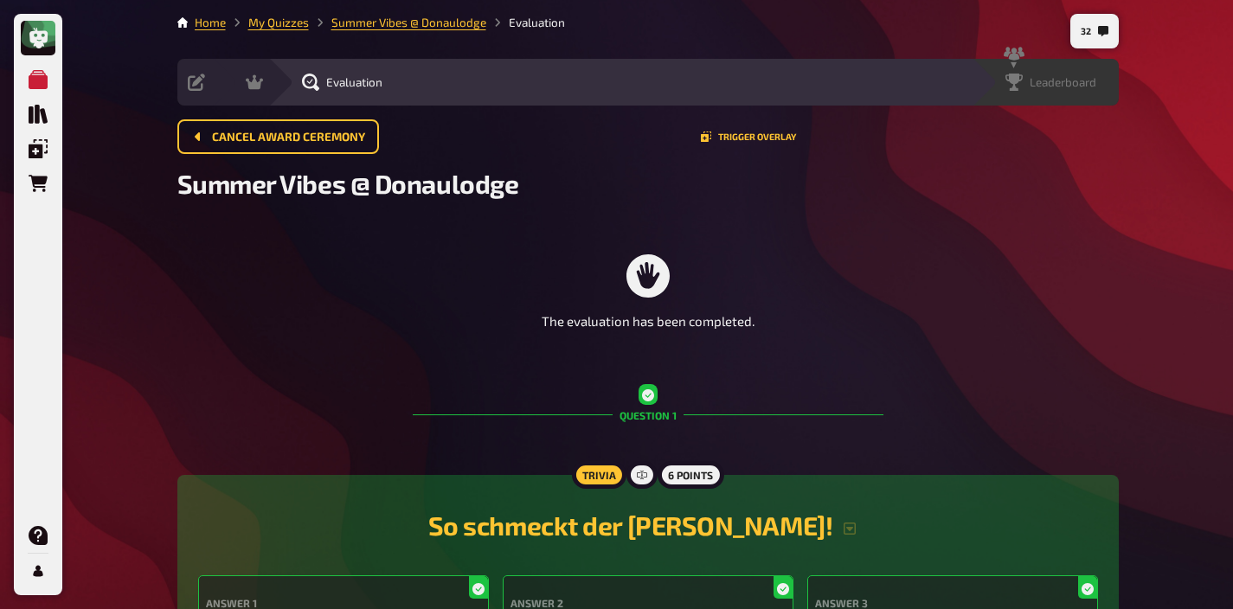
click at [1088, 80] on span "Leaderboard" at bounding box center [1063, 82] width 67 height 14
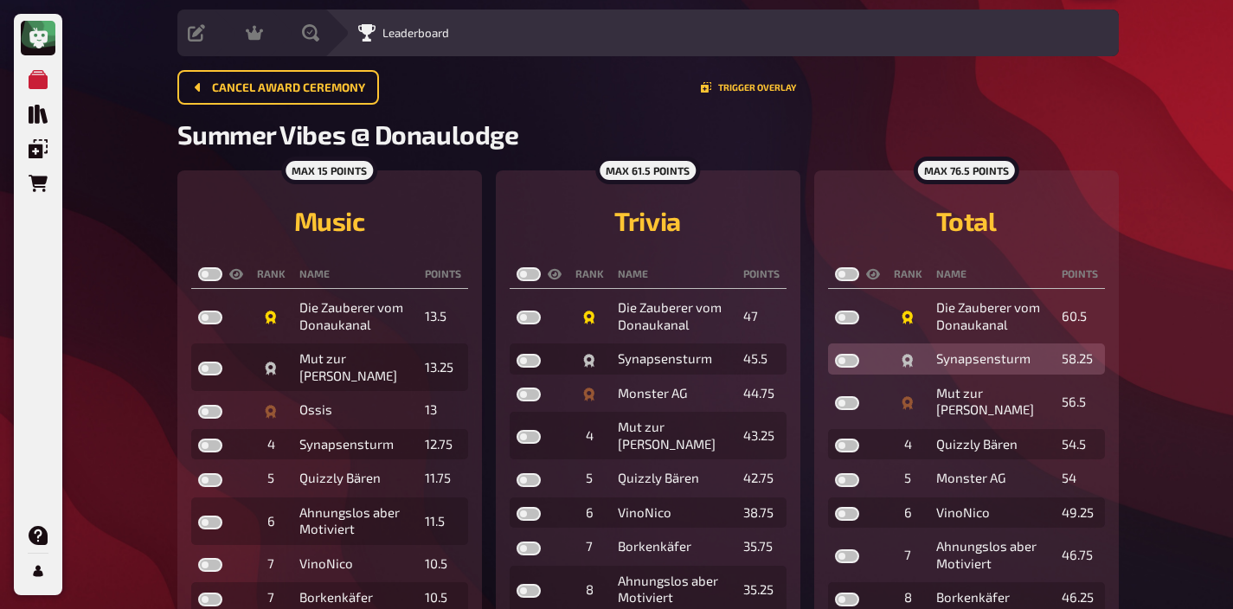
scroll to position [58, 0]
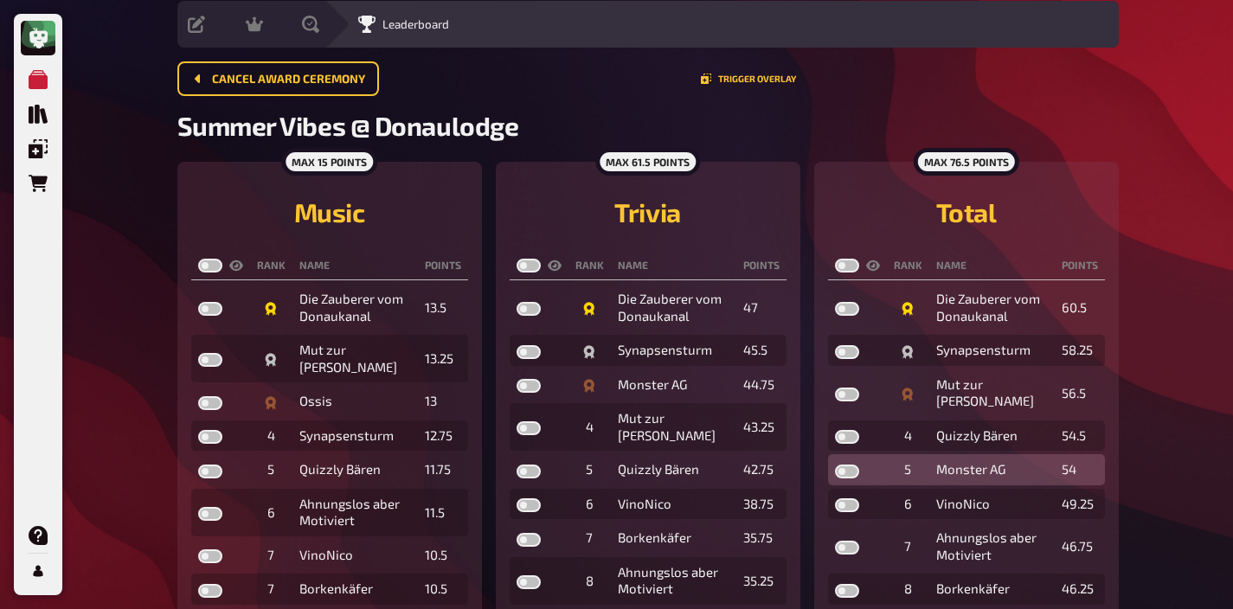
click at [841, 465] on label at bounding box center [847, 472] width 24 height 14
click at [835, 464] on input "checkbox" at bounding box center [834, 464] width 1 height 1
checkbox input "true"
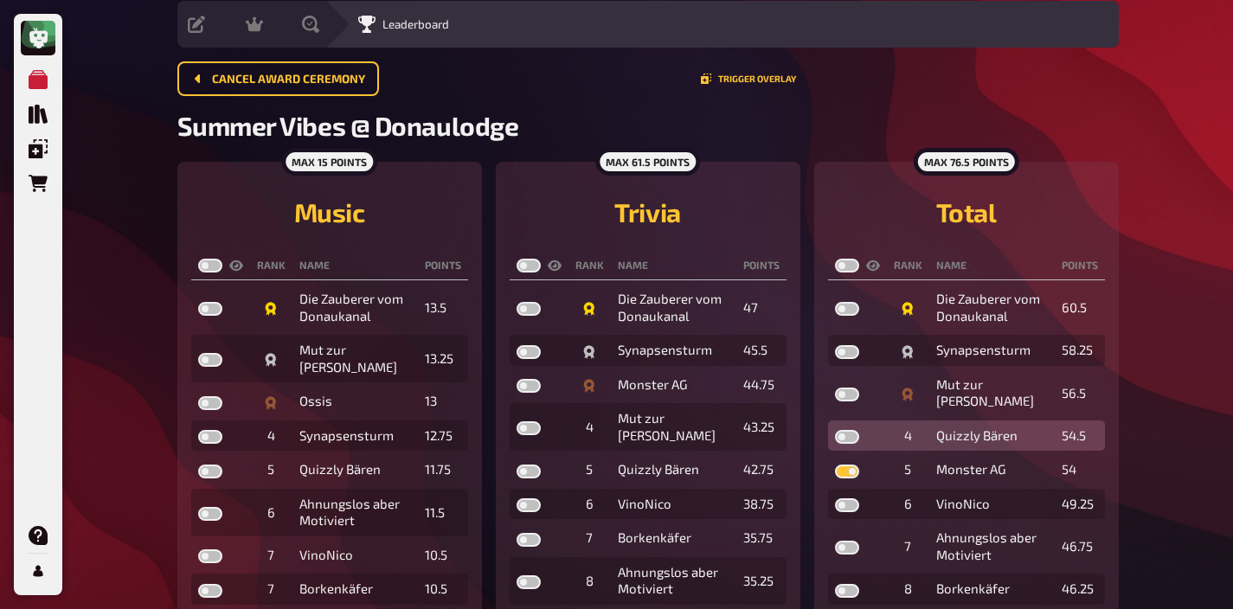
click at [838, 430] on label at bounding box center [847, 437] width 24 height 14
click at [835, 429] on input "checkbox" at bounding box center [834, 429] width 1 height 1
checkbox input "true"
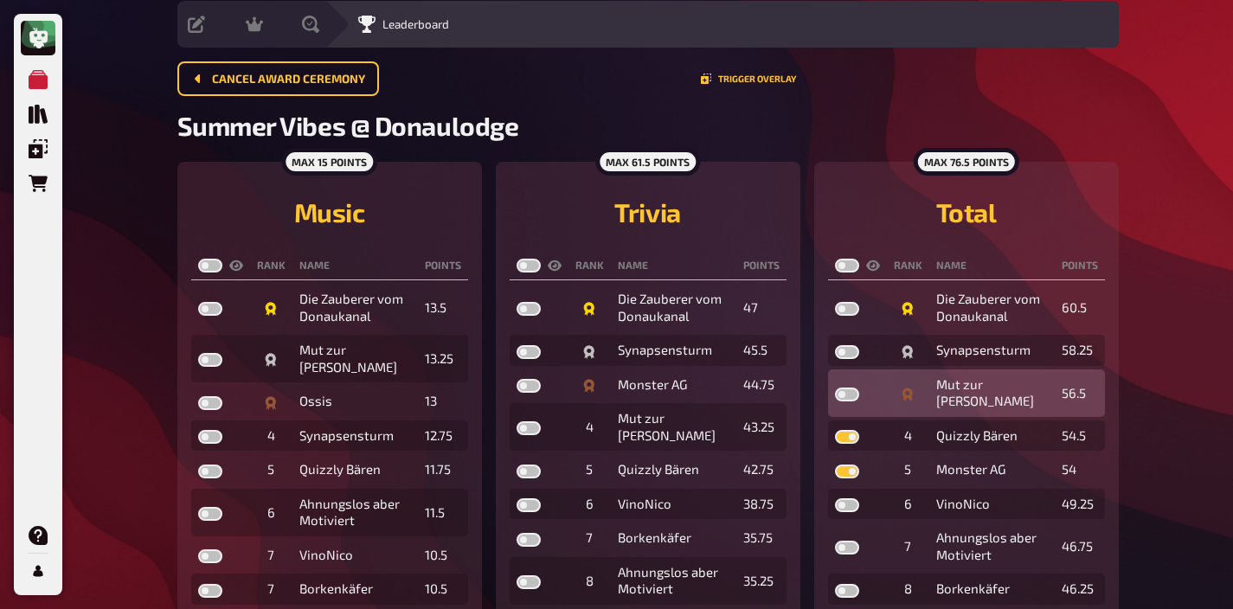
click at [848, 388] on label at bounding box center [847, 395] width 24 height 14
click at [835, 387] on input "checkbox" at bounding box center [834, 387] width 1 height 1
checkbox input "true"
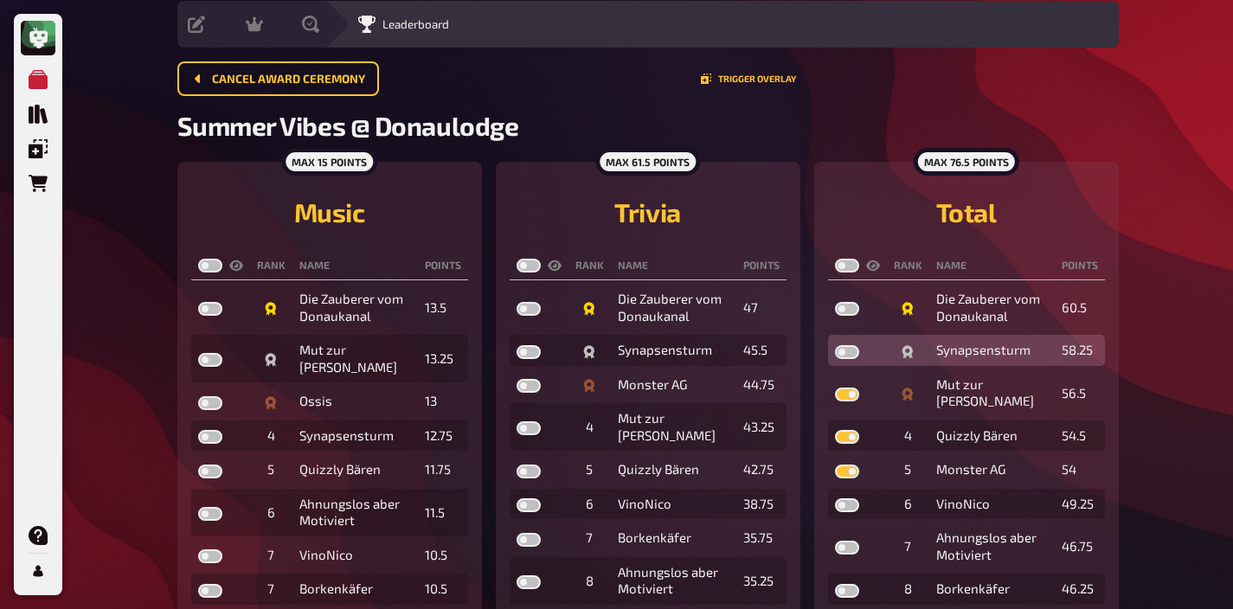
click at [844, 350] on label at bounding box center [847, 352] width 24 height 14
click at [835, 345] on input "checkbox" at bounding box center [834, 344] width 1 height 1
checkbox input "true"
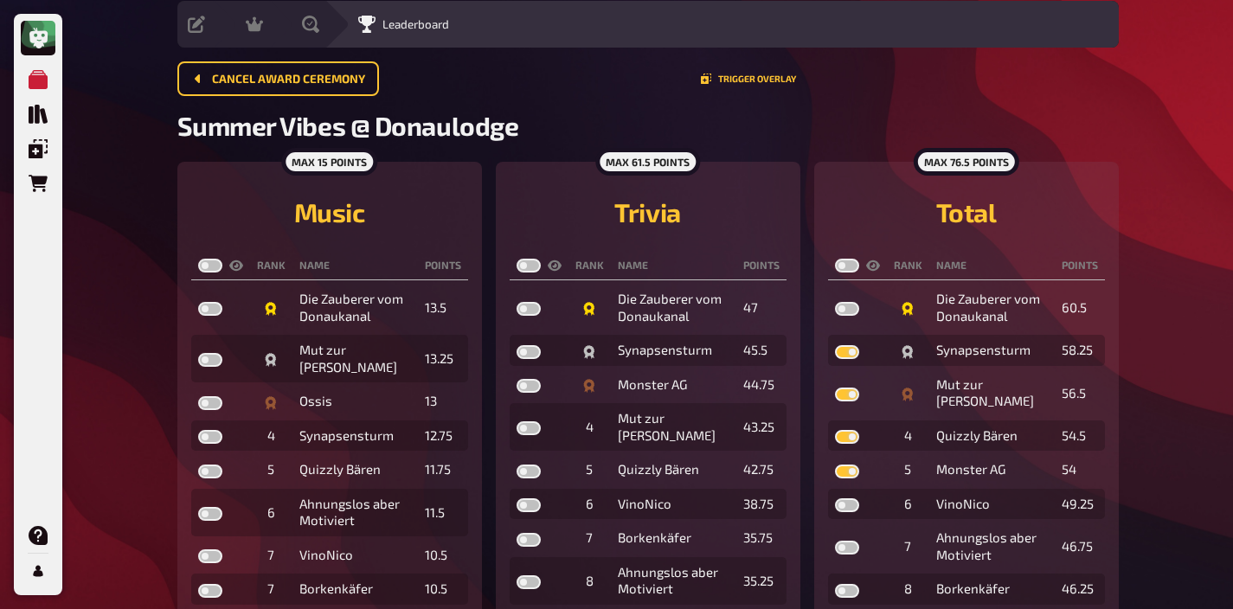
click at [841, 268] on label at bounding box center [847, 266] width 24 height 14
click at [835, 259] on input "checkbox" at bounding box center [834, 258] width 1 height 1
checkbox input "true"
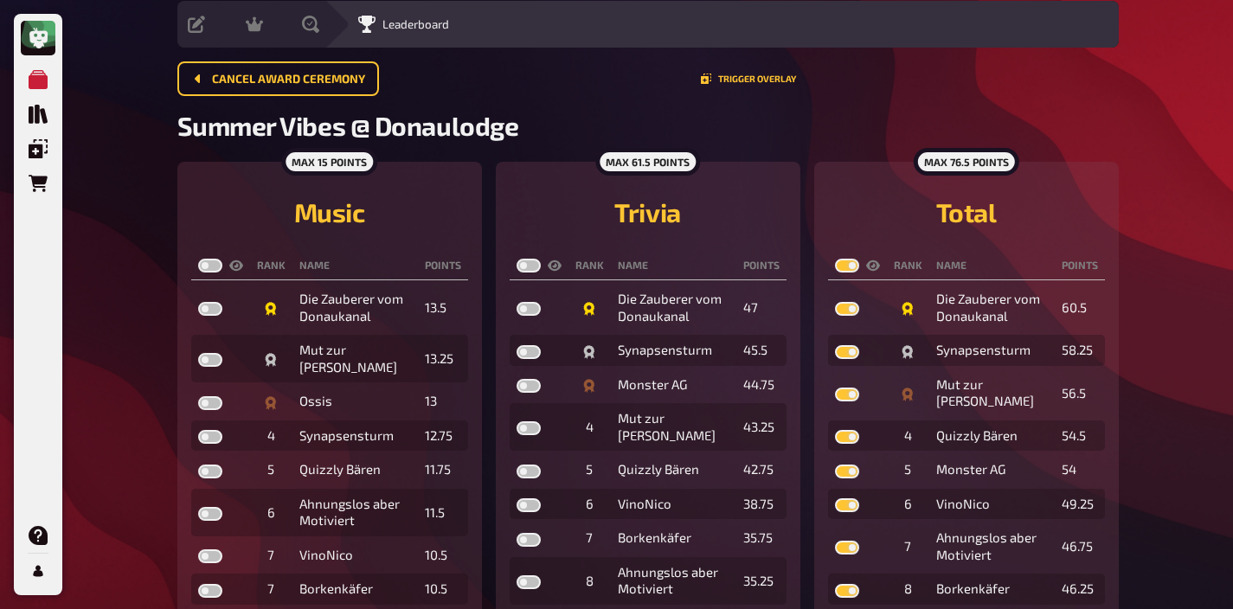
checkbox input "true"
click at [517, 261] on label at bounding box center [529, 266] width 24 height 14
click at [517, 259] on input "checkbox" at bounding box center [516, 258] width 1 height 1
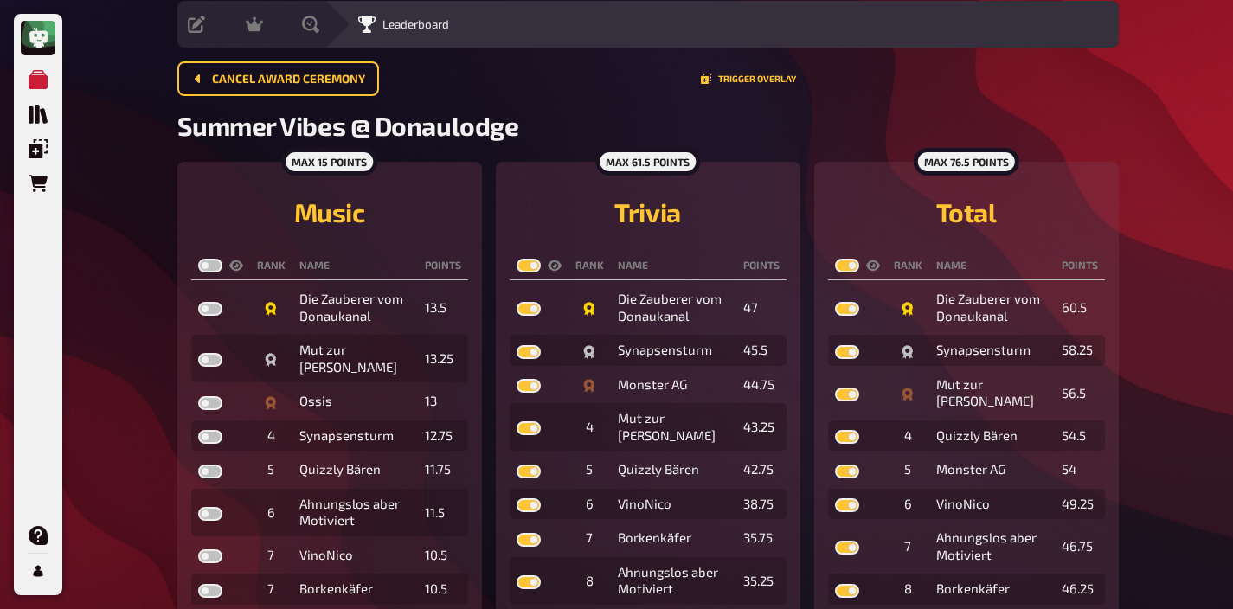
checkbox input "true"
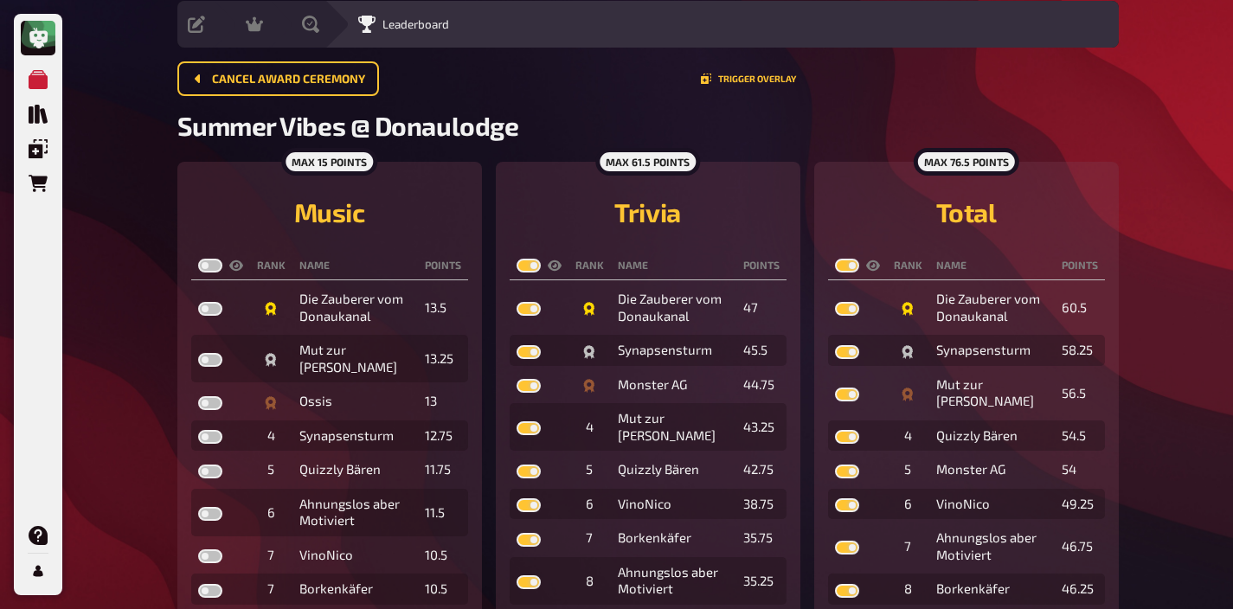
checkbox input "true"
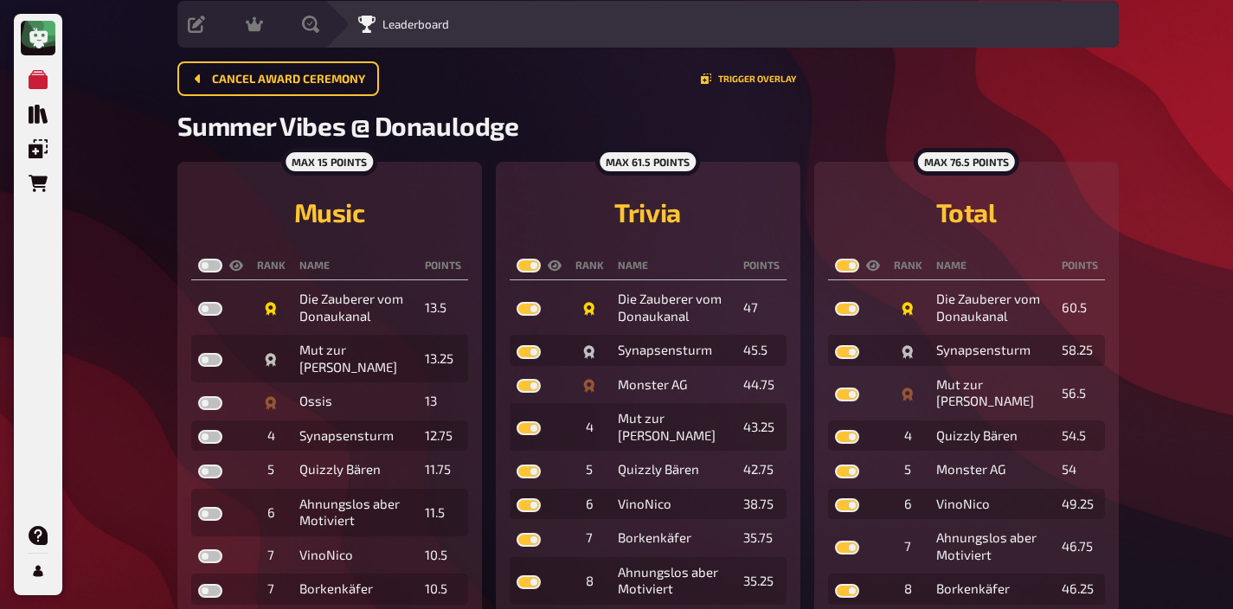
click at [209, 266] on label at bounding box center [210, 266] width 24 height 14
click at [198, 259] on input "checkbox" at bounding box center [197, 258] width 1 height 1
checkbox input "true"
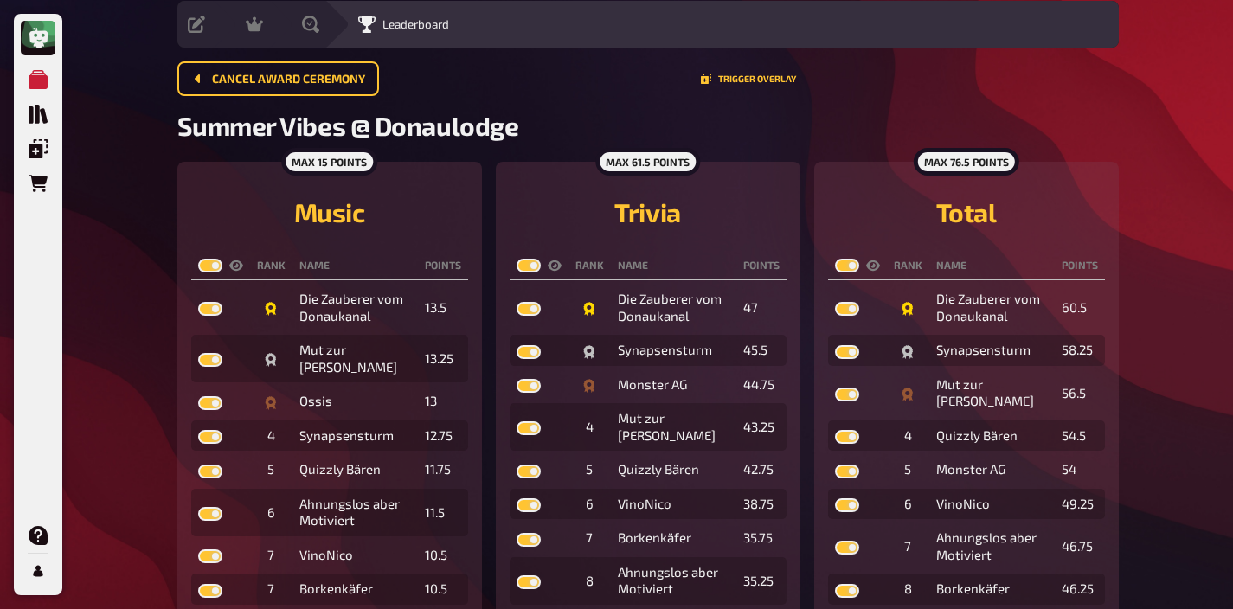
checkbox input "true"
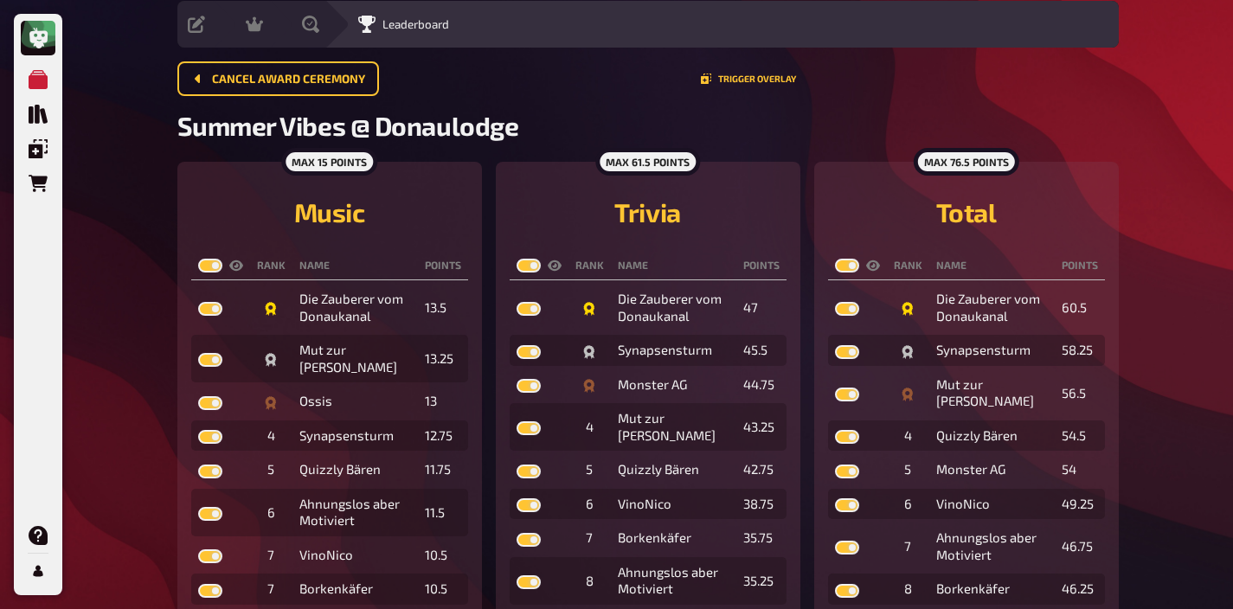
checkbox input "true"
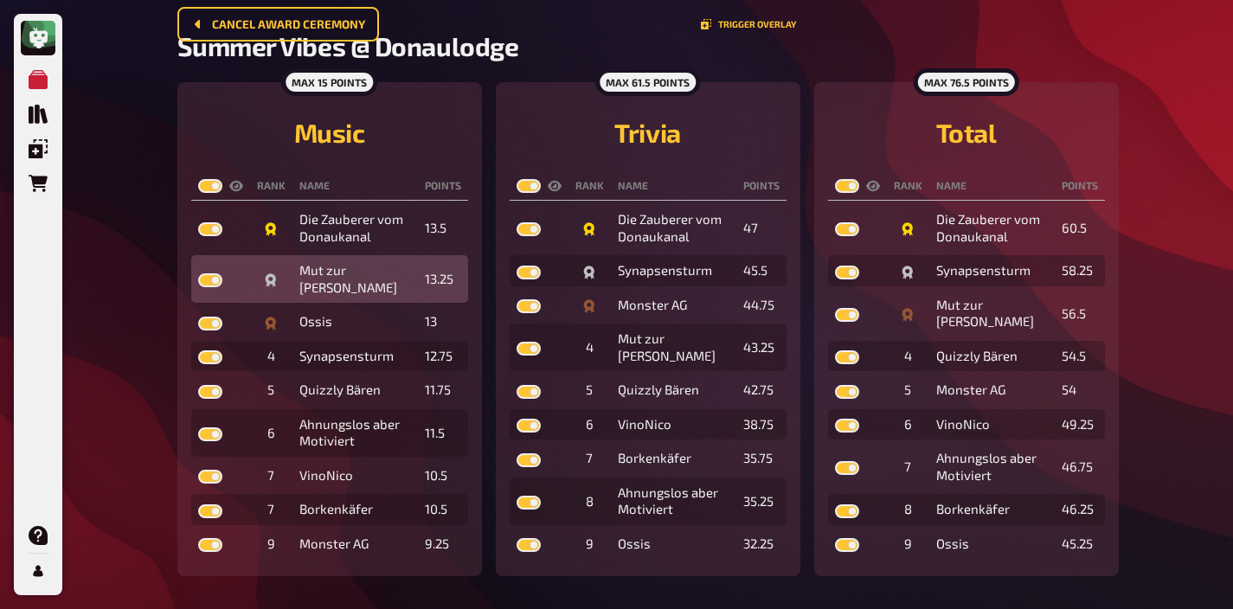
scroll to position [0, 0]
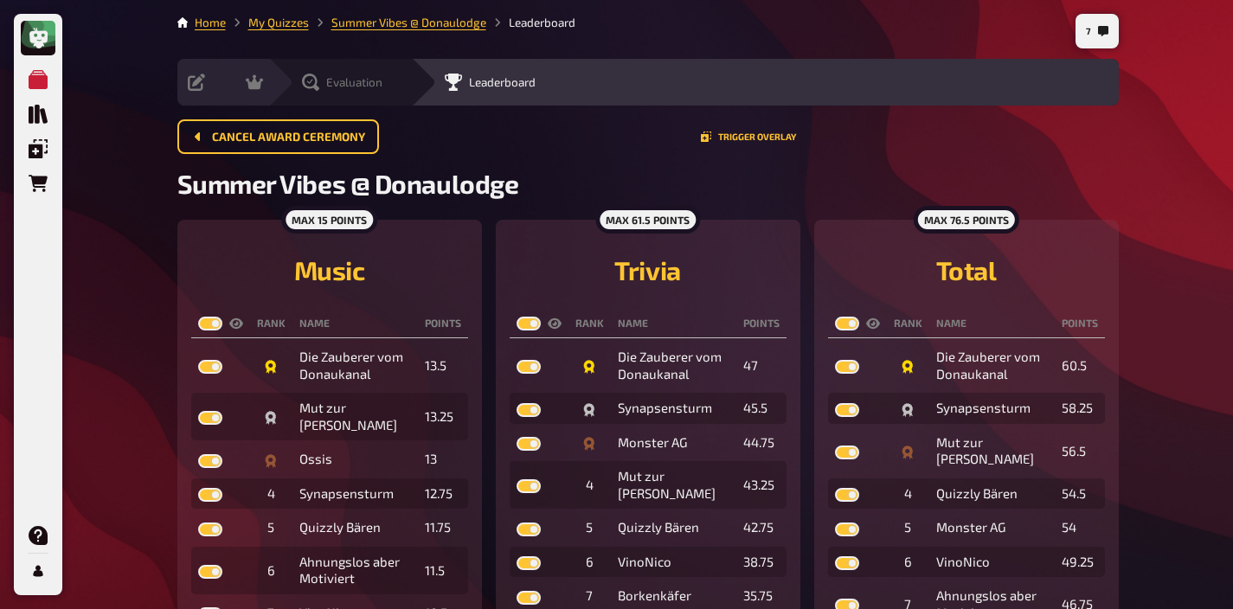
click at [334, 85] on span "Evaluation" at bounding box center [354, 82] width 56 height 14
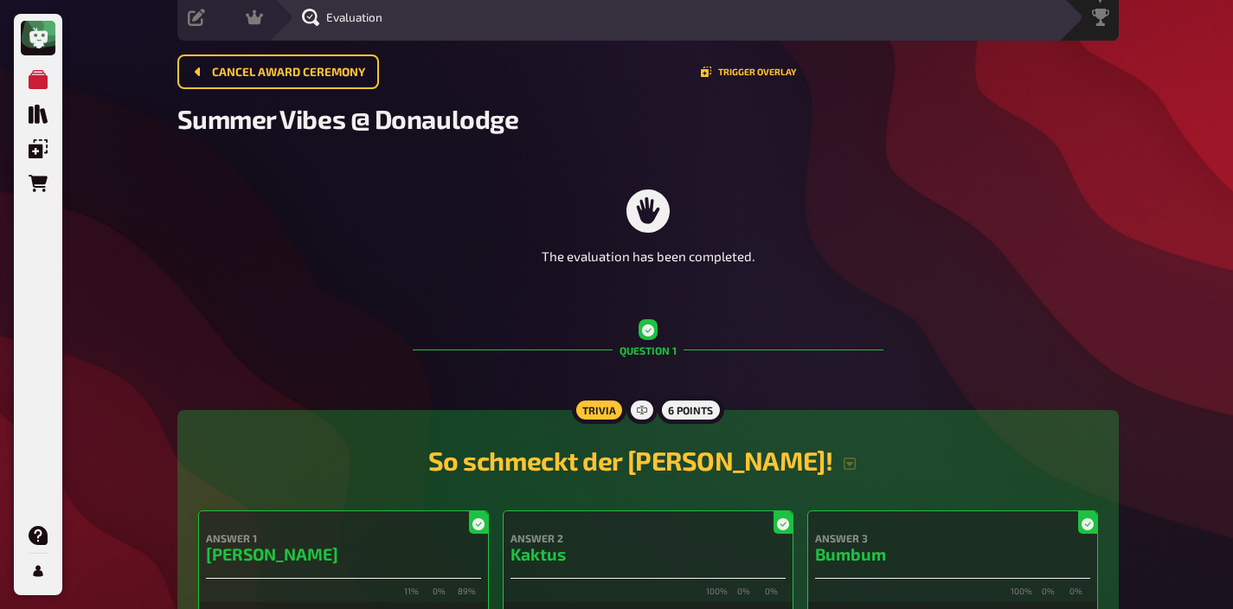
scroll to position [50, 0]
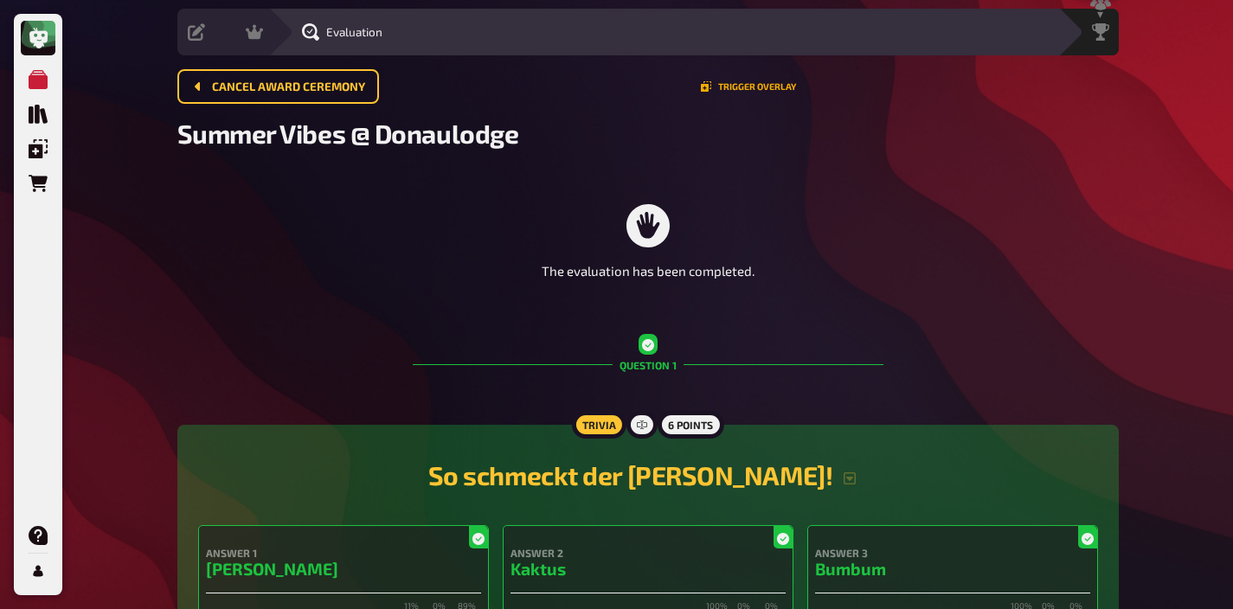
click at [740, 87] on button "Trigger Overlay" at bounding box center [748, 86] width 95 height 10
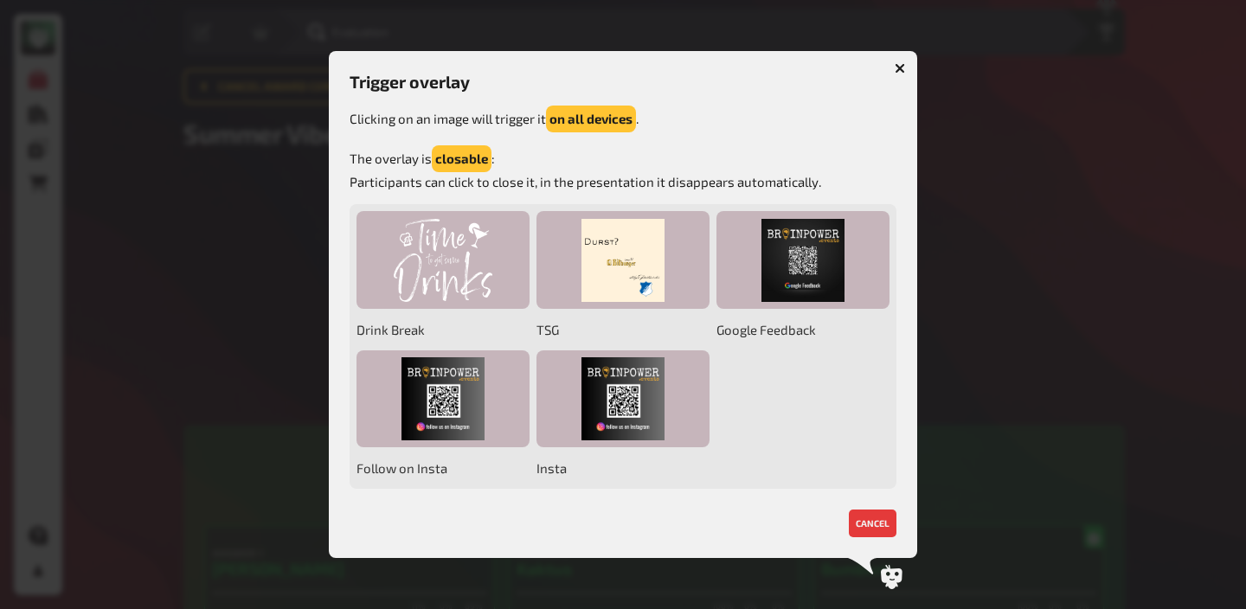
click at [902, 67] on icon "button" at bounding box center [900, 68] width 10 height 10
